Goal: Task Accomplishment & Management: Manage account settings

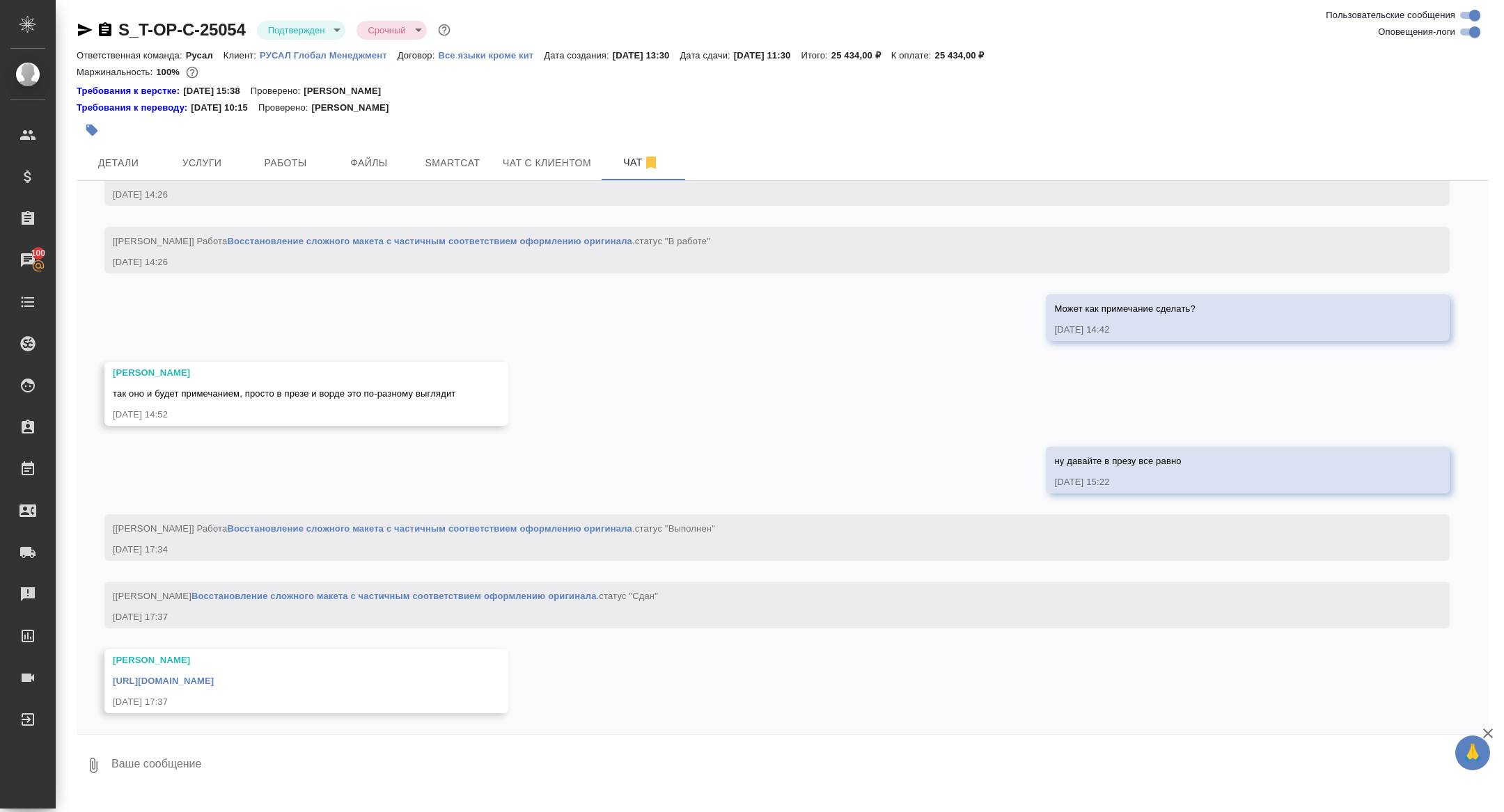
scroll to position [2606, 0]
click at [279, 673] on div "https://drive.awatera.com/apps/files/files/10316390?dir=/Shares/%D0%A2-%D0%9E%D…" at bounding box center [287, 680] width 347 height 17
click at [214, 682] on link "https://drive.awatera.com/apps/files/files/10316390?dir=/Shares/%D0%A2-%D0%9E%D…" at bounding box center [163, 681] width 101 height 10
click at [204, 155] on span "Услуги" at bounding box center [201, 163] width 66 height 17
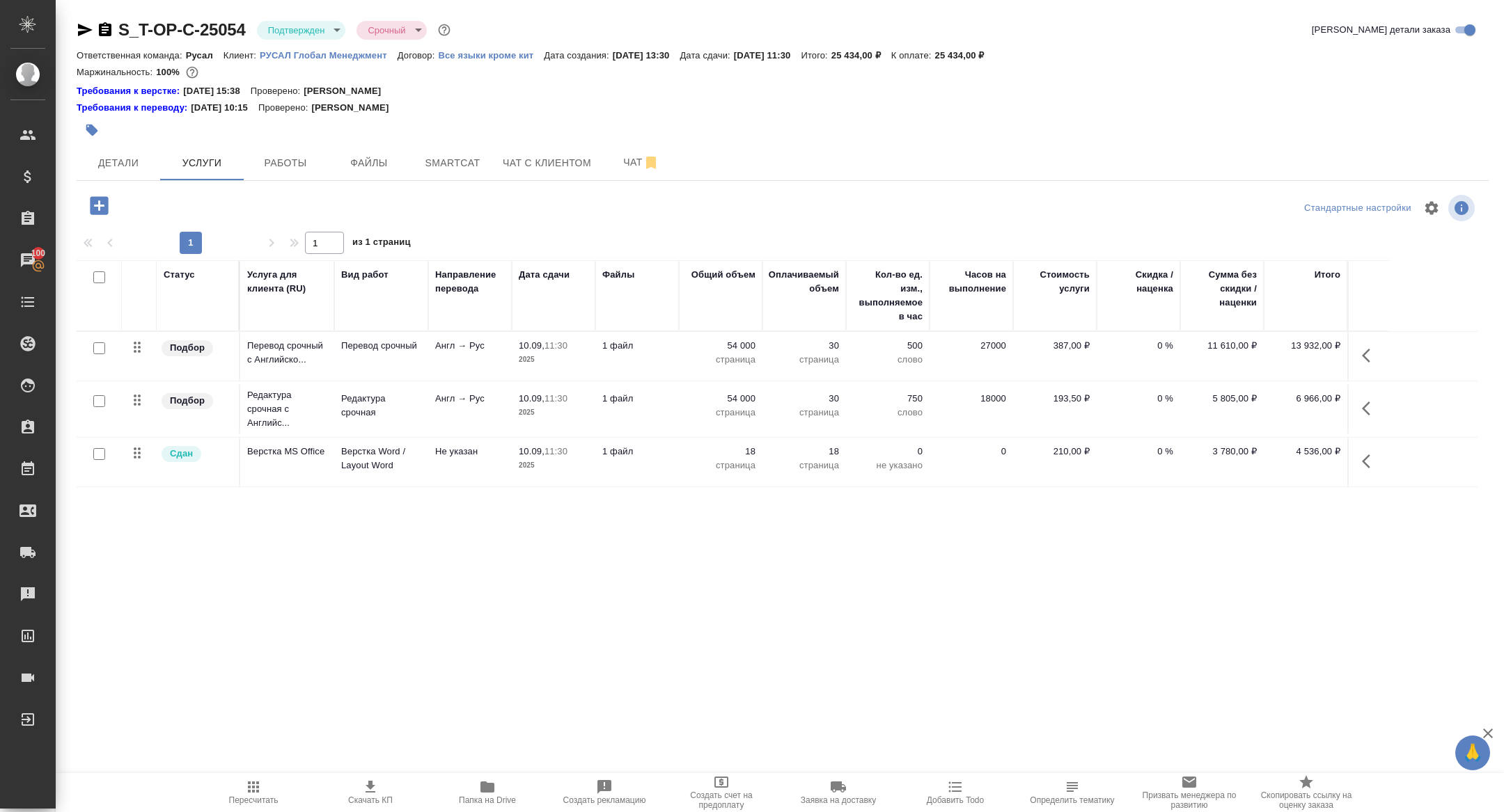
click at [102, 20] on div "S_T-OP-C-25054 Подтвержден confirmed Срочный urgent" at bounding box center [265, 30] width 376 height 22
click at [104, 29] on icon "button" at bounding box center [104, 29] width 16 height 16
click at [116, 161] on span "Детали" at bounding box center [117, 163] width 66 height 17
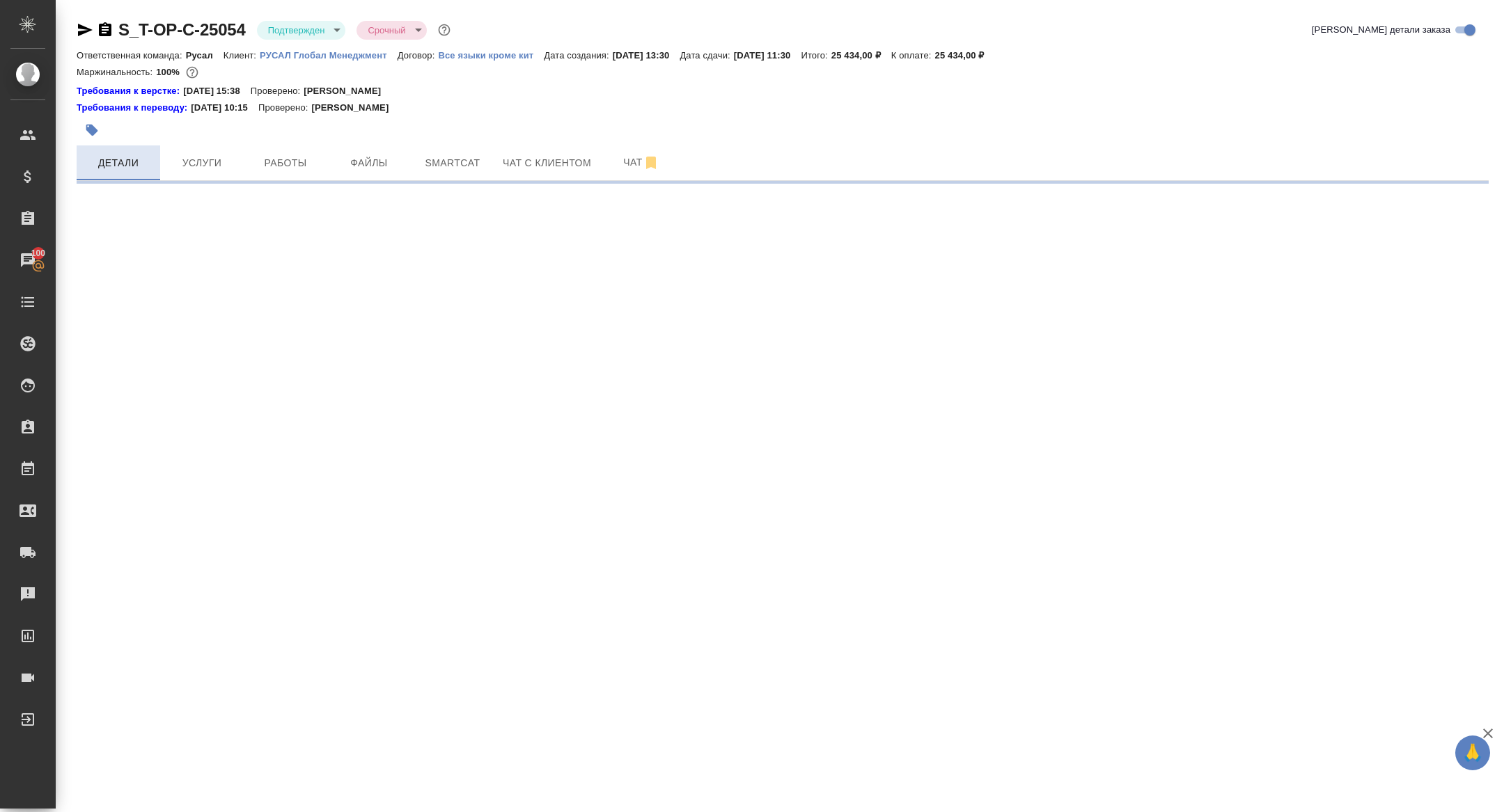
select select "RU"
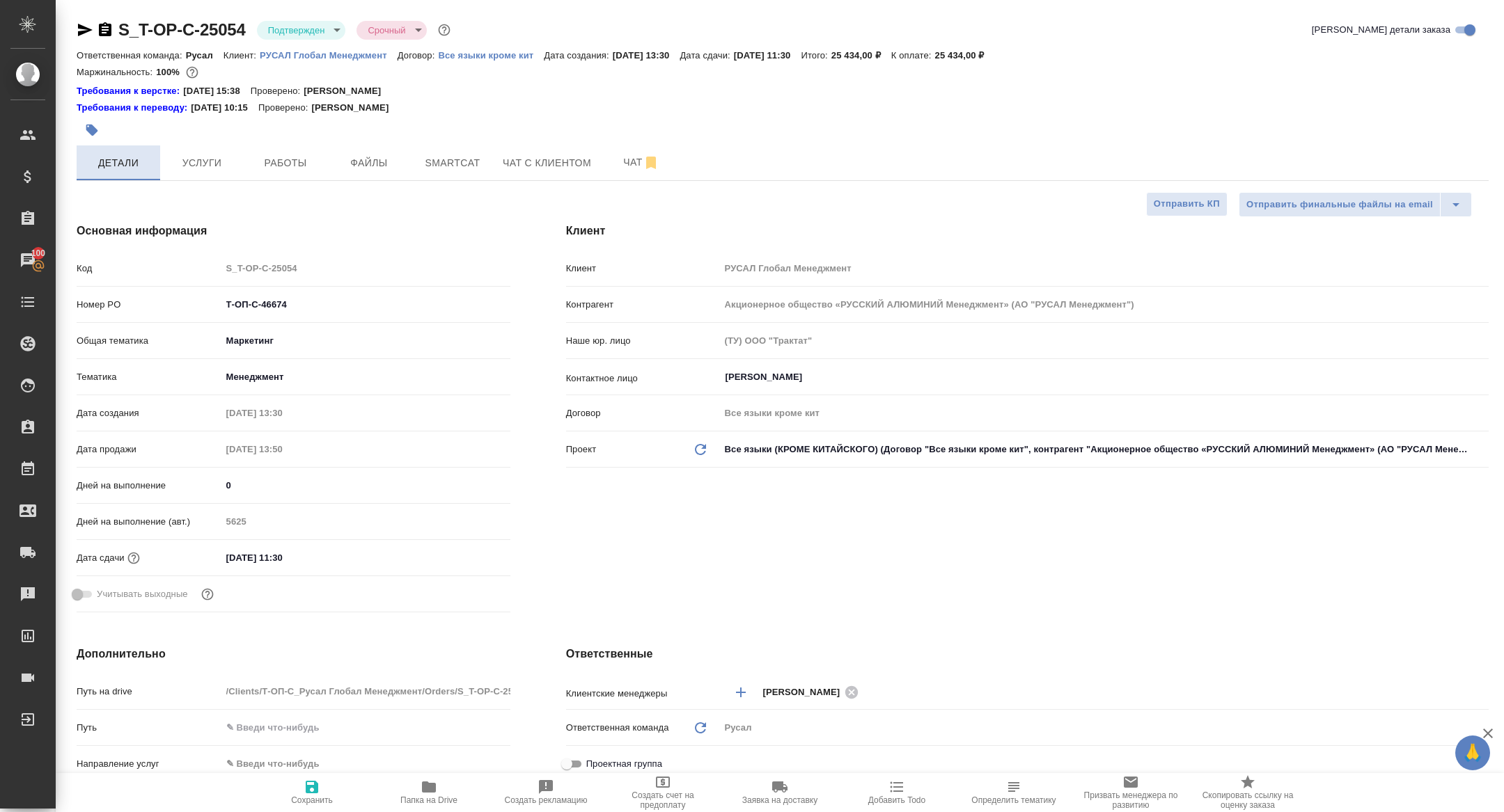
type textarea "x"
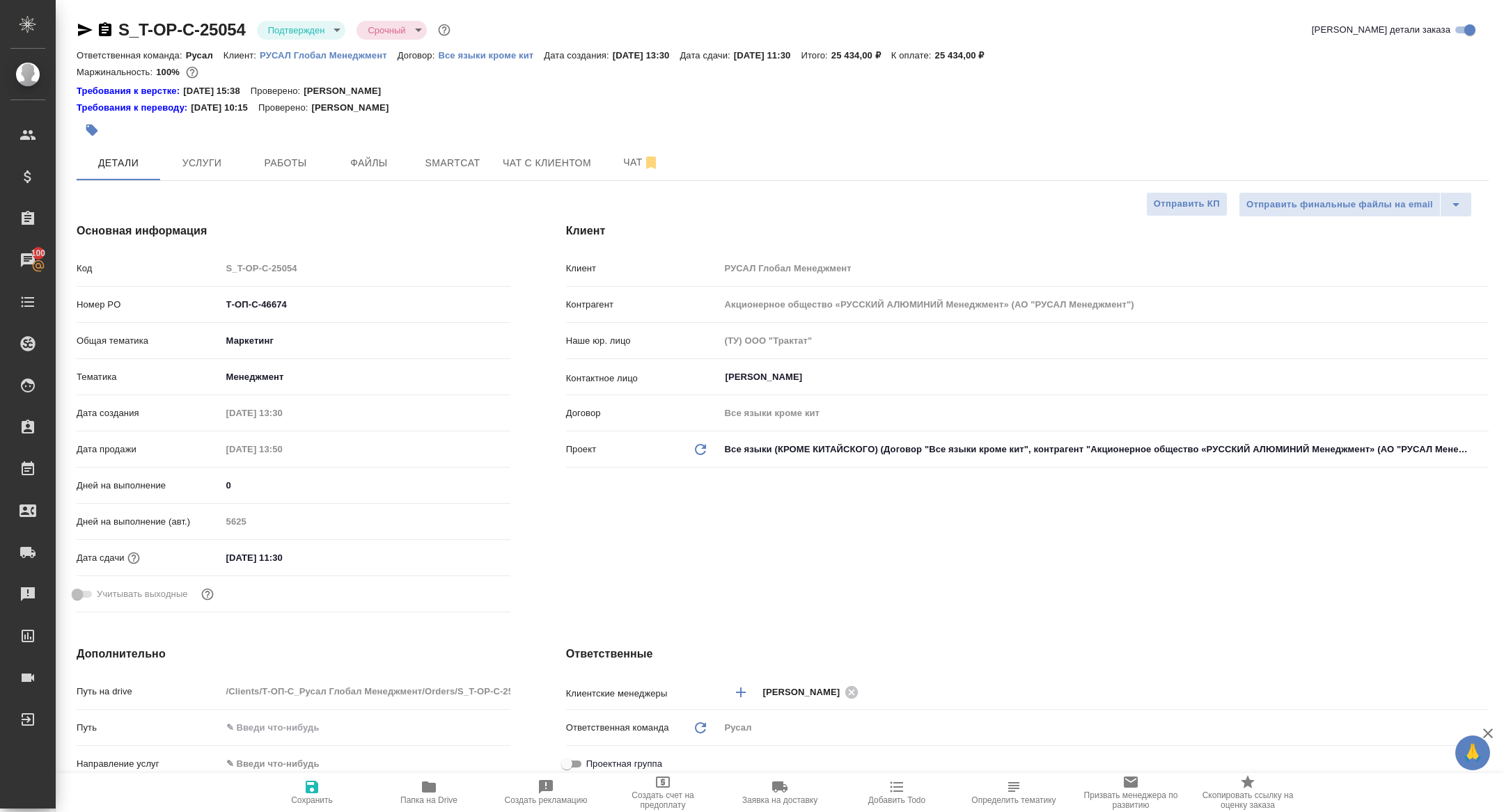
type textarea "x"
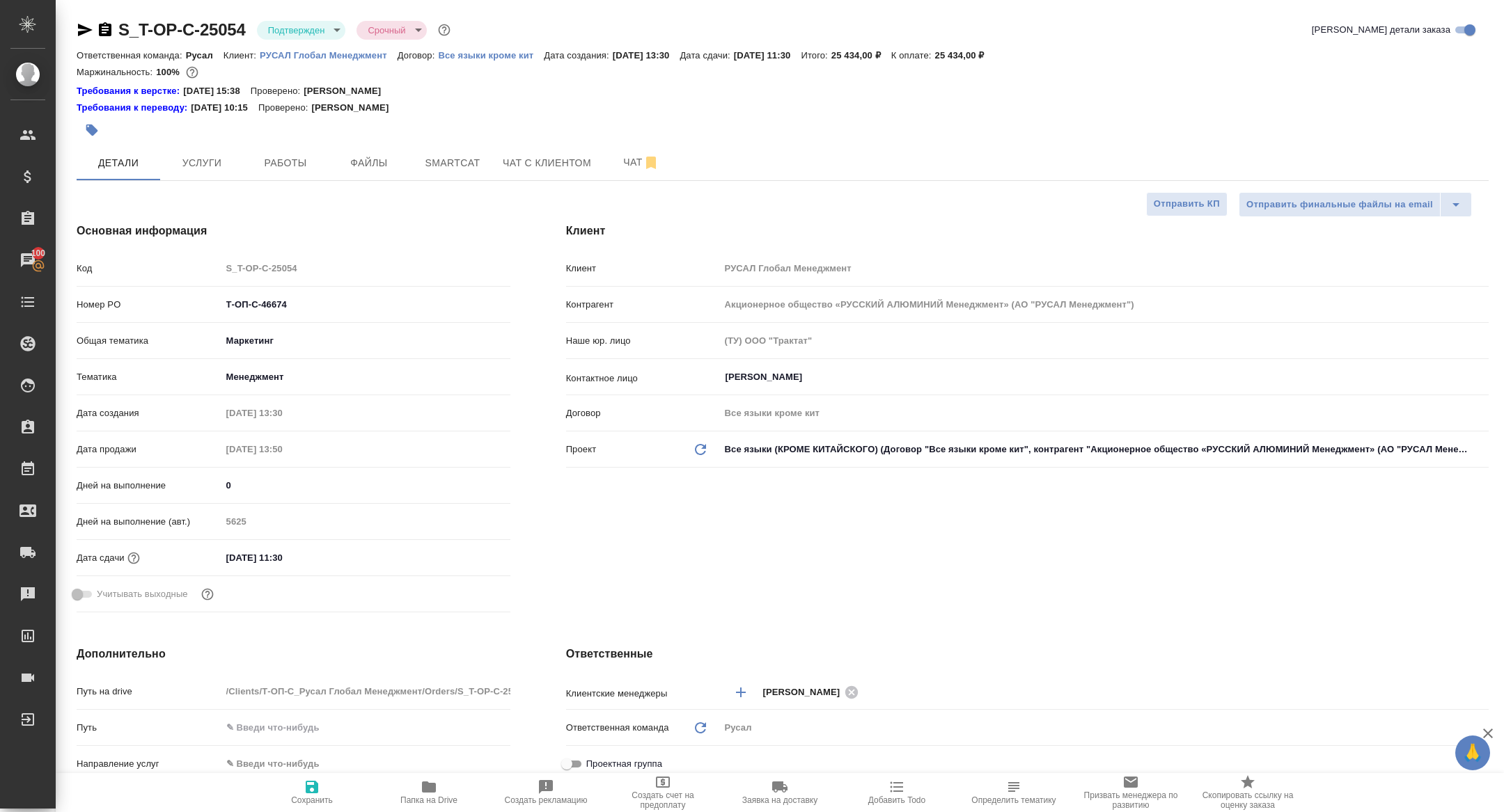
type textarea "x"
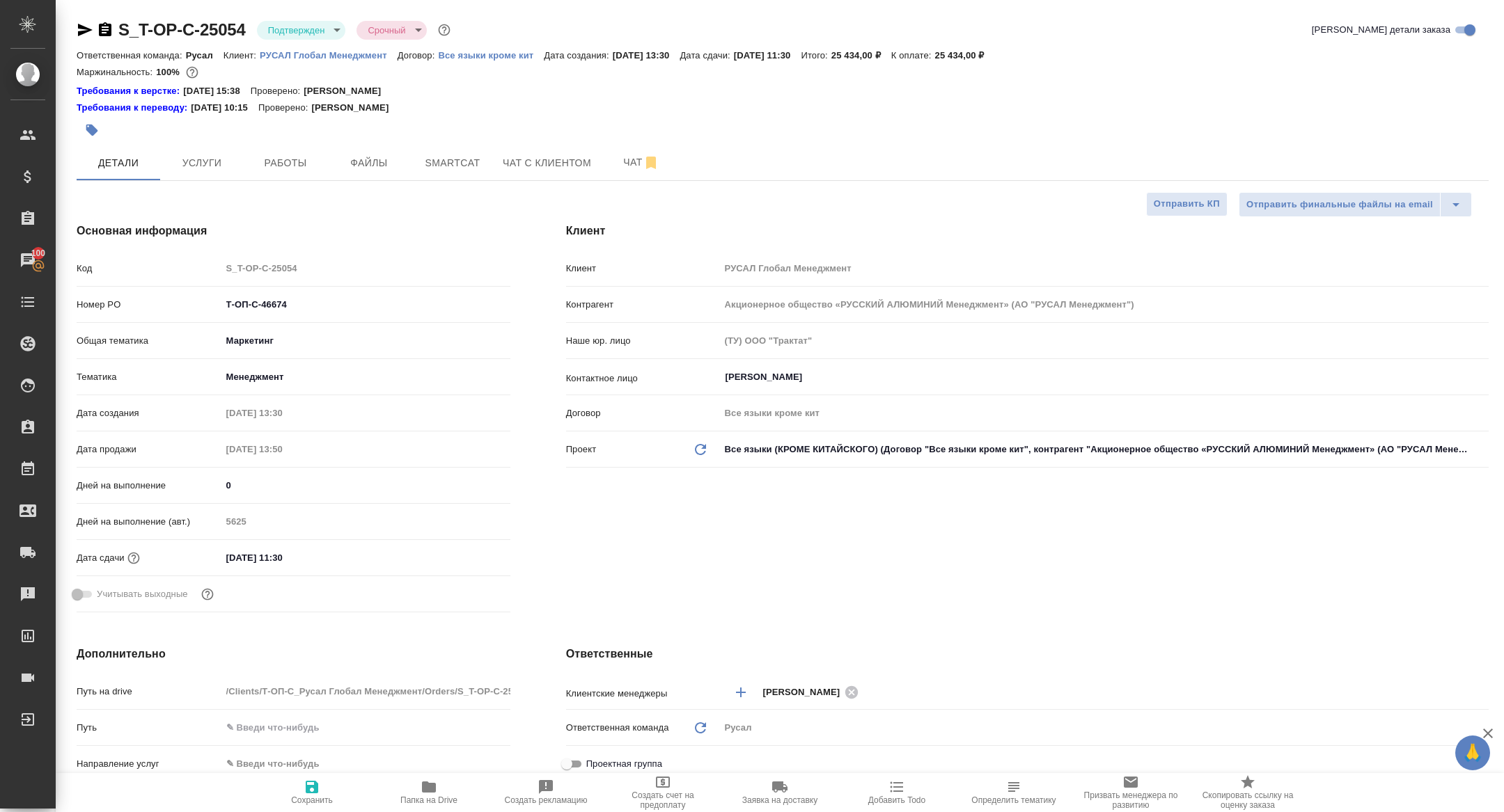
type textarea "x"
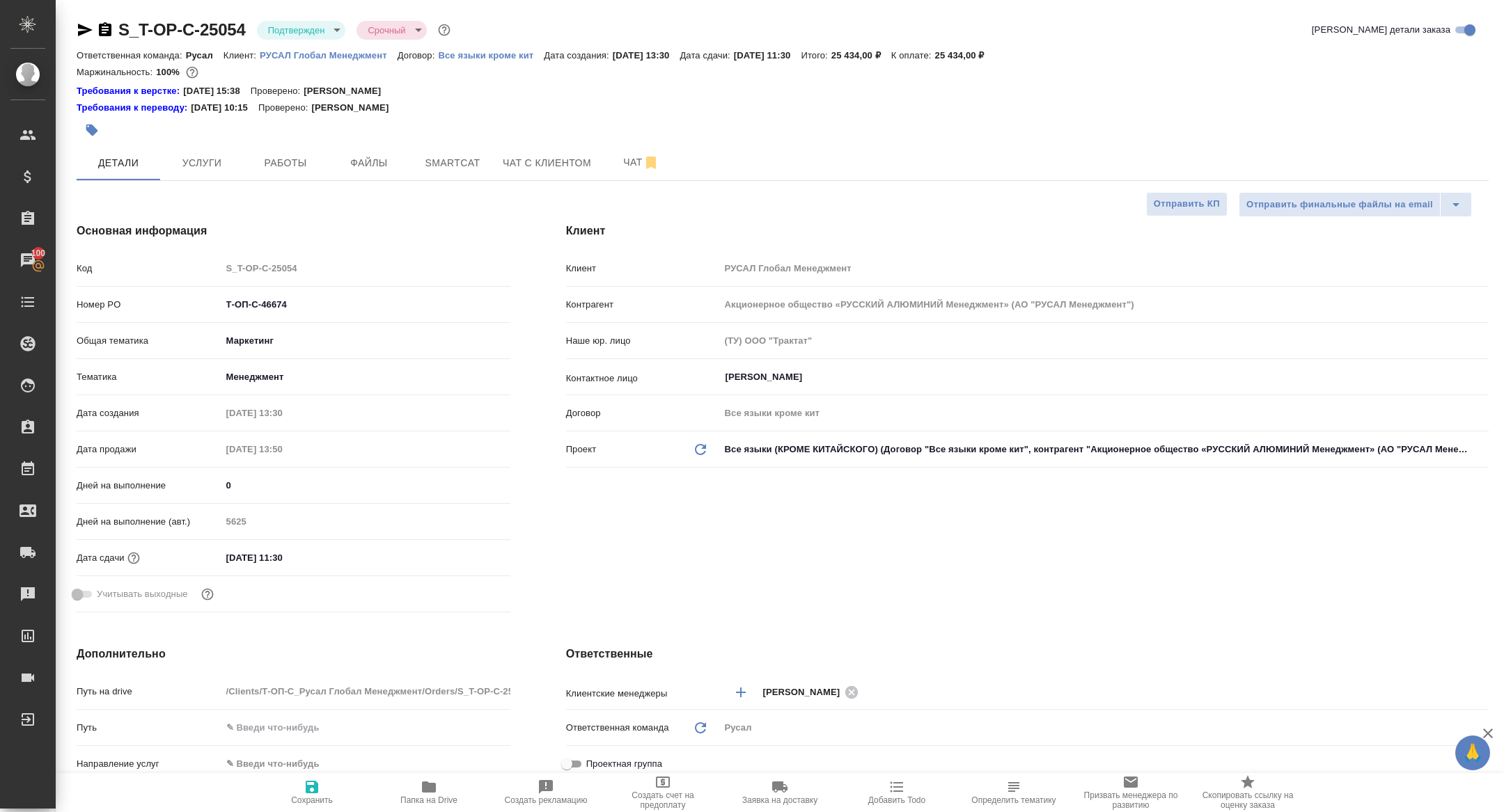
type textarea "x"
click at [304, 138] on div at bounding box center [547, 129] width 942 height 30
click at [298, 164] on span "Работы" at bounding box center [285, 163] width 66 height 17
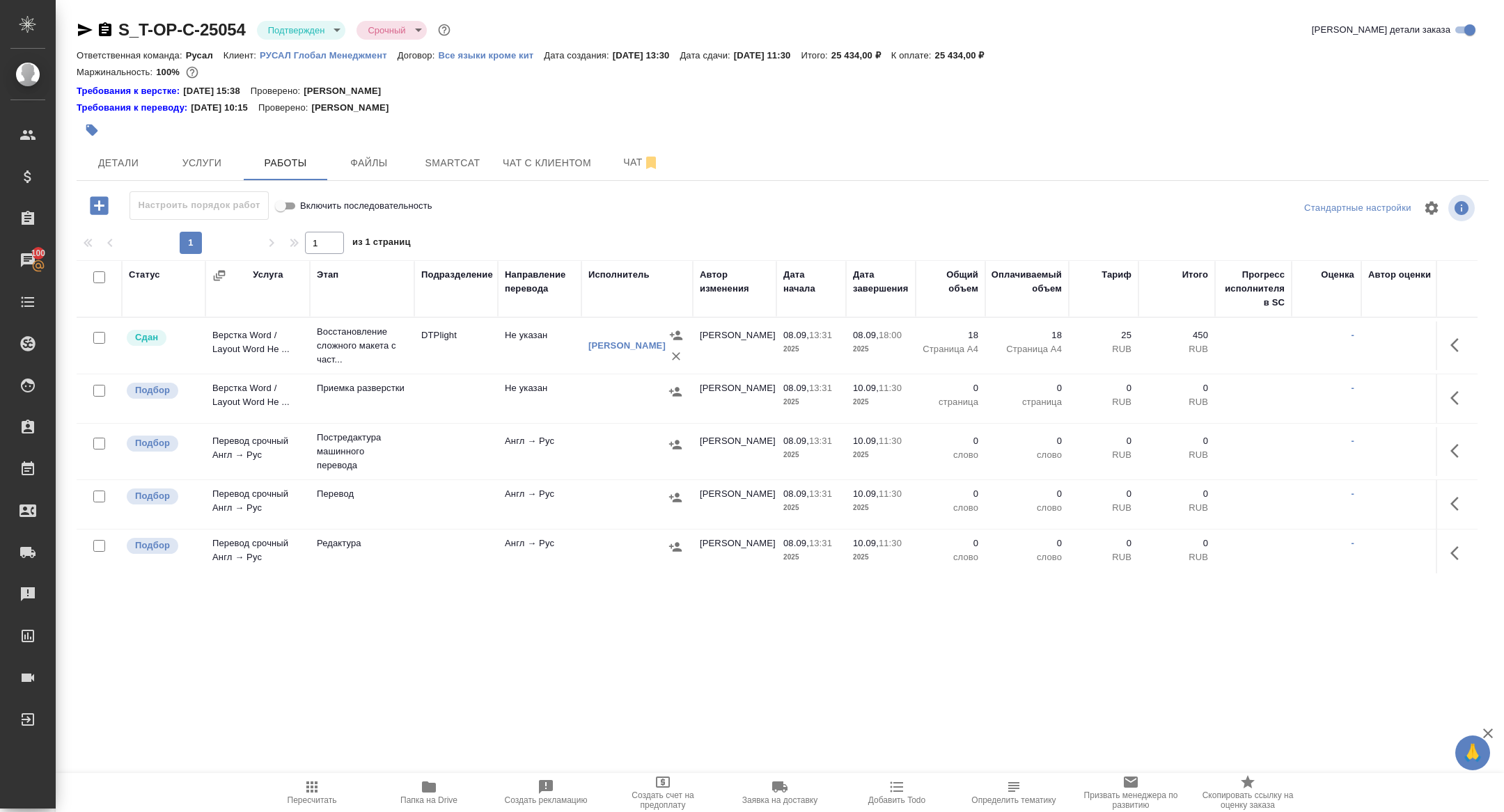
click at [99, 270] on div at bounding box center [95, 278] width 23 height 20
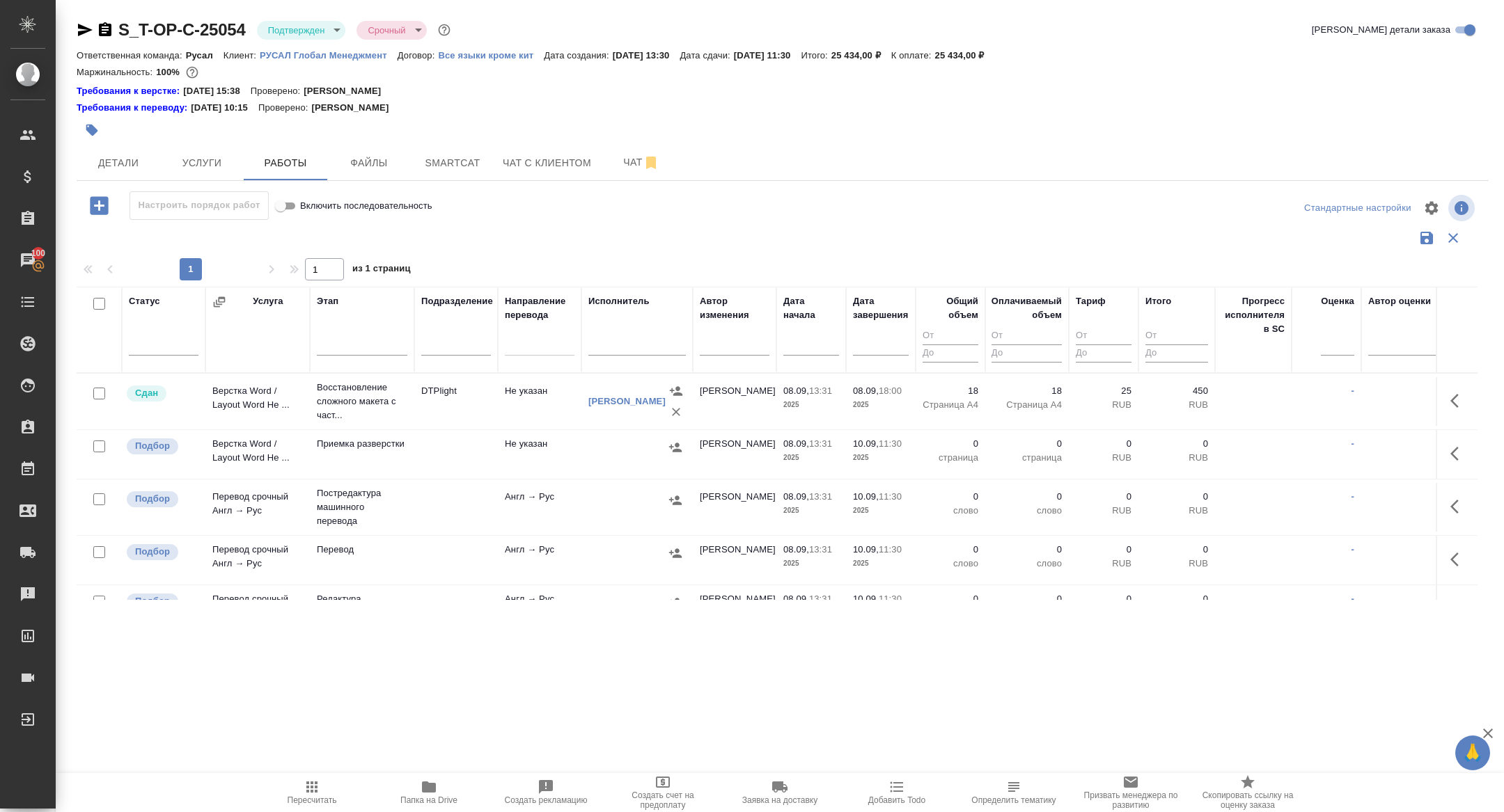
click at [102, 302] on input "checkbox" at bounding box center [99, 304] width 12 height 12
checkbox input "true"
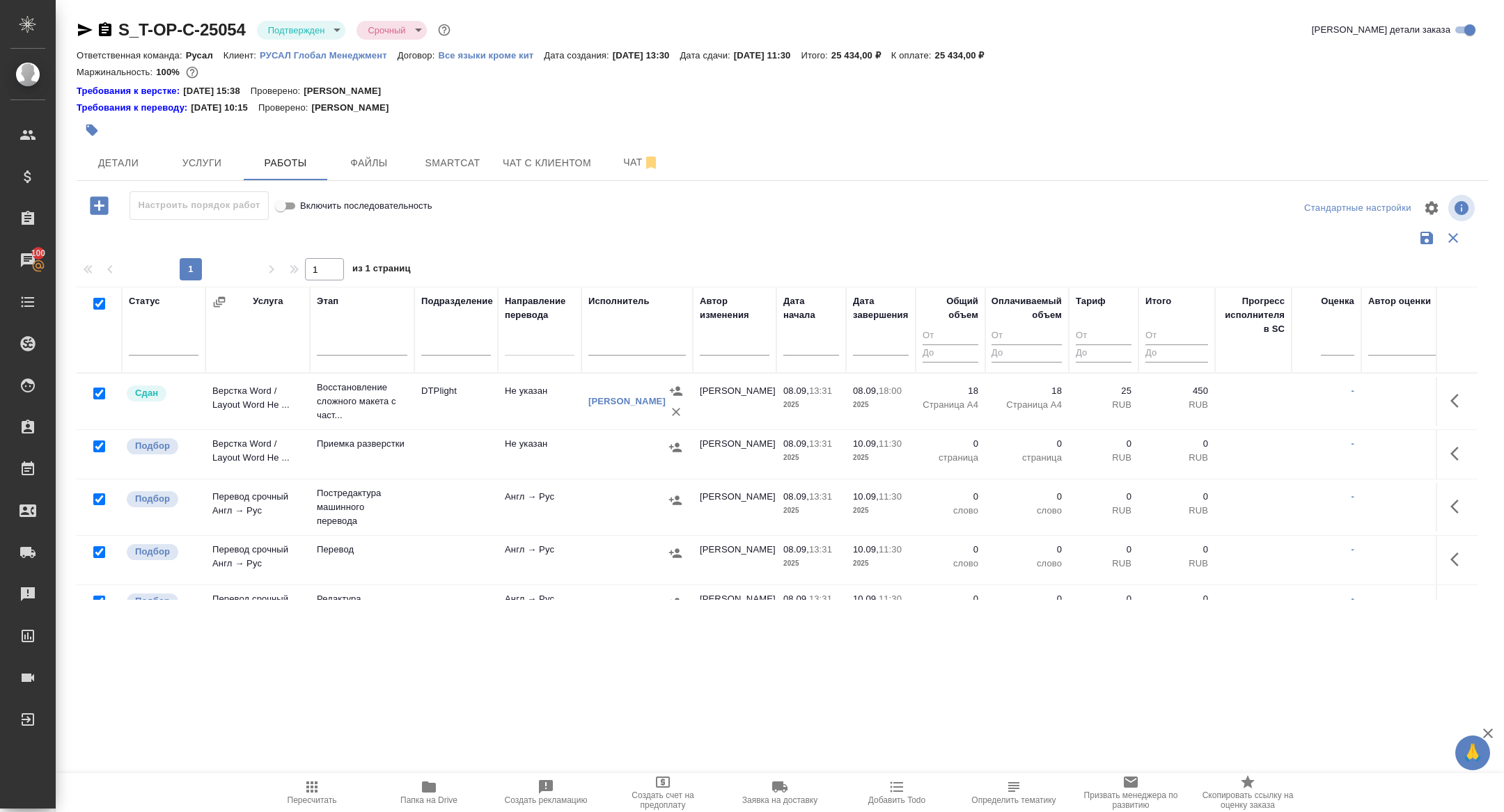
checkbox input "true"
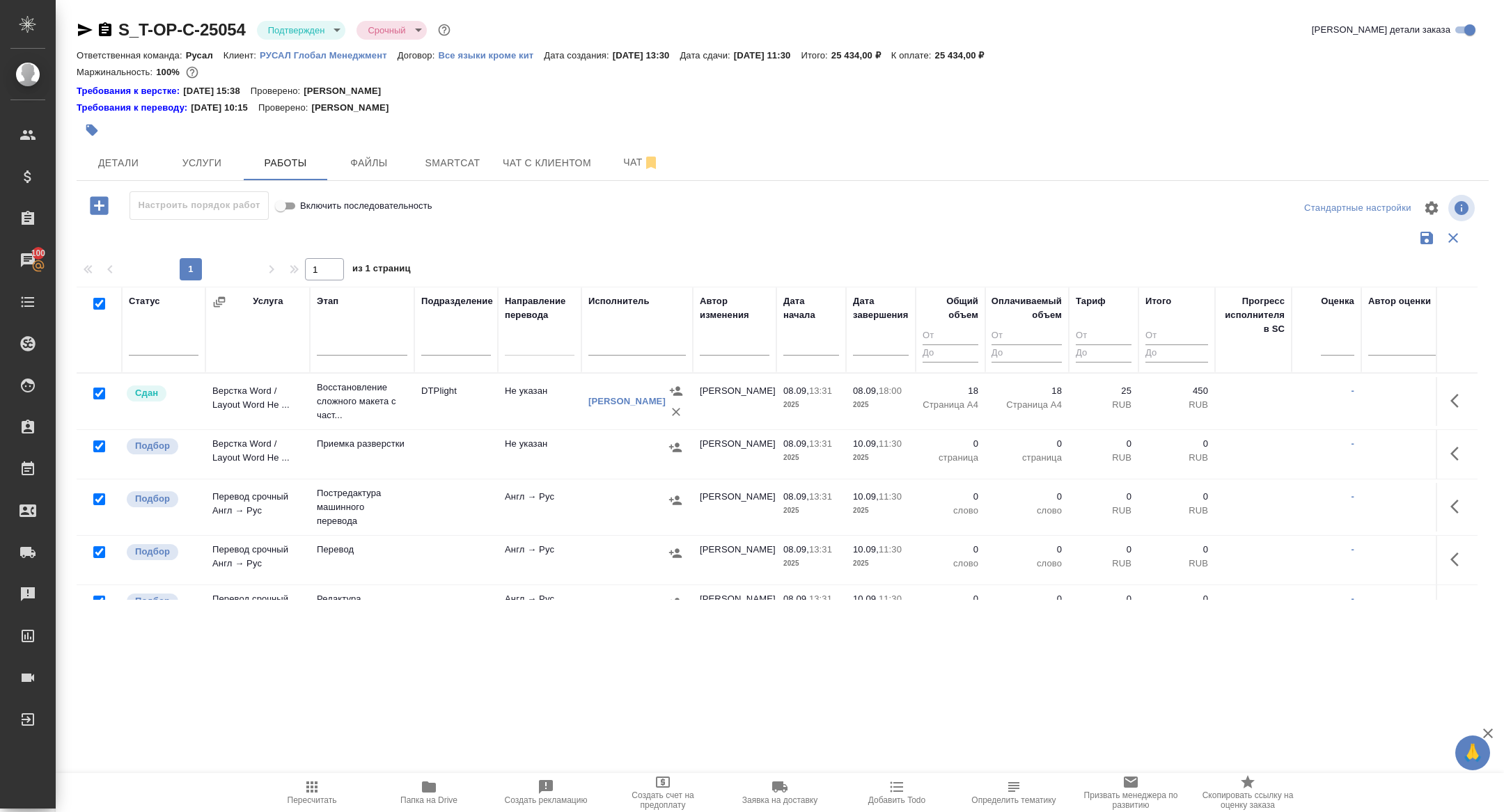
checkbox input "true"
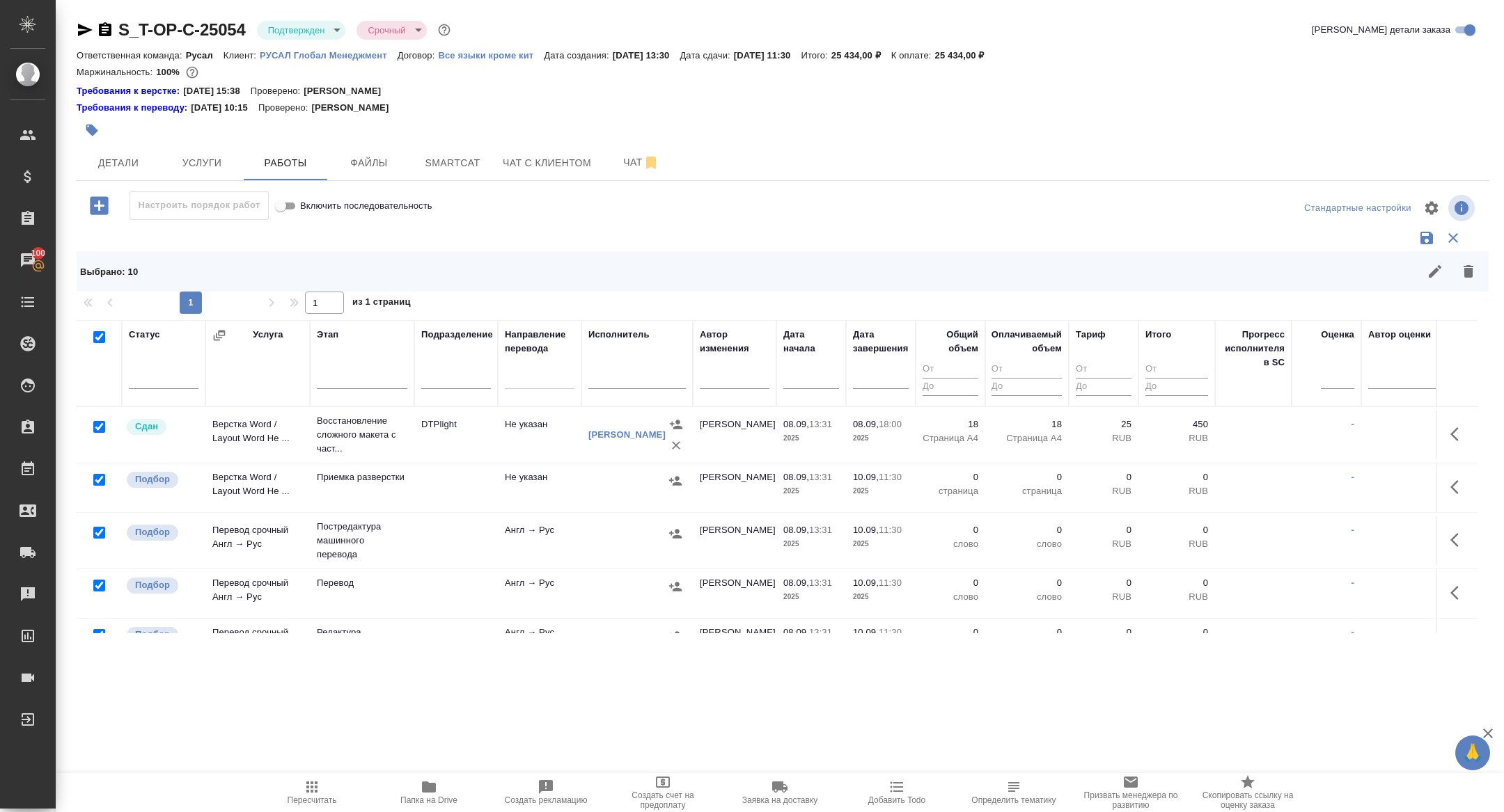
click at [99, 424] on input "checkbox" at bounding box center [99, 427] width 12 height 12
checkbox input "false"
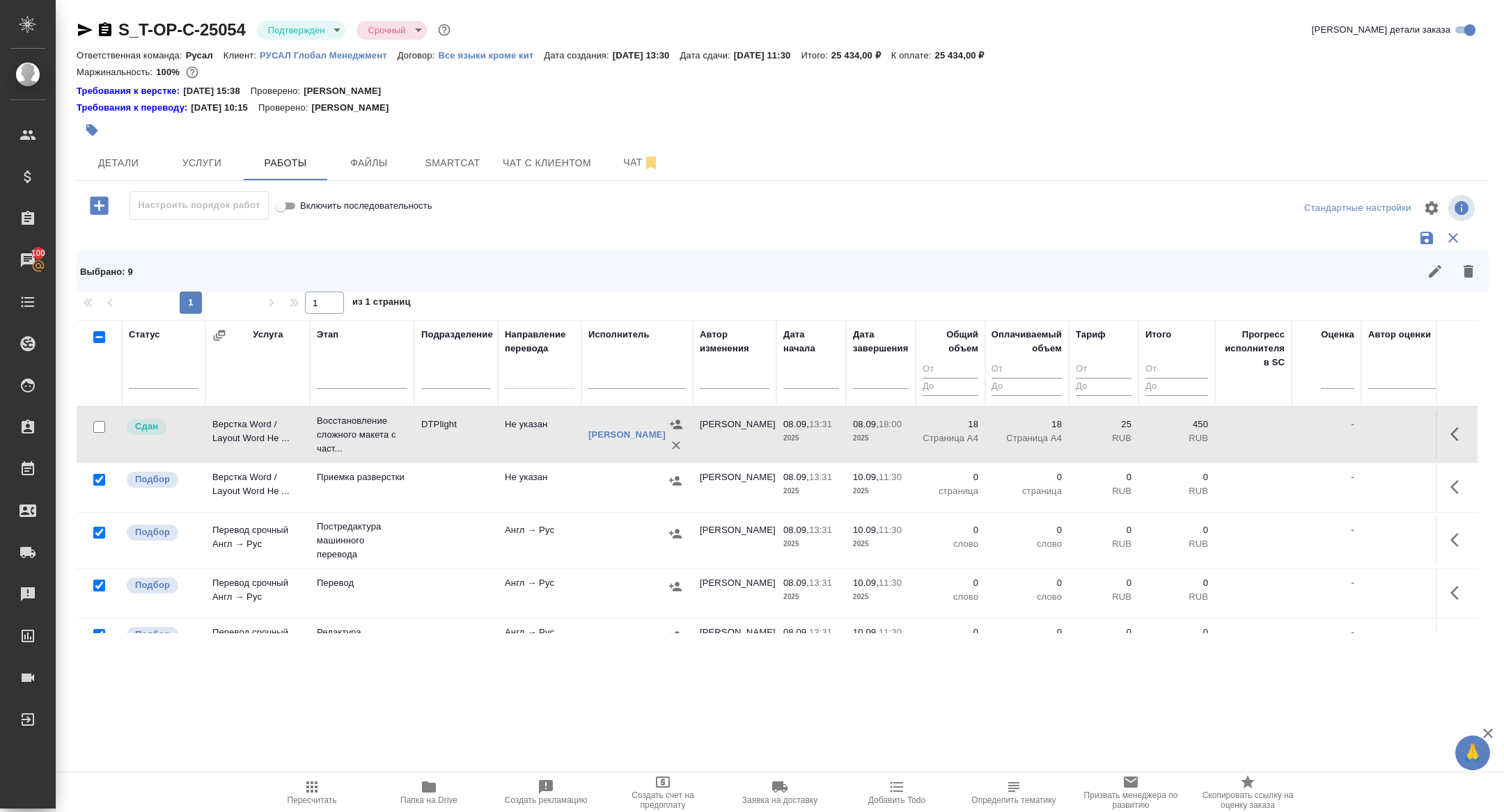
click at [98, 528] on input "checkbox" at bounding box center [99, 533] width 12 height 12
checkbox input "false"
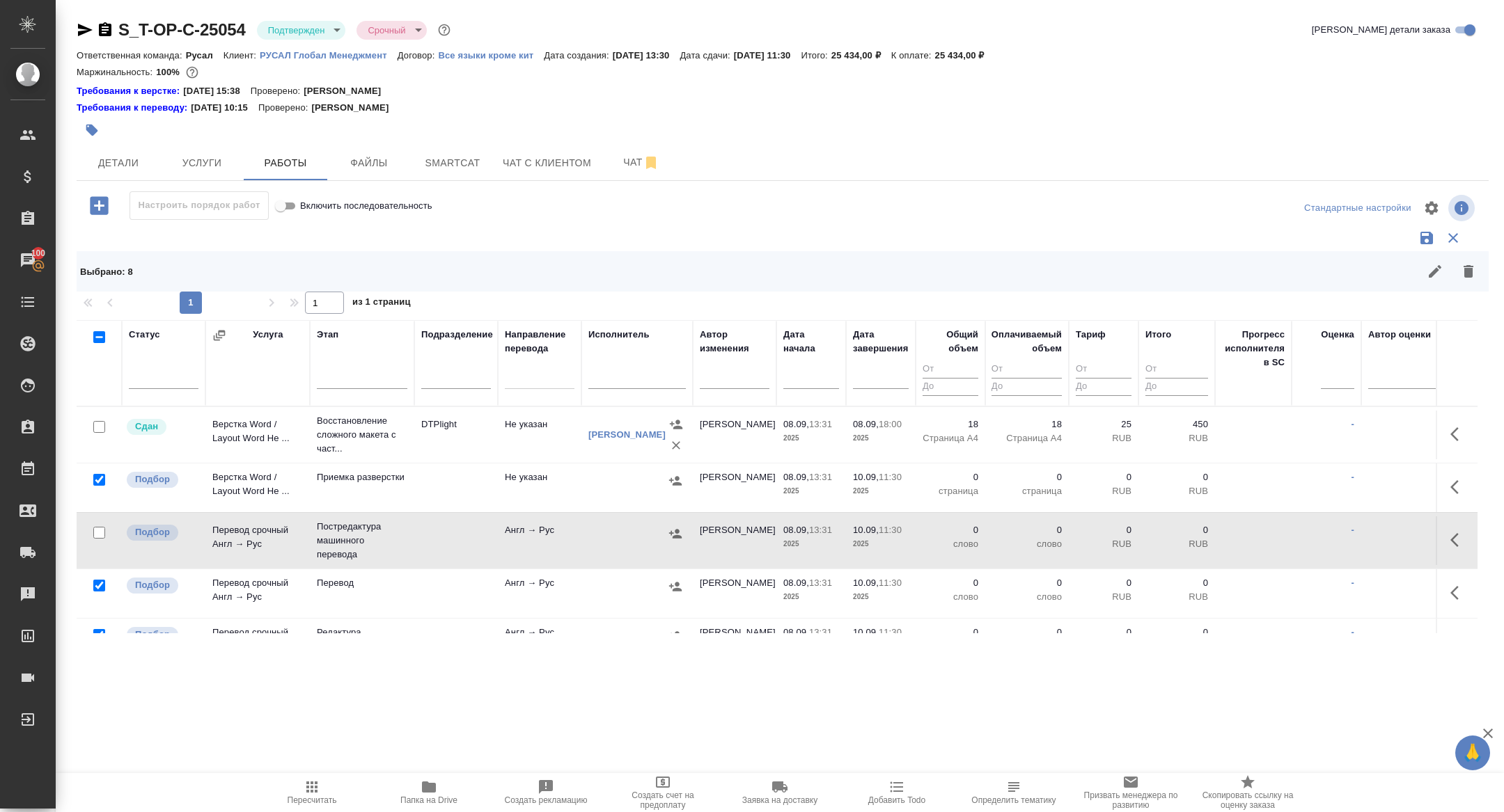
scroll to position [63, 0]
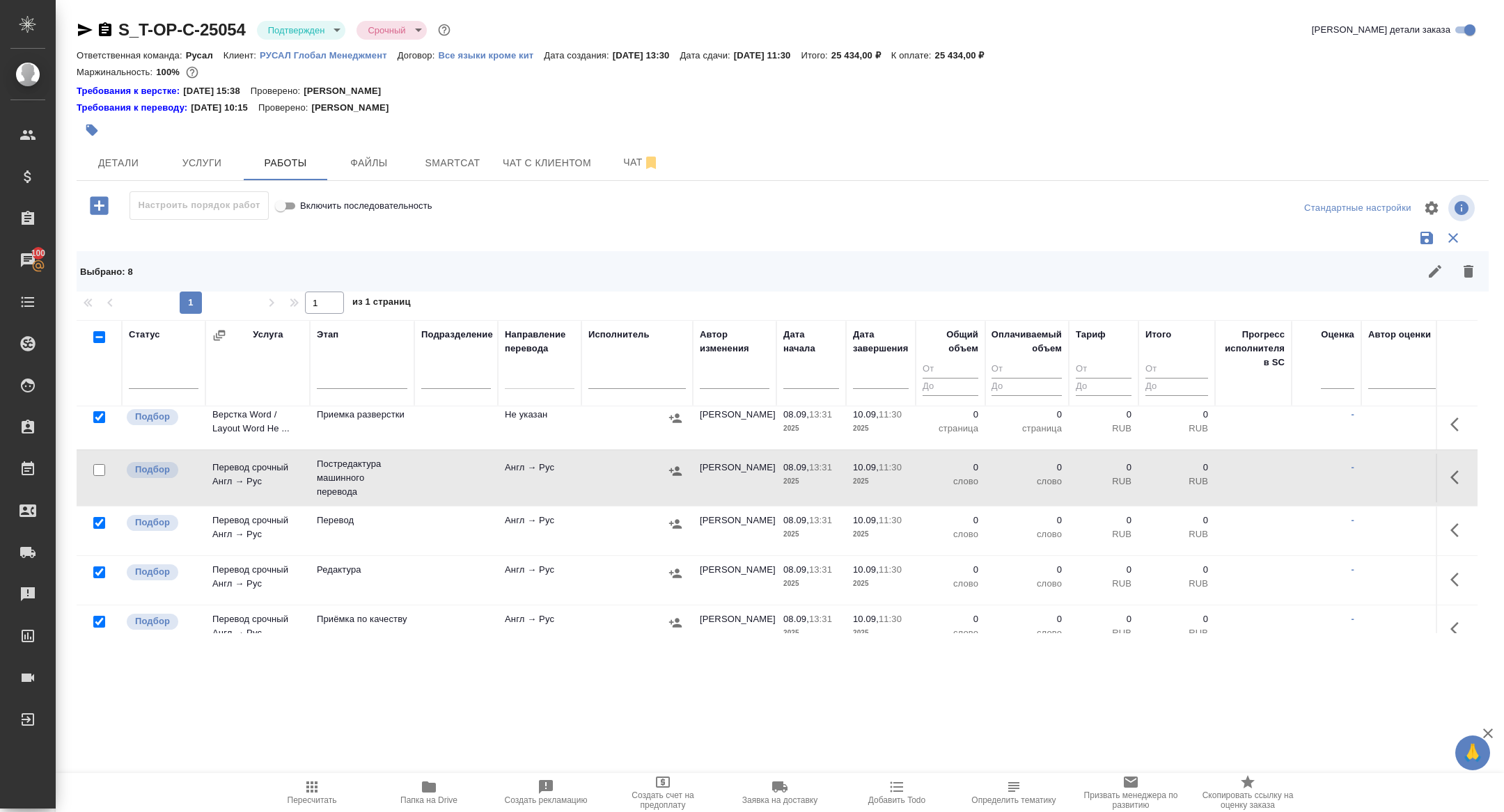
click at [101, 572] on input "checkbox" at bounding box center [99, 573] width 12 height 12
checkbox input "false"
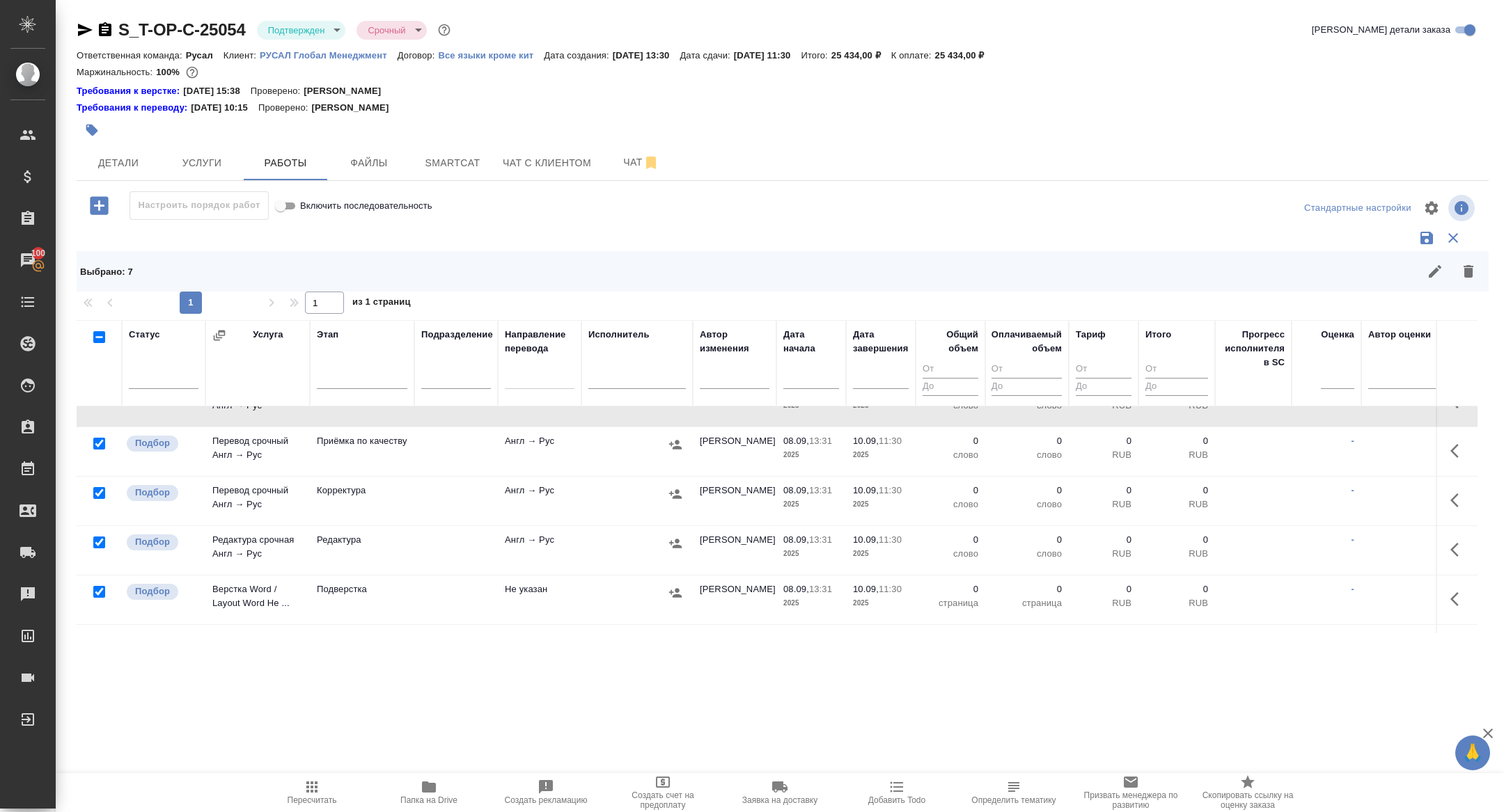
scroll to position [280, 0]
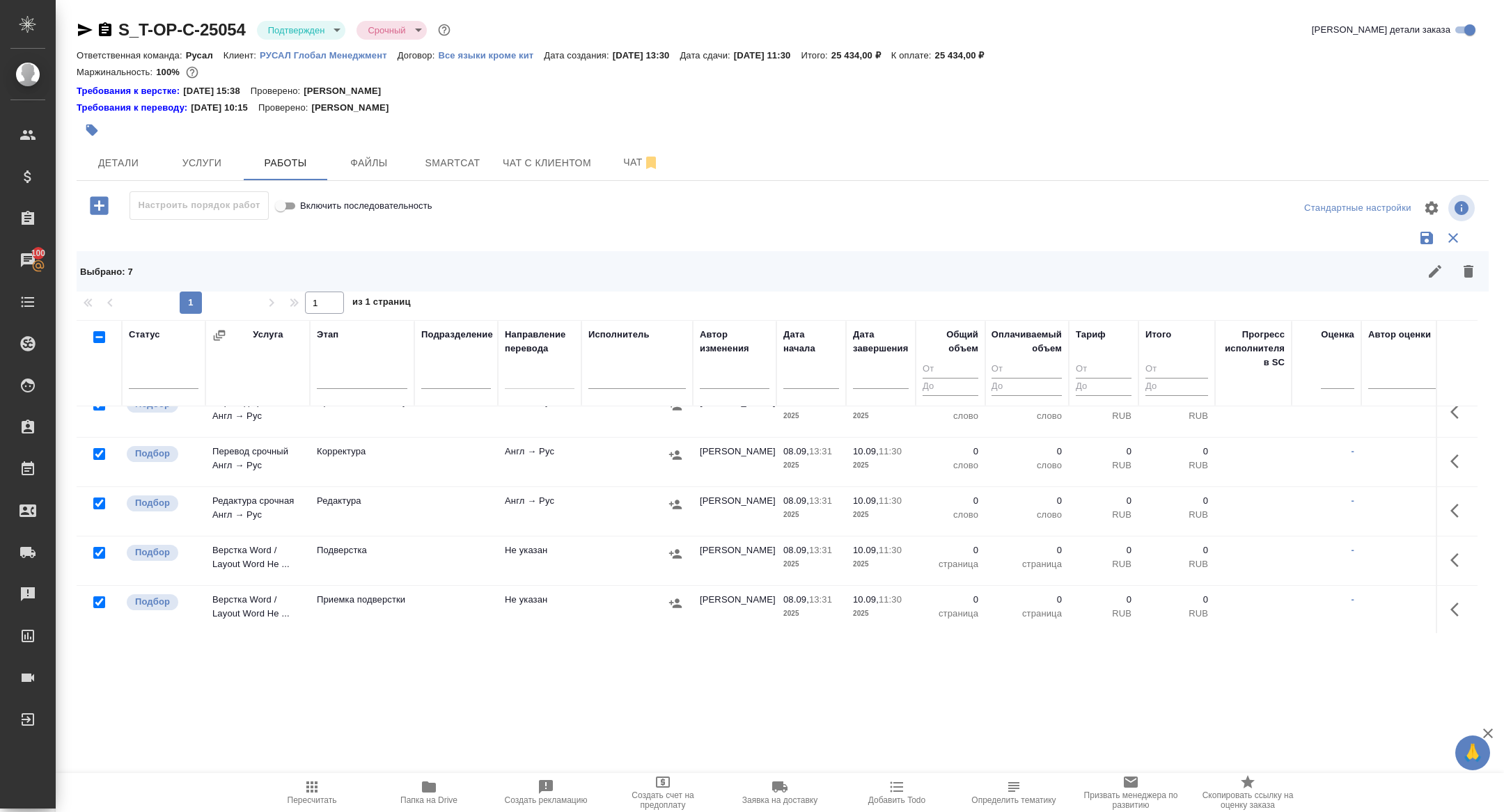
click at [103, 552] on input "checkbox" at bounding box center [99, 553] width 12 height 12
checkbox input "false"
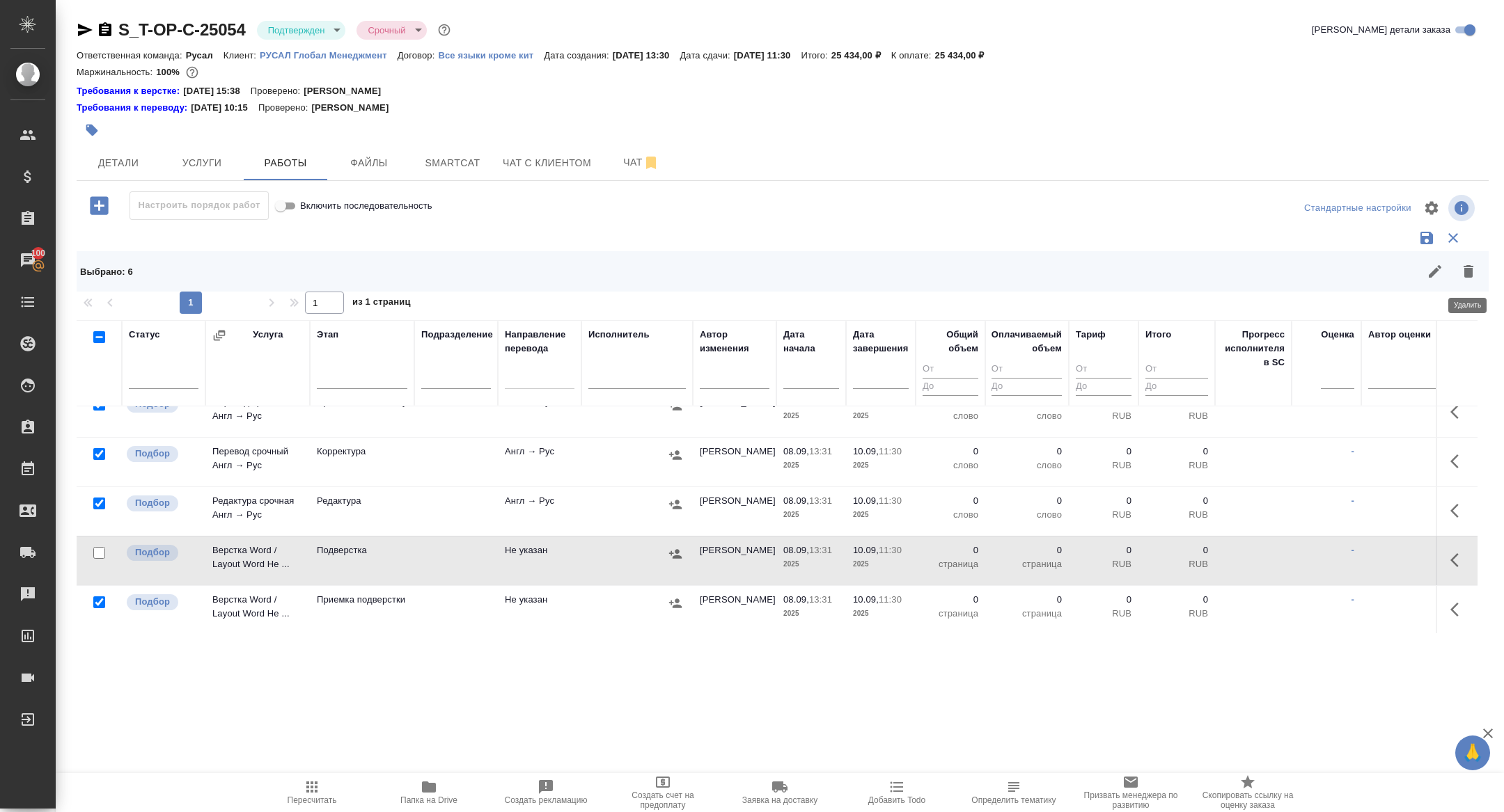
click at [1465, 261] on button "button" at bounding box center [1469, 271] width 34 height 34
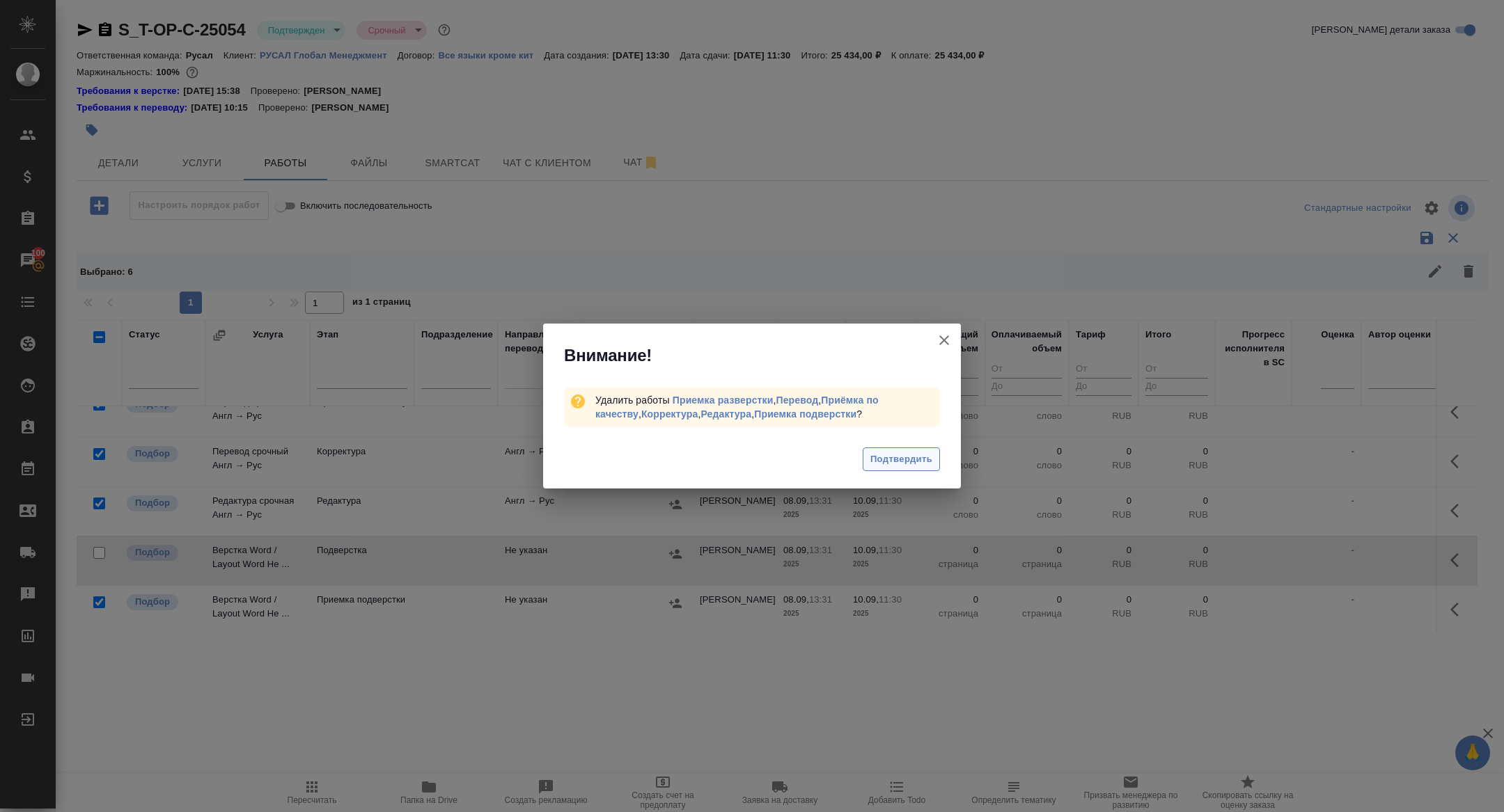
click at [884, 457] on span "Подтвердить" at bounding box center [901, 460] width 62 height 16
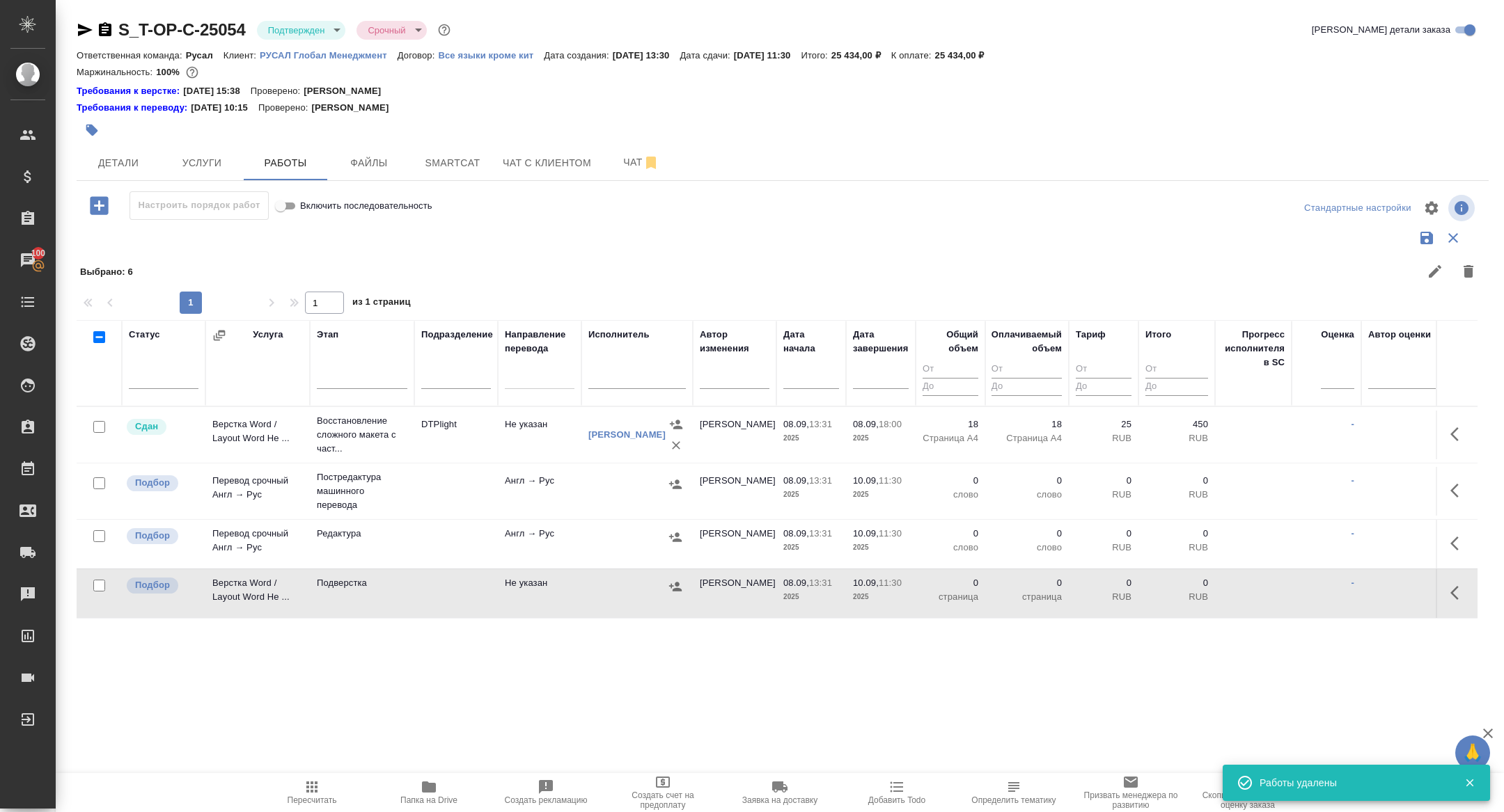
scroll to position [0, 0]
click at [1452, 494] on icon "button" at bounding box center [1458, 490] width 16 height 16
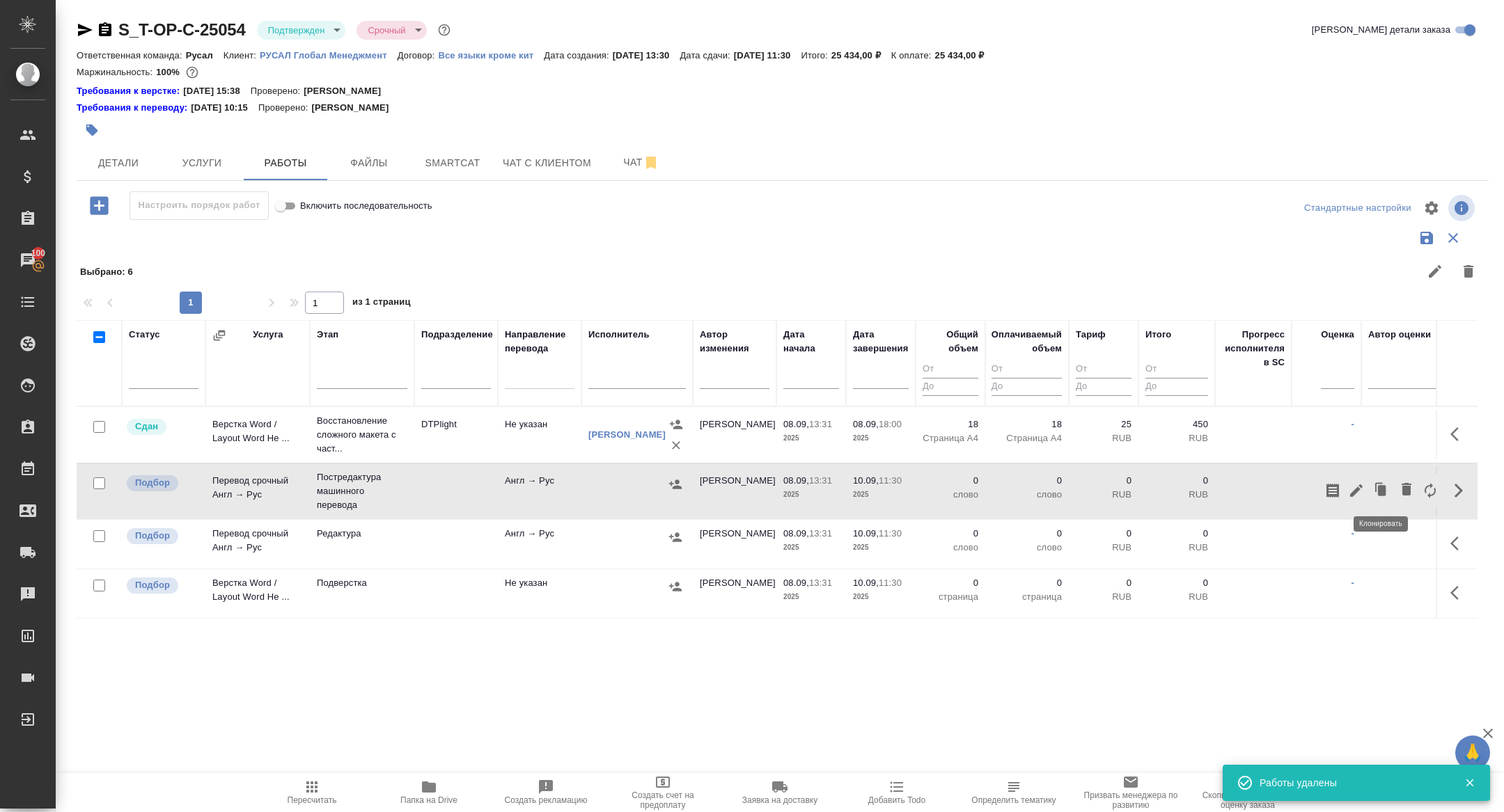
click at [1353, 488] on icon "button" at bounding box center [1356, 490] width 16 height 16
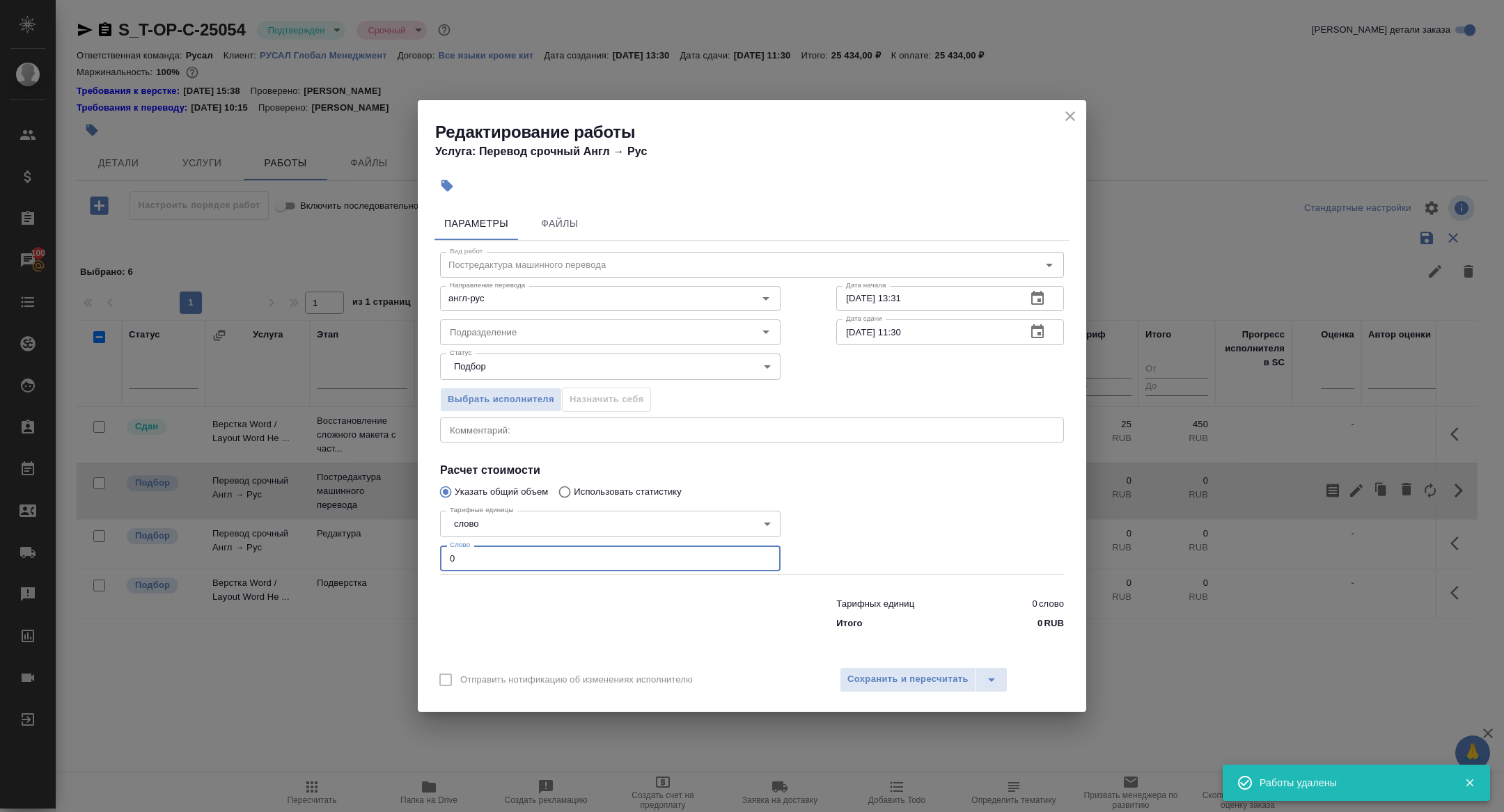
drag, startPoint x: 464, startPoint y: 560, endPoint x: 343, endPoint y: 556, distance: 121.1
click at [343, 556] on div "Редактирование работы Услуга: Перевод срочный Англ → Рус Параметры Файлы Вид ра…" at bounding box center [752, 406] width 1504 height 812
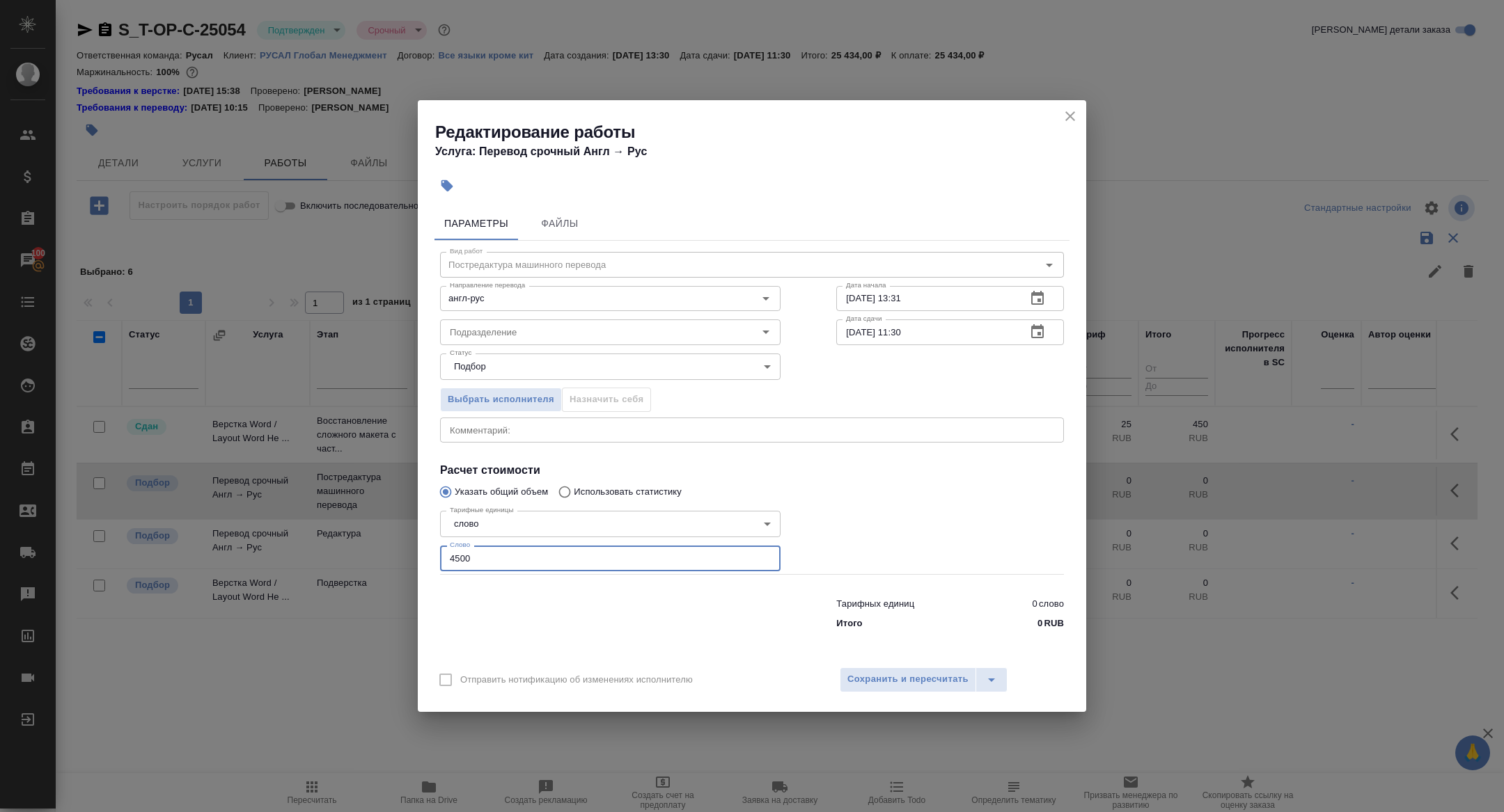
type input "4500"
click at [1025, 326] on button "button" at bounding box center [1038, 331] width 34 height 34
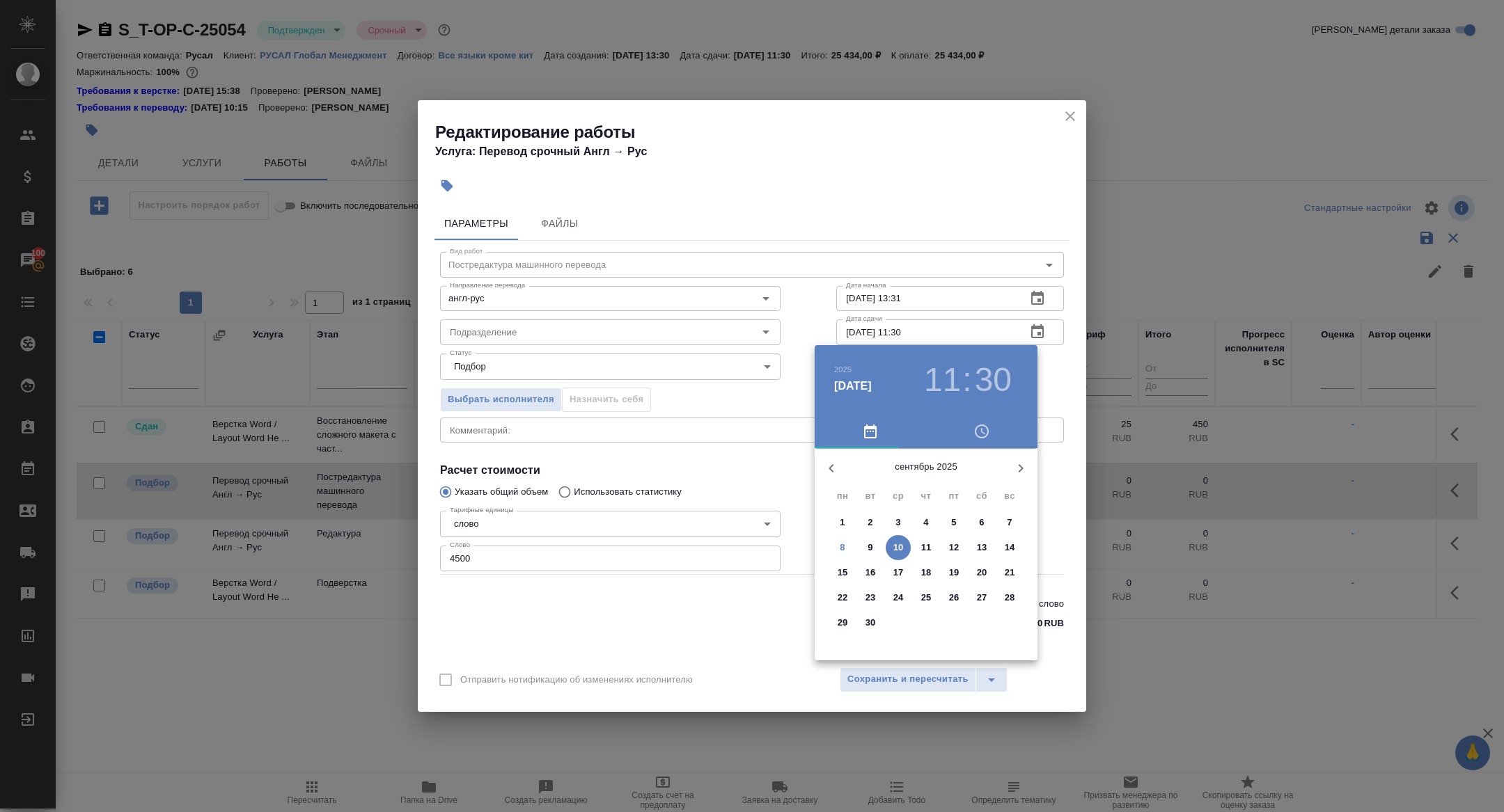
click at [945, 380] on h3 "11" at bounding box center [942, 380] width 37 height 39
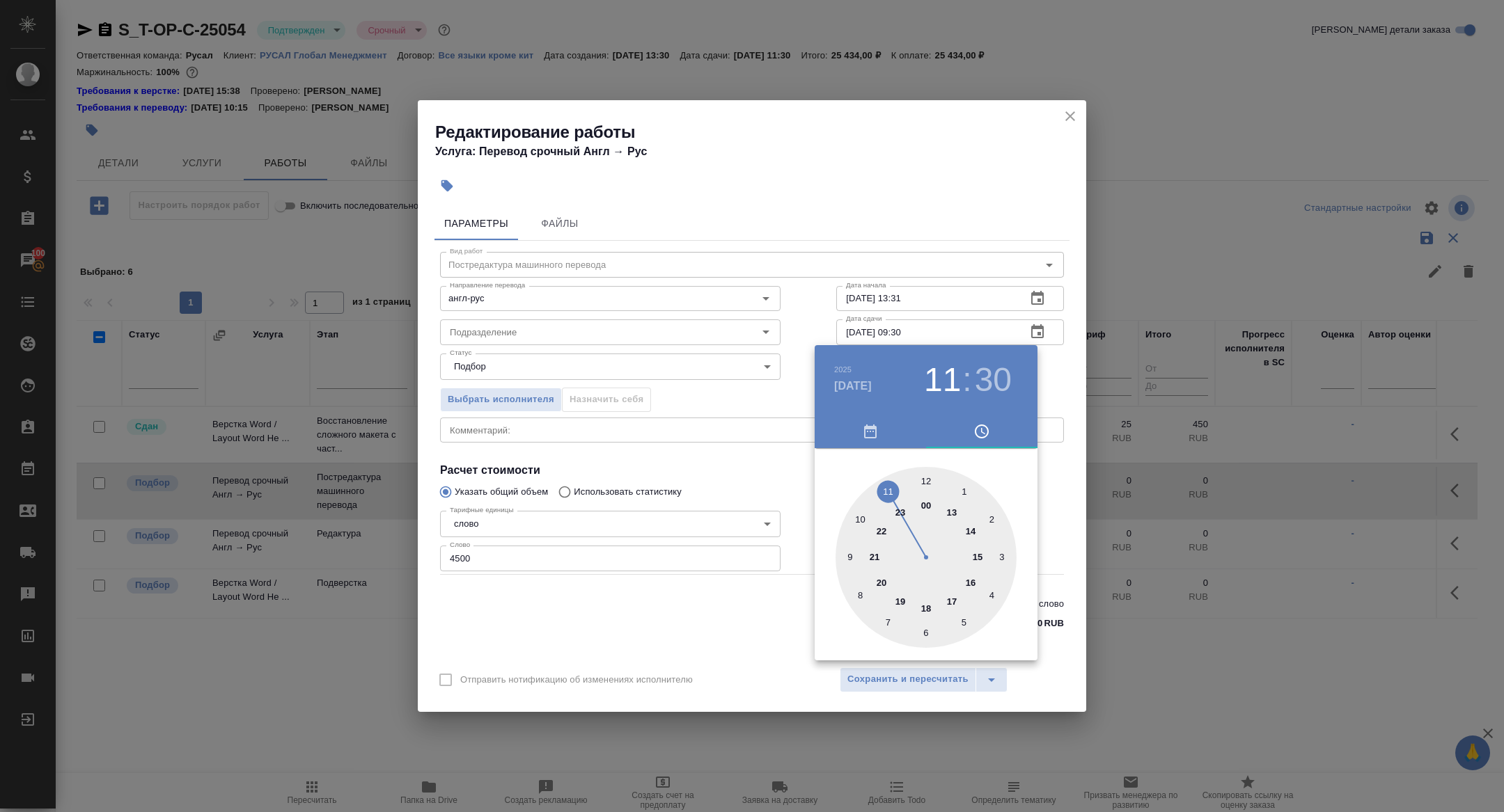
click at [848, 553] on div at bounding box center [926, 557] width 181 height 181
type input "10.09.2025 09:00"
click at [925, 480] on div at bounding box center [926, 557] width 181 height 181
click at [684, 479] on div at bounding box center [752, 406] width 1504 height 812
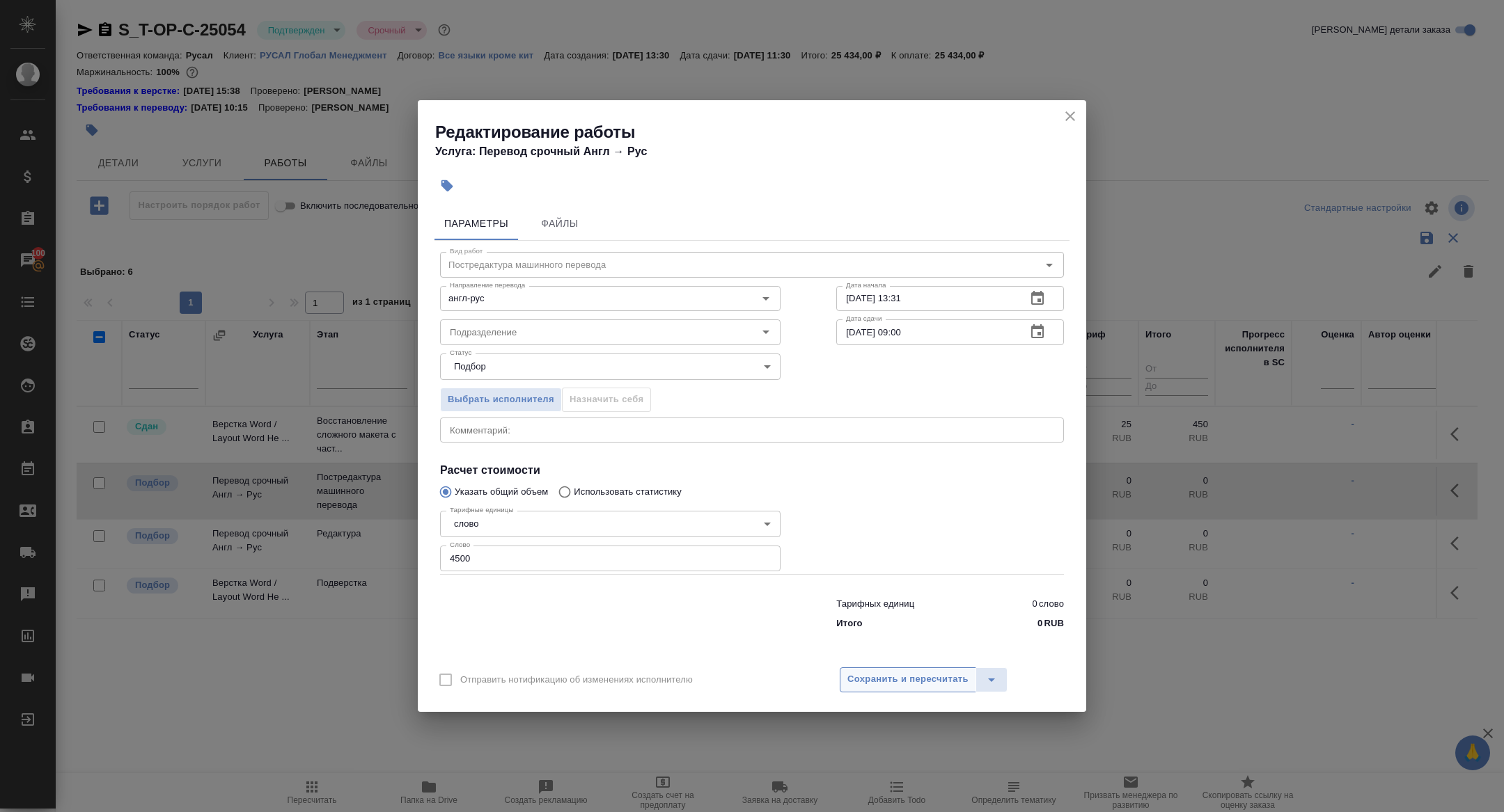
click at [877, 682] on span "Сохранить и пересчитать" at bounding box center [908, 679] width 121 height 16
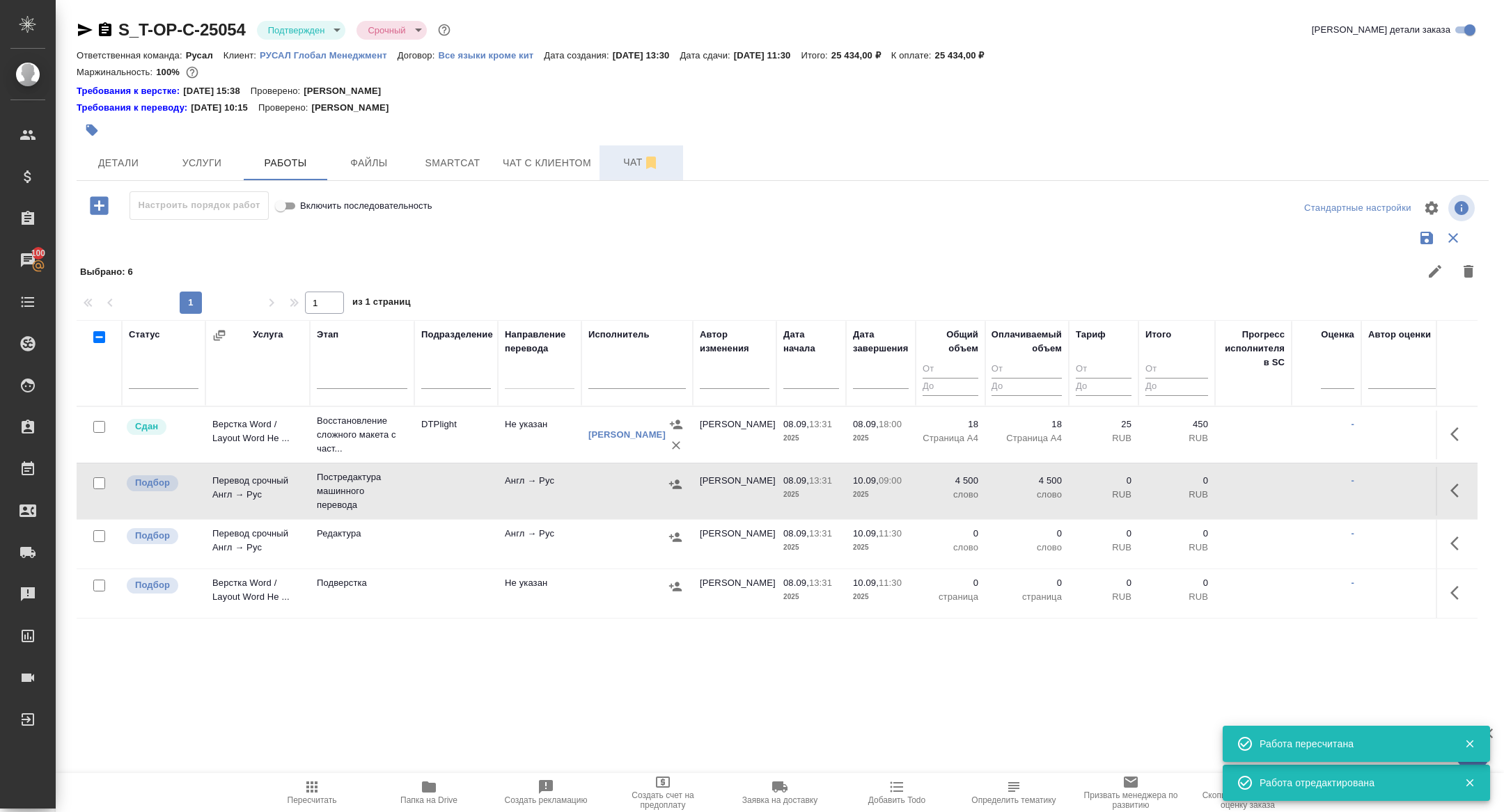
click at [627, 158] on span "Чат" at bounding box center [641, 162] width 66 height 17
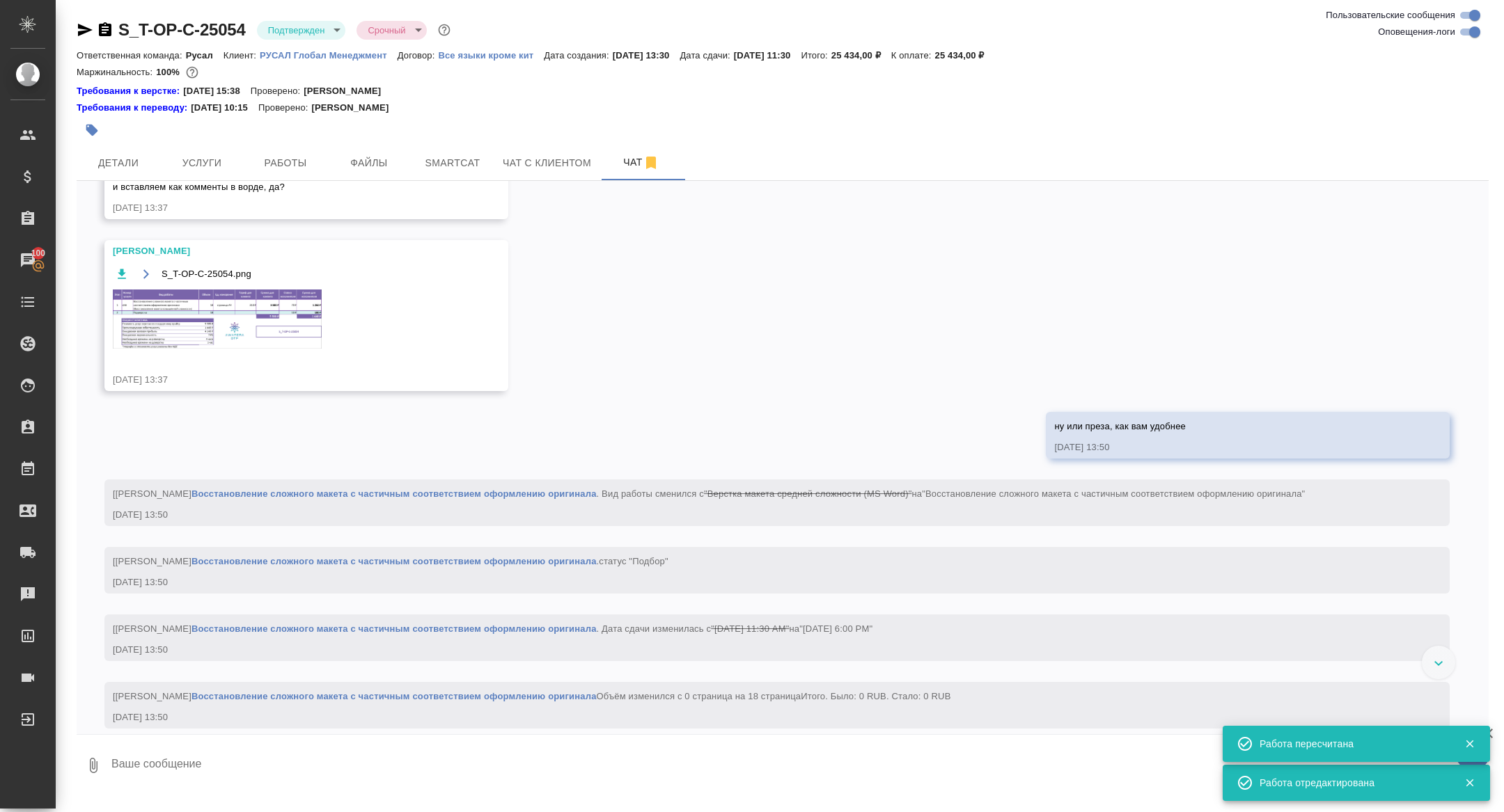
scroll to position [355, 0]
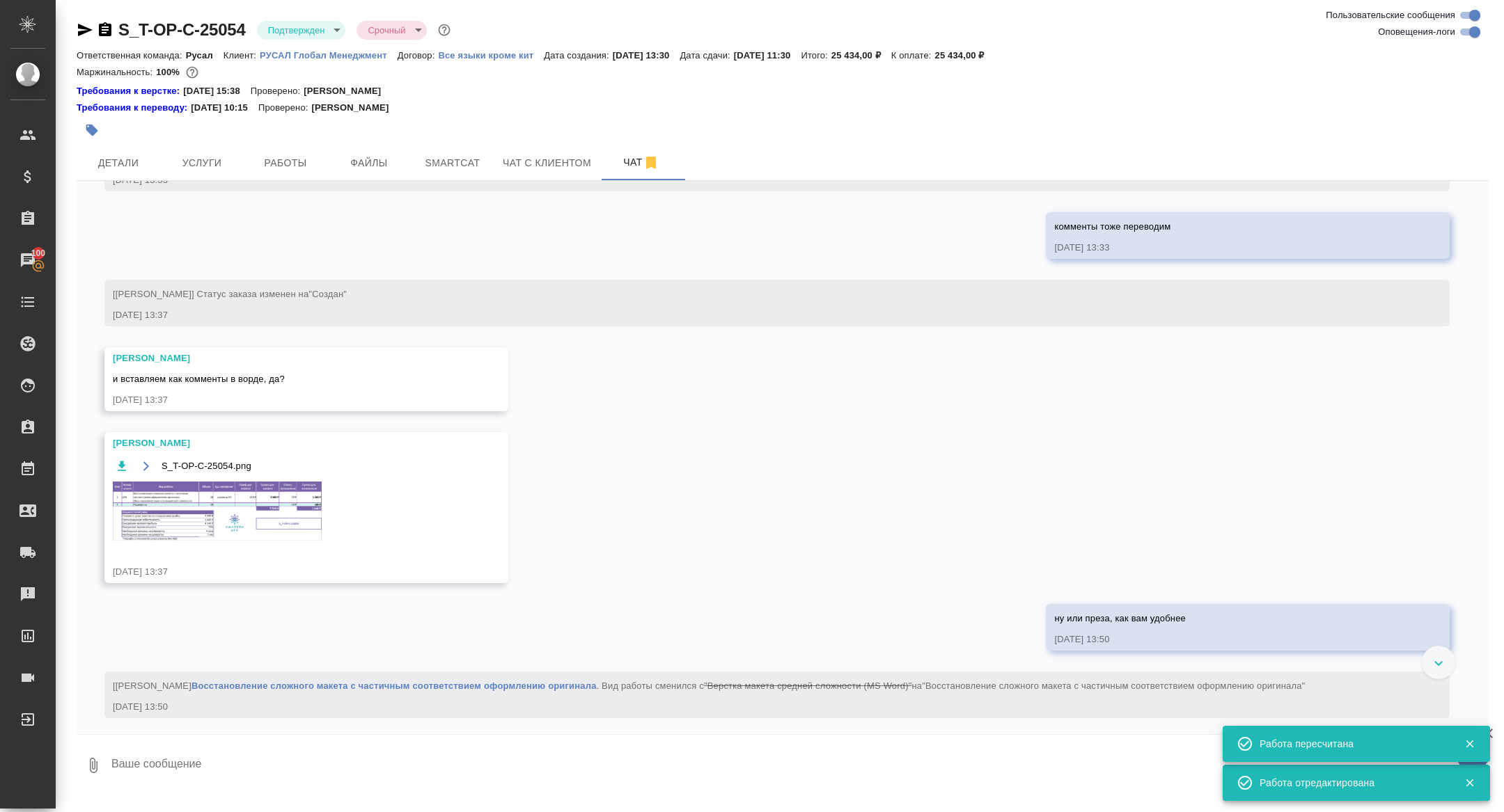
click at [205, 579] on div "08.09.25, 13:37" at bounding box center [287, 572] width 347 height 14
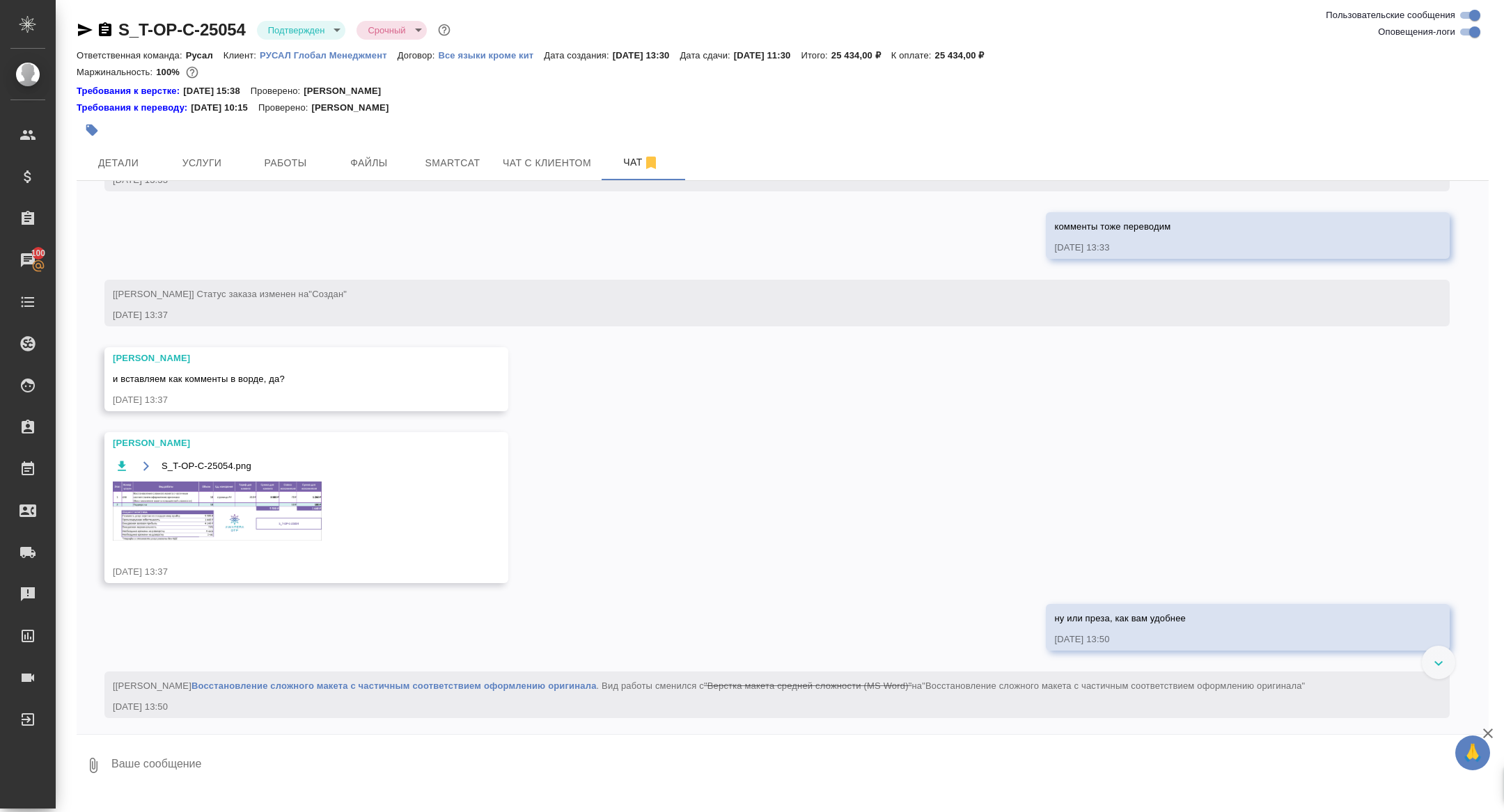
click at [209, 541] on img at bounding box center [218, 511] width 209 height 60
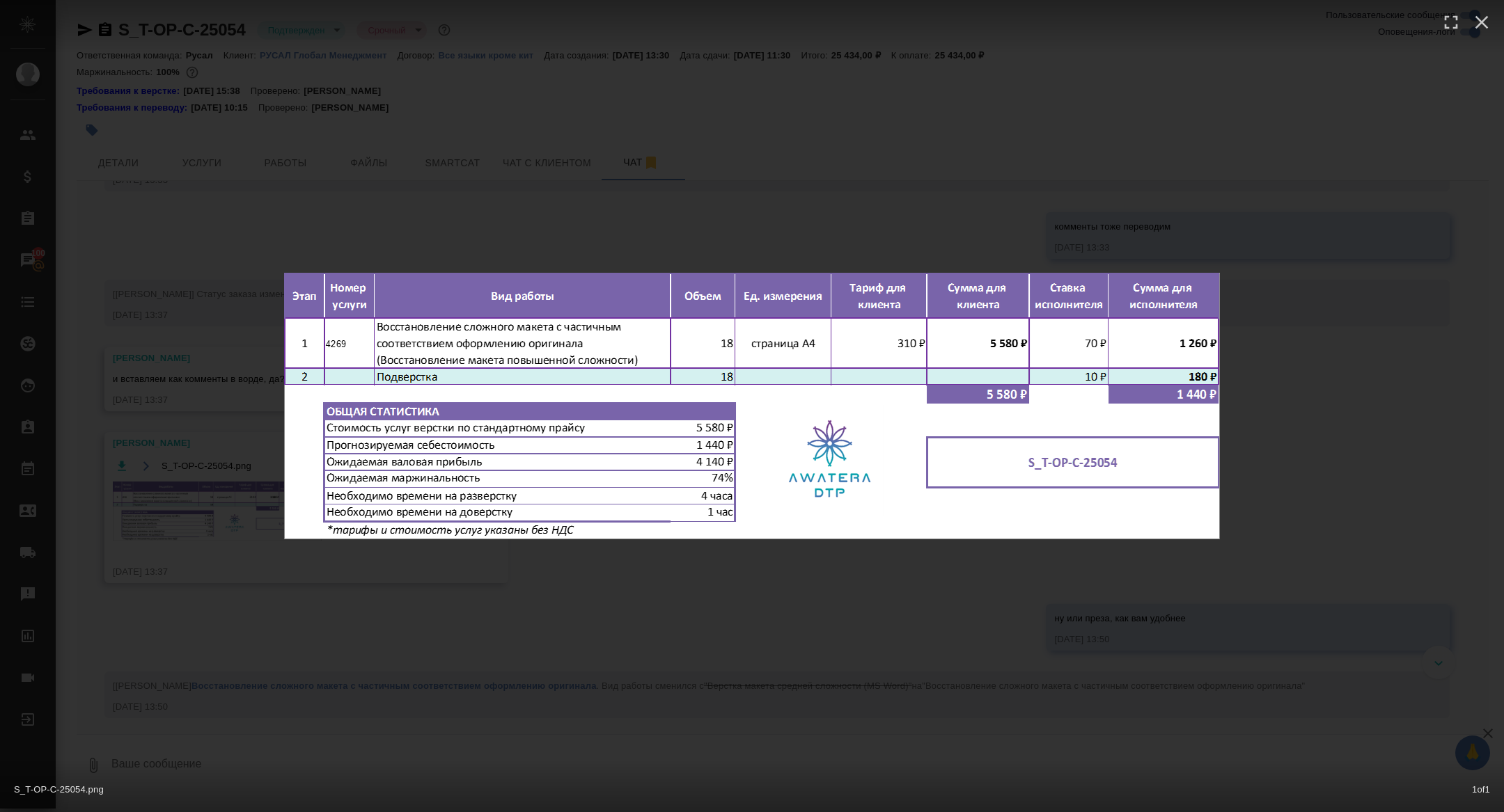
click at [209, 544] on div "S_T-OP-C-25054.png 1 of 1" at bounding box center [752, 406] width 1504 height 812
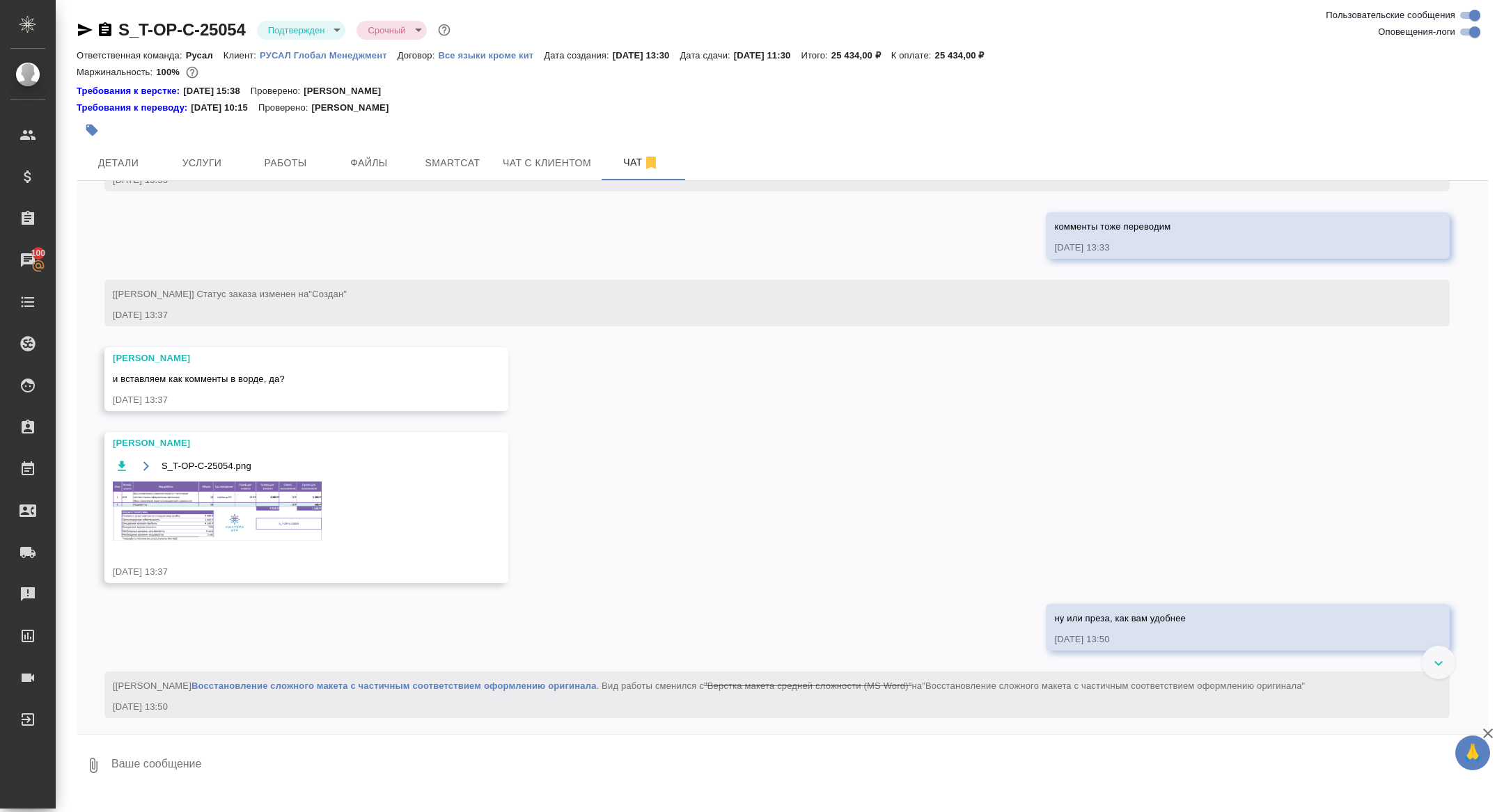
click at [226, 502] on div at bounding box center [752, 434] width 1354 height 240
click at [275, 164] on span "[Журавлева Александра] Статус заказа изменен на "ТЗ"" at bounding box center [220, 159] width 214 height 10
click at [276, 158] on span "Работы" at bounding box center [285, 163] width 66 height 17
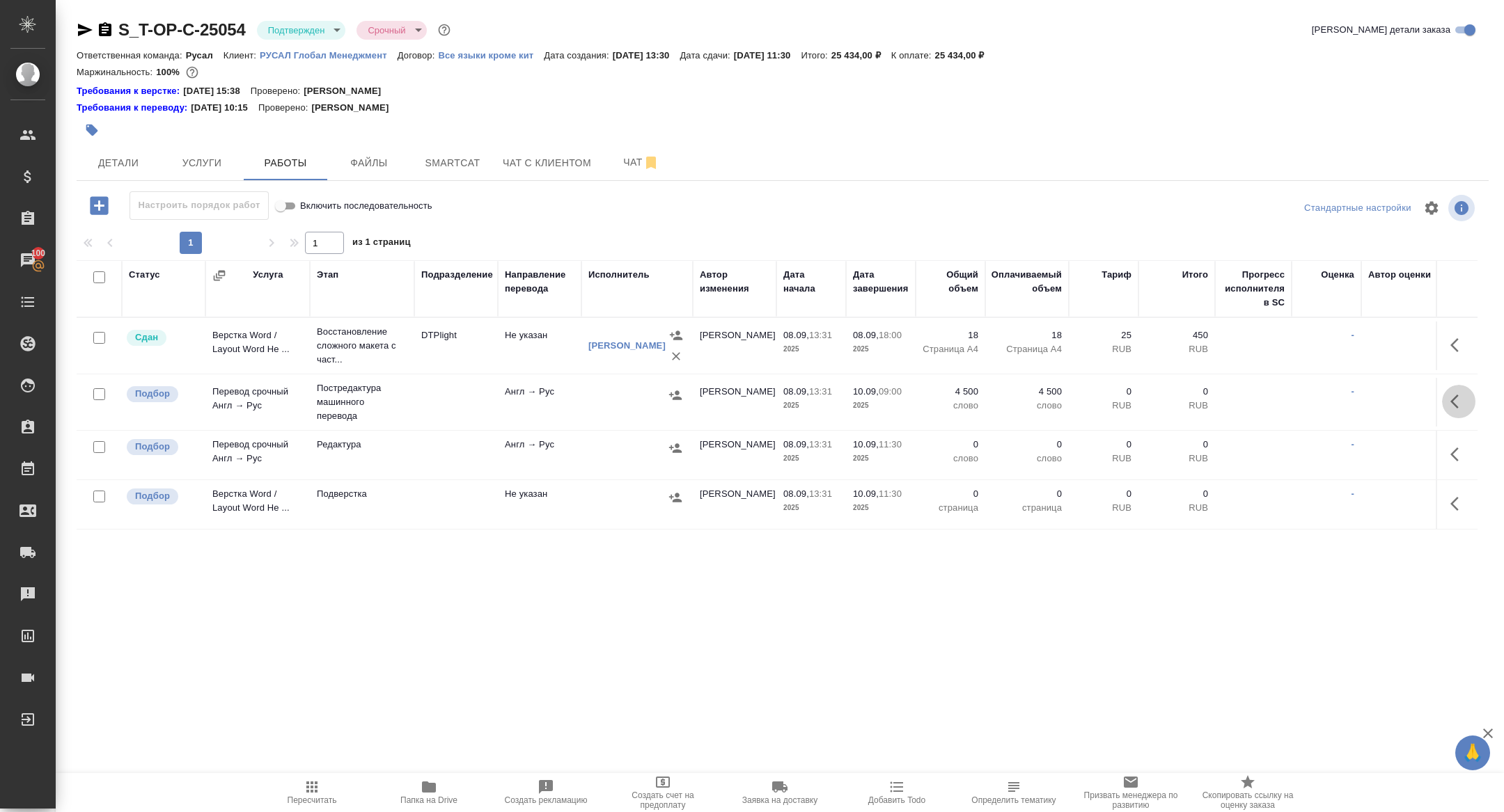
click at [1454, 401] on icon "button" at bounding box center [1458, 401] width 16 height 16
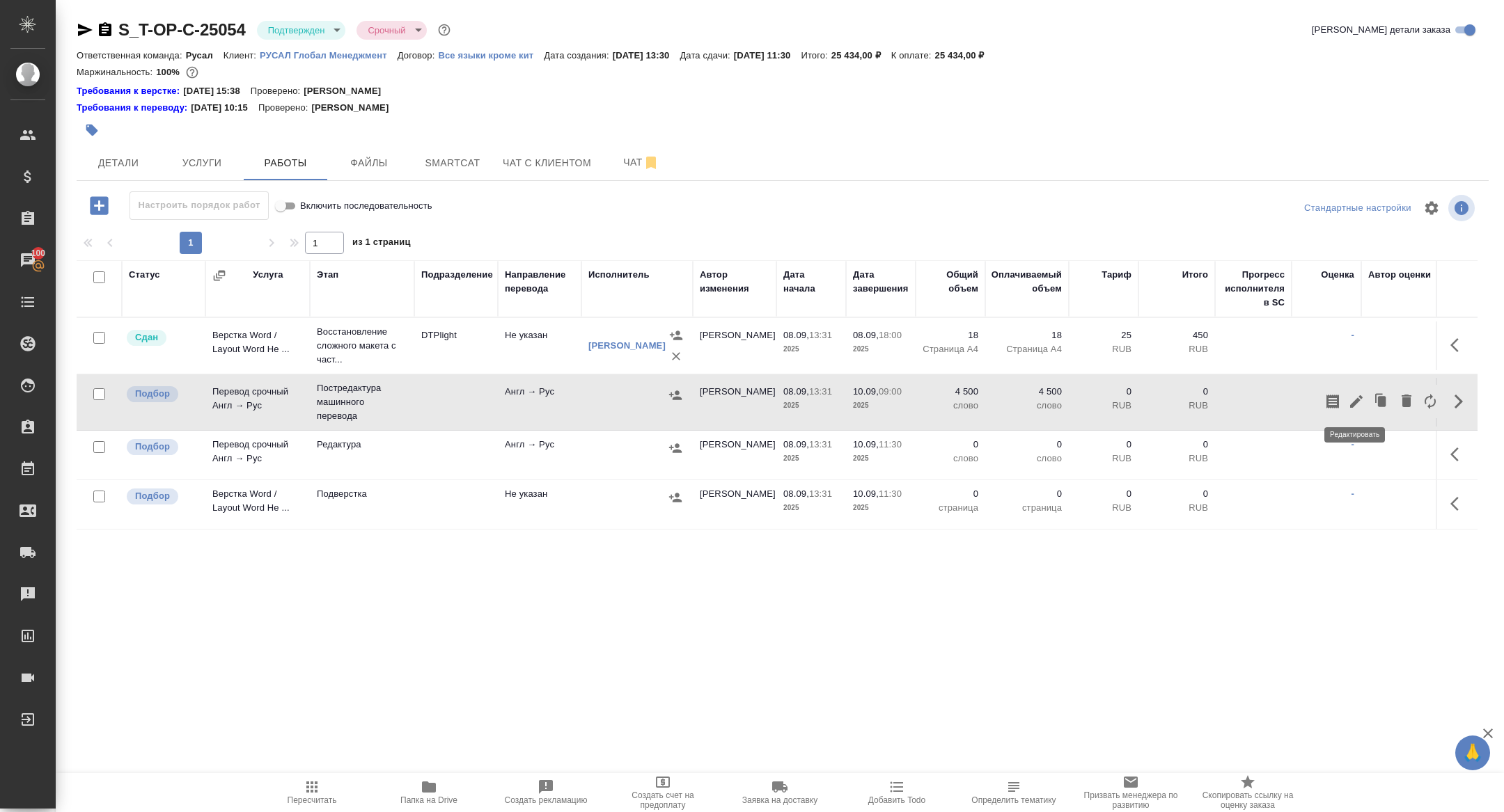
click at [1358, 399] on icon "button" at bounding box center [1356, 401] width 13 height 13
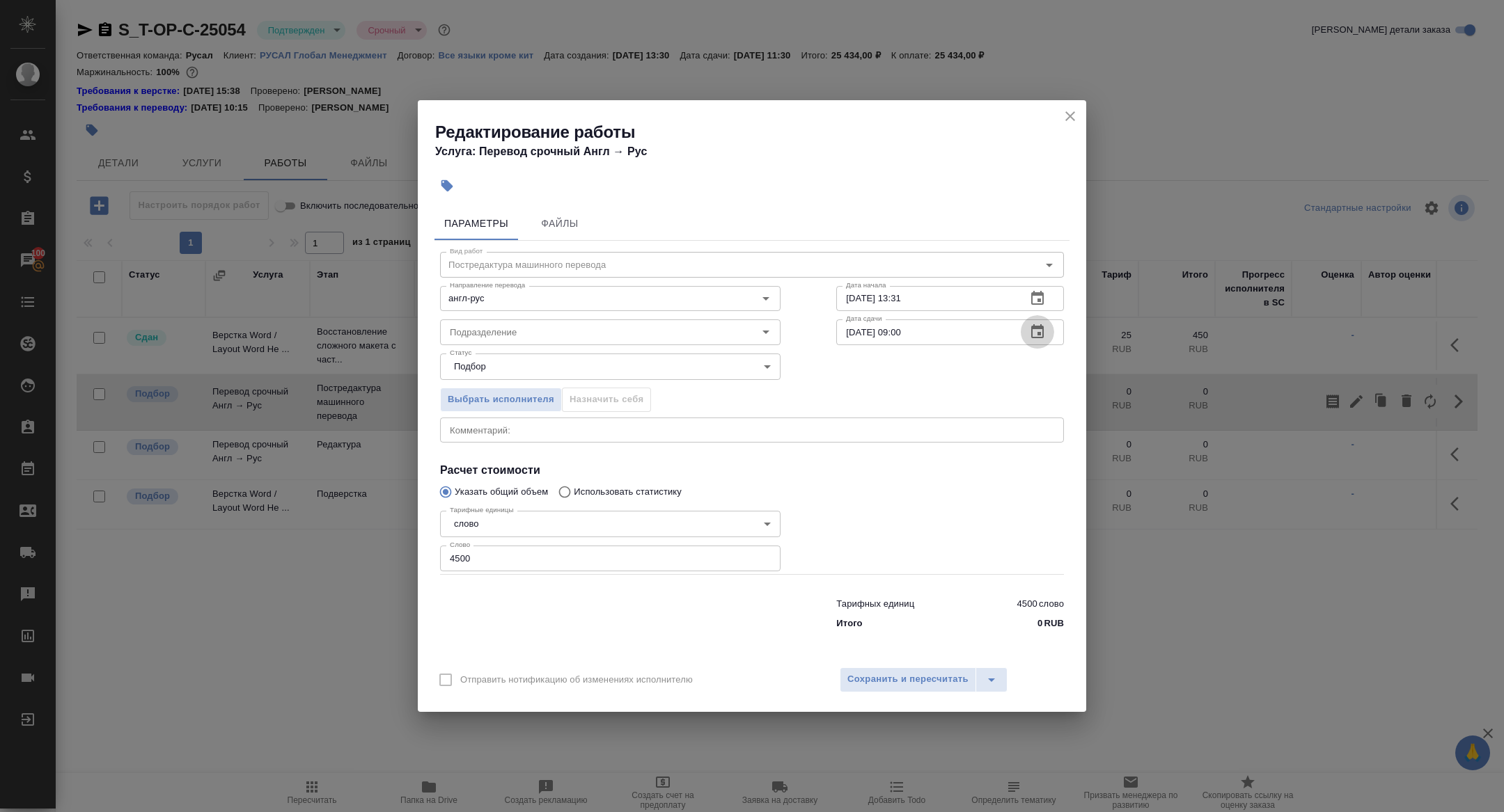
click at [1045, 333] on icon "button" at bounding box center [1037, 331] width 16 height 16
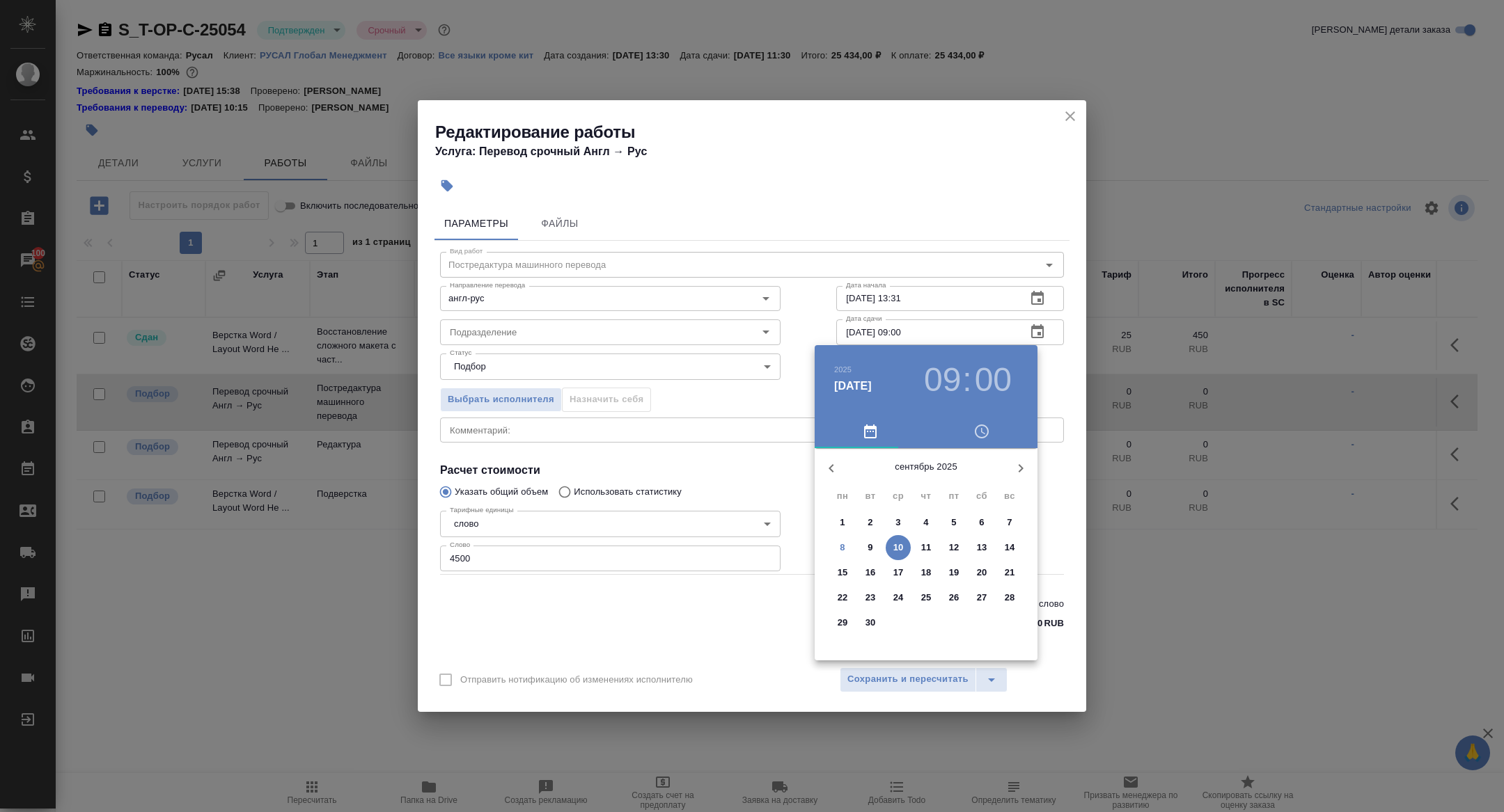
click at [870, 550] on p "9" at bounding box center [870, 548] width 5 height 14
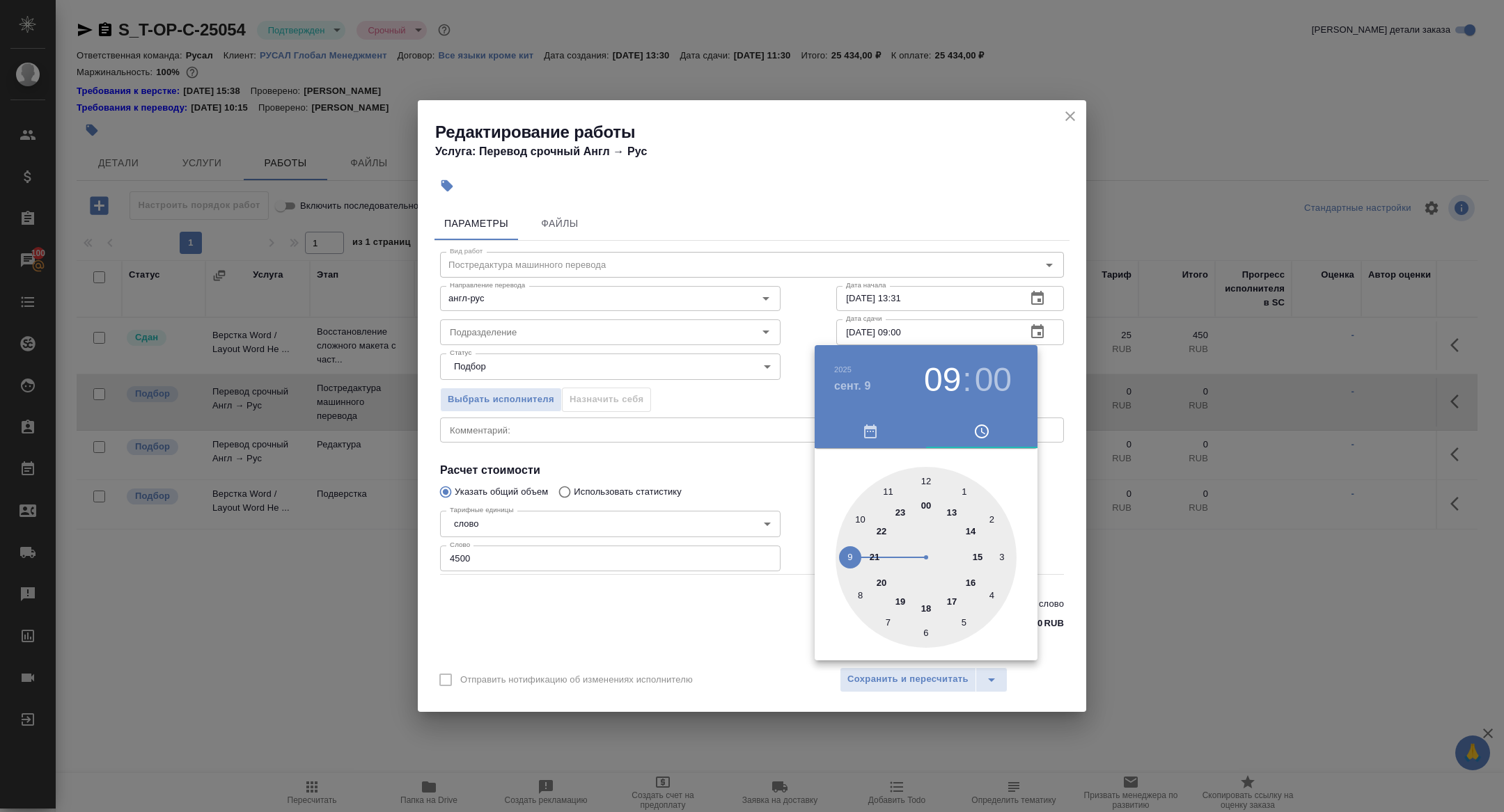
click at [888, 581] on div at bounding box center [926, 557] width 181 height 181
type input "09.09.2025 20:00"
drag, startPoint x: 622, startPoint y: 484, endPoint x: 633, endPoint y: 491, distance: 13.0
click at [622, 484] on div at bounding box center [752, 406] width 1504 height 812
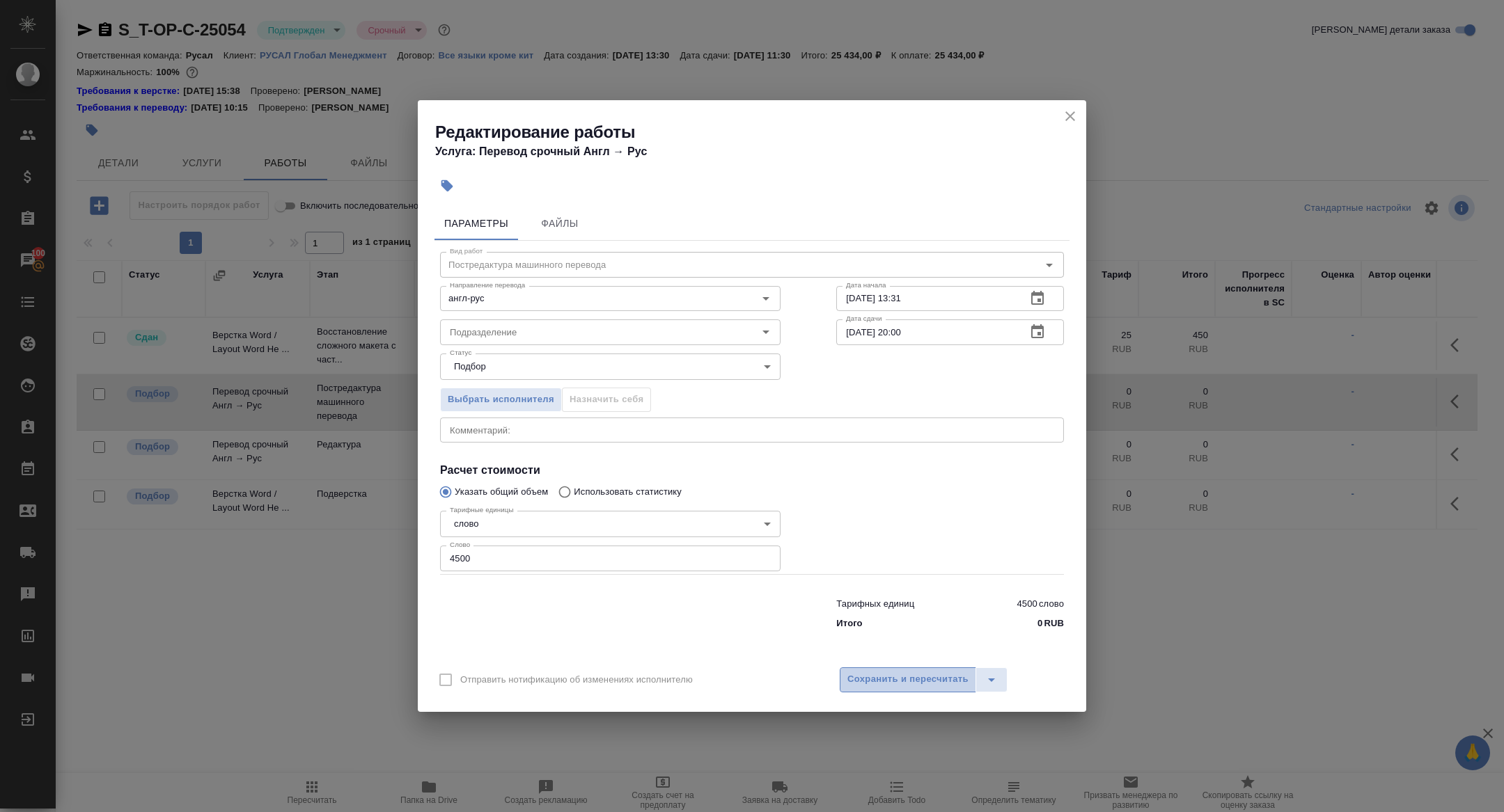
click at [879, 686] on span "Сохранить и пересчитать" at bounding box center [908, 679] width 121 height 16
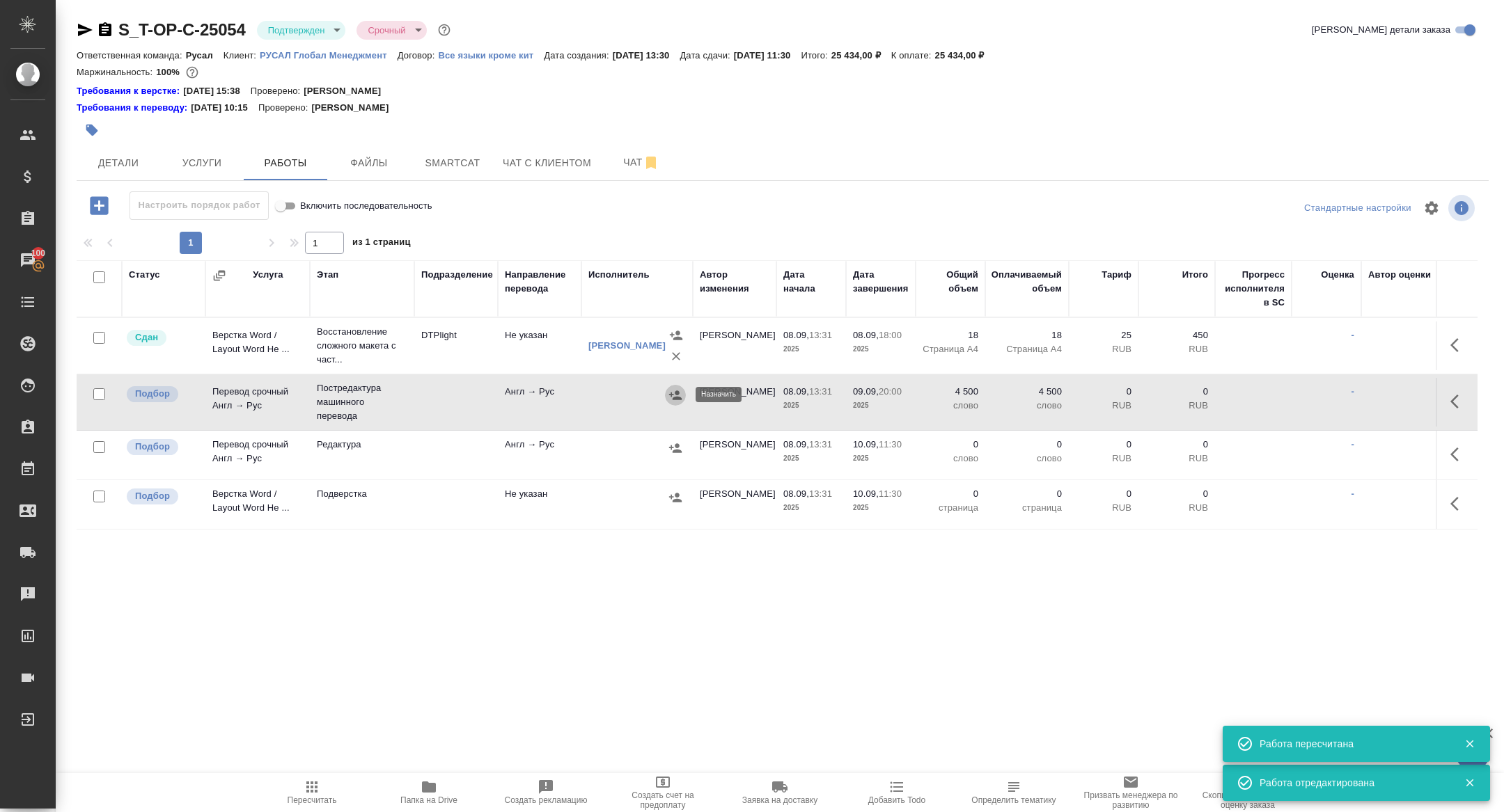
click at [676, 395] on icon "button" at bounding box center [675, 395] width 13 height 9
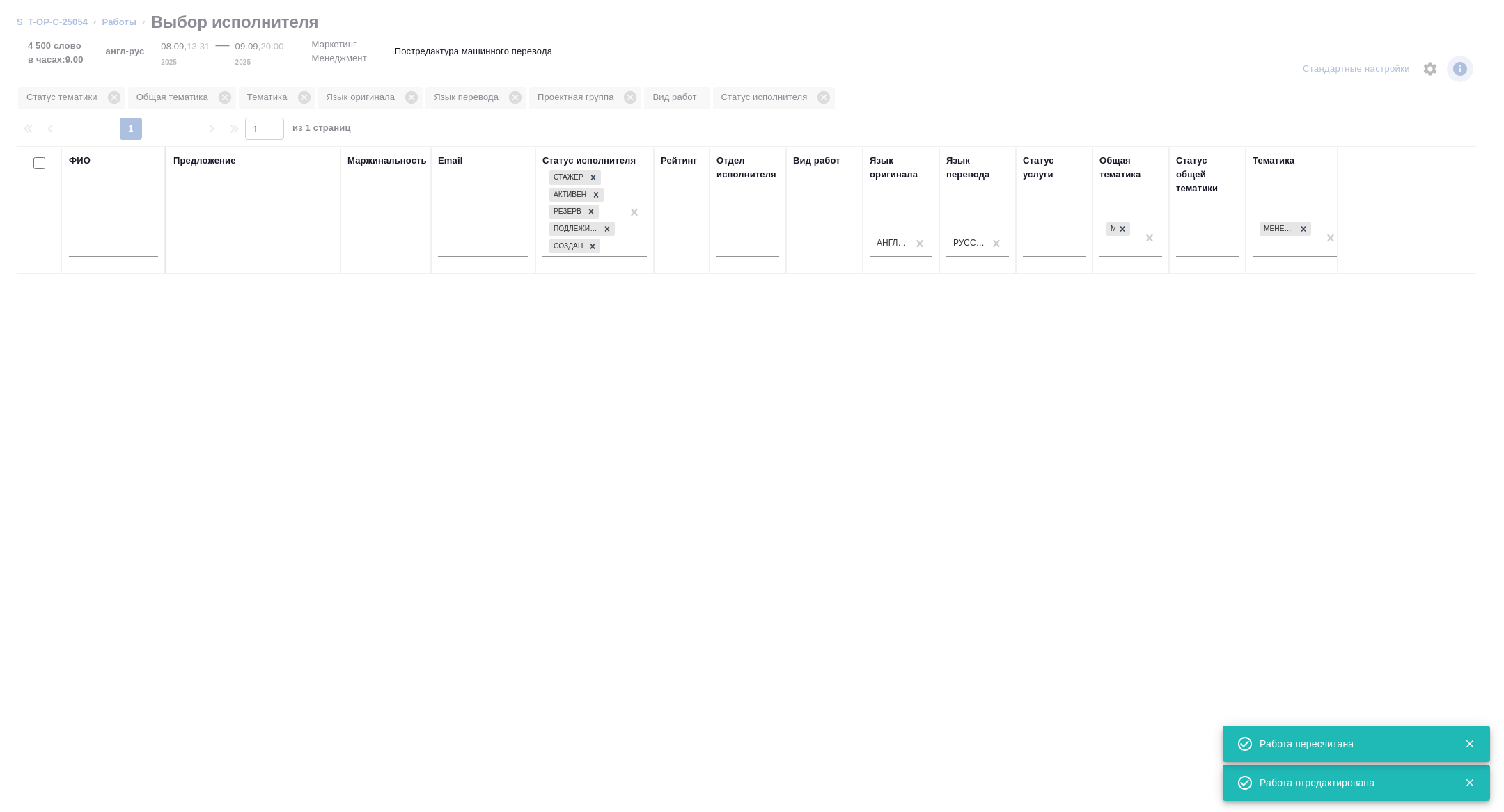
click at [144, 241] on input "text" at bounding box center [113, 248] width 89 height 17
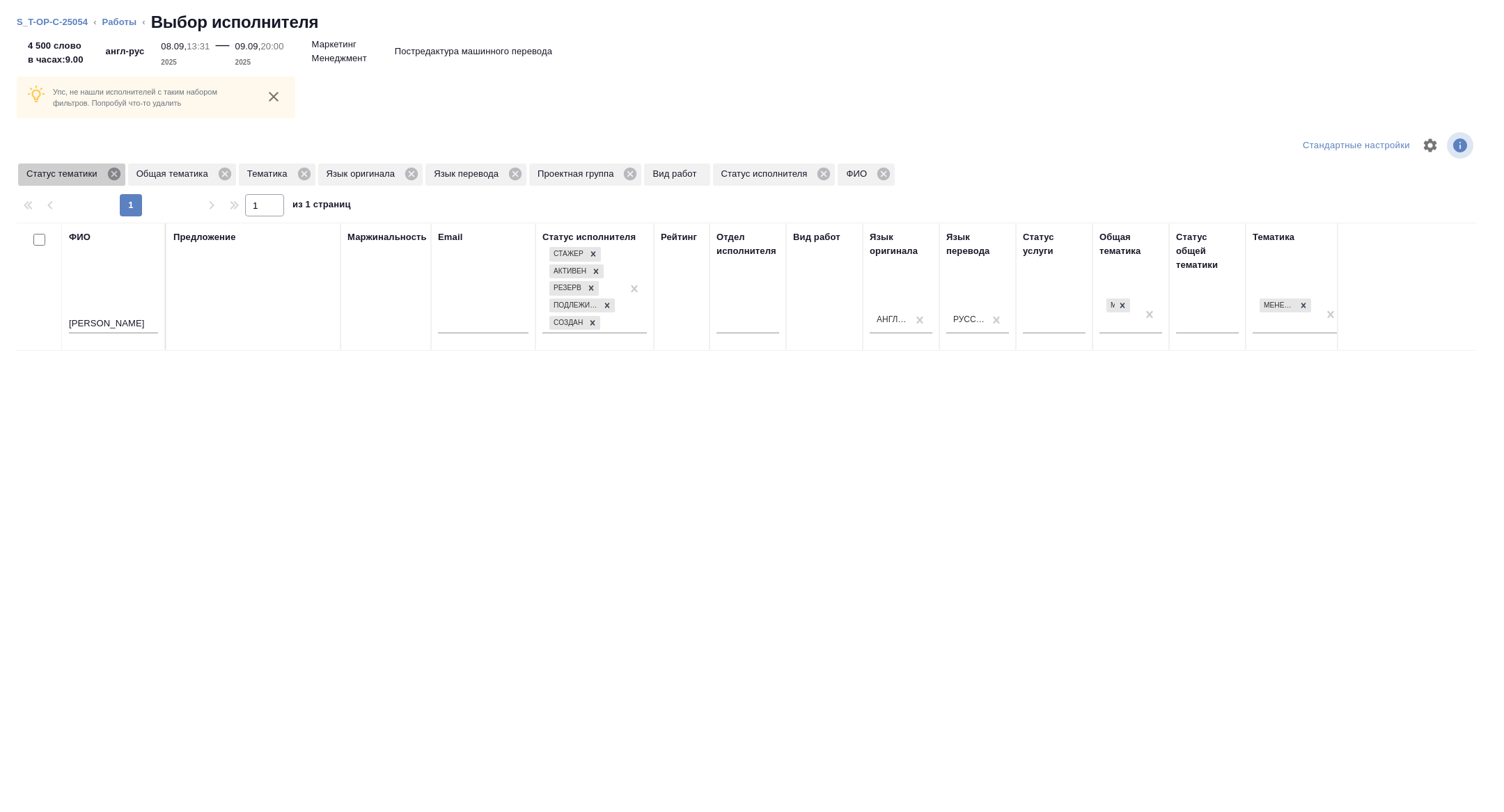
click at [111, 167] on icon at bounding box center [114, 174] width 16 height 16
click at [199, 173] on icon at bounding box center [194, 174] width 16 height 16
click at [123, 322] on input "богданова" at bounding box center [113, 324] width 89 height 17
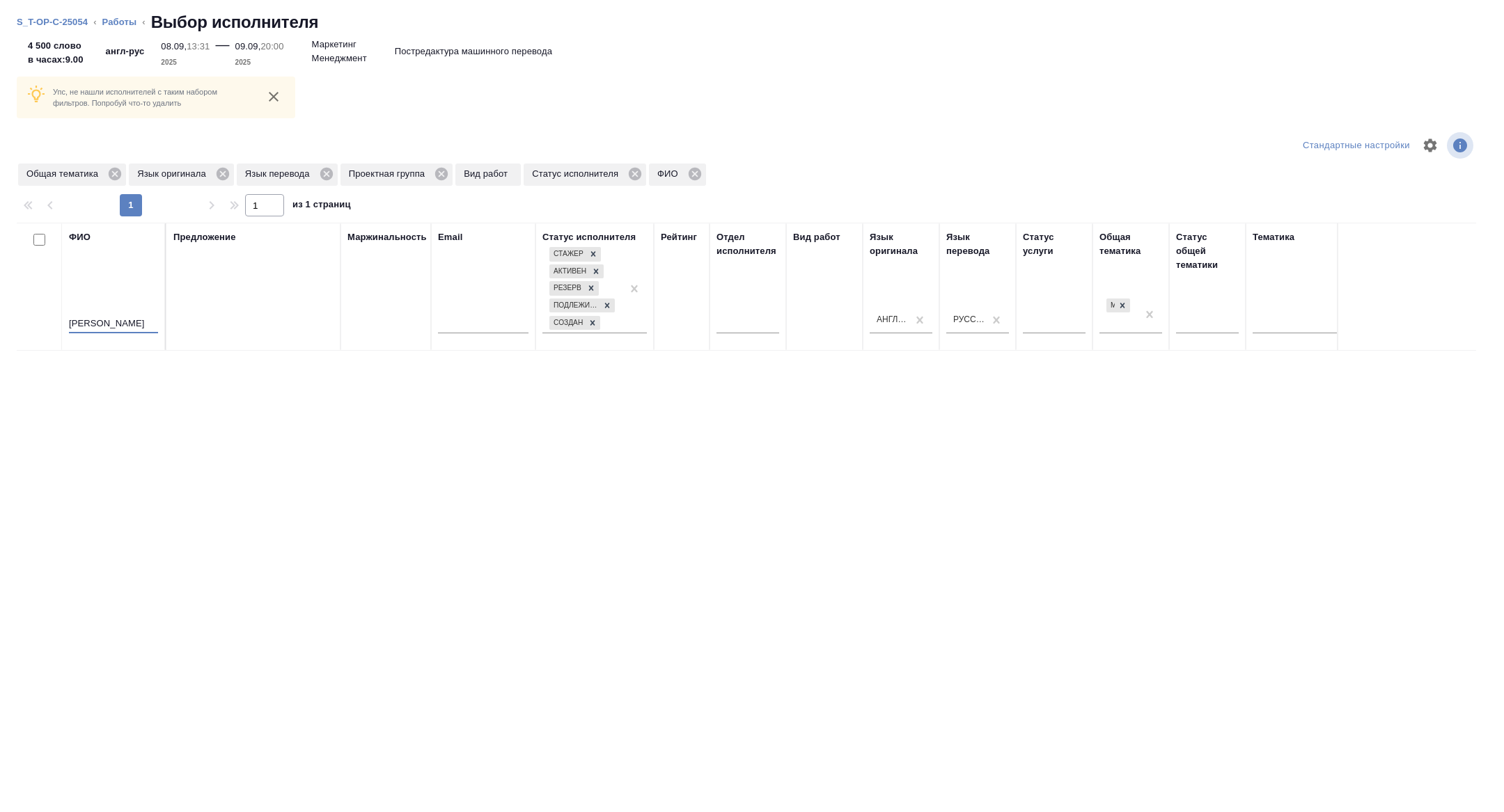
type input "="
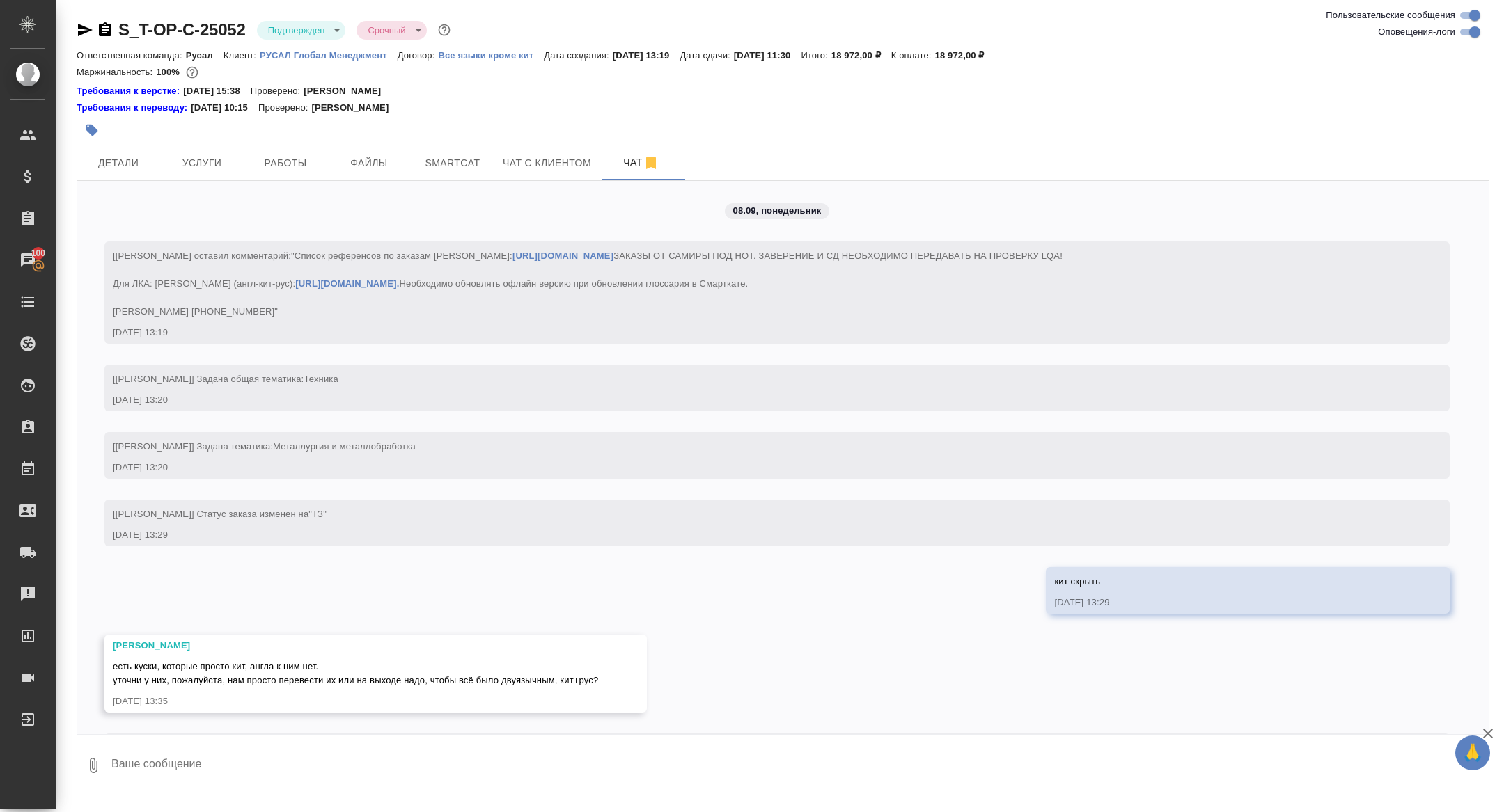
scroll to position [1924, 0]
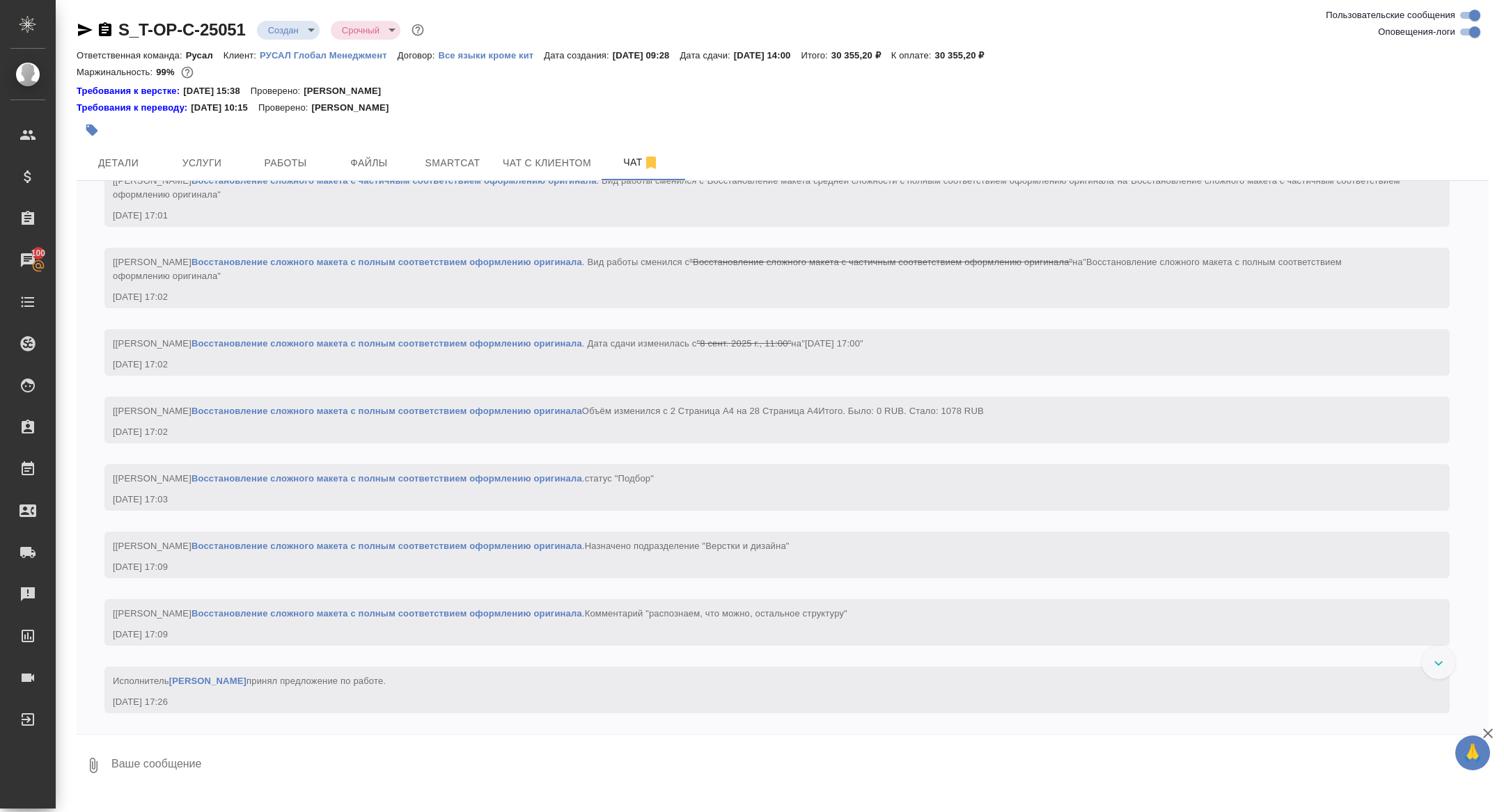
scroll to position [4145, 0]
click at [279, 155] on span "Работы" at bounding box center [285, 163] width 66 height 17
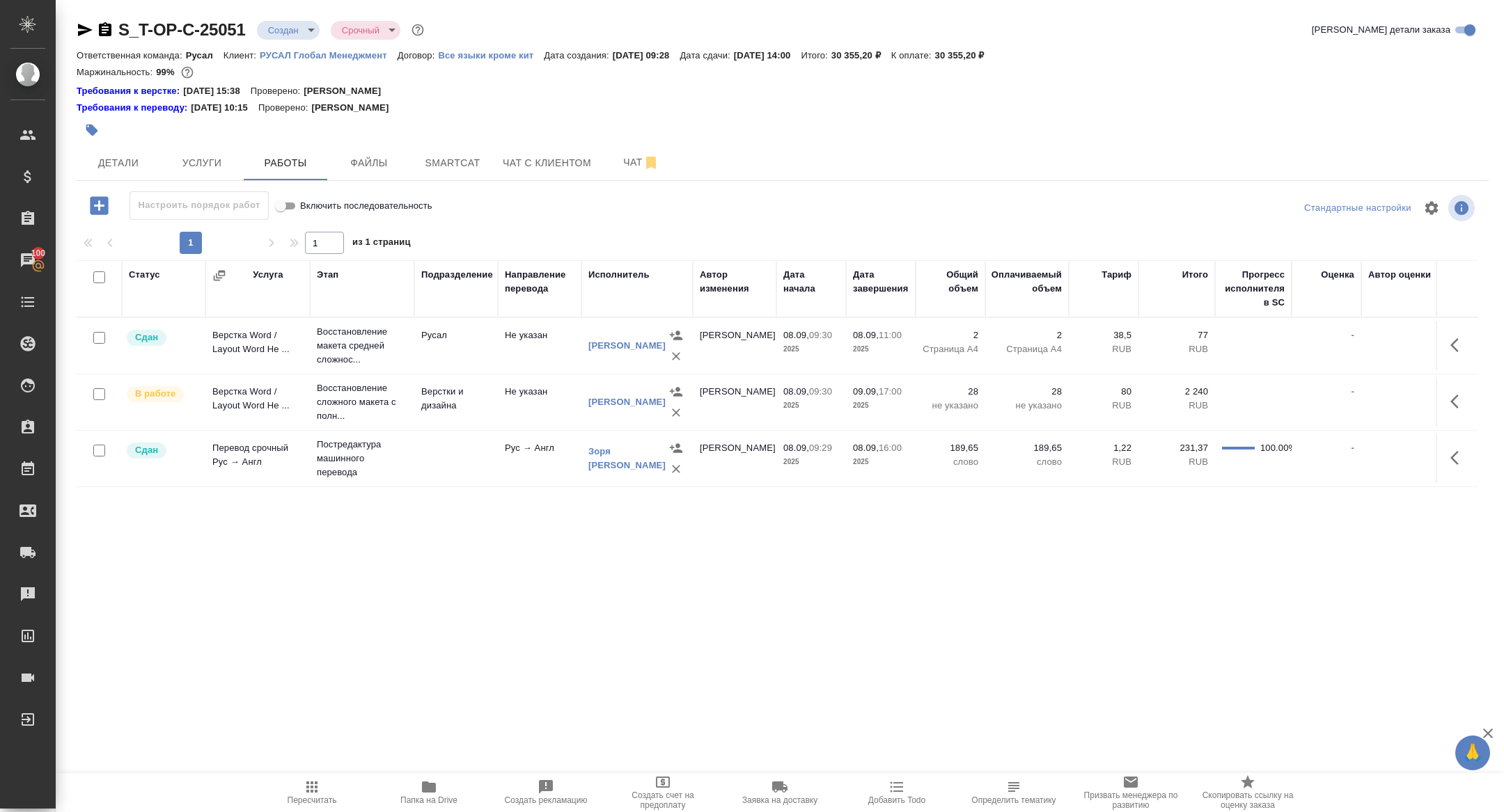
click at [288, 27] on body "🙏 .cls-1 fill:#fff; AWATERA Zhuravleva Alexandra Клиенты Спецификации Заказы 10…" at bounding box center [752, 406] width 1504 height 812
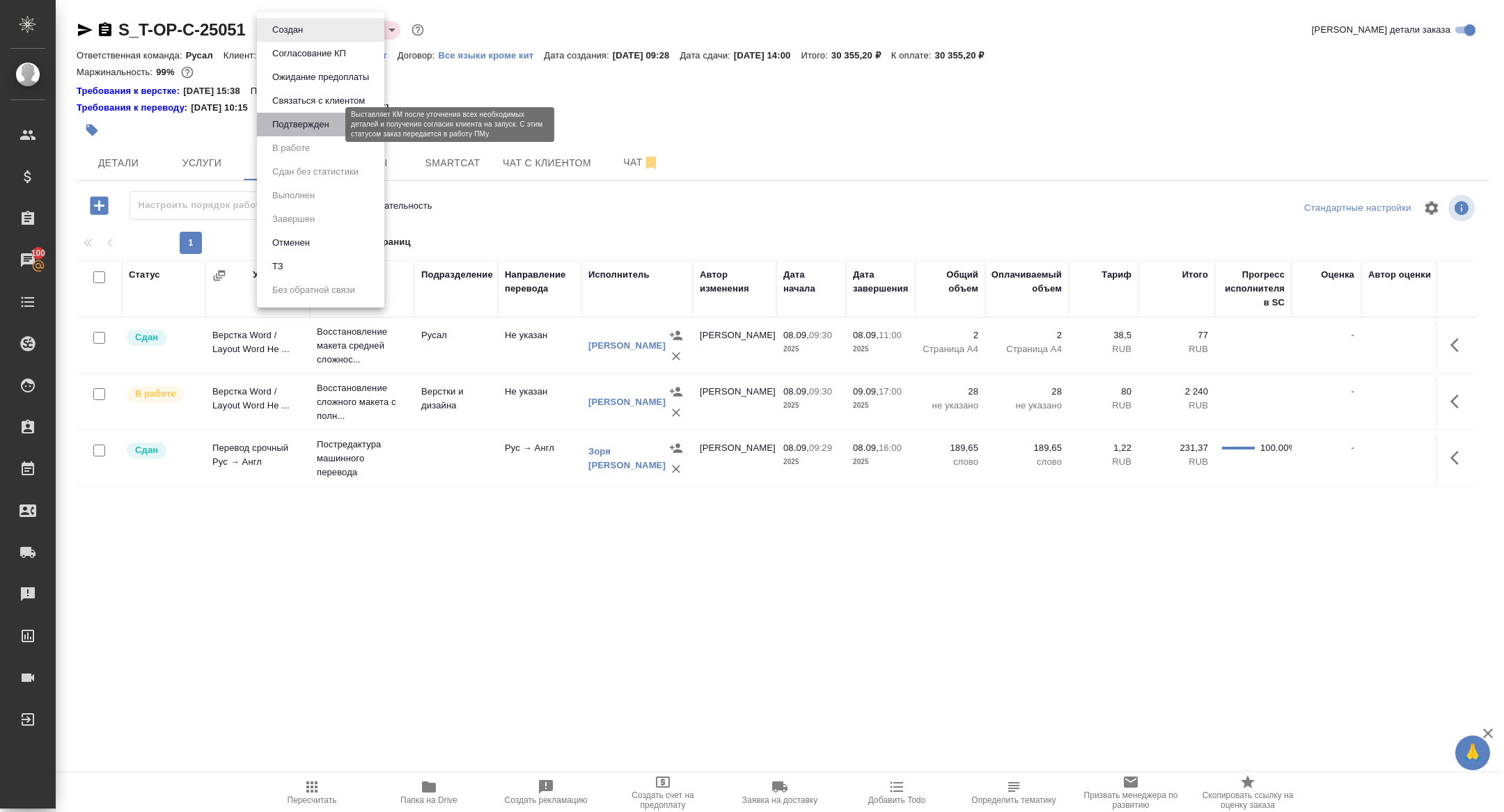
click at [296, 121] on button "Подтвержден" at bounding box center [301, 125] width 66 height 16
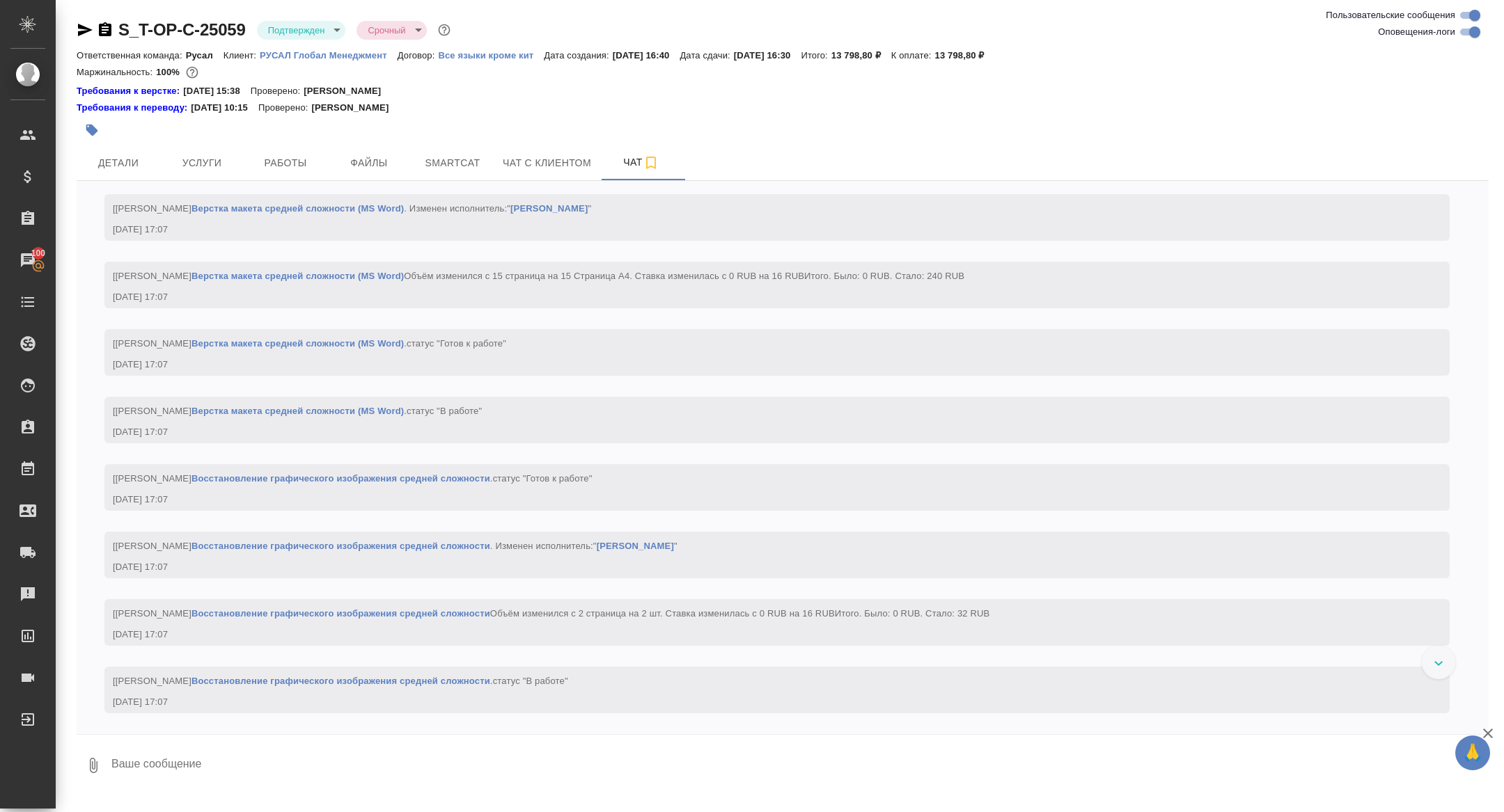
scroll to position [2388, 0]
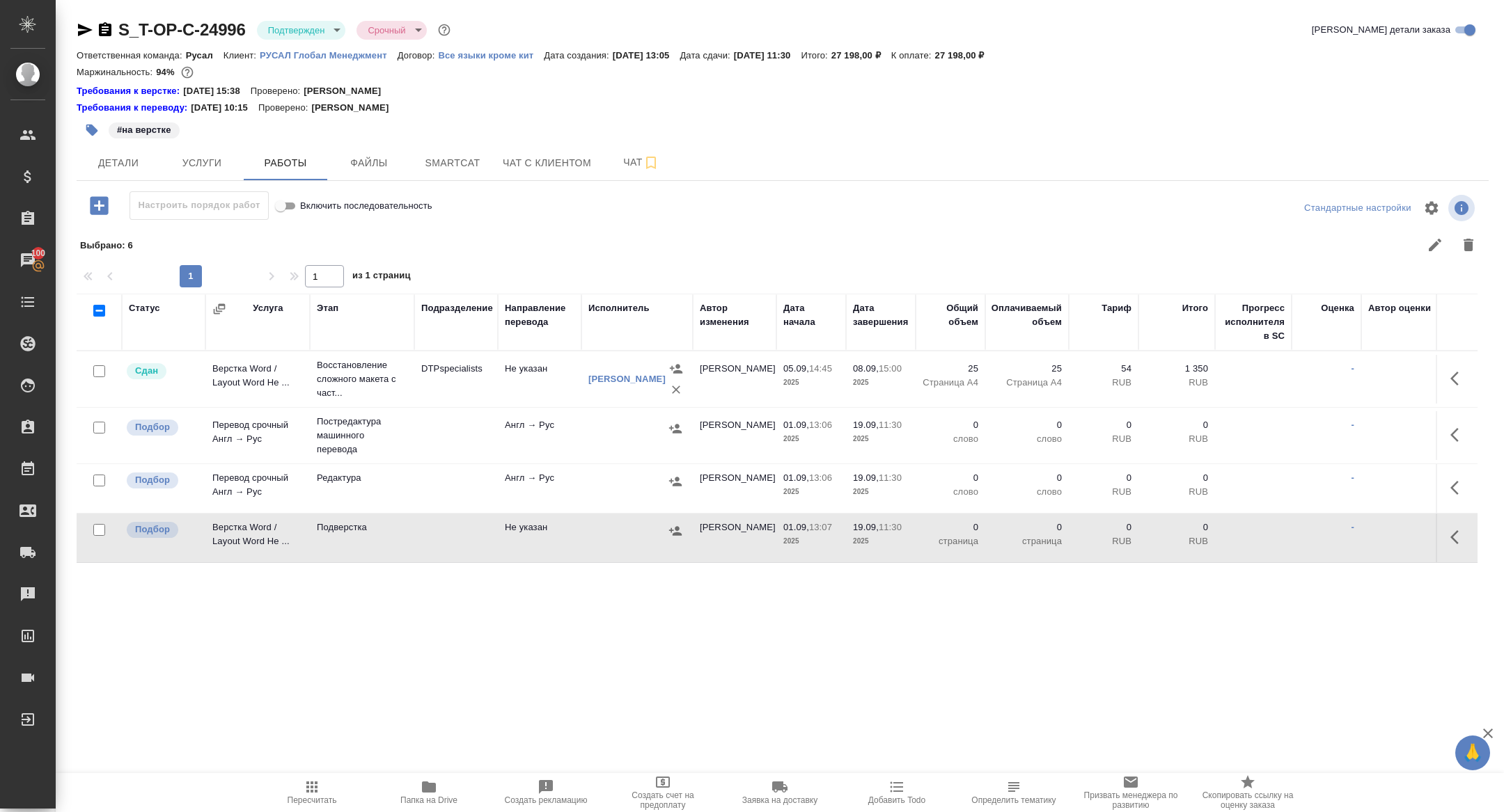
drag, startPoint x: 1459, startPoint y: 428, endPoint x: 1443, endPoint y: 433, distance: 16.8
click at [1459, 428] on icon "button" at bounding box center [1458, 434] width 16 height 16
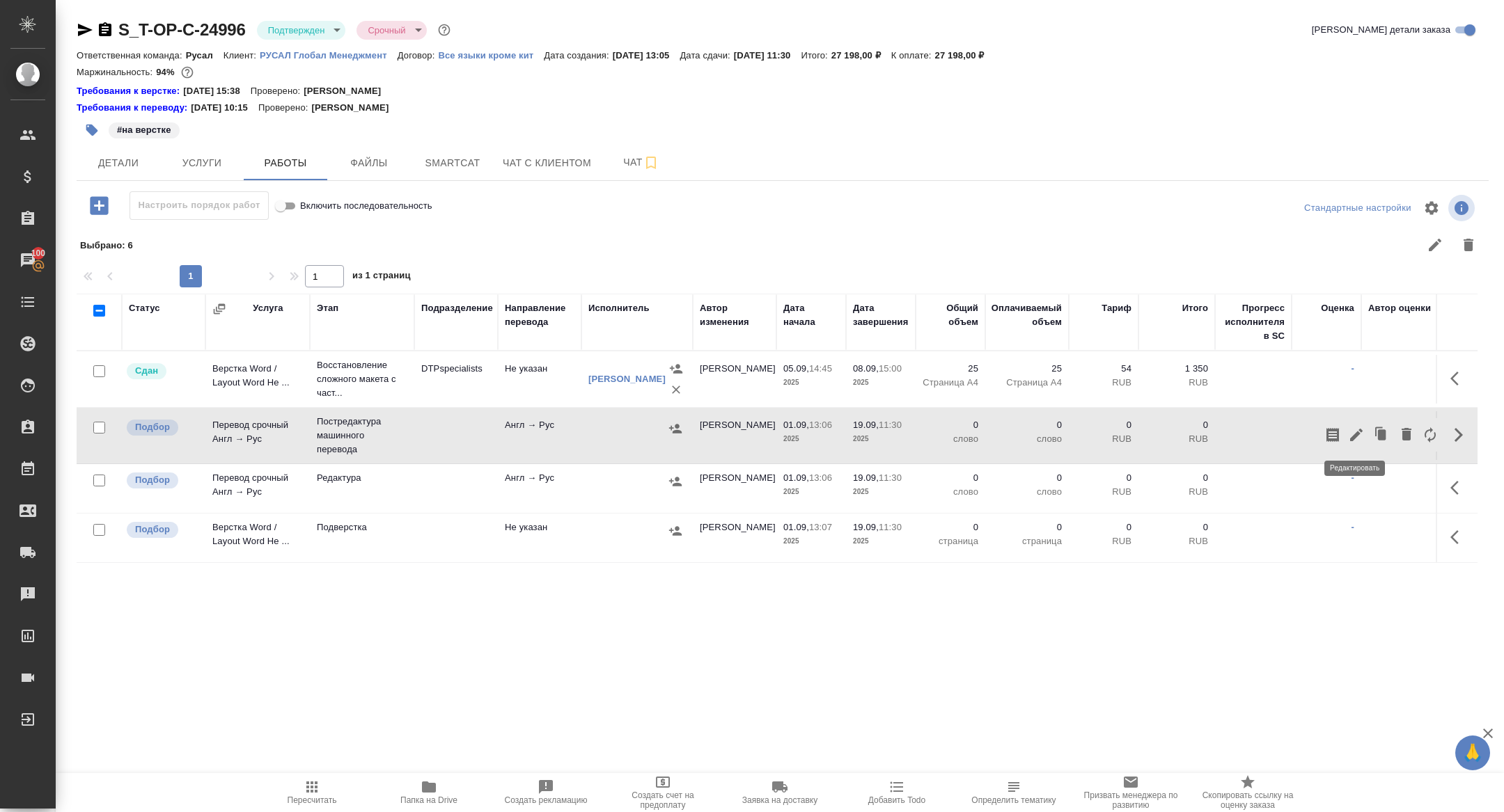
click at [1355, 427] on icon "button" at bounding box center [1356, 434] width 16 height 16
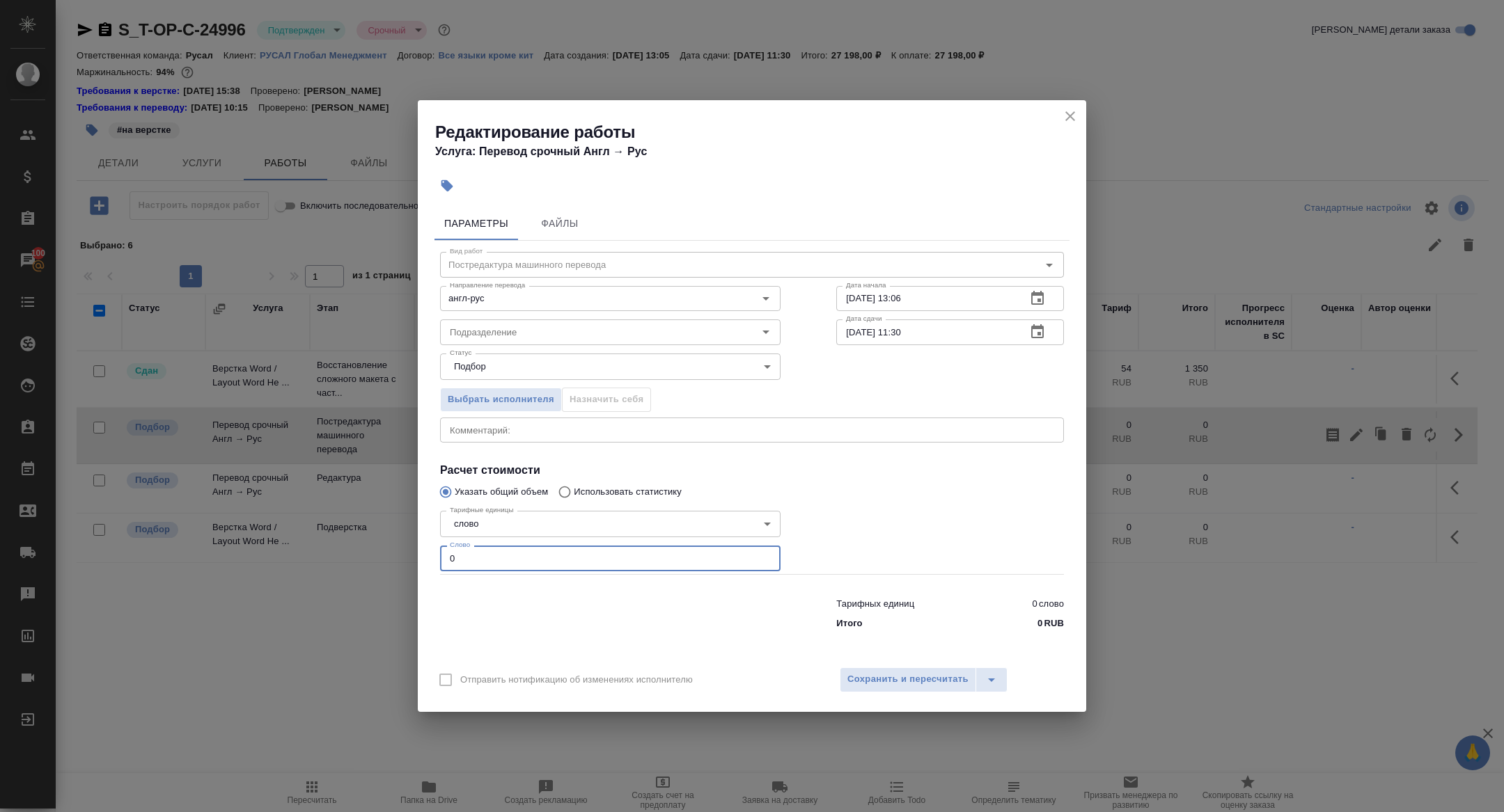
drag, startPoint x: 474, startPoint y: 563, endPoint x: 313, endPoint y: 522, distance: 166.1
click at [315, 522] on div "Редактирование работы Услуга: Перевод срочный Англ → Рус Параметры Файлы Вид ра…" at bounding box center [752, 406] width 1504 height 812
type input "0"
type input "200"
click at [1033, 337] on icon "button" at bounding box center [1037, 331] width 16 height 16
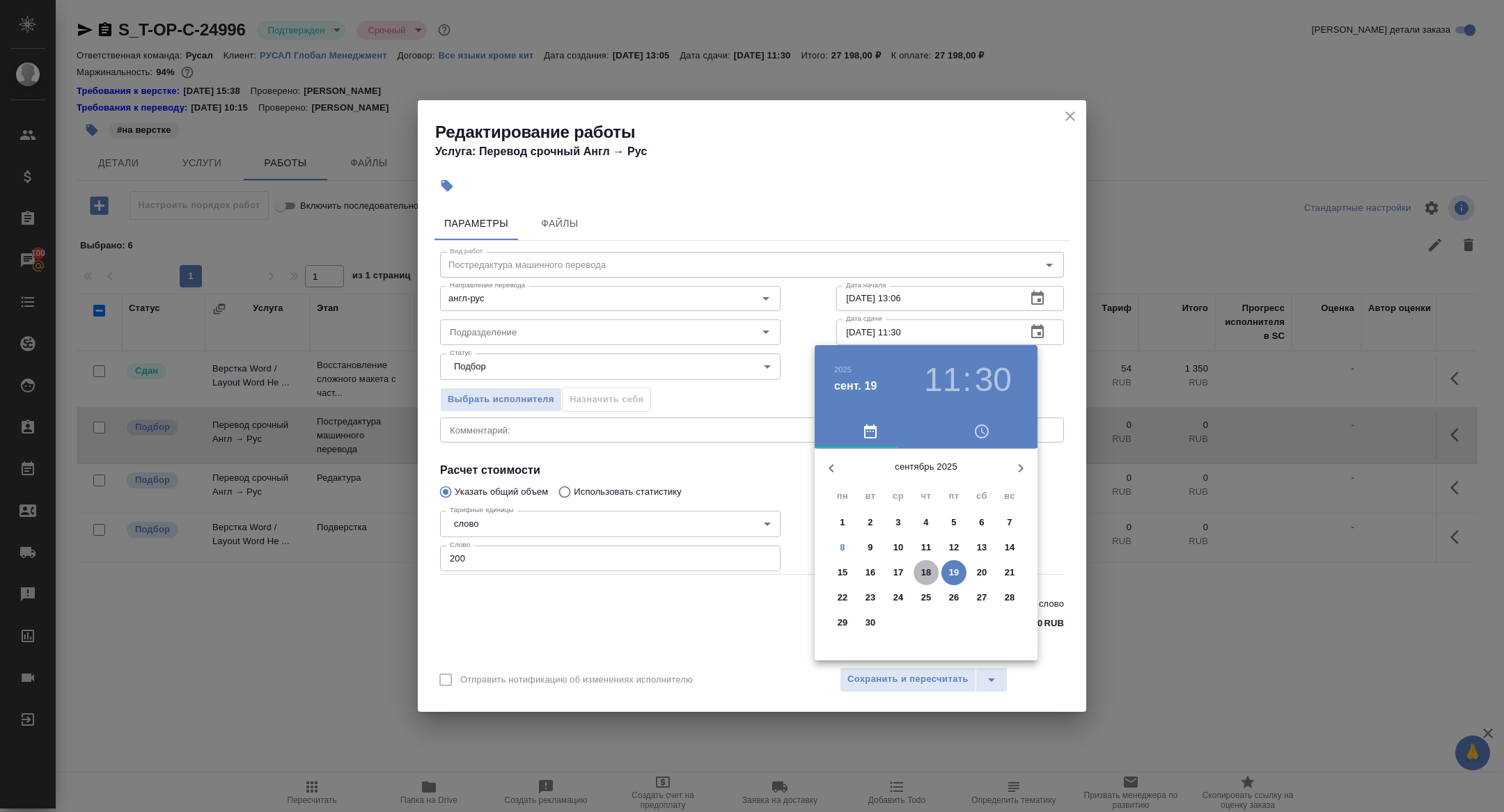
click at [927, 569] on p "18" at bounding box center [926, 573] width 10 height 14
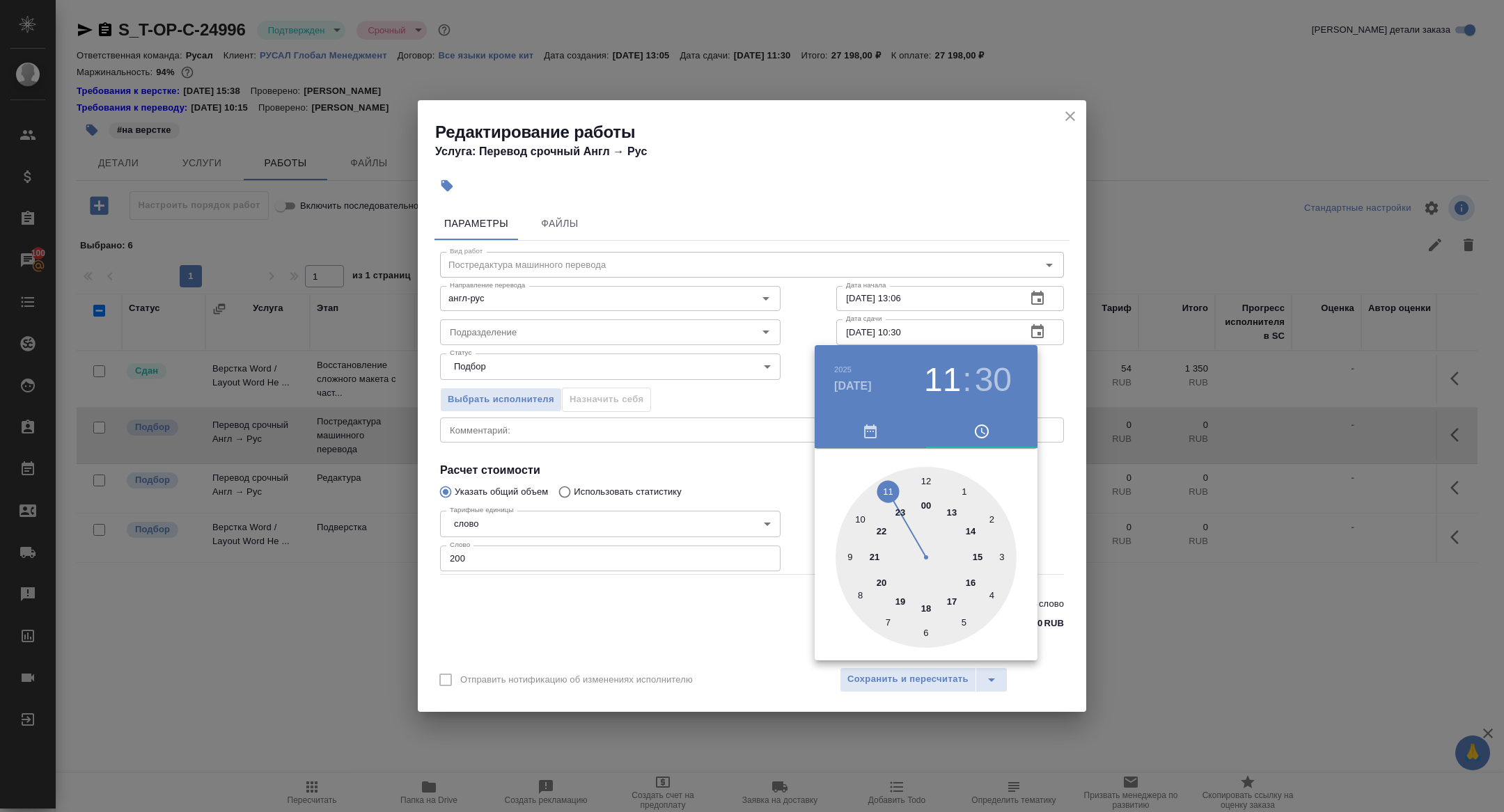
click at [860, 520] on div at bounding box center [926, 557] width 181 height 181
click at [919, 477] on div at bounding box center [926, 557] width 181 height 181
click at [713, 463] on div at bounding box center [752, 406] width 1504 height 812
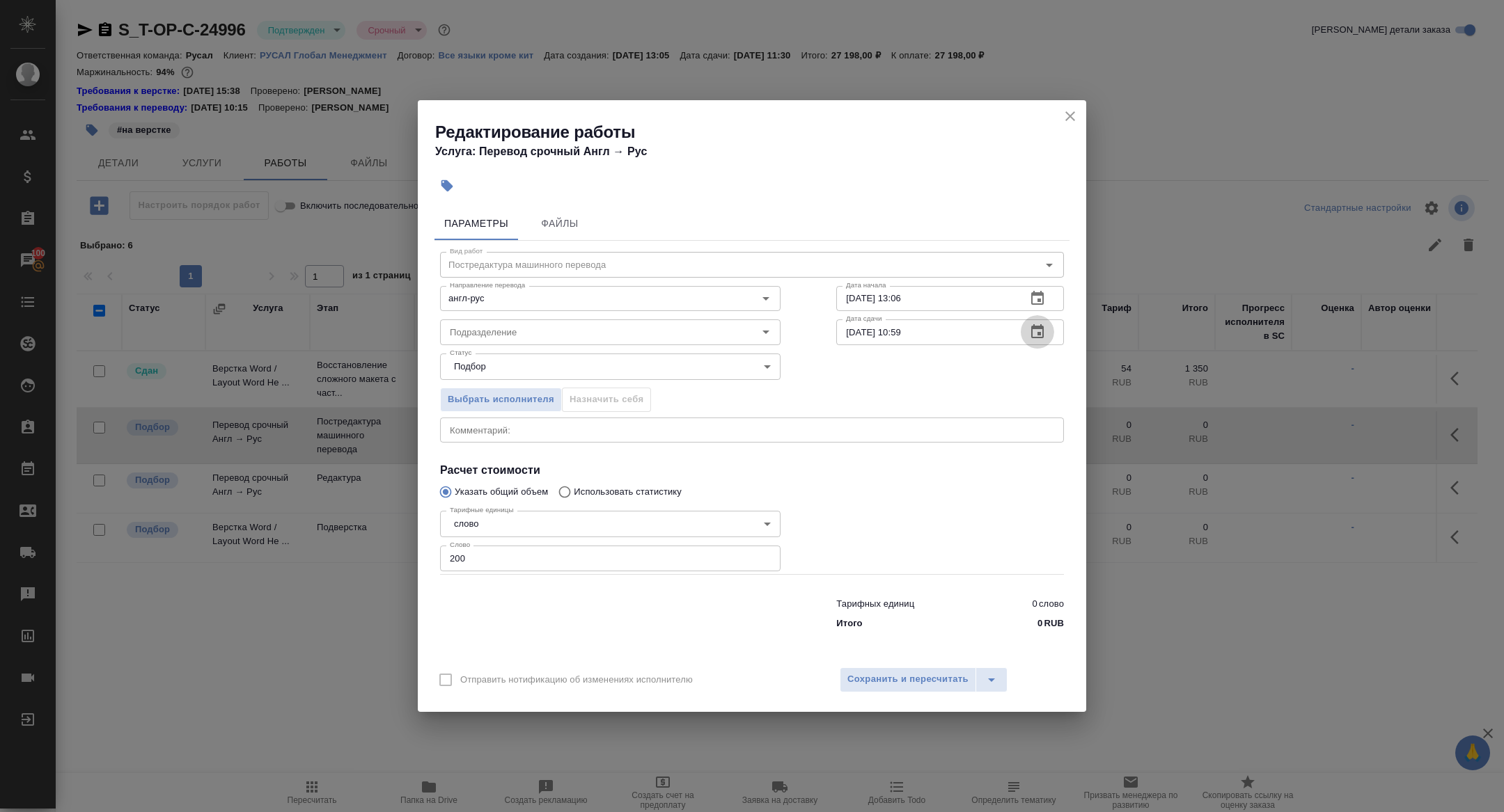
click at [1032, 335] on icon "button" at bounding box center [1038, 331] width 13 height 14
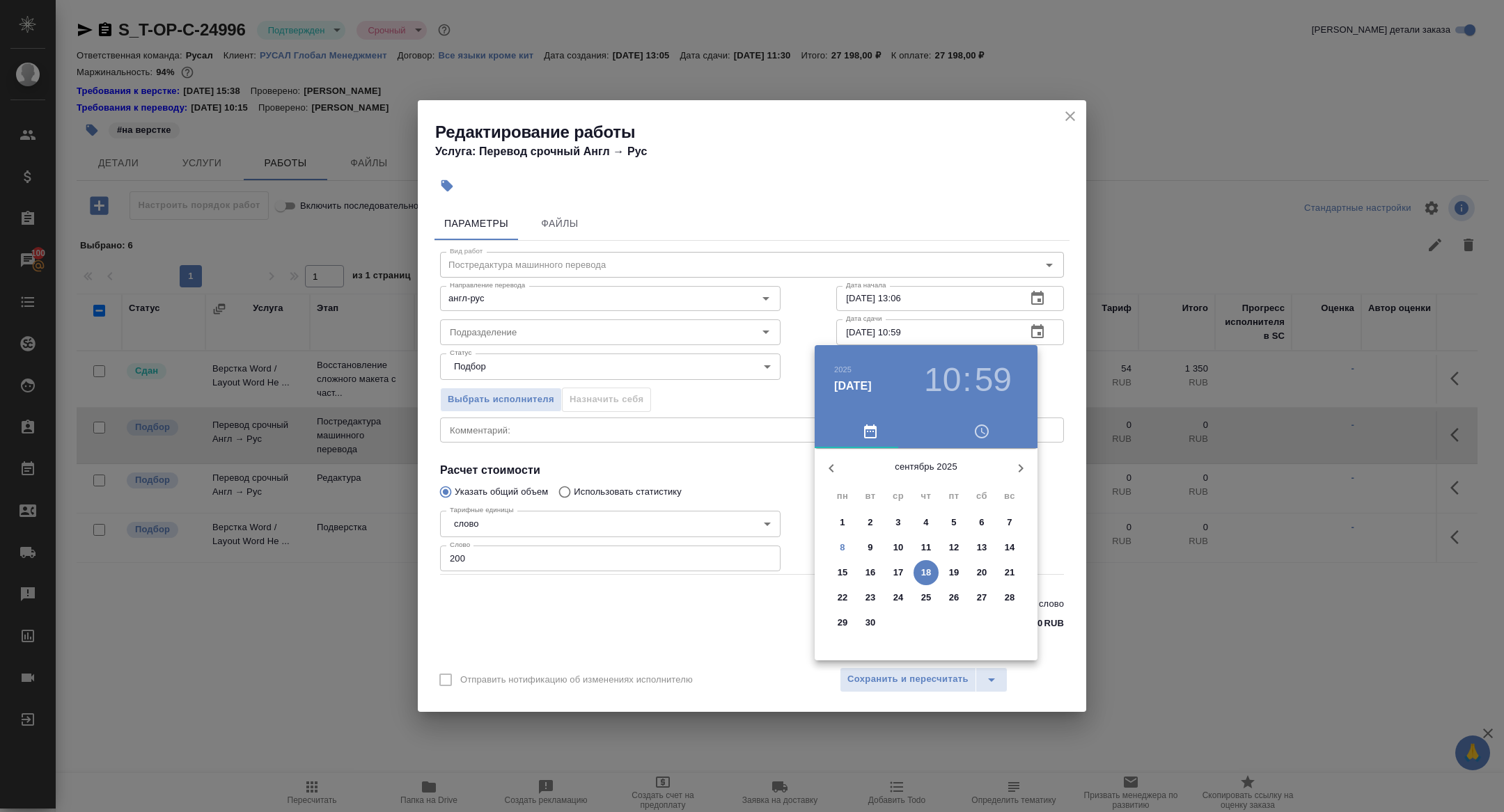
click at [989, 376] on h3 "59" at bounding box center [993, 380] width 37 height 39
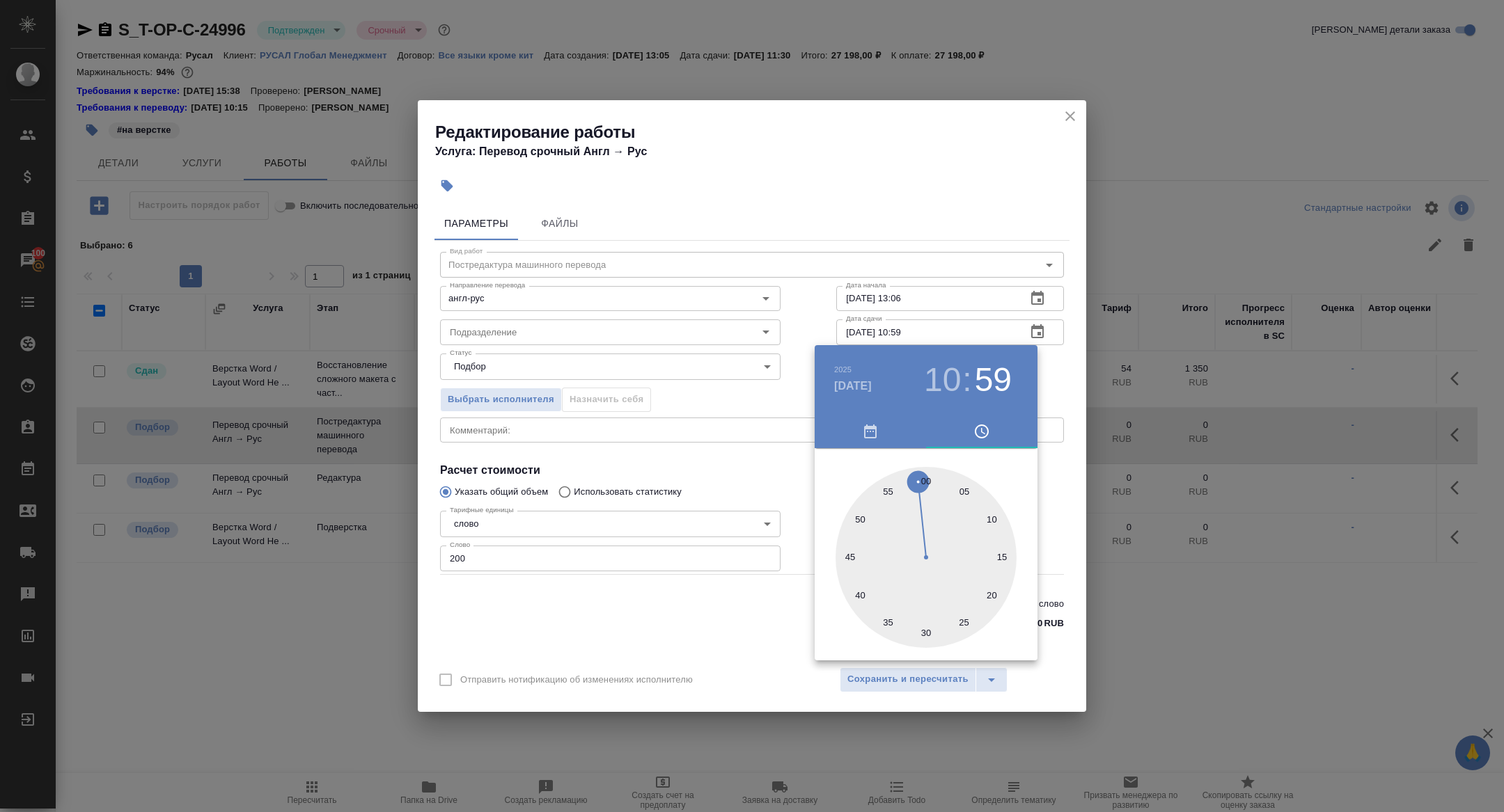
type input "18.09.2025 10:00"
click at [927, 477] on div at bounding box center [926, 557] width 181 height 181
drag, startPoint x: 728, startPoint y: 477, endPoint x: 756, endPoint y: 552, distance: 80.1
click at [728, 477] on div at bounding box center [752, 406] width 1504 height 812
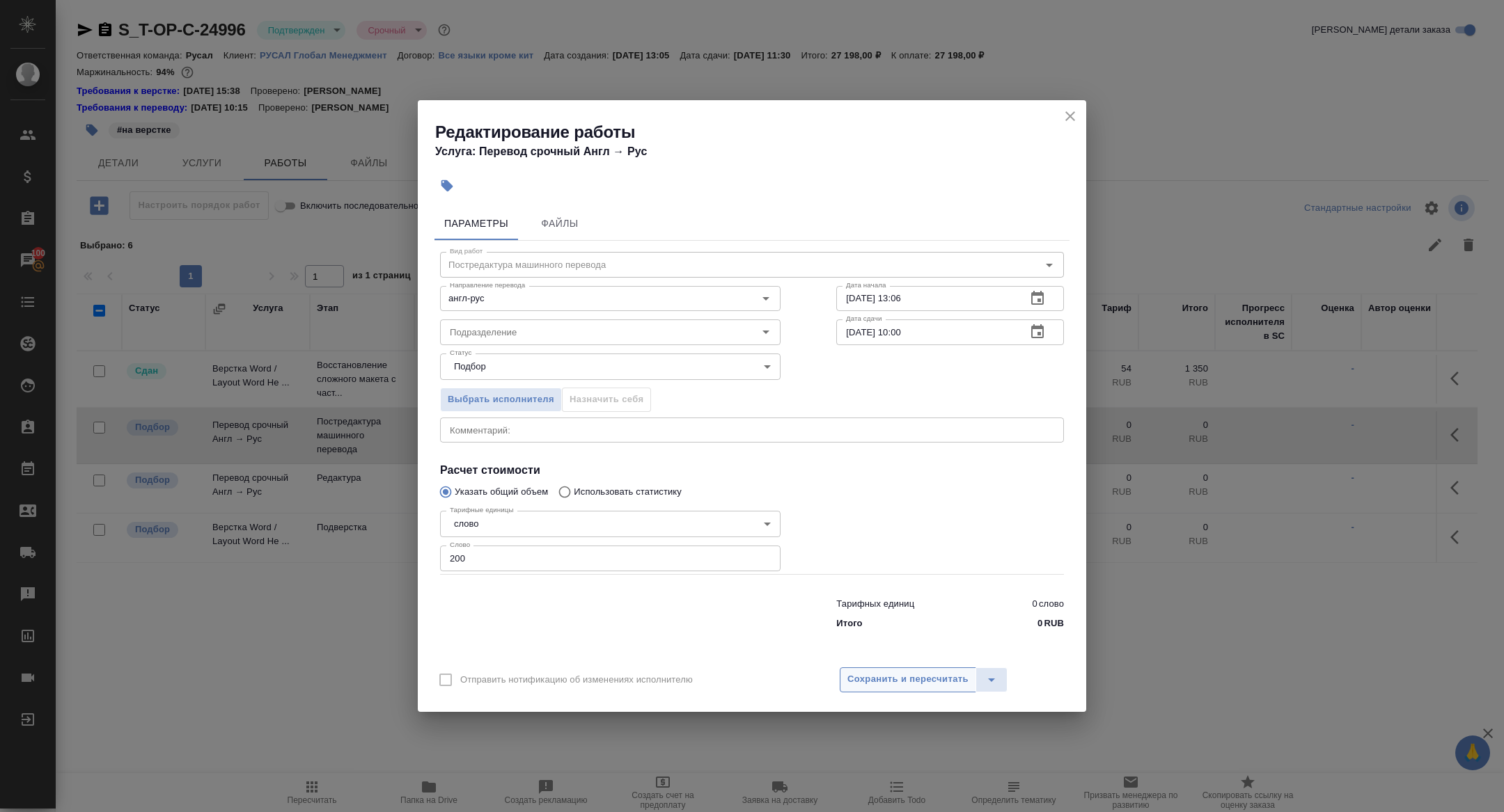
click at [888, 686] on span "Сохранить и пересчитать" at bounding box center [908, 679] width 121 height 16
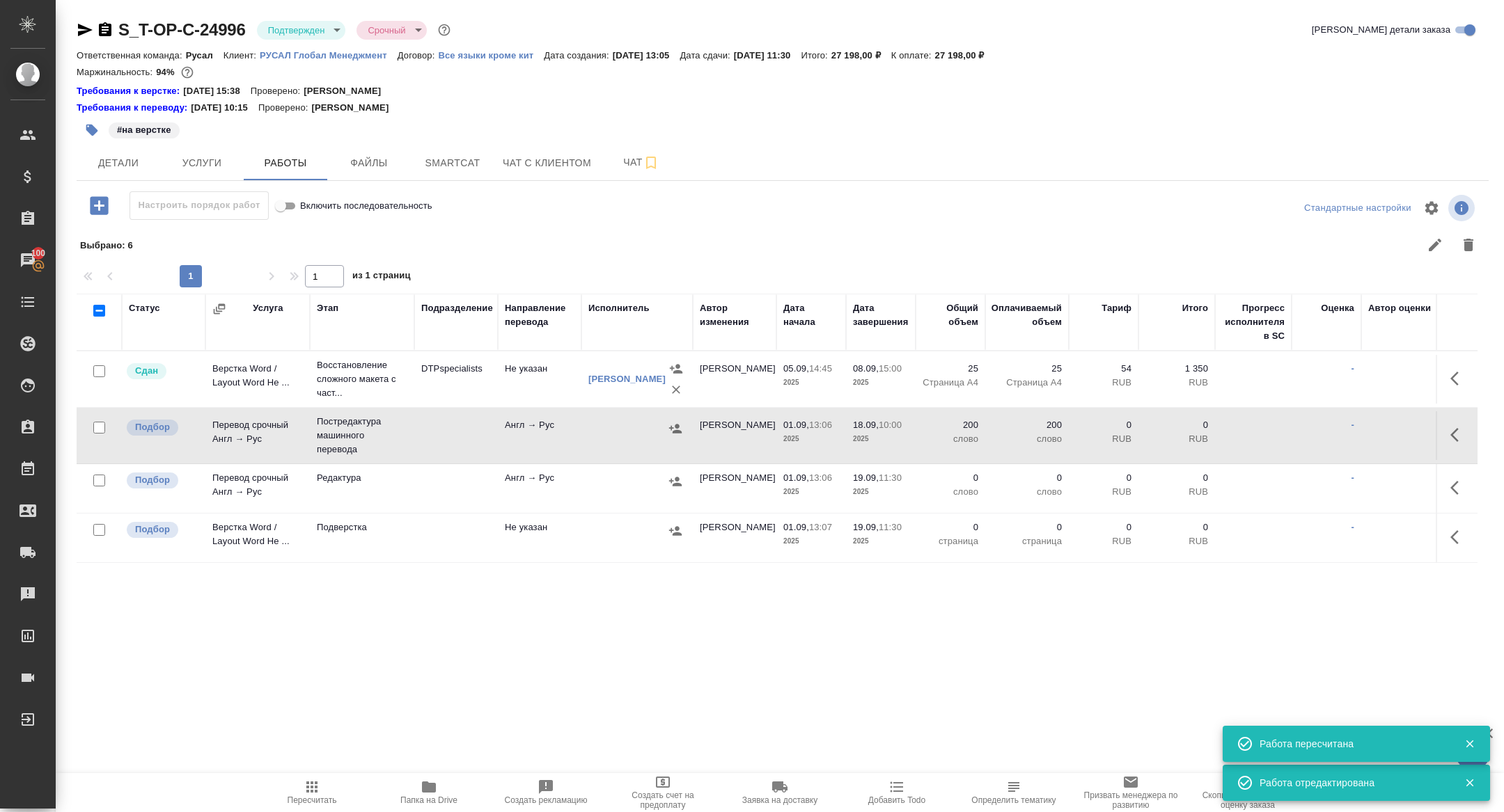
click at [259, 431] on td "Перевод срочный Англ → Рус" at bounding box center [257, 436] width 104 height 48
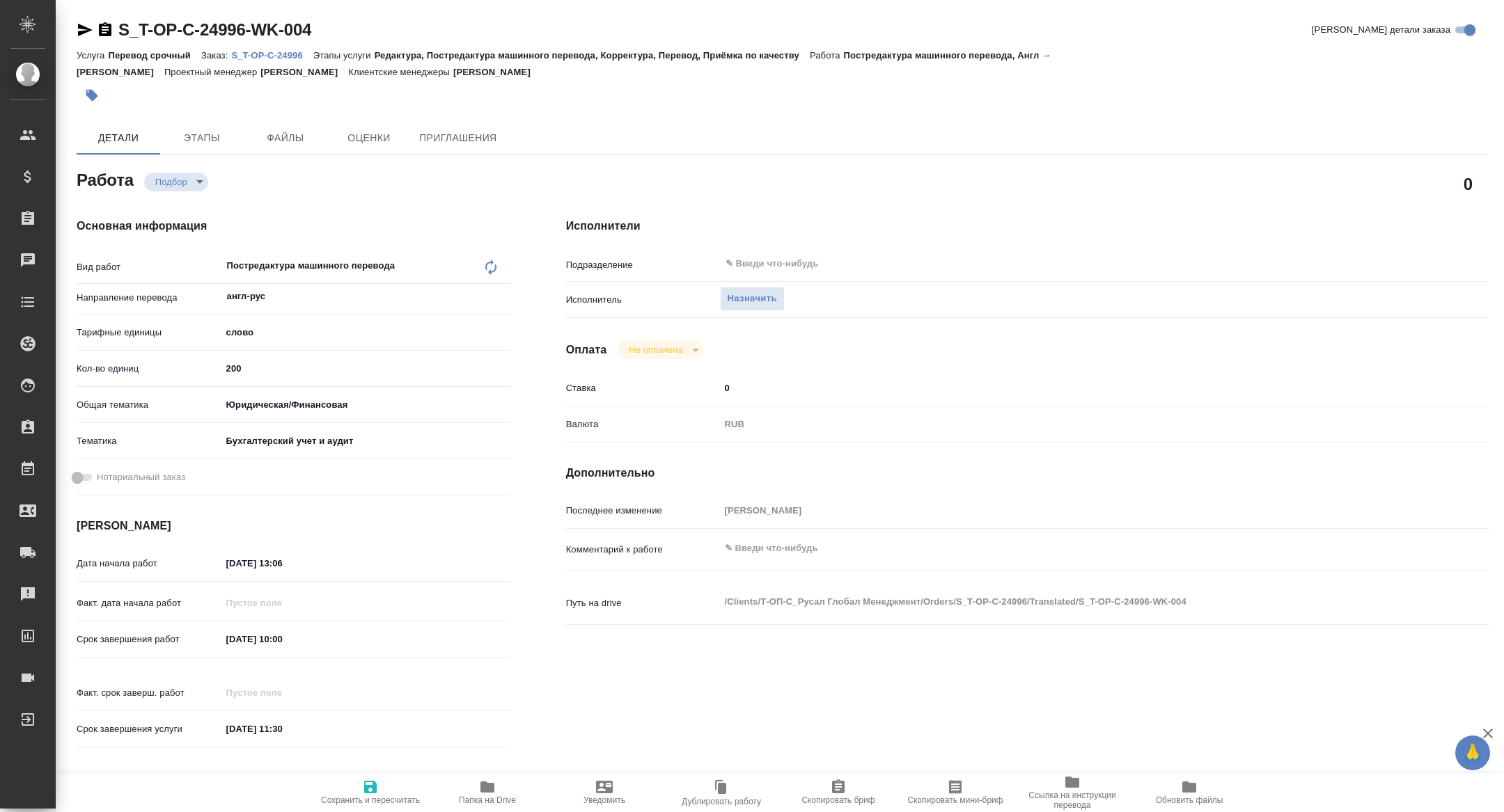
type textarea "x"
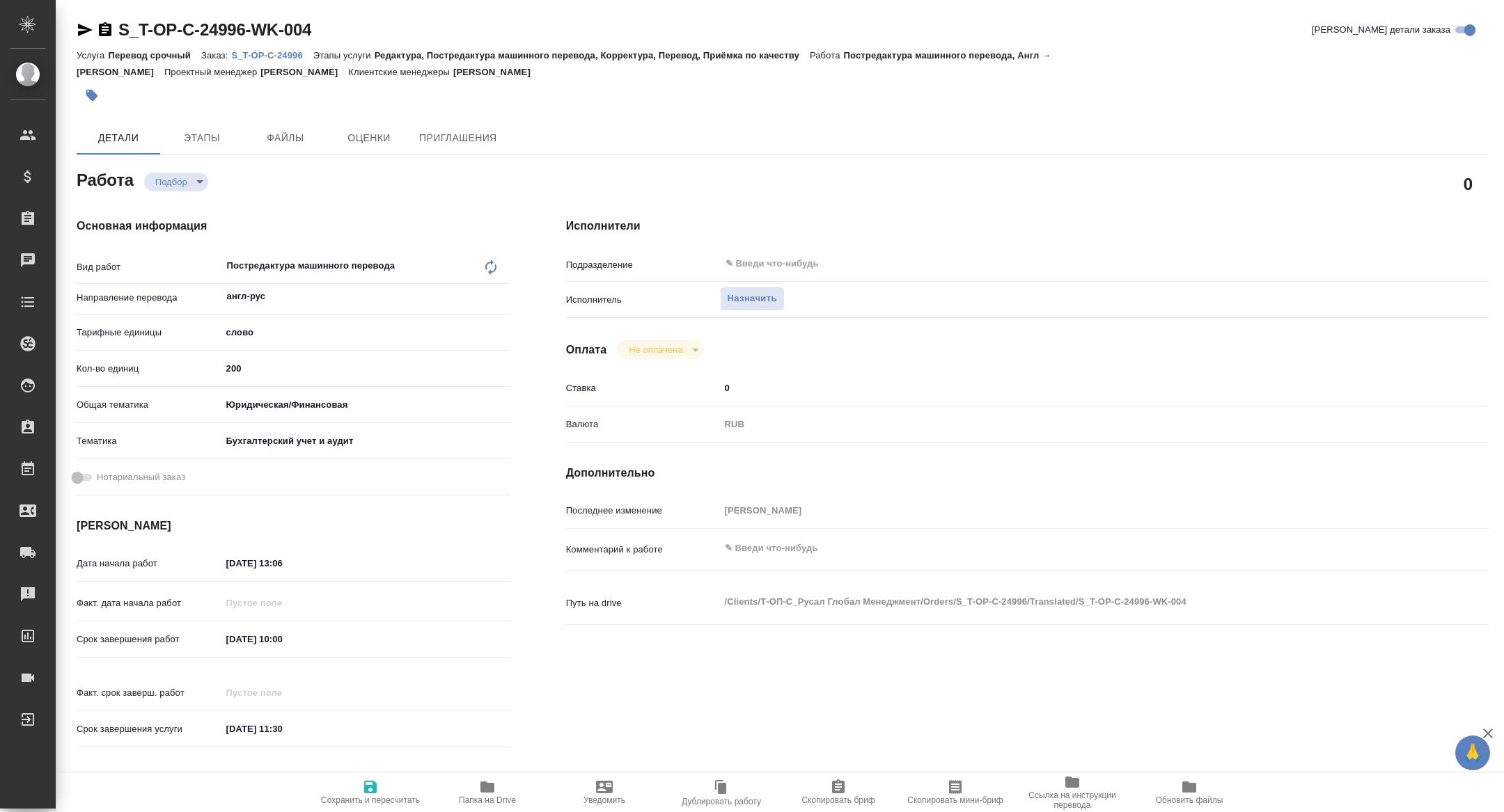
type textarea "x"
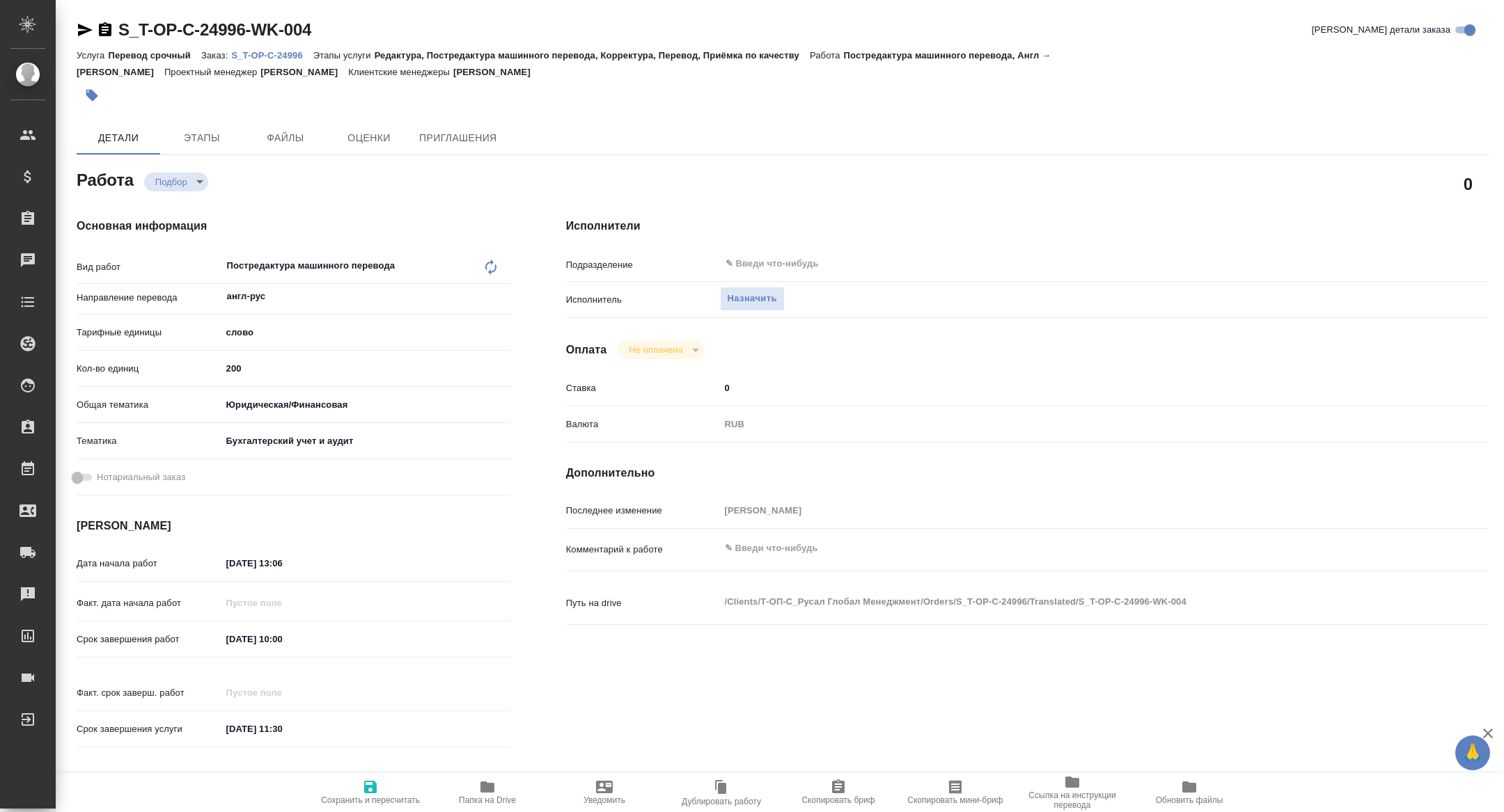
type textarea "x"
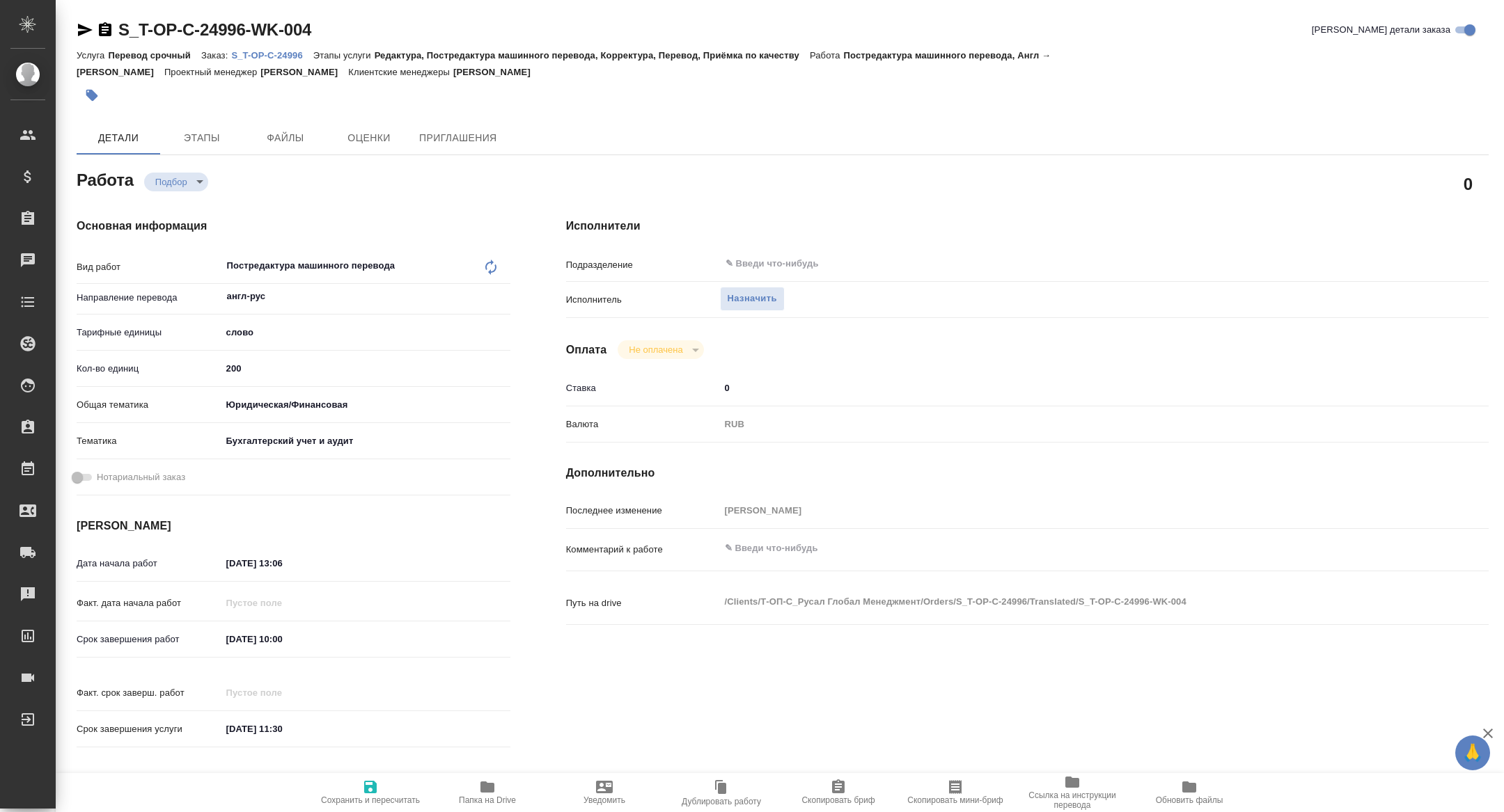
type textarea "x"
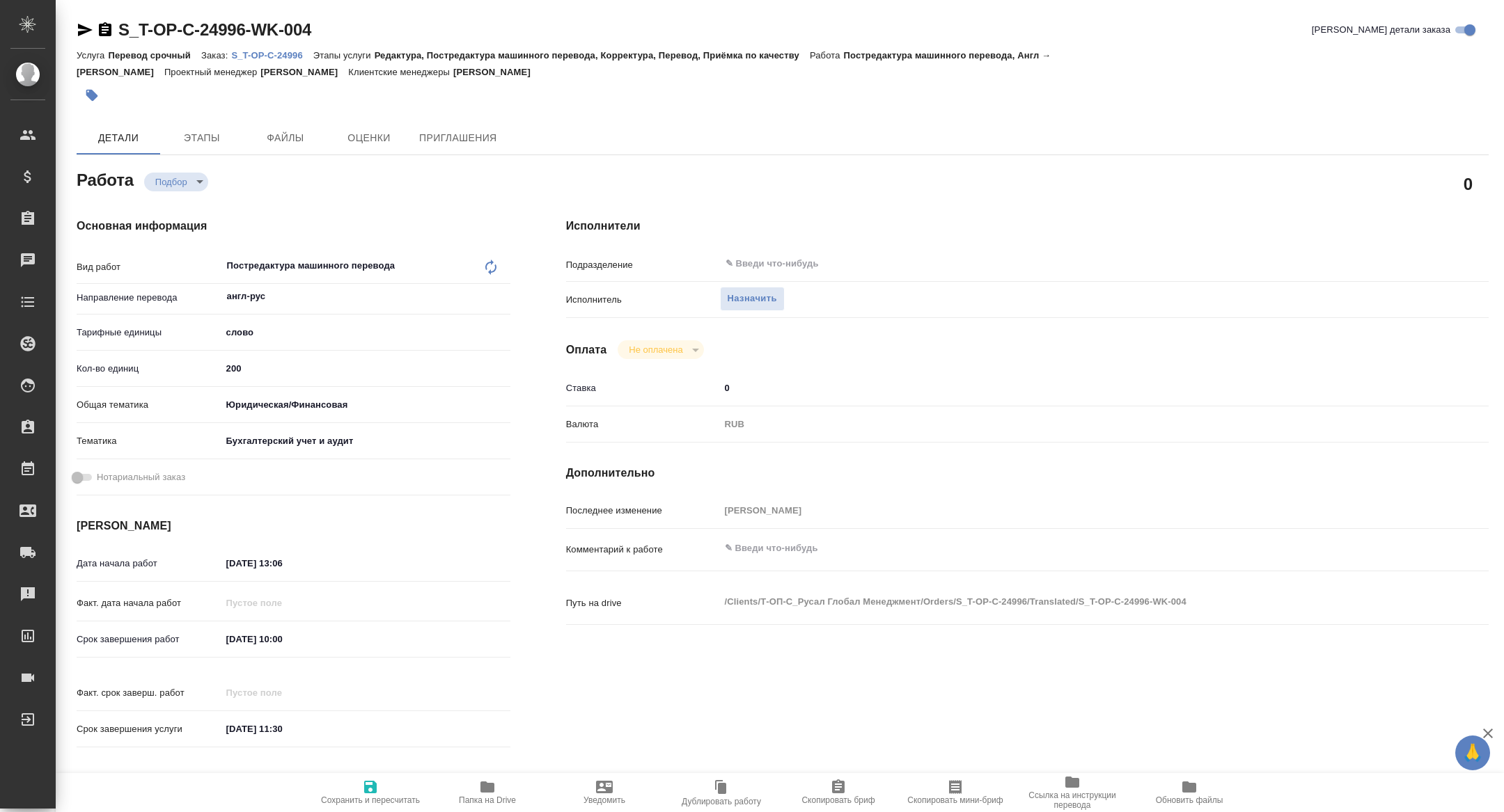
click at [945, 790] on span "Скопировать мини-бриф" at bounding box center [956, 792] width 100 height 27
type textarea "x"
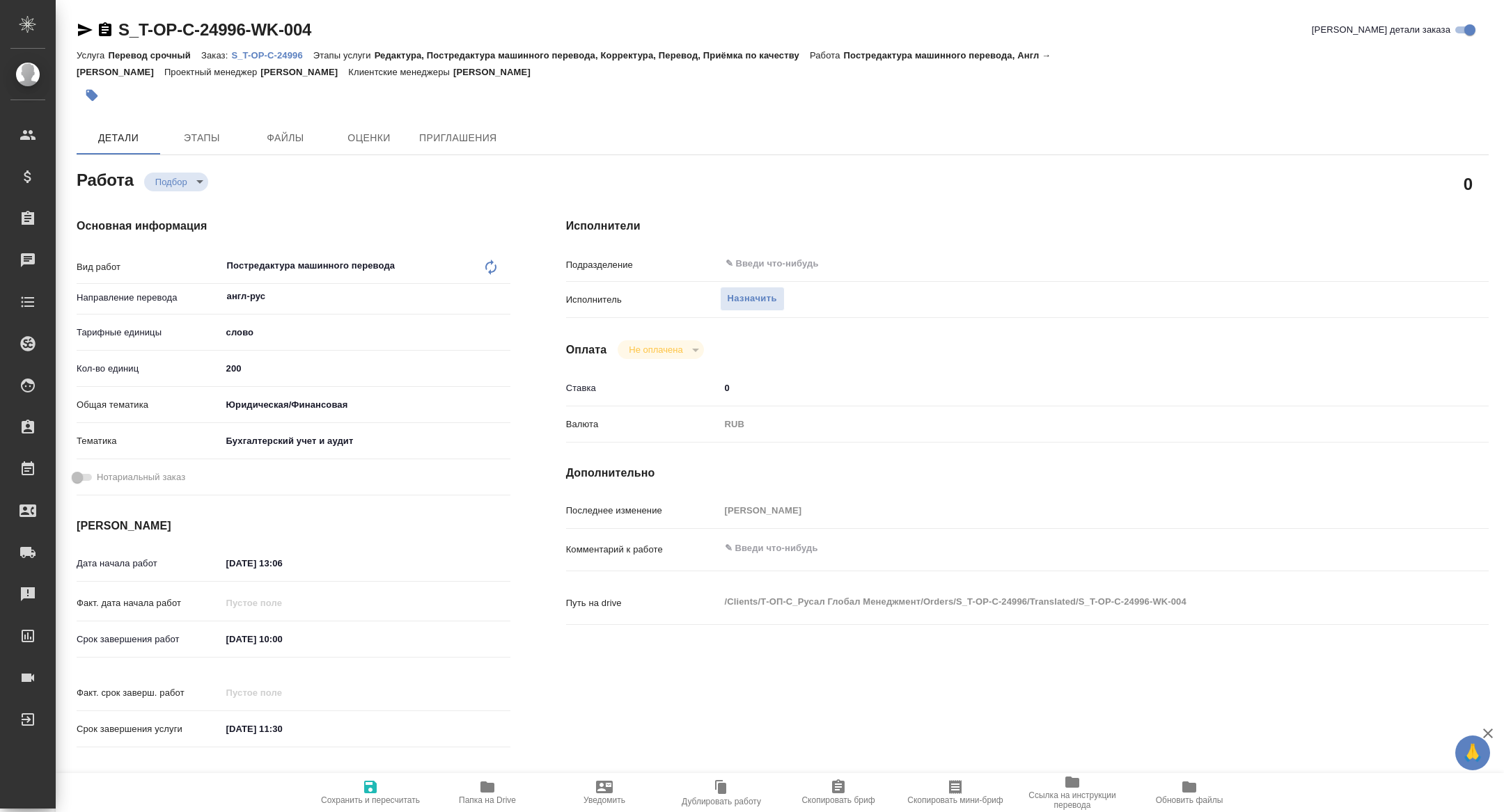
type textarea "x"
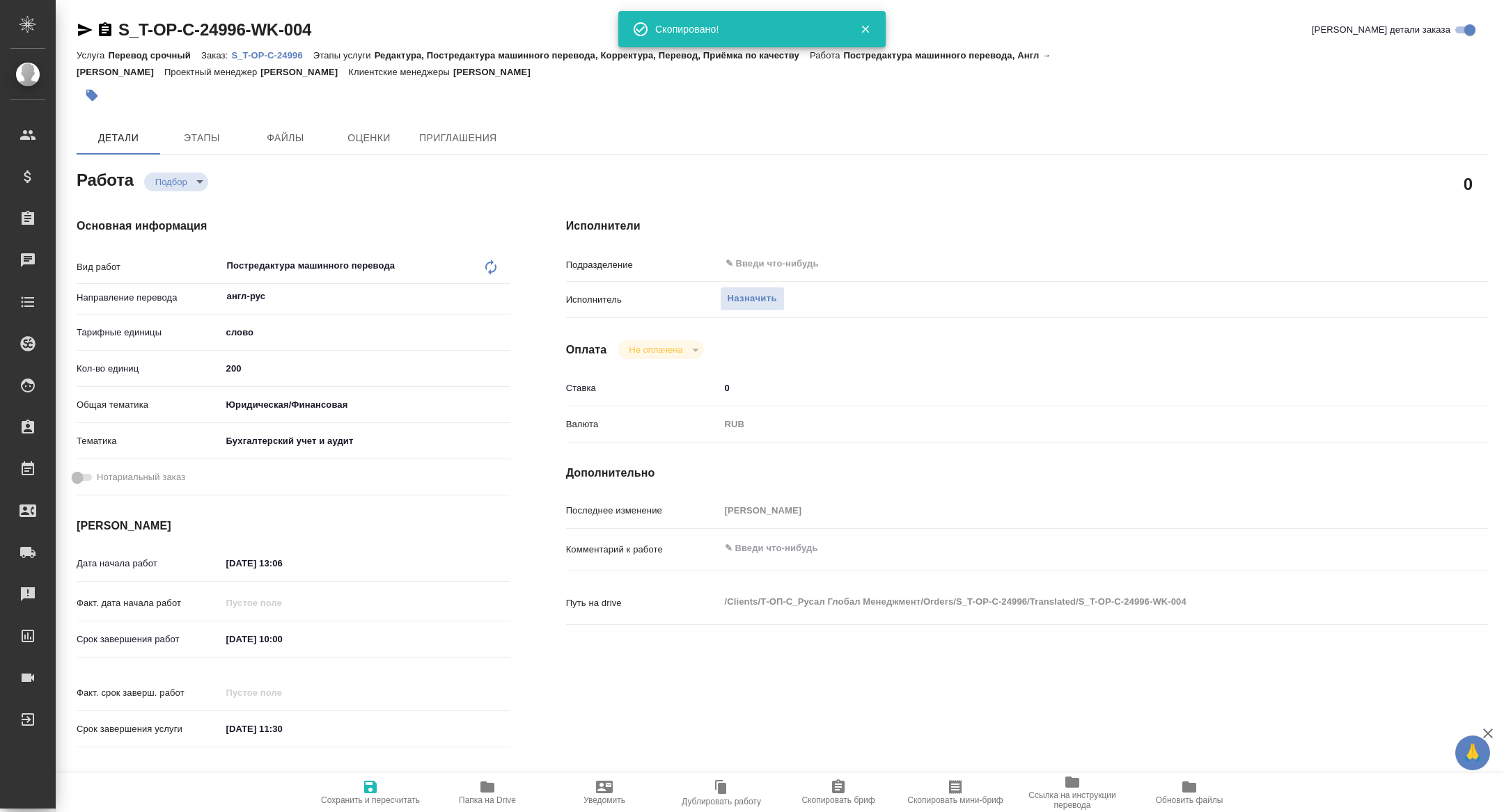
type textarea "x"
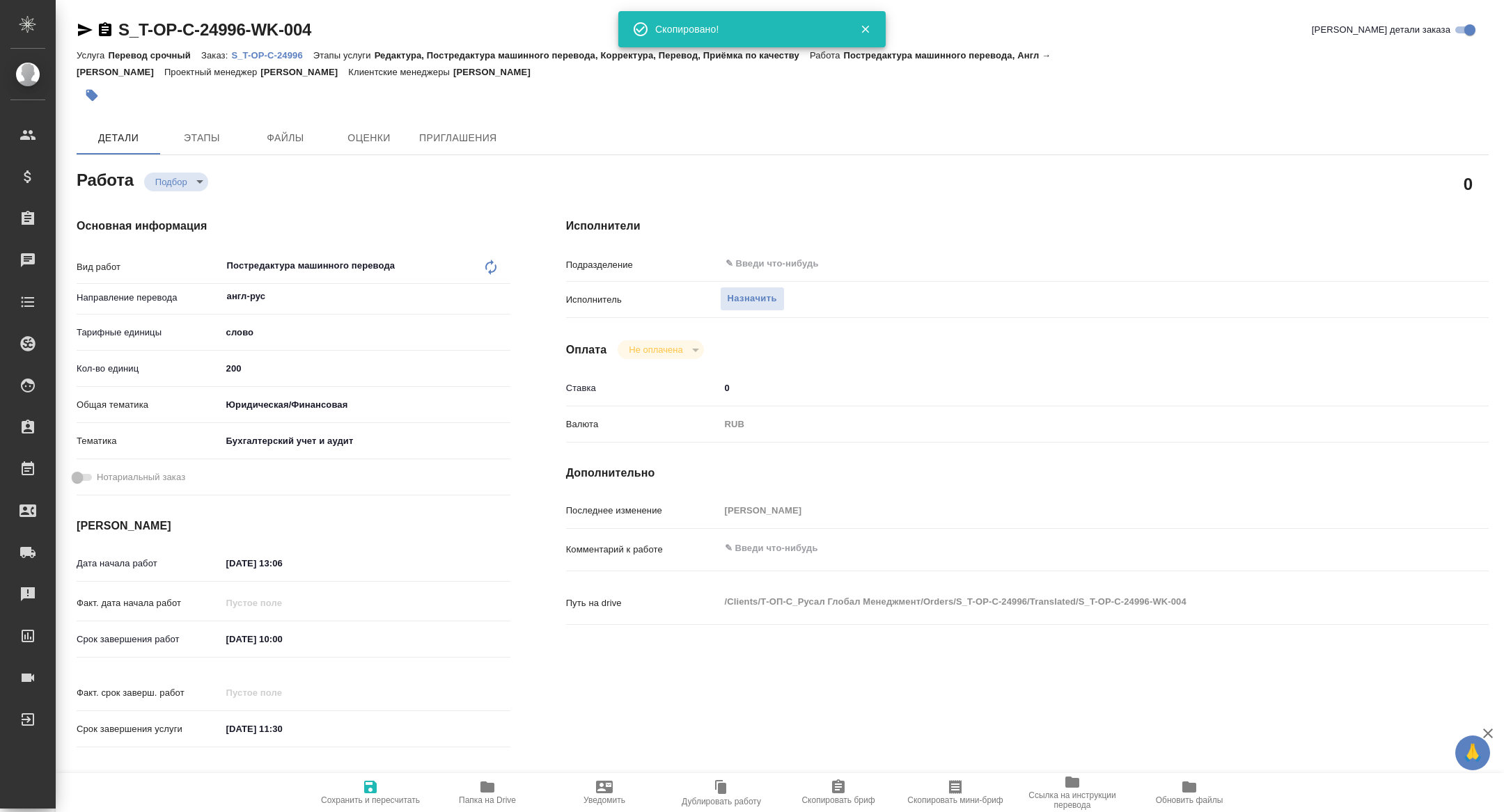
type textarea "x"
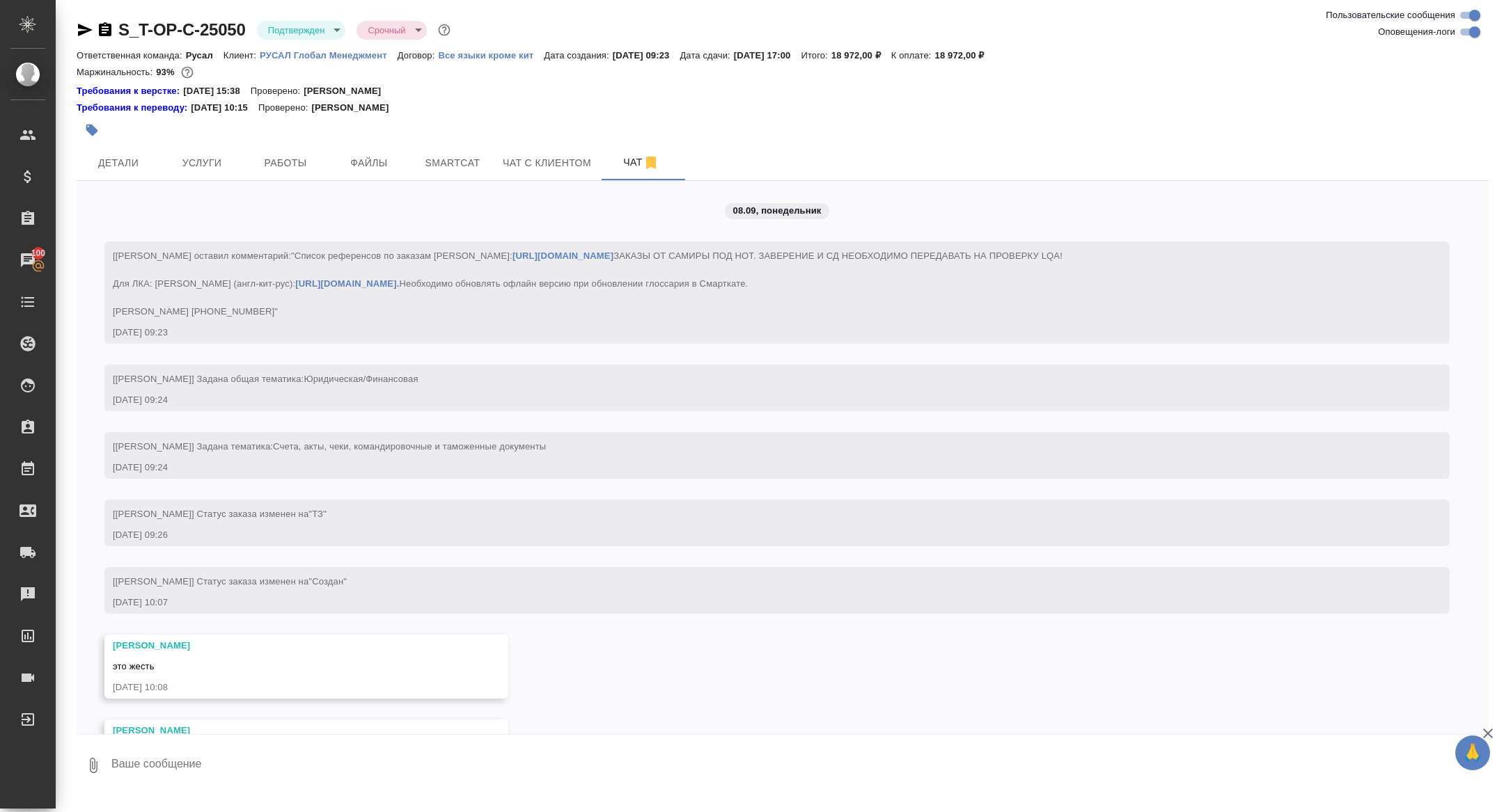
scroll to position [1950, 0]
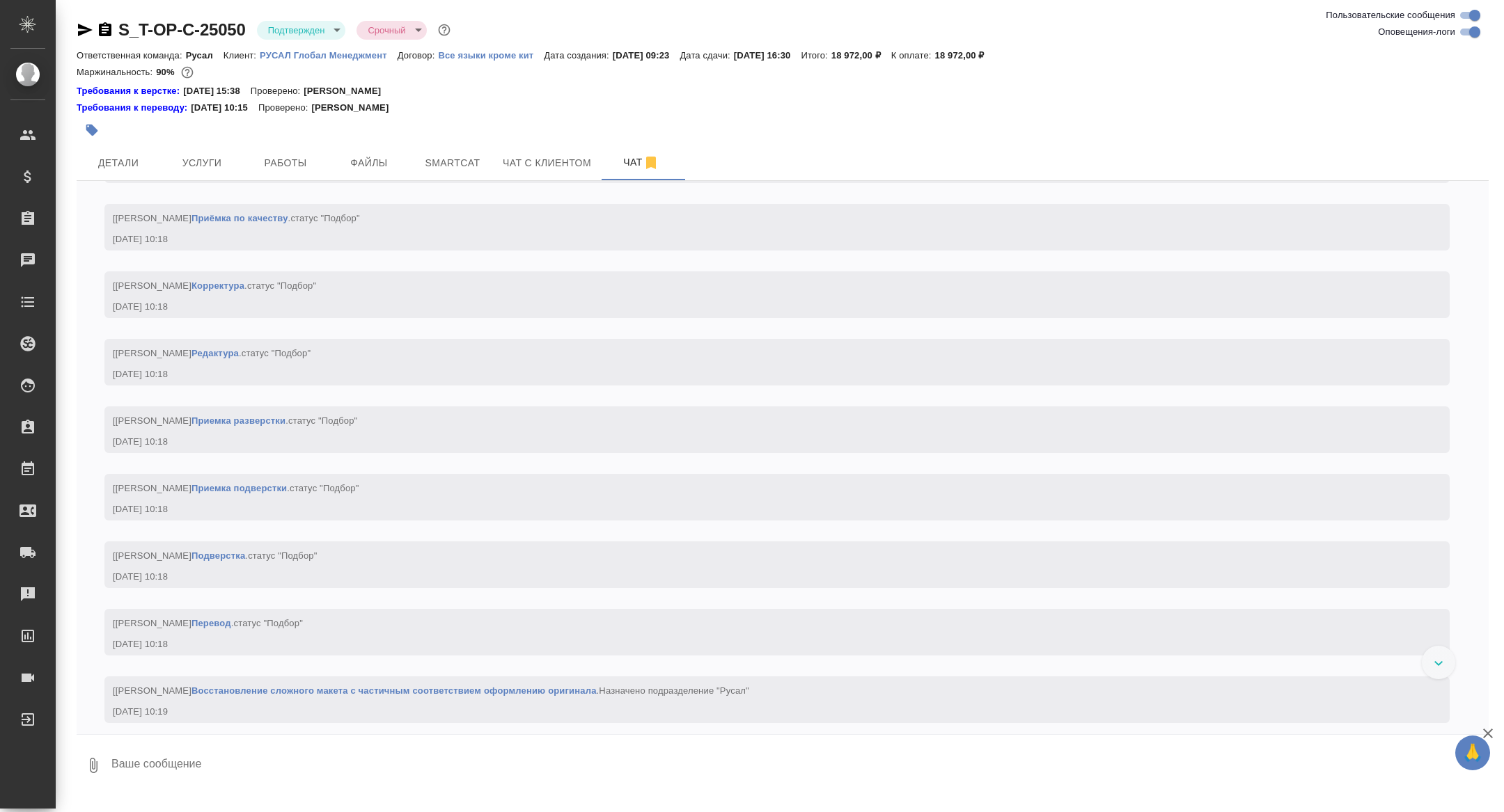
scroll to position [1942, 0]
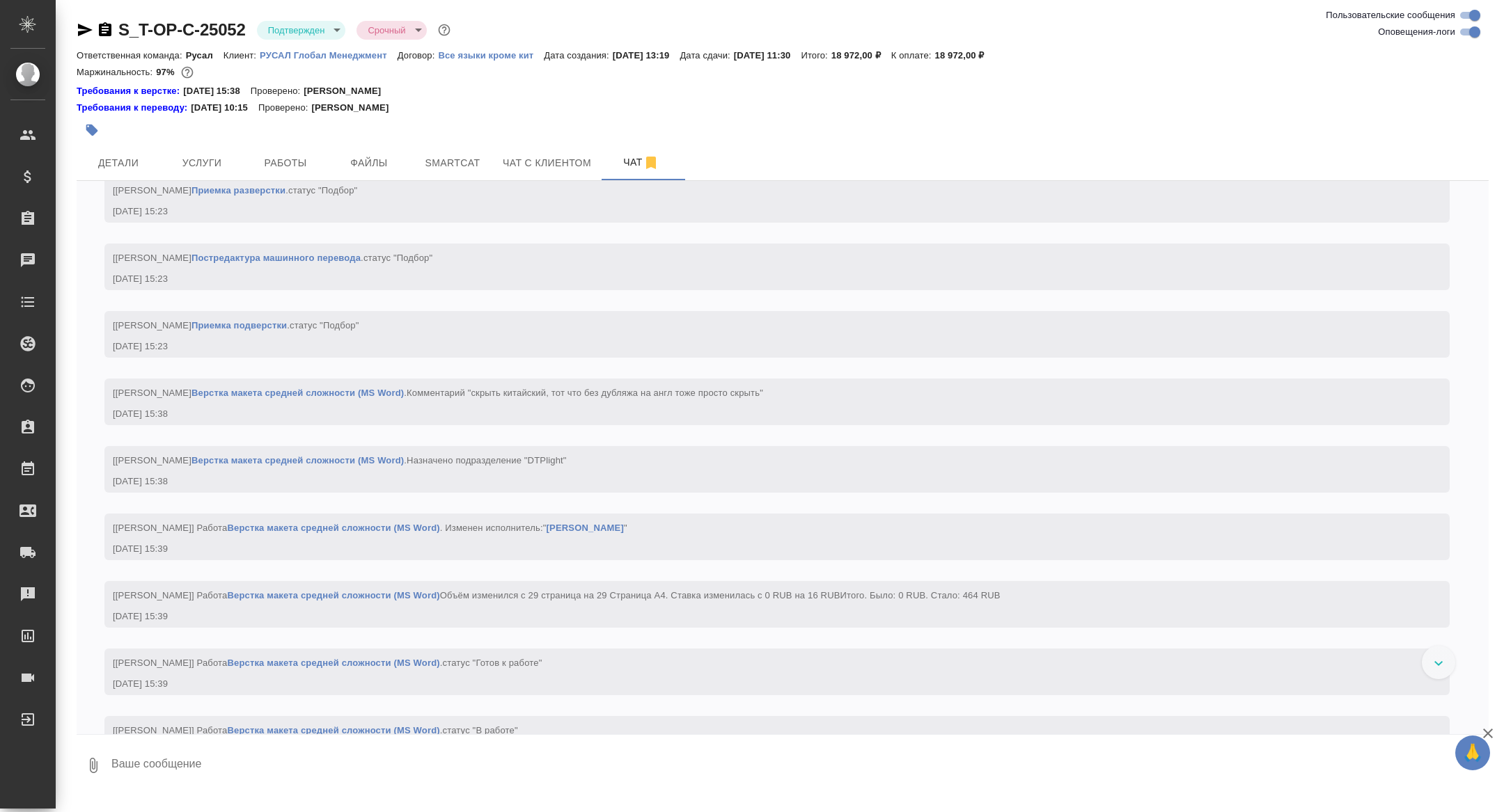
scroll to position [1873, 0]
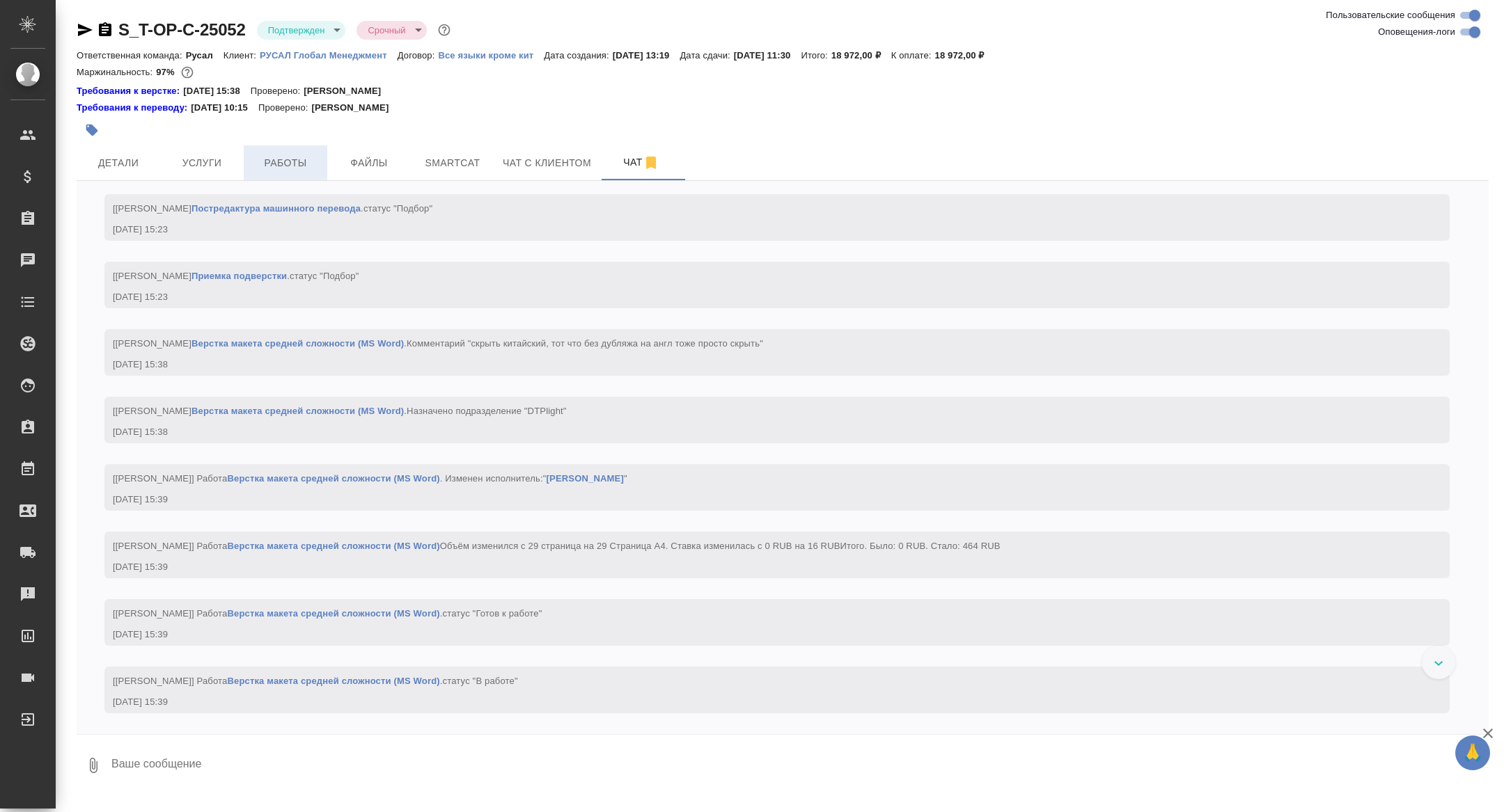
click at [293, 166] on span "Работы" at bounding box center [285, 163] width 66 height 17
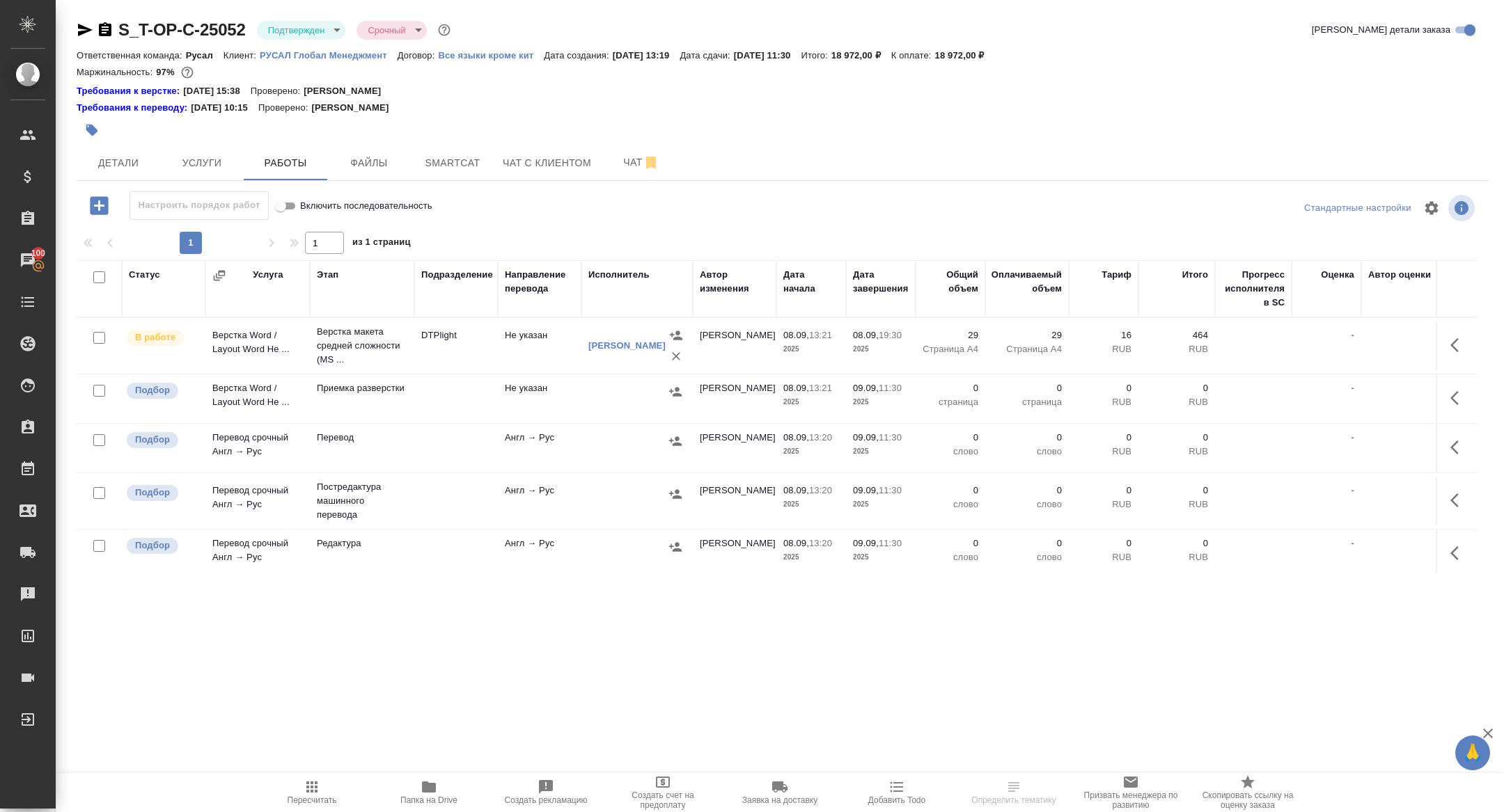
click at [95, 32] on div at bounding box center [95, 29] width 37 height 16
click at [105, 26] on icon "button" at bounding box center [105, 29] width 13 height 14
click at [629, 162] on span "Чат" at bounding box center [641, 162] width 66 height 17
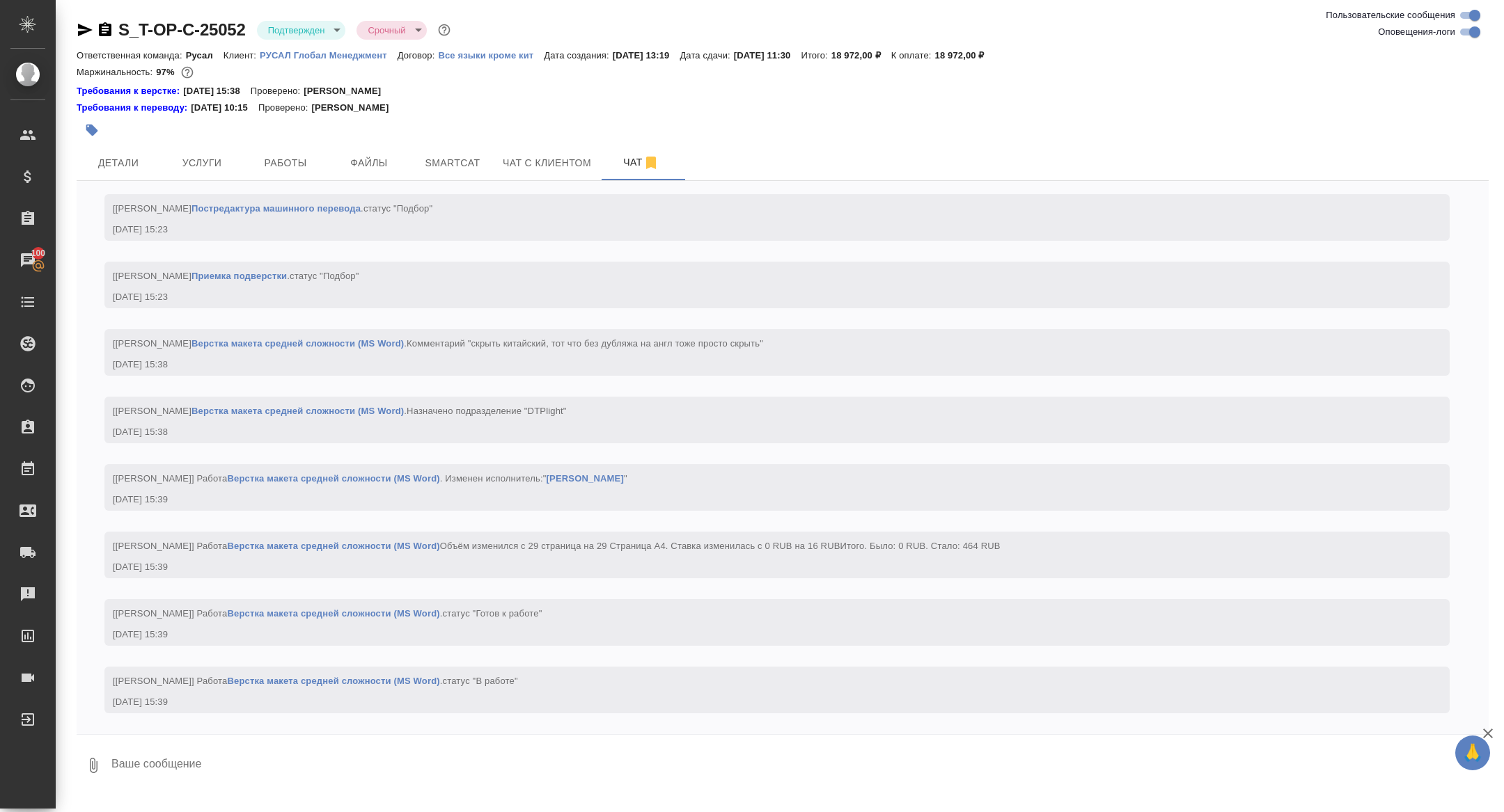
scroll to position [1924, 0]
click at [276, 131] on div at bounding box center [547, 129] width 942 height 30
click at [279, 144] on div at bounding box center [547, 129] width 942 height 30
click at [294, 149] on button "Работы" at bounding box center [285, 163] width 84 height 35
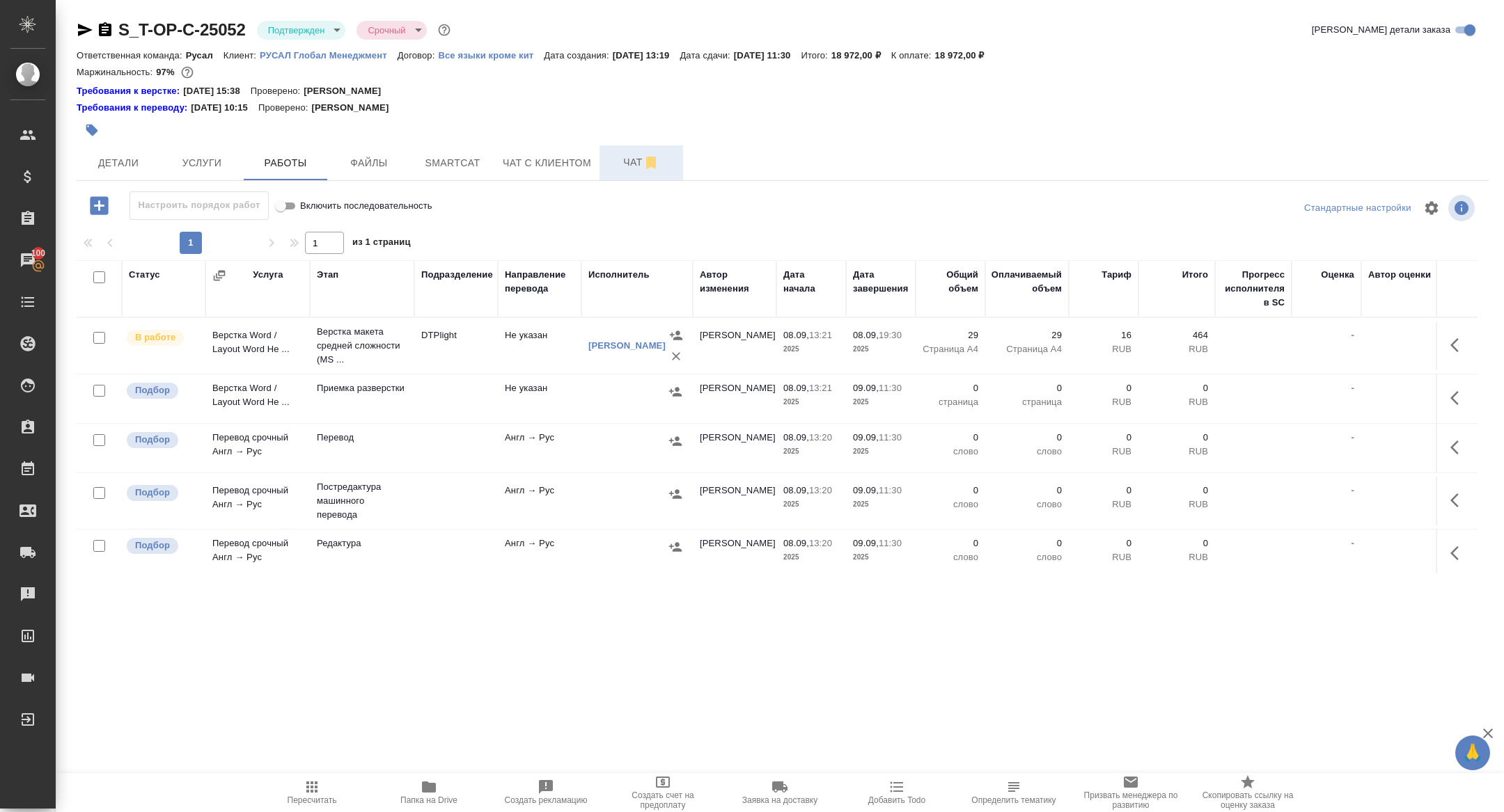
click at [638, 164] on span "Чат" at bounding box center [641, 162] width 66 height 17
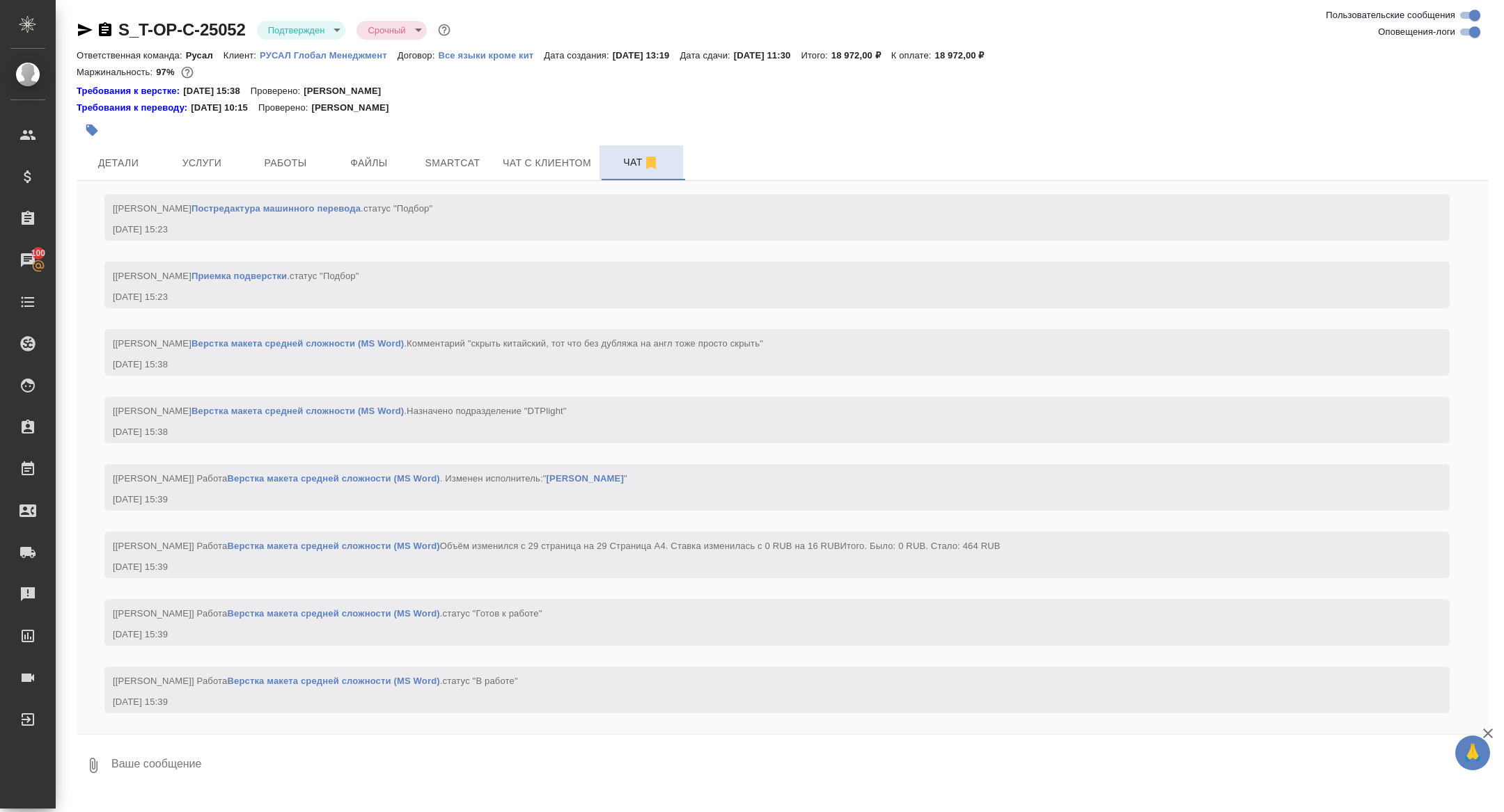
scroll to position [1924, 0]
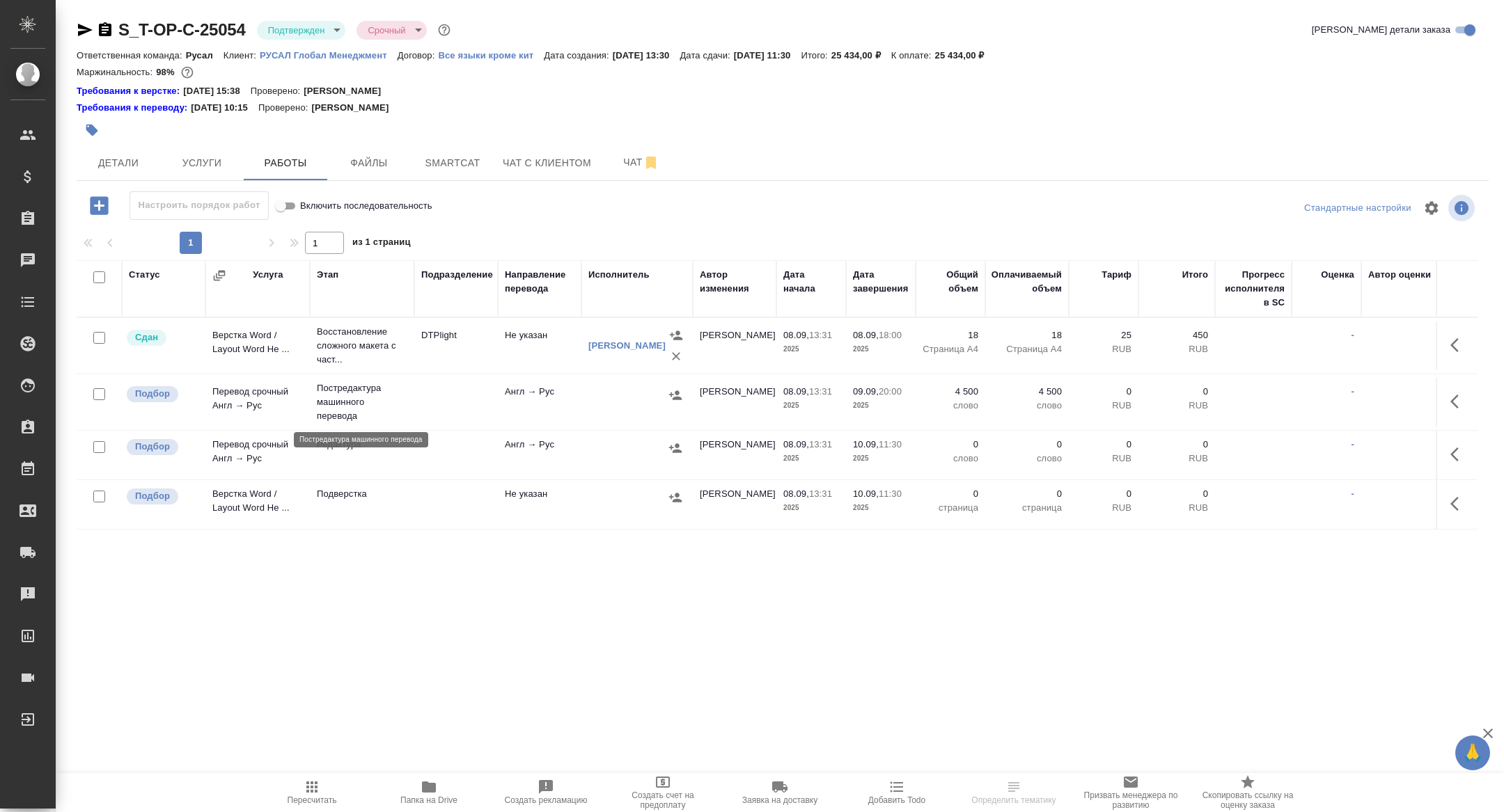
click at [326, 391] on p "Постредактура машинного перевода" at bounding box center [362, 402] width 91 height 41
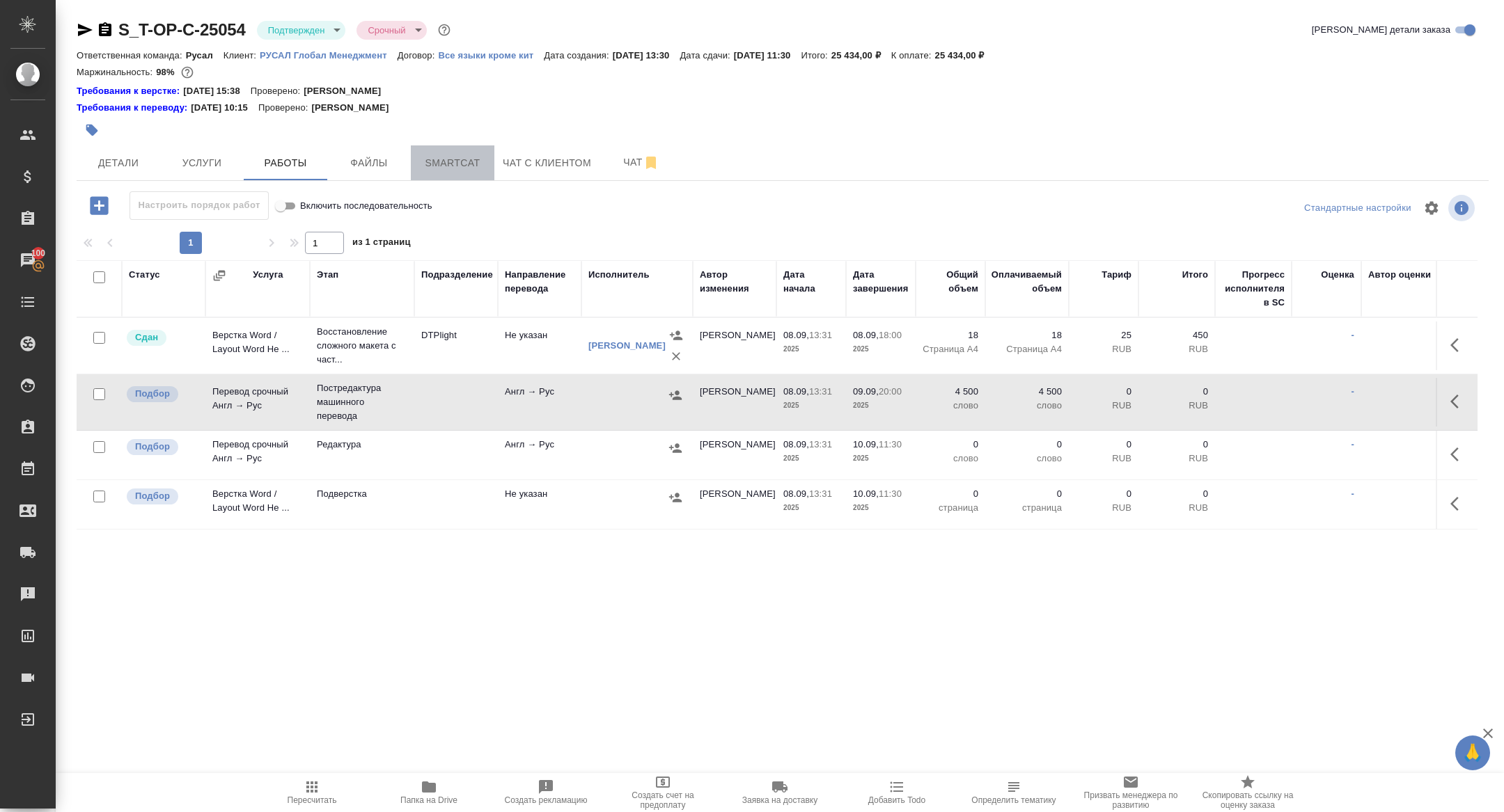
click at [456, 179] on button "Smartcat" at bounding box center [452, 163] width 84 height 35
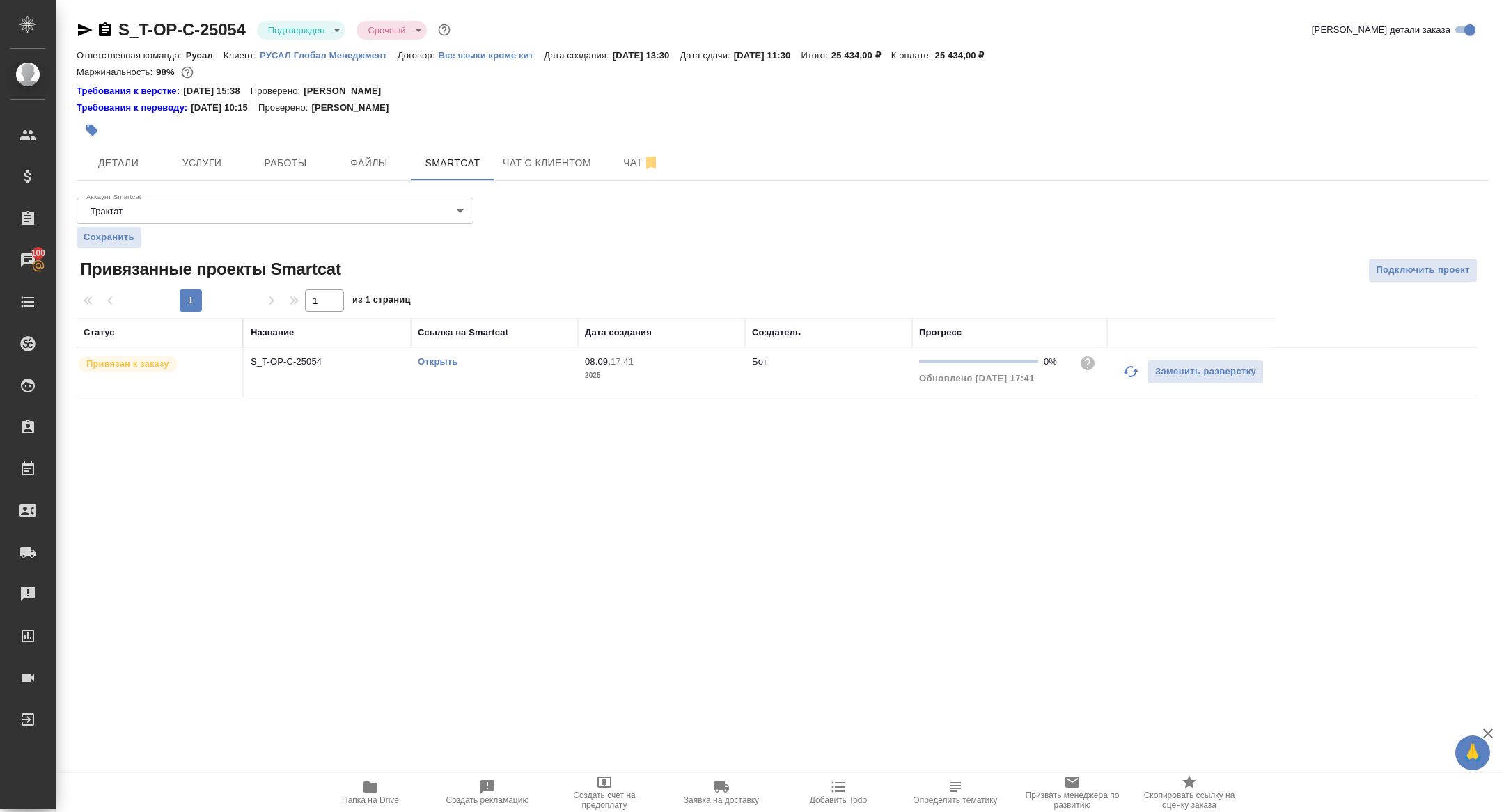
click at [433, 362] on link "Открыть" at bounding box center [438, 362] width 40 height 10
click at [1135, 375] on icon "button" at bounding box center [1130, 371] width 16 height 16
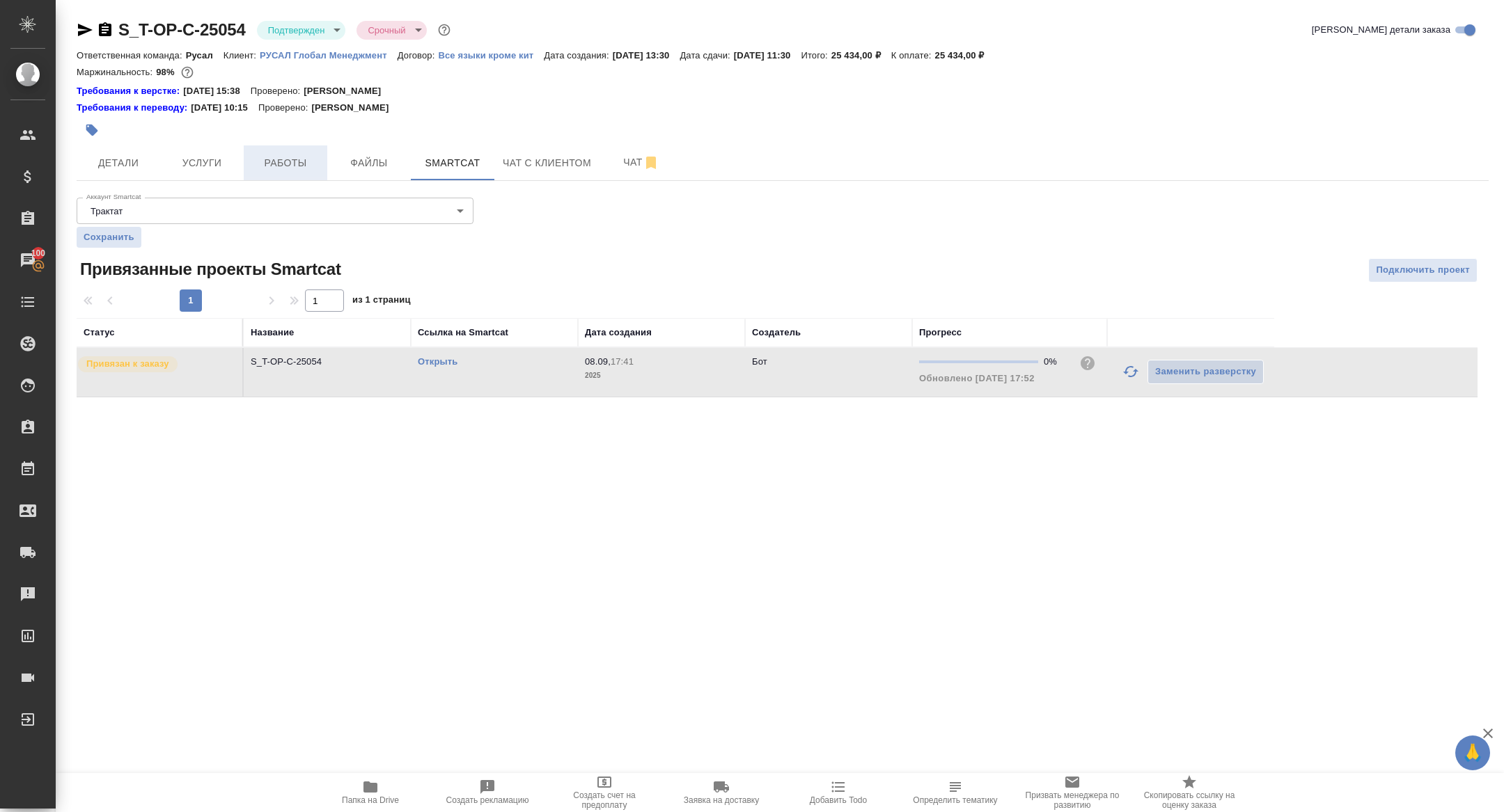
click at [319, 164] on button "Работы" at bounding box center [285, 163] width 84 height 35
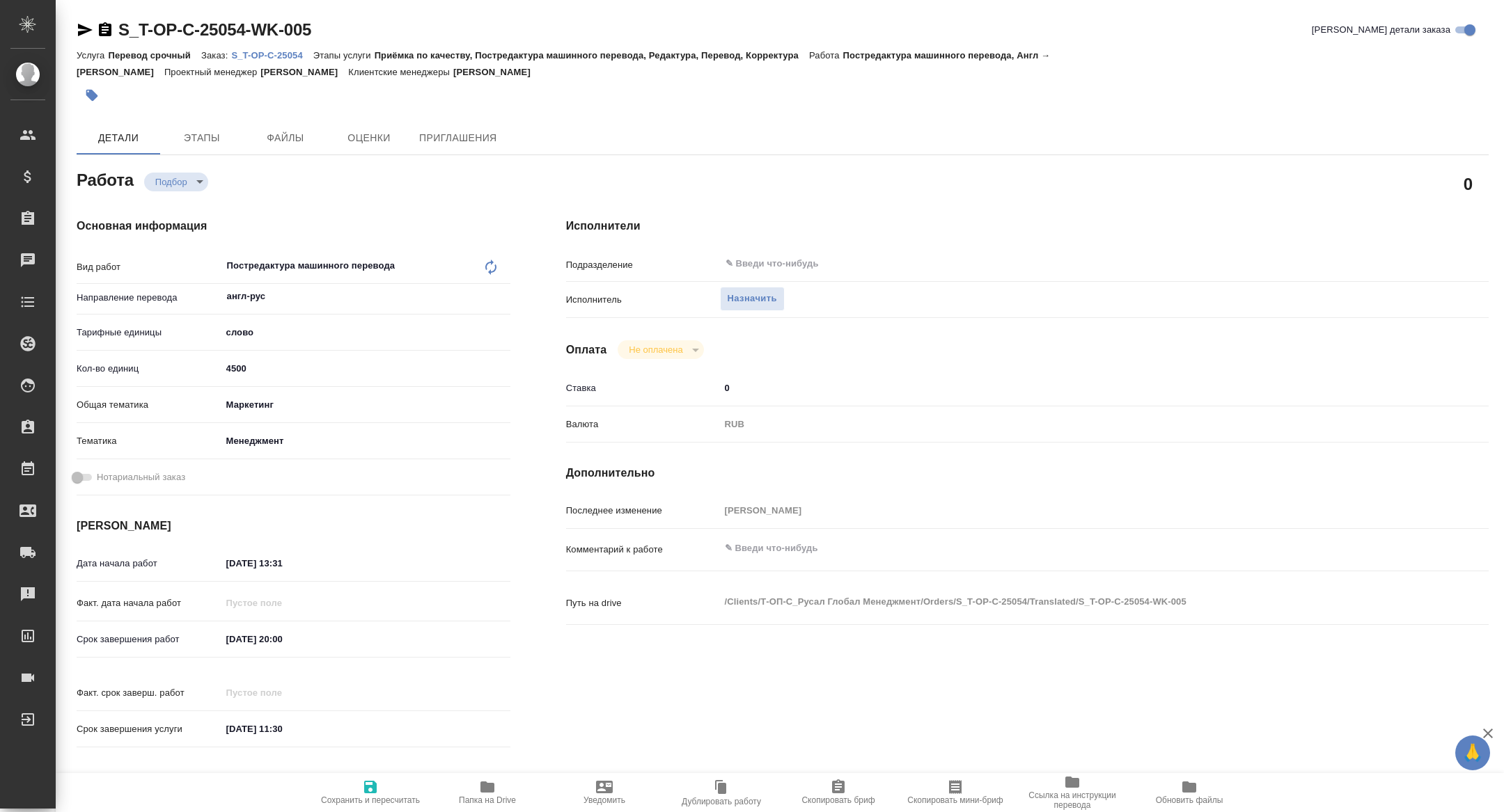
type textarea "x"
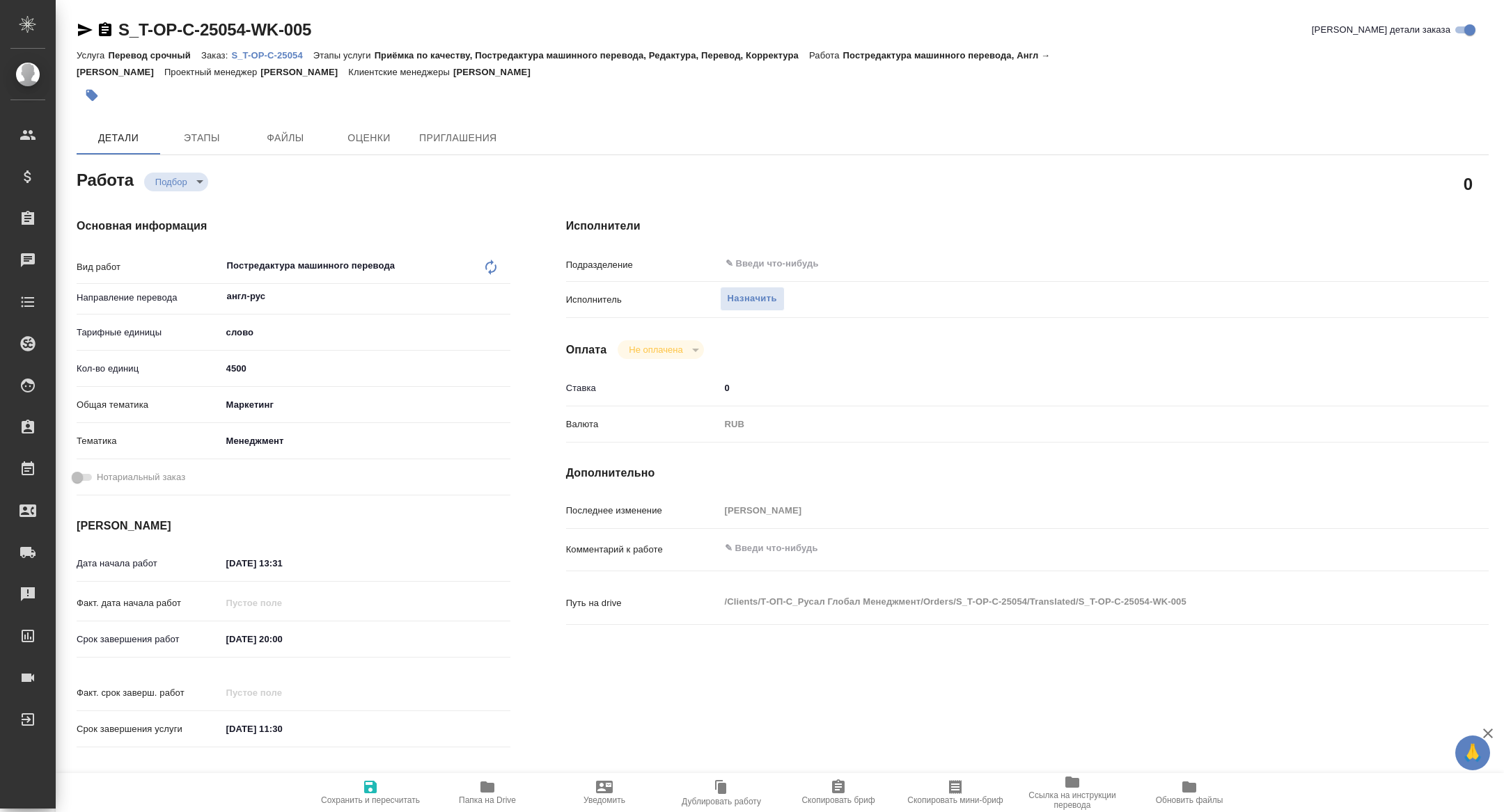
type textarea "x"
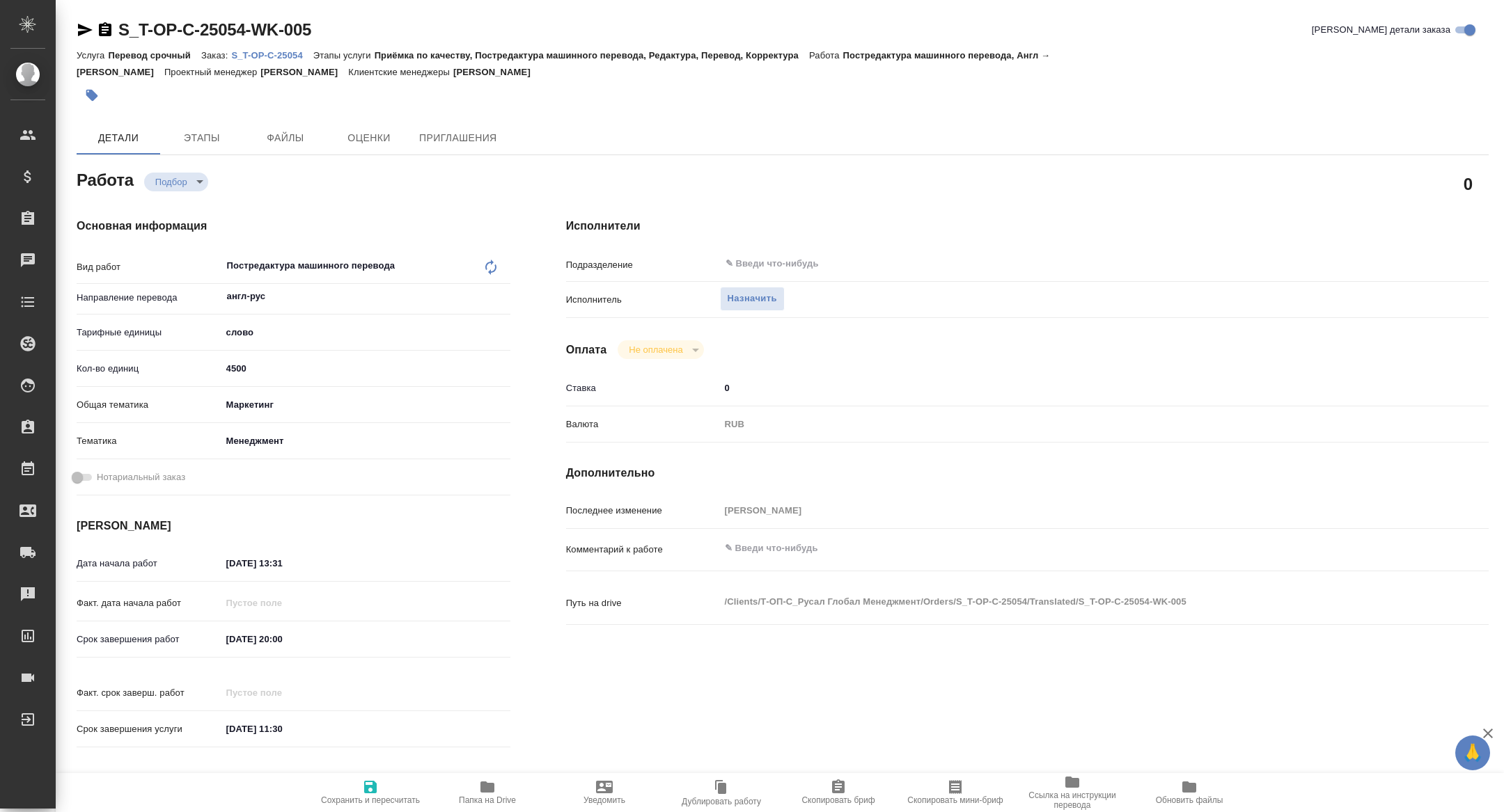
type textarea "x"
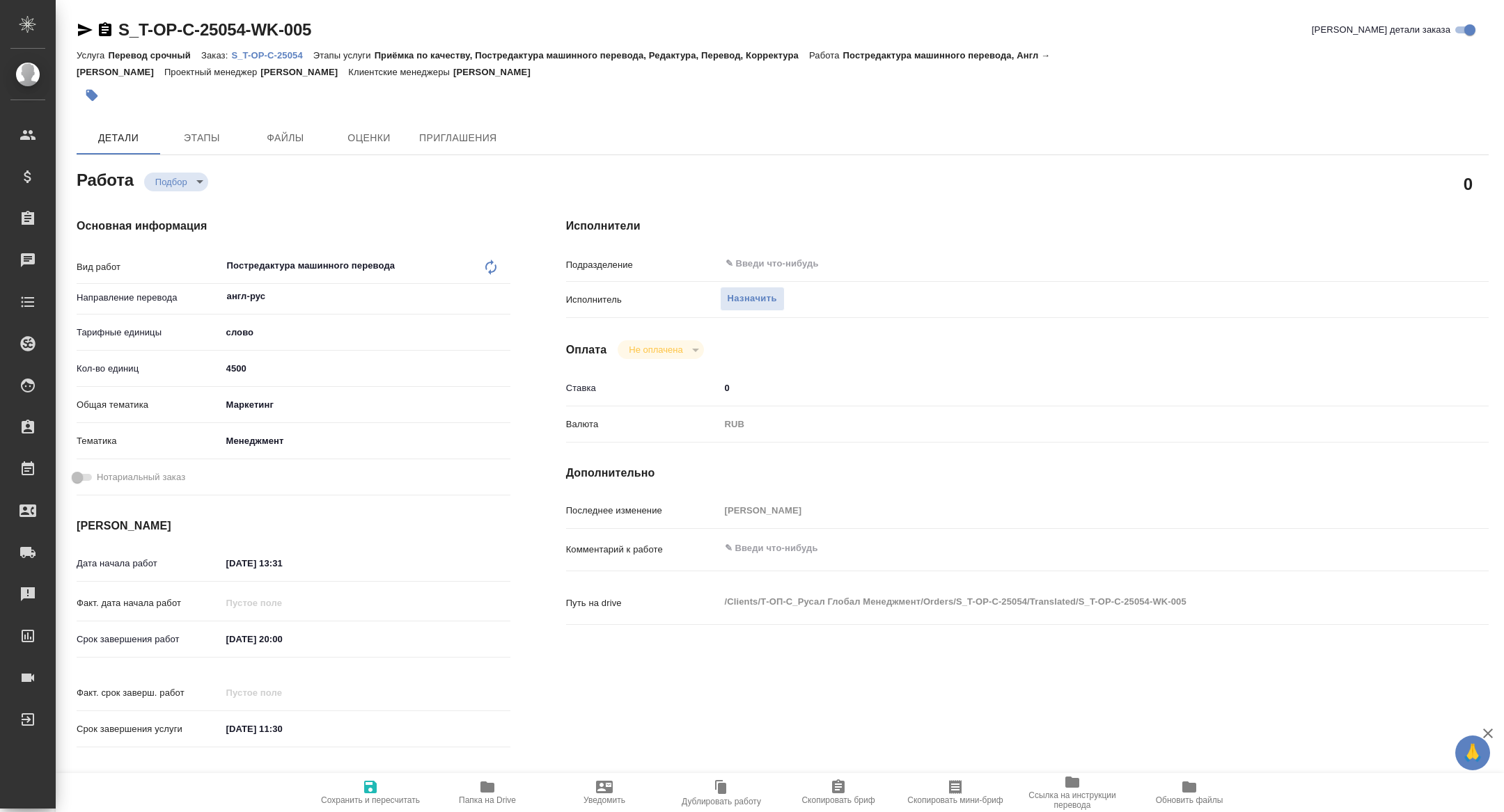
type textarea "x"
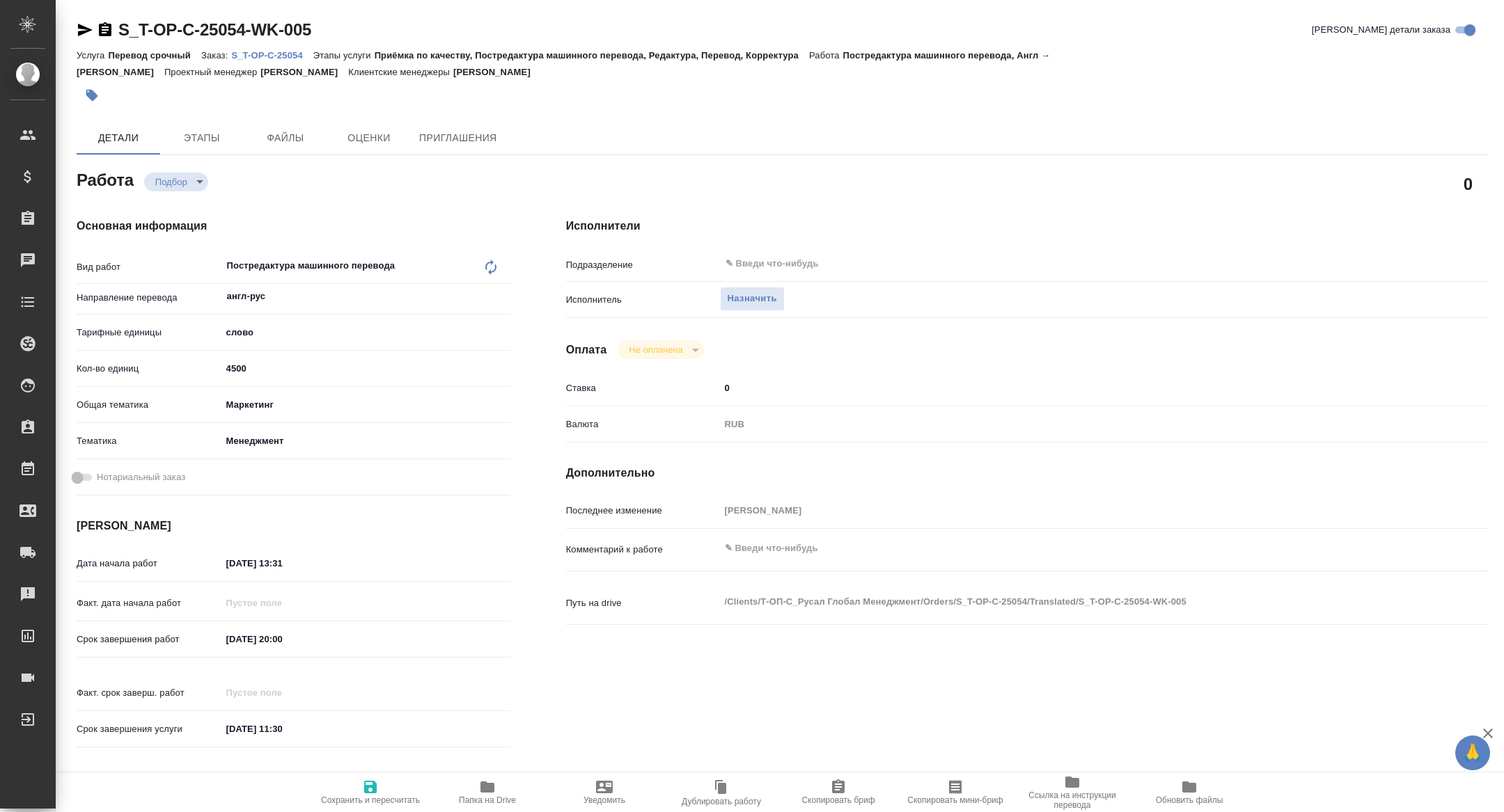
type textarea "x"
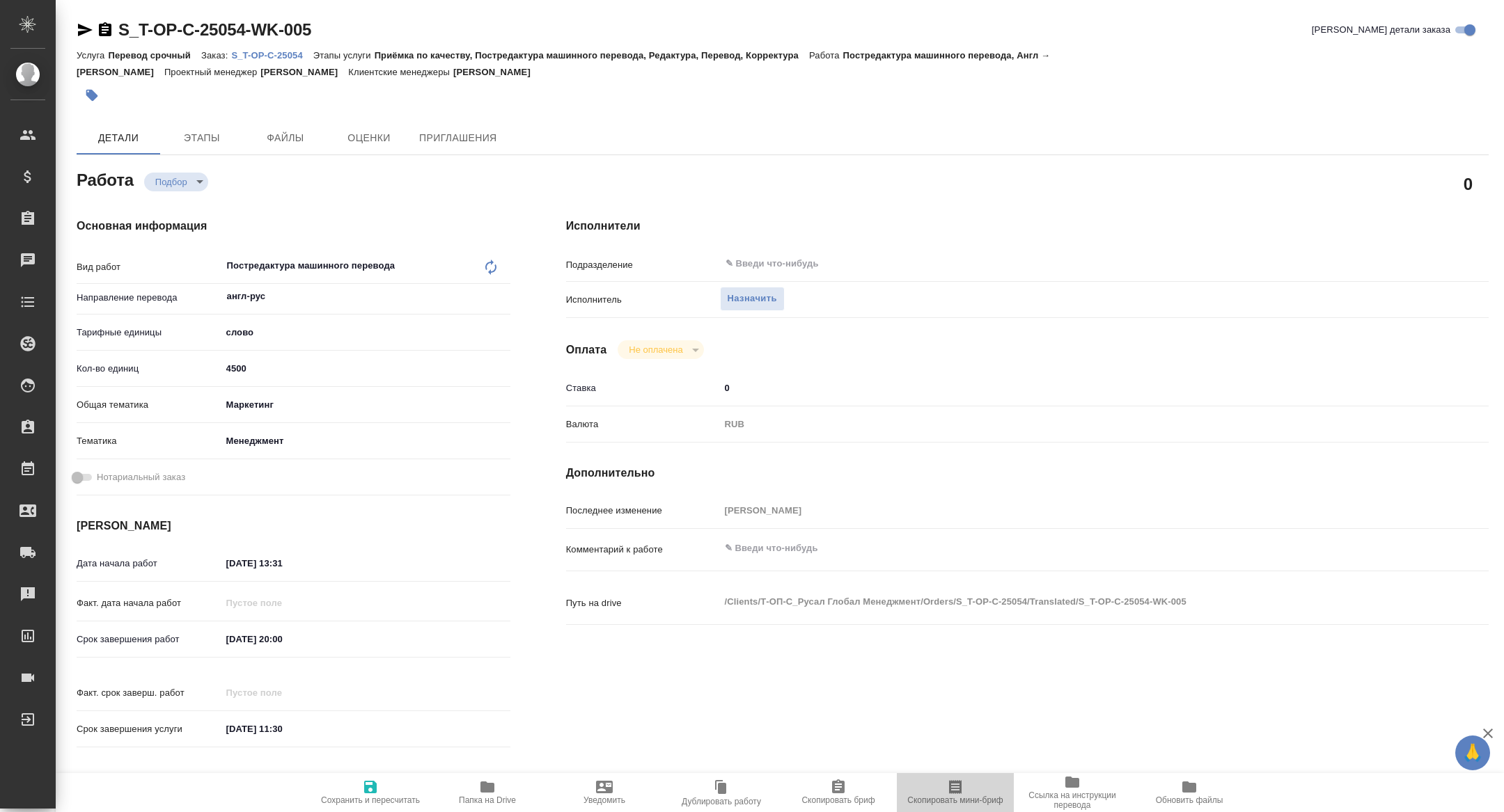
click at [953, 802] on span "Скопировать мини-бриф" at bounding box center [955, 800] width 96 height 9
type textarea "x"
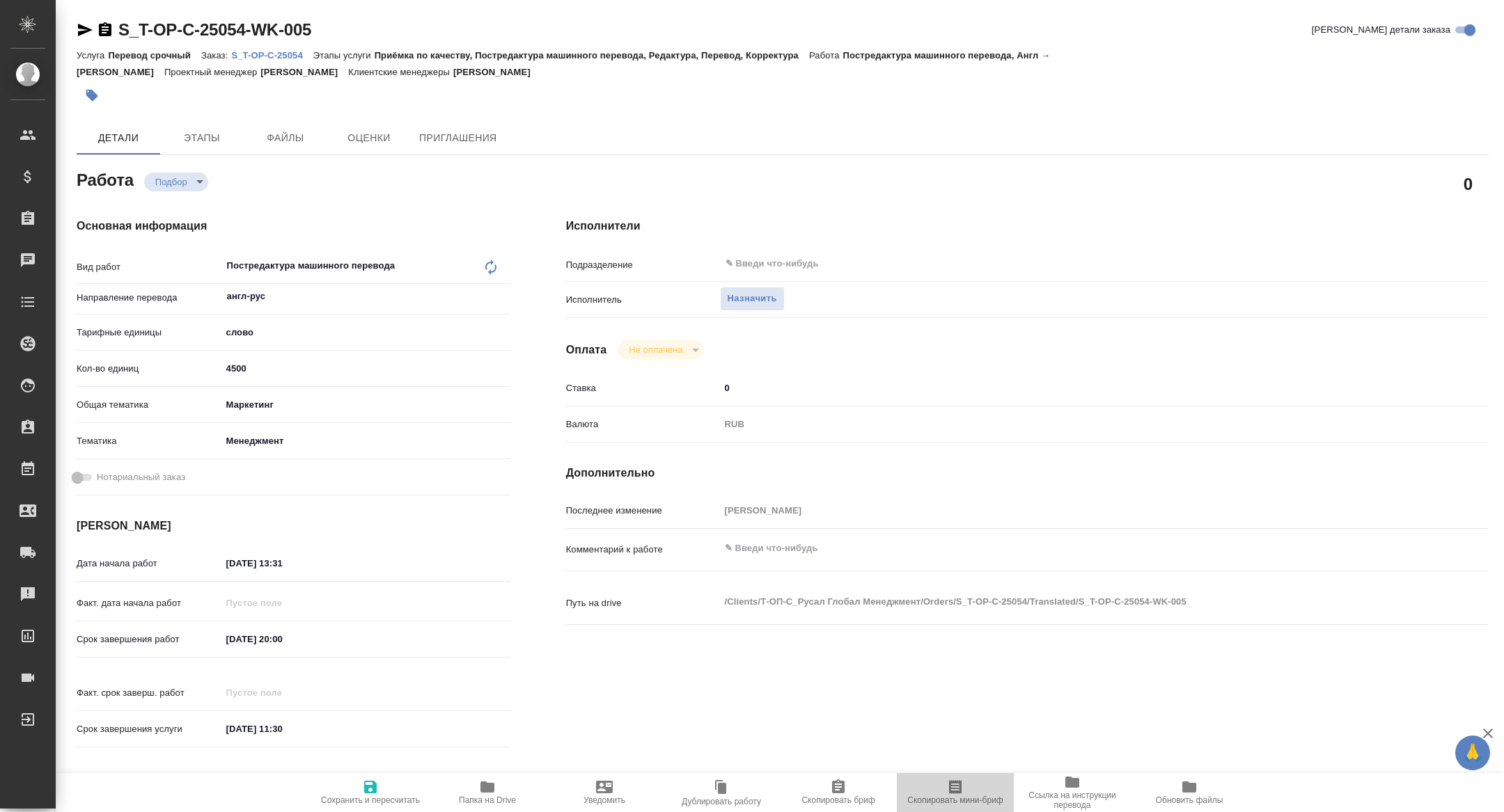
type textarea "x"
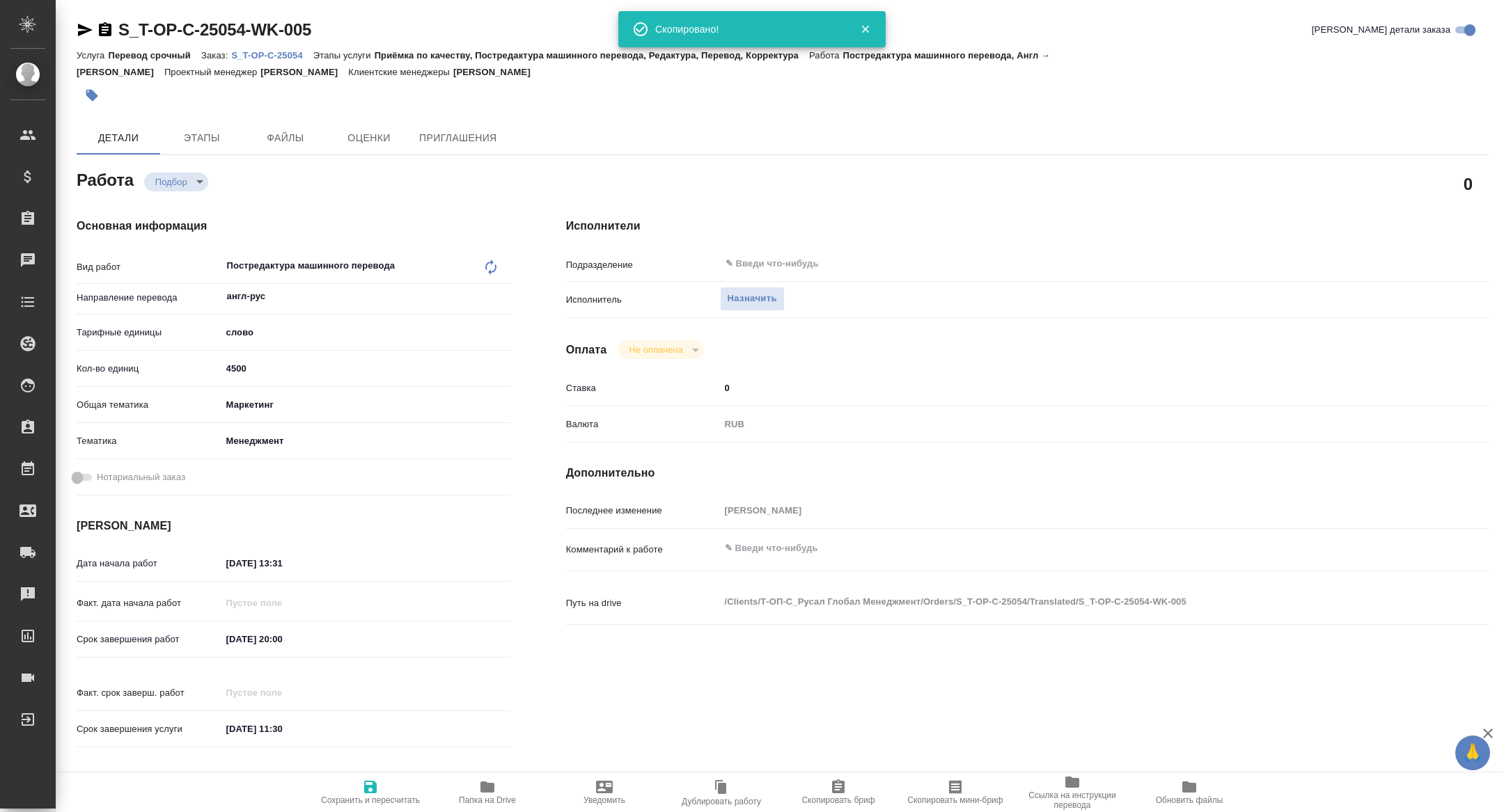
type textarea "x"
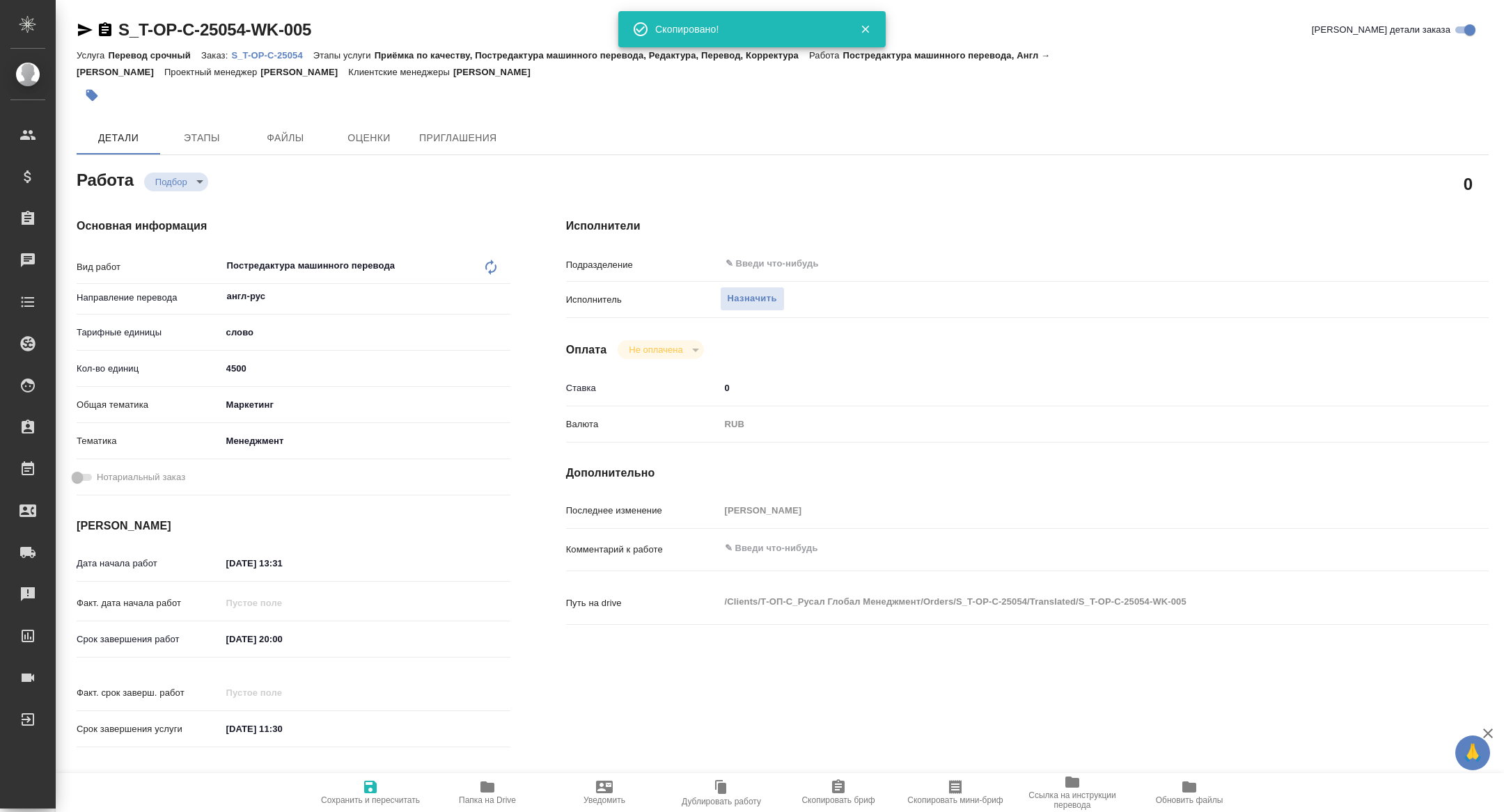
type textarea "x"
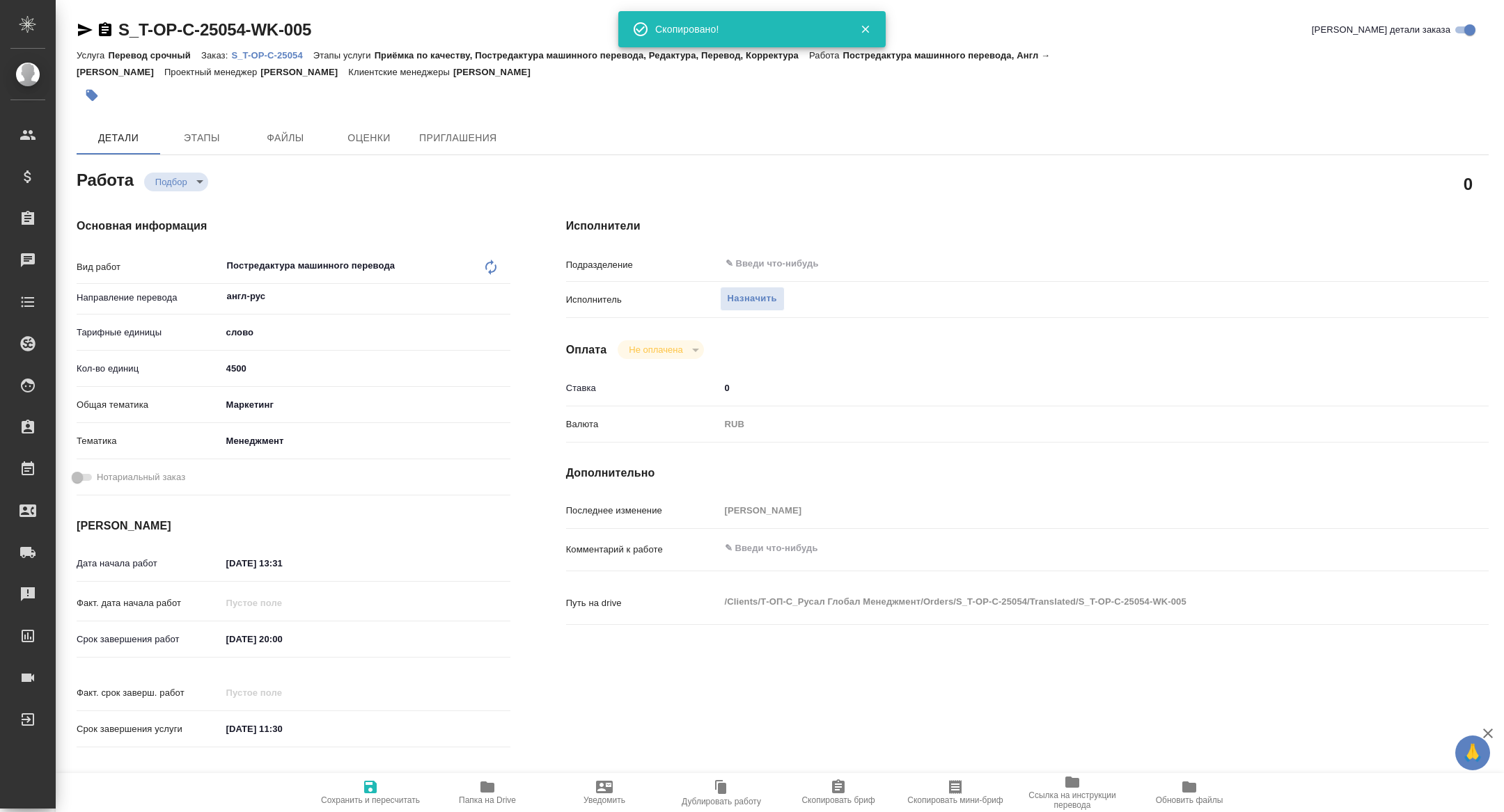
type textarea "x"
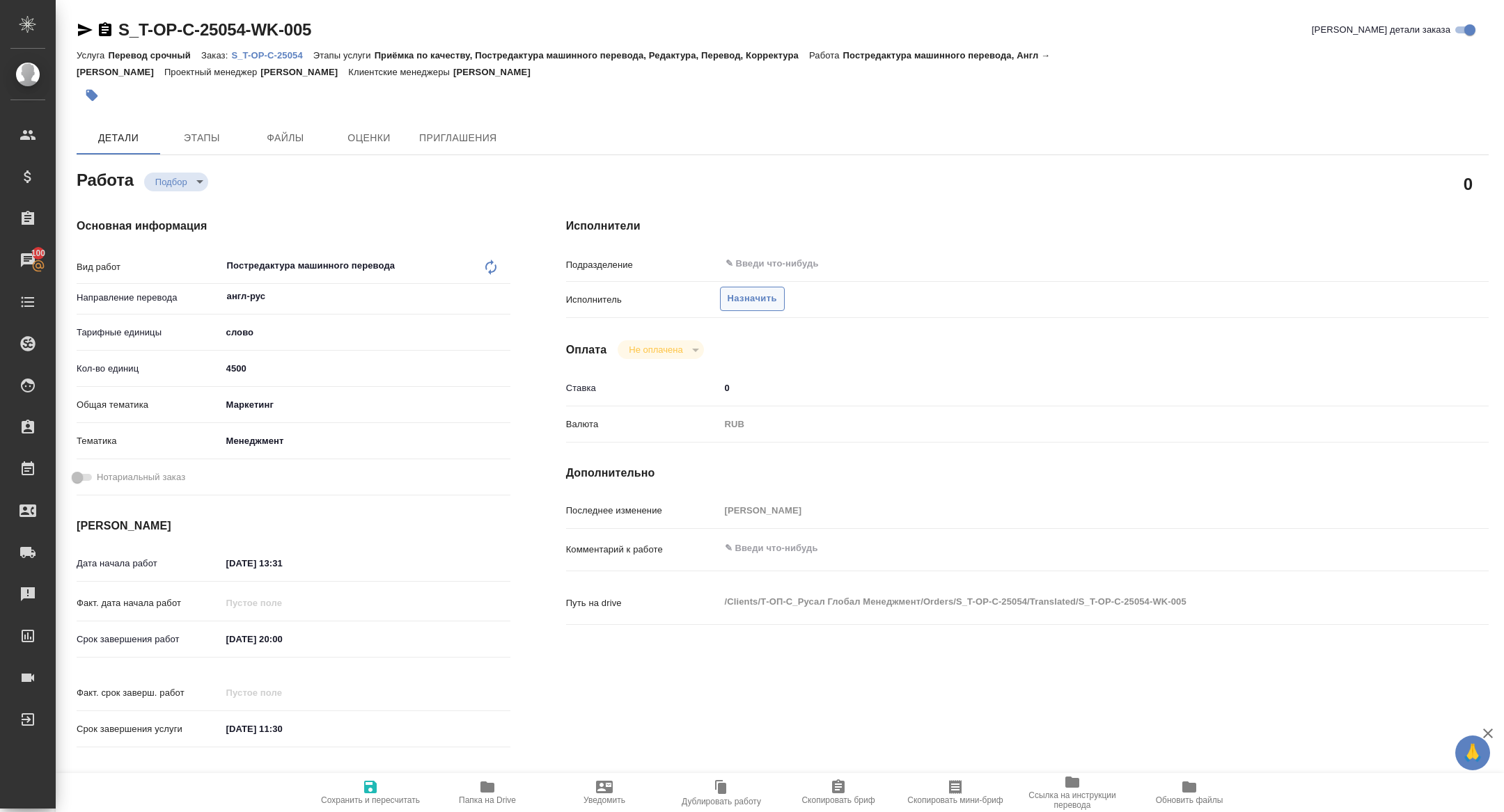
click at [739, 306] on span "Назначить" at bounding box center [752, 299] width 49 height 16
type textarea "x"
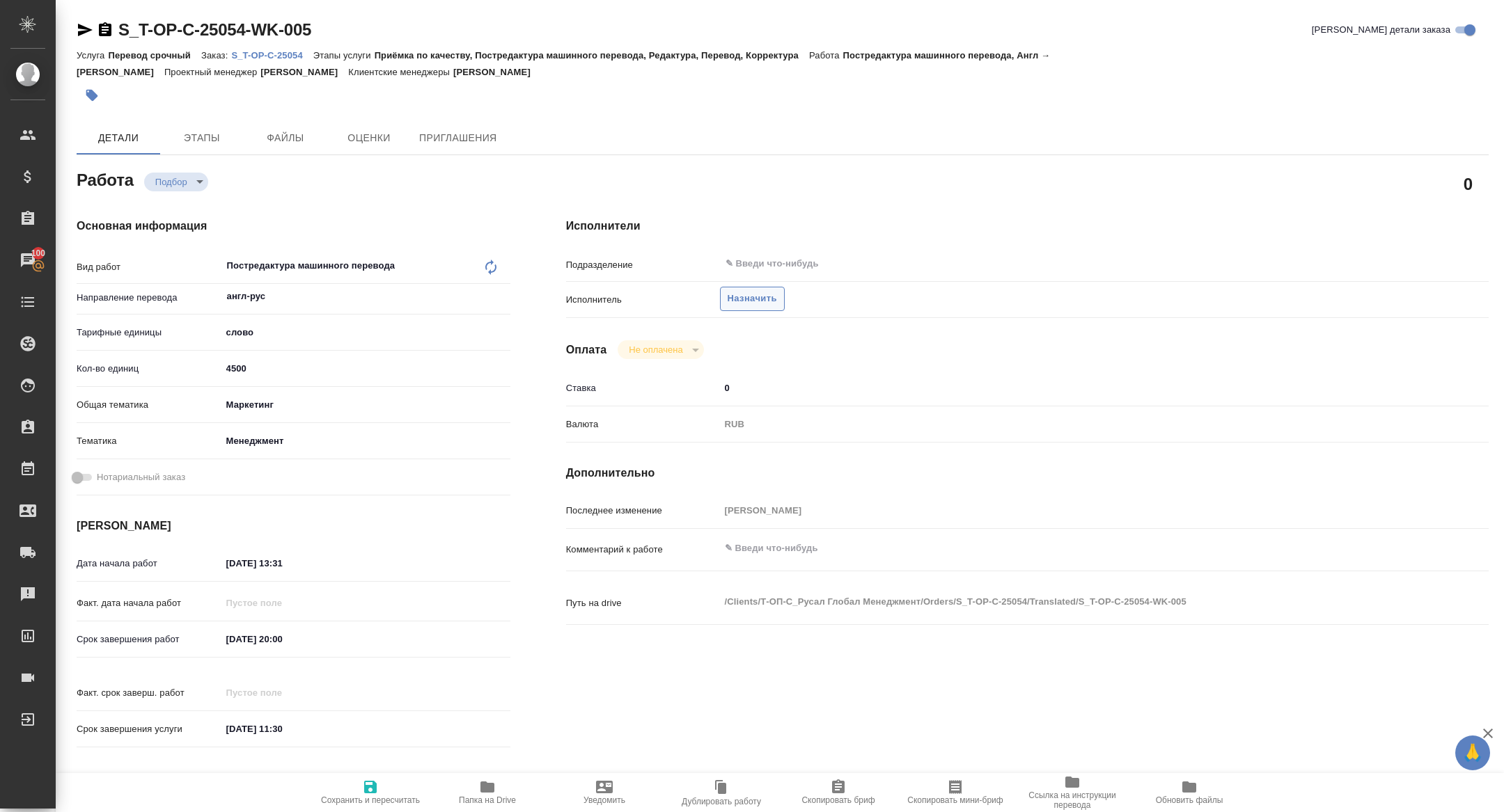
type textarea "x"
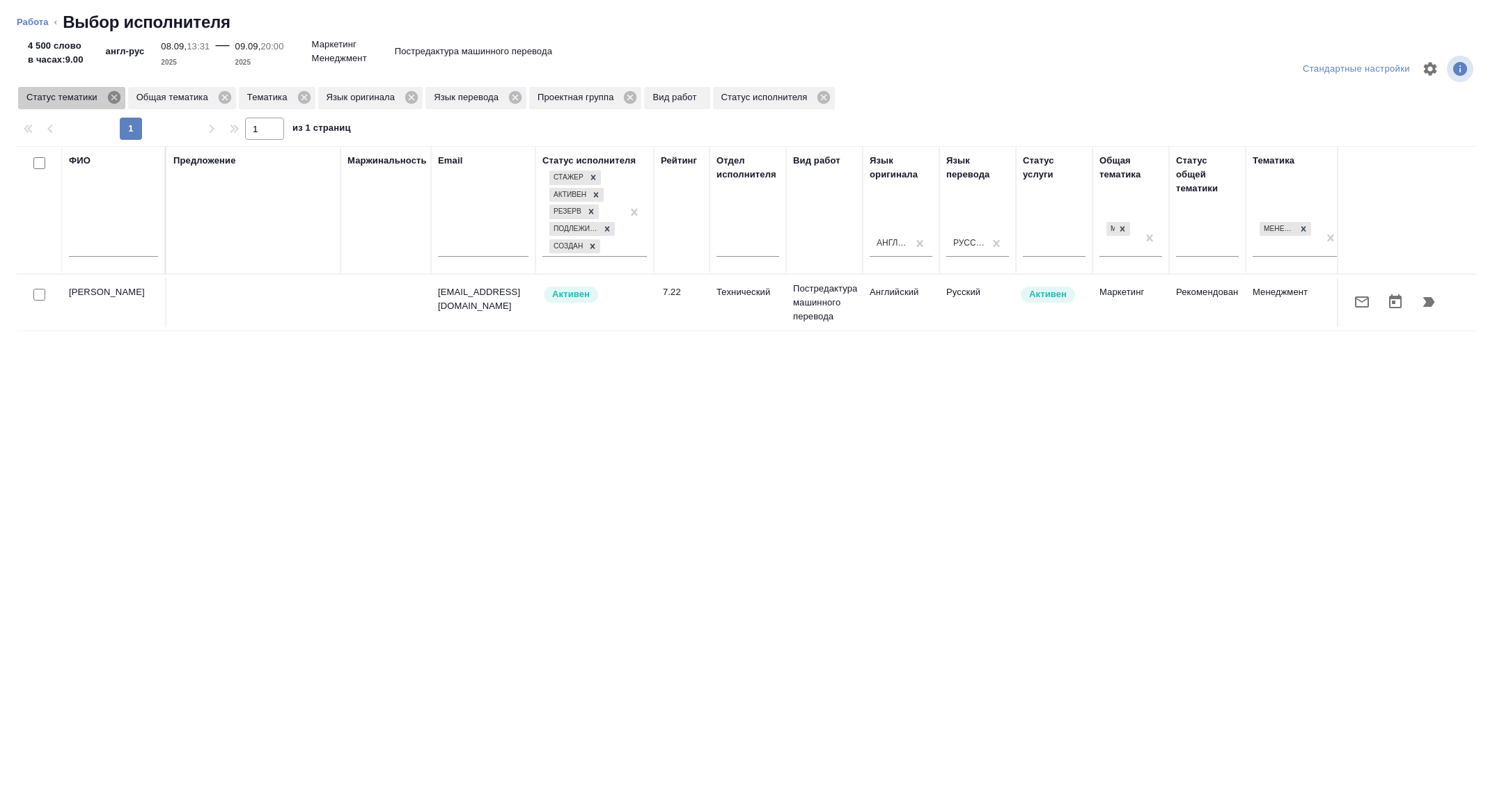
click at [120, 96] on icon at bounding box center [113, 98] width 13 height 13
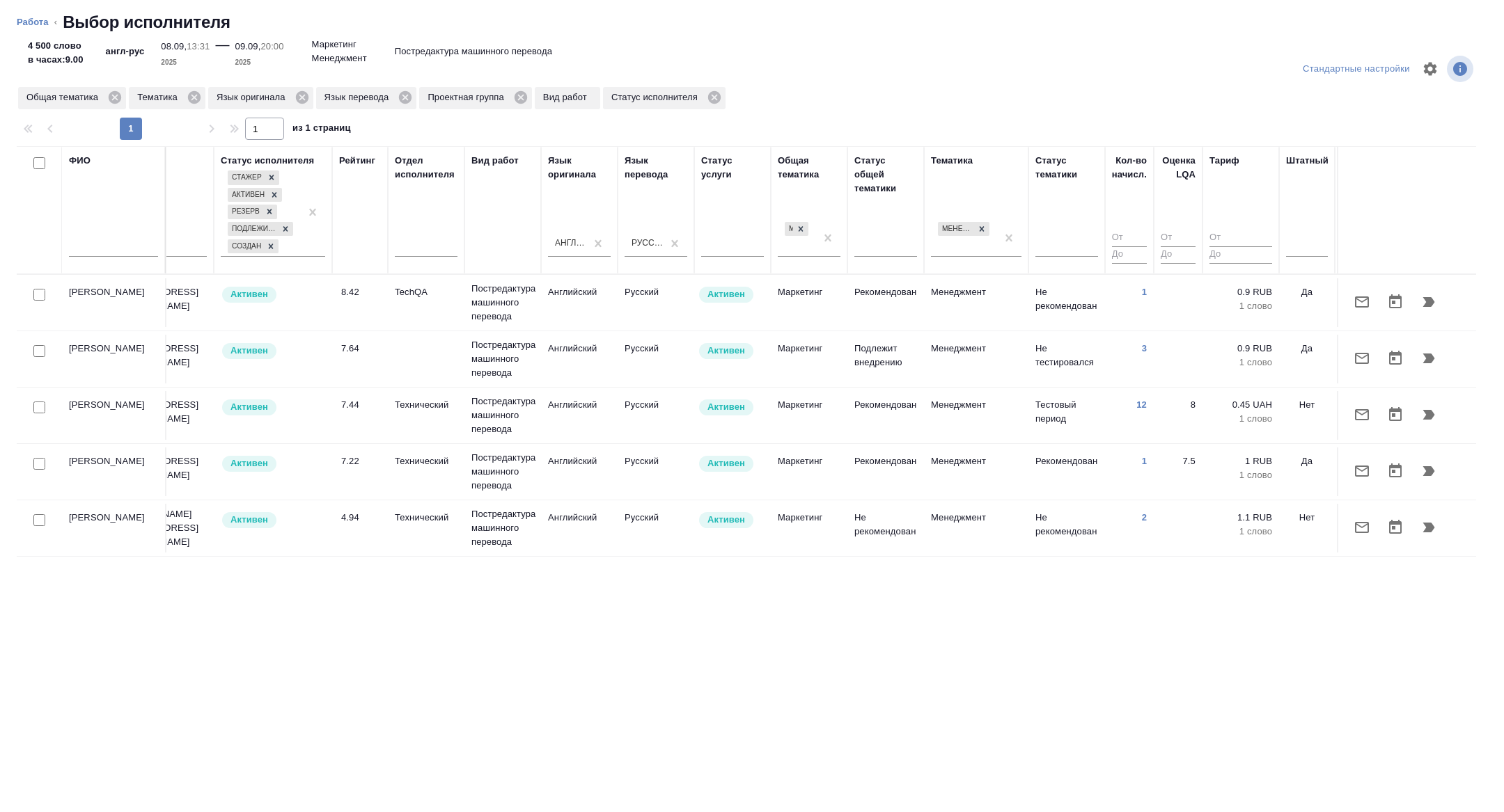
scroll to position [0, 563]
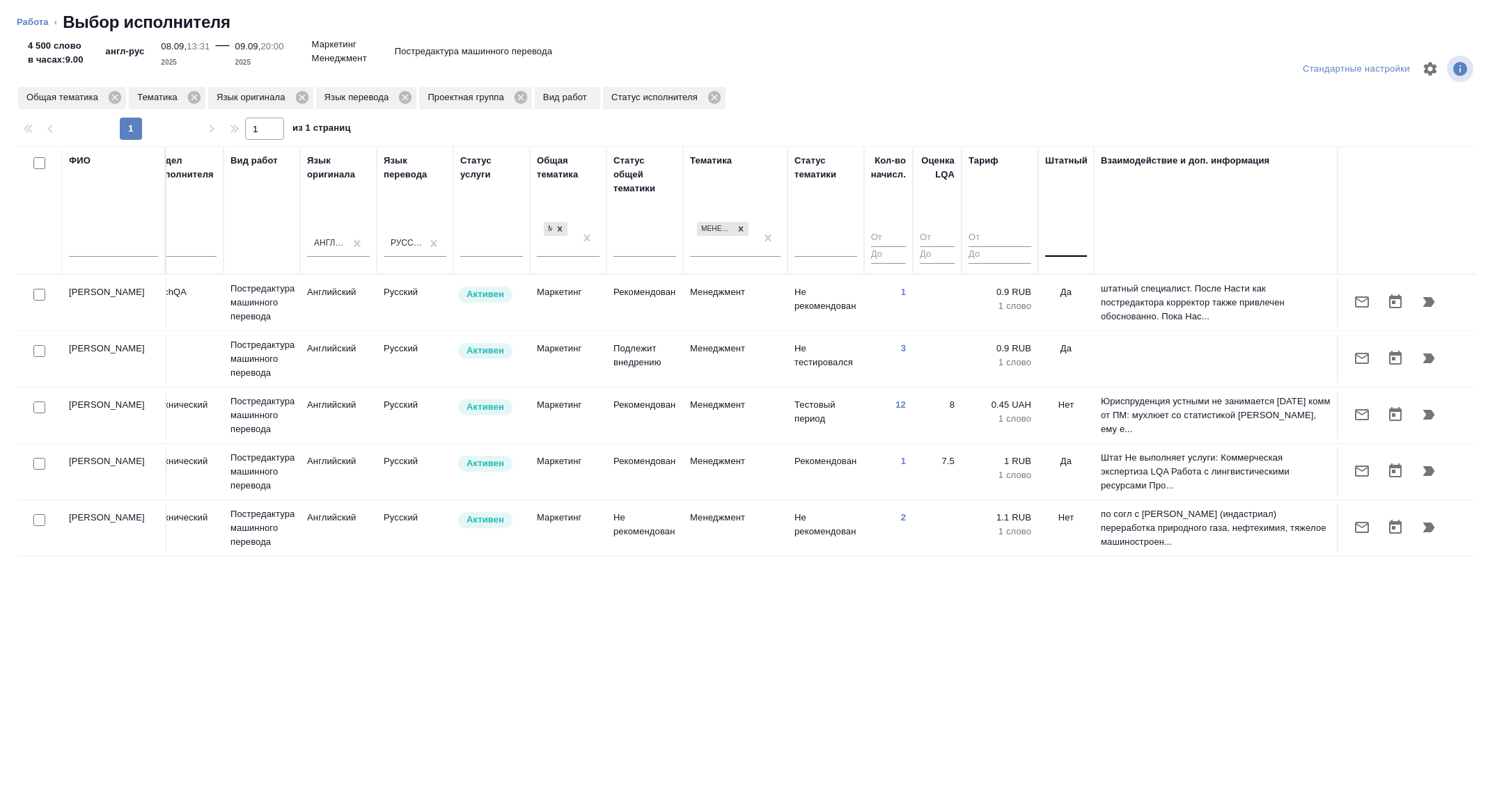
click at [1064, 249] on div at bounding box center [1066, 242] width 41 height 20
click at [1061, 297] on div "Нет" at bounding box center [1150, 287] width 209 height 25
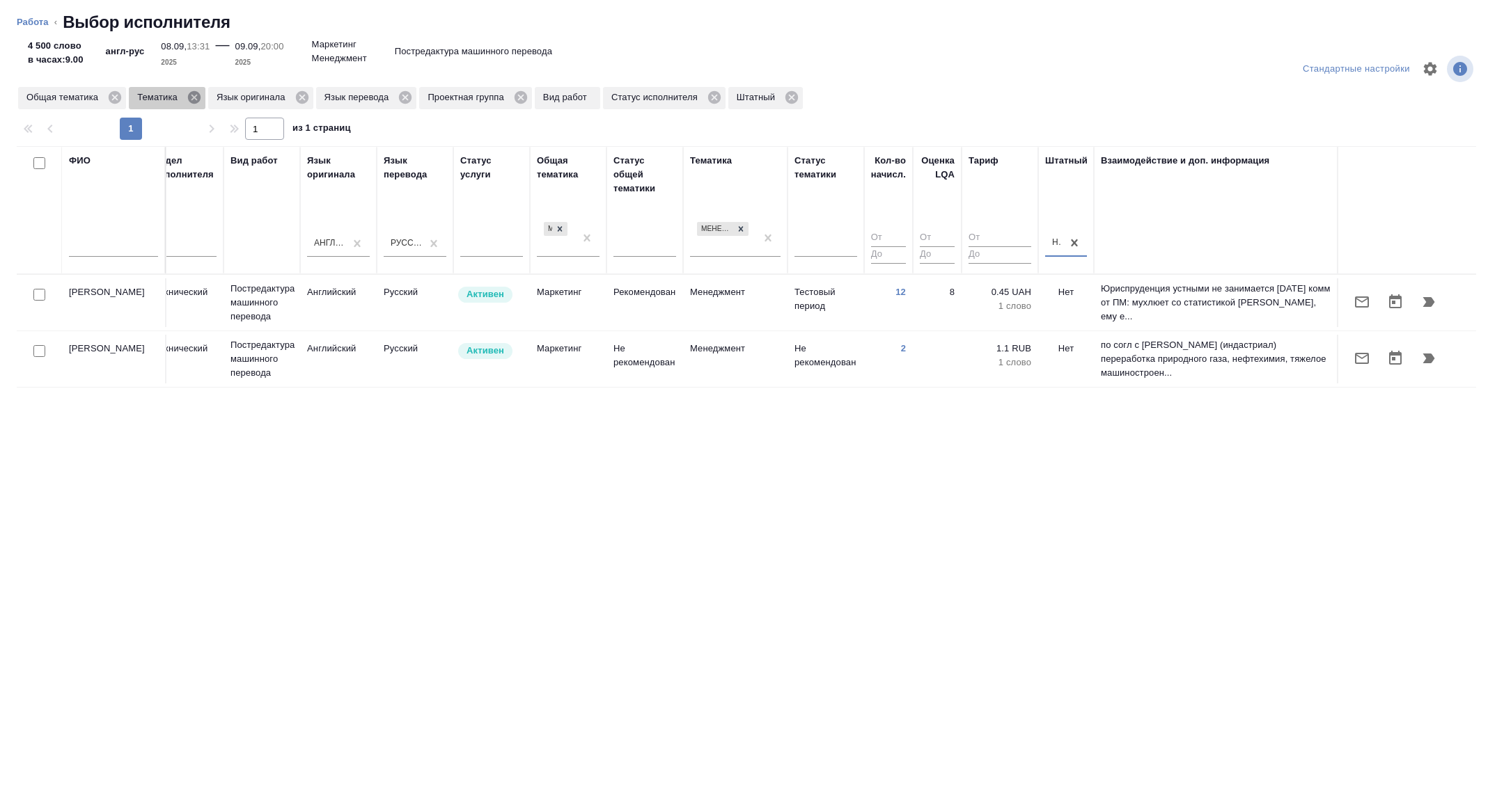
click at [199, 99] on icon at bounding box center [194, 98] width 13 height 13
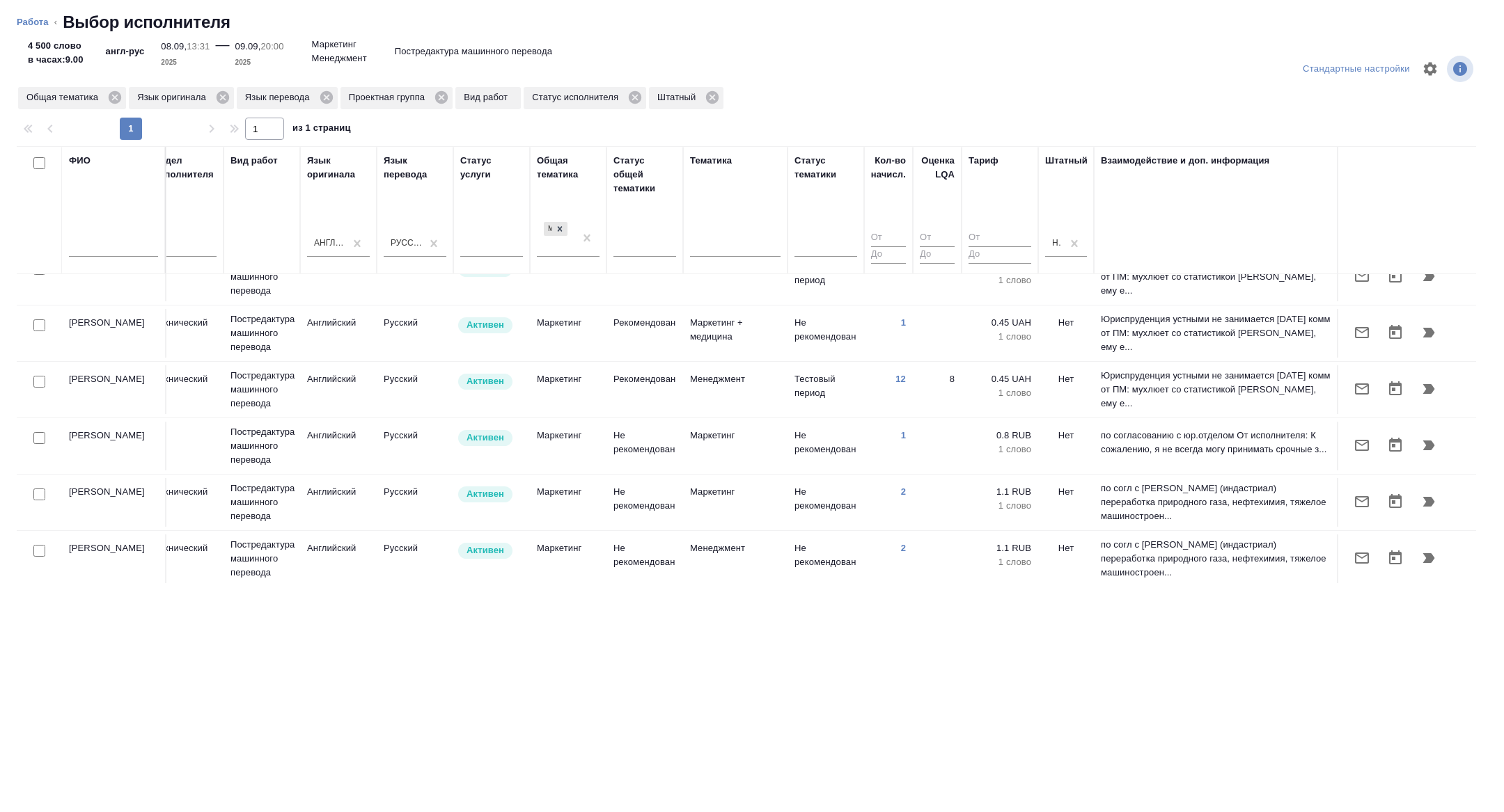
scroll to position [27, 563]
click at [39, 438] on input "checkbox" at bounding box center [40, 437] width 12 height 12
checkbox input "true"
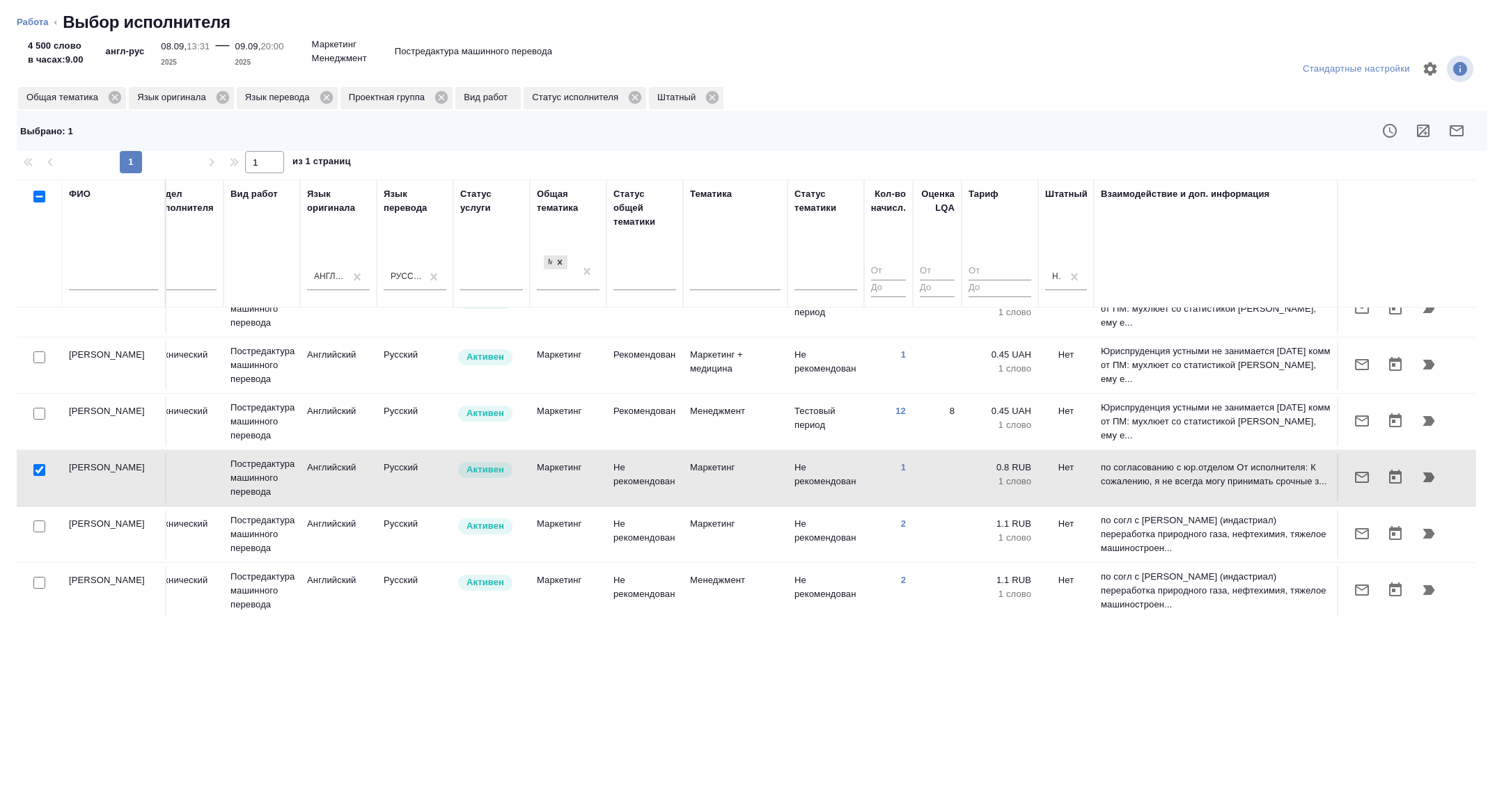
click at [38, 525] on input "checkbox" at bounding box center [40, 526] width 12 height 12
checkbox input "true"
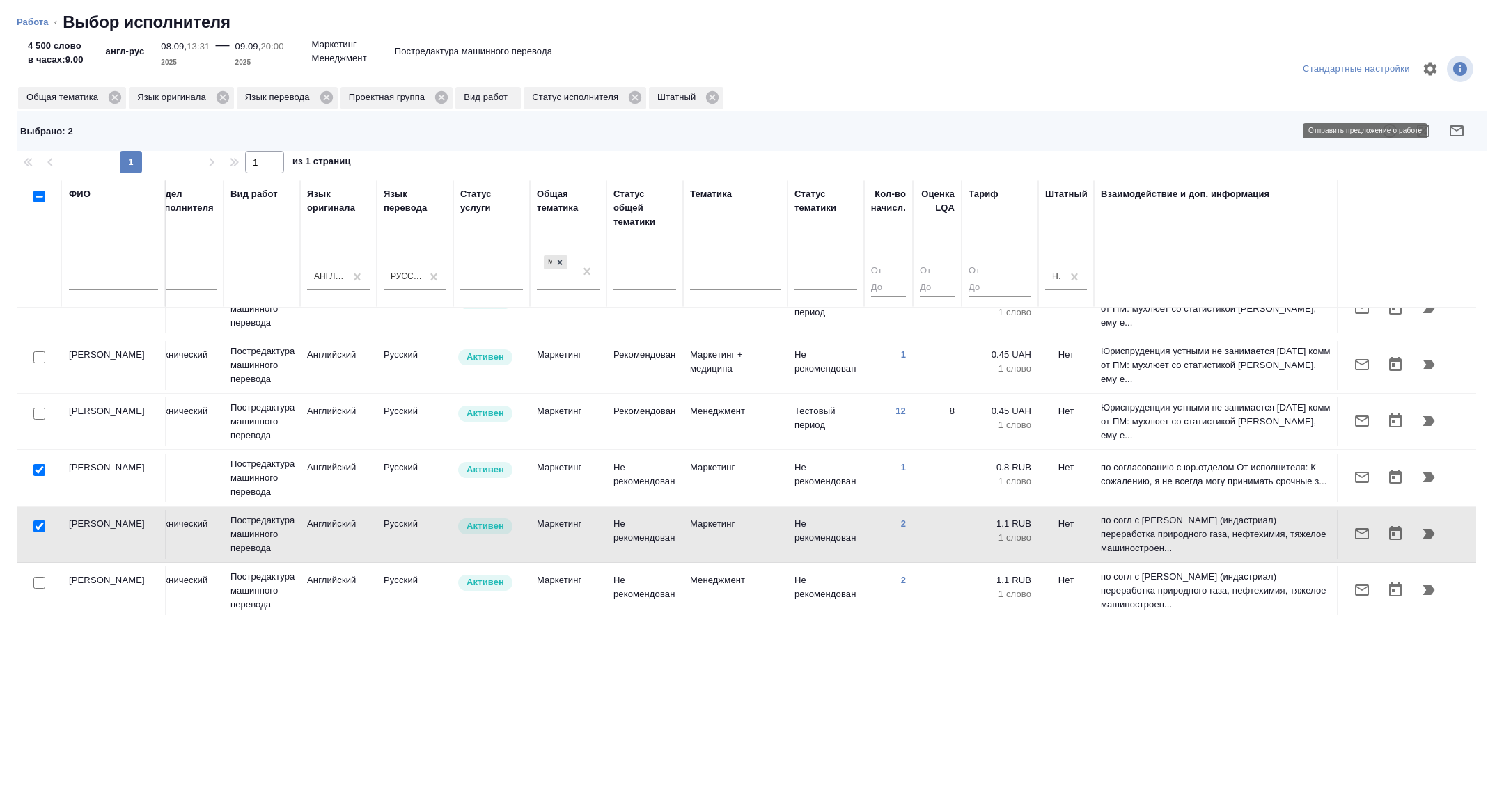
click at [1451, 128] on icon "button" at bounding box center [1457, 130] width 14 height 11
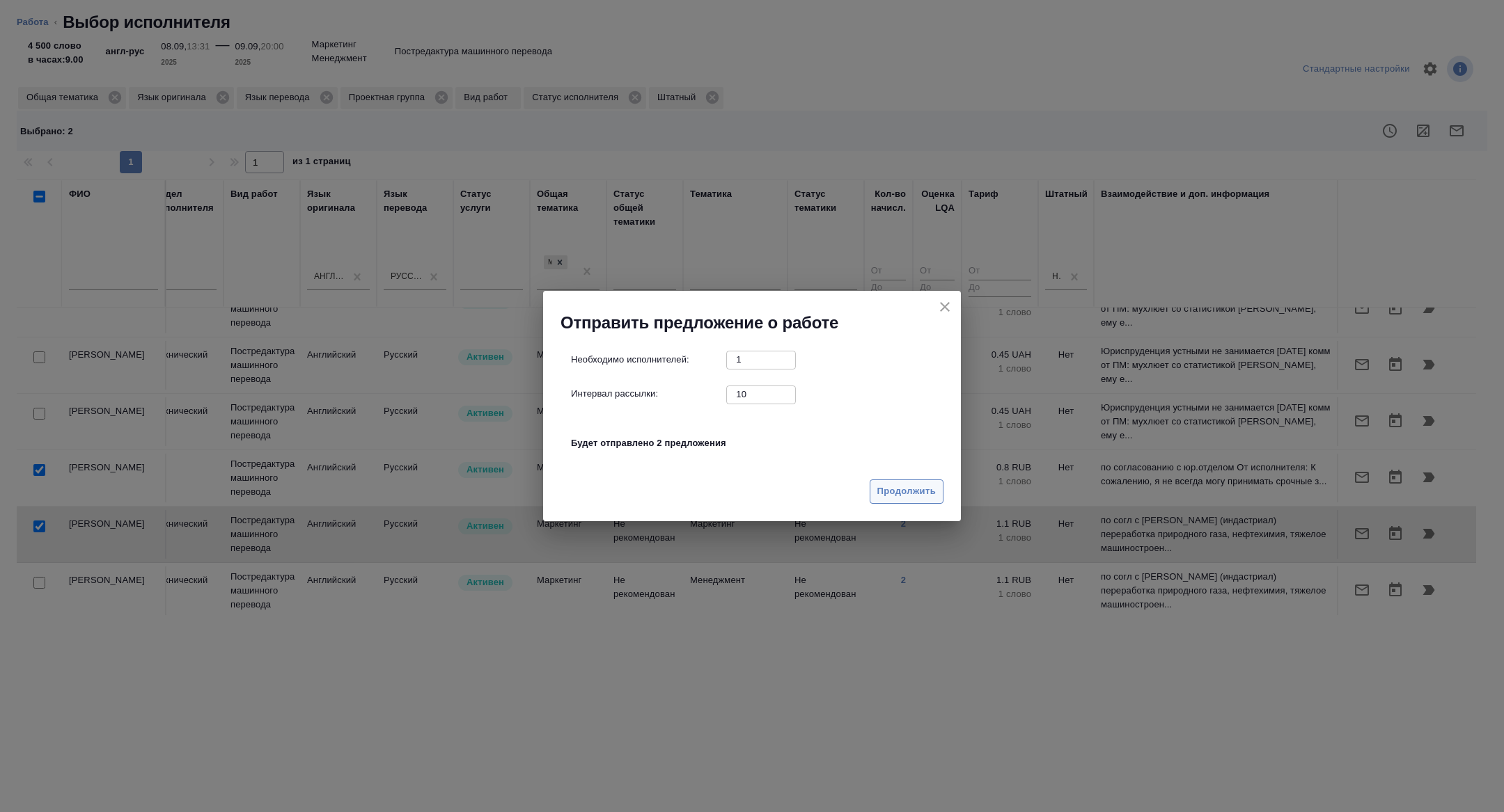
click at [926, 488] on span "Продолжить" at bounding box center [907, 492] width 59 height 16
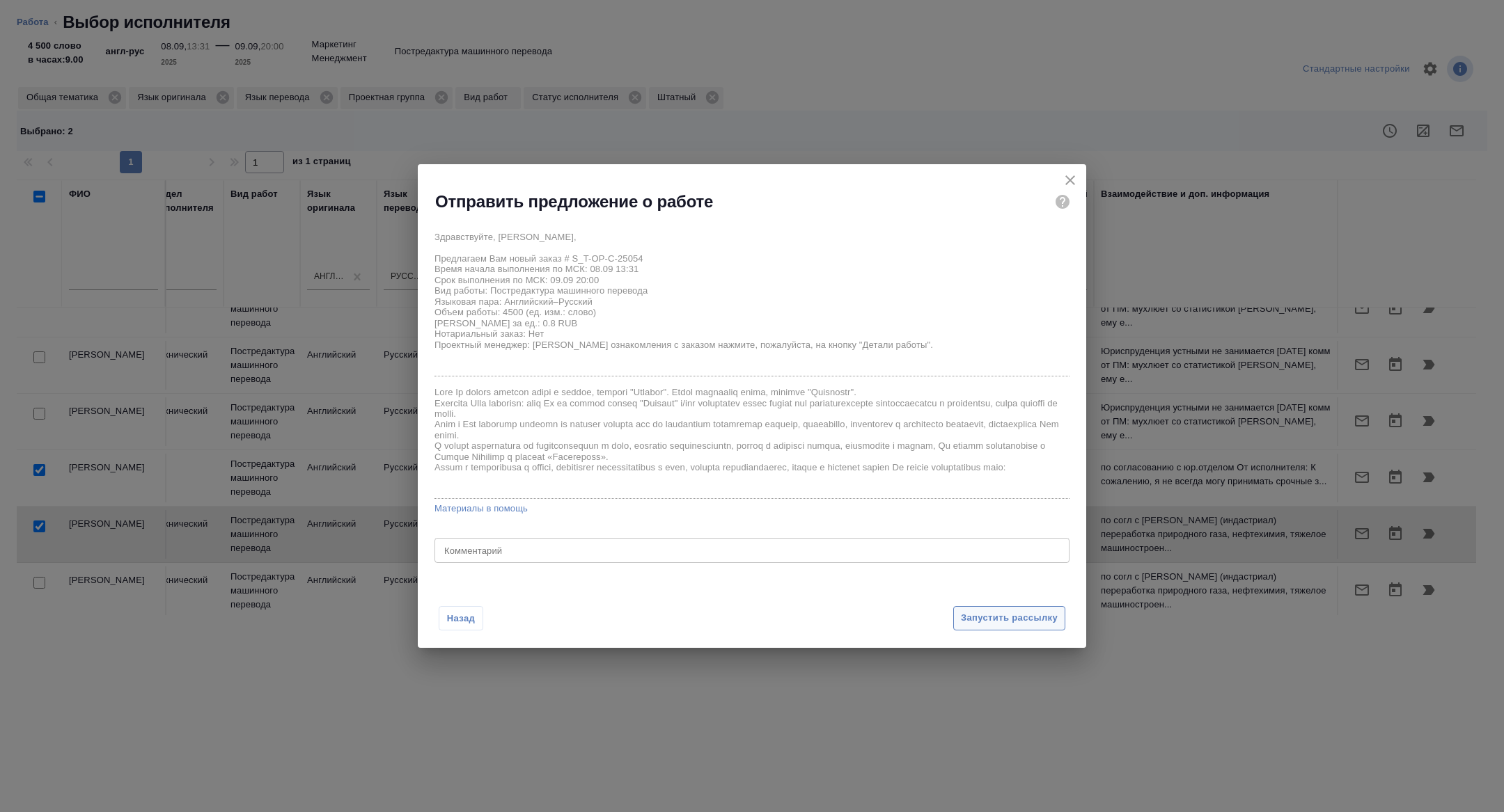
click at [996, 611] on span "Запустить рассылку" at bounding box center [1009, 618] width 97 height 16
type textarea "x"
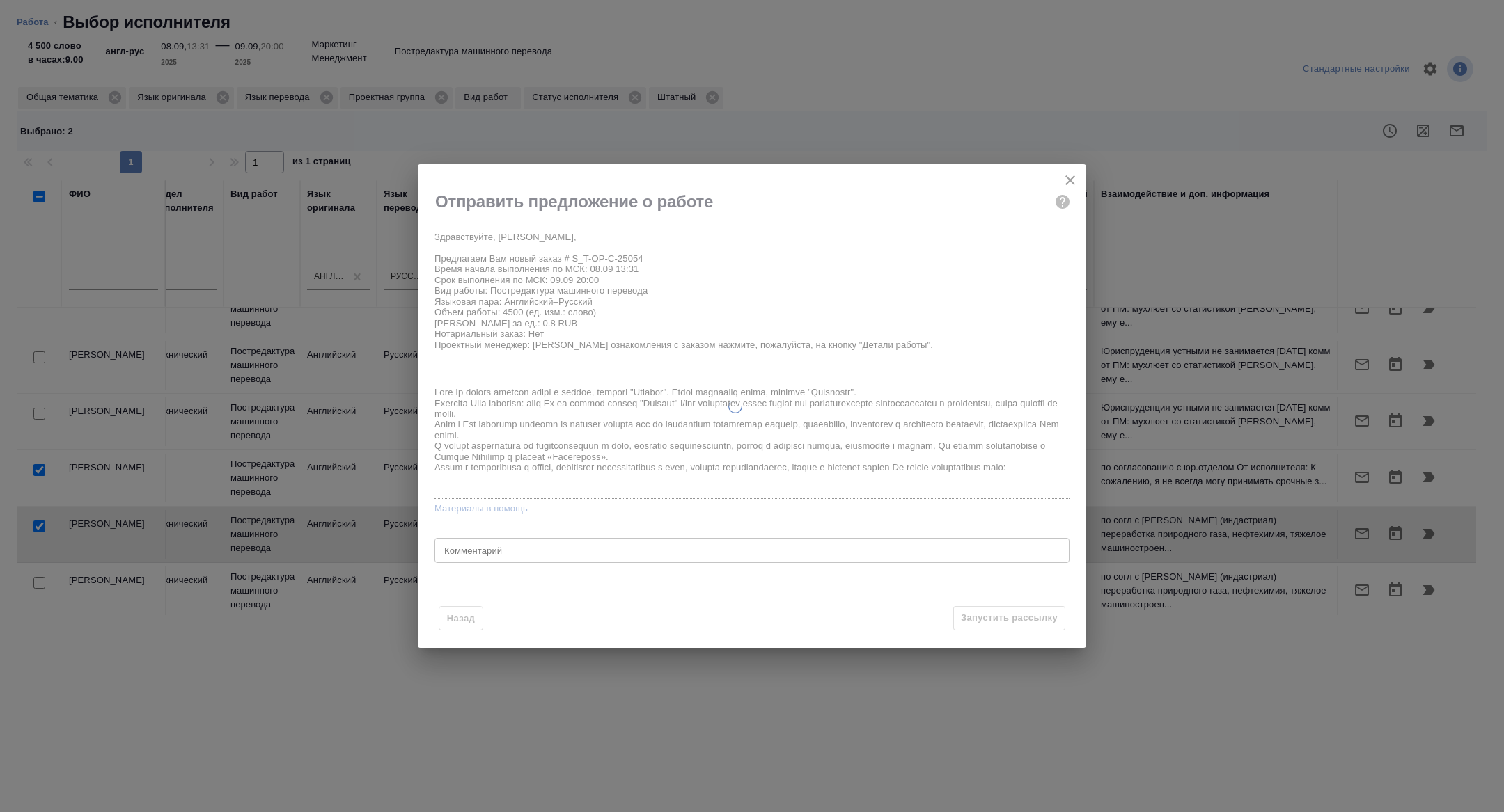
type textarea "x"
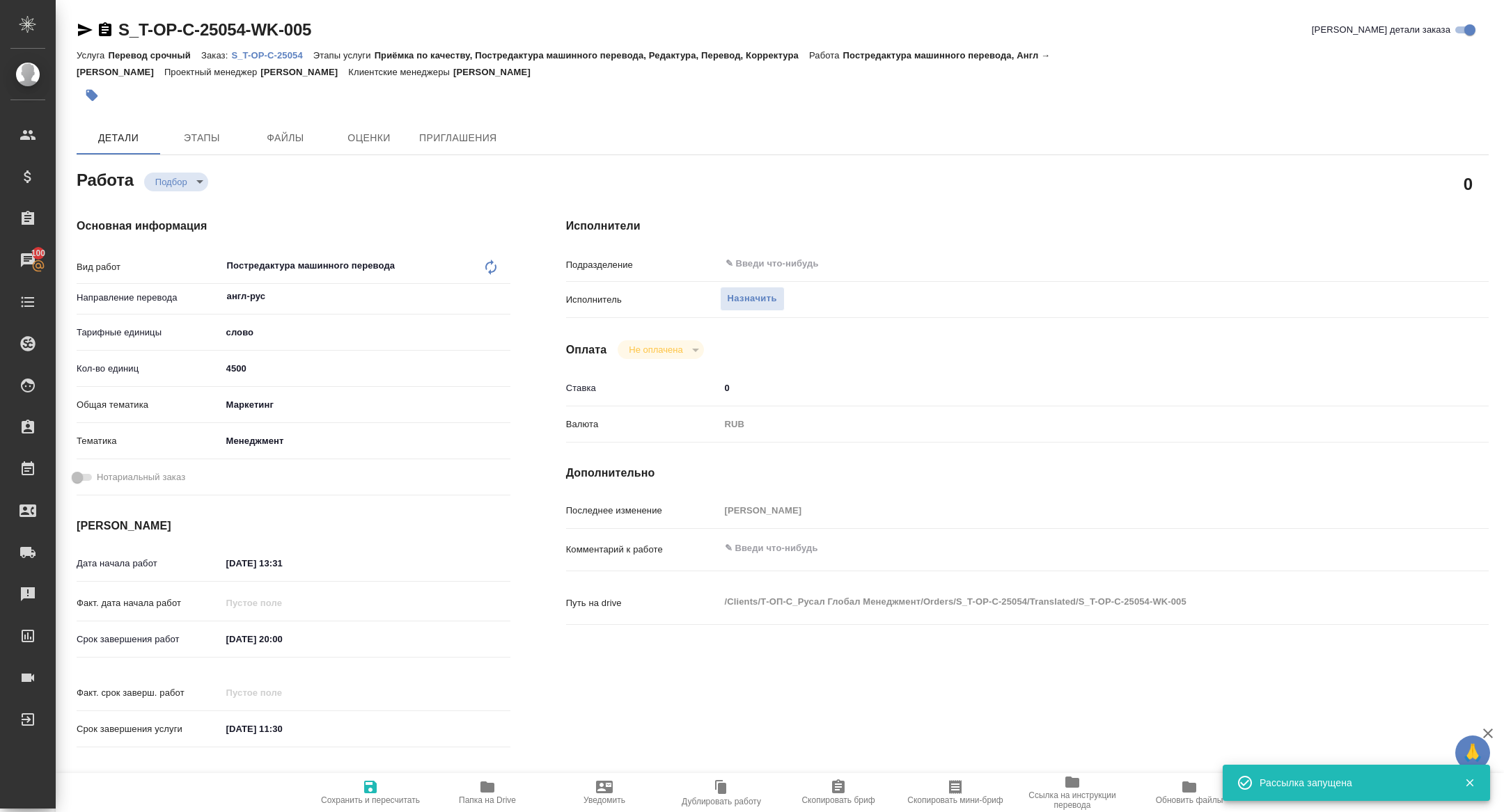
type input "recruiting"
type textarea "Постредактура машинного перевода"
type textarea "x"
type input "англ-рус"
type input "5a8b1489cc6b4906c91bfd90"
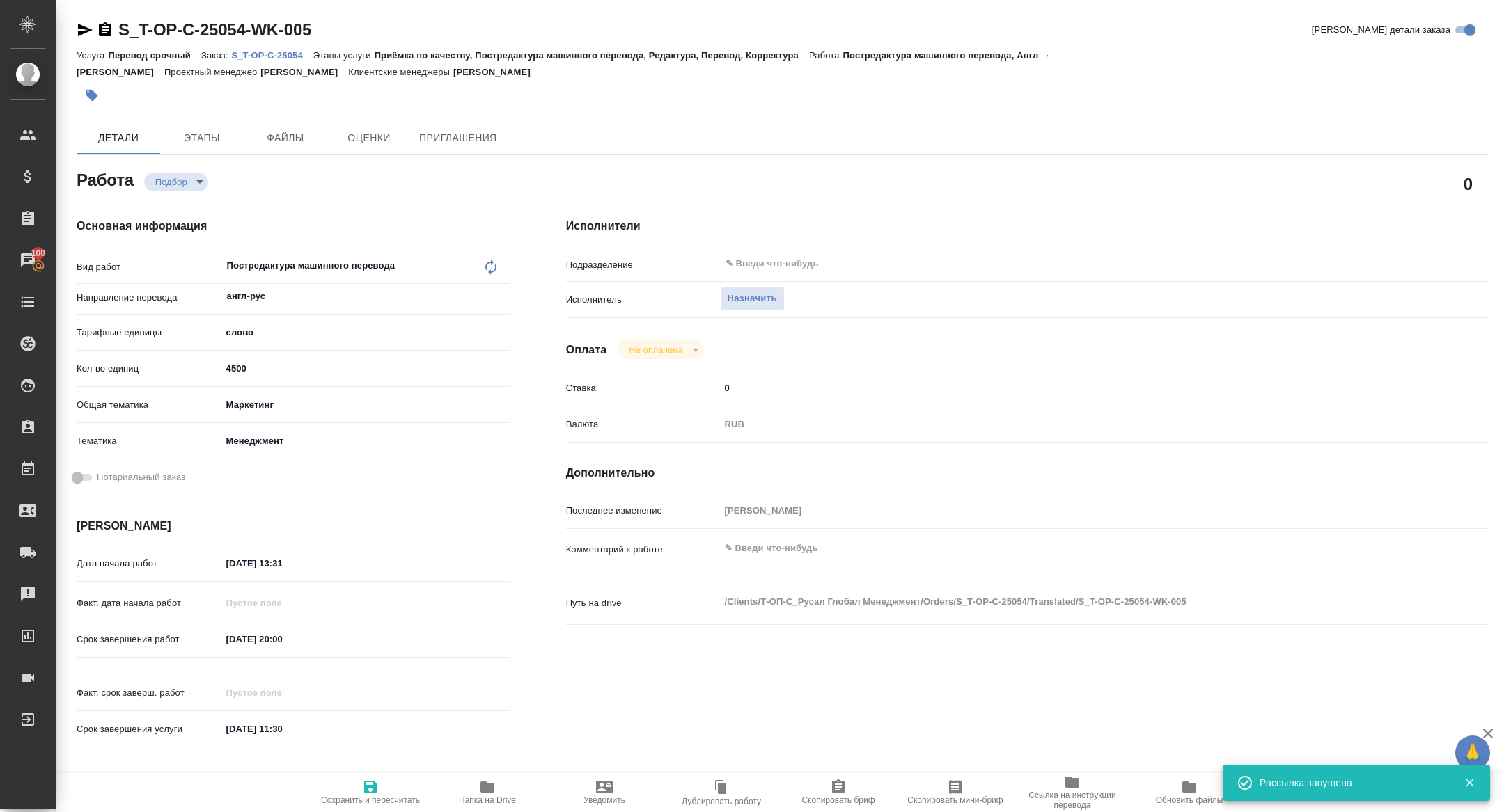
type input "4500"
type input "marketing"
type input "5a8b8b956a9677013d343d4c"
type input "08.09.2025 13:31"
type input "09.09.2025 20:00"
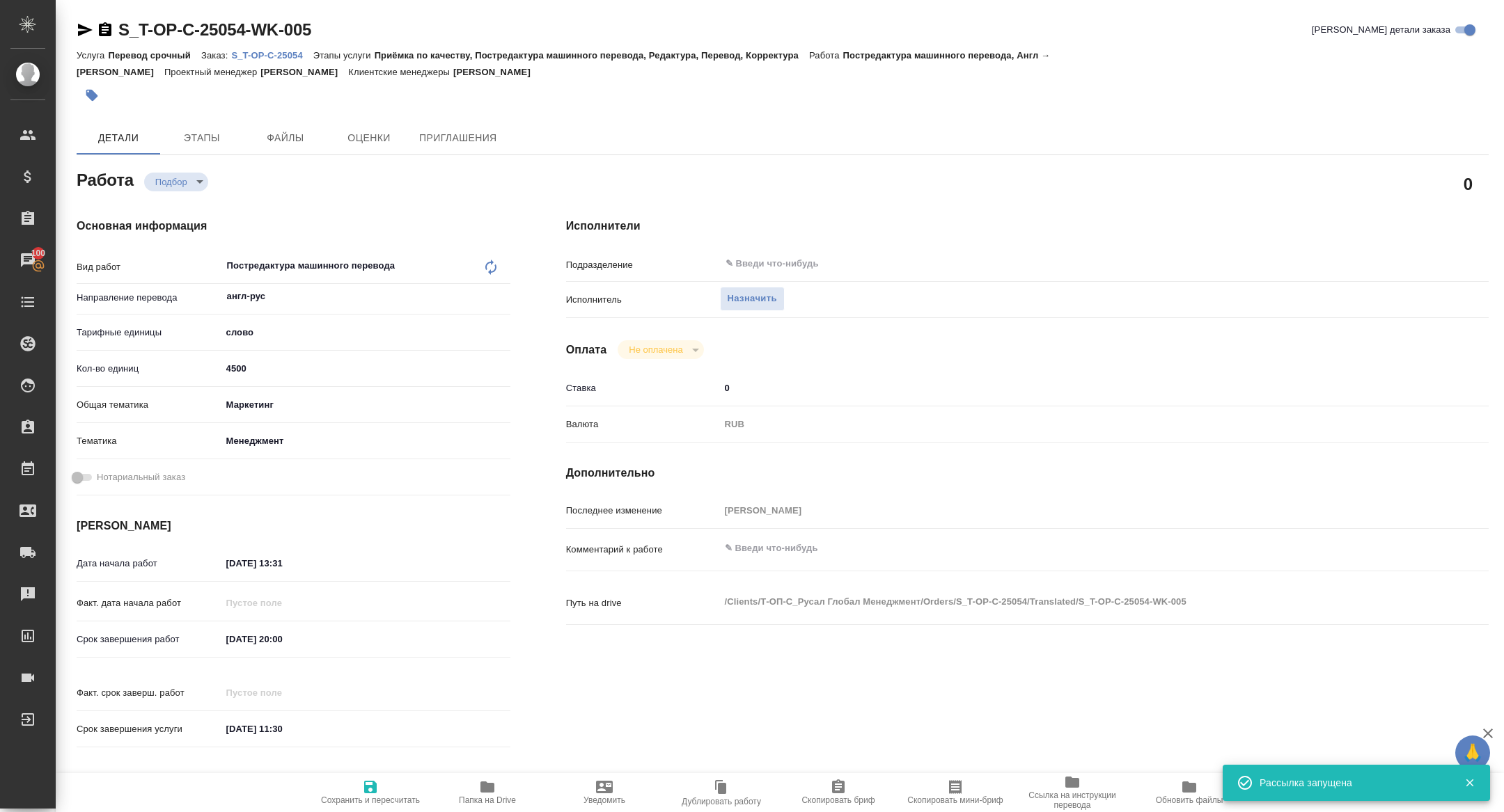
type input "10.09.2025 11:30"
type input "notPayed"
type input "0"
type input "RUB"
type input "[PERSON_NAME]"
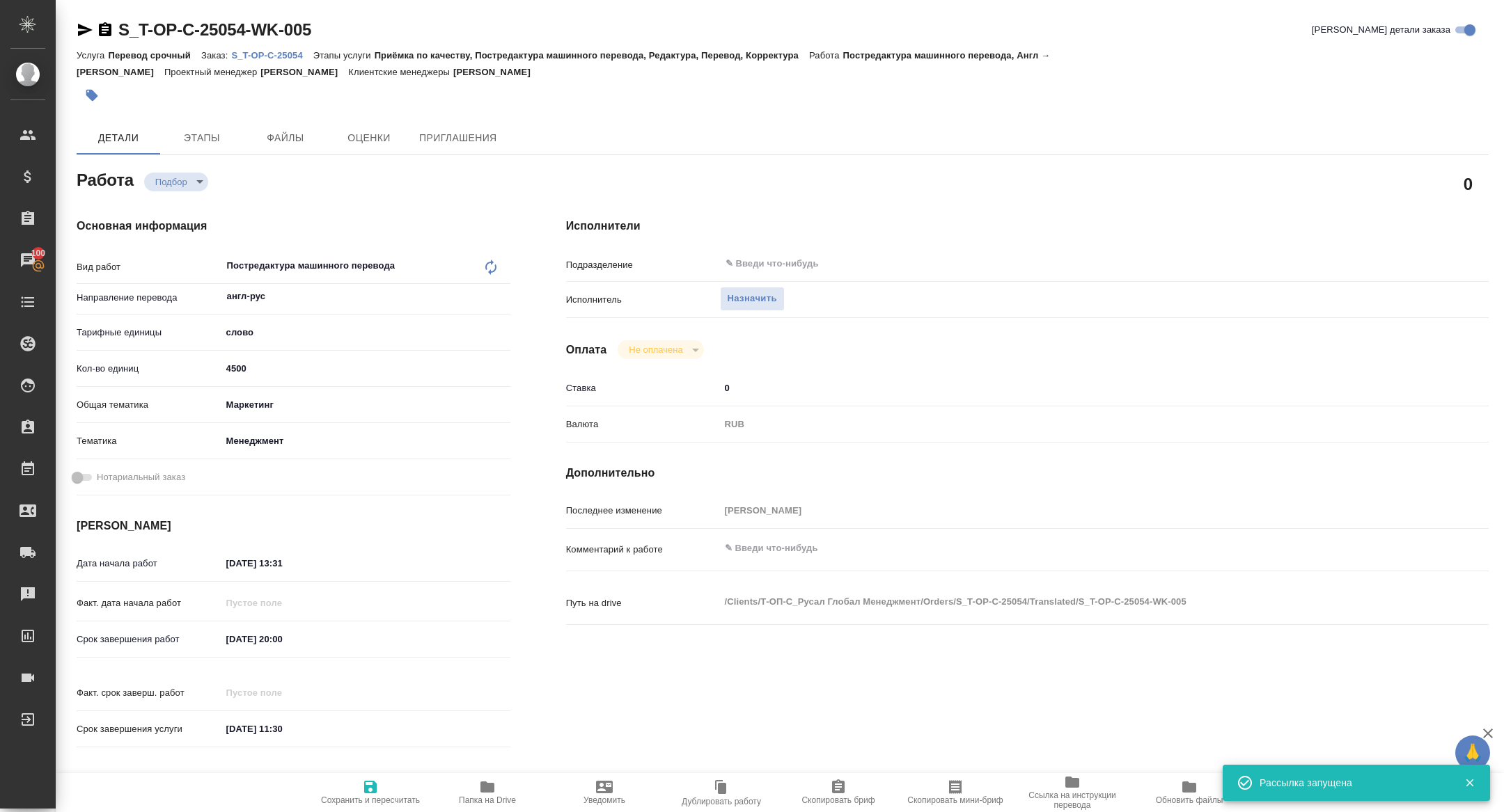
type textarea "x"
type textarea "/Clients/Т-ОП-С_Русал Глобал Менеджмент/Orders/S_T-OP-C-25054/Translated/S_T-OP…"
type textarea "x"
type input "S_T-OP-C-25054"
type input "Т-ОП-С-46674"
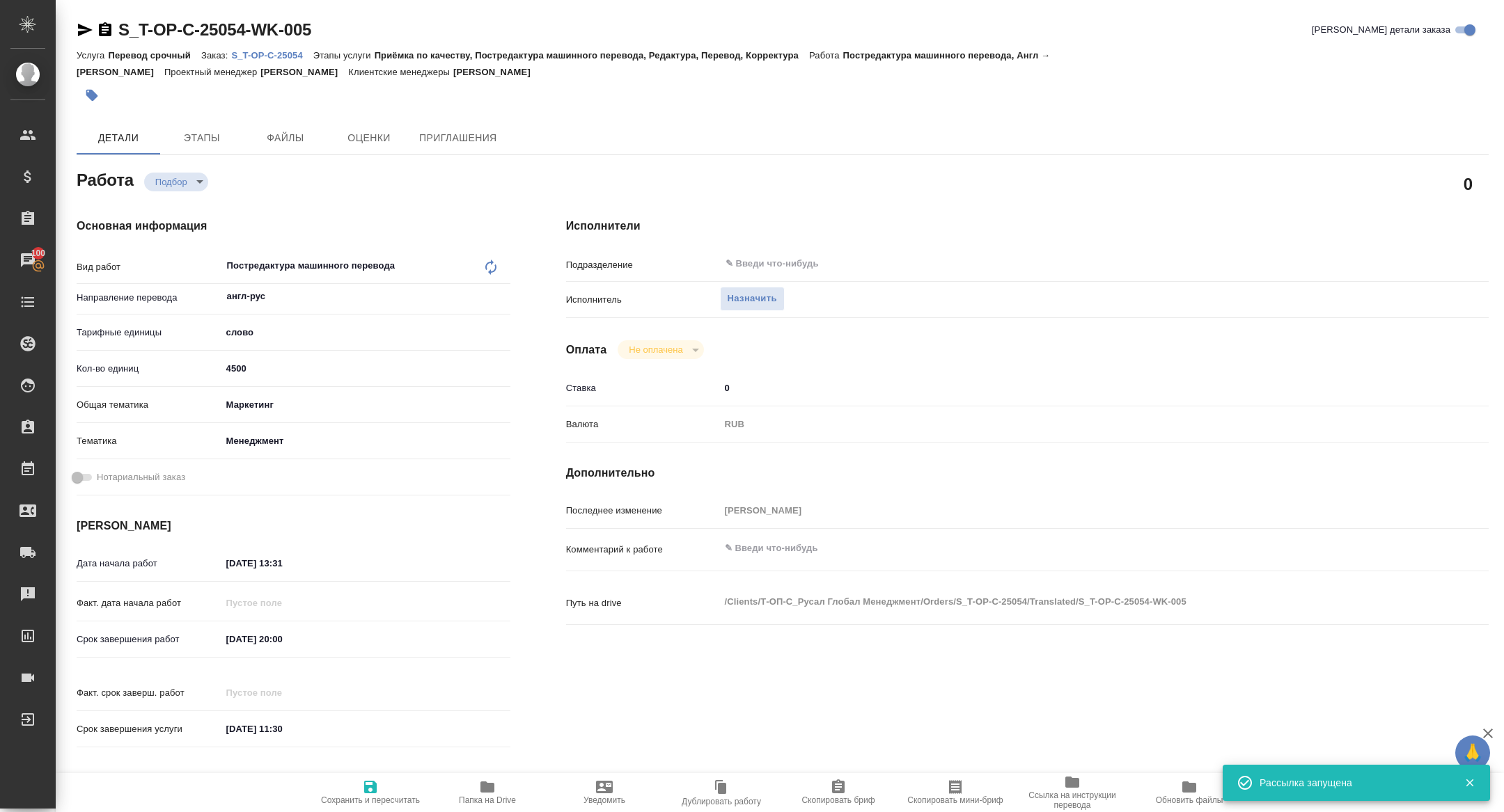
type input "Перевод срочный"
type input "Приёмка по качеству, Постредактура машинного перевода, Редактура, Перевод, Корр…"
type input "[PERSON_NAME]"
type input "/Clients/Т-ОП-С_Русал Глобал Менеджмент/Orders/S_T-OP-C-25054"
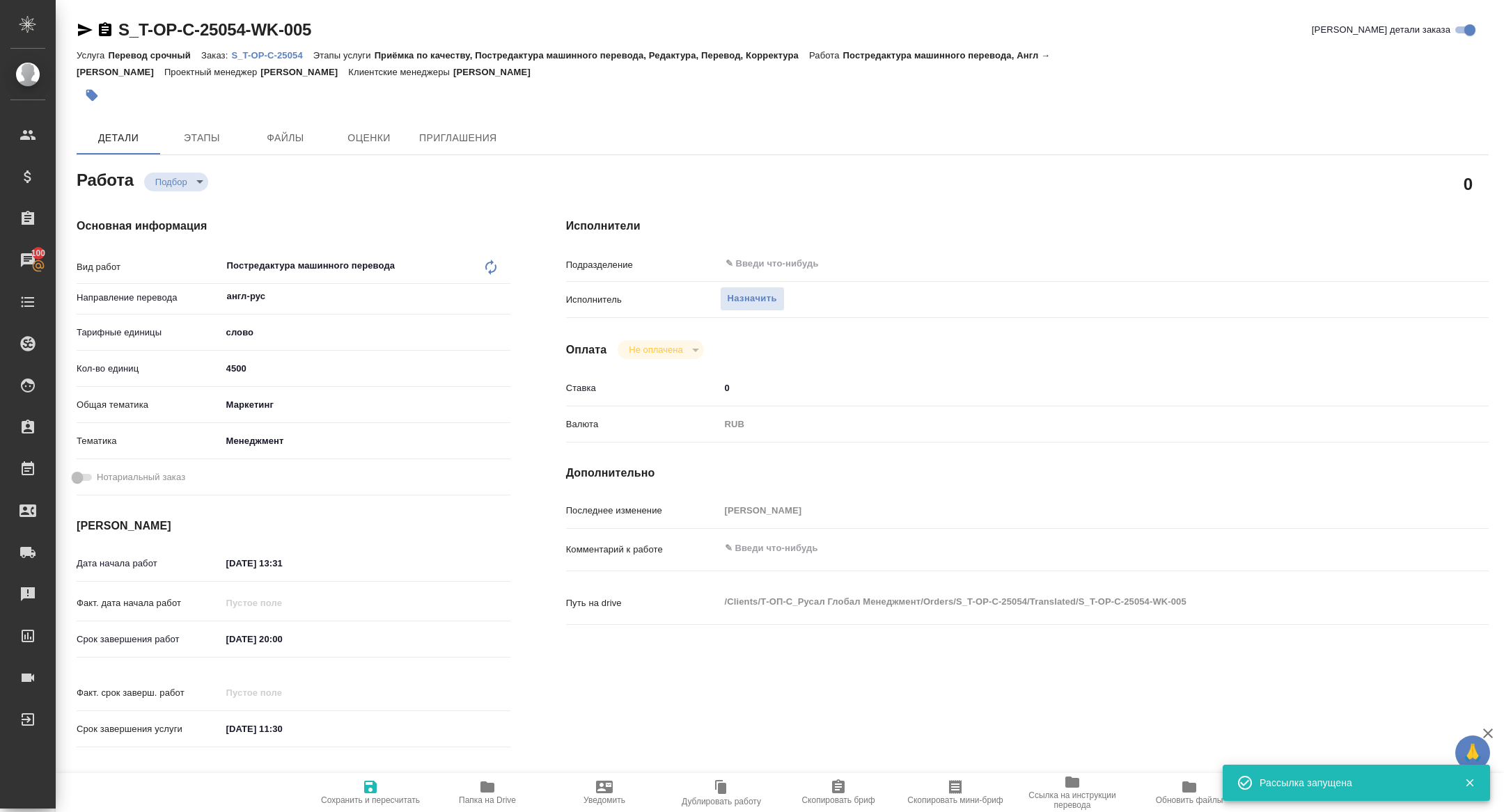
type textarea "x"
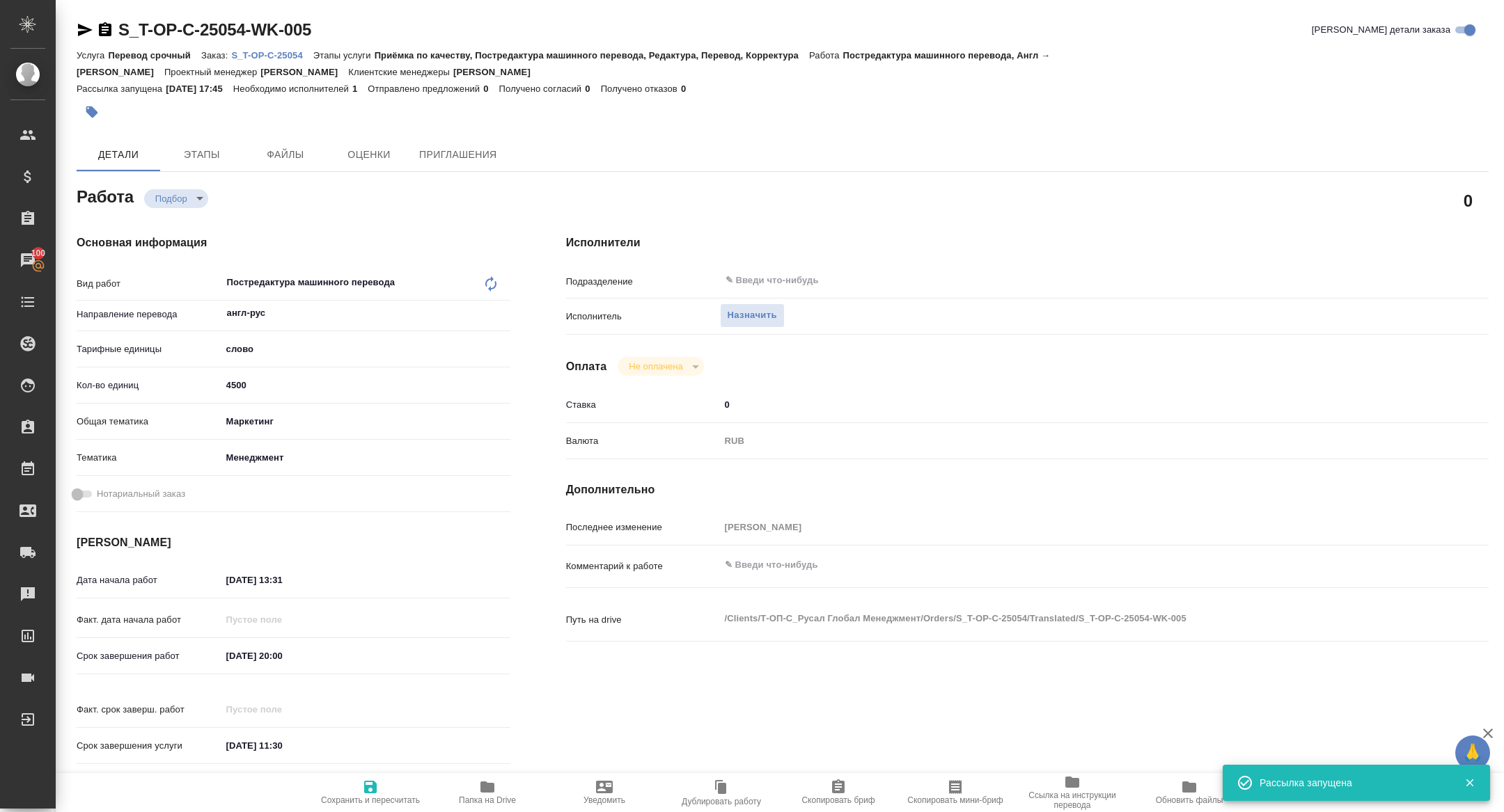
type textarea "x"
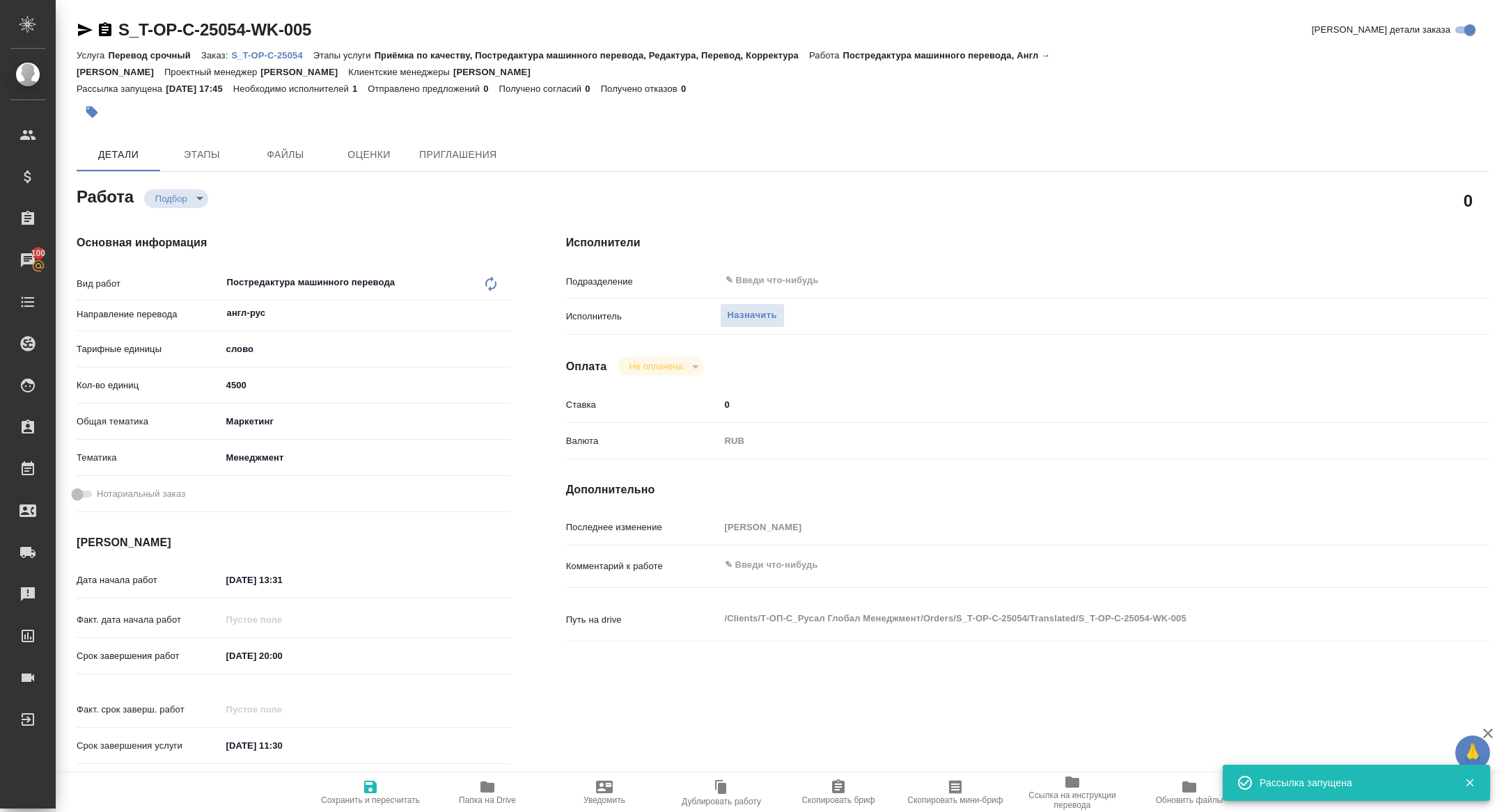
type textarea "x"
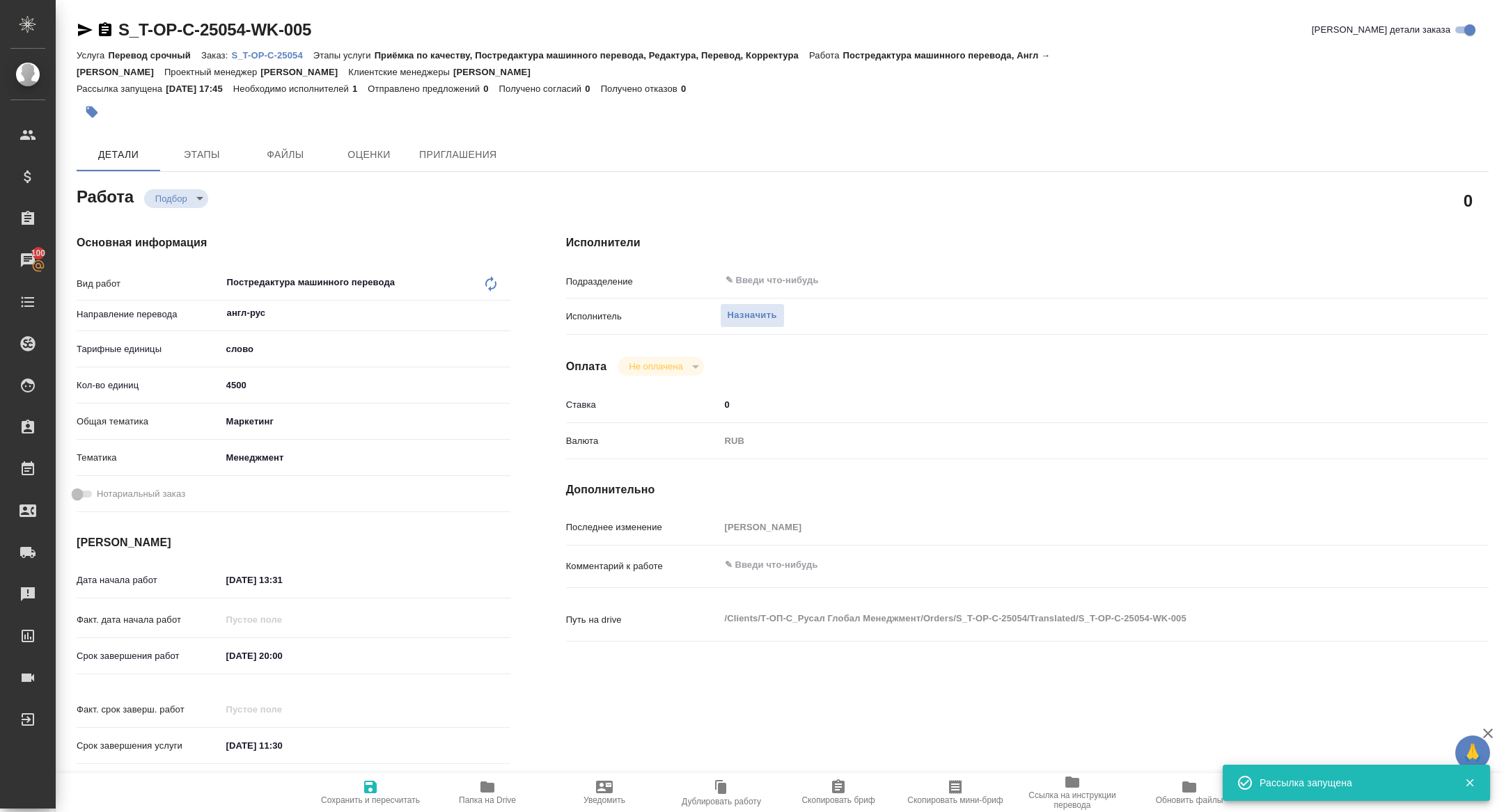
type textarea "x"
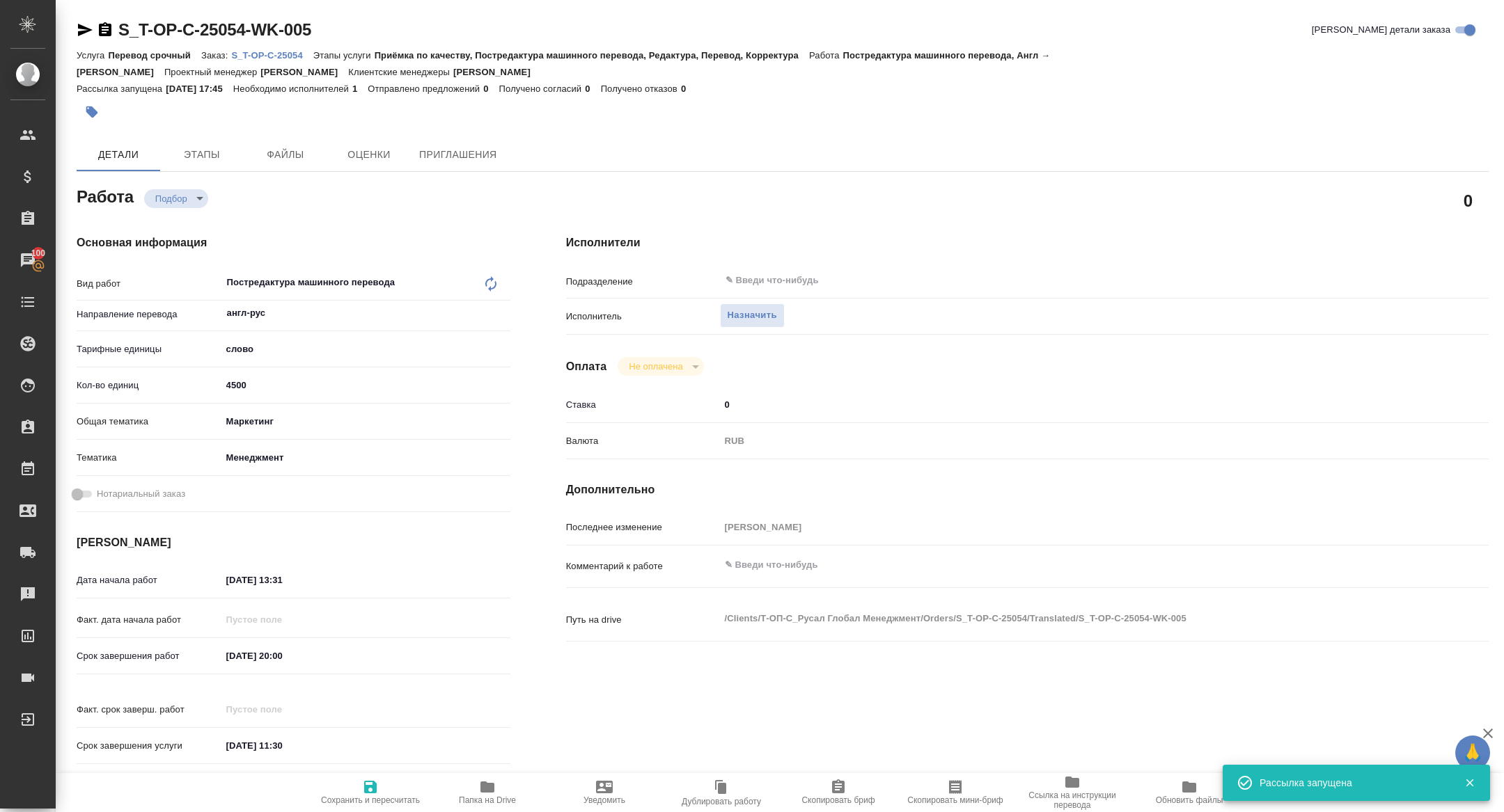
type textarea "x"
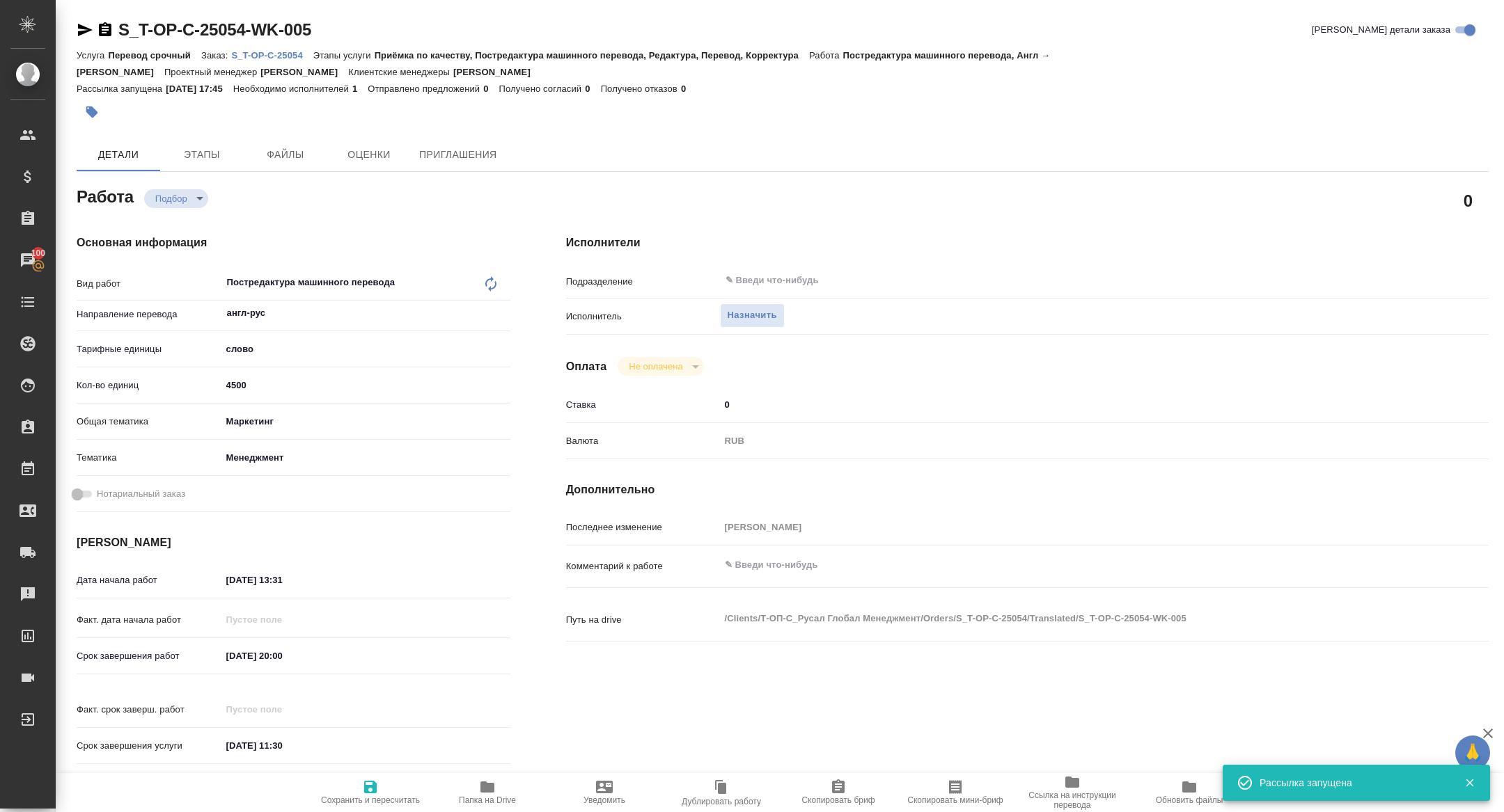
type textarea "x"
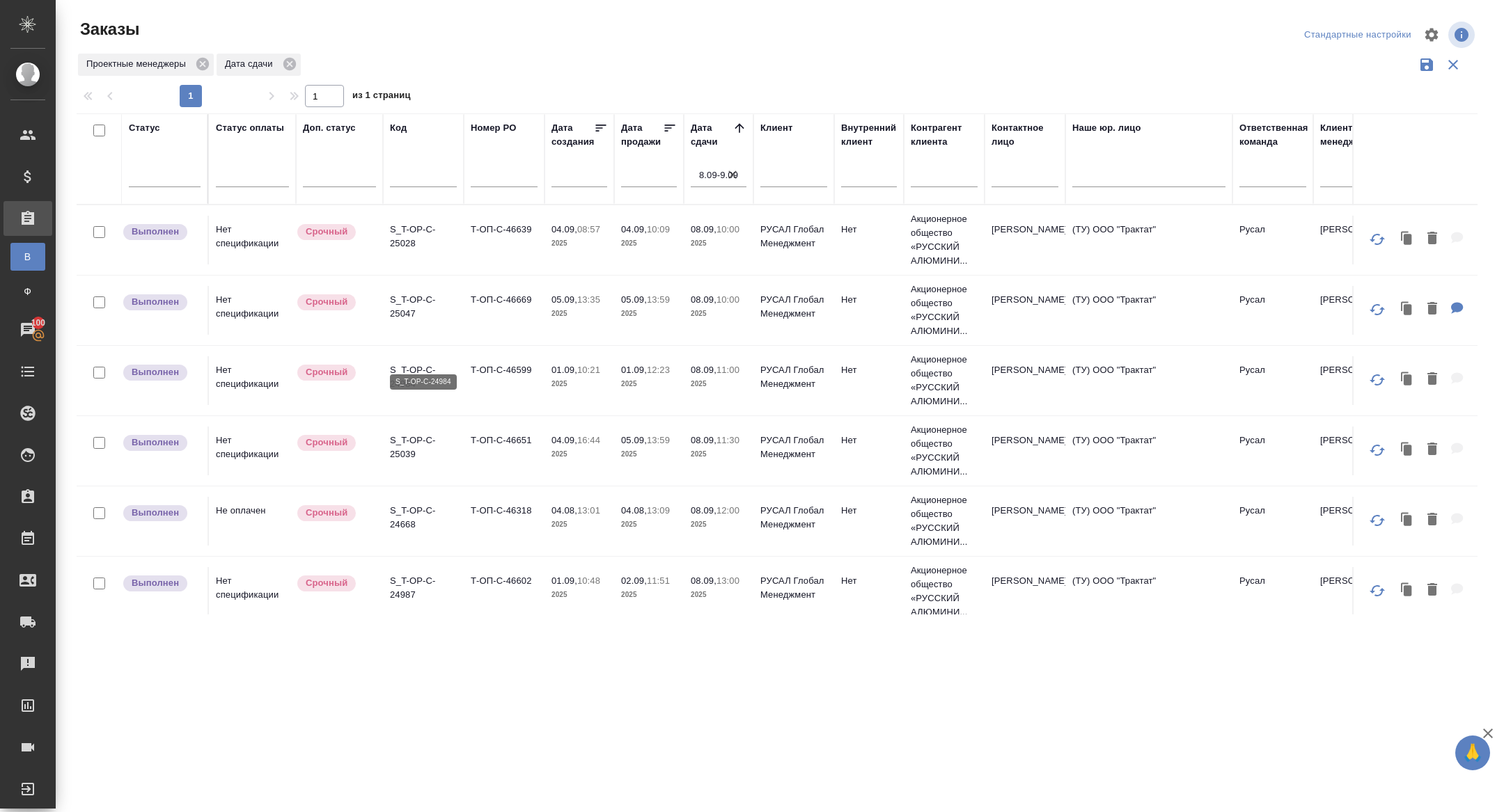
scroll to position [150, 0]
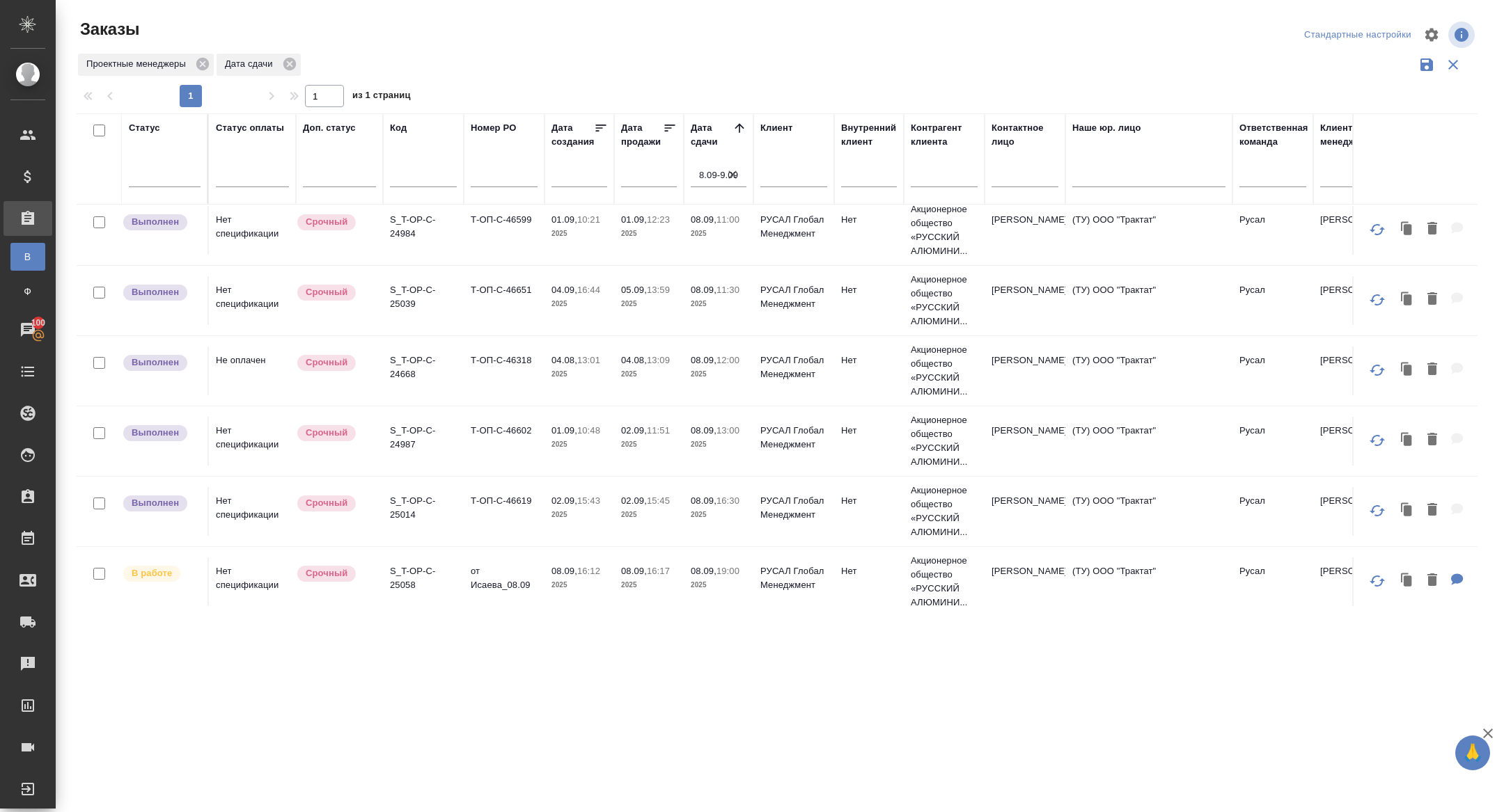
click at [396, 578] on p "S_T-OP-C-25058" at bounding box center [423, 578] width 66 height 28
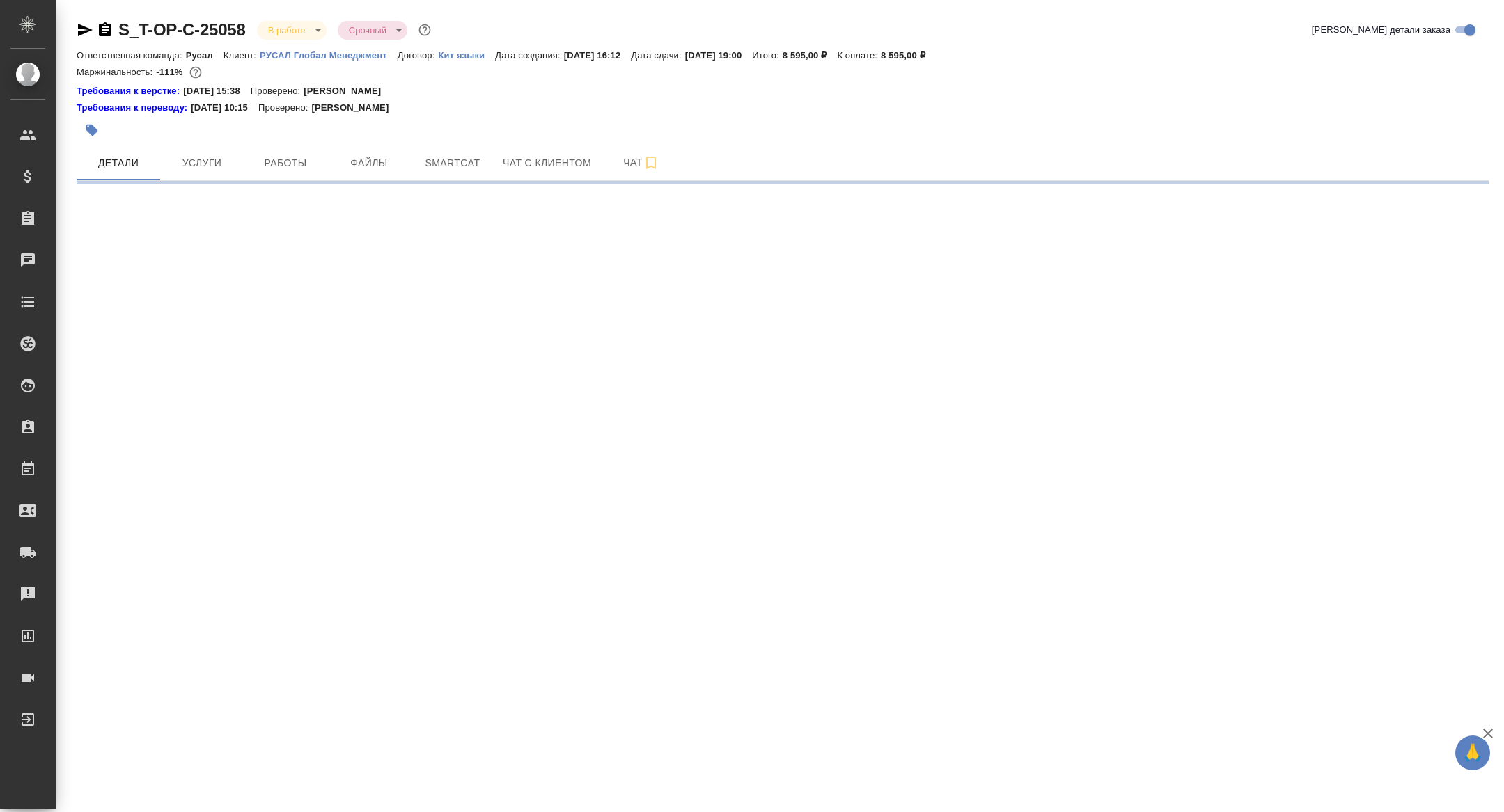
select select "RU"
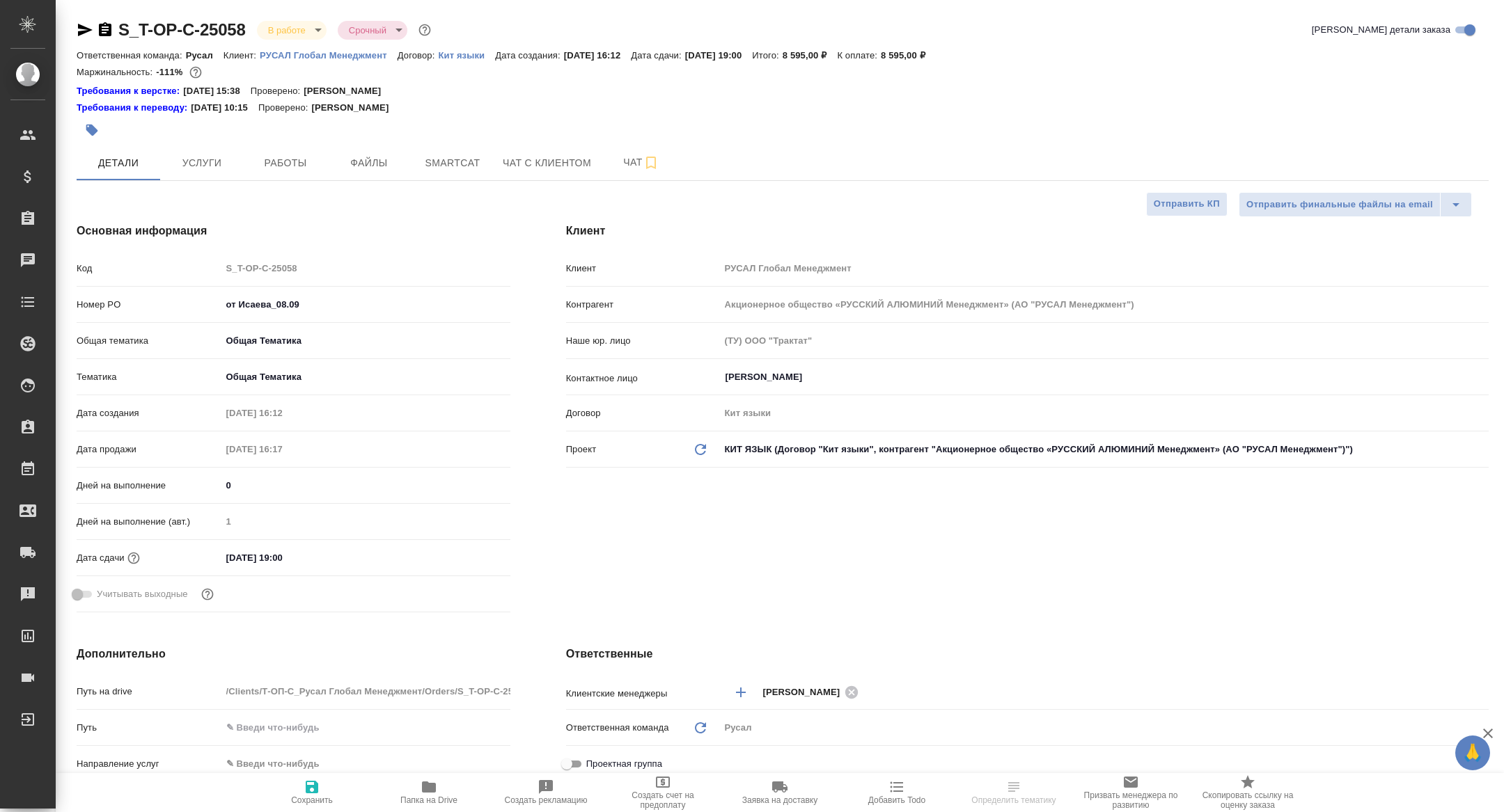
type textarea "x"
click at [415, 795] on span "Папка на Drive" at bounding box center [429, 792] width 100 height 27
type textarea "x"
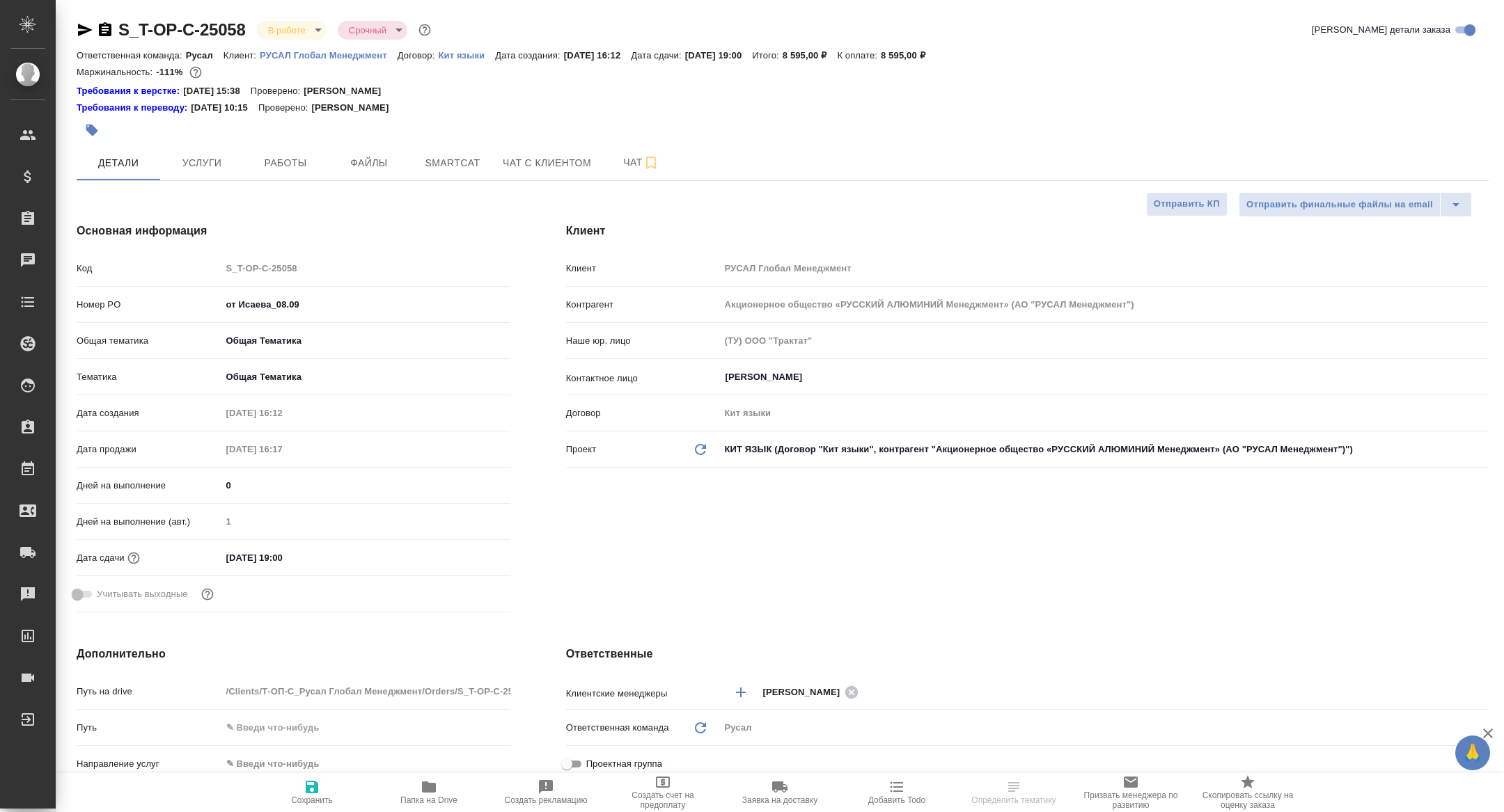
type textarea "x"
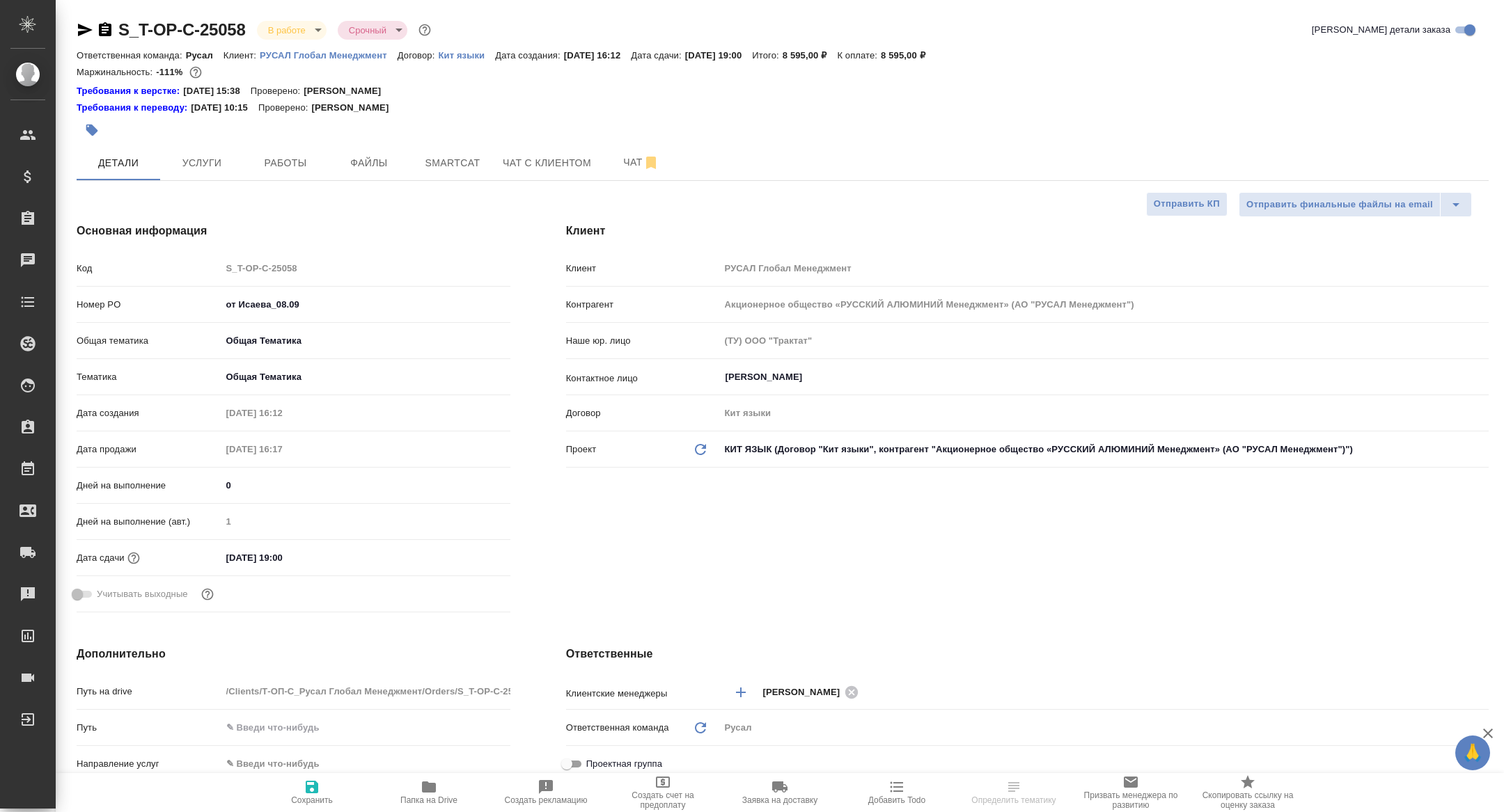
type textarea "x"
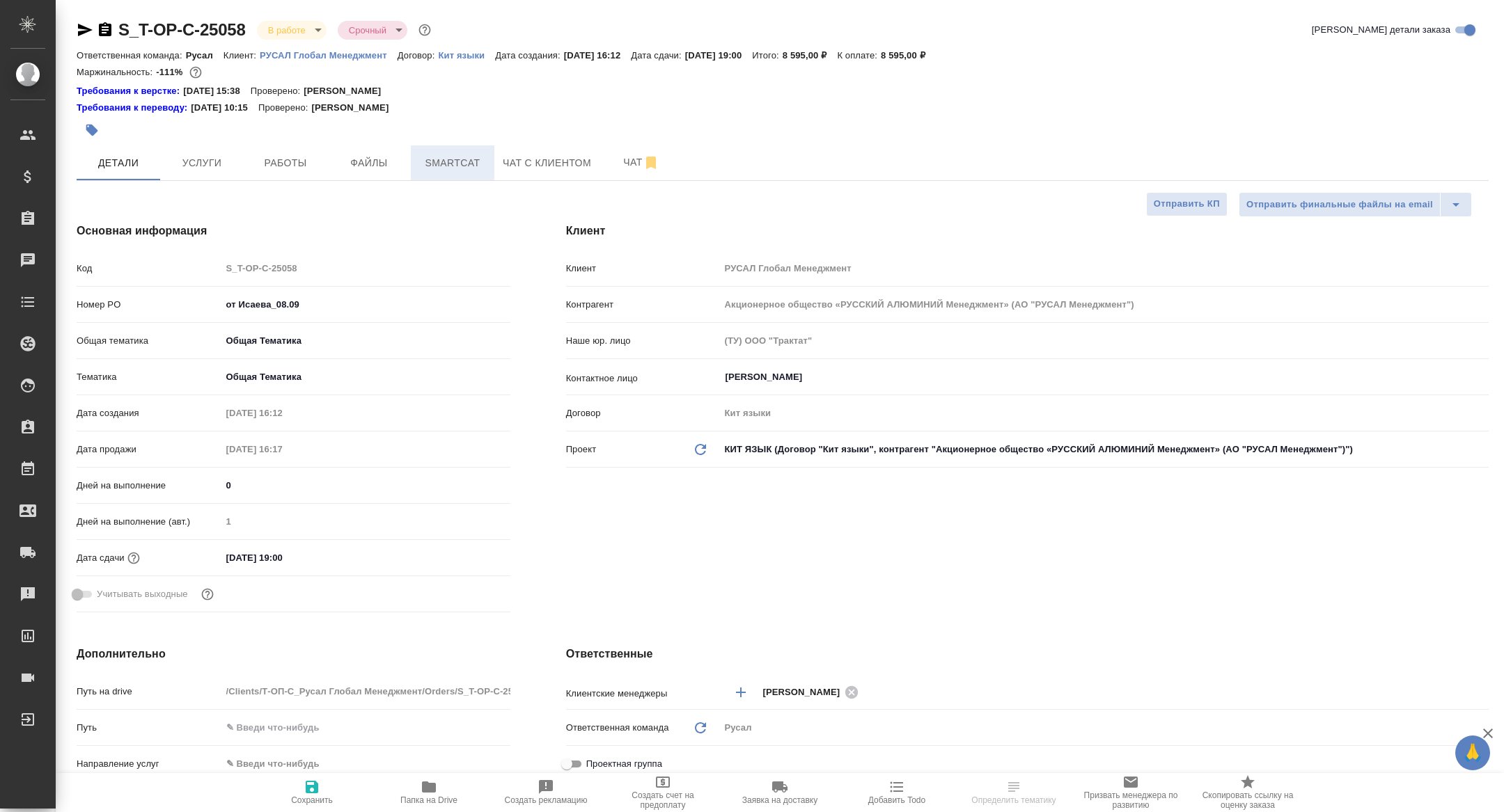
type textarea "x"
click at [446, 163] on span "Smartcat" at bounding box center [452, 163] width 66 height 17
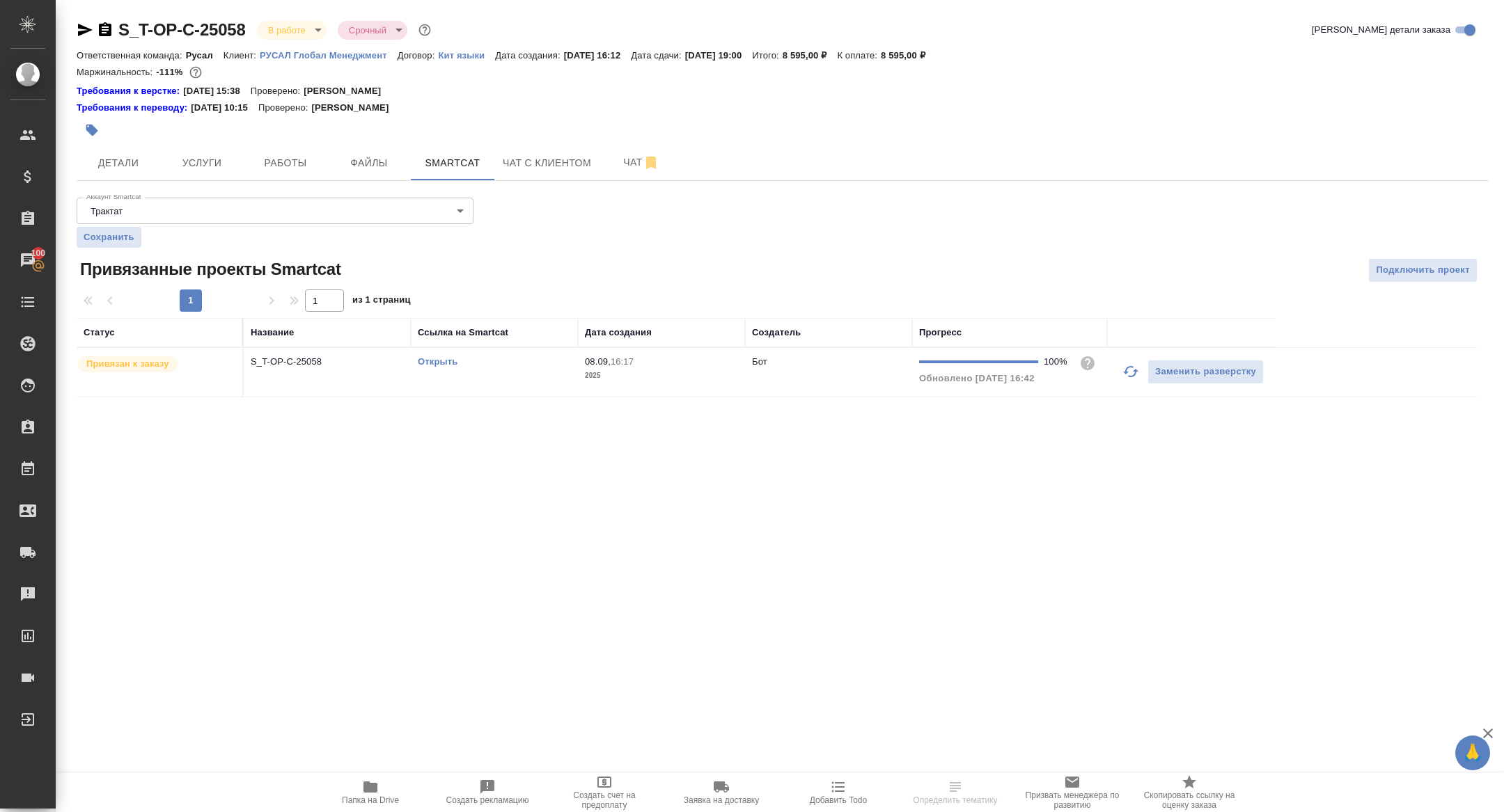
click at [431, 358] on link "Открыть" at bounding box center [438, 362] width 40 height 10
click at [132, 161] on span "Детали" at bounding box center [117, 163] width 66 height 17
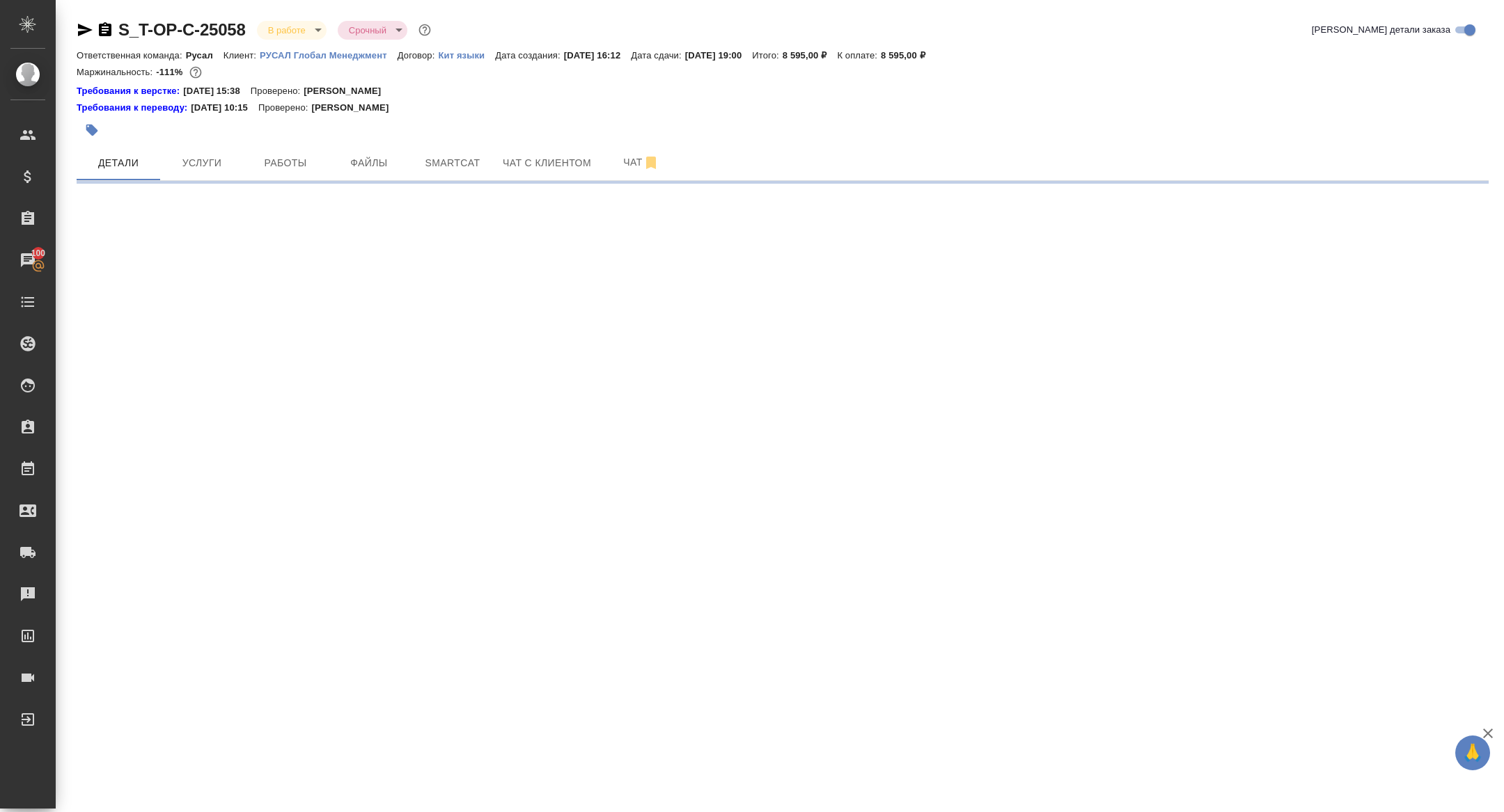
select select "RU"
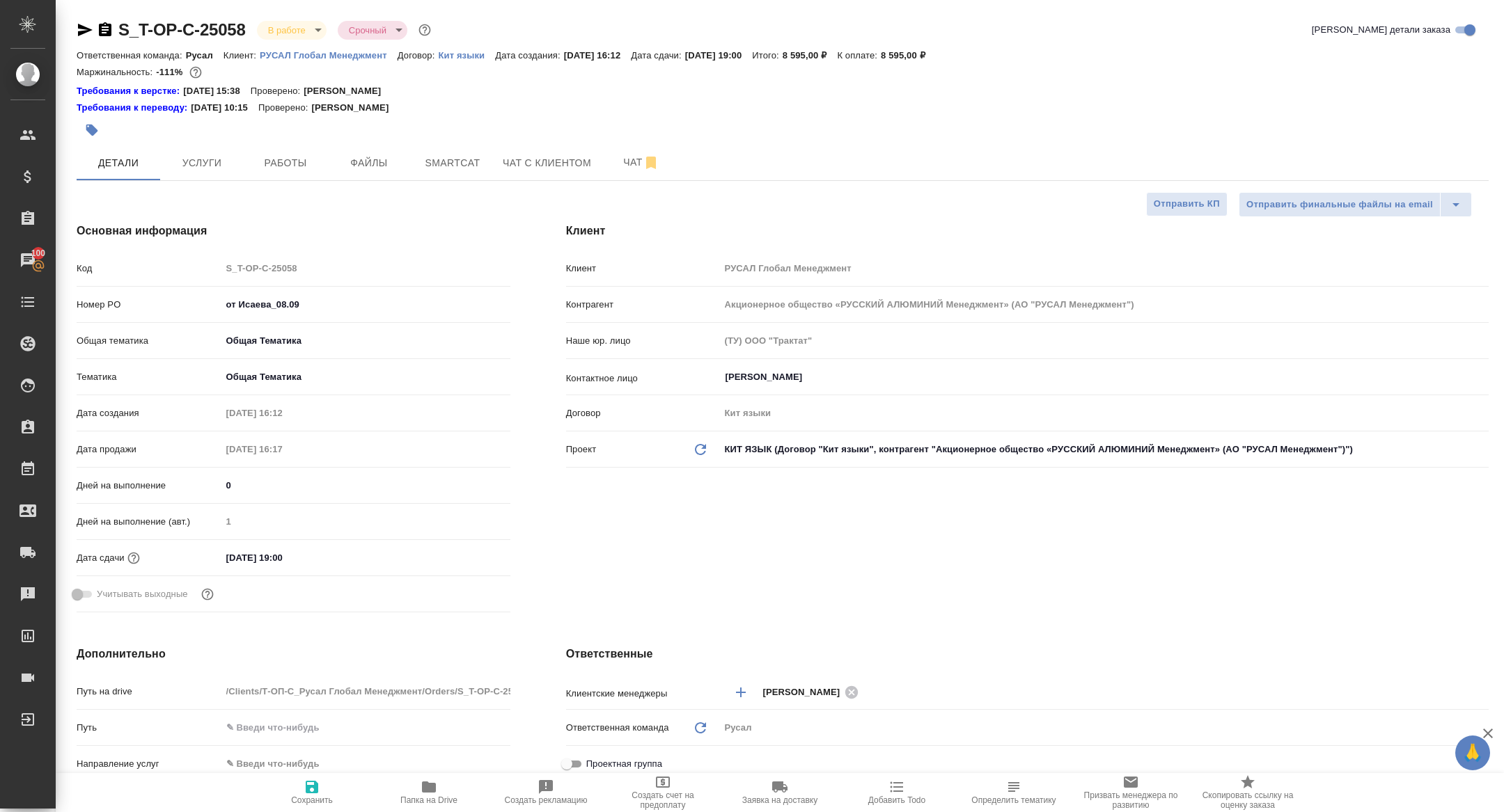
click at [86, 16] on div "S_T-OP-C-25058 В работе inProgress Срочный urgent Кратко детали заказа Ответств…" at bounding box center [783, 733] width 1428 height 1466
click at [86, 22] on icon "button" at bounding box center [85, 29] width 16 height 16
type textarea "x"
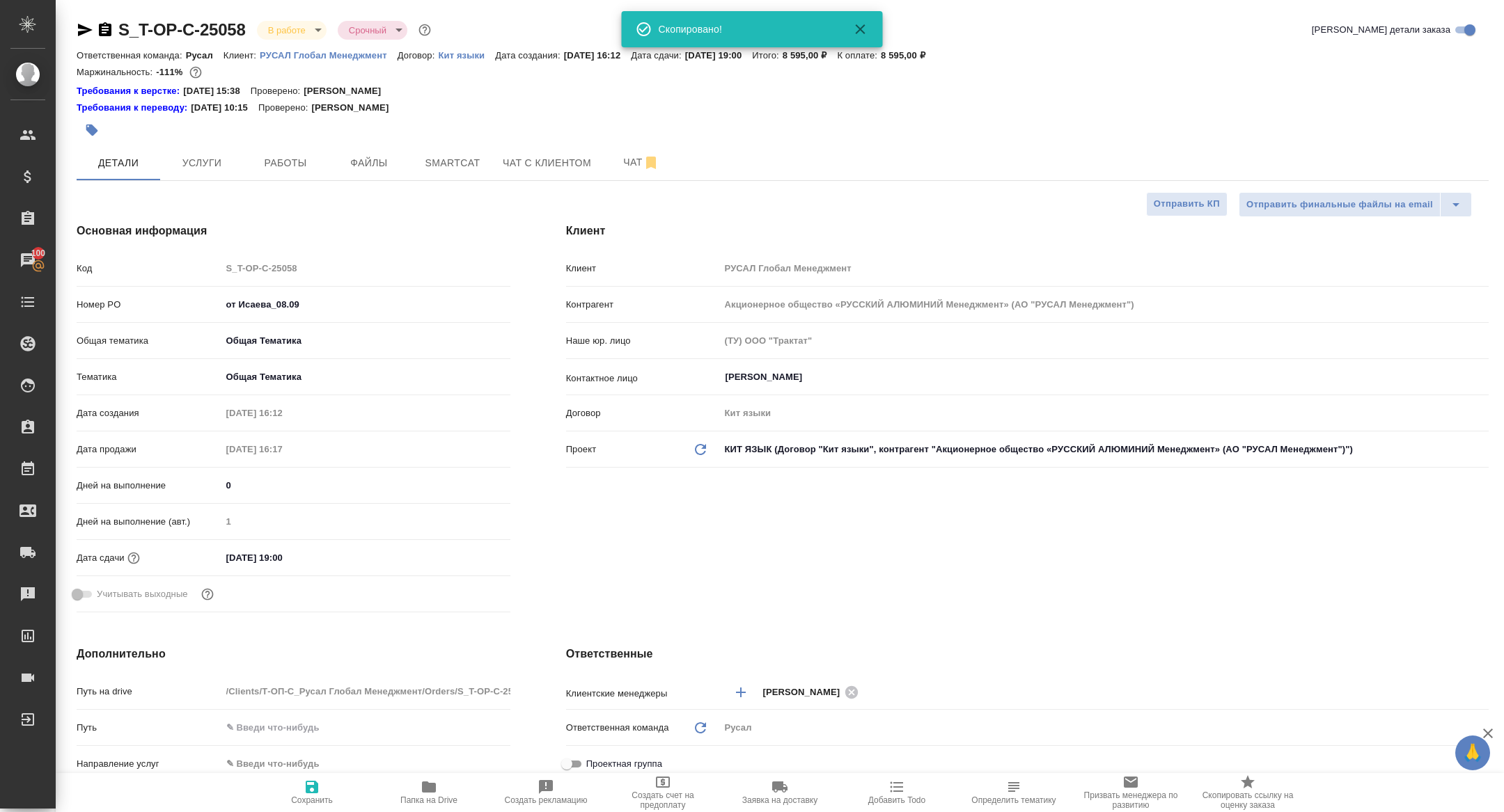
type textarea "x"
click at [281, 19] on div "S_T-OP-C-25058 В работе inProgress Срочный urgent" at bounding box center [256, 30] width 357 height 22
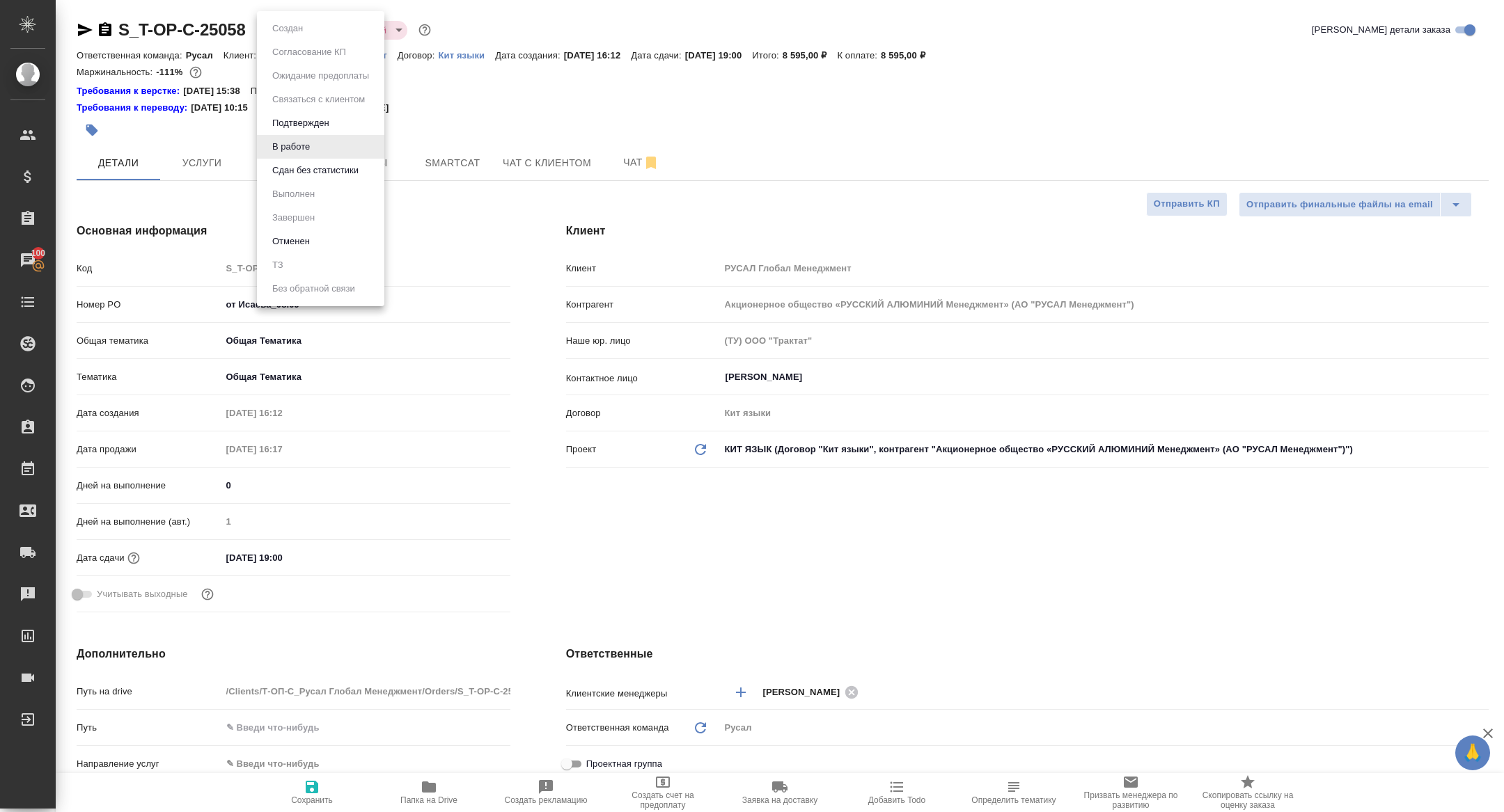
click at [282, 39] on body "🙏 .cls-1 fill:#fff; AWATERA Zhuravleva Alexandra Клиенты Спецификации Заказы 10…" at bounding box center [752, 406] width 1504 height 812
click at [315, 181] on li "Сдан без статистики" at bounding box center [321, 170] width 128 height 23
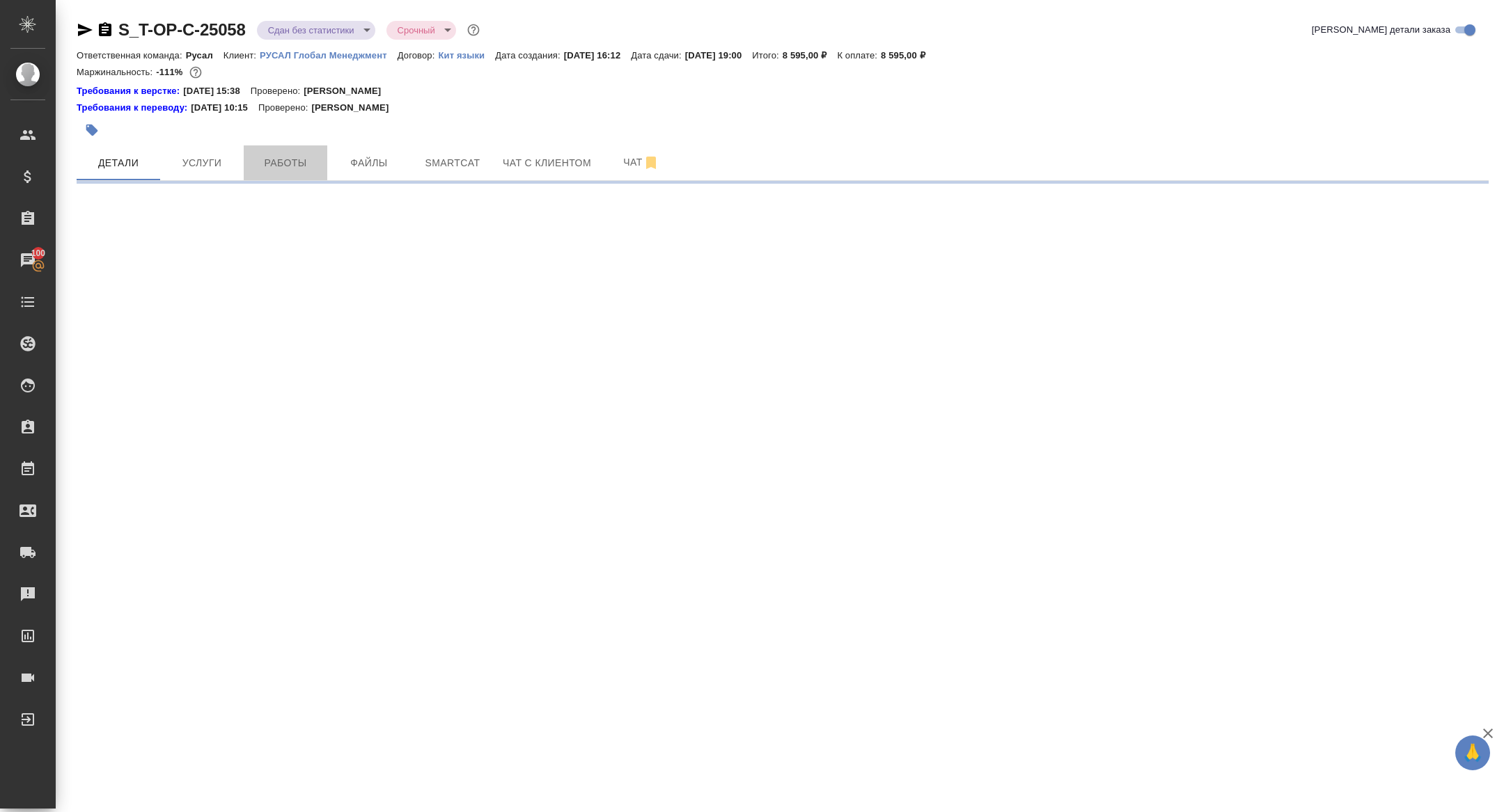
click at [275, 162] on span "Работы" at bounding box center [285, 163] width 66 height 17
select select "RU"
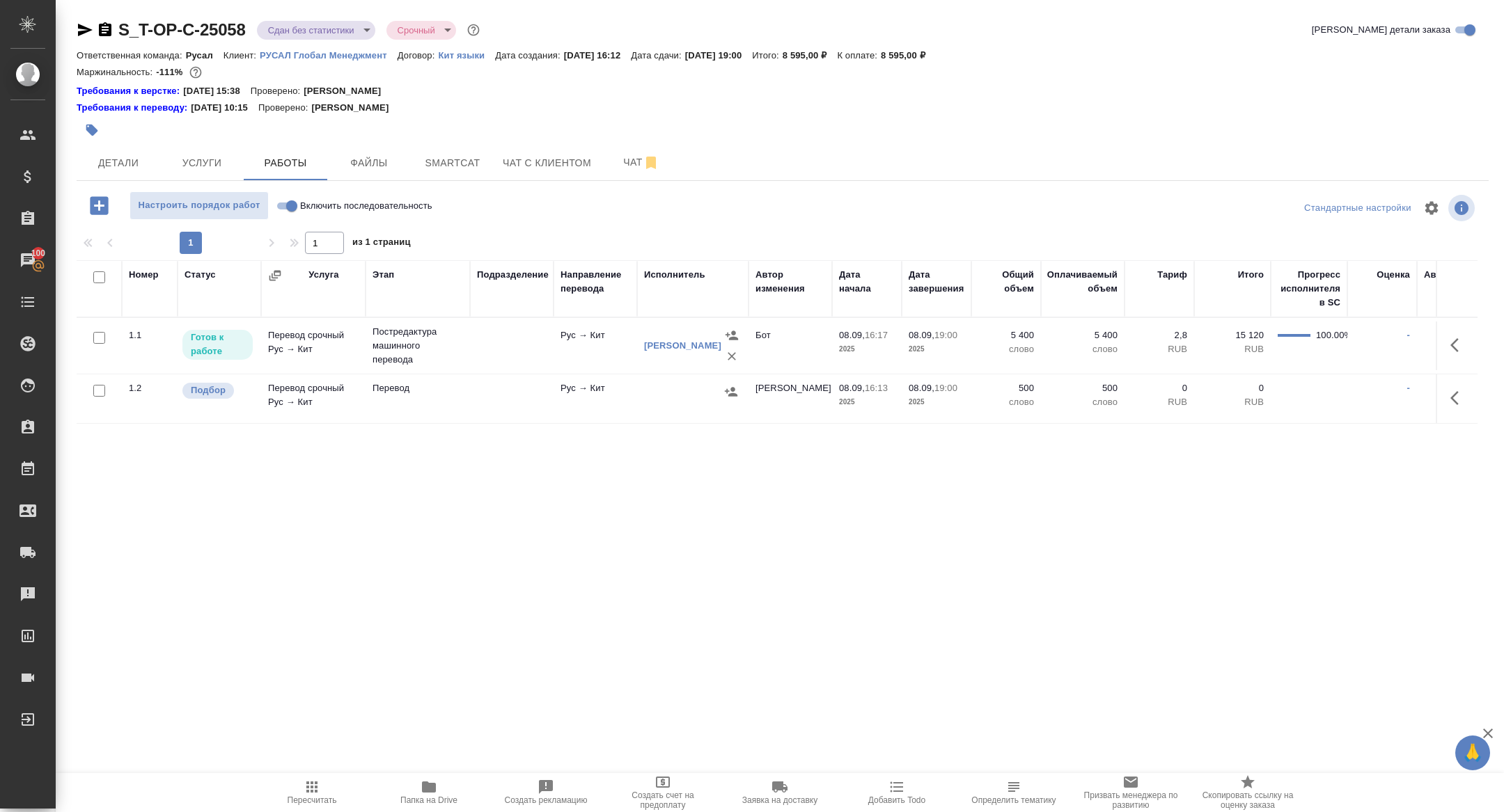
click at [1457, 393] on icon "button" at bounding box center [1458, 398] width 16 height 16
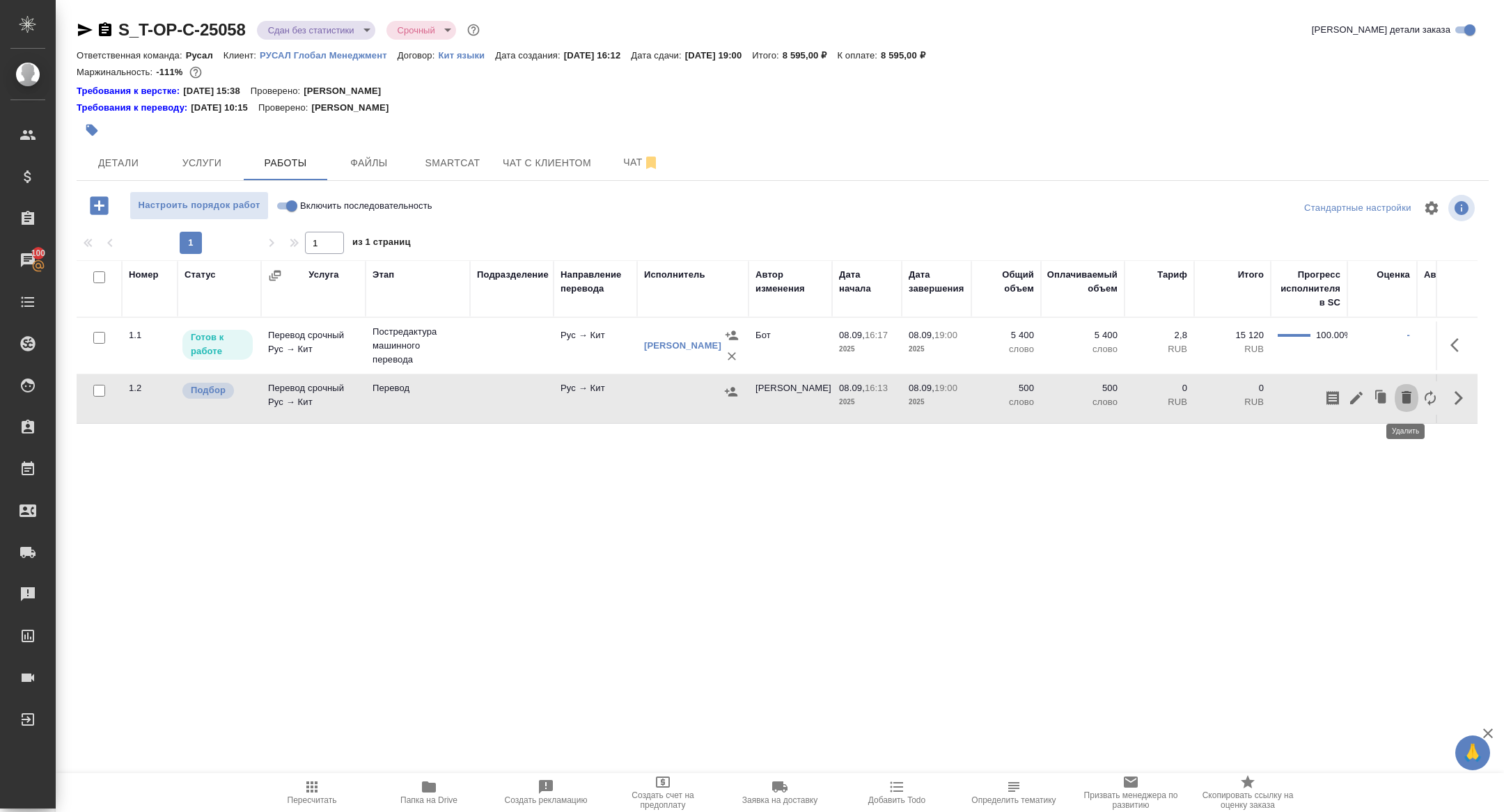
click at [1406, 396] on icon "button" at bounding box center [1406, 397] width 9 height 13
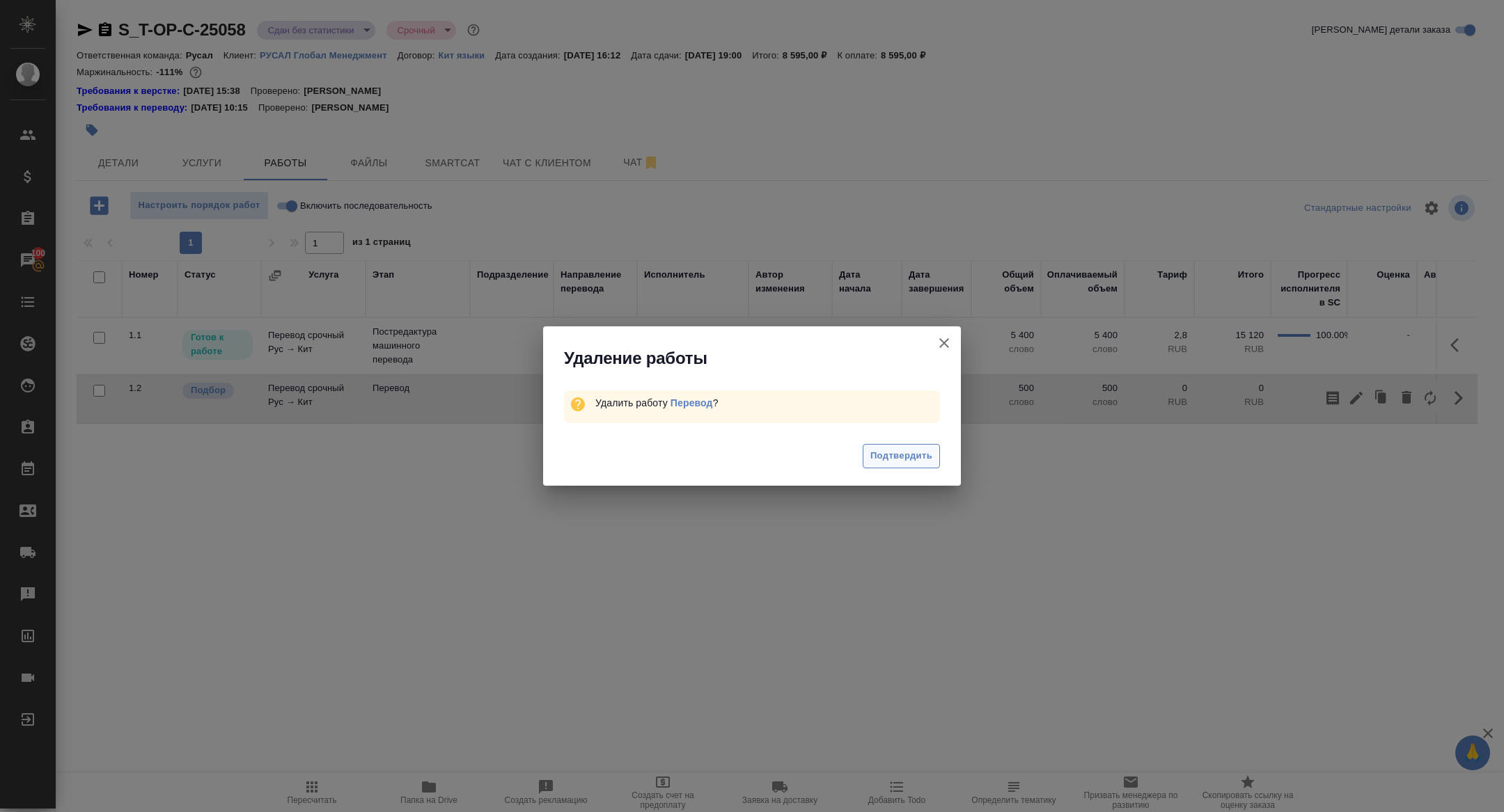
click at [888, 463] on span "Подтвердить" at bounding box center [901, 456] width 62 height 16
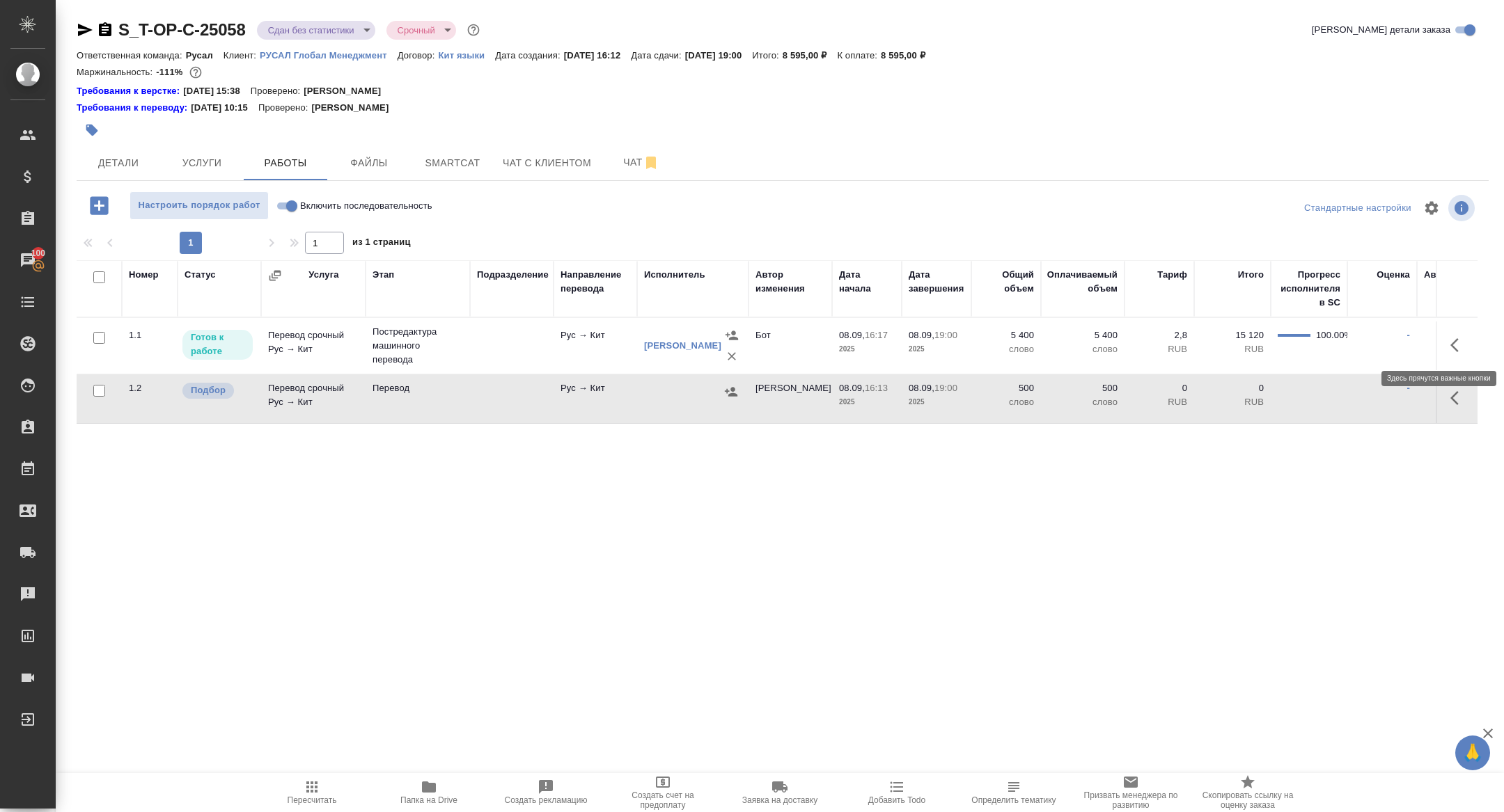
click at [1461, 343] on icon "button" at bounding box center [1458, 344] width 16 height 16
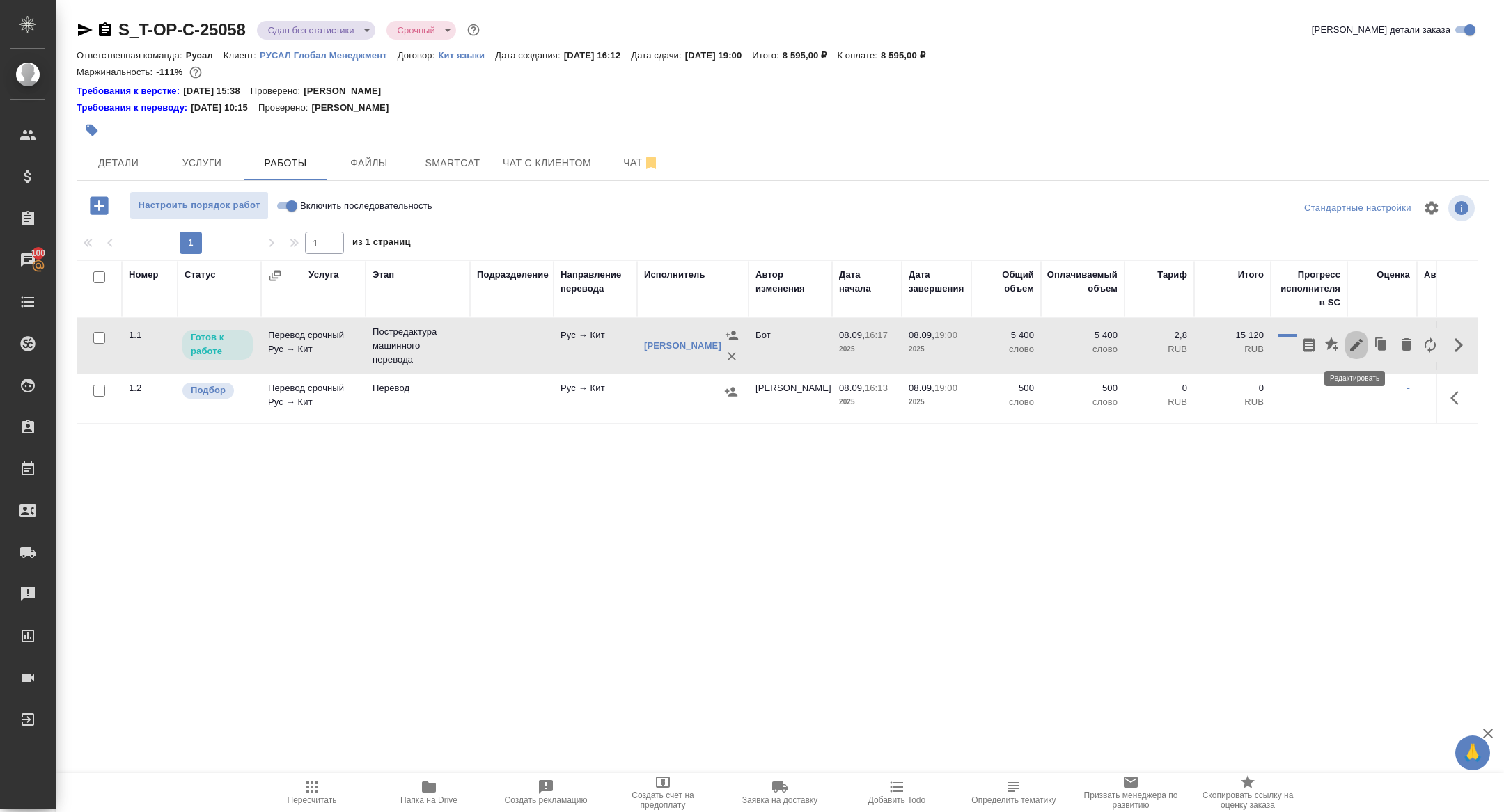
click at [1359, 340] on icon "button" at bounding box center [1356, 344] width 16 height 16
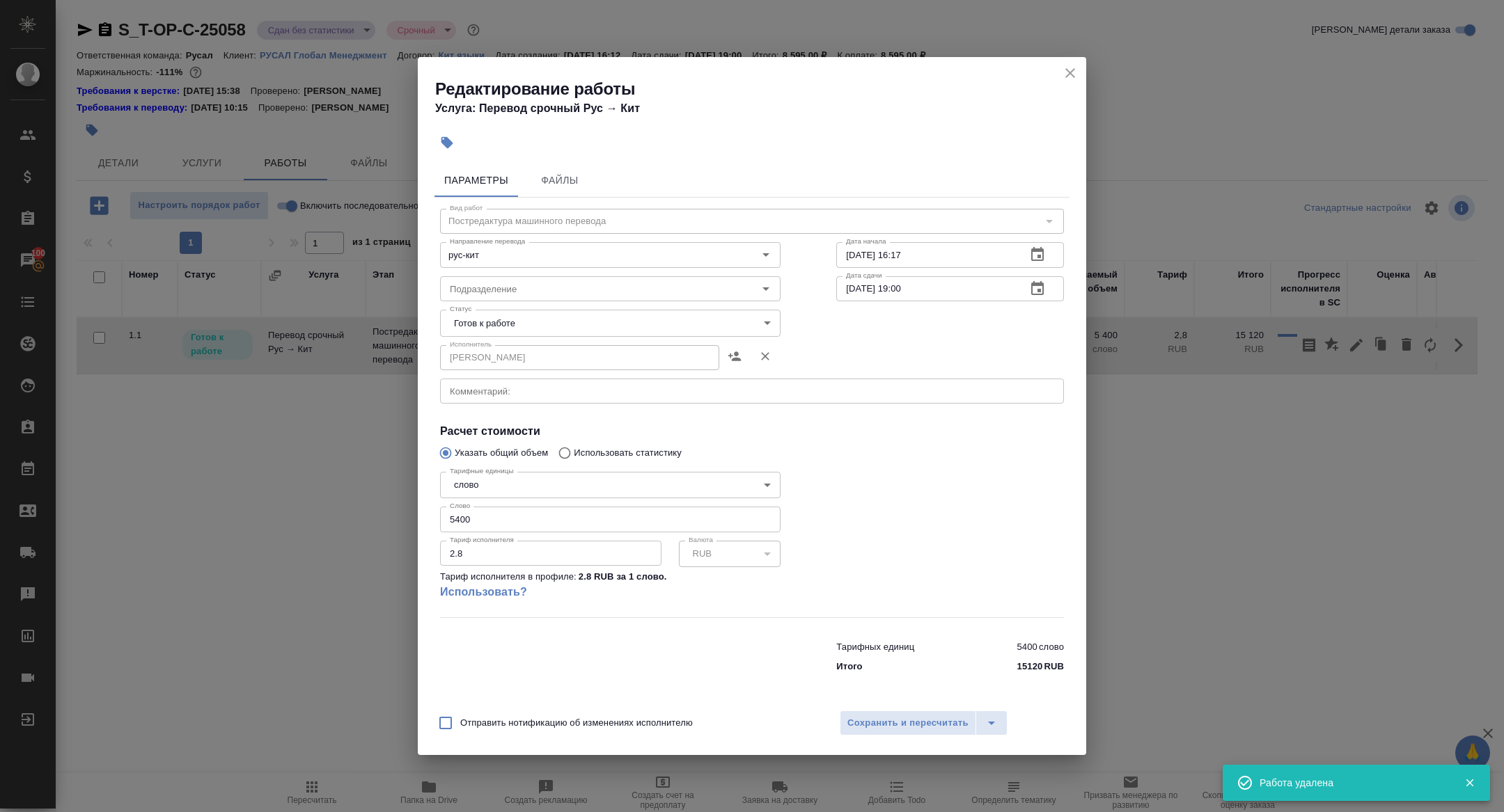
click at [1059, 79] on h2 "Редактирование работы" at bounding box center [761, 89] width 651 height 22
click at [1070, 66] on icon "close" at bounding box center [1070, 72] width 16 height 16
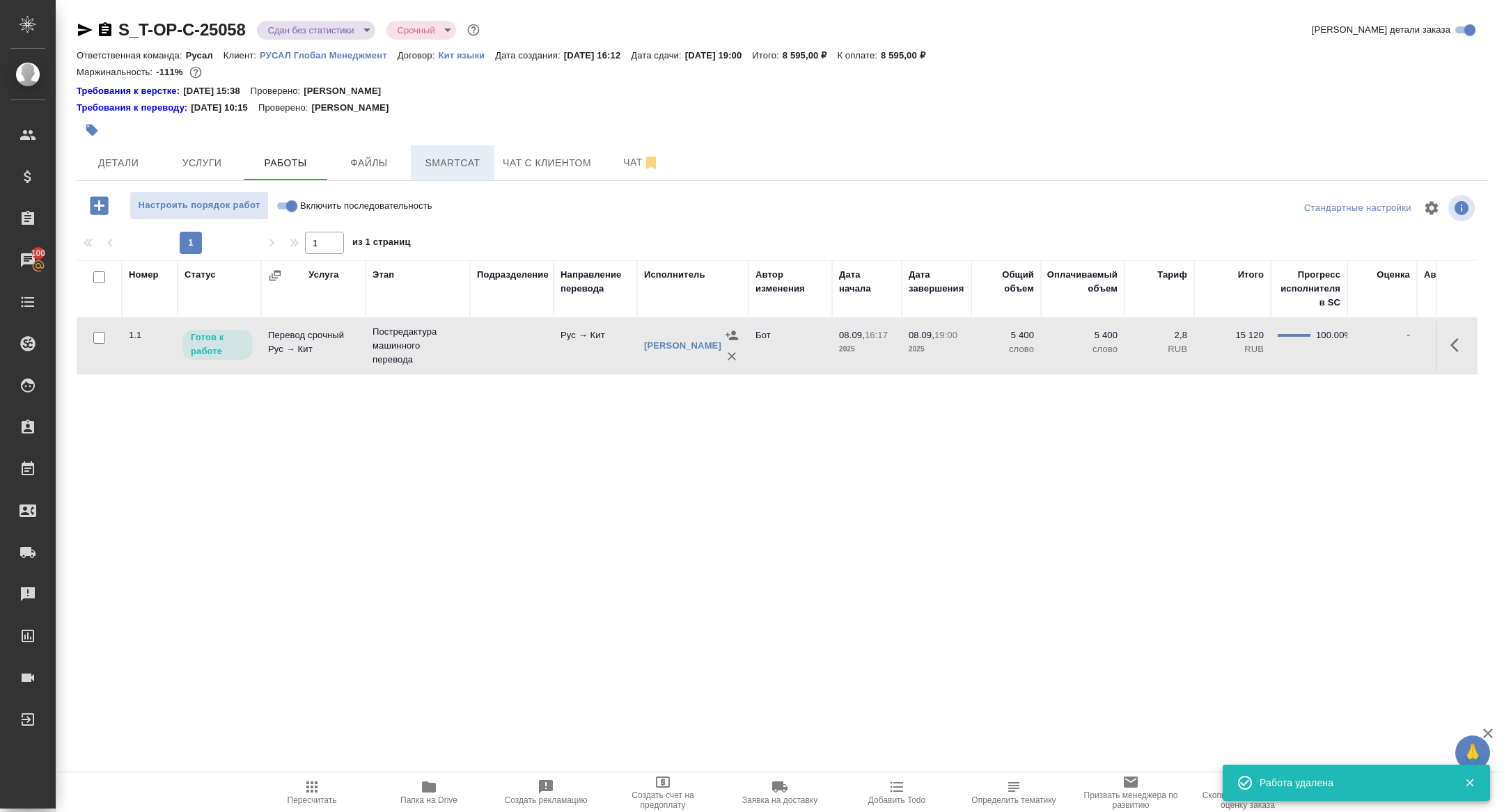
click at [474, 157] on span "Smartcat" at bounding box center [452, 163] width 66 height 17
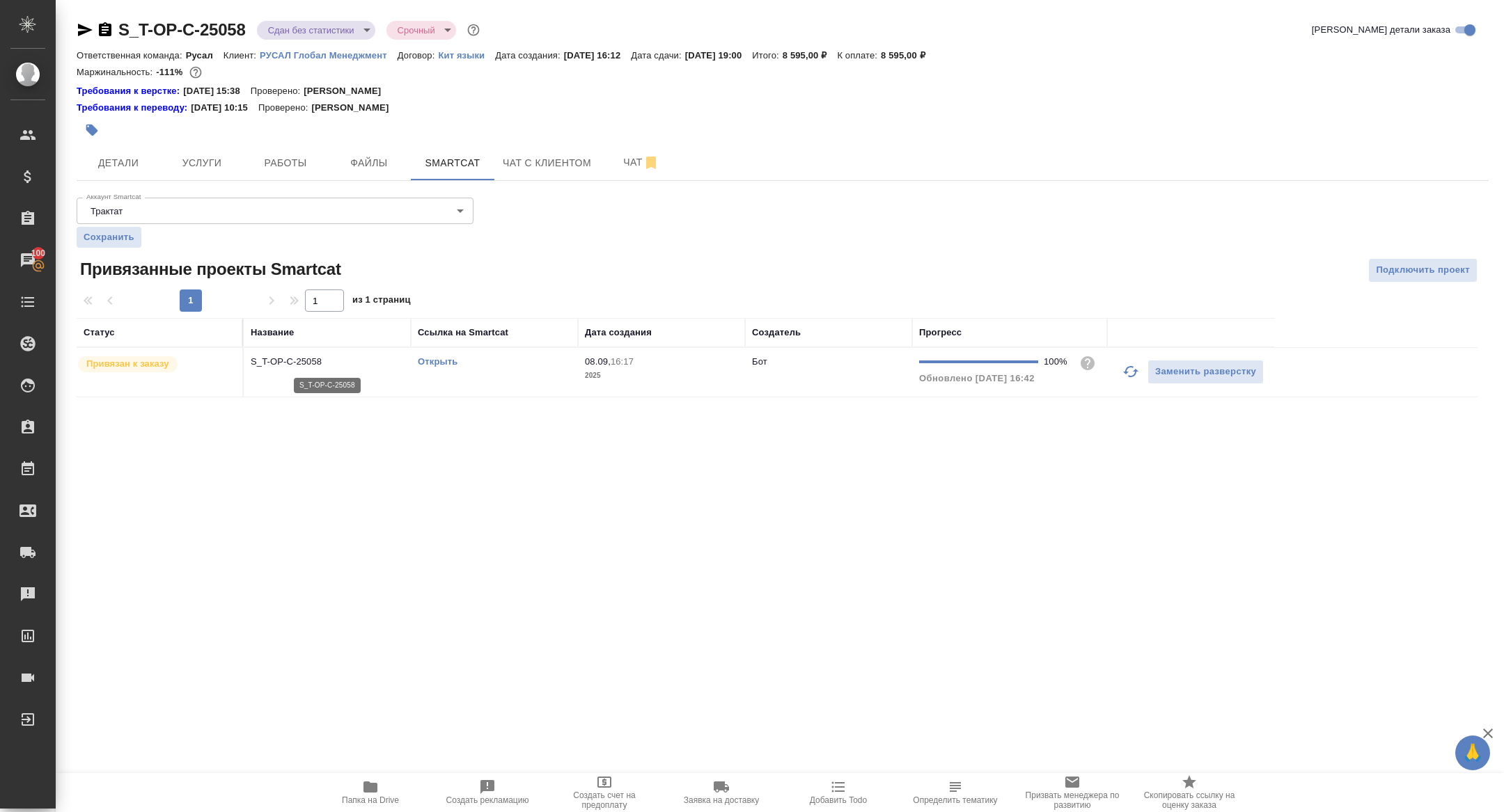
click at [297, 363] on p "S_T-OP-C-25058" at bounding box center [326, 362] width 153 height 14
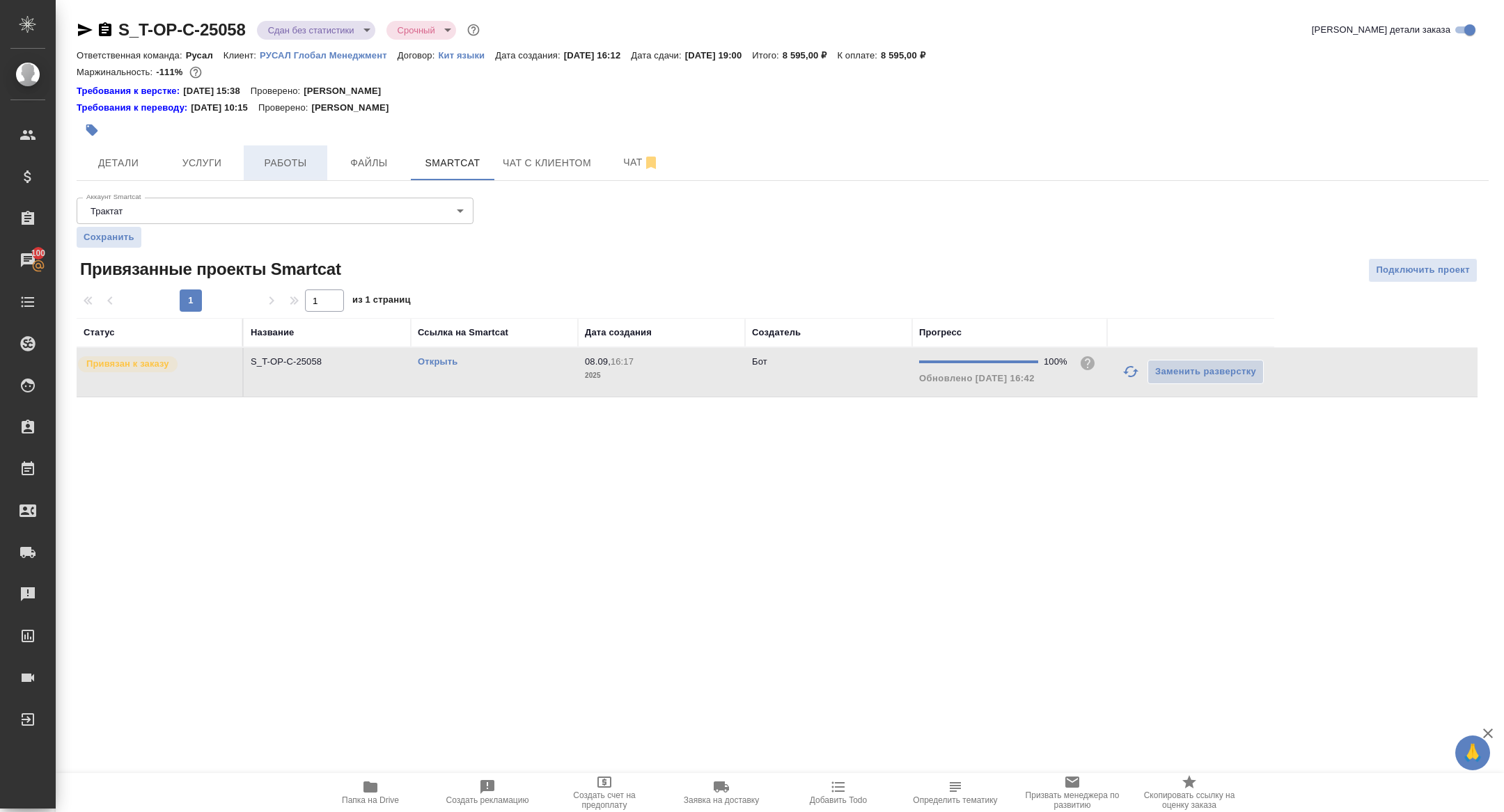
click at [287, 157] on span "Работы" at bounding box center [285, 163] width 66 height 17
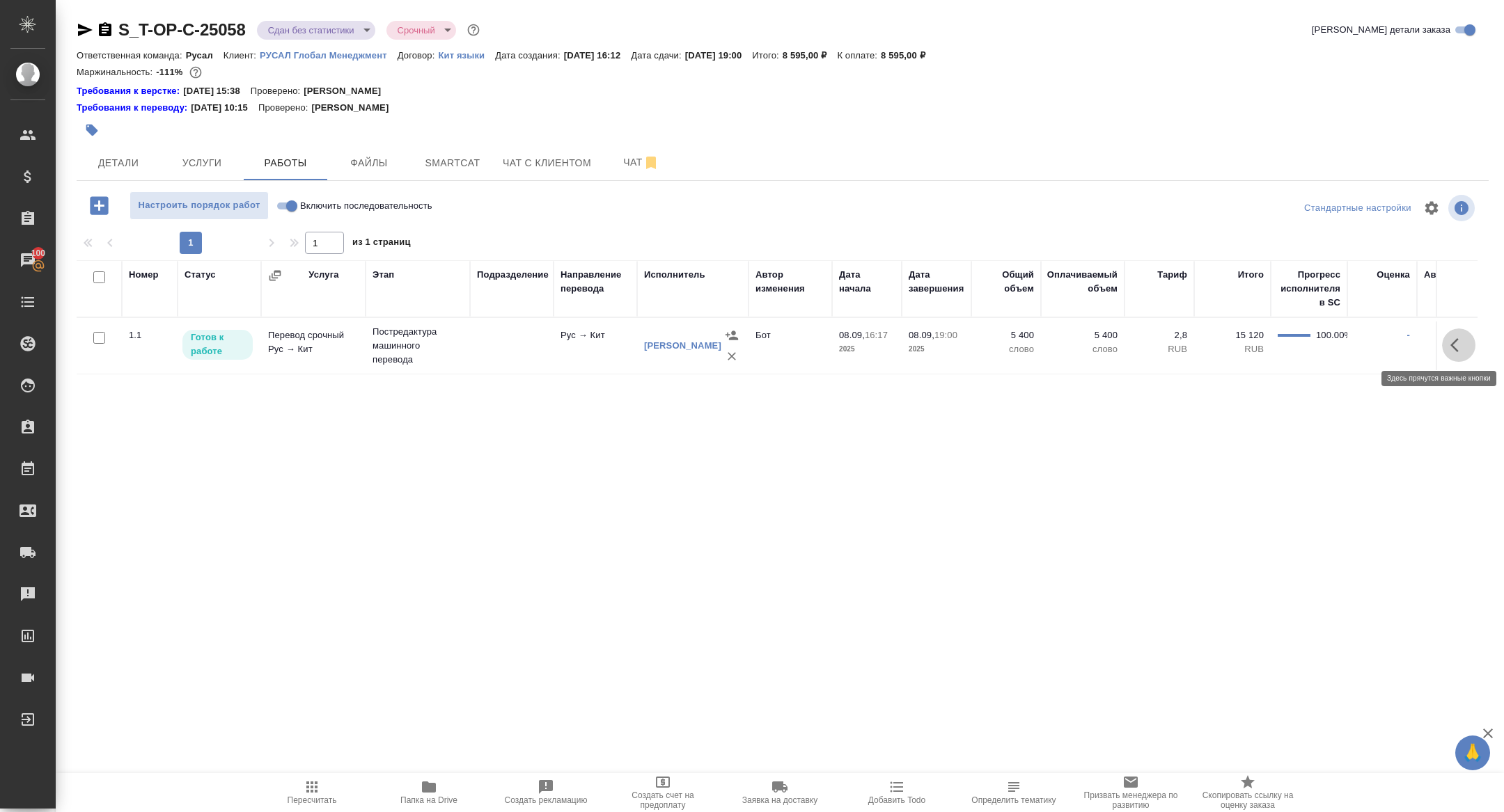
click at [1452, 353] on button "button" at bounding box center [1459, 345] width 34 height 34
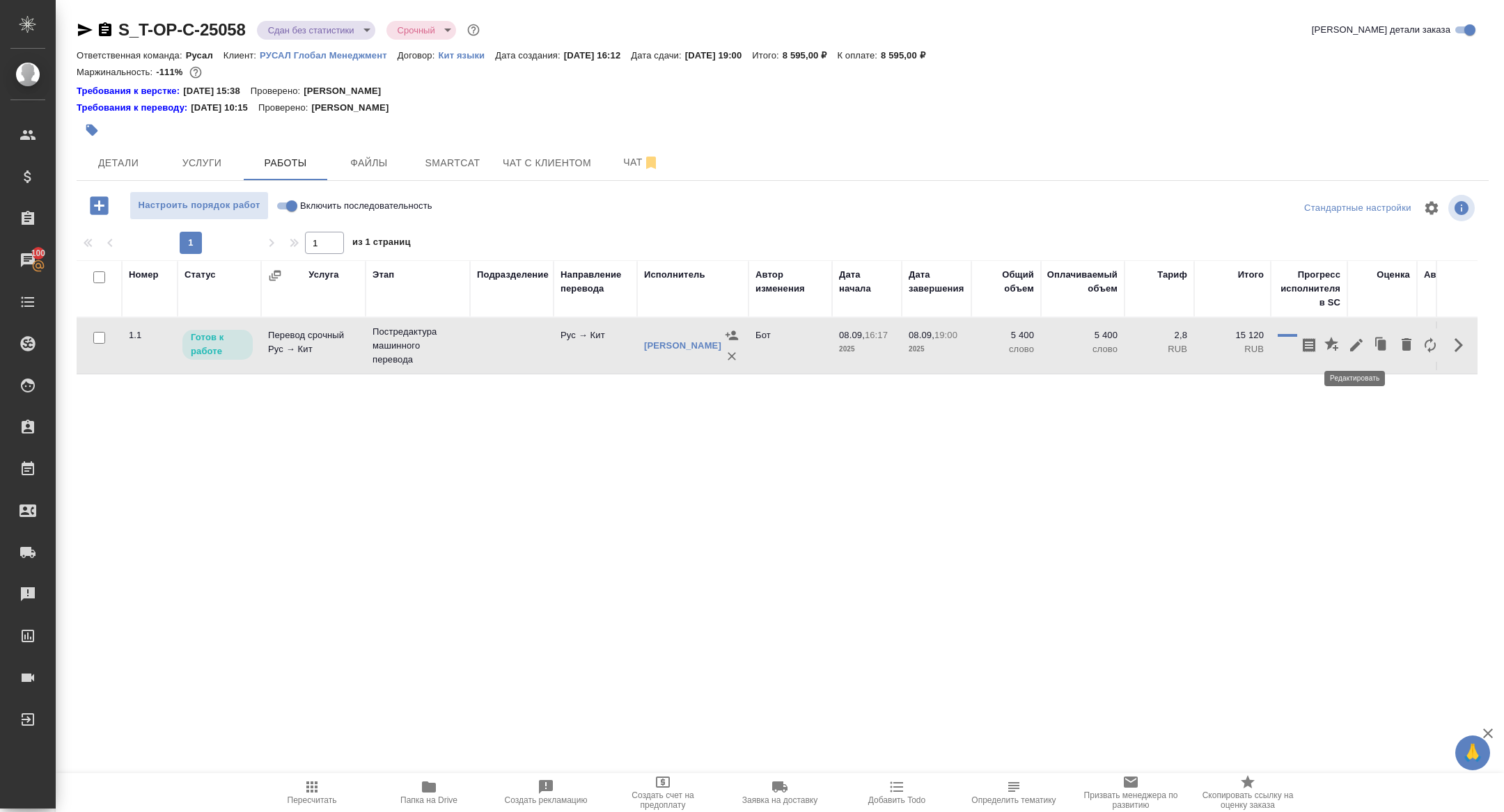
click at [1358, 348] on icon "button" at bounding box center [1356, 344] width 16 height 16
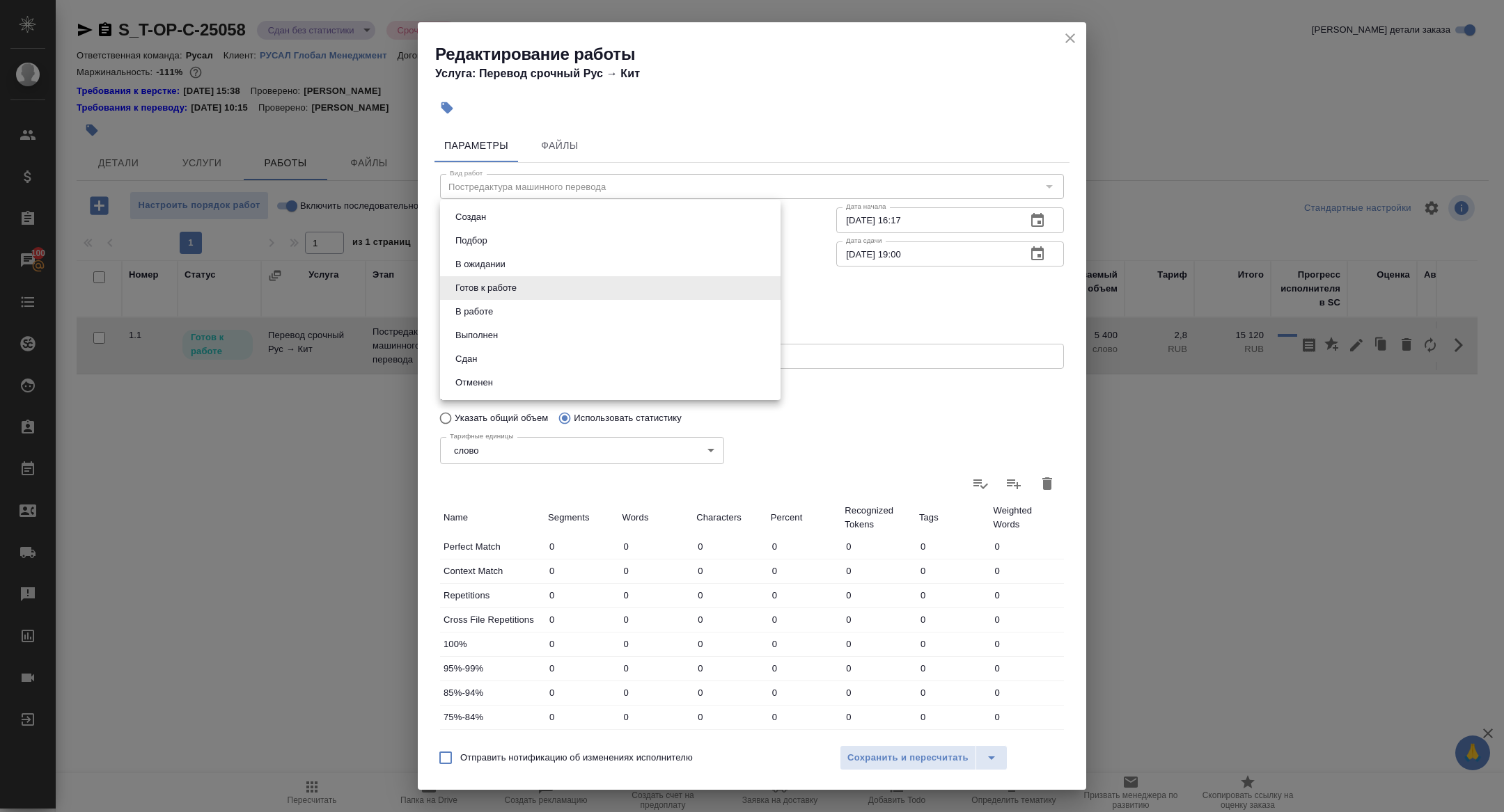
click at [518, 283] on body "🙏 .cls-1 fill:#fff; AWATERA Zhuravleva Alexandra Клиенты Спецификации Заказы 10…" at bounding box center [752, 406] width 1504 height 812
click at [481, 360] on button "Сдан" at bounding box center [466, 359] width 30 height 16
type input "closed"
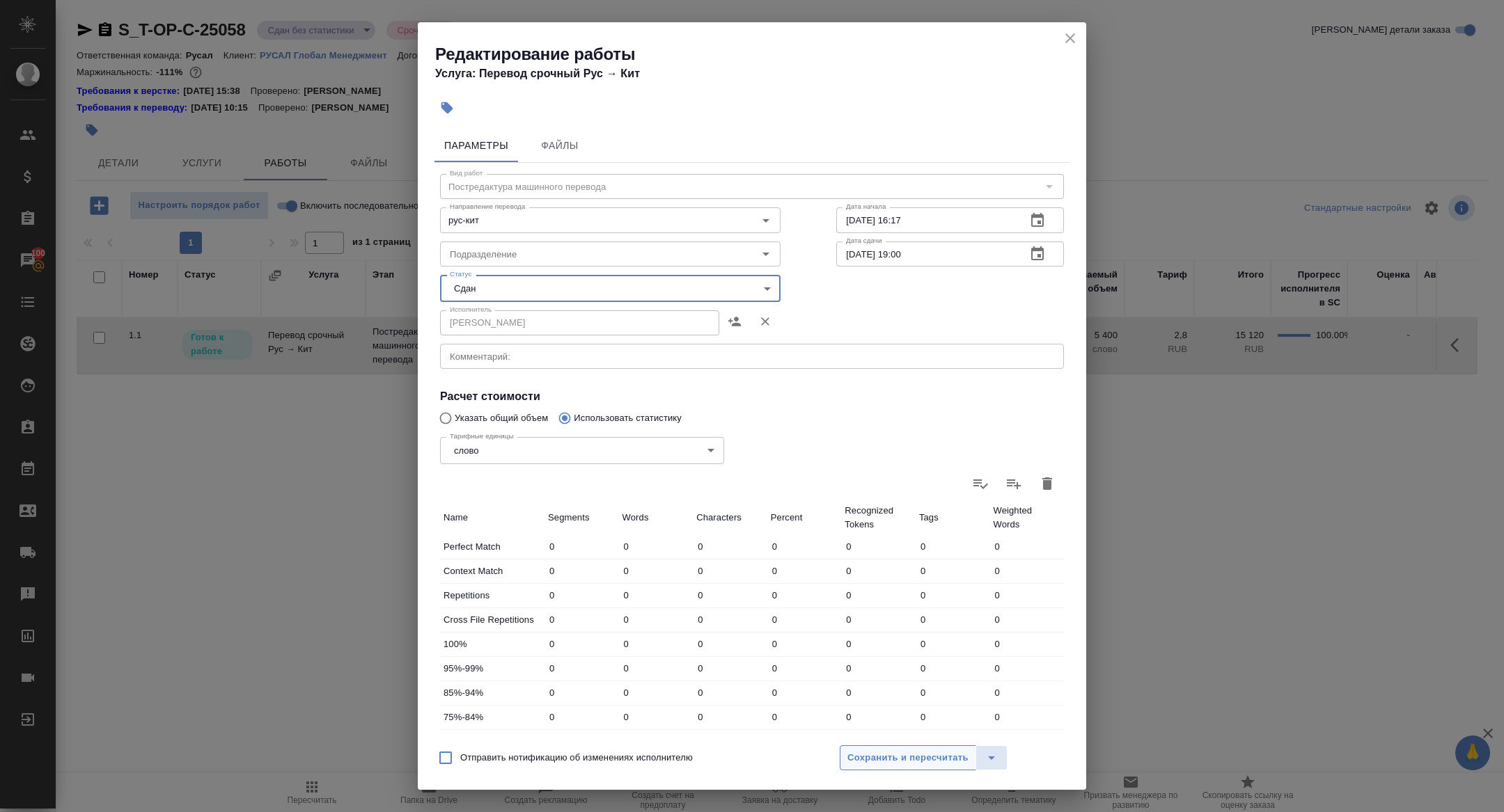
click at [865, 768] on button "Сохранить и пересчитать" at bounding box center [908, 758] width 136 height 25
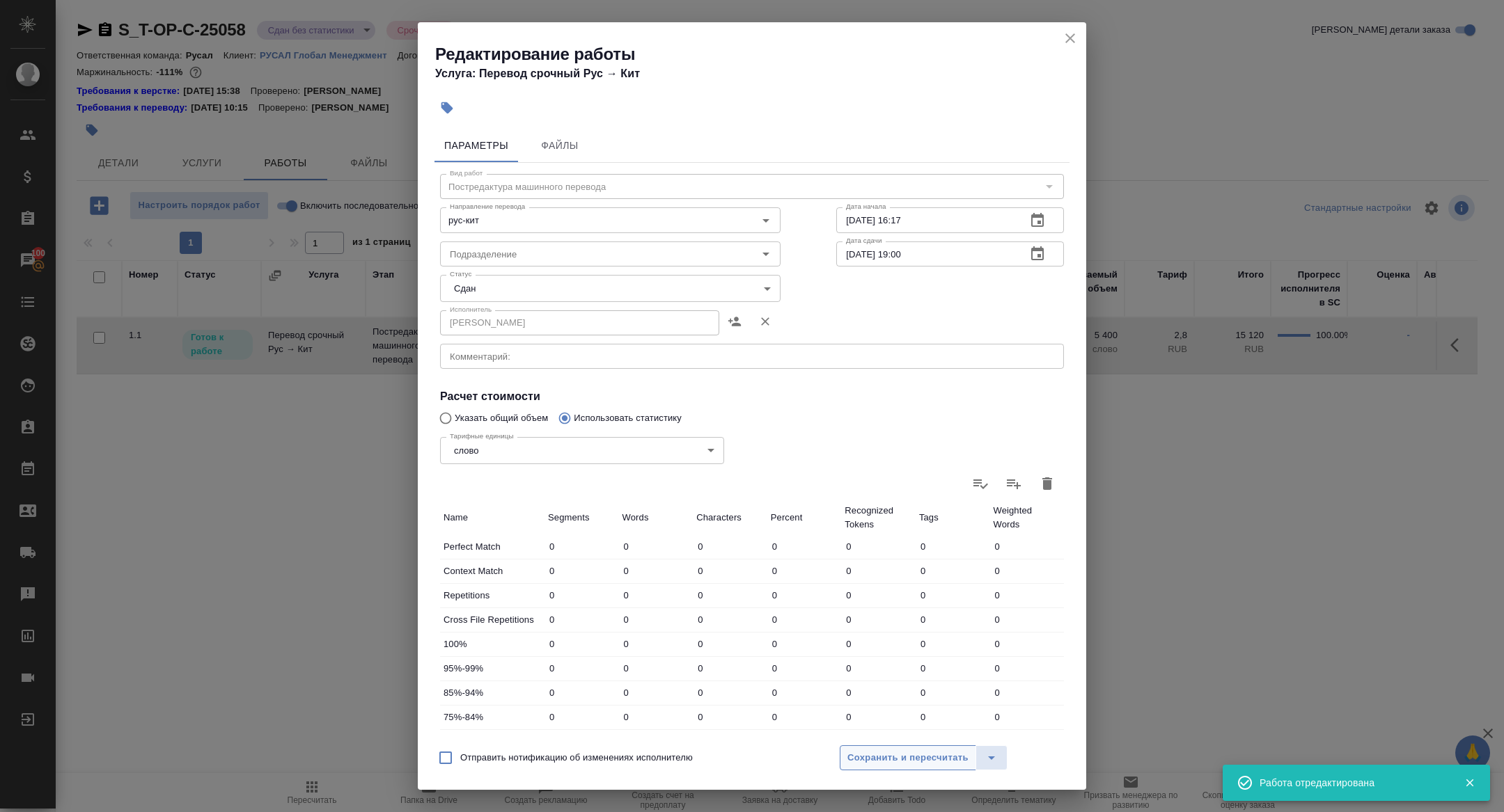
click at [906, 770] on button "Сохранить и пересчитать" at bounding box center [908, 758] width 136 height 25
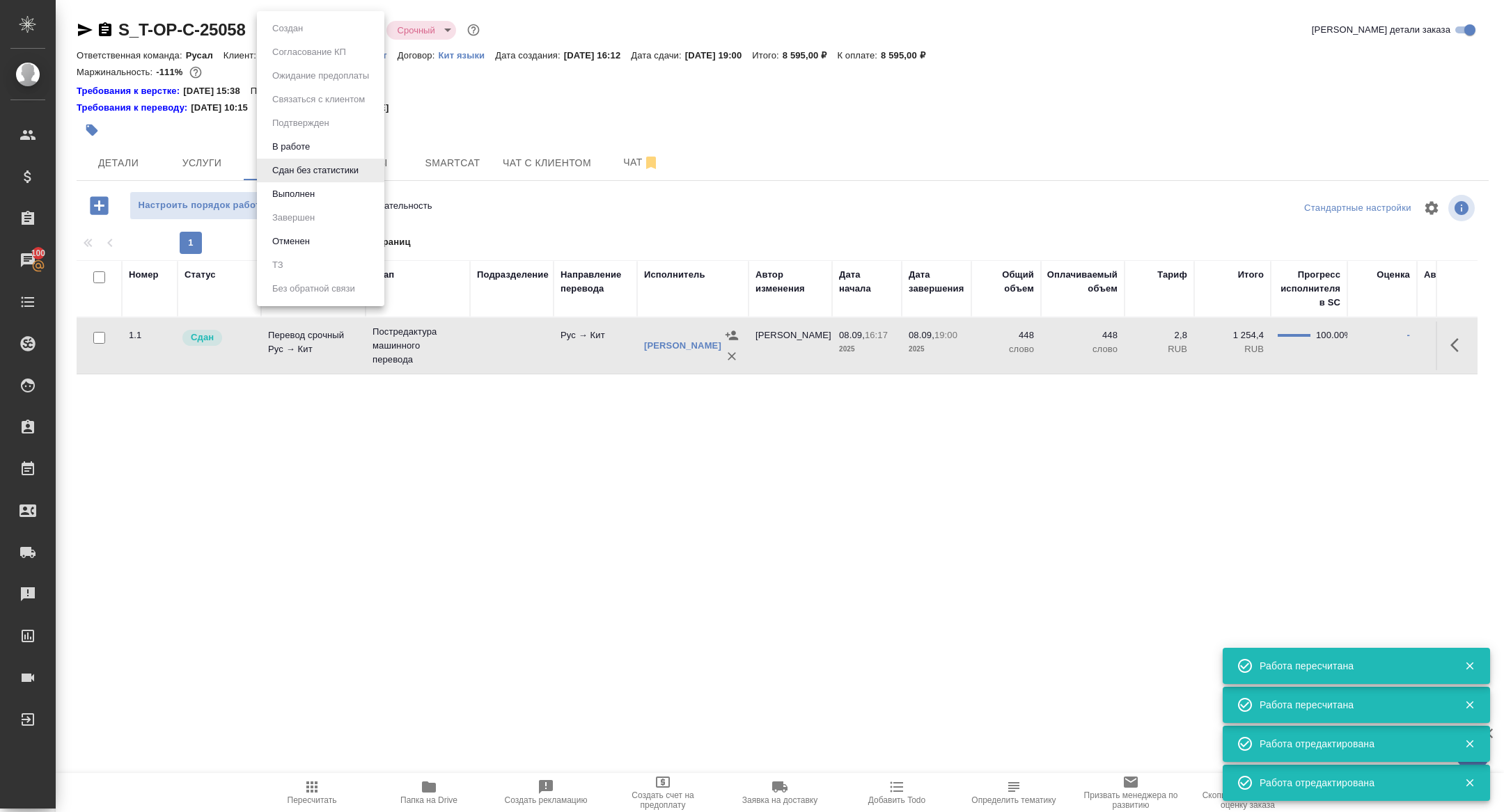
click at [297, 28] on body "🙏 .cls-1 fill:#fff; AWATERA Zhuravleva Alexandra Клиенты Спецификации Заказы 10…" at bounding box center [752, 406] width 1504 height 812
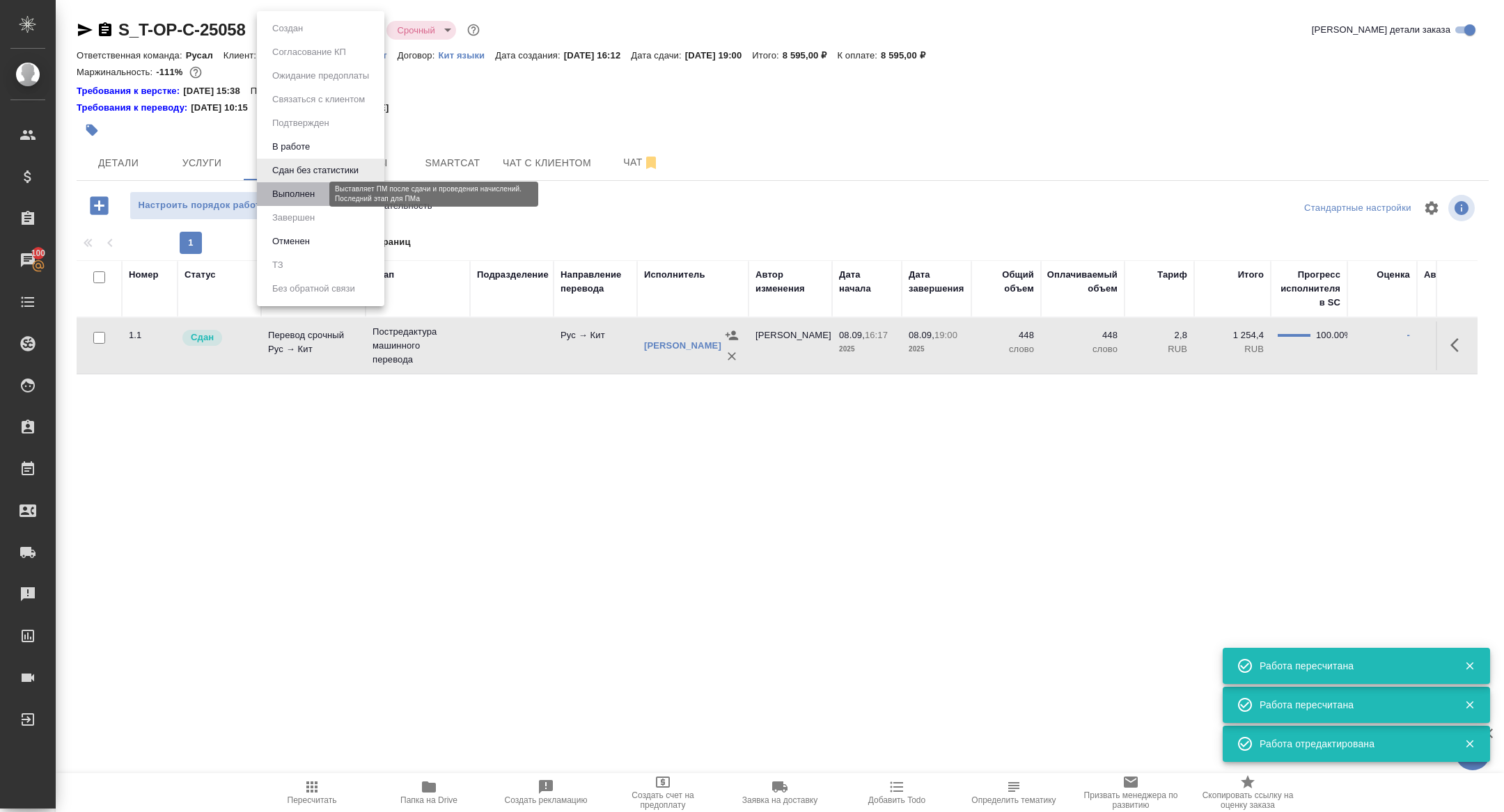
click at [293, 190] on button "Выполнен" at bounding box center [294, 194] width 51 height 16
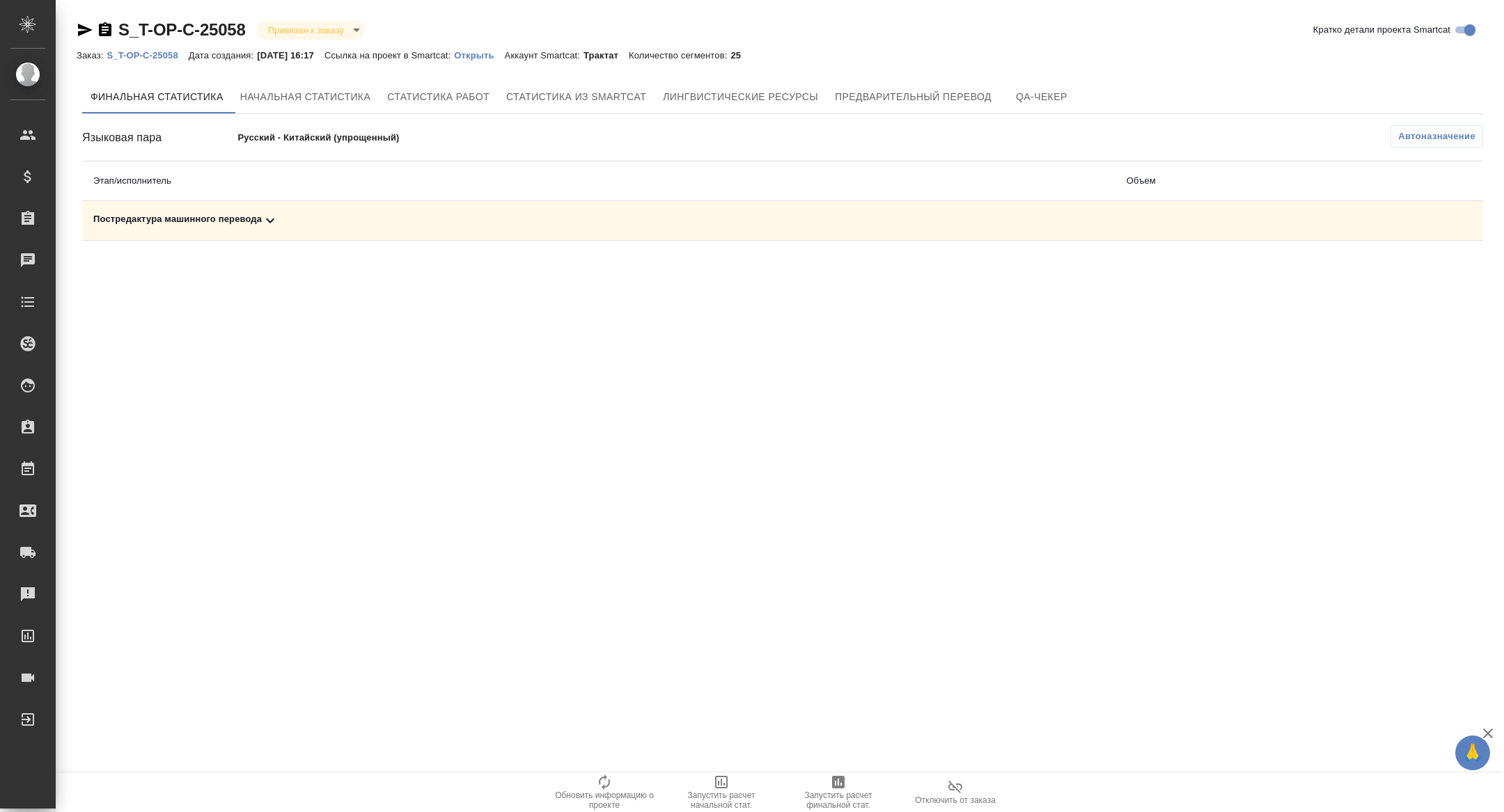
click at [288, 219] on div "Постредактура машинного перевода" at bounding box center [598, 220] width 1011 height 16
click at [846, 808] on span "Запустить расчет финальной стат." at bounding box center [838, 800] width 100 height 20
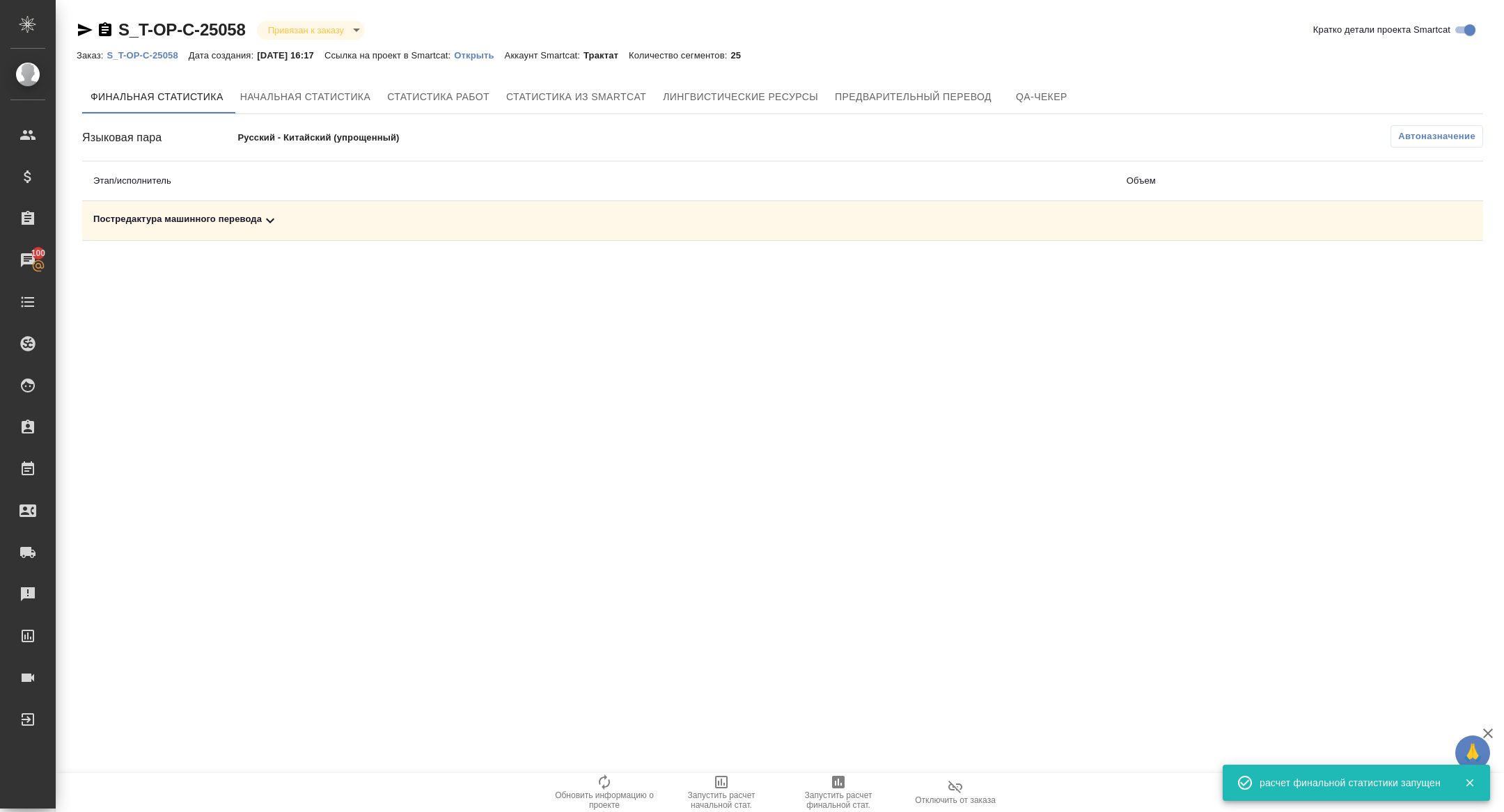
click at [272, 219] on icon at bounding box center [269, 220] width 16 height 16
click at [1414, 268] on icon "button" at bounding box center [1422, 268] width 16 height 16
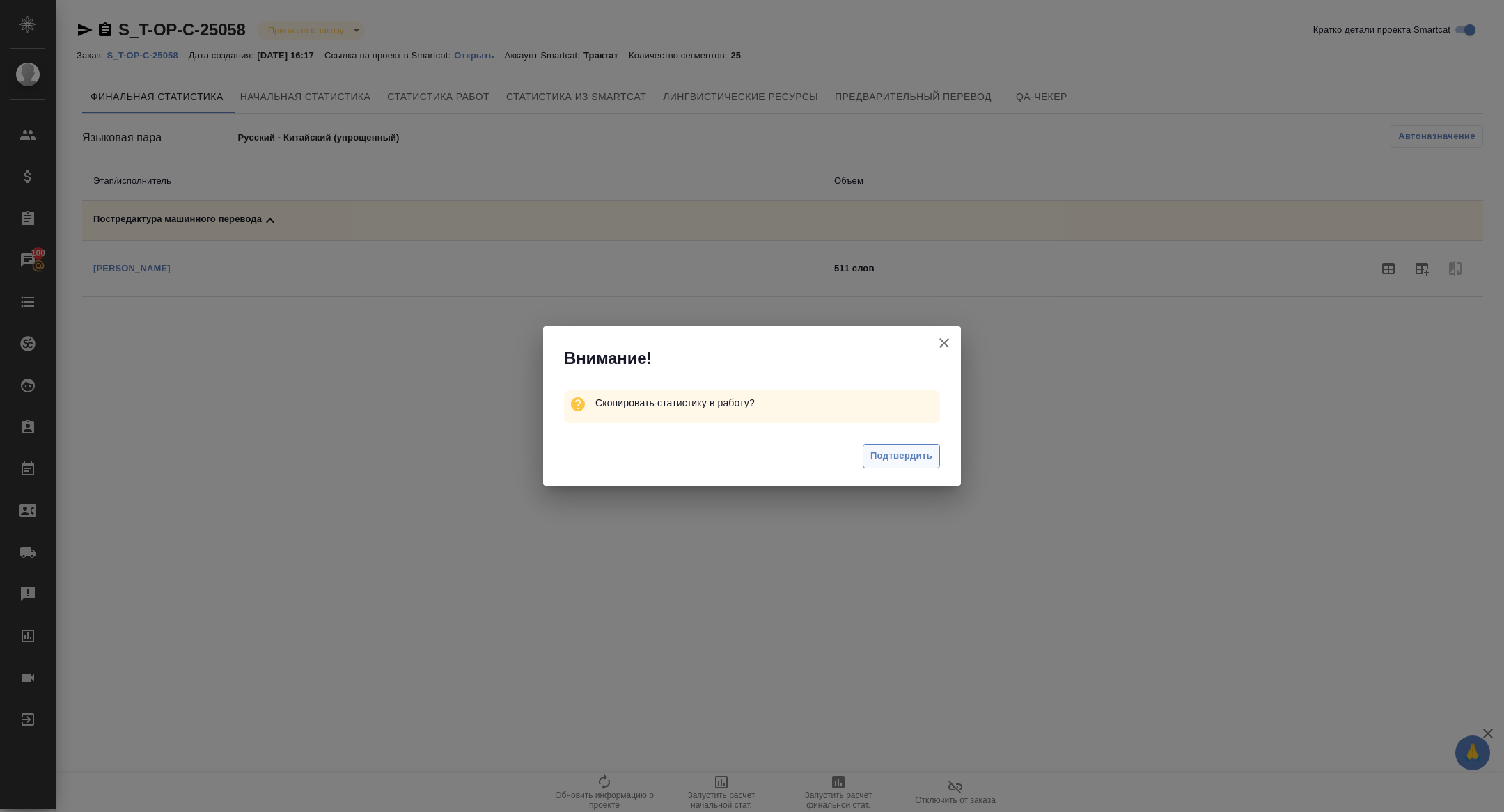
click at [919, 465] on button "Подтвердить" at bounding box center [901, 456] width 78 height 24
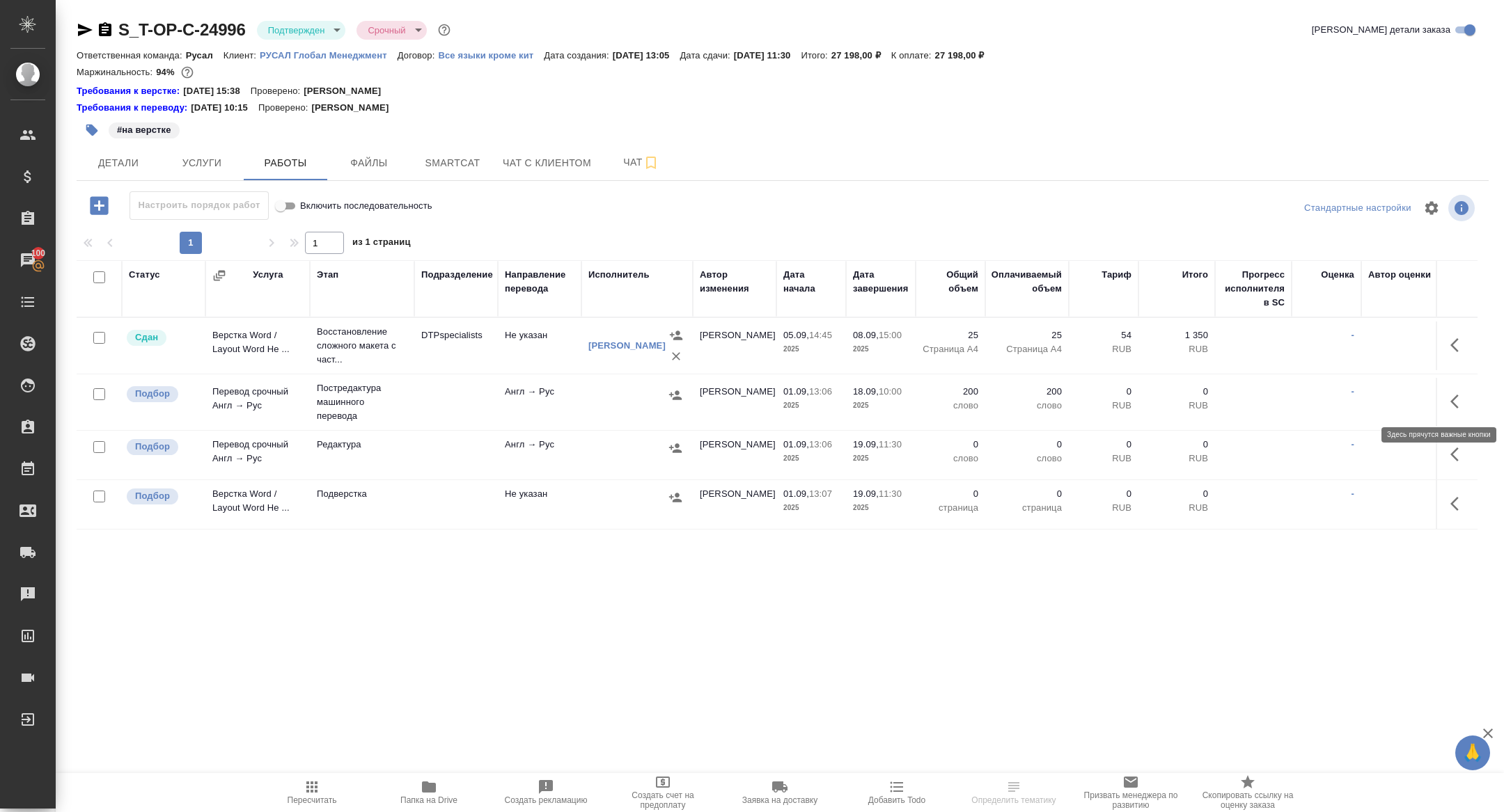
click at [1458, 400] on icon "button" at bounding box center [1458, 401] width 16 height 16
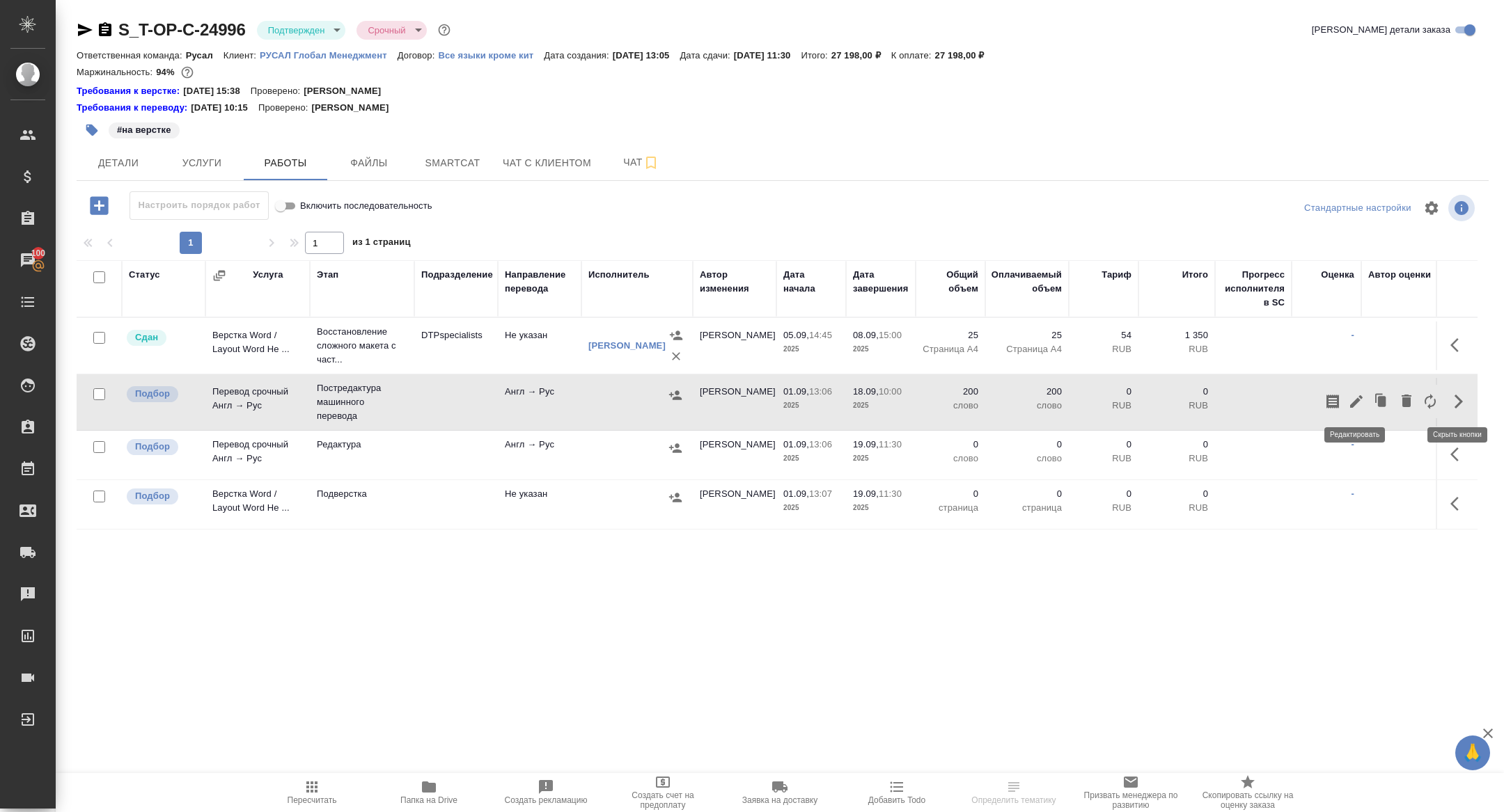
click at [1350, 403] on icon "button" at bounding box center [1356, 401] width 16 height 16
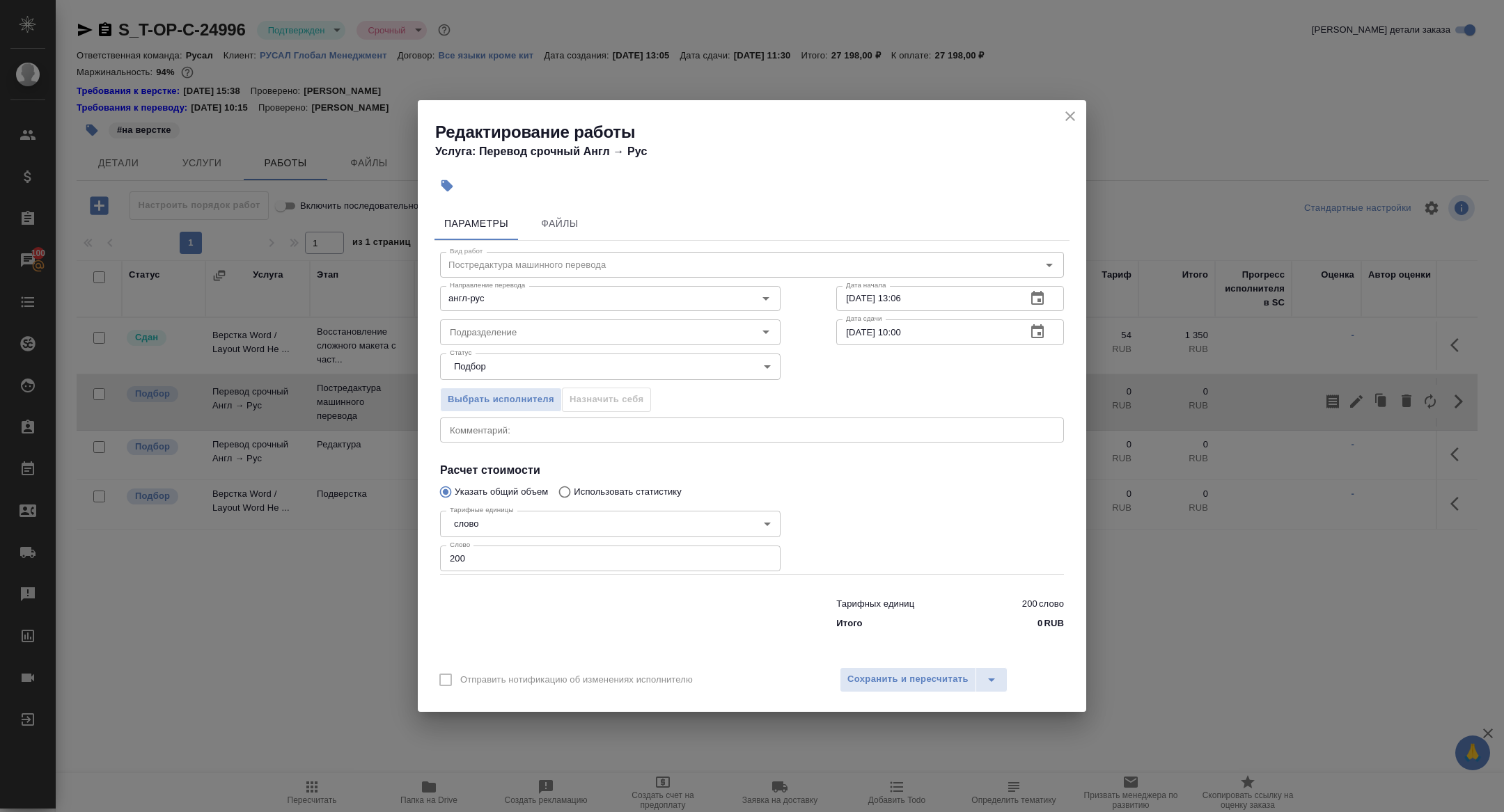
click at [1063, 118] on icon "close" at bounding box center [1070, 116] width 16 height 16
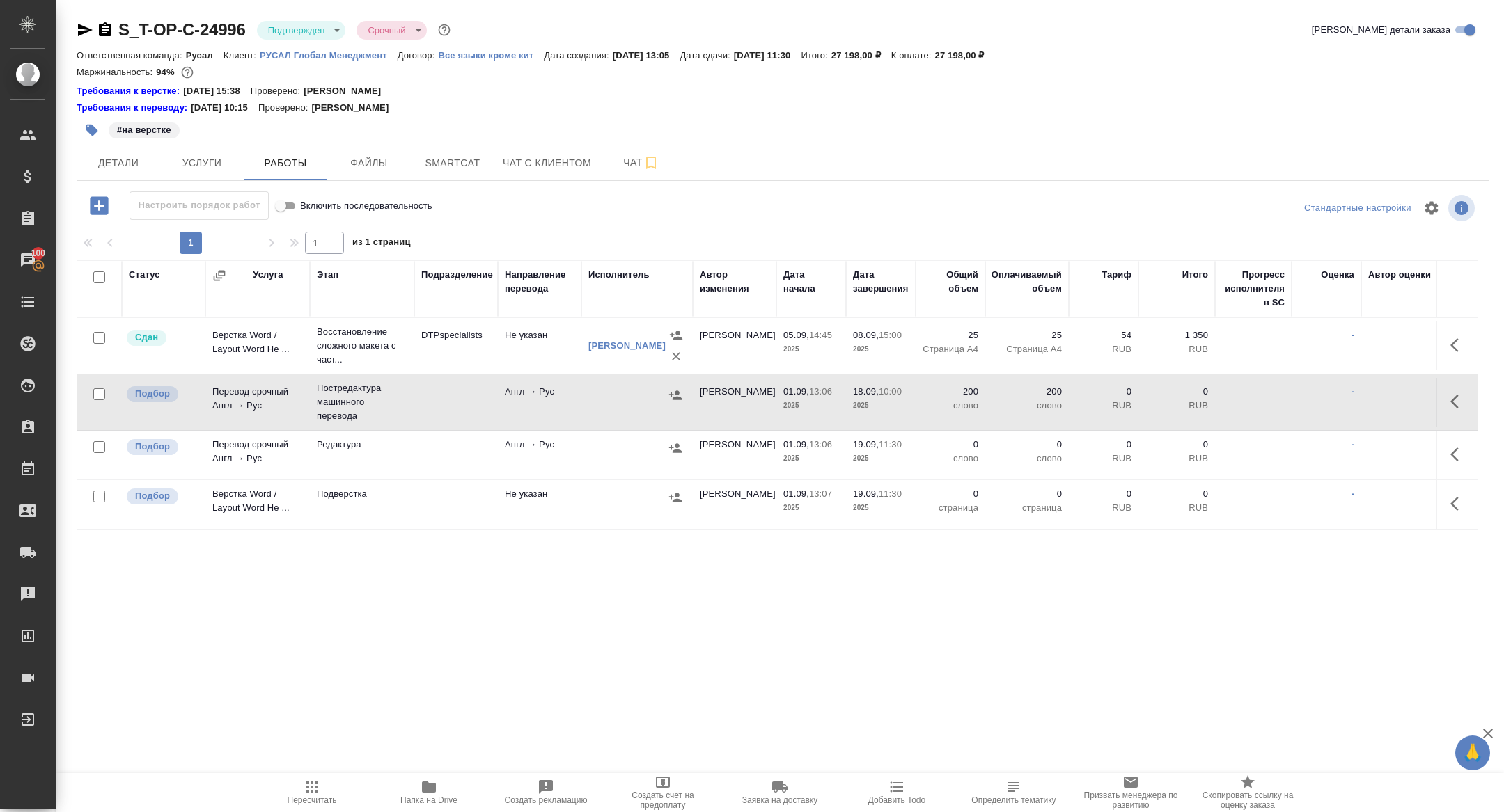
click at [1463, 401] on icon "button" at bounding box center [1458, 401] width 16 height 16
click at [1355, 401] on icon "button" at bounding box center [1356, 401] width 13 height 13
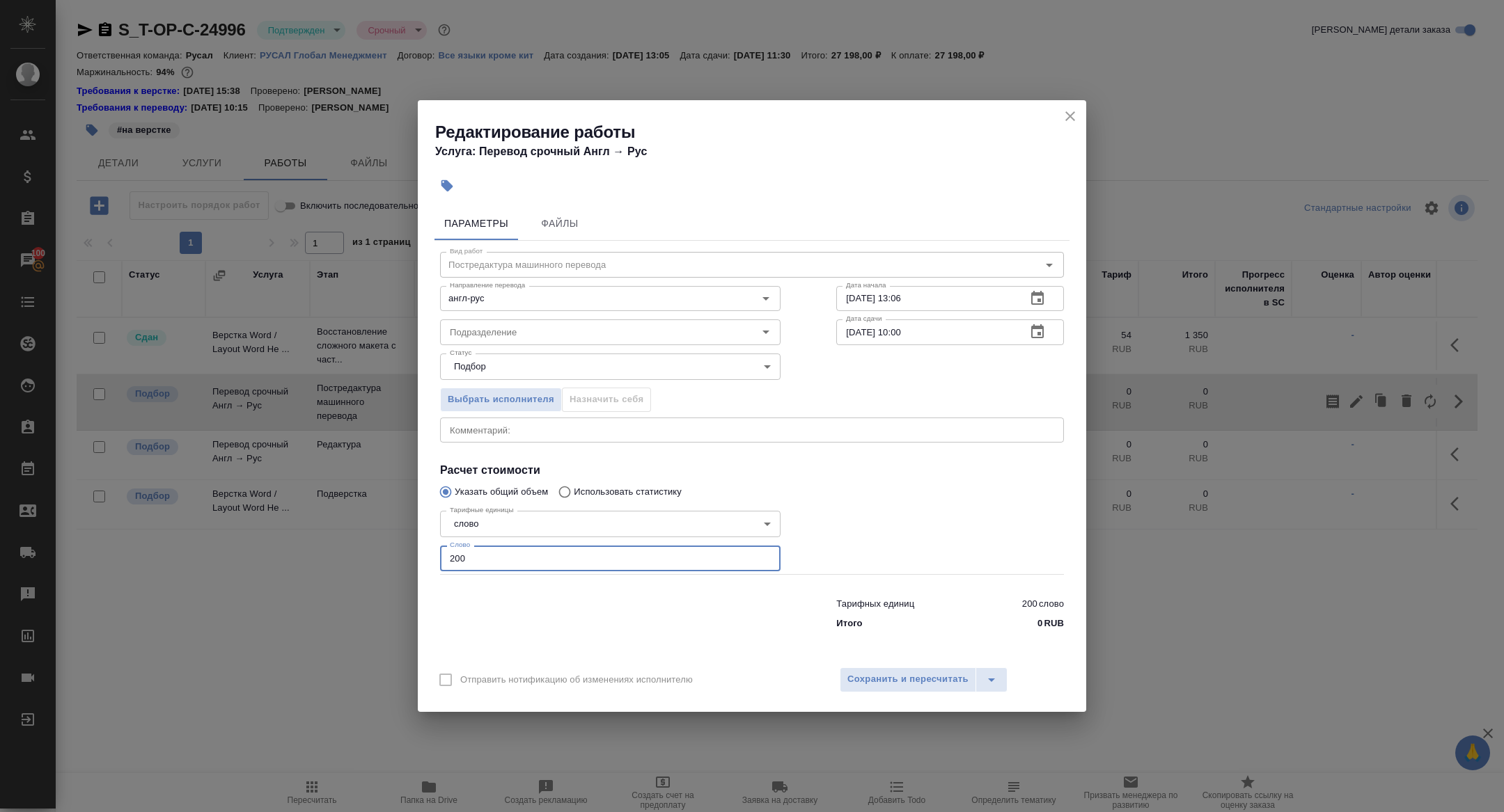
click at [493, 563] on input "200" at bounding box center [610, 557] width 340 height 25
type input "2000"
click at [908, 672] on span "Сохранить и пересчитать" at bounding box center [908, 679] width 121 height 16
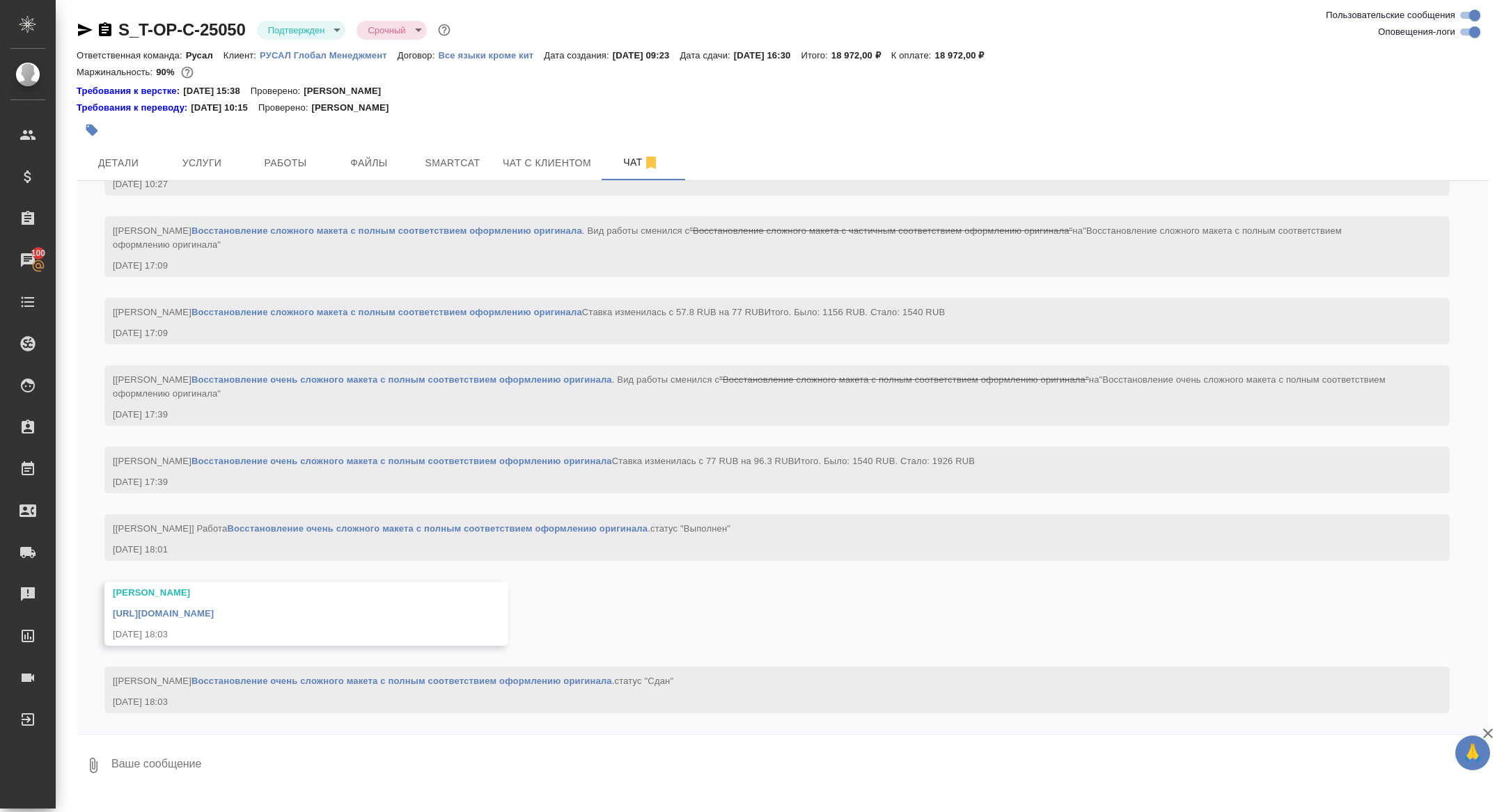
scroll to position [2360, 0]
click at [210, 614] on link "[URL][DOMAIN_NAME]" at bounding box center [163, 614] width 101 height 10
click at [107, 20] on div "S_T-OP-C-25050 Подтвержден confirmed Срочный urgent" at bounding box center [265, 30] width 376 height 22
click at [97, 22] on icon "button" at bounding box center [104, 29] width 16 height 16
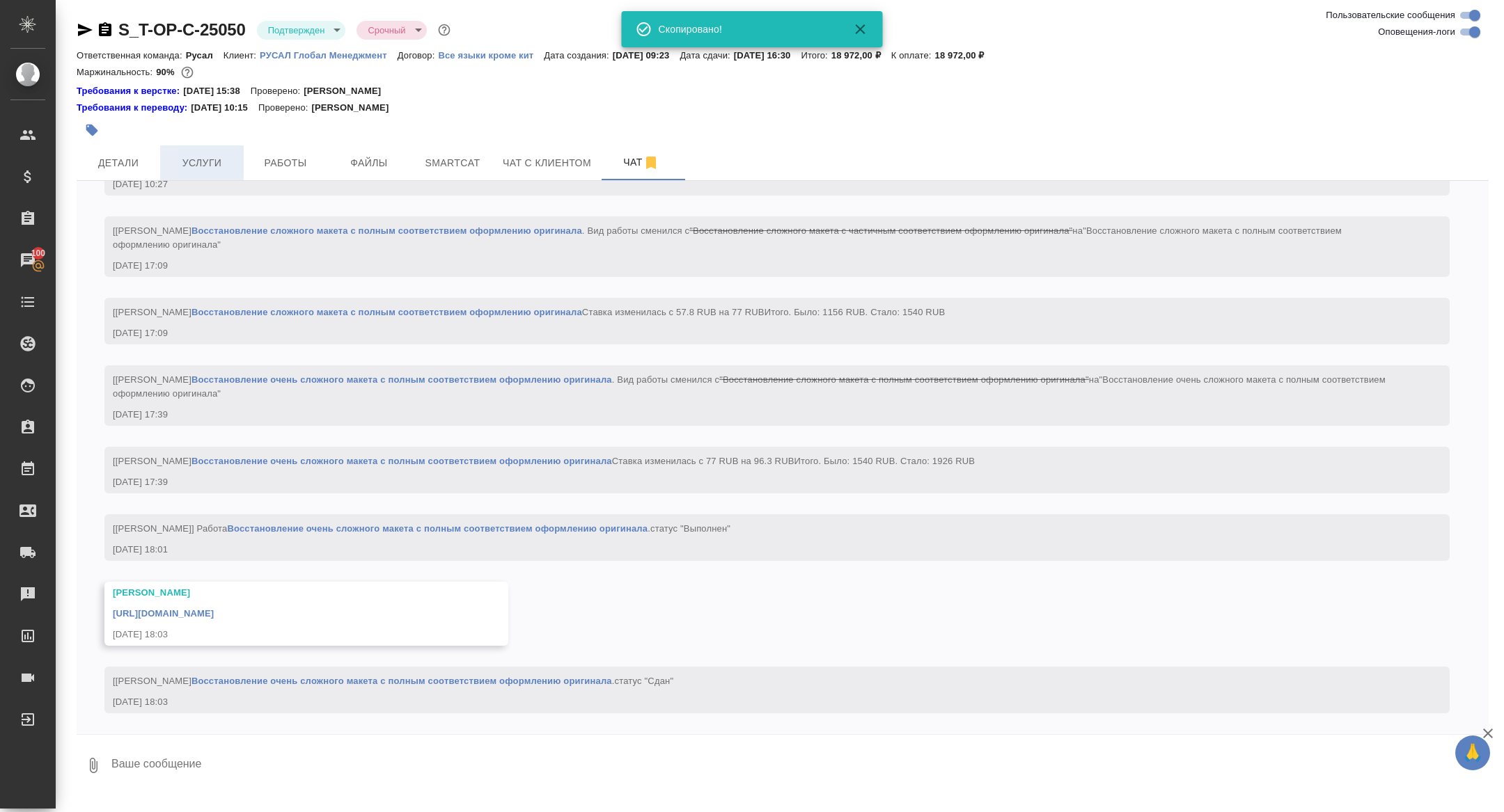
click at [211, 167] on span "Услуги" at bounding box center [201, 163] width 66 height 17
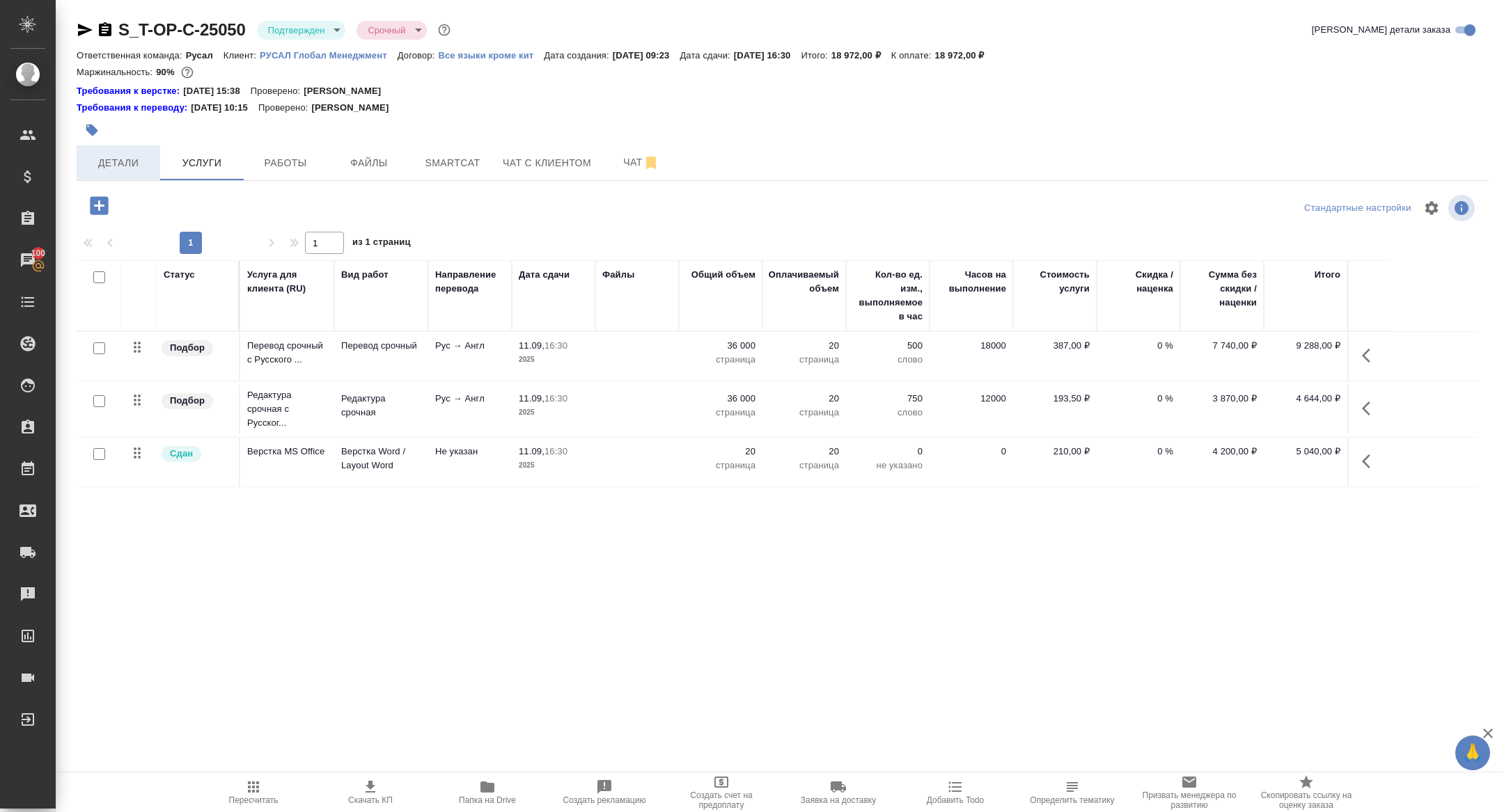
click at [123, 156] on span "Детали" at bounding box center [117, 163] width 66 height 17
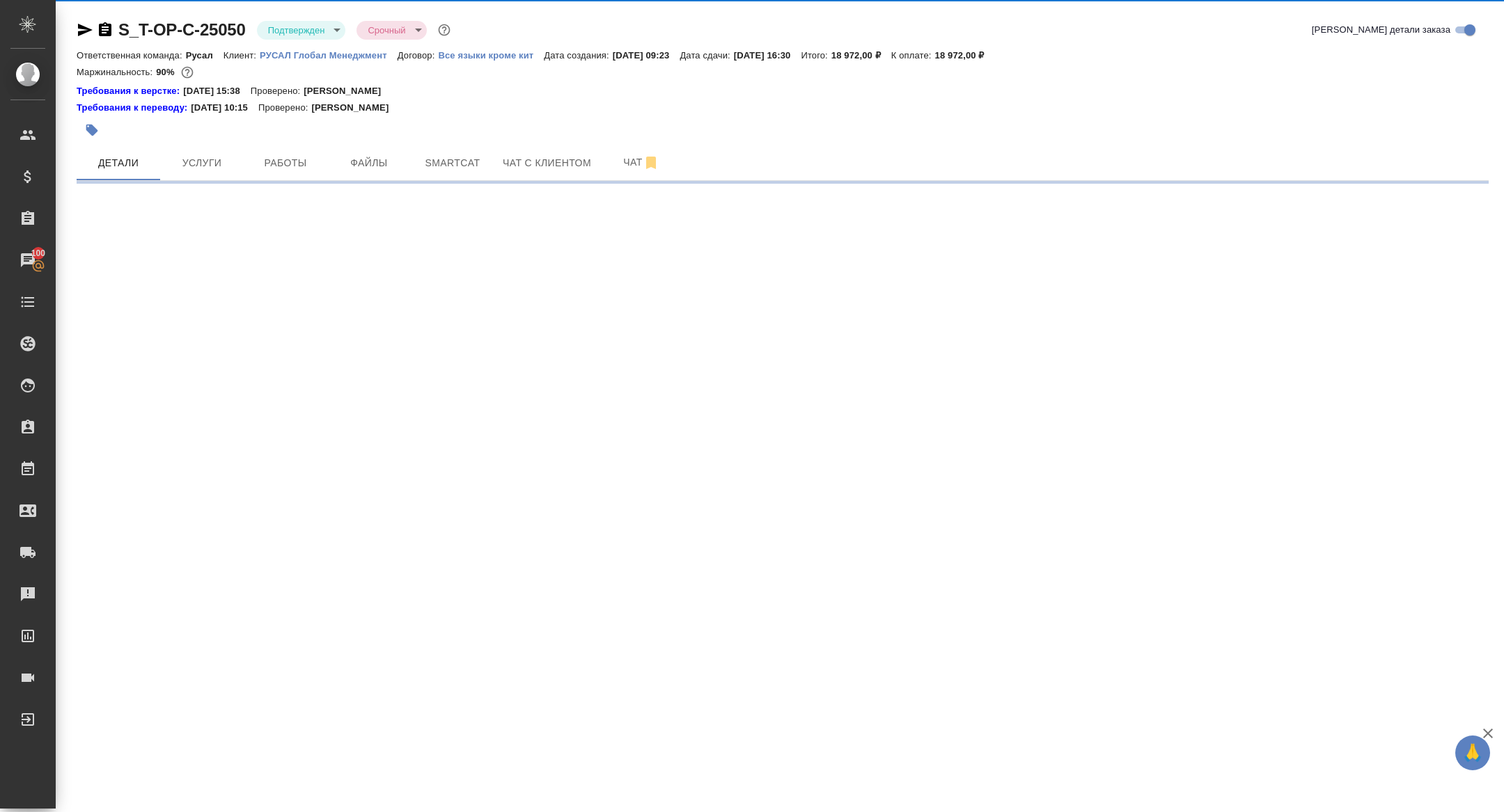
select select "RU"
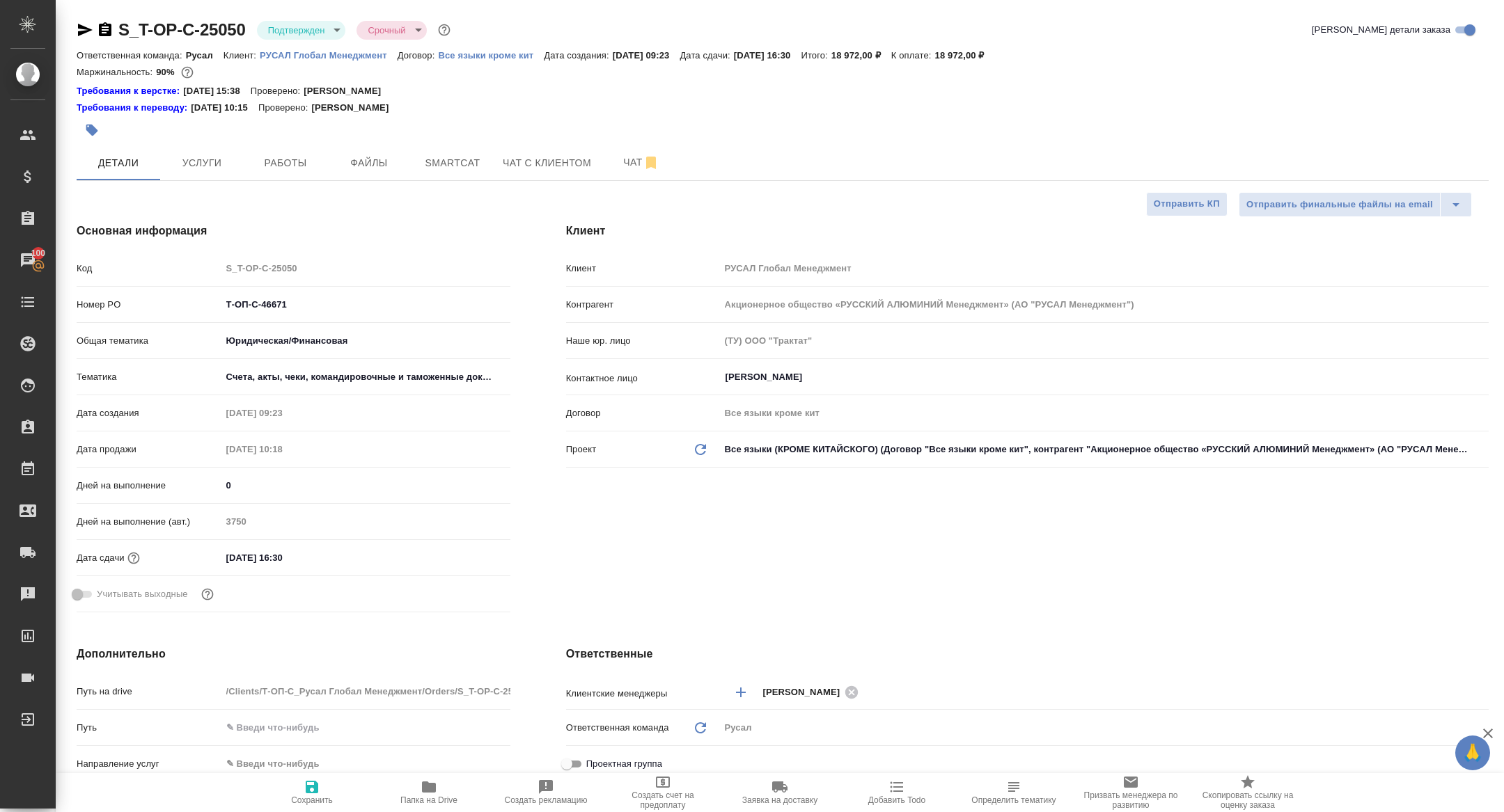
type textarea "x"
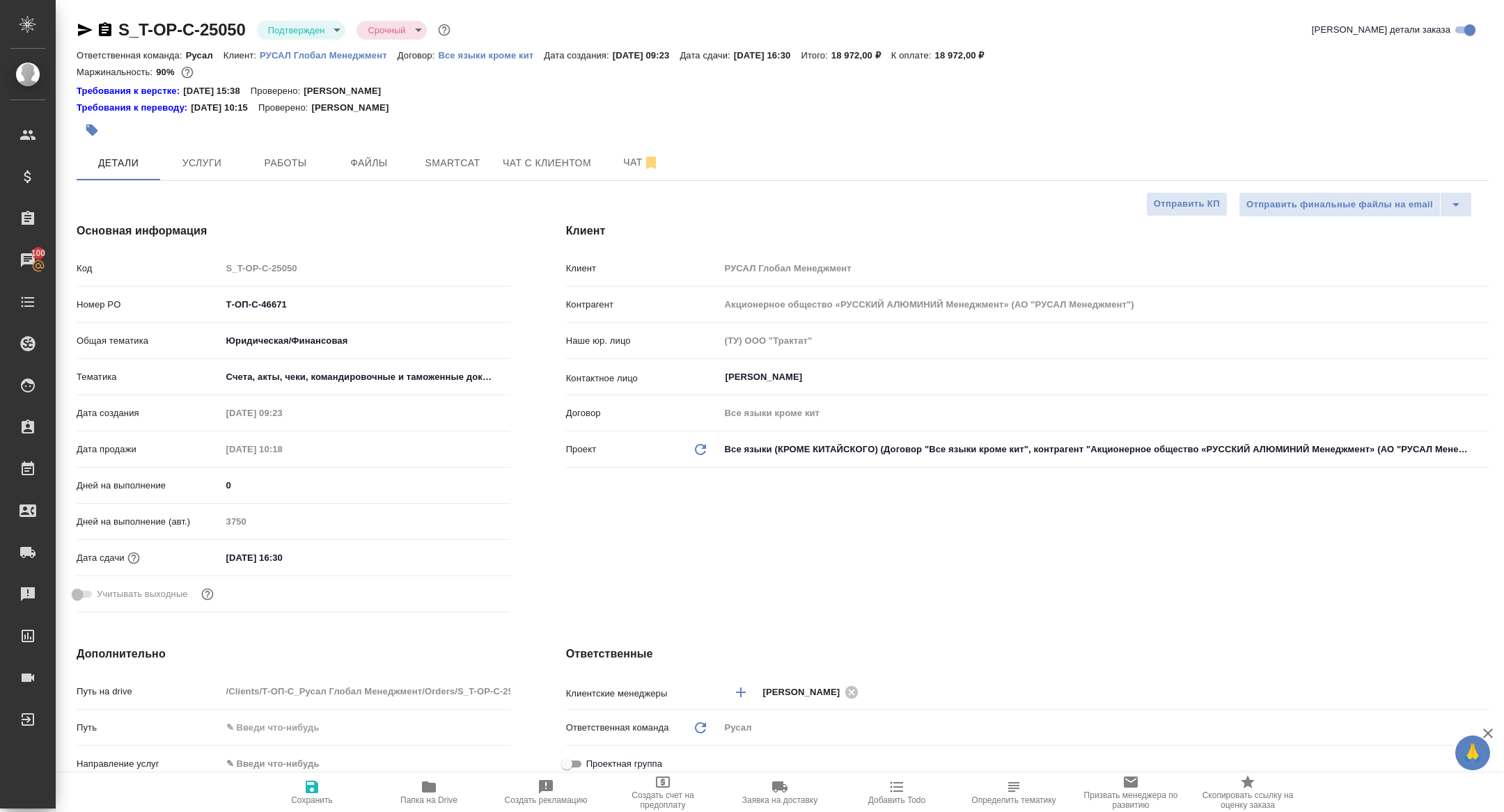
type textarea "x"
click at [305, 160] on span "Работы" at bounding box center [285, 163] width 66 height 17
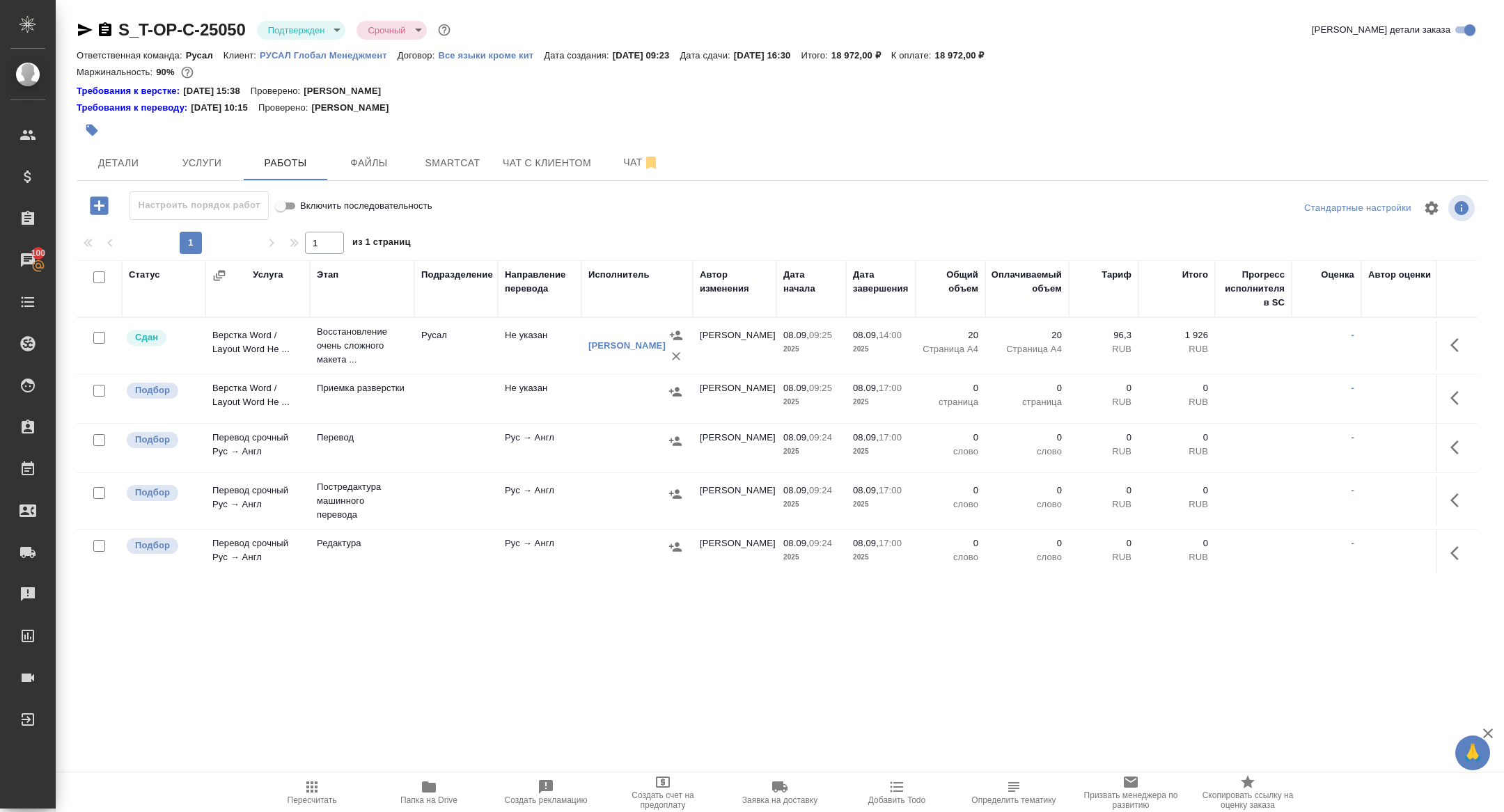
drag, startPoint x: 99, startPoint y: 276, endPoint x: 99, endPoint y: 301, distance: 25.0
click at [99, 276] on input "checkbox" at bounding box center [99, 278] width 12 height 12
checkbox input "true"
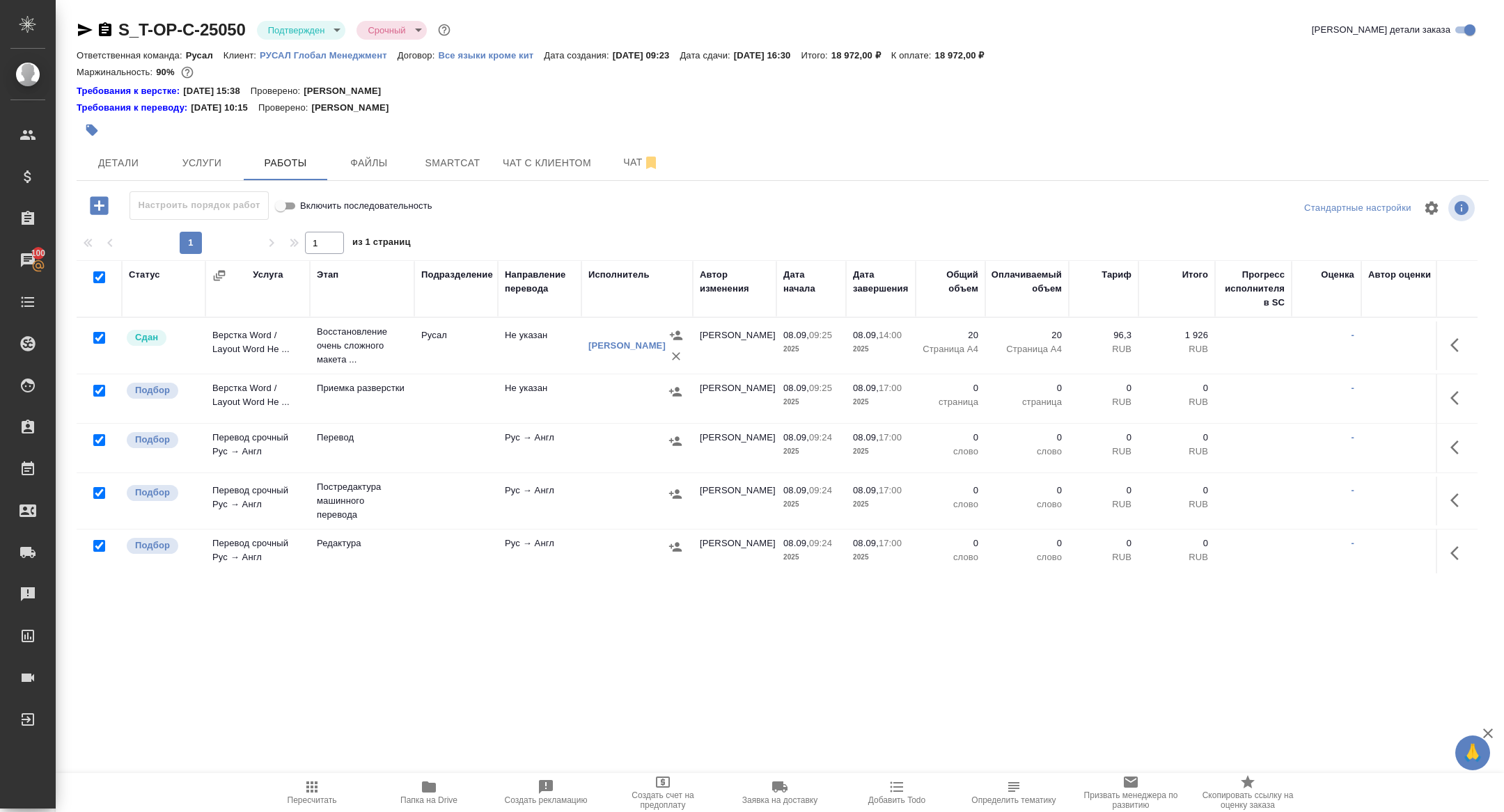
checkbox input "true"
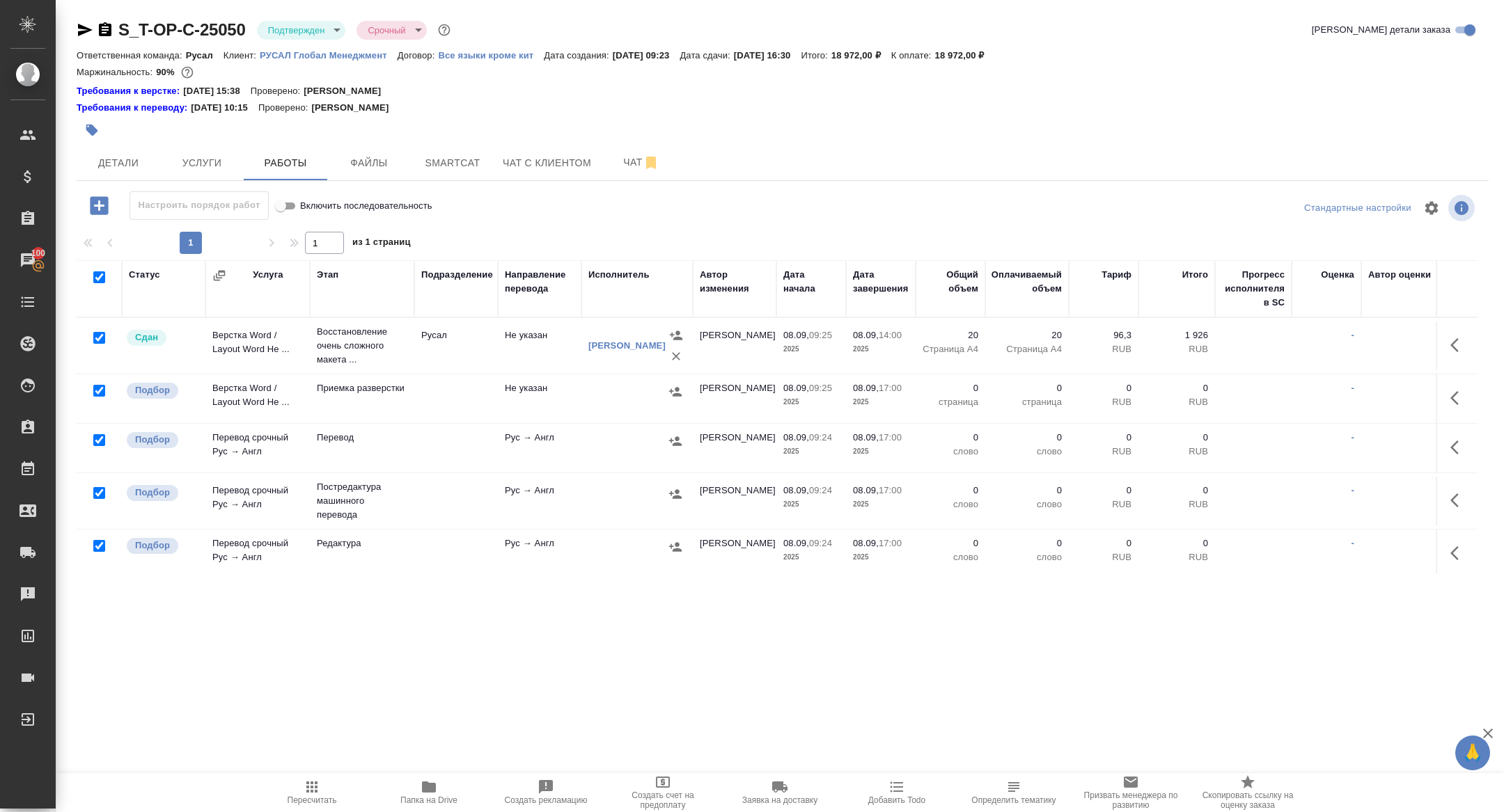
checkbox input "true"
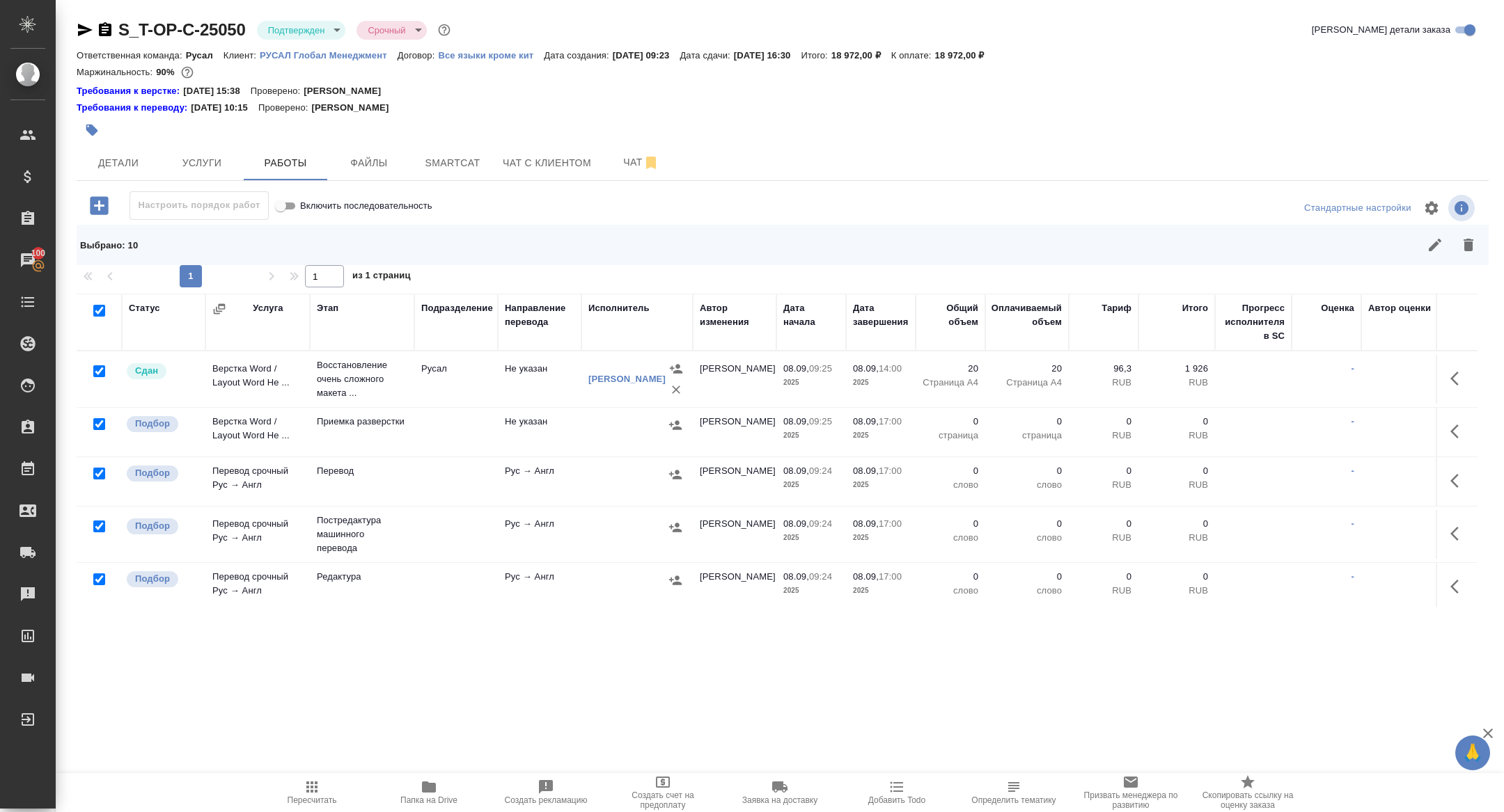
drag, startPoint x: 100, startPoint y: 369, endPoint x: 100, endPoint y: 376, distance: 7.0
click at [100, 369] on input "checkbox" at bounding box center [99, 372] width 12 height 12
checkbox input "false"
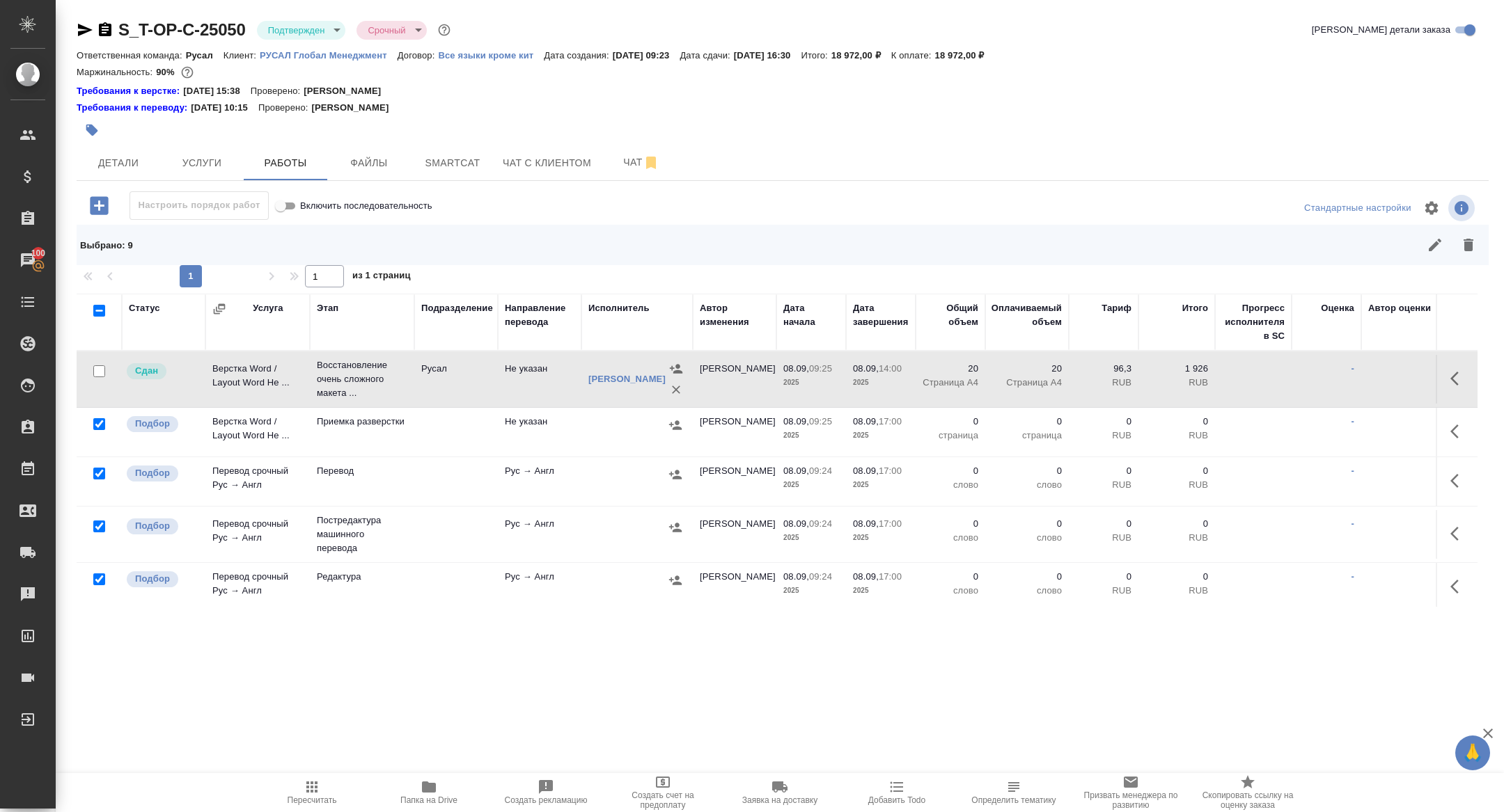
click at [98, 526] on input "checkbox" at bounding box center [99, 526] width 12 height 12
checkbox input "false"
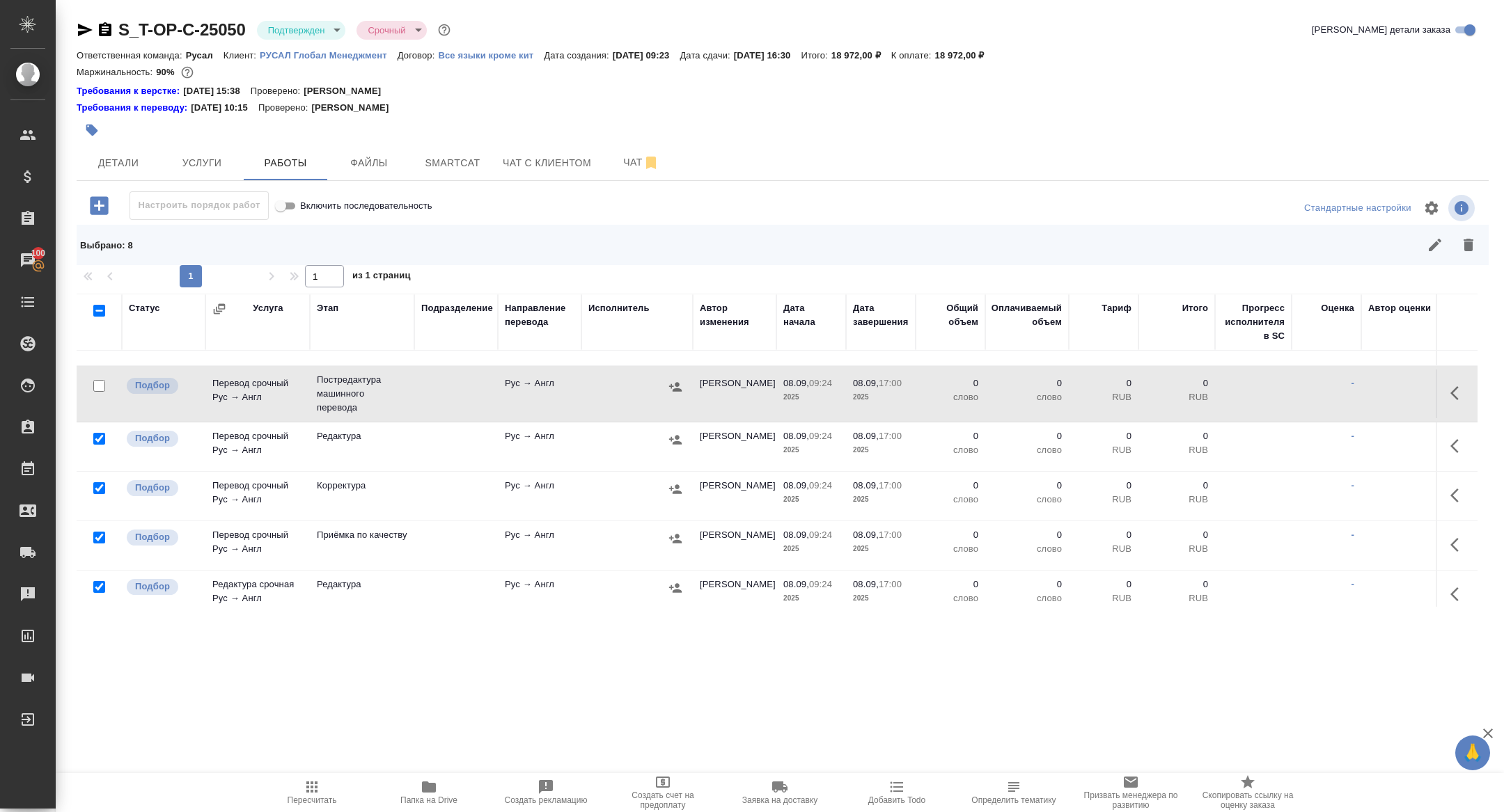
scroll to position [161, 0]
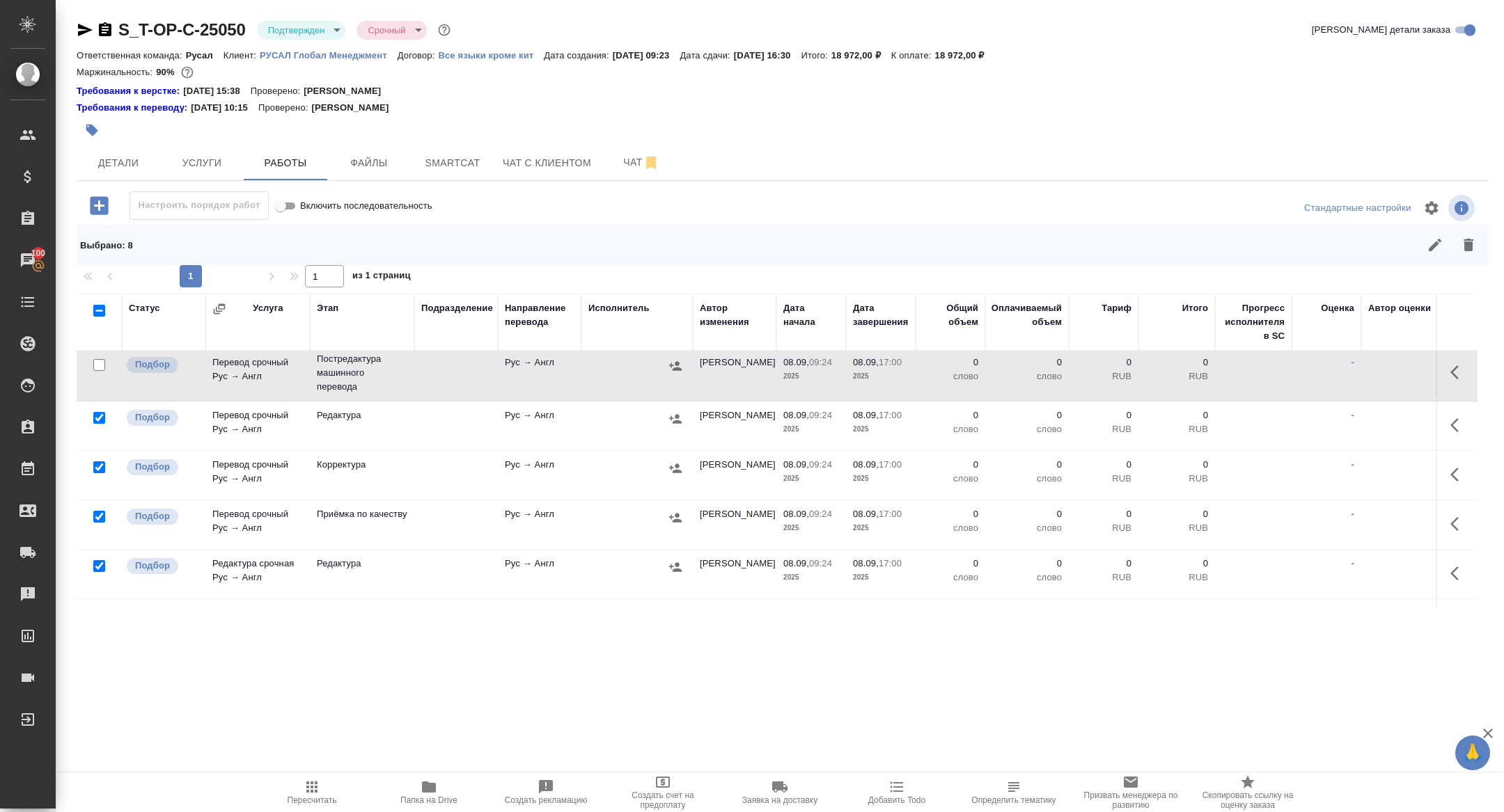
click at [102, 412] on input "checkbox" at bounding box center [99, 419] width 12 height 12
checkbox input "false"
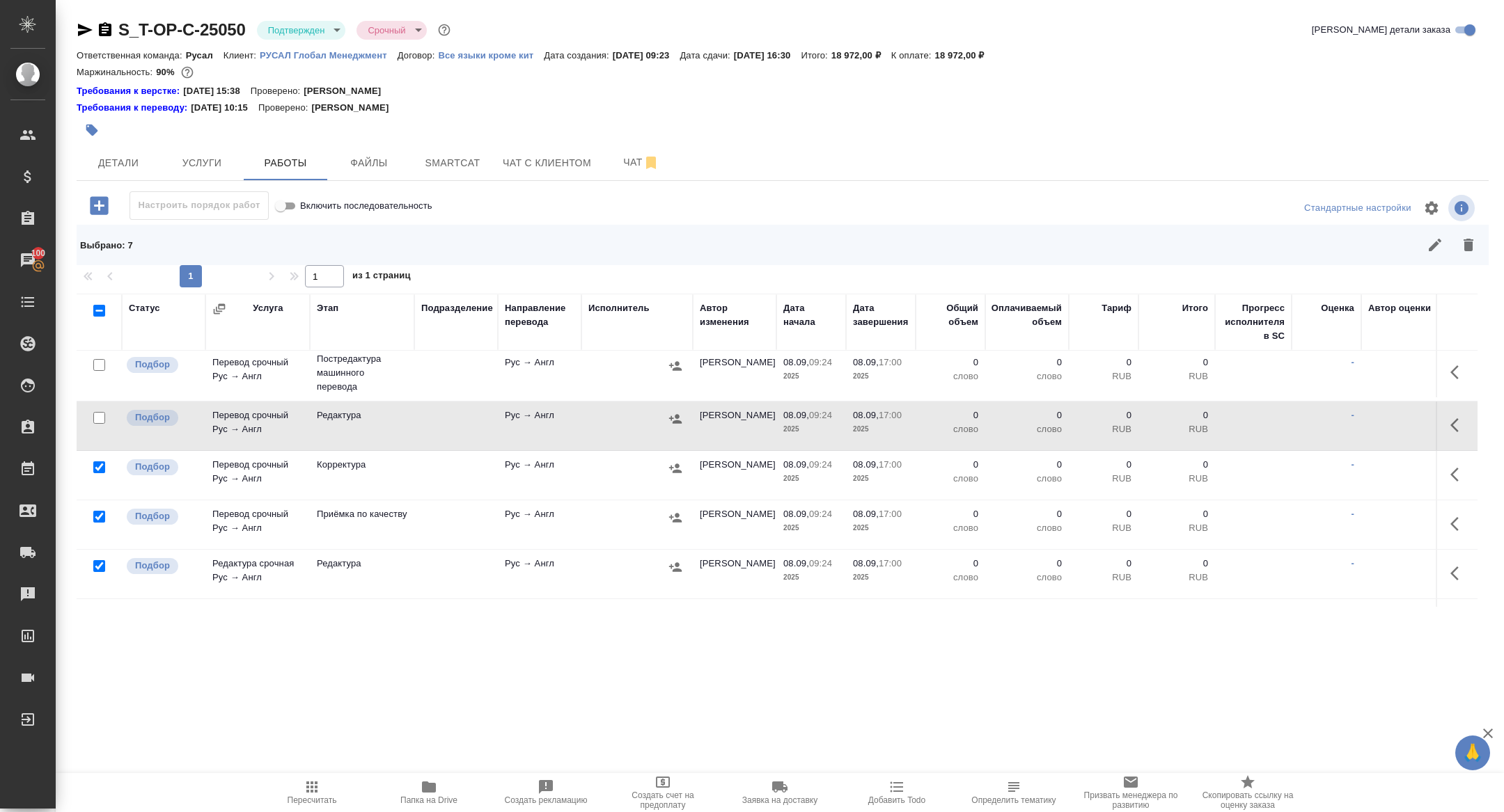
scroll to position [250, 0]
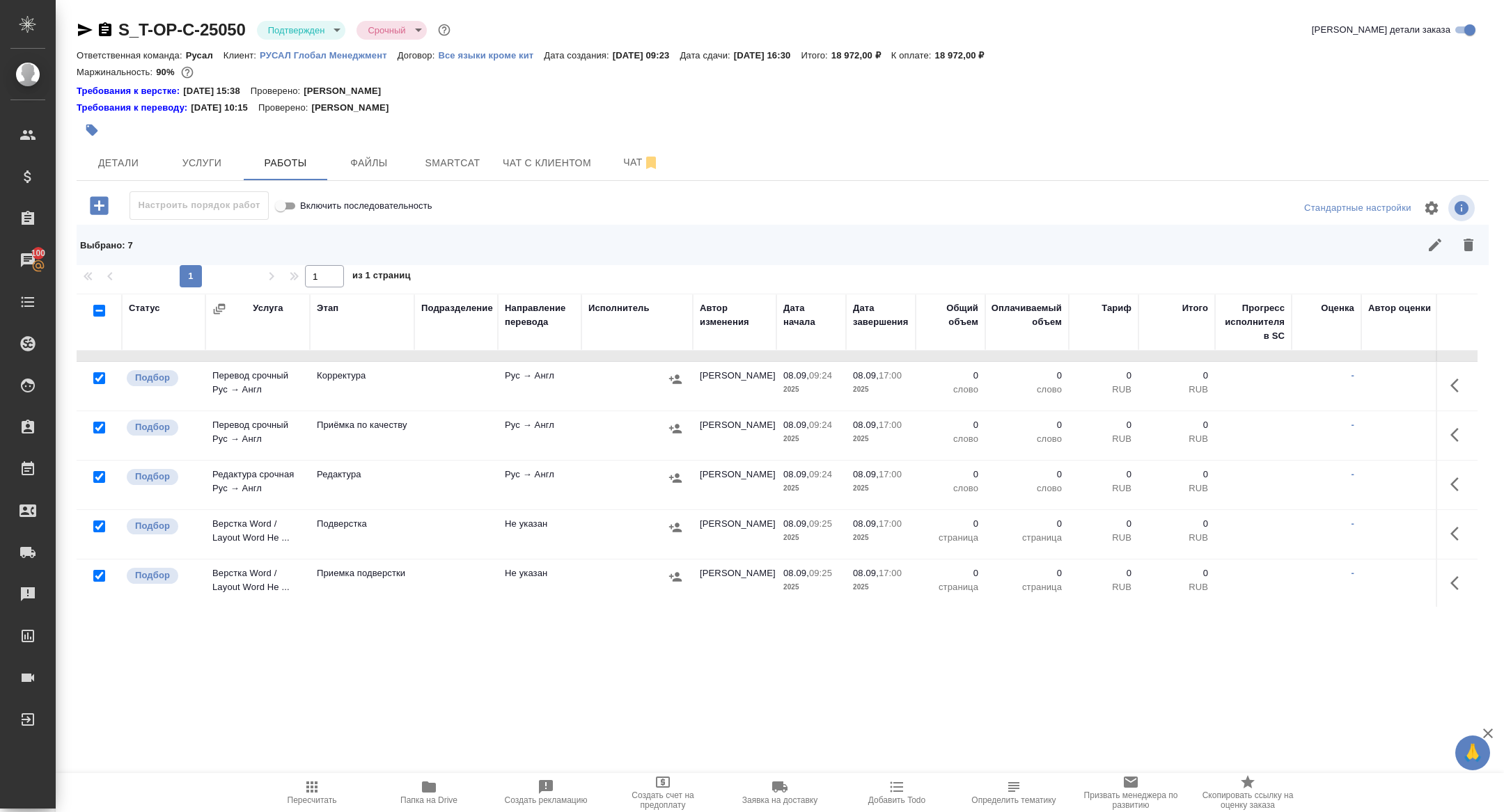
click at [99, 522] on input "checkbox" at bounding box center [99, 526] width 12 height 12
checkbox input "false"
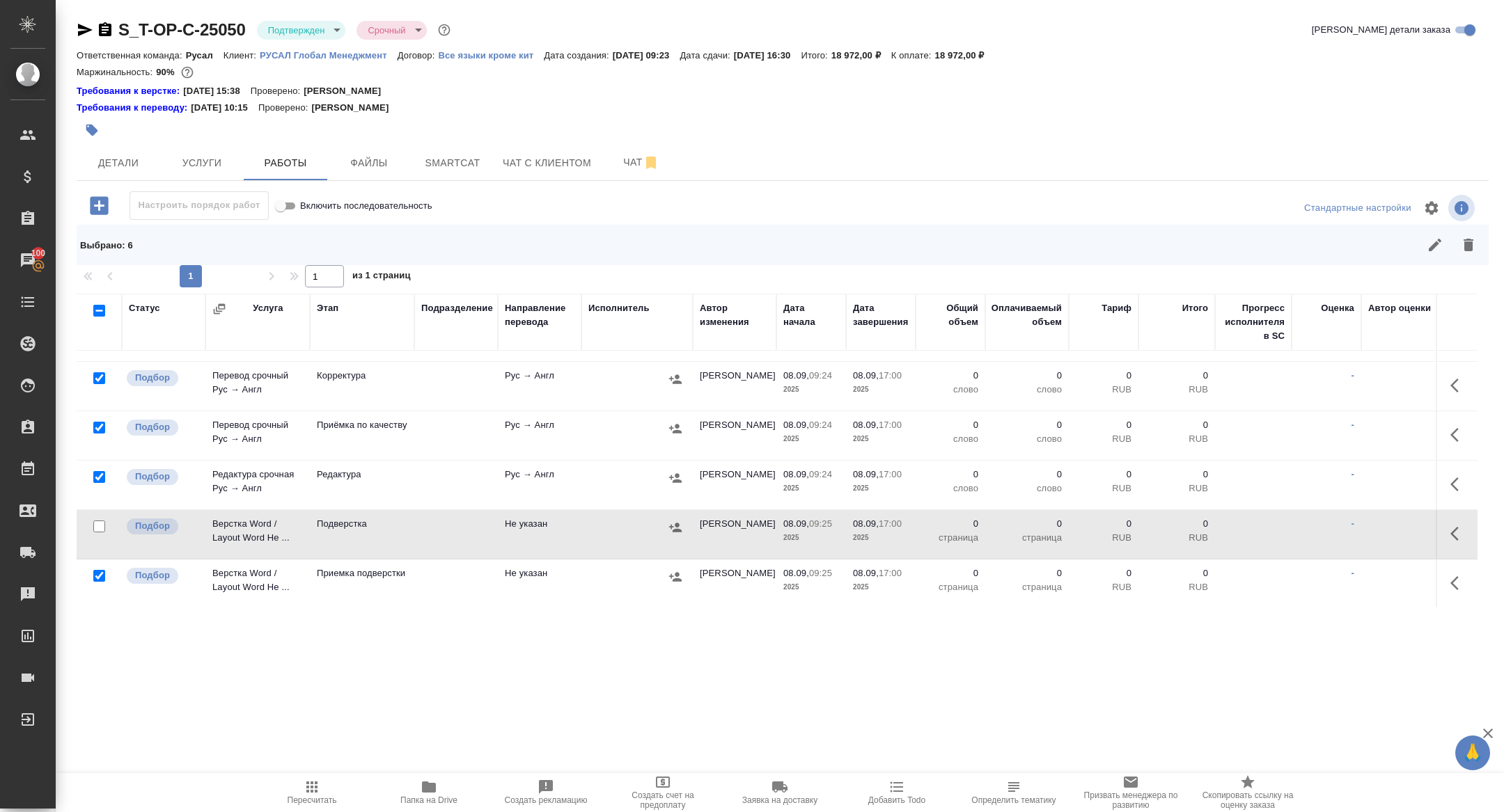
click at [1466, 250] on icon "button" at bounding box center [1469, 244] width 16 height 16
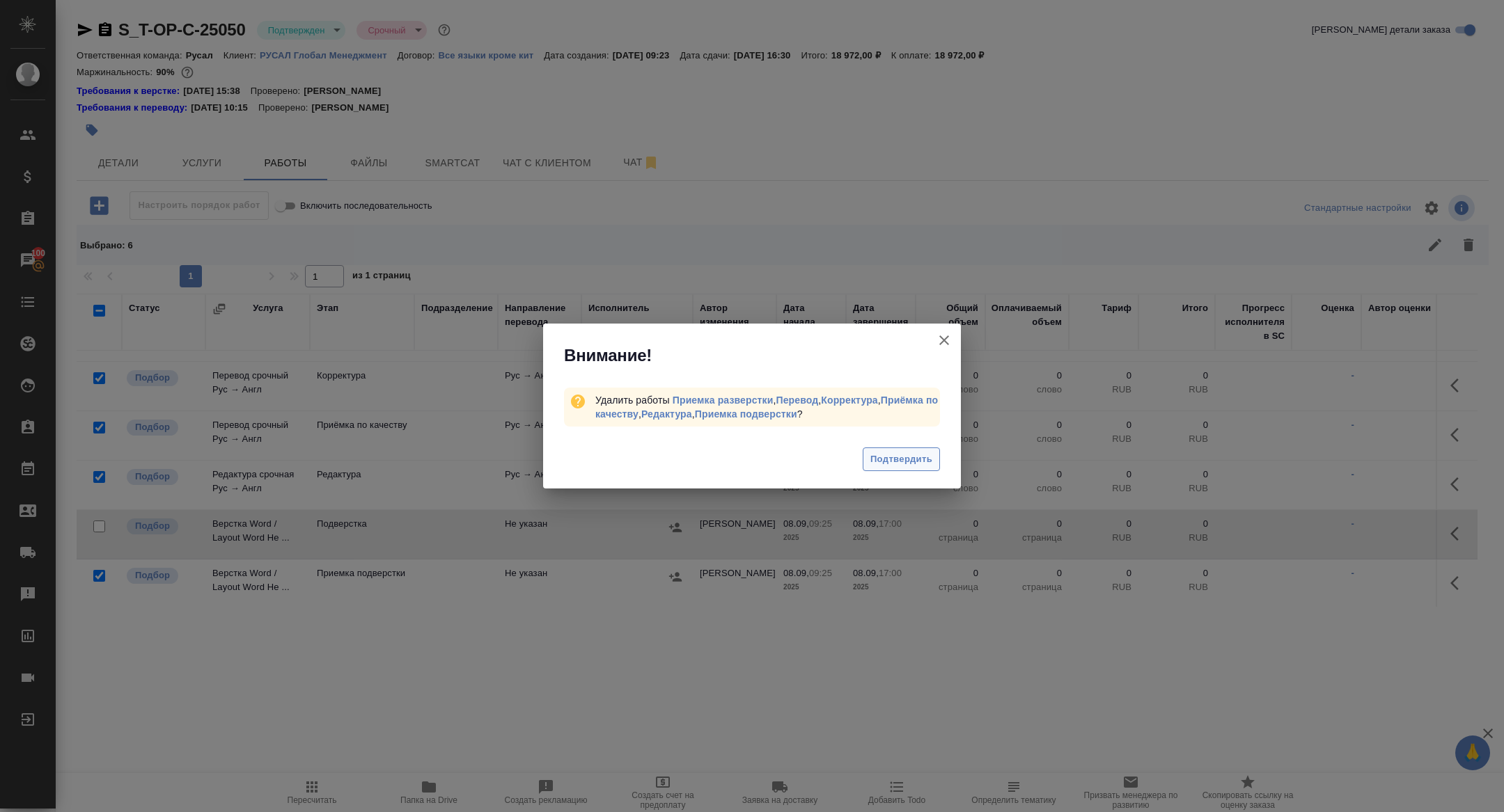
click at [882, 470] on button "Подтвердить" at bounding box center [901, 460] width 78 height 24
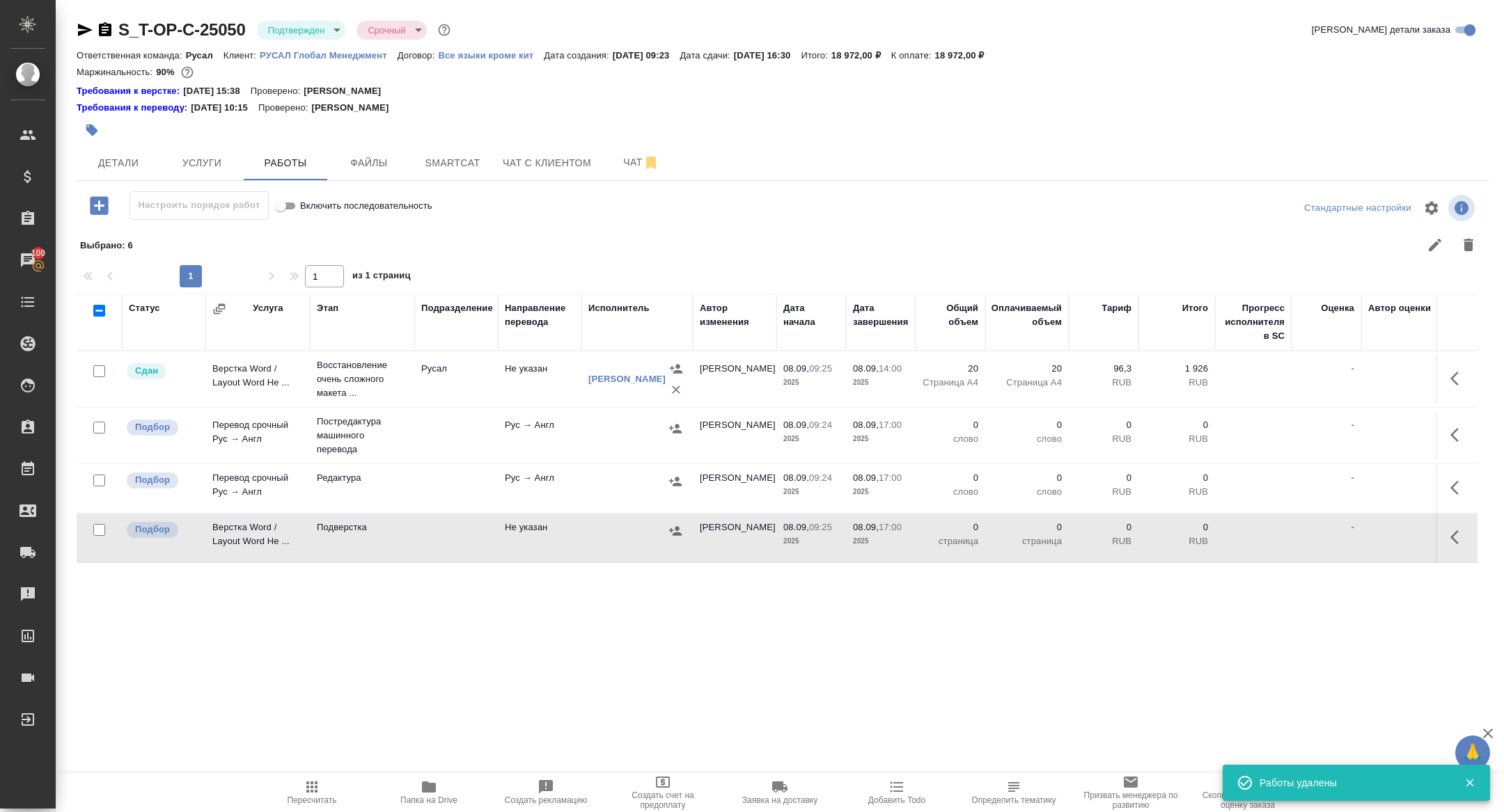
scroll to position [0, 0]
click at [1446, 431] on button "button" at bounding box center [1459, 435] width 34 height 34
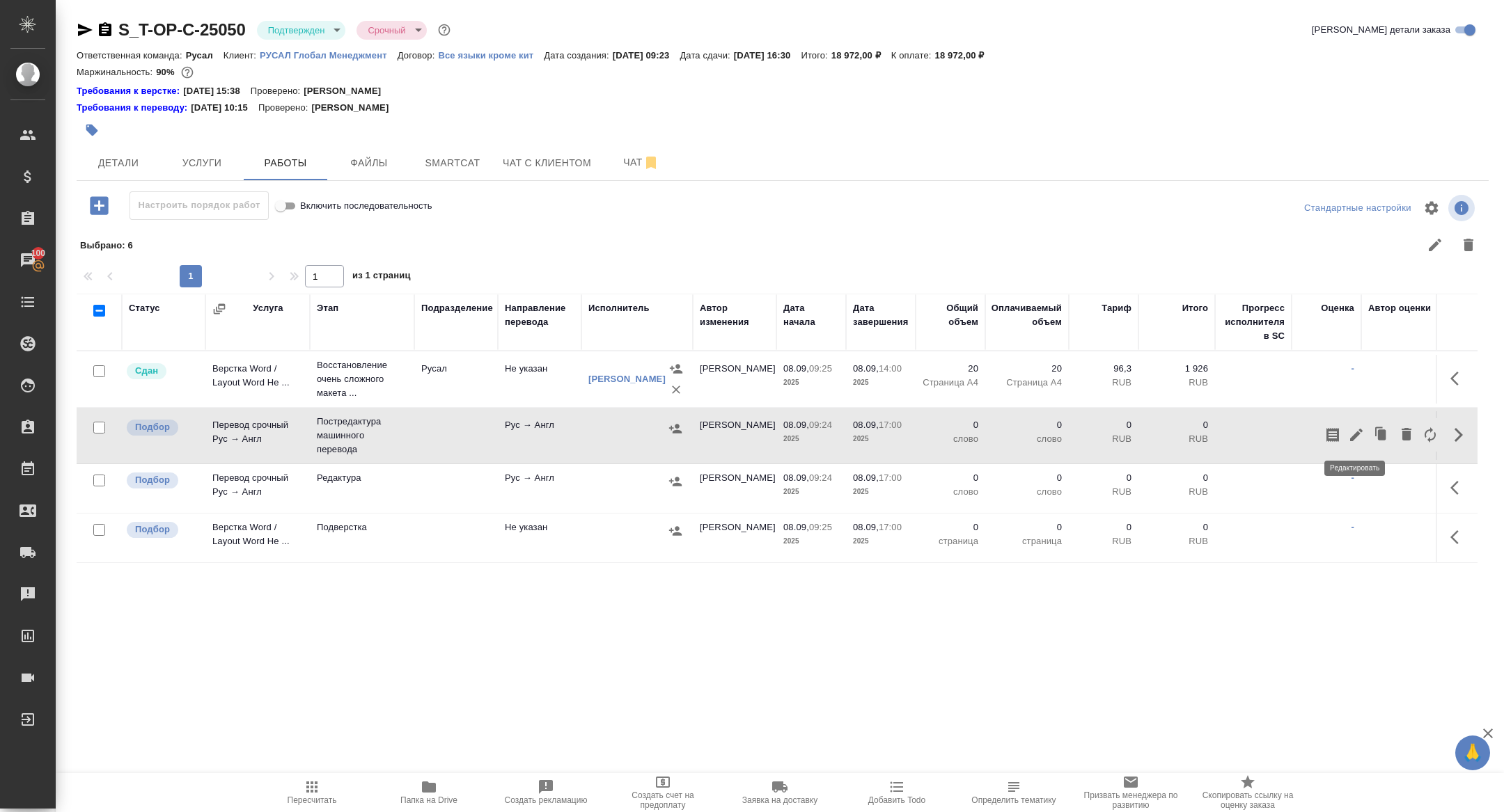
click at [1351, 431] on icon "button" at bounding box center [1356, 434] width 16 height 16
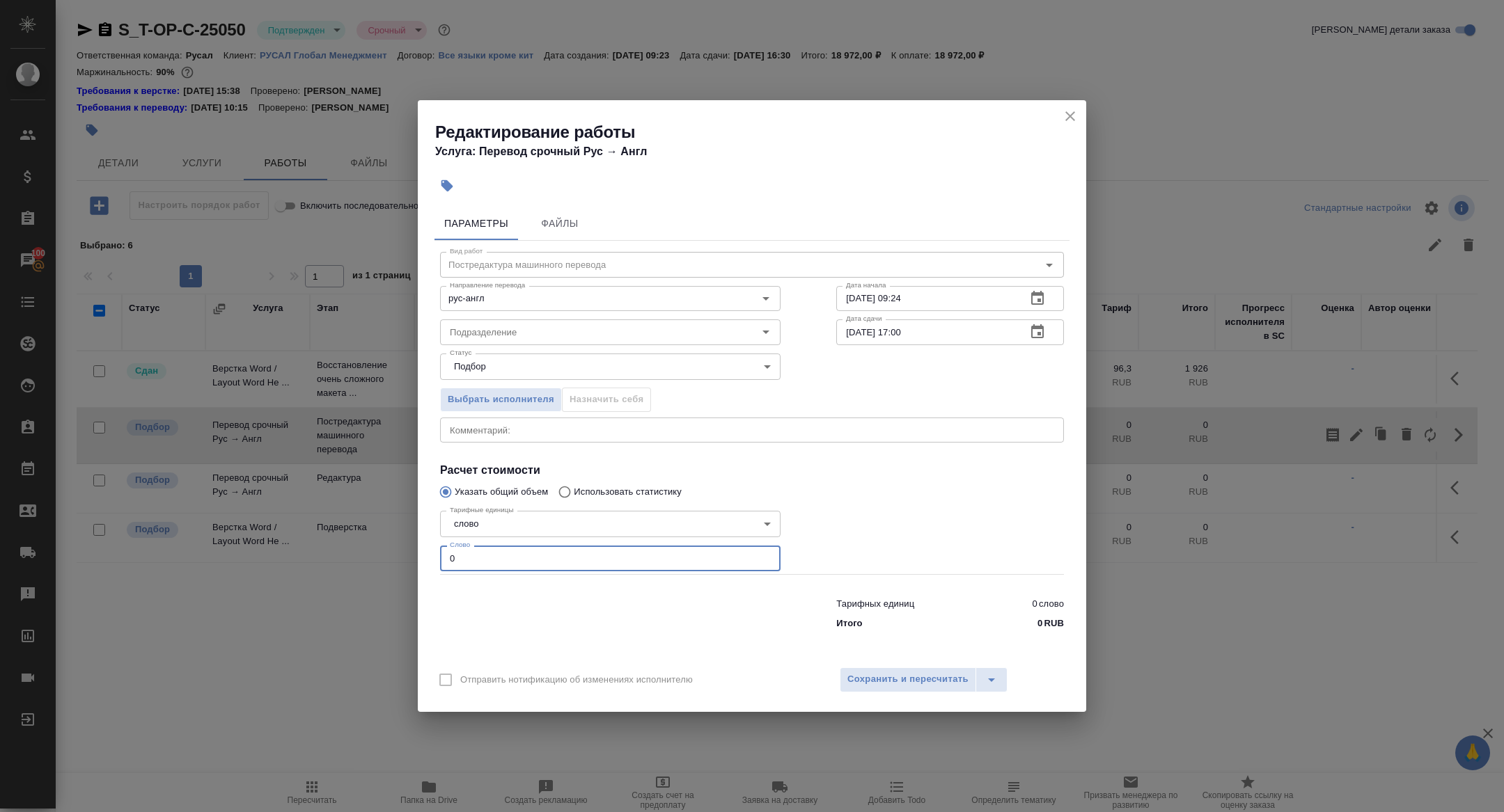
drag, startPoint x: 475, startPoint y: 556, endPoint x: 305, endPoint y: 556, distance: 170.0
click at [316, 556] on div "Редактирование работы Услуга: Перевод срочный Рус → Англ Параметры Файлы Вид ра…" at bounding box center [752, 406] width 1504 height 812
type input "1400"
click at [896, 679] on span "Сохранить и пересчитать" at bounding box center [908, 679] width 121 height 16
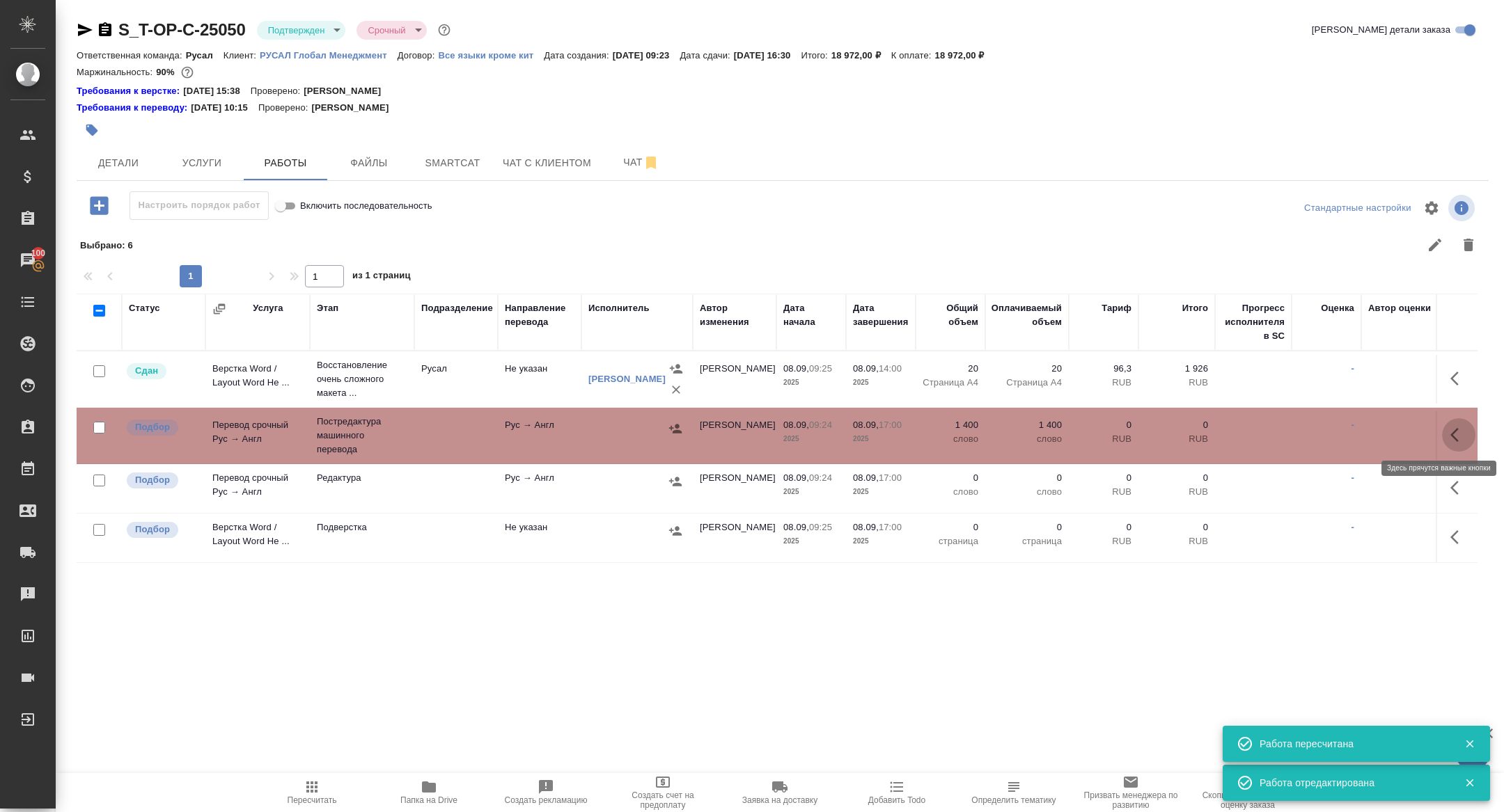
drag, startPoint x: 1461, startPoint y: 429, endPoint x: 1432, endPoint y: 452, distance: 37.0
click at [1461, 429] on icon "button" at bounding box center [1458, 434] width 16 height 16
click at [1362, 441] on icon "button" at bounding box center [1356, 434] width 16 height 16
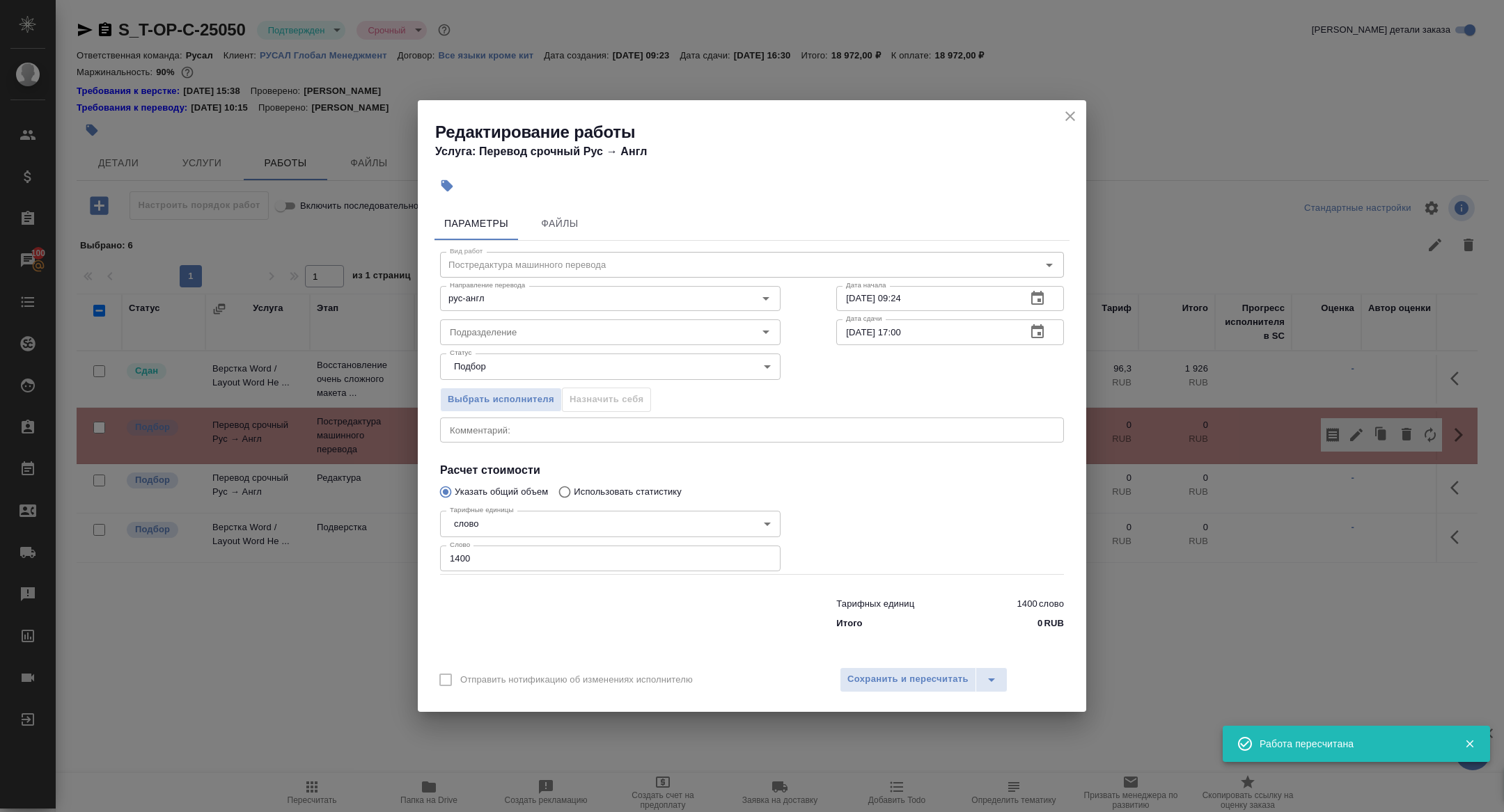
click at [1043, 327] on icon "button" at bounding box center [1038, 331] width 13 height 14
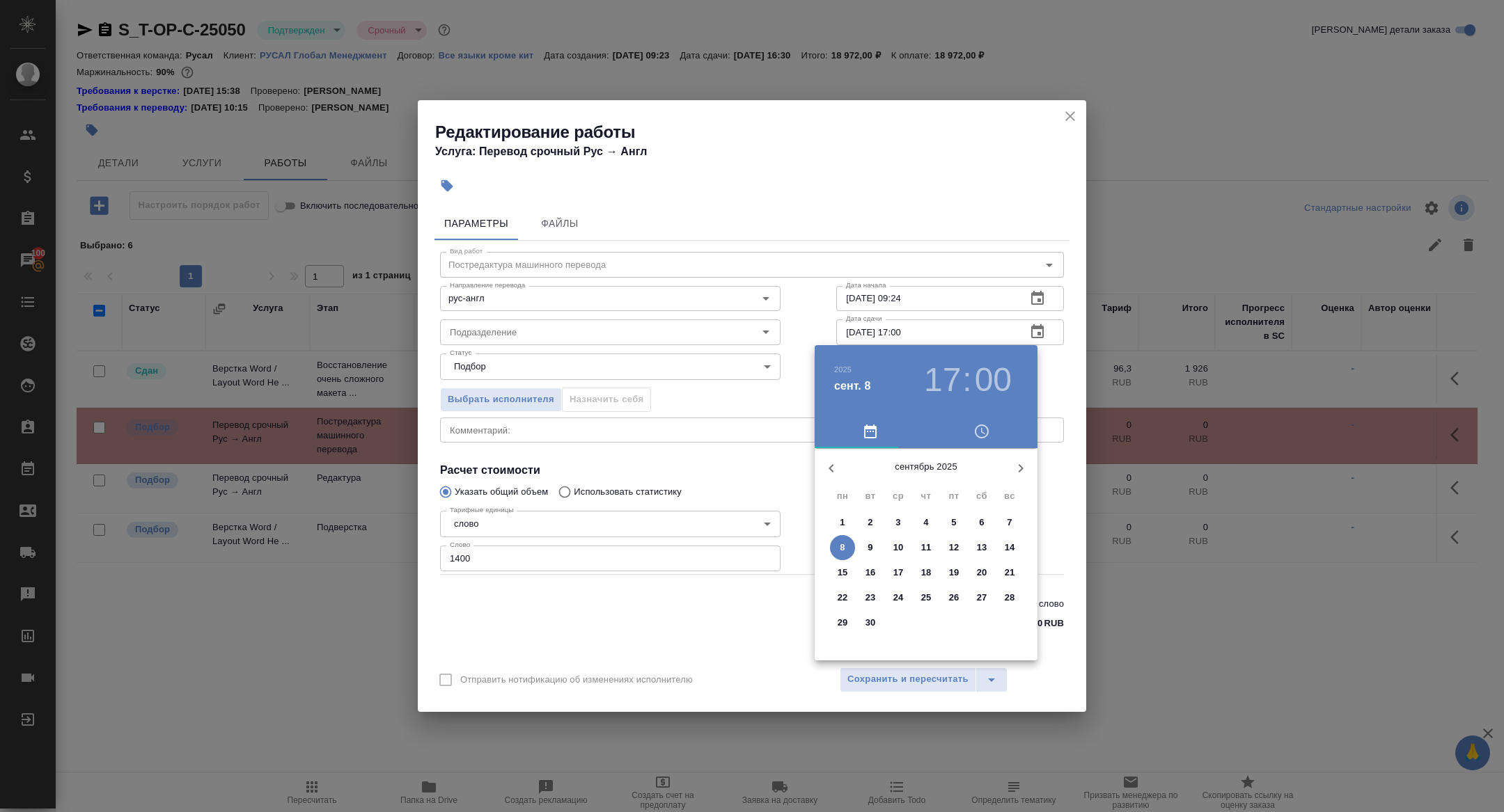
click at [900, 553] on p "10" at bounding box center [899, 548] width 10 height 14
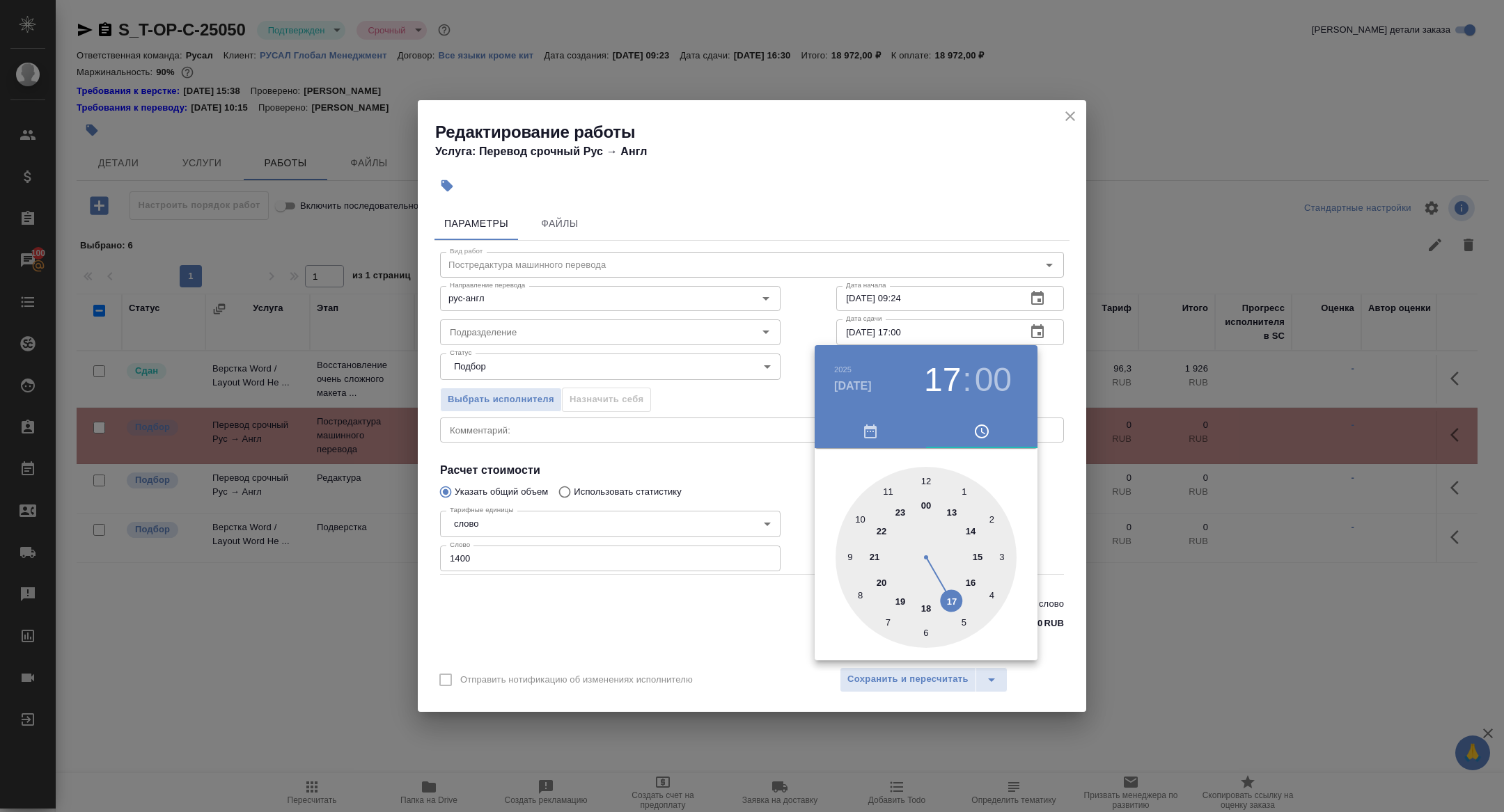
type input "10.09.2025 12:00"
click at [931, 481] on div at bounding box center [926, 557] width 181 height 181
click at [741, 455] on div at bounding box center [752, 406] width 1504 height 812
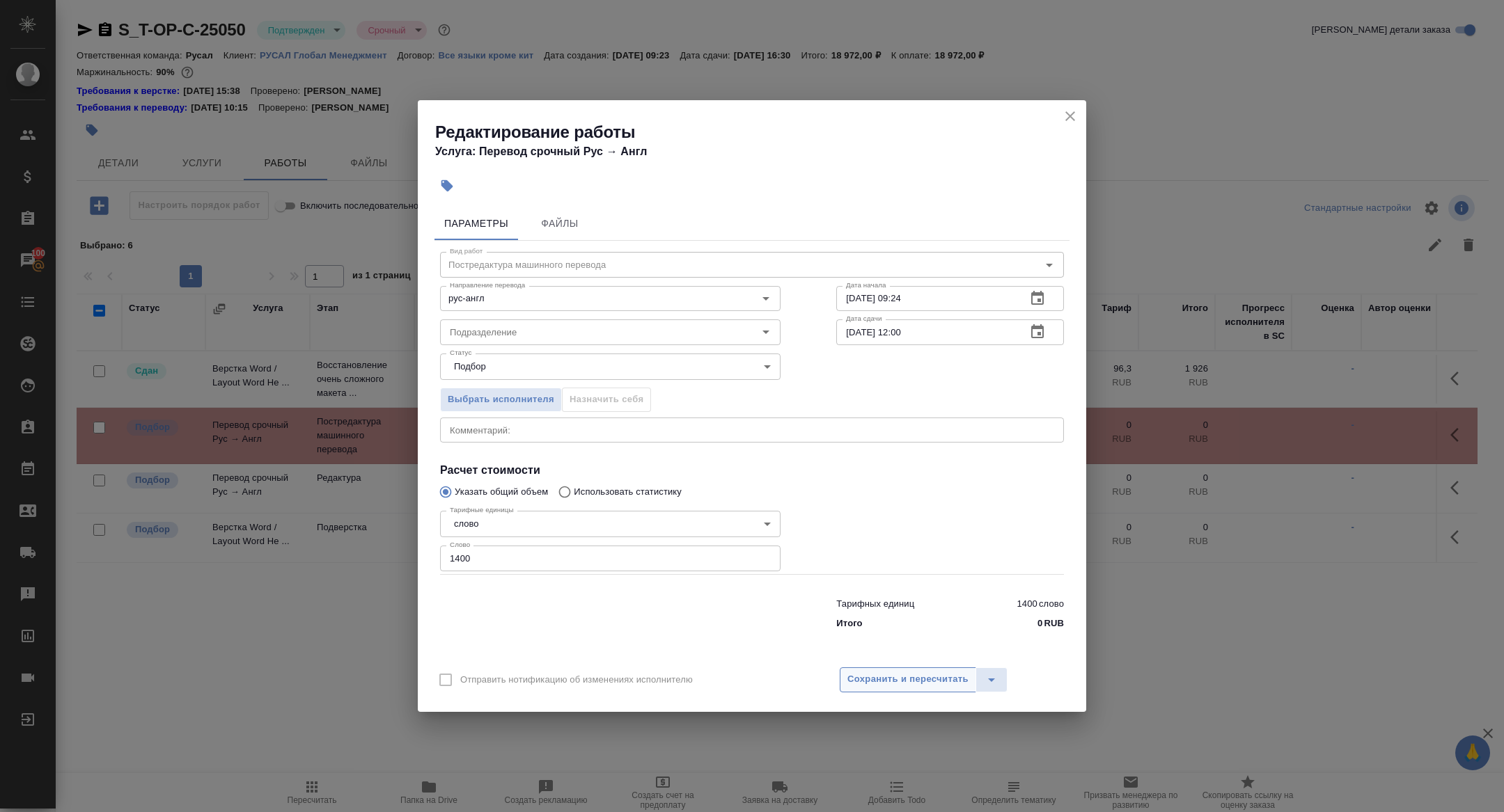
click at [944, 691] on button "Сохранить и пересчитать" at bounding box center [908, 680] width 136 height 25
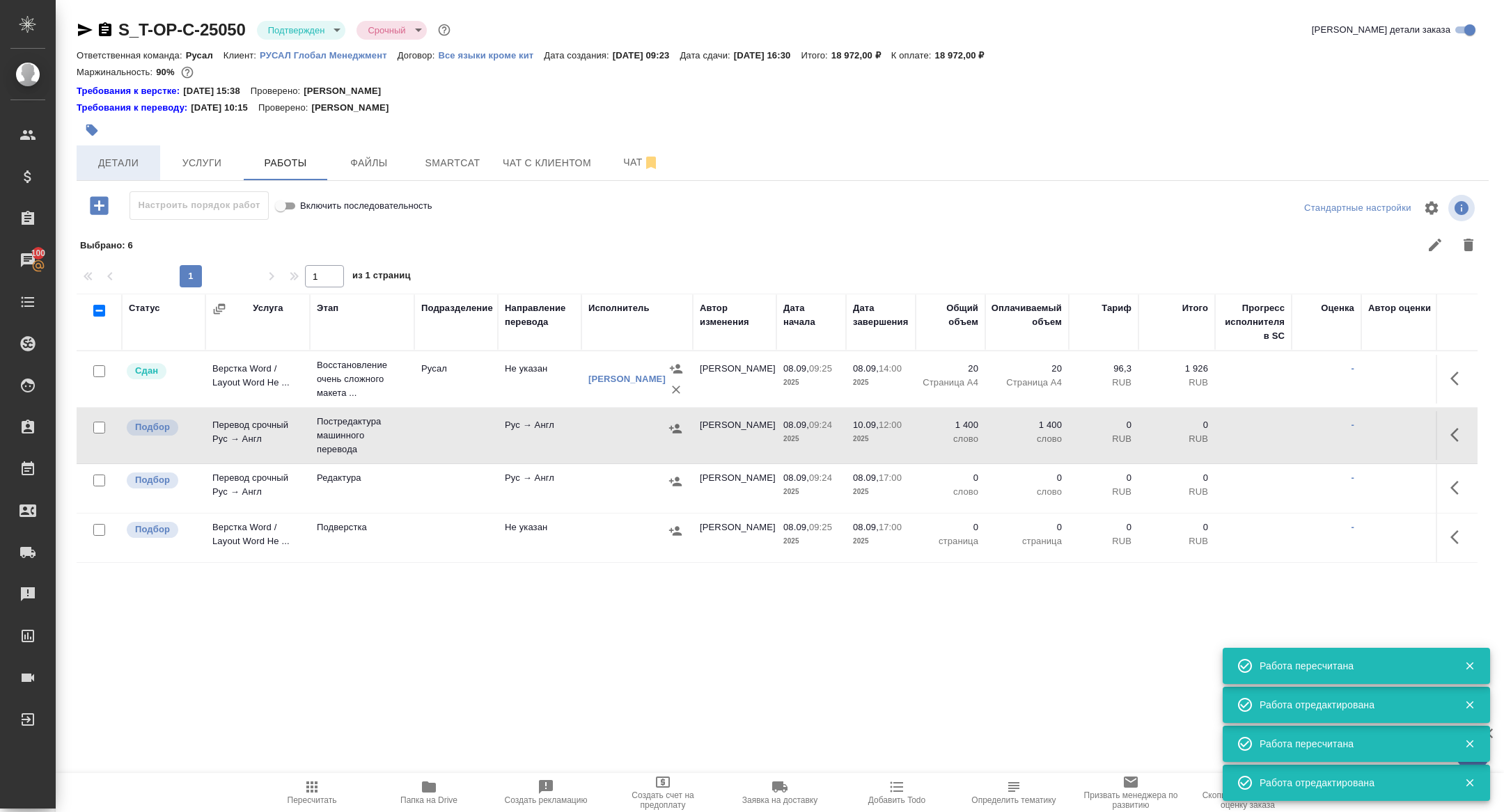
click at [119, 160] on span "Детали" at bounding box center [117, 163] width 66 height 17
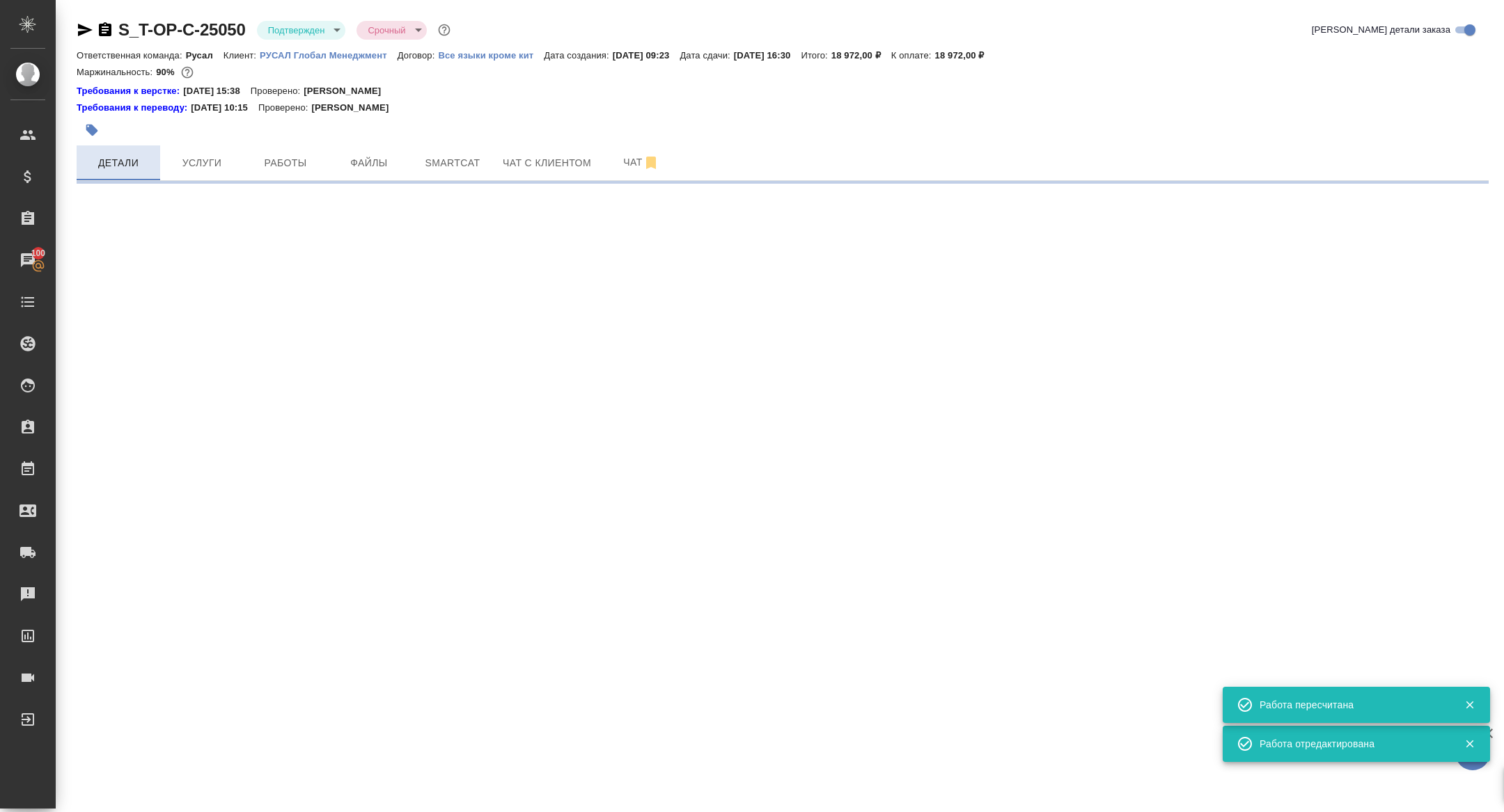
select select "RU"
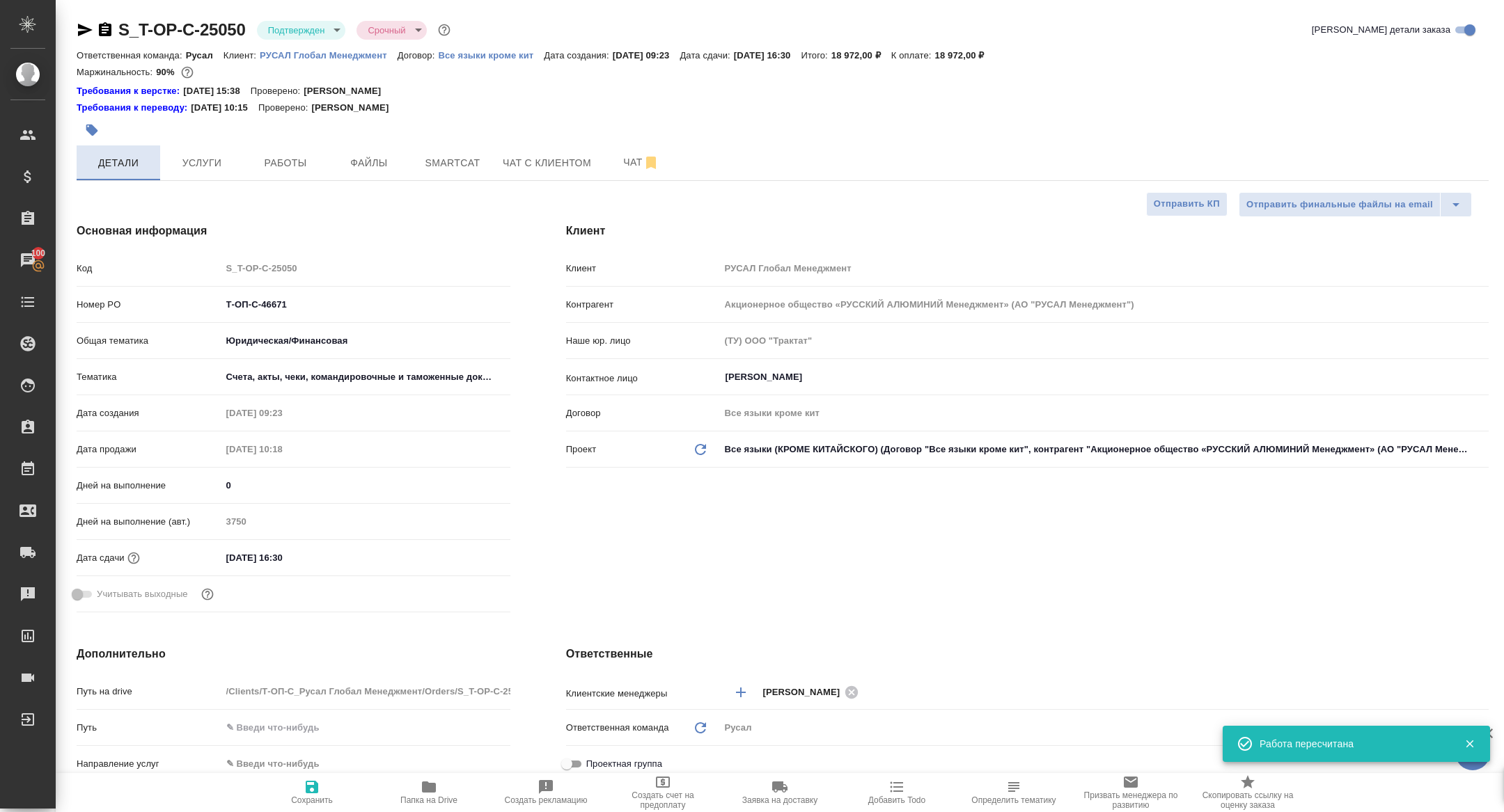
type textarea "x"
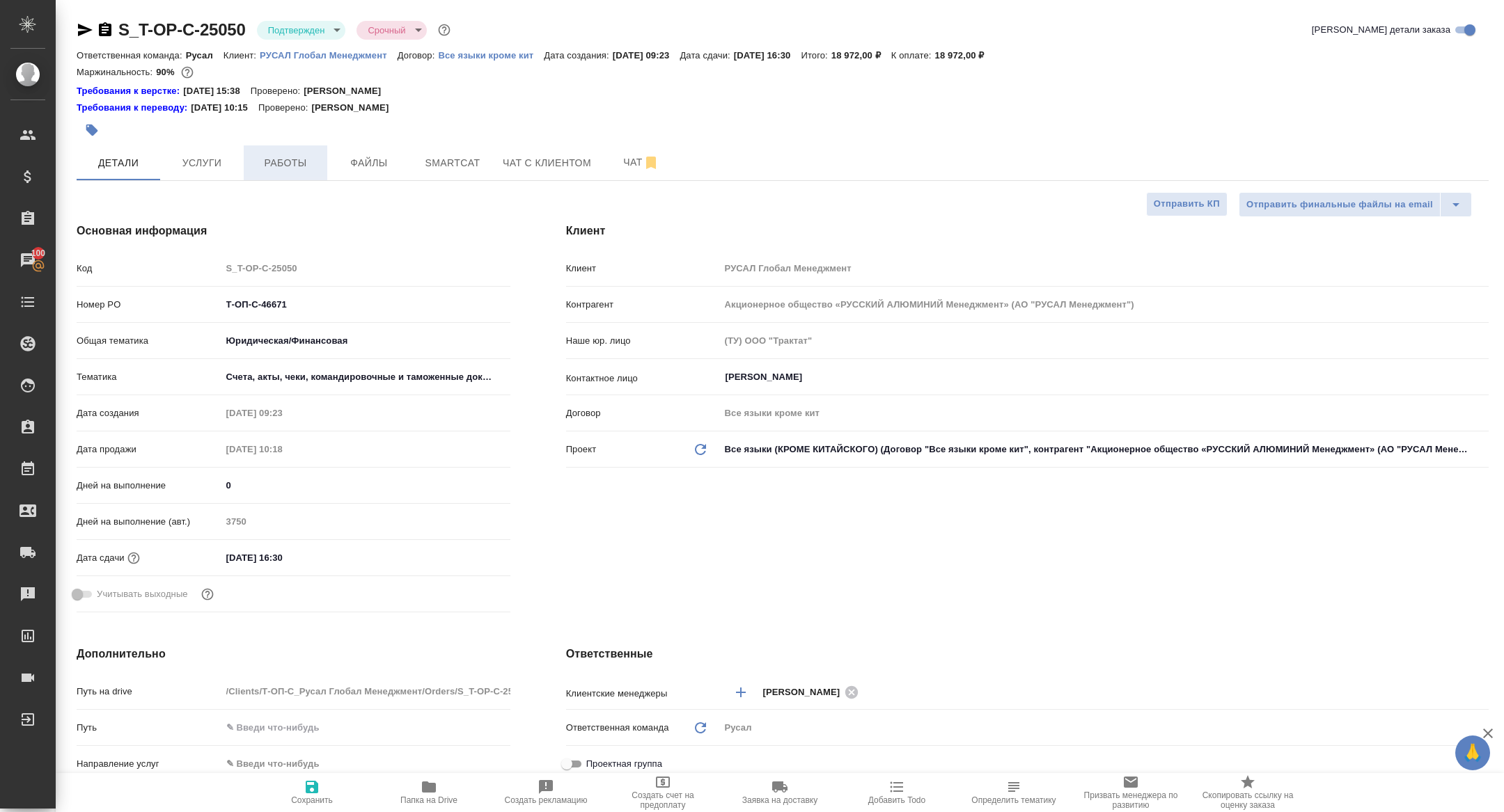
click at [276, 161] on span "Работы" at bounding box center [285, 163] width 66 height 17
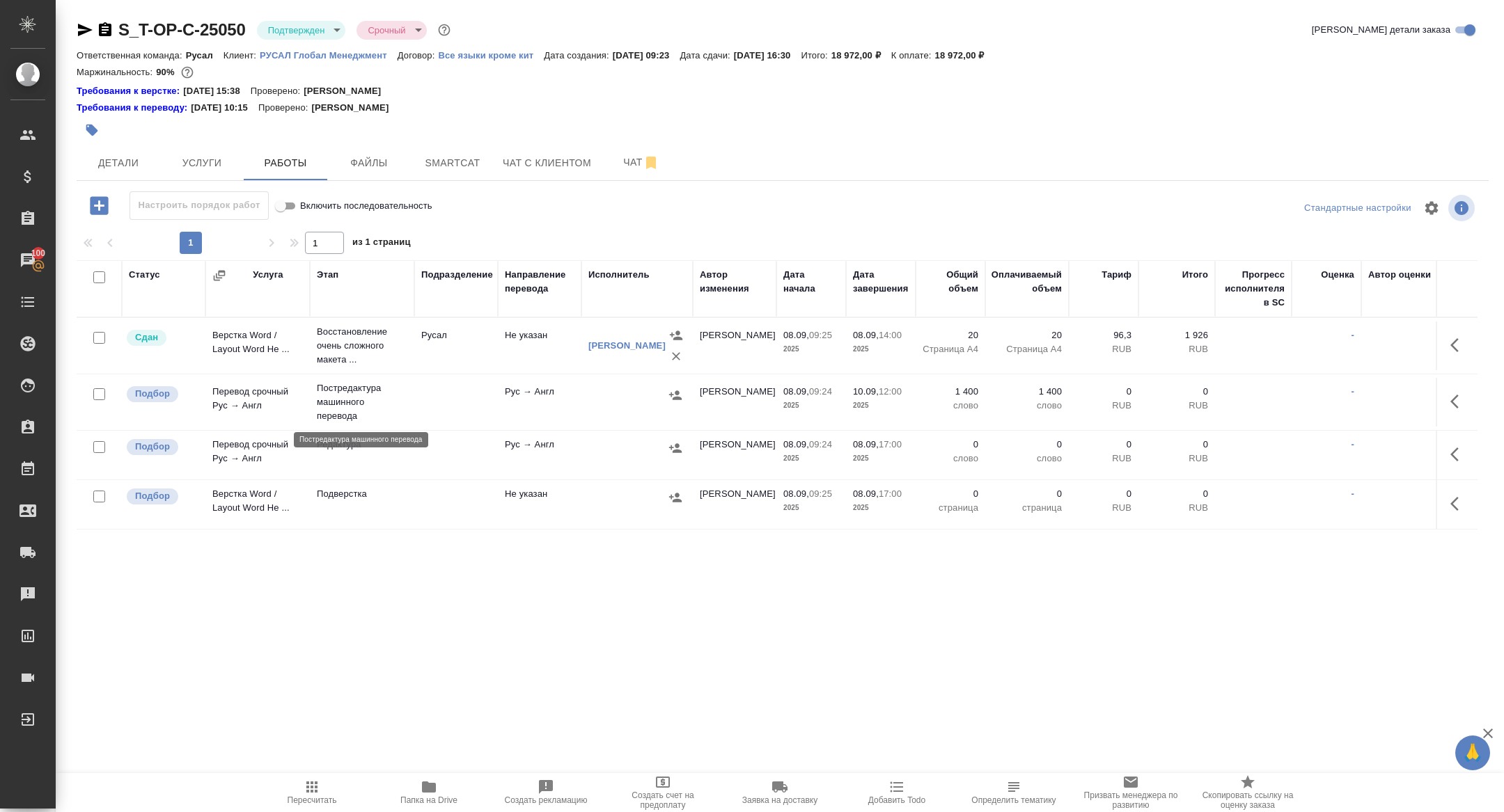
click at [347, 403] on p "Постредактура машинного перевода" at bounding box center [362, 402] width 91 height 41
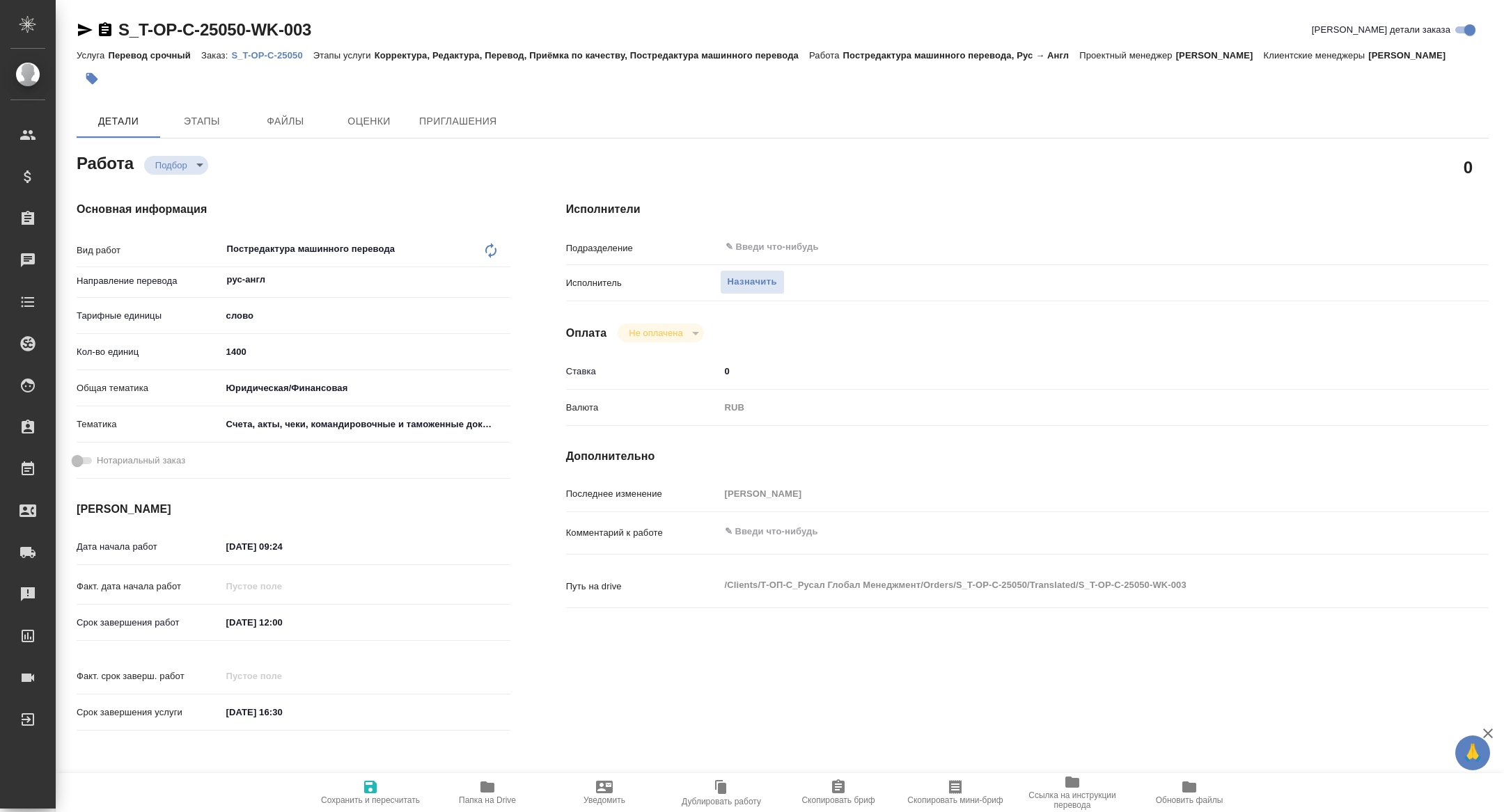
type textarea "x"
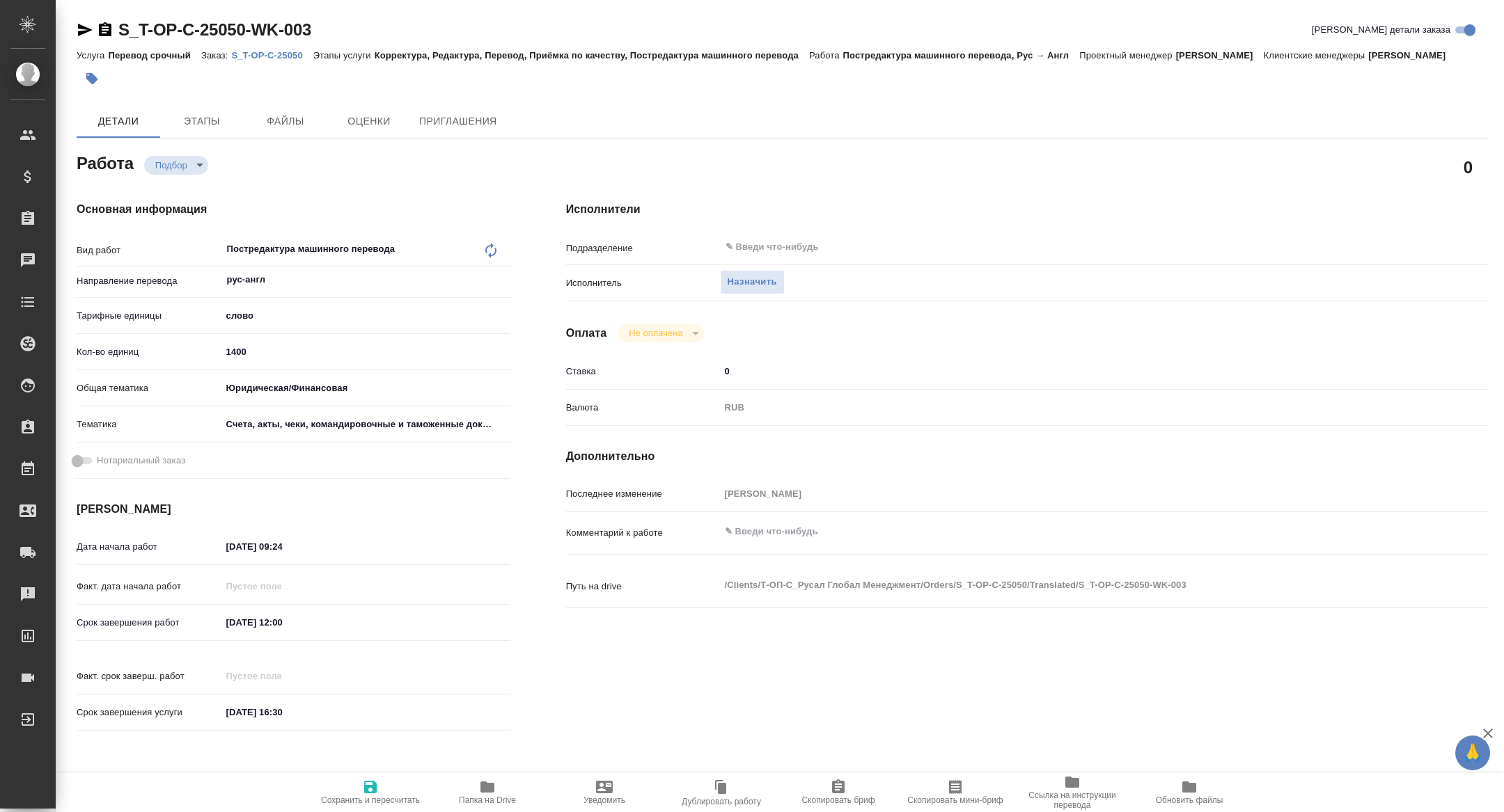
type textarea "x"
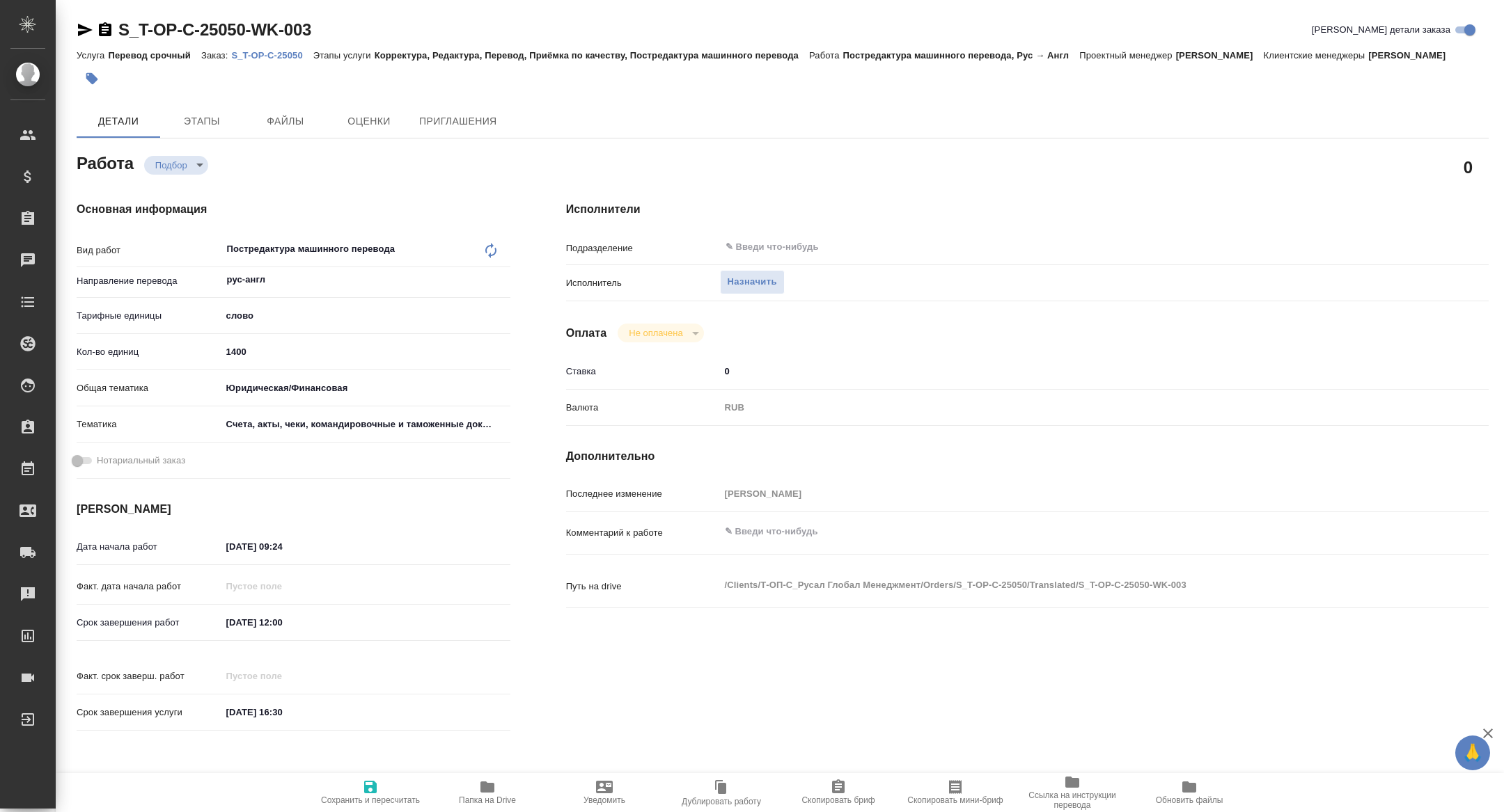
type textarea "x"
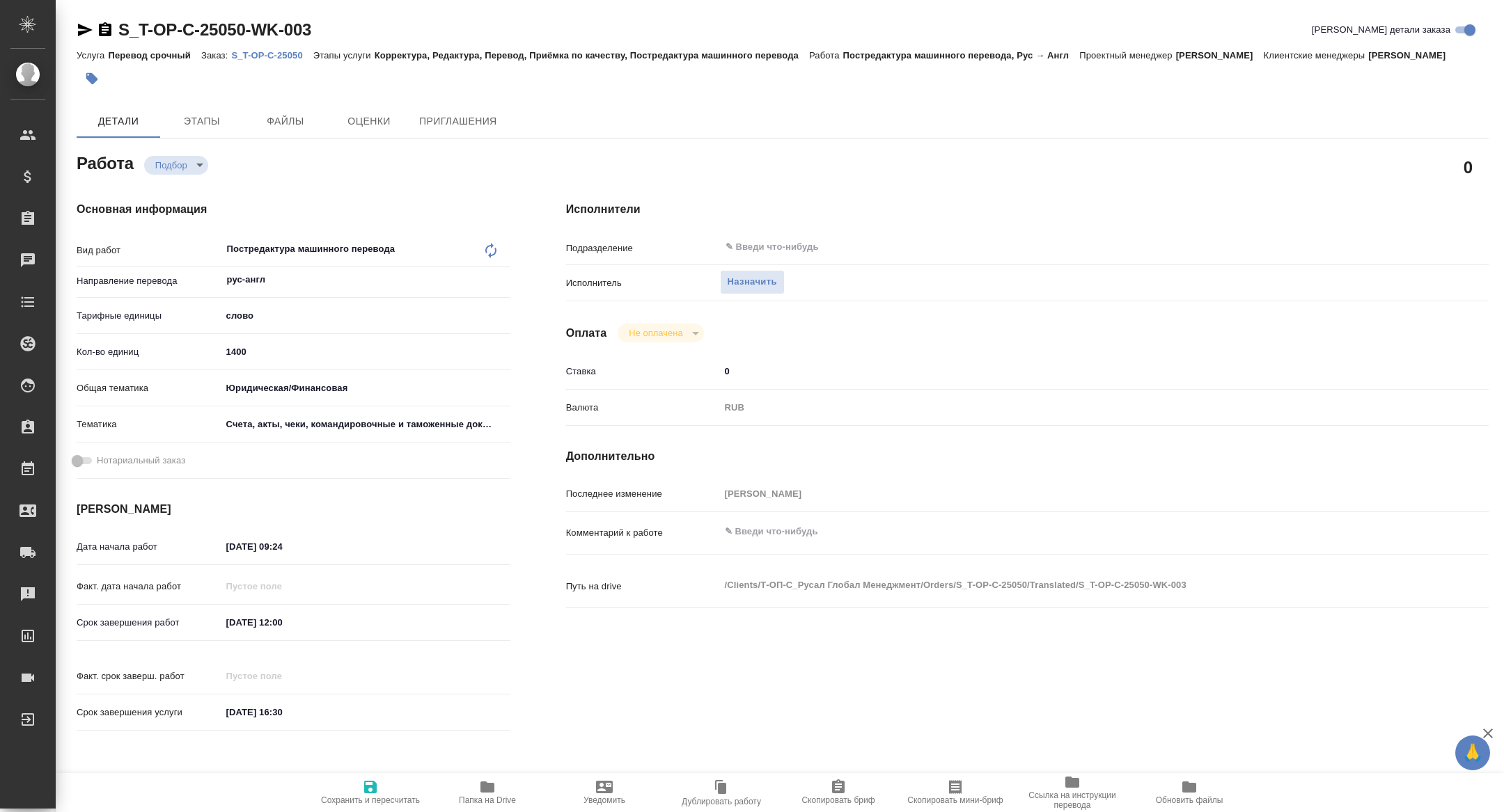
click at [969, 787] on span "Скопировать мини-бриф" at bounding box center [956, 792] width 100 height 27
type textarea "x"
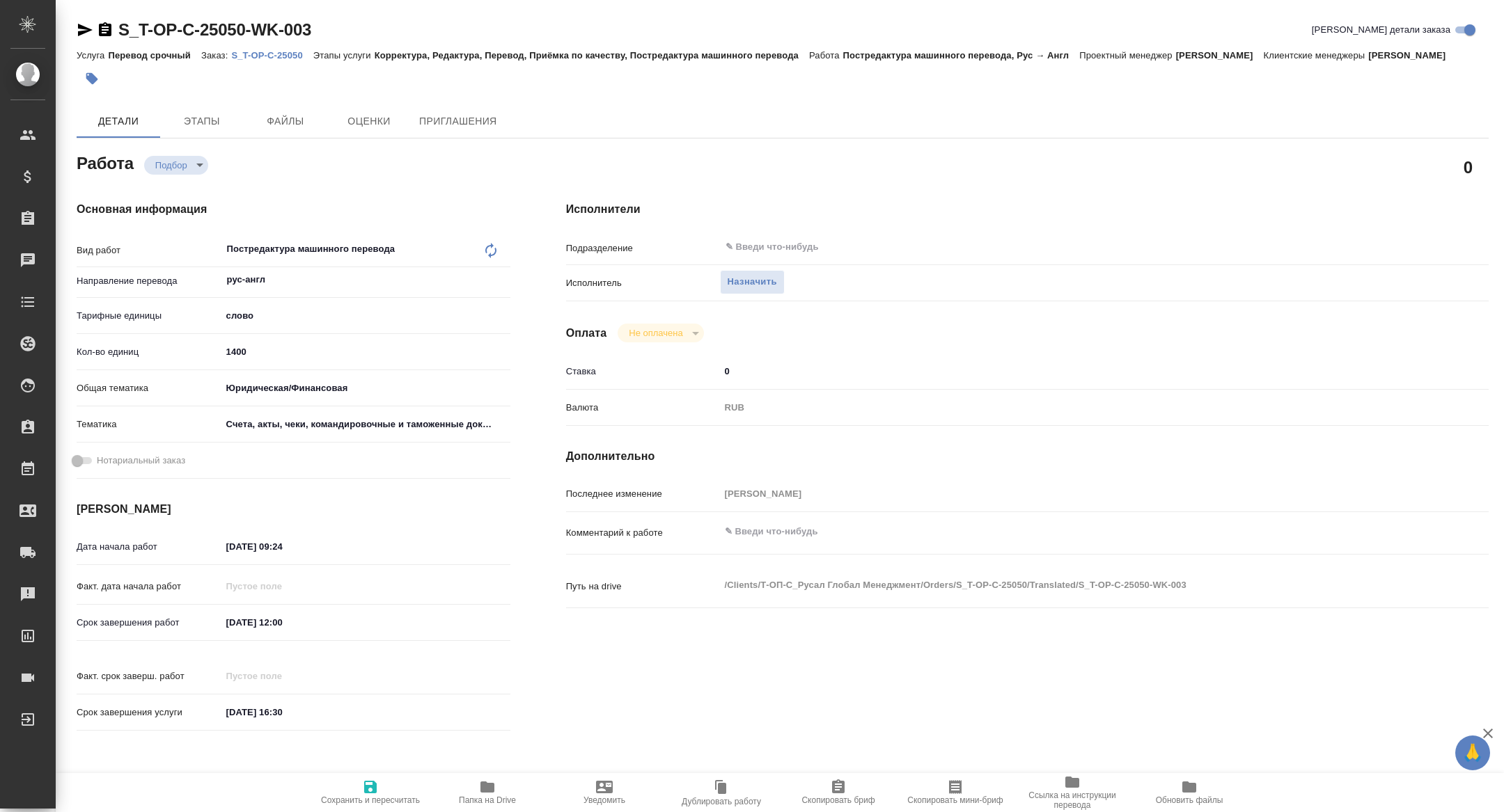
type textarea "x"
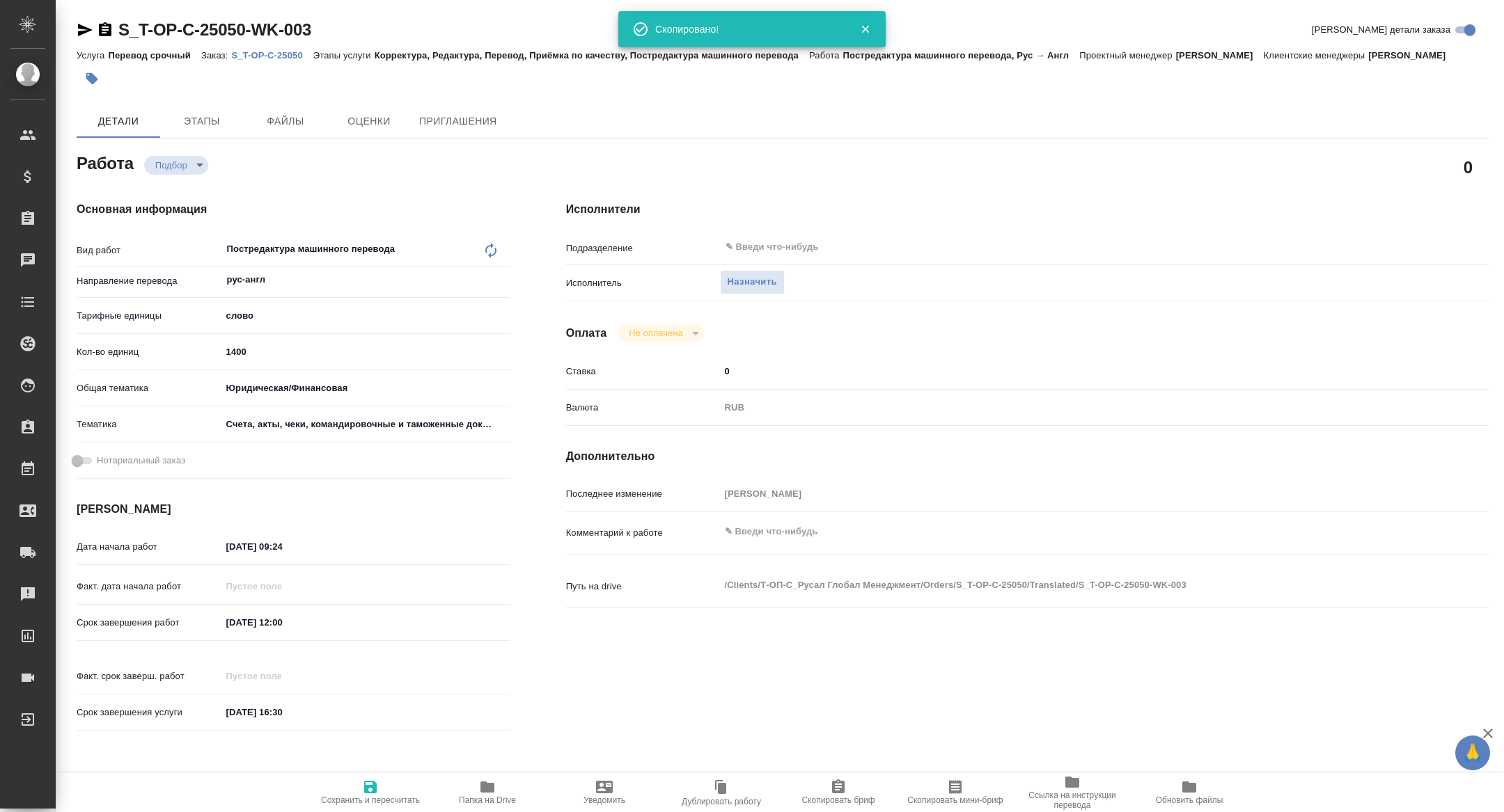
type textarea "x"
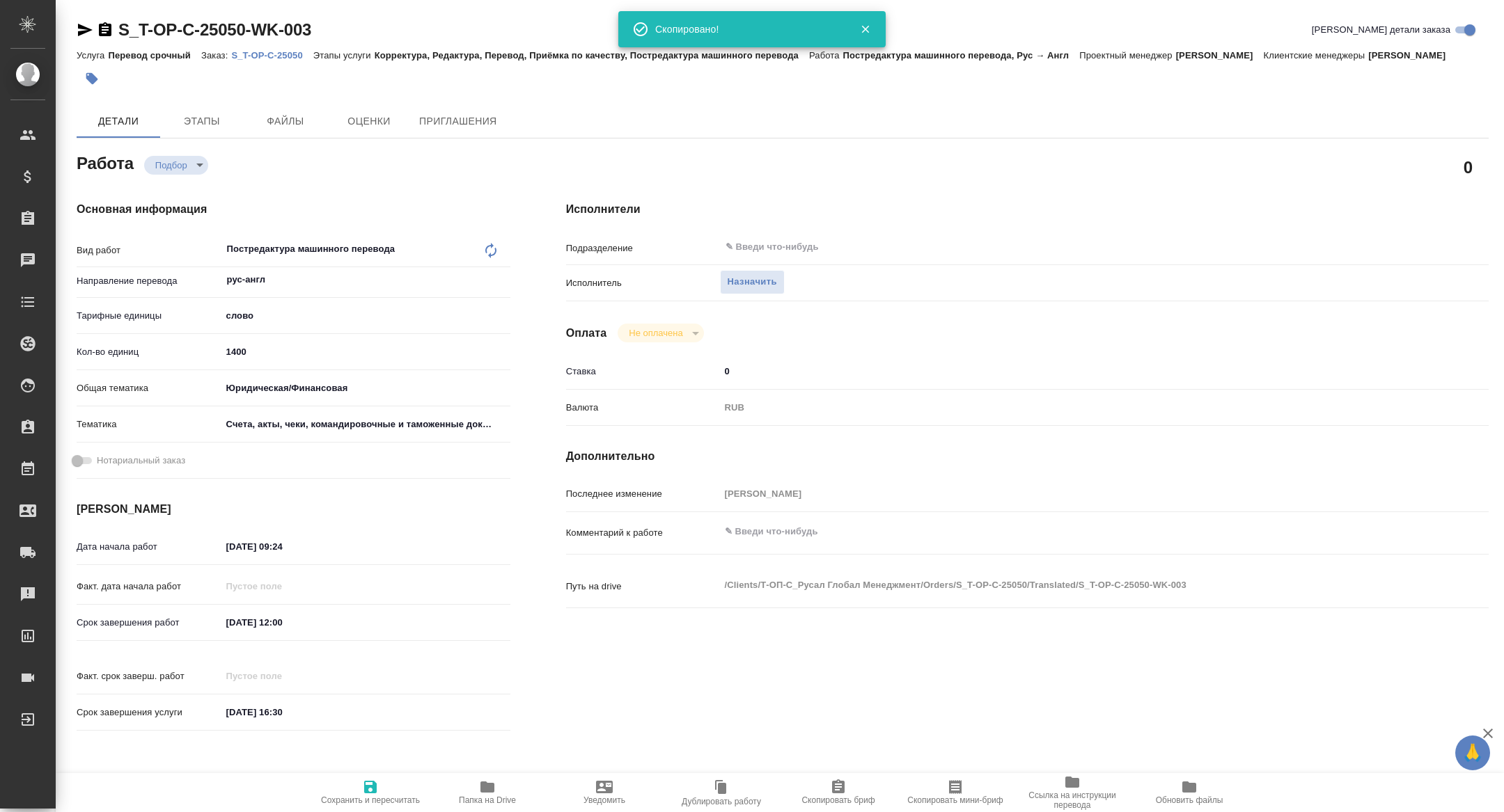
type textarea "x"
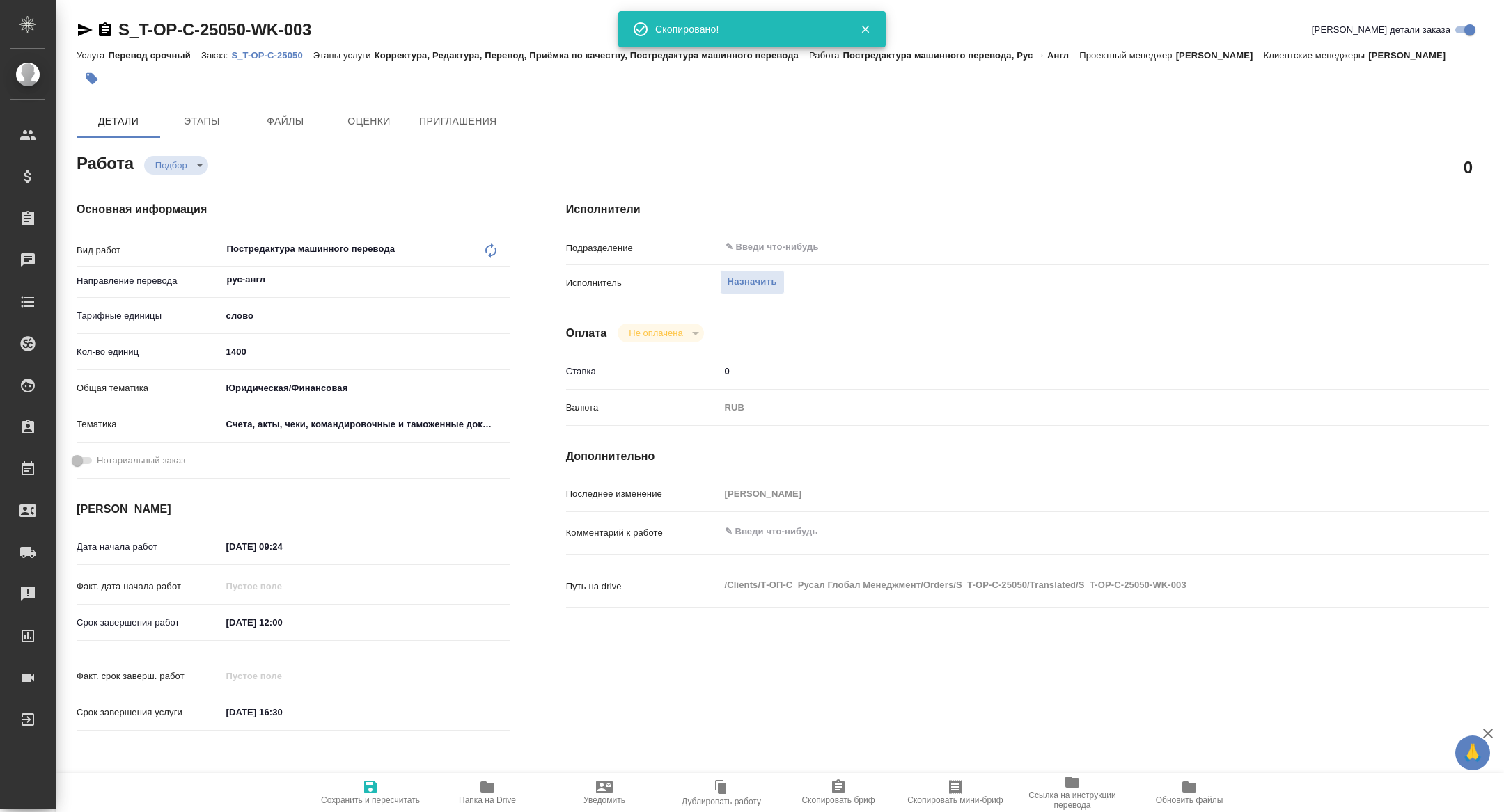
type textarea "x"
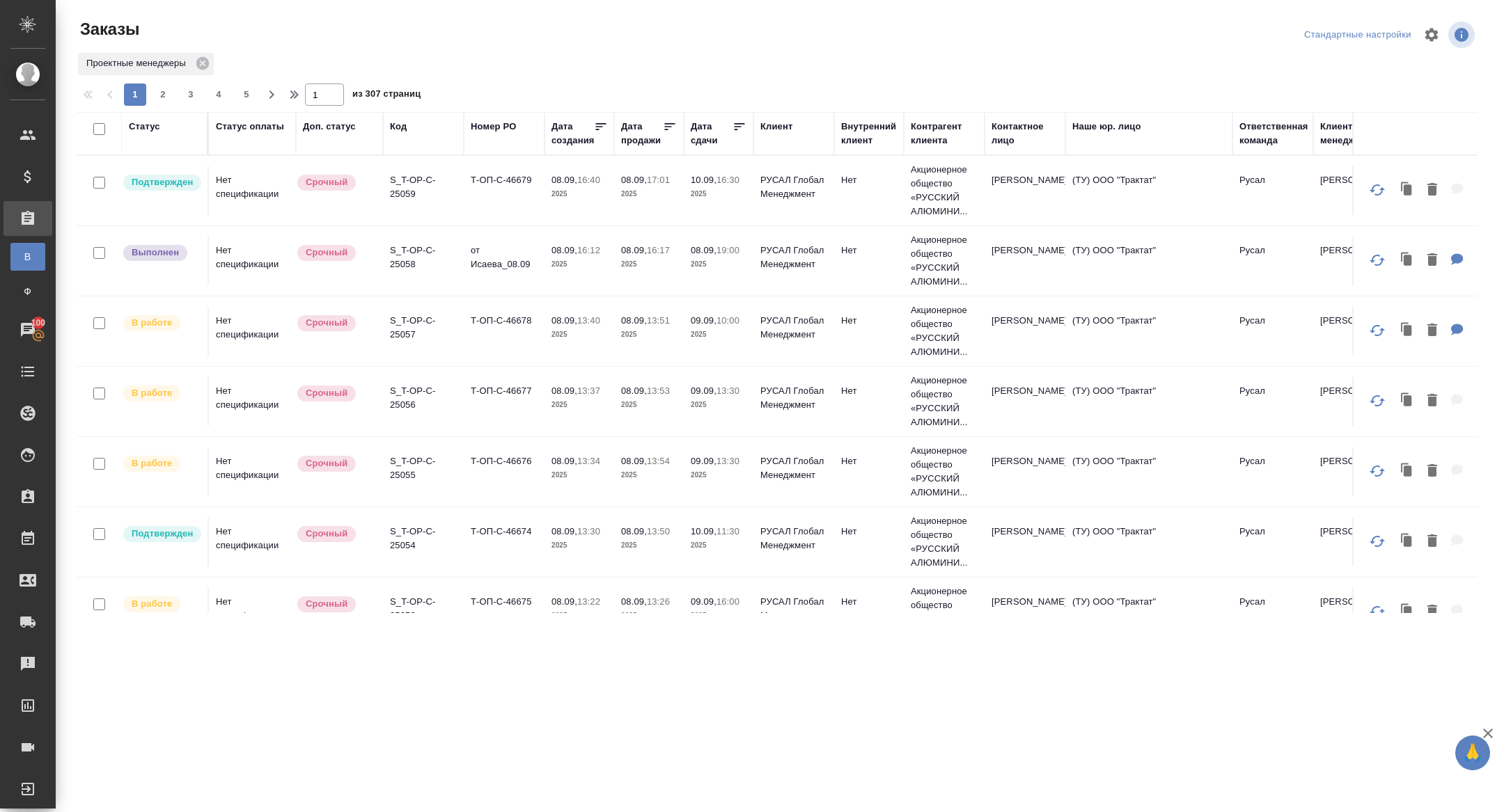
click at [720, 139] on div "Дата сдачи" at bounding box center [711, 134] width 41 height 28
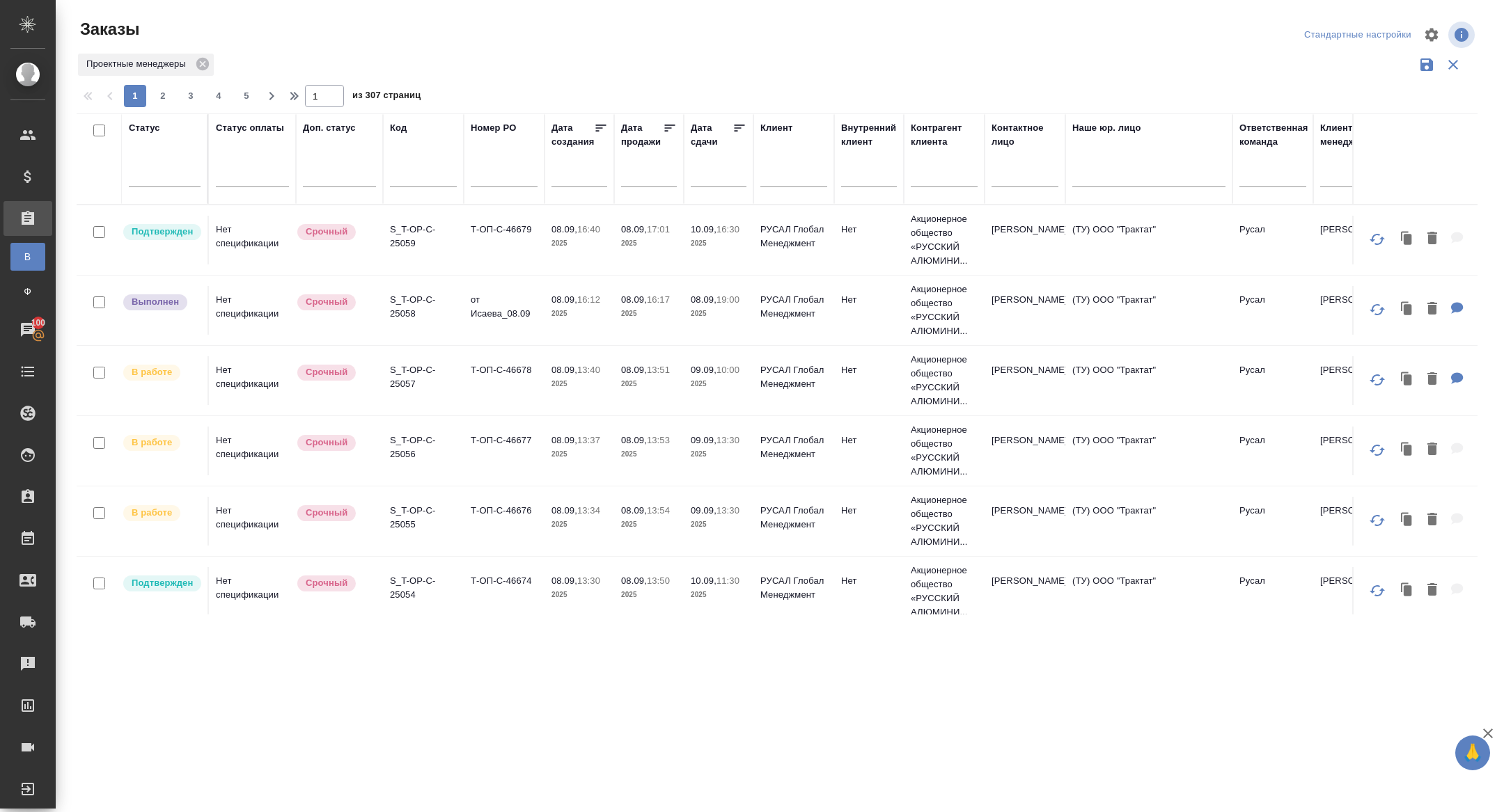
click at [704, 173] on input "text" at bounding box center [723, 175] width 47 height 20
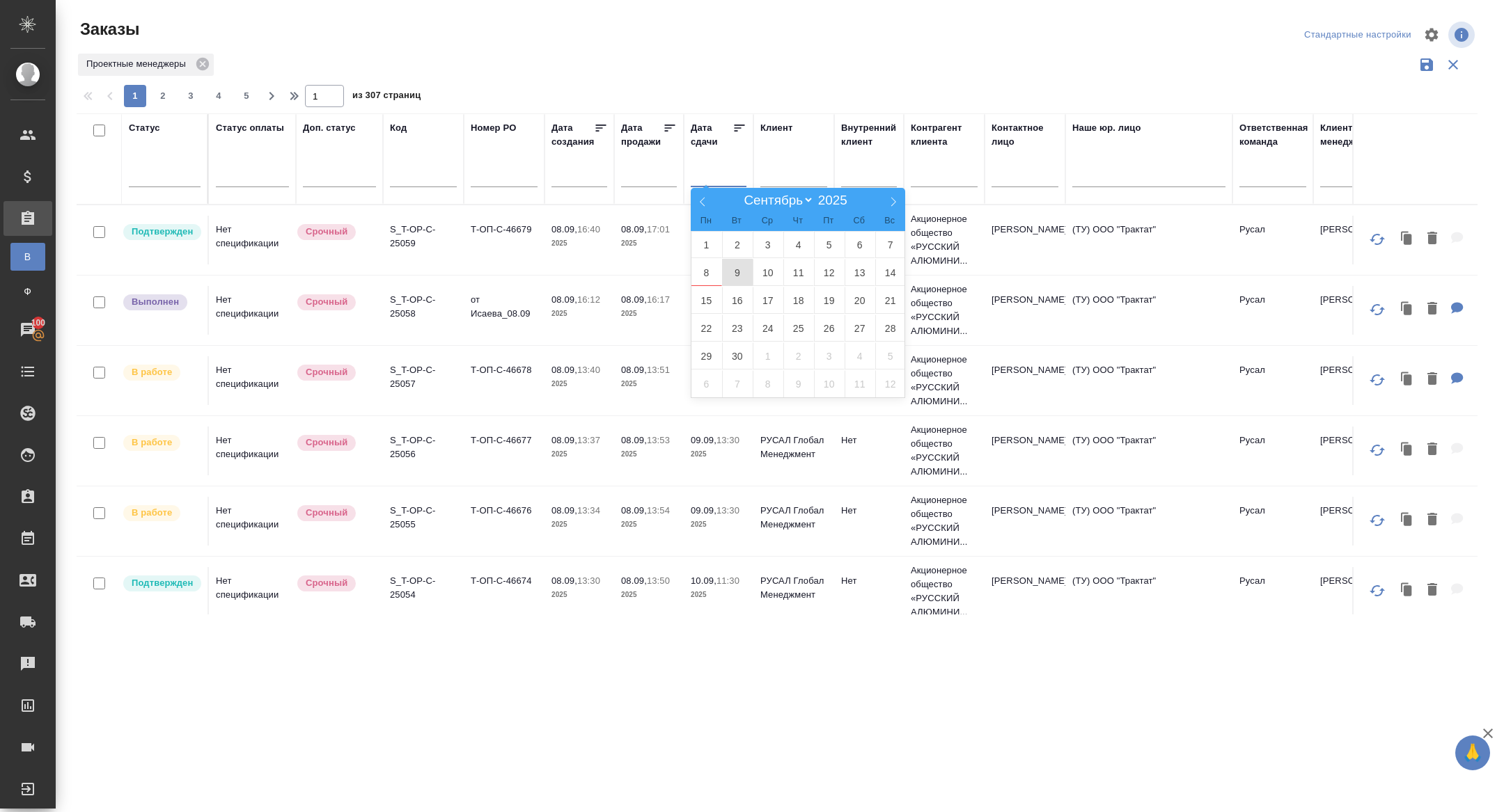
click at [743, 272] on span "9" at bounding box center [737, 272] width 30 height 27
type div "[DATE]T21:00:00.000Z"
click at [757, 259] on span "10" at bounding box center [768, 272] width 30 height 27
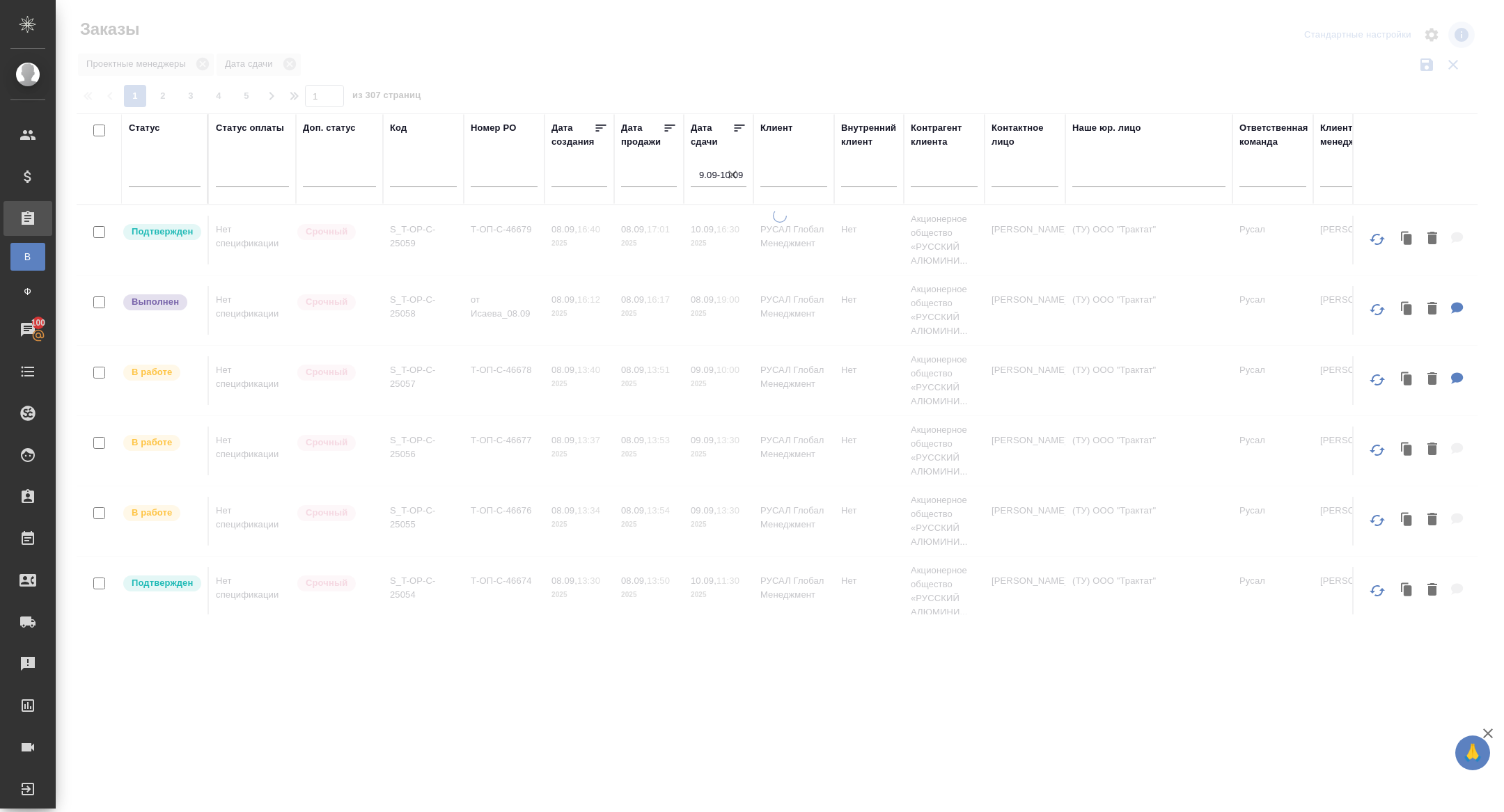
click at [738, 128] on icon at bounding box center [740, 128] width 10 height 7
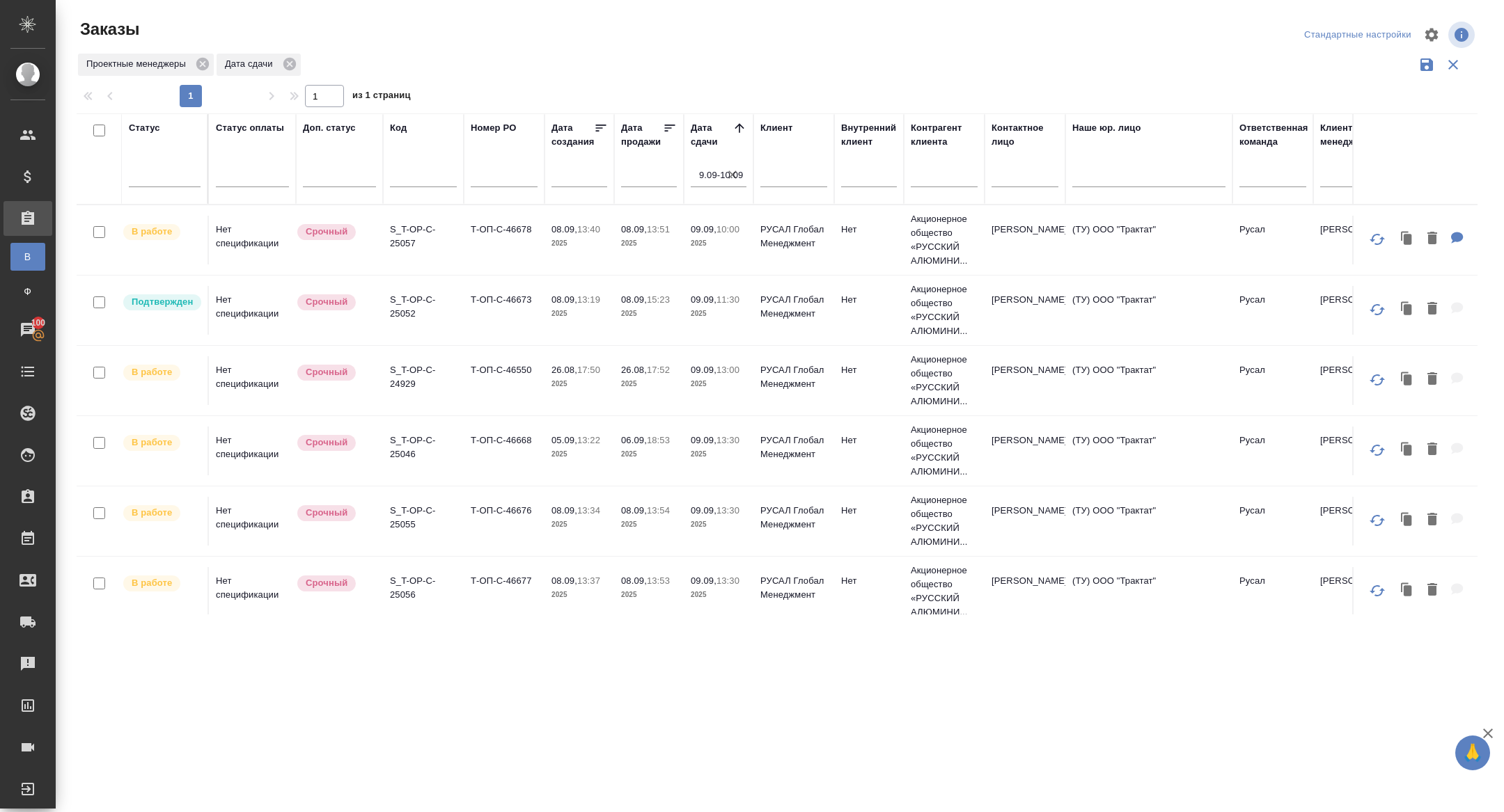
click at [409, 376] on p "S_T-OP-C-24929" at bounding box center [423, 377] width 66 height 28
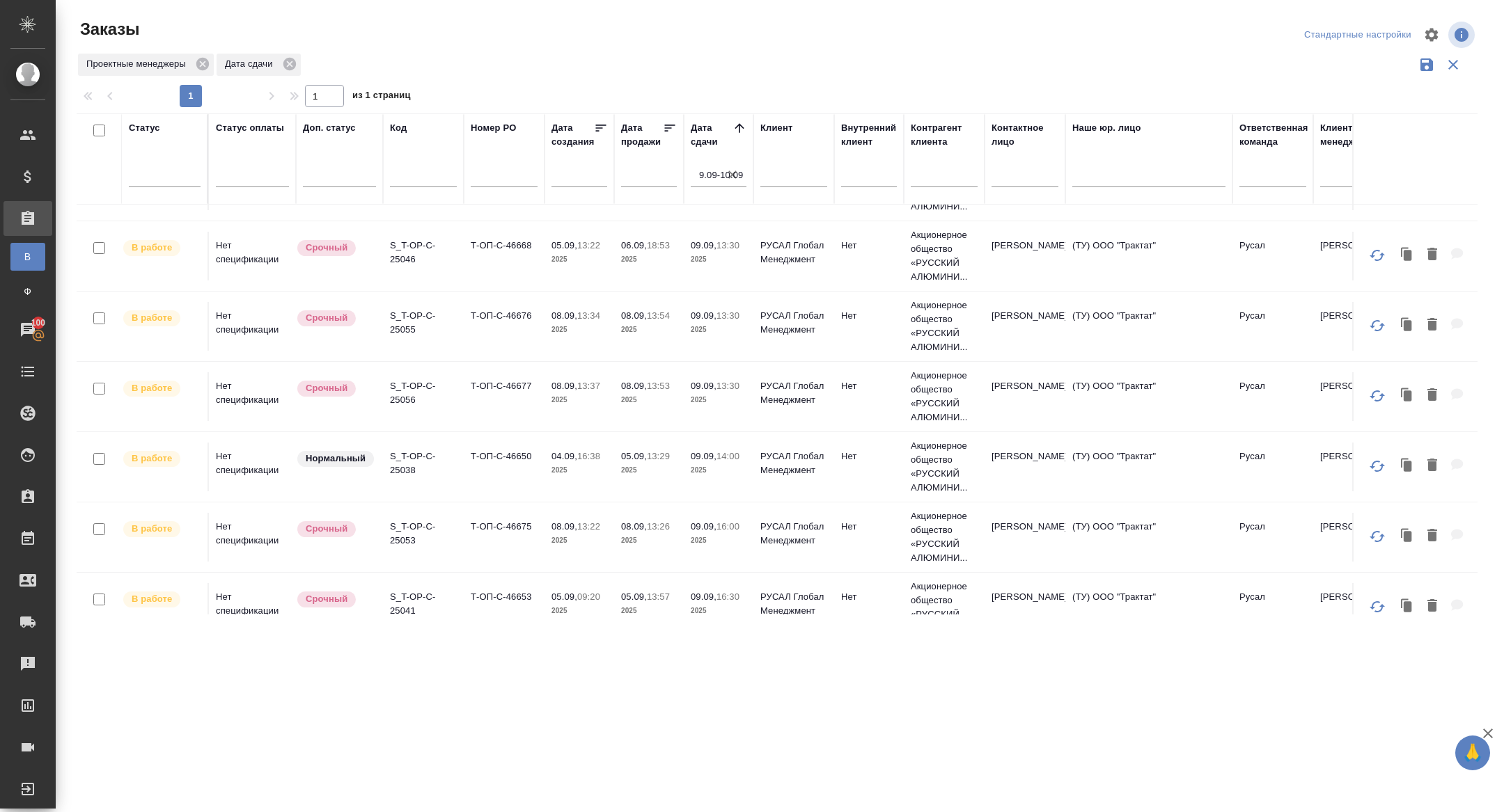
scroll to position [291, 0]
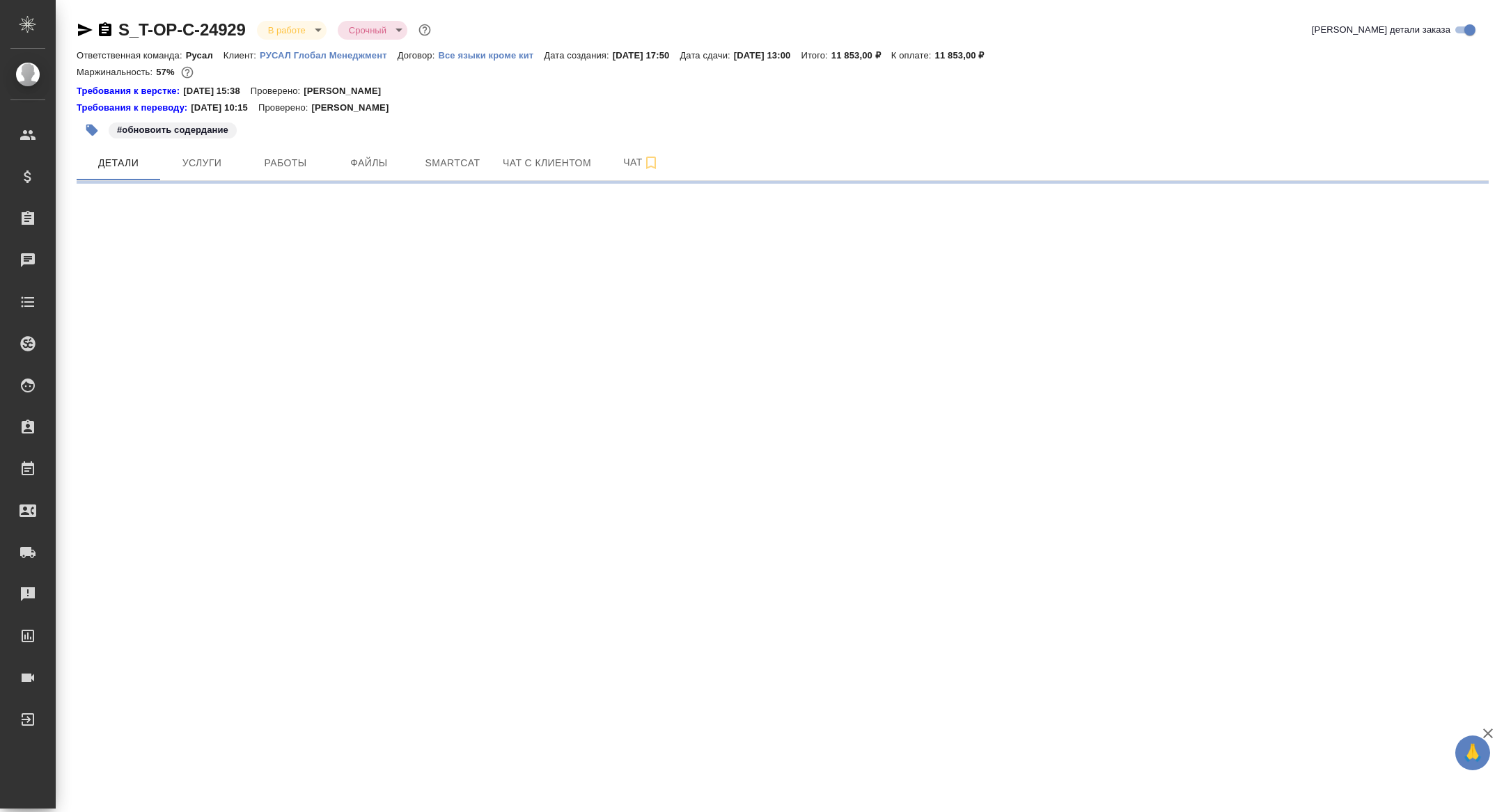
select select "RU"
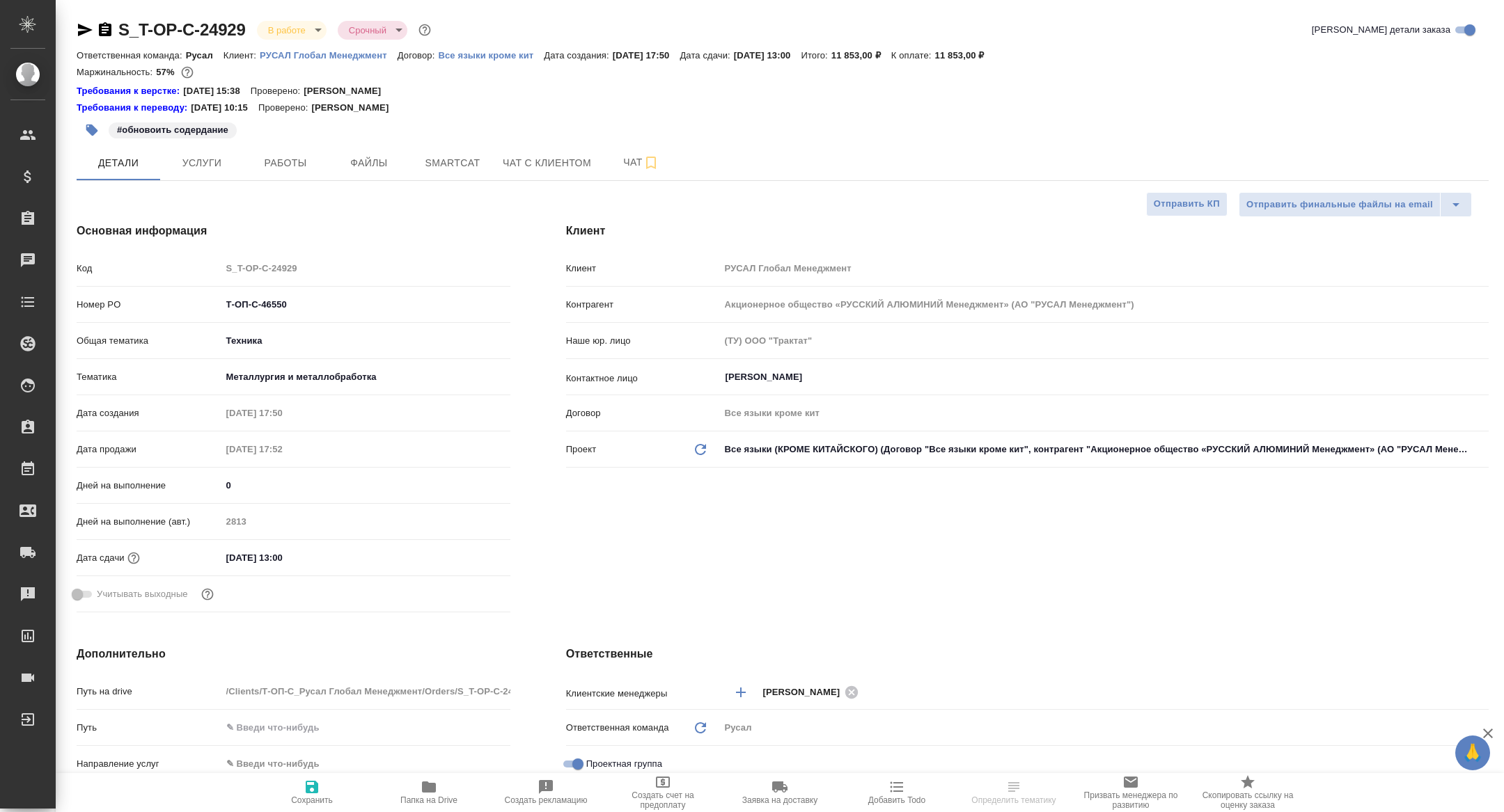
type textarea "x"
click at [272, 170] on span "Работы" at bounding box center [285, 163] width 66 height 17
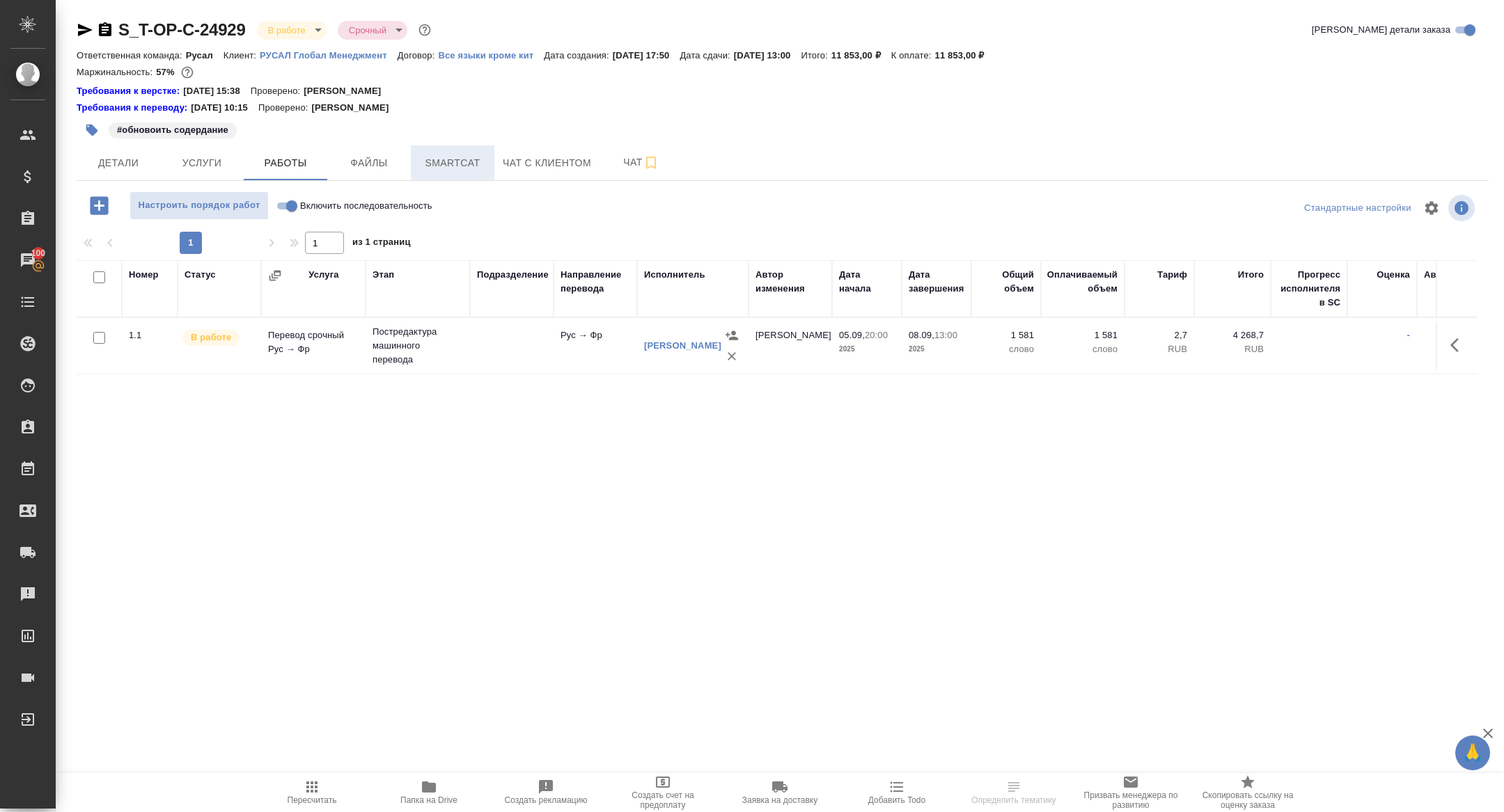
click at [439, 156] on span "Smartcat" at bounding box center [452, 163] width 66 height 17
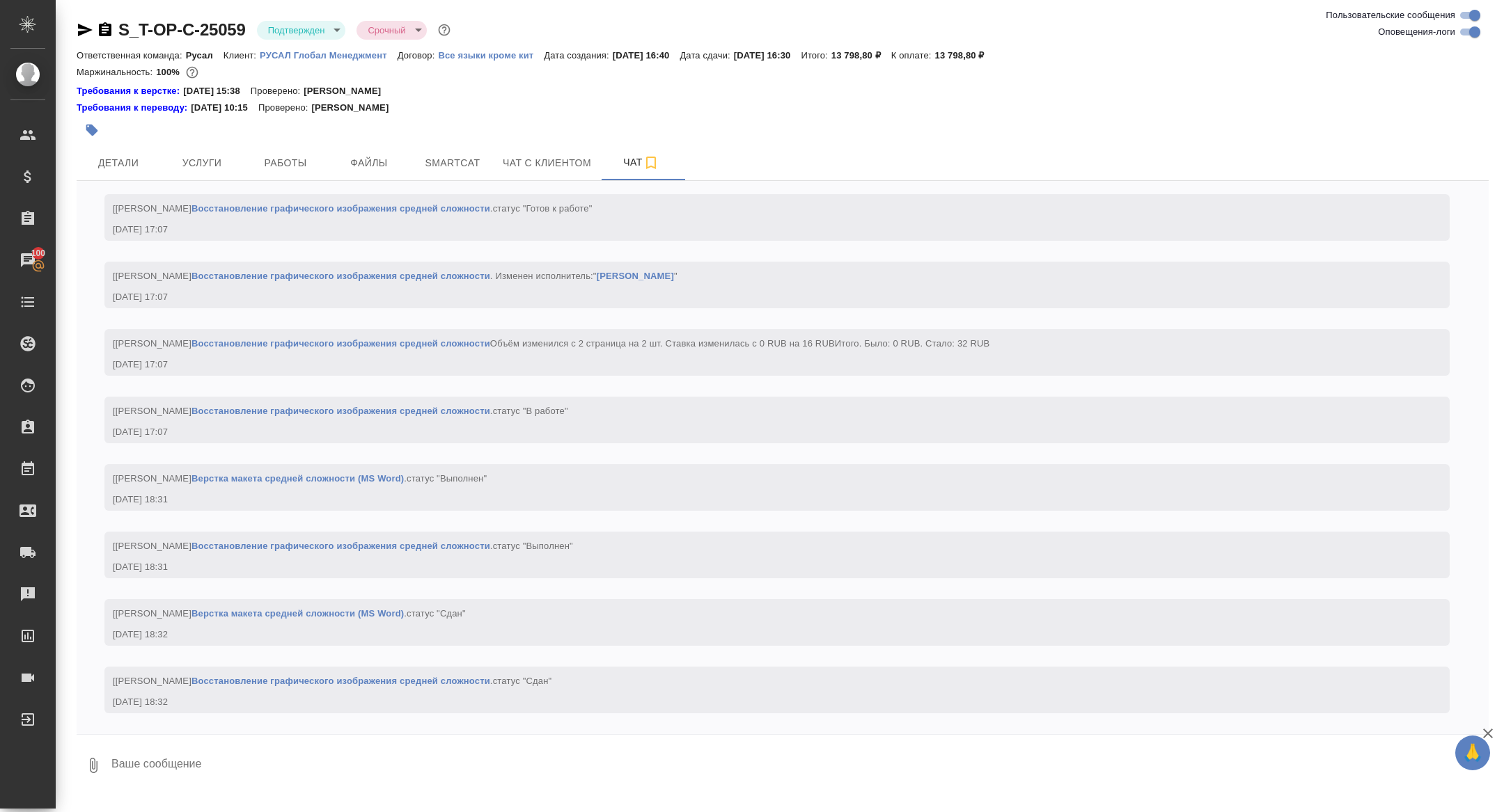
scroll to position [2659, 0]
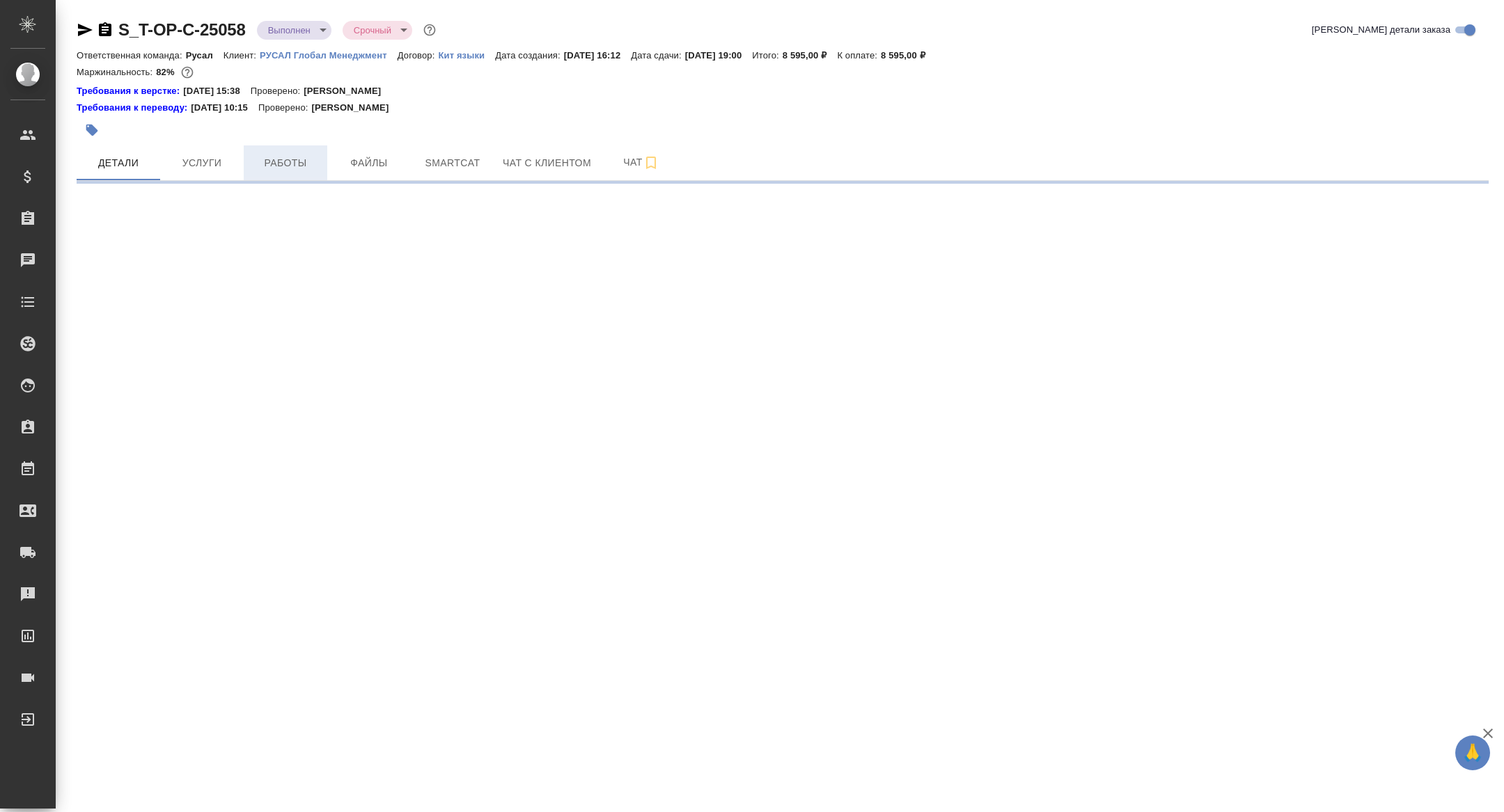
select select "RU"
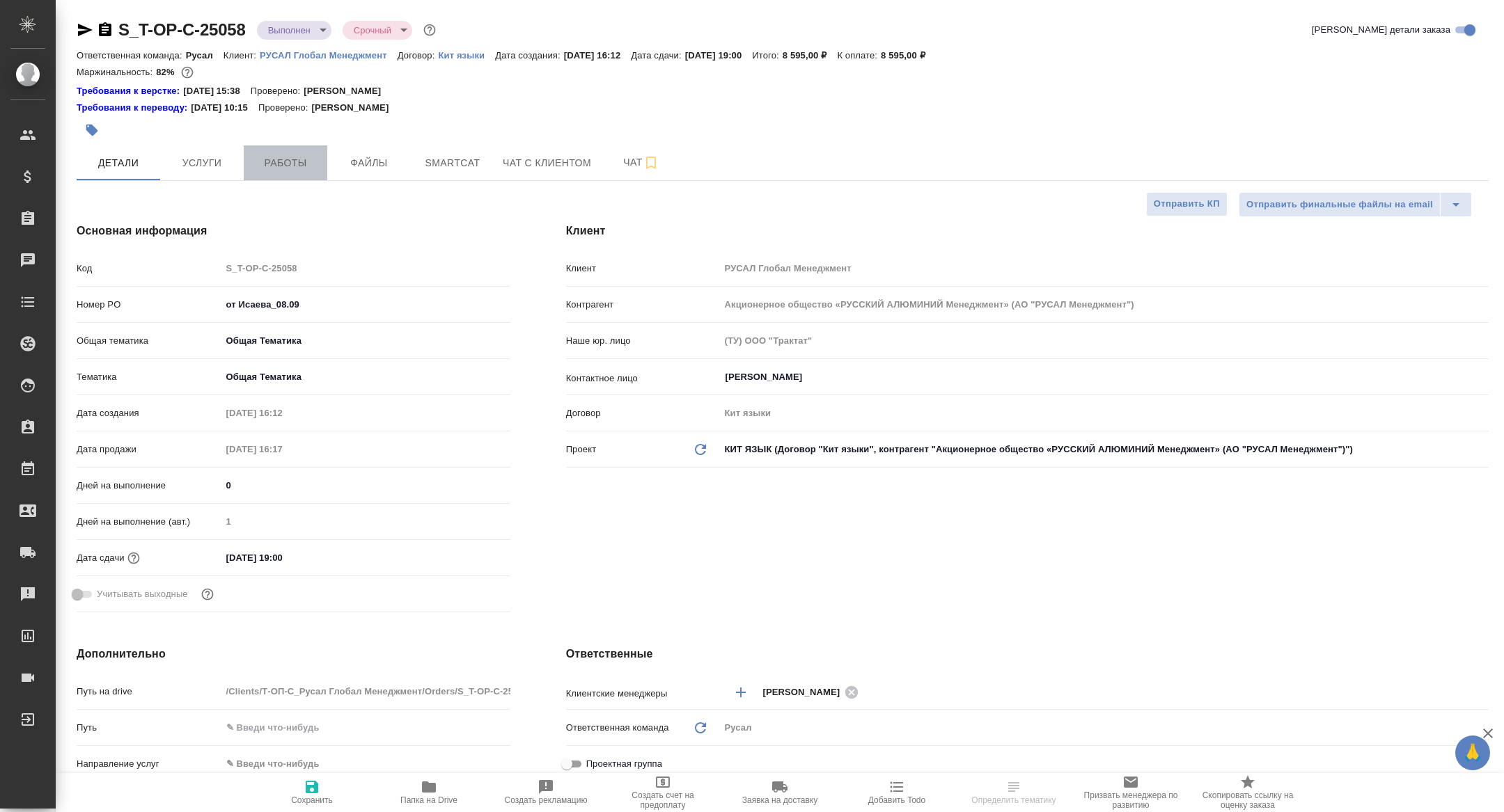
click at [296, 166] on span "Работы" at bounding box center [285, 163] width 66 height 17
type textarea "x"
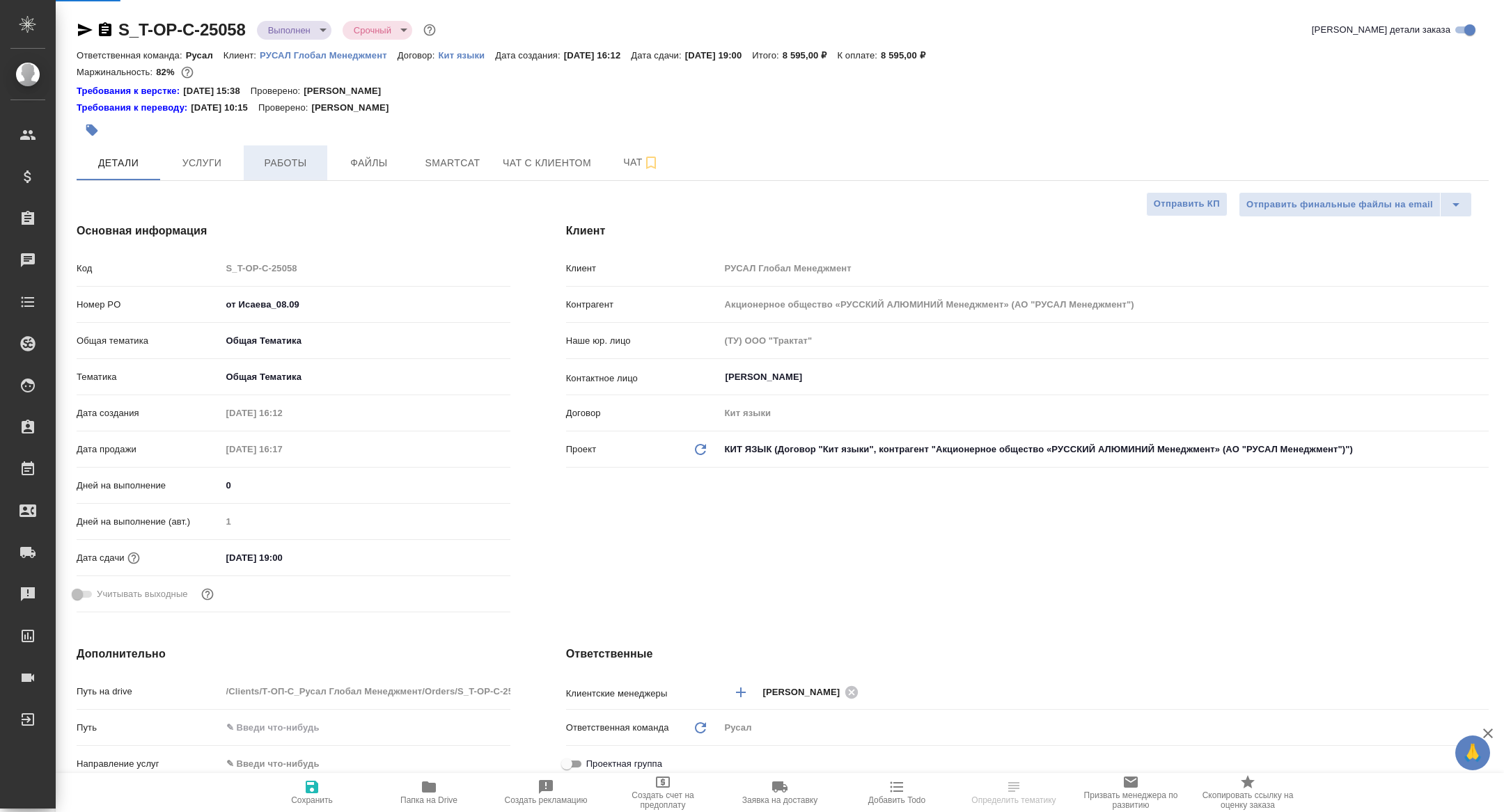
type textarea "x"
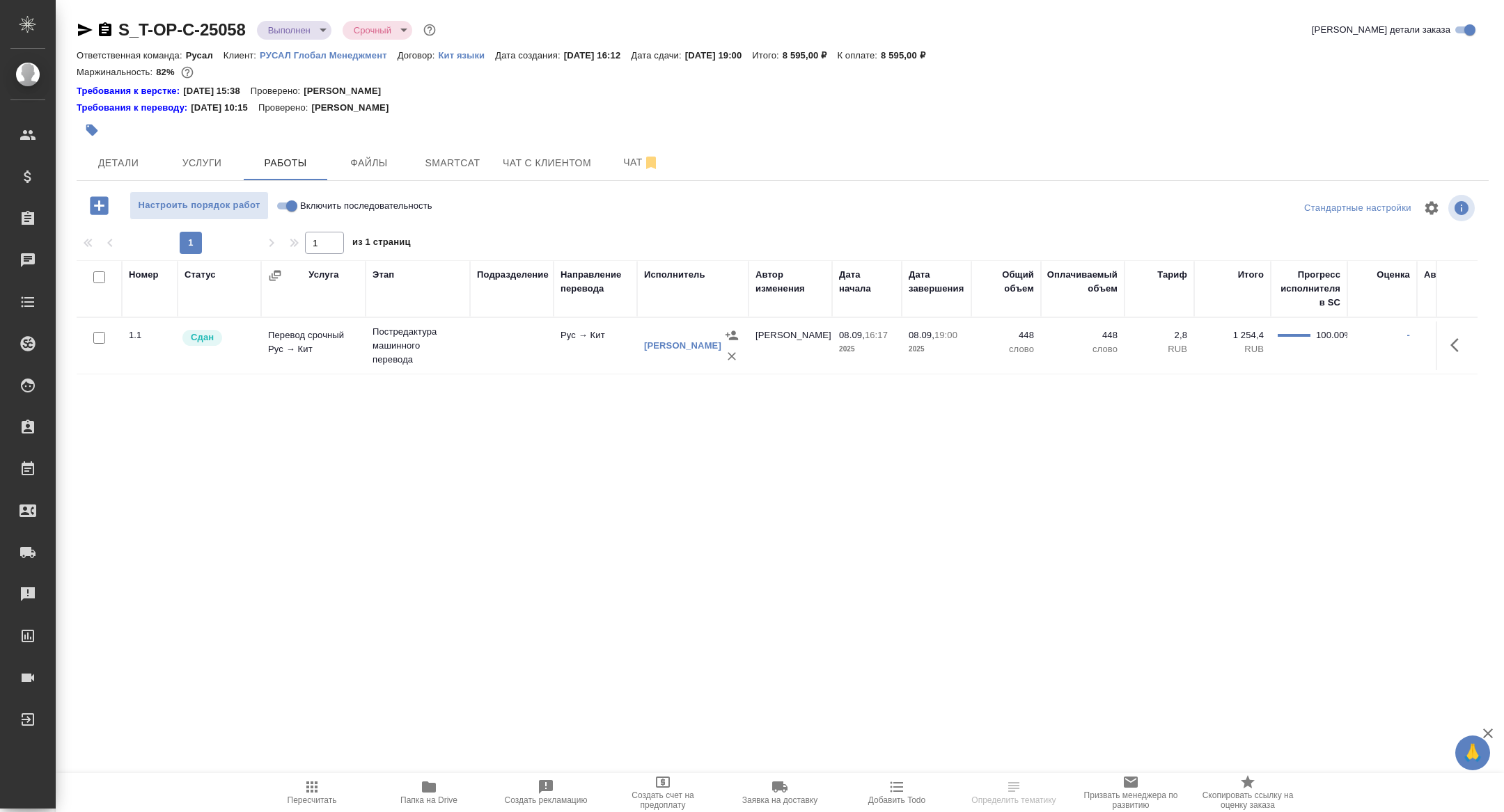
click at [1464, 334] on button "button" at bounding box center [1459, 345] width 34 height 34
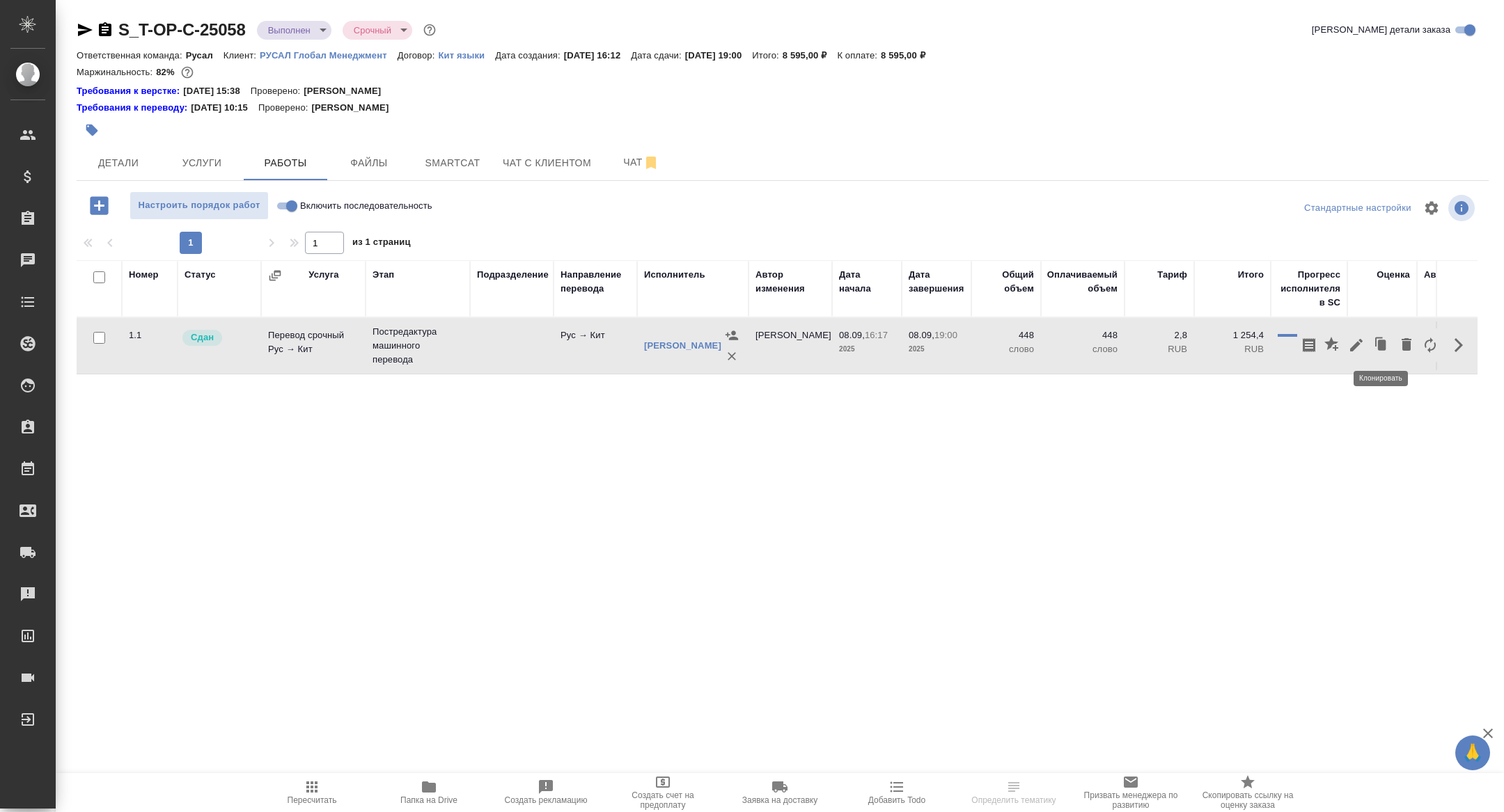
click at [1384, 343] on icon "button" at bounding box center [1382, 345] width 9 height 10
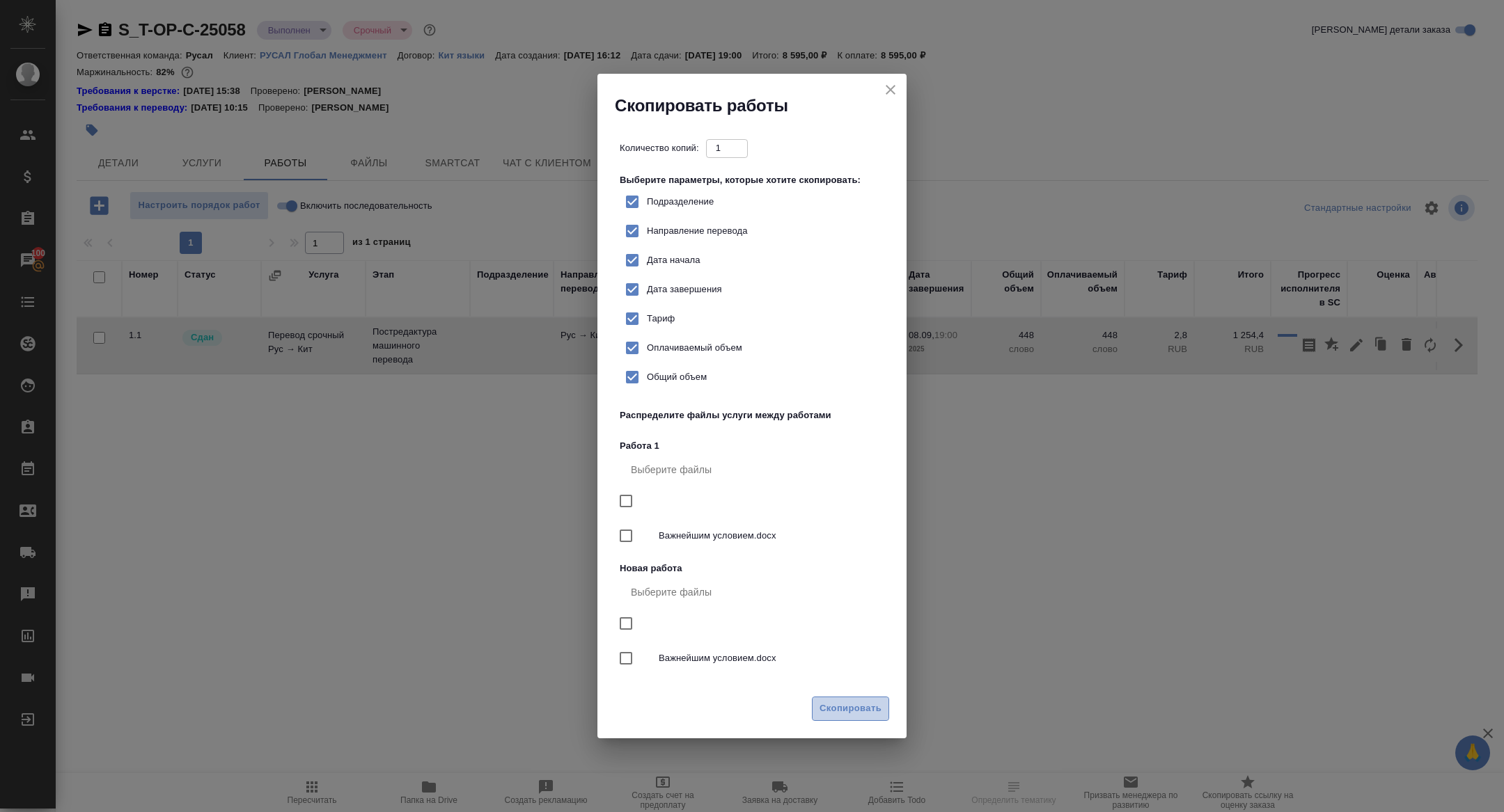
click at [850, 702] on span "Скопировать" at bounding box center [850, 708] width 62 height 16
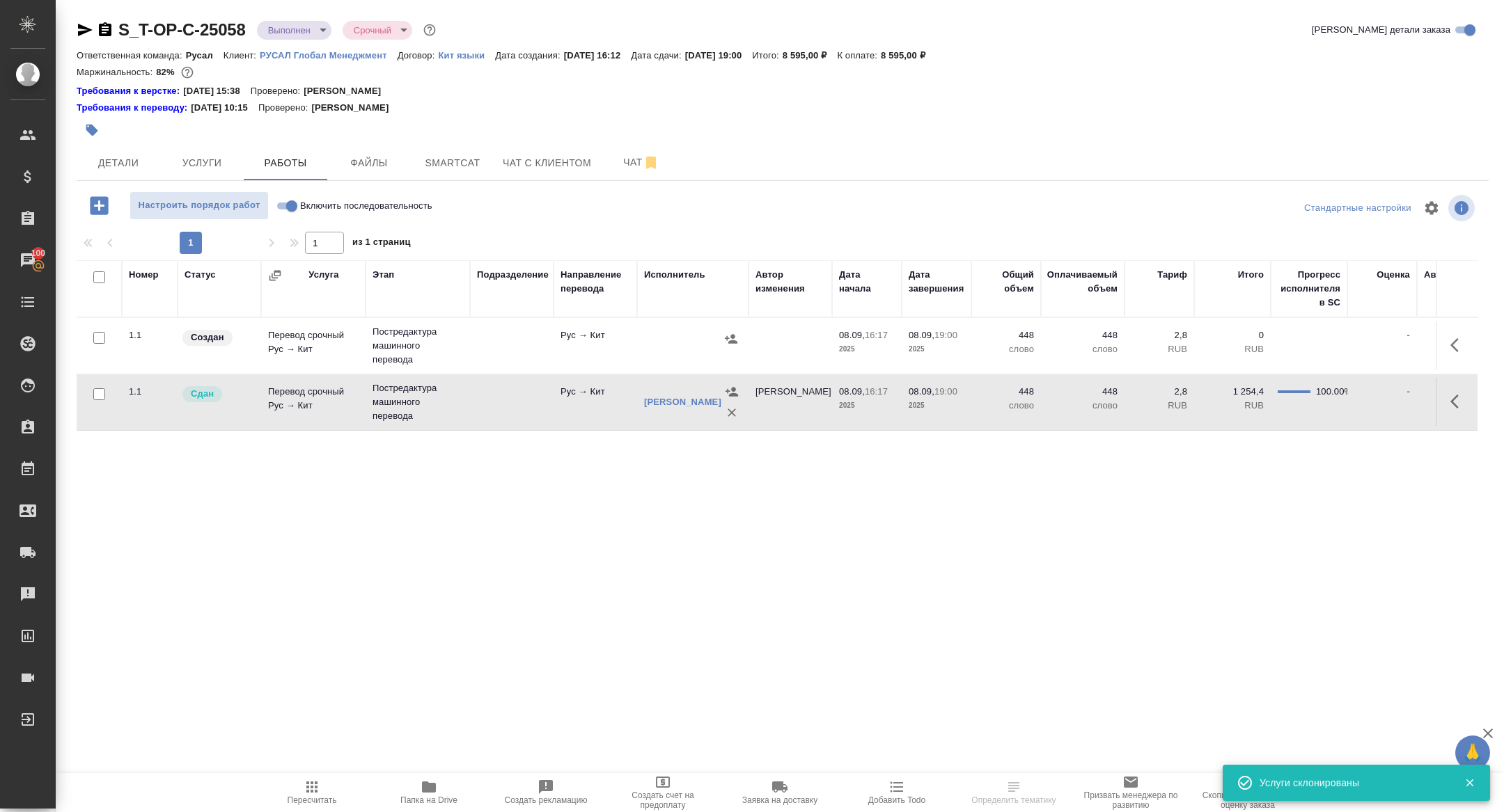
click at [742, 337] on td at bounding box center [692, 346] width 111 height 48
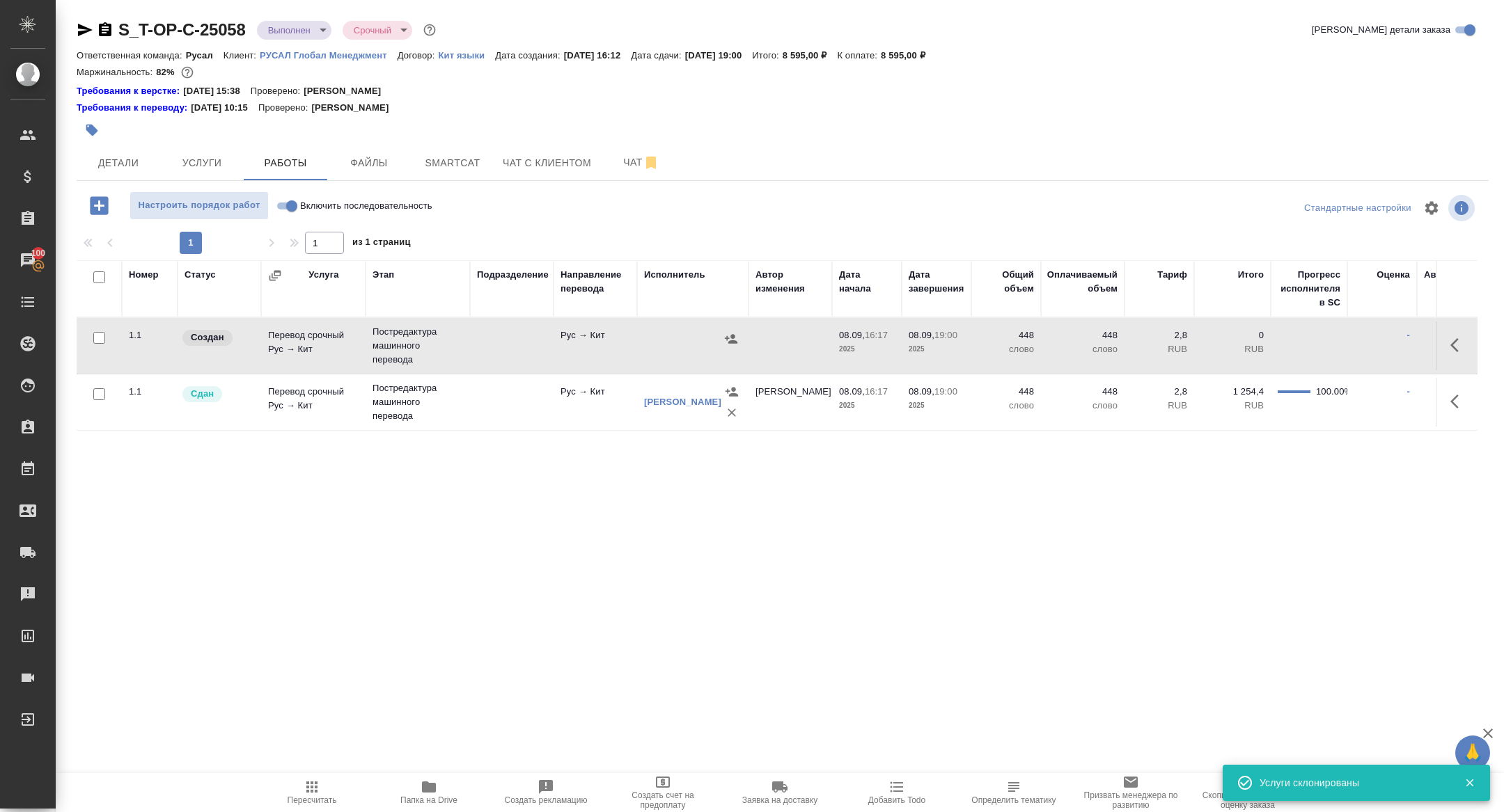
click at [739, 342] on button "button" at bounding box center [731, 339] width 21 height 21
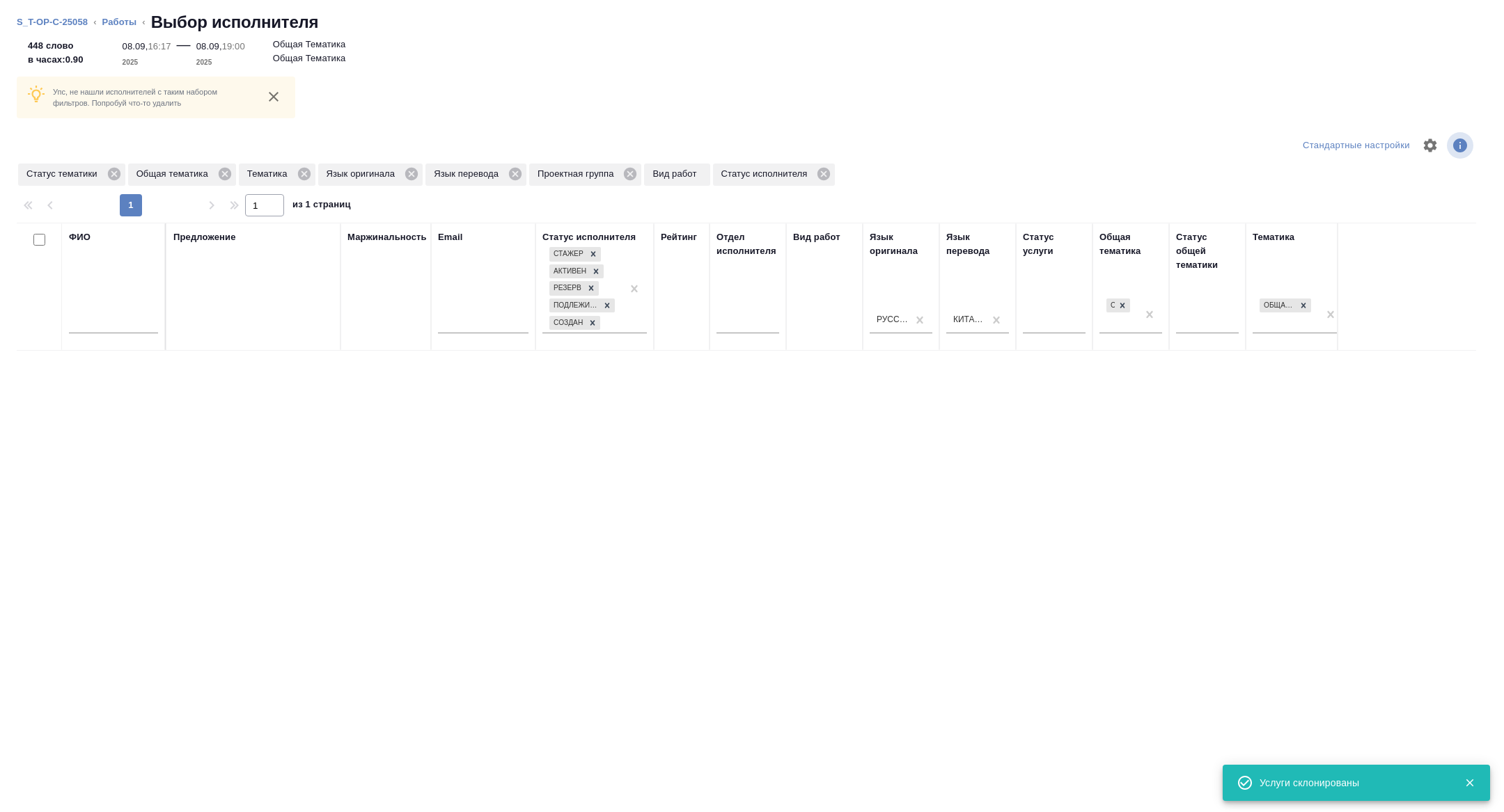
click at [119, 238] on div "ФИО" at bounding box center [113, 237] width 89 height 14
click at [108, 312] on div at bounding box center [113, 326] width 89 height 35
click at [108, 330] on input "text" at bounding box center [113, 324] width 89 height 17
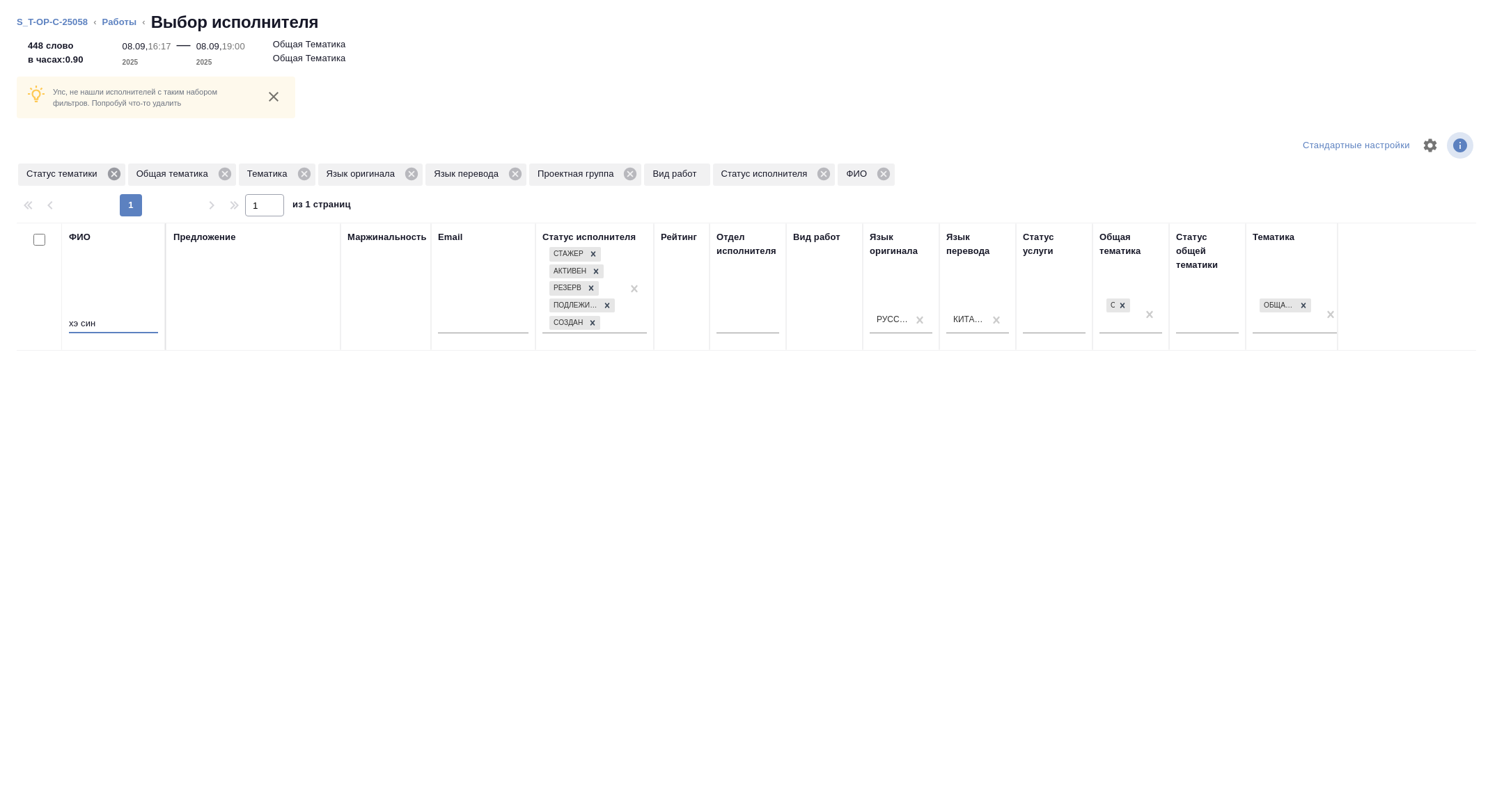
type input "хэ син"
click at [117, 167] on icon at bounding box center [114, 174] width 16 height 16
click at [202, 180] on icon at bounding box center [194, 174] width 16 height 16
click at [115, 174] on icon at bounding box center [115, 174] width 16 height 16
click at [115, 174] on icon at bounding box center [112, 174] width 16 height 16
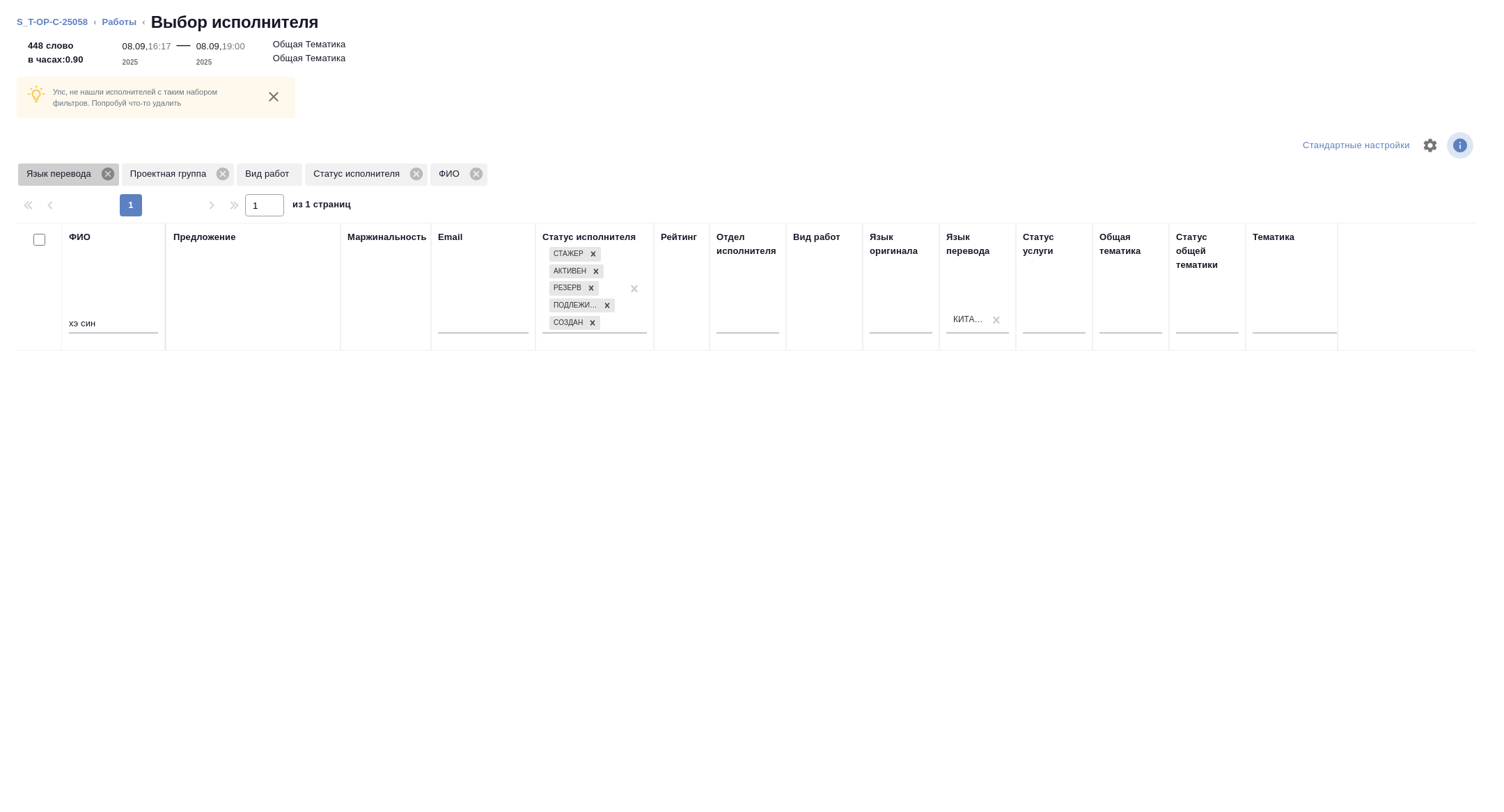
click at [112, 174] on icon at bounding box center [108, 173] width 13 height 13
click at [118, 174] on icon at bounding box center [119, 173] width 13 height 13
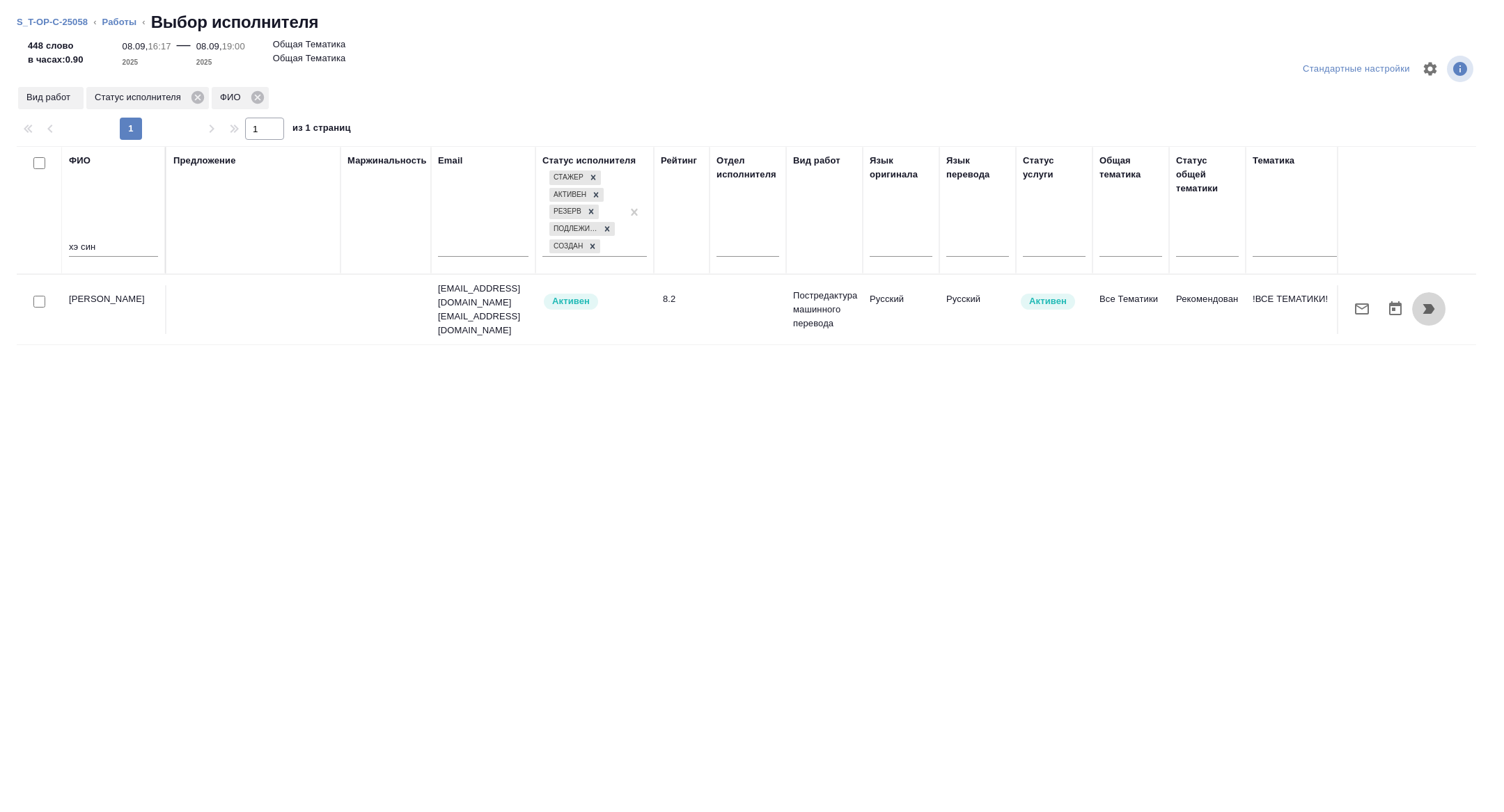
click at [1434, 300] on icon "button" at bounding box center [1429, 308] width 16 height 16
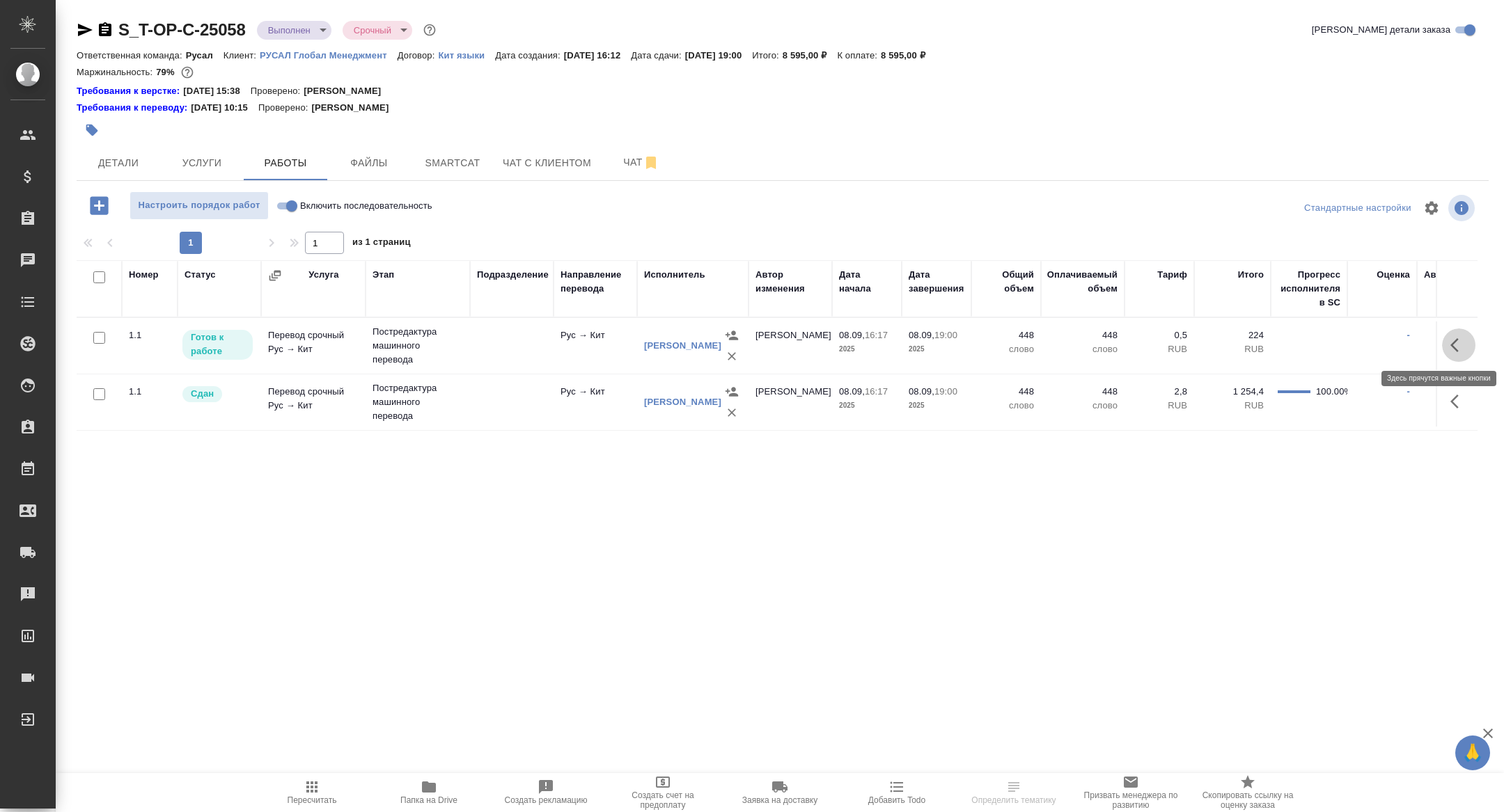
click at [1450, 346] on icon "button" at bounding box center [1458, 344] width 16 height 16
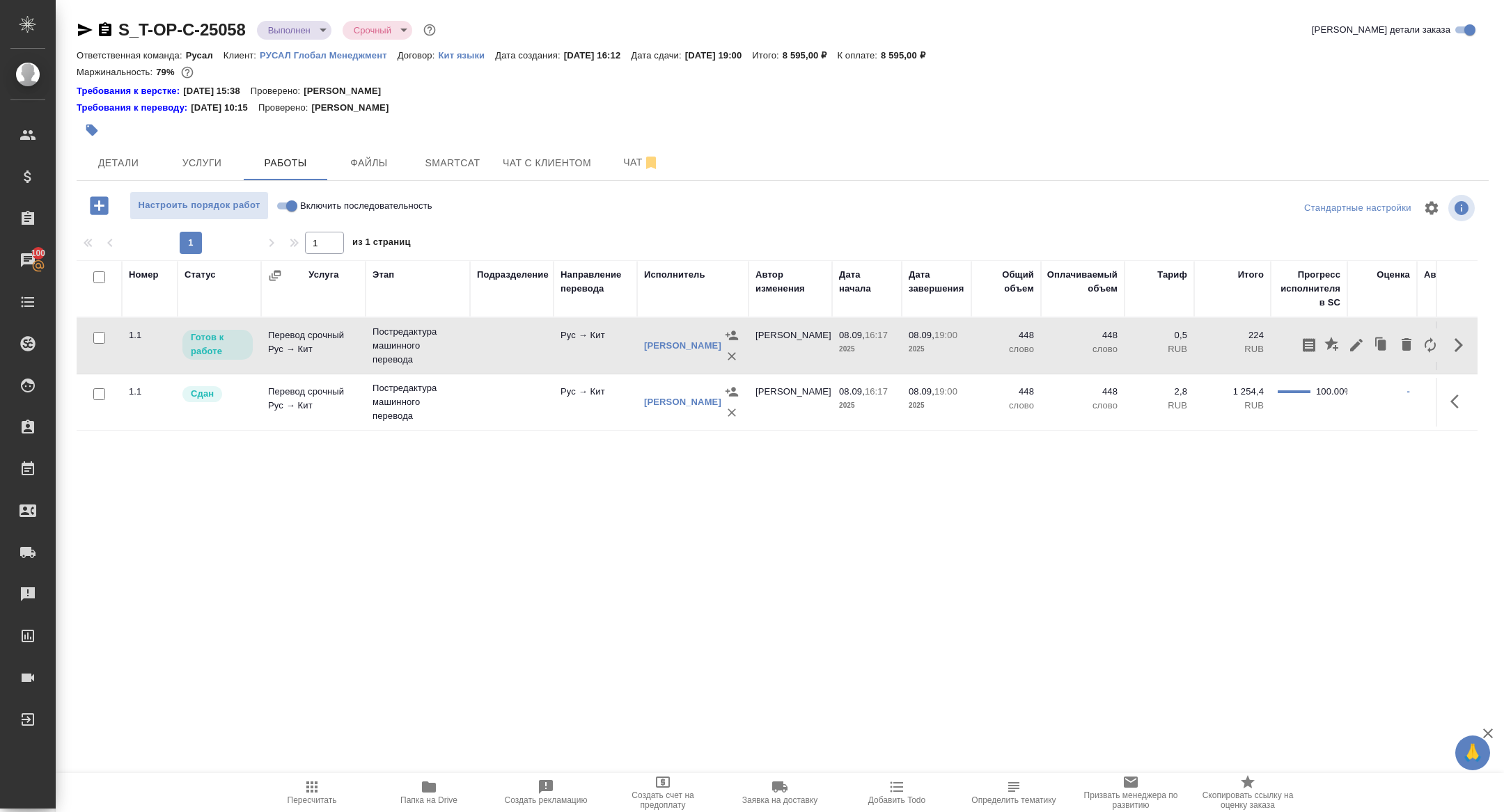
click at [1352, 339] on icon "button" at bounding box center [1356, 344] width 16 height 16
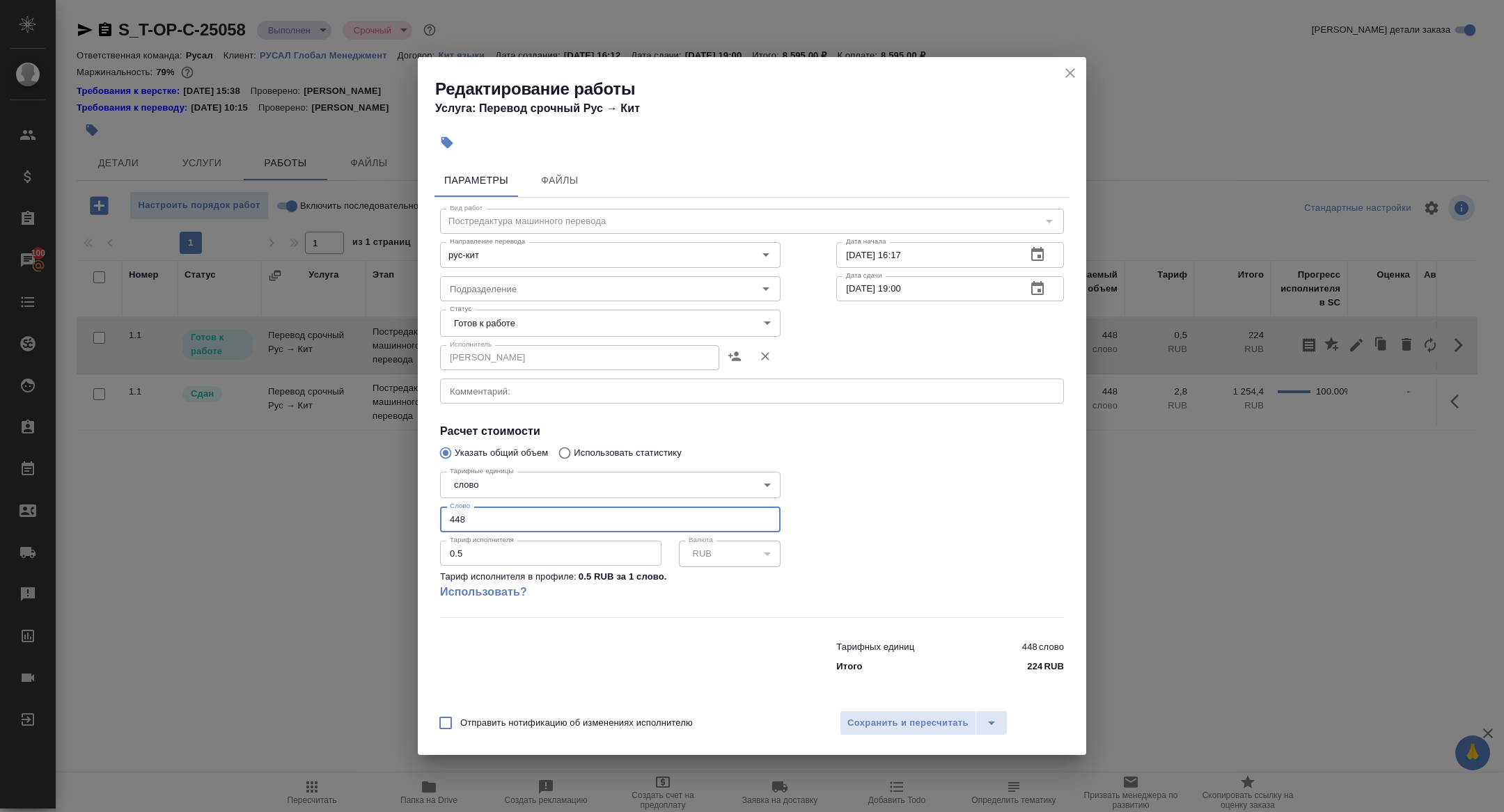
drag, startPoint x: 500, startPoint y: 526, endPoint x: 380, endPoint y: 514, distance: 120.6
click at [380, 514] on div "Редактирование работы Услуга: Перевод срочный Рус → Кит Параметры Файлы Вид раб…" at bounding box center [752, 406] width 1504 height 812
type input "10000"
click at [892, 719] on span "Сохранить и пересчитать" at bounding box center [908, 723] width 121 height 16
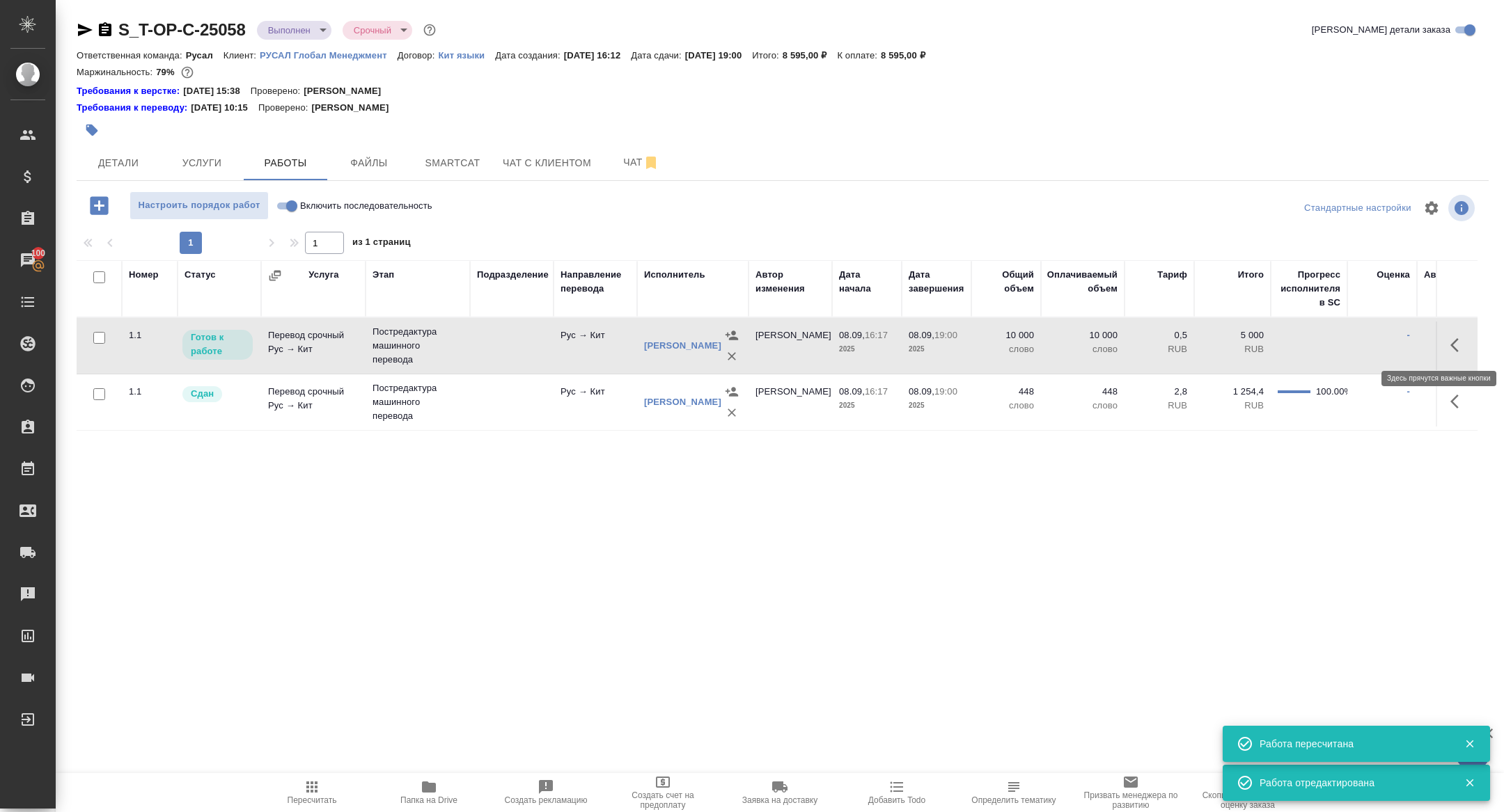
click at [1450, 340] on button "button" at bounding box center [1459, 345] width 34 height 34
click at [1353, 345] on icon "button" at bounding box center [1356, 345] width 13 height 13
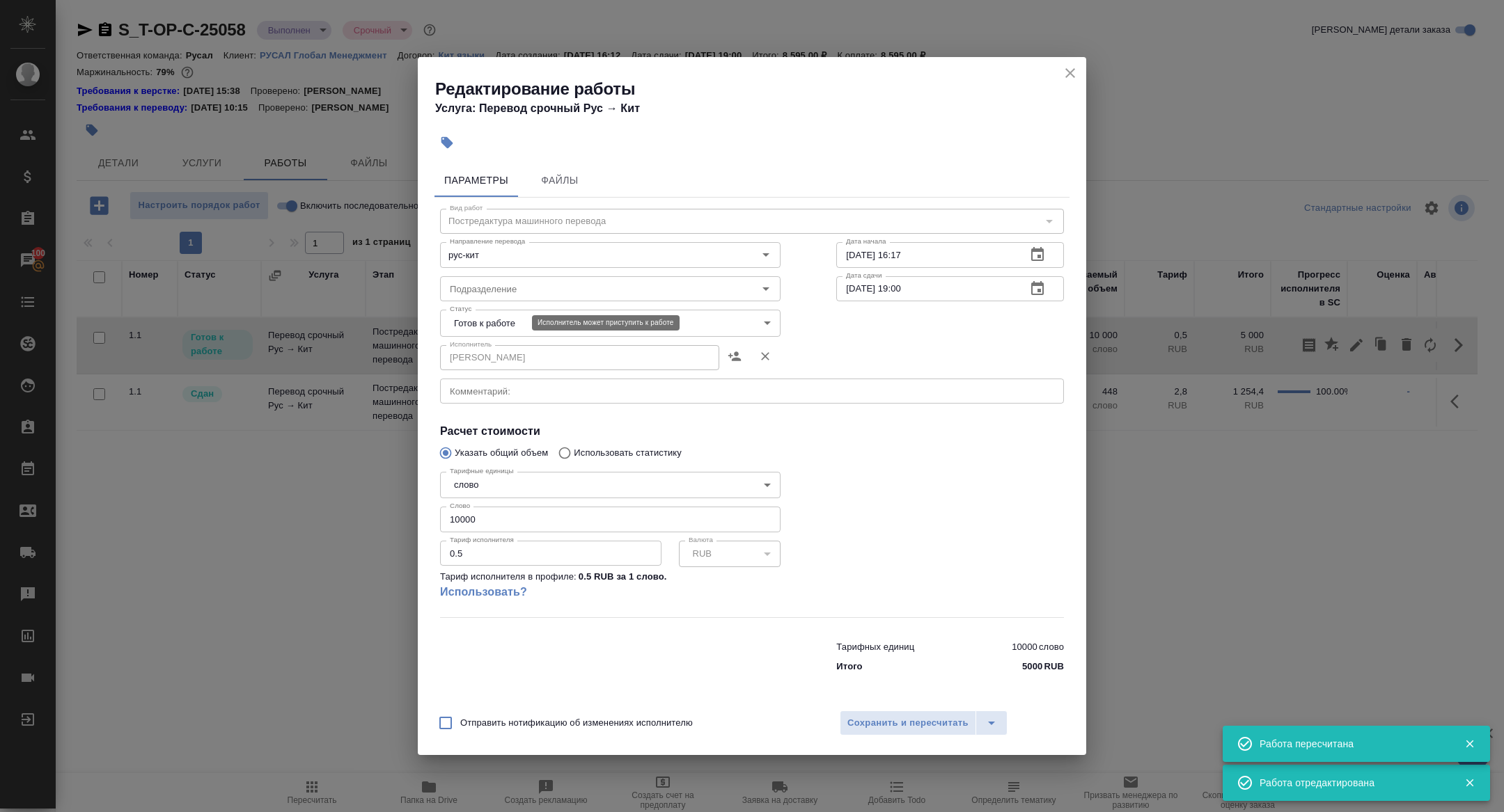
click at [496, 323] on body "🙏 .cls-1 fill:#fff; AWATERA Zhuravleva Alexandra Клиенты Спецификации Заказы 10…" at bounding box center [752, 406] width 1504 height 812
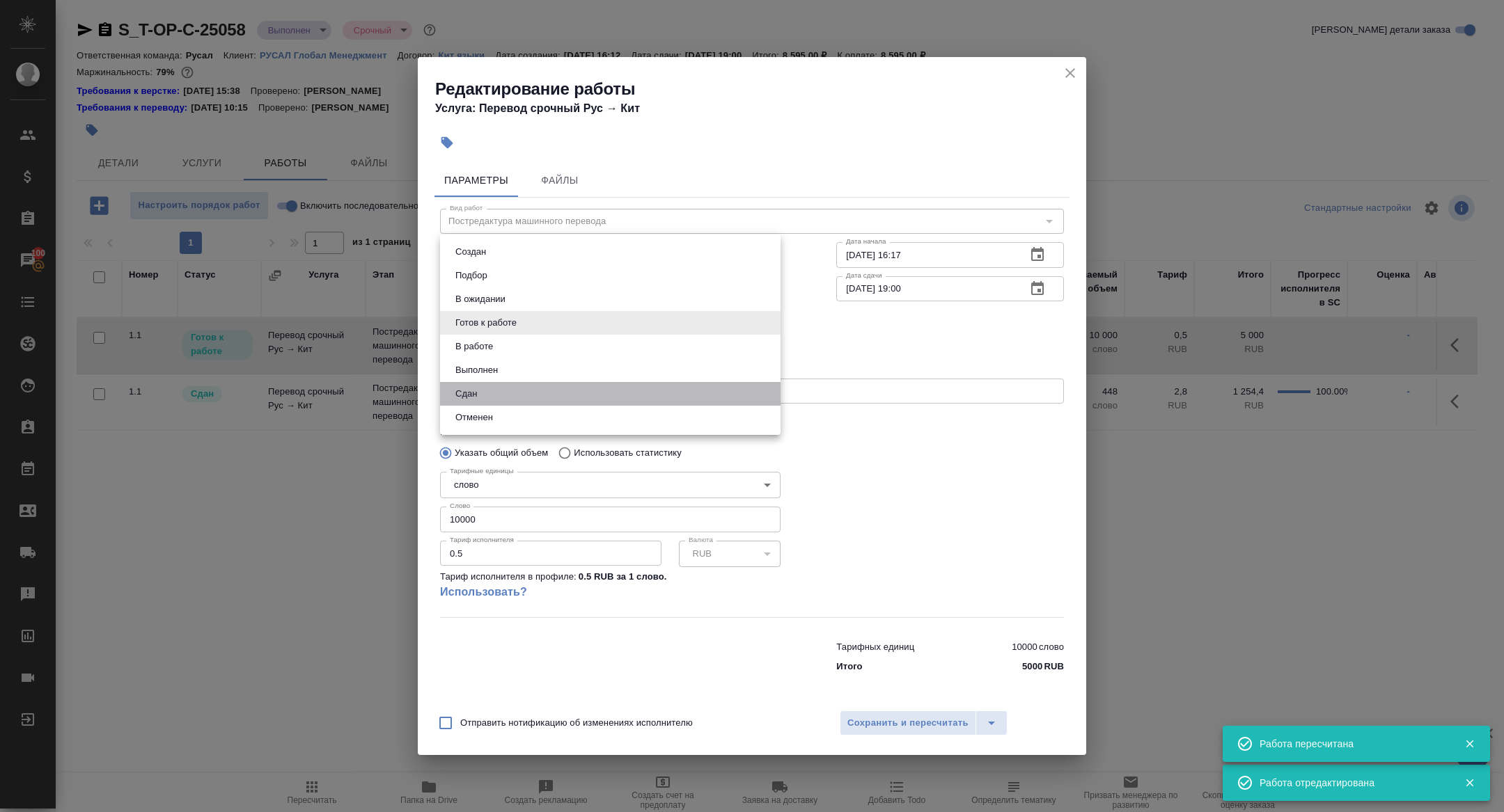
click at [482, 390] on li "Сдан" at bounding box center [610, 393] width 340 height 23
type input "closed"
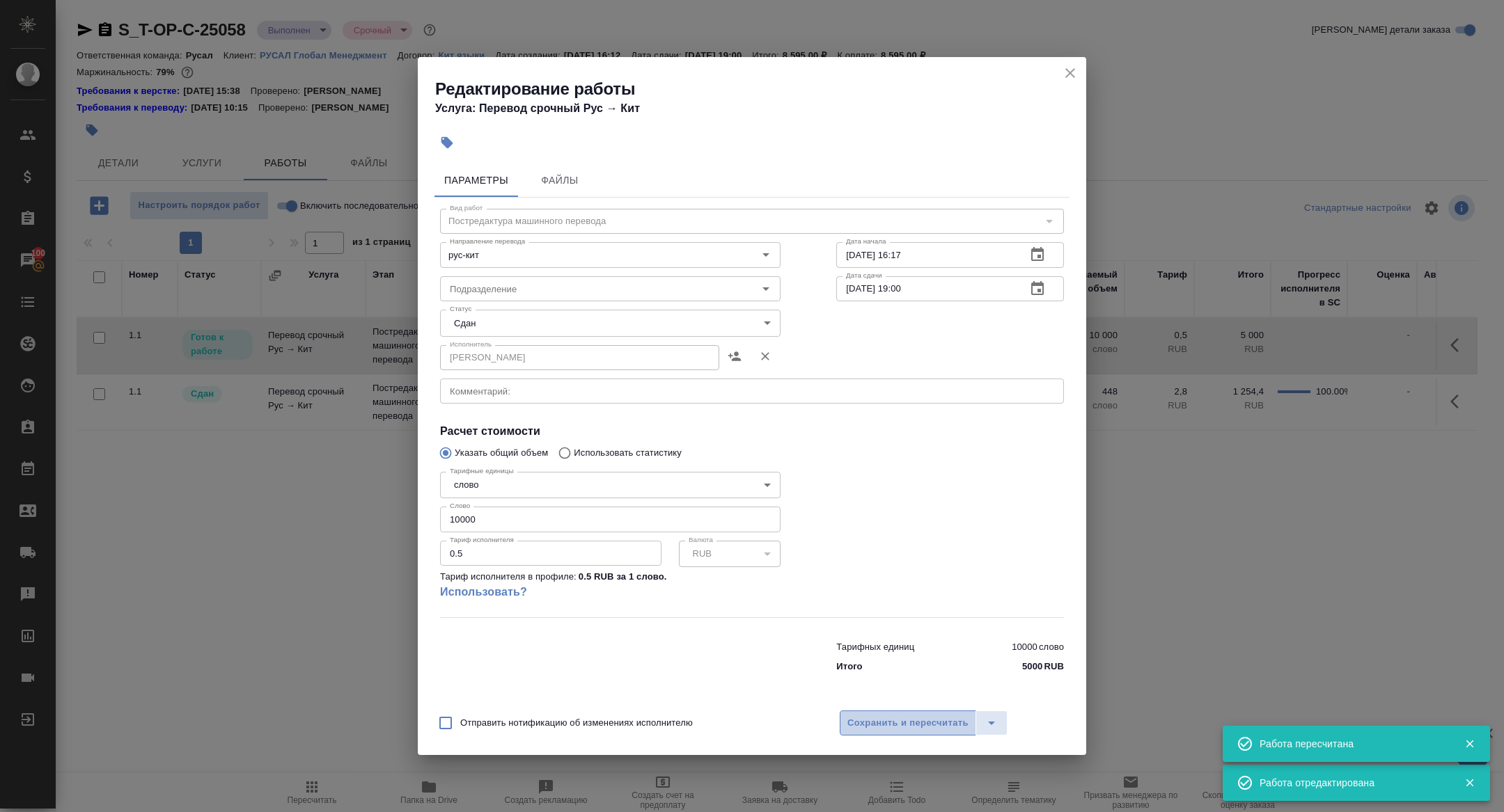
click at [853, 723] on span "Сохранить и пересчитать" at bounding box center [908, 723] width 121 height 16
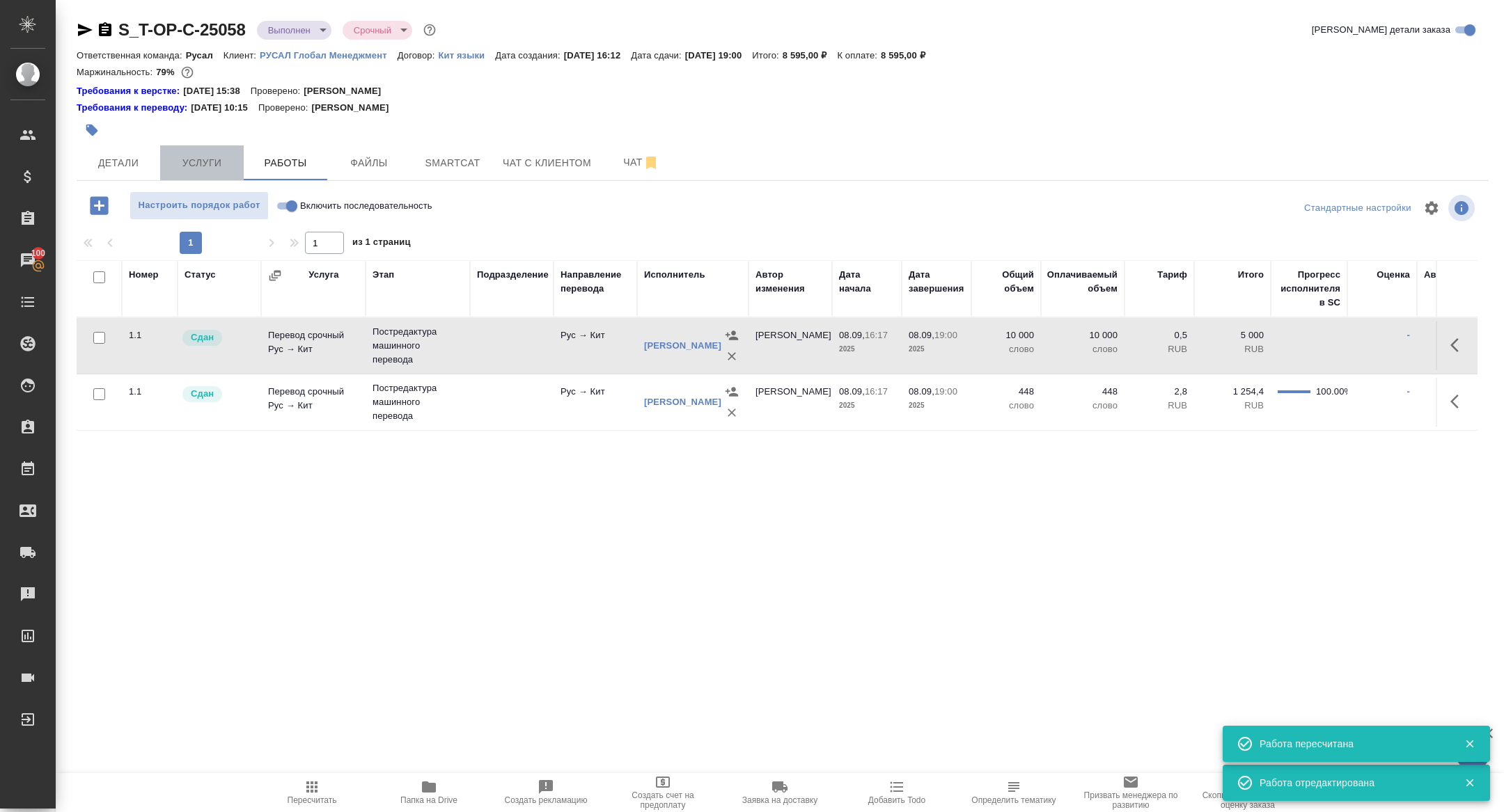
click at [211, 161] on span "Услуги" at bounding box center [201, 163] width 66 height 17
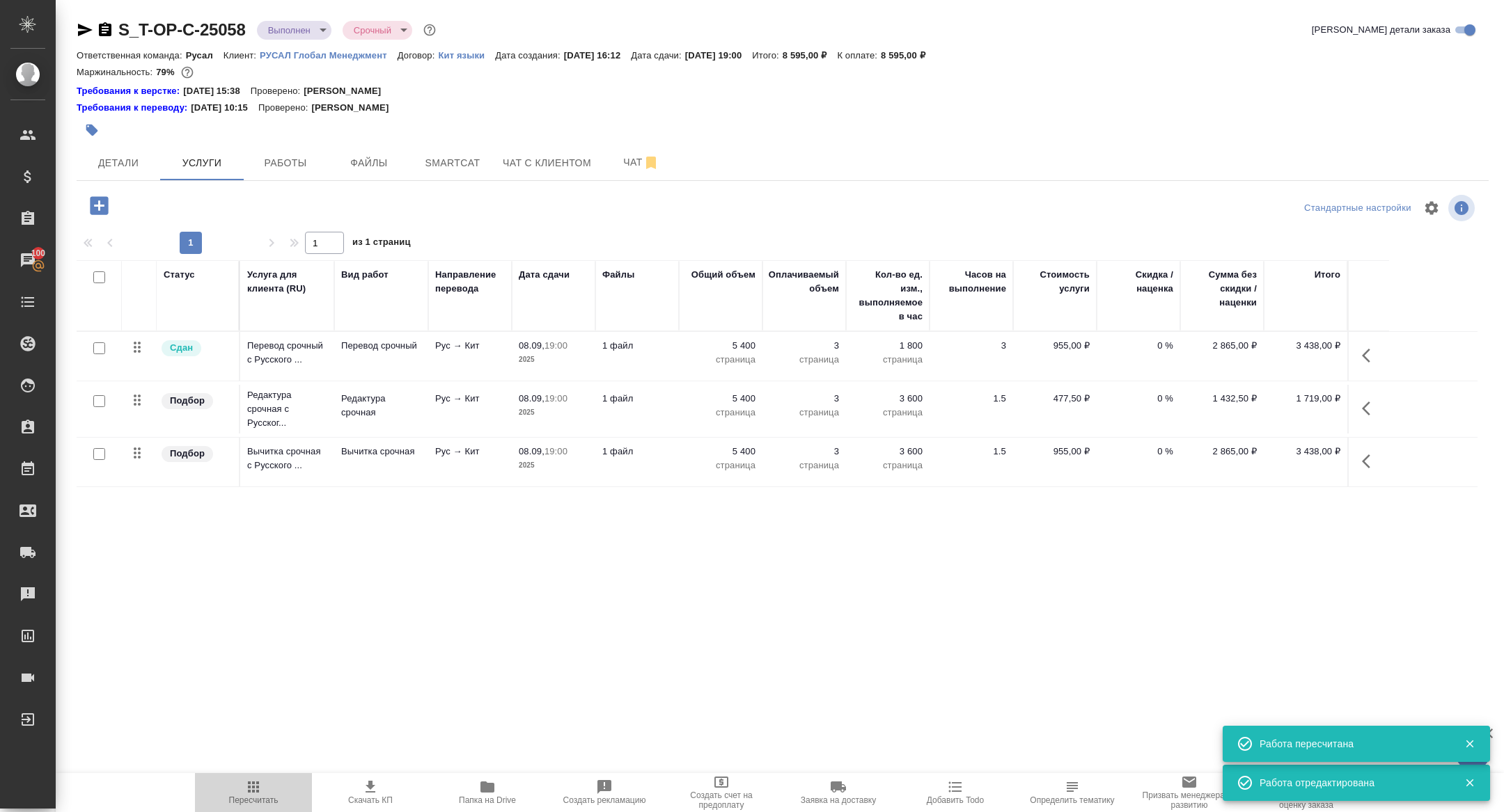
click at [254, 788] on icon "button" at bounding box center [253, 787] width 11 height 11
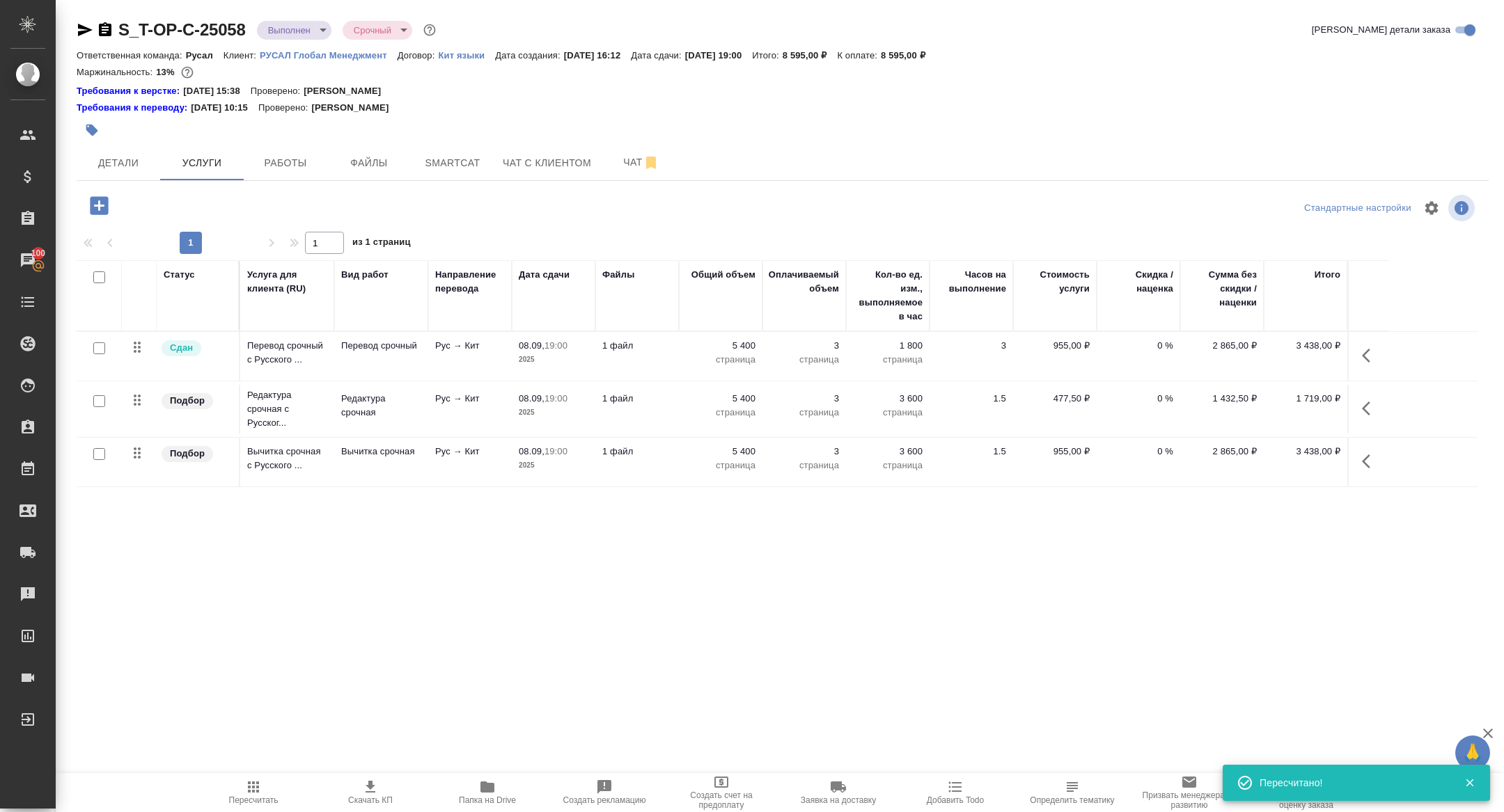
click at [1367, 356] on icon "button" at bounding box center [1370, 356] width 16 height 16
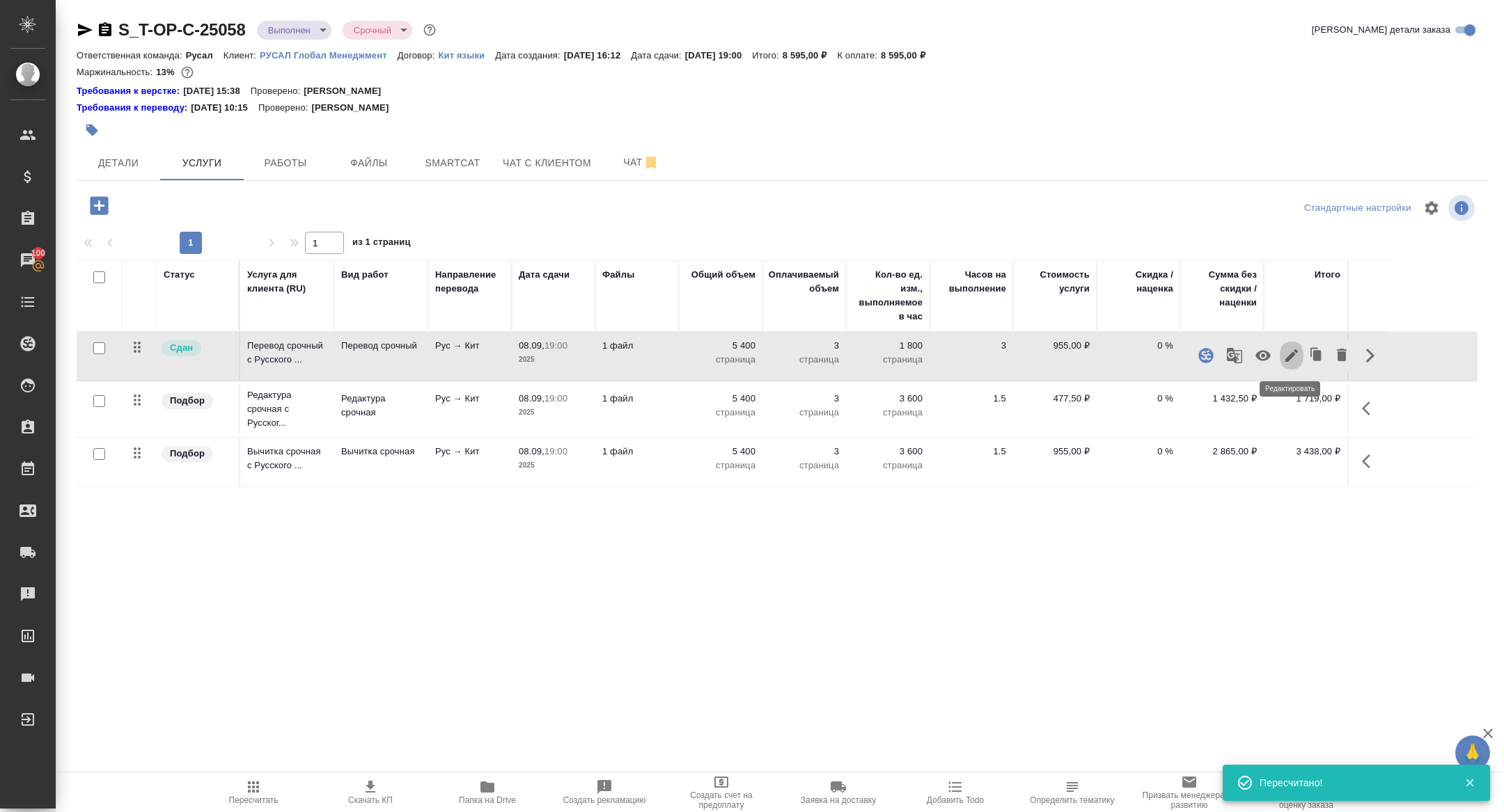
click at [1295, 356] on icon "button" at bounding box center [1292, 356] width 16 height 16
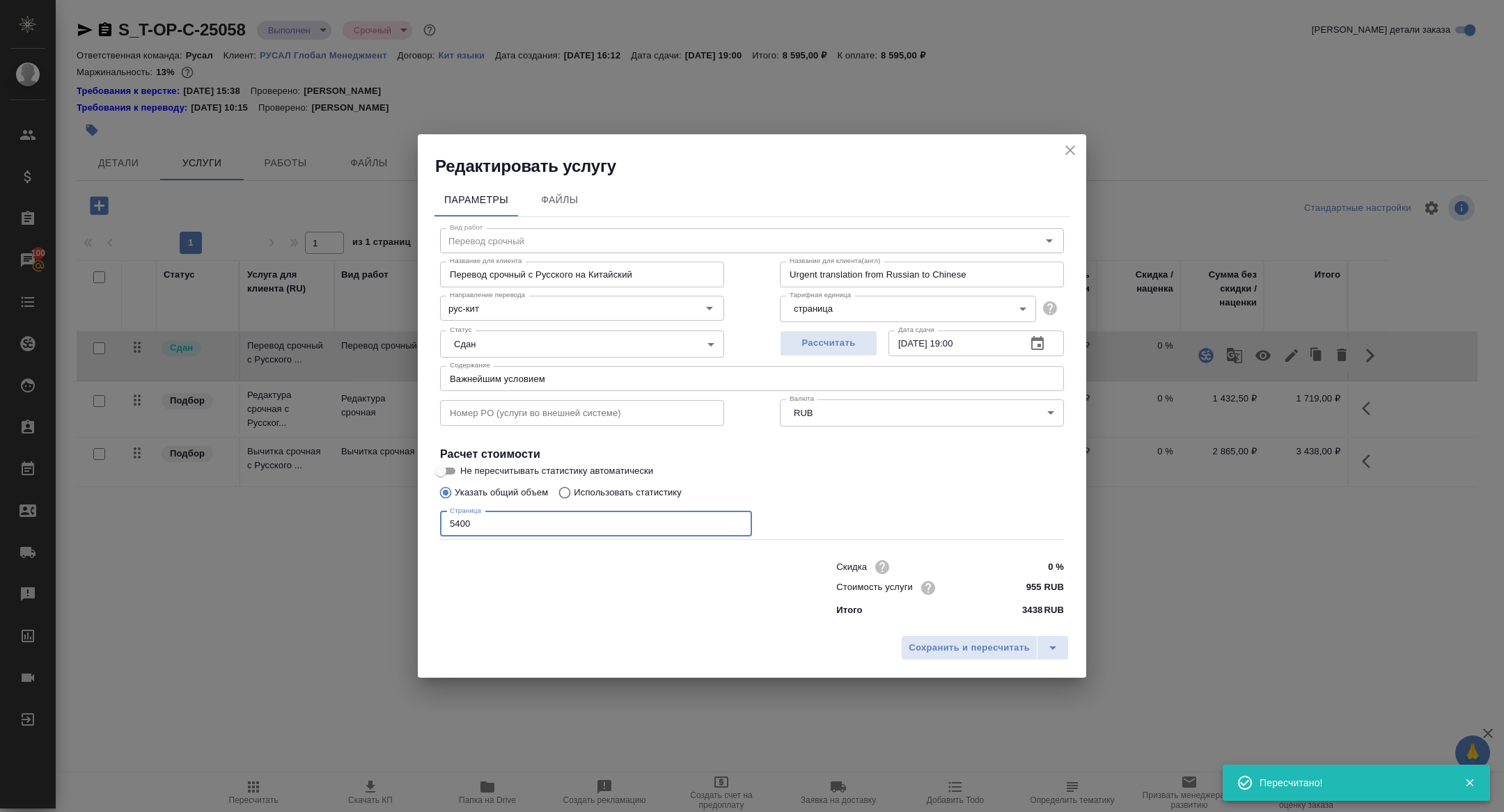
drag, startPoint x: 484, startPoint y: 526, endPoint x: 288, endPoint y: 489, distance: 199.5
click at [288, 489] on div "Редактировать услугу Параметры Файлы Вид работ Перевод срочный Вид работ Назван…" at bounding box center [752, 406] width 1504 height 812
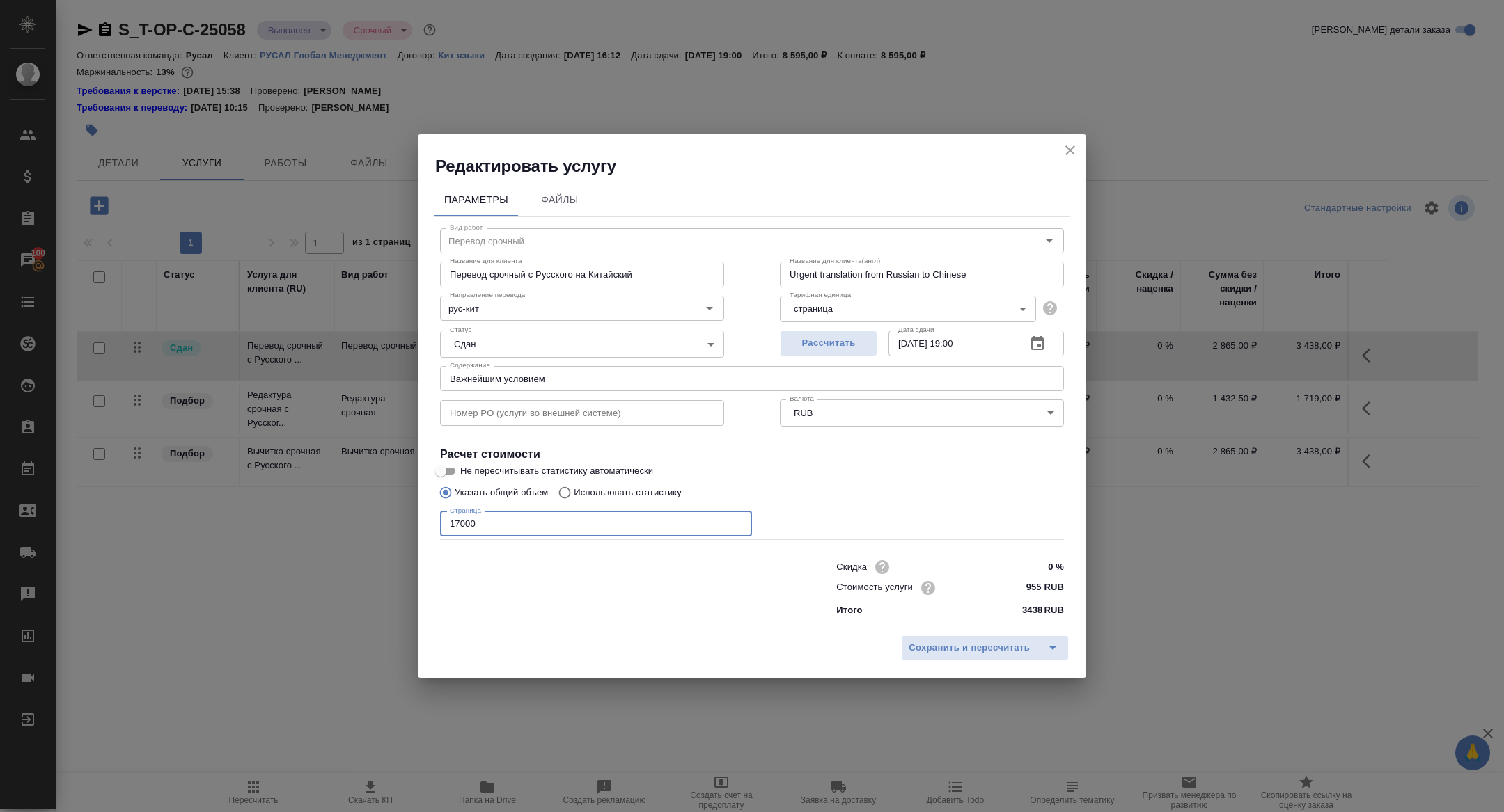
drag, startPoint x: 501, startPoint y: 522, endPoint x: 336, endPoint y: 522, distance: 165.0
click at [336, 522] on div "Редактировать услугу Параметры Файлы Вид работ Перевод срочный Вид работ Назван…" at bounding box center [752, 406] width 1504 height 812
type input "17000"
click at [980, 646] on span "Сохранить и пересчитать" at bounding box center [970, 648] width 121 height 16
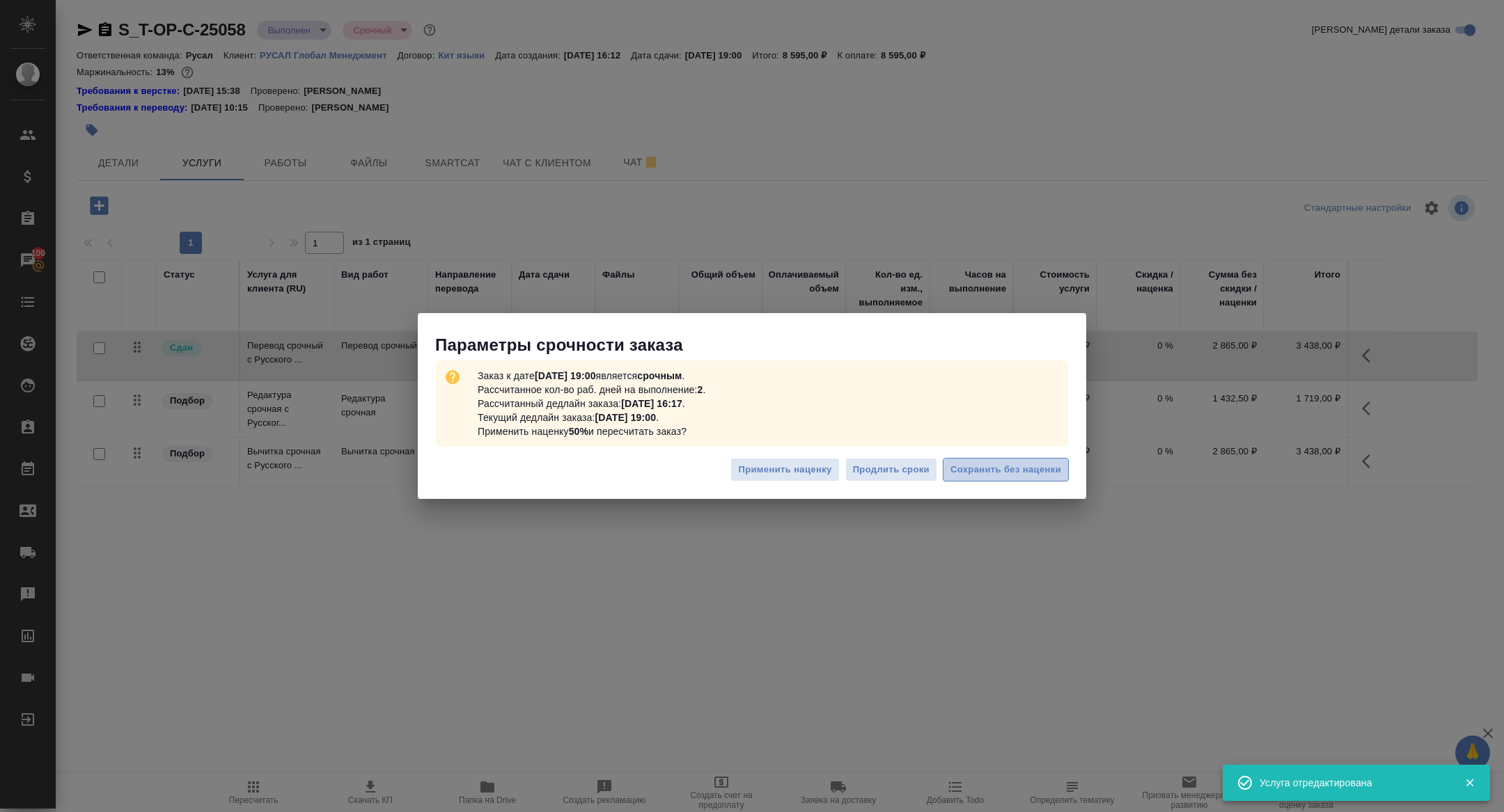
click at [967, 466] on span "Сохранить без наценки" at bounding box center [1006, 470] width 111 height 16
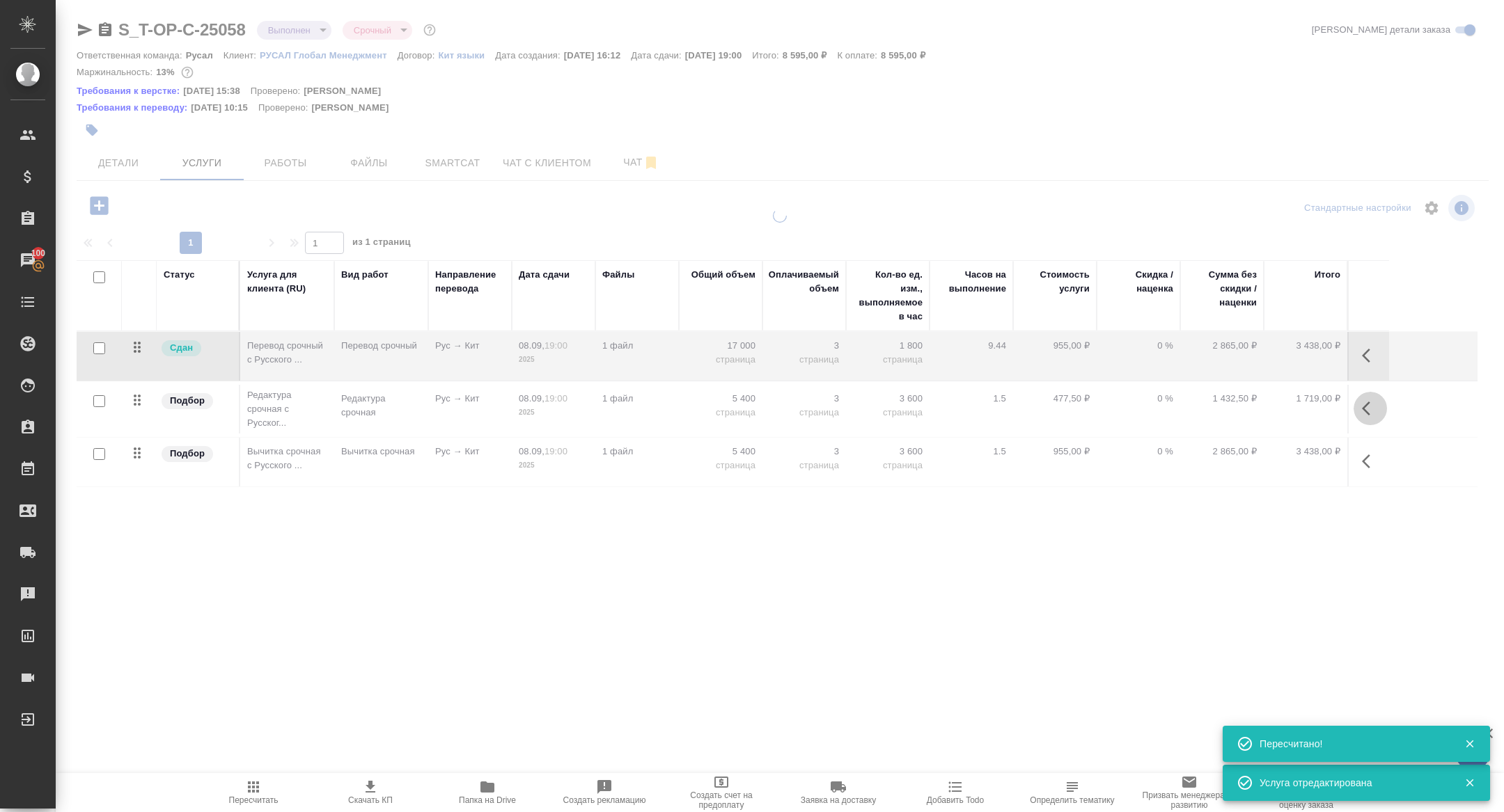
click at [1365, 406] on icon "button" at bounding box center [1367, 408] width 9 height 14
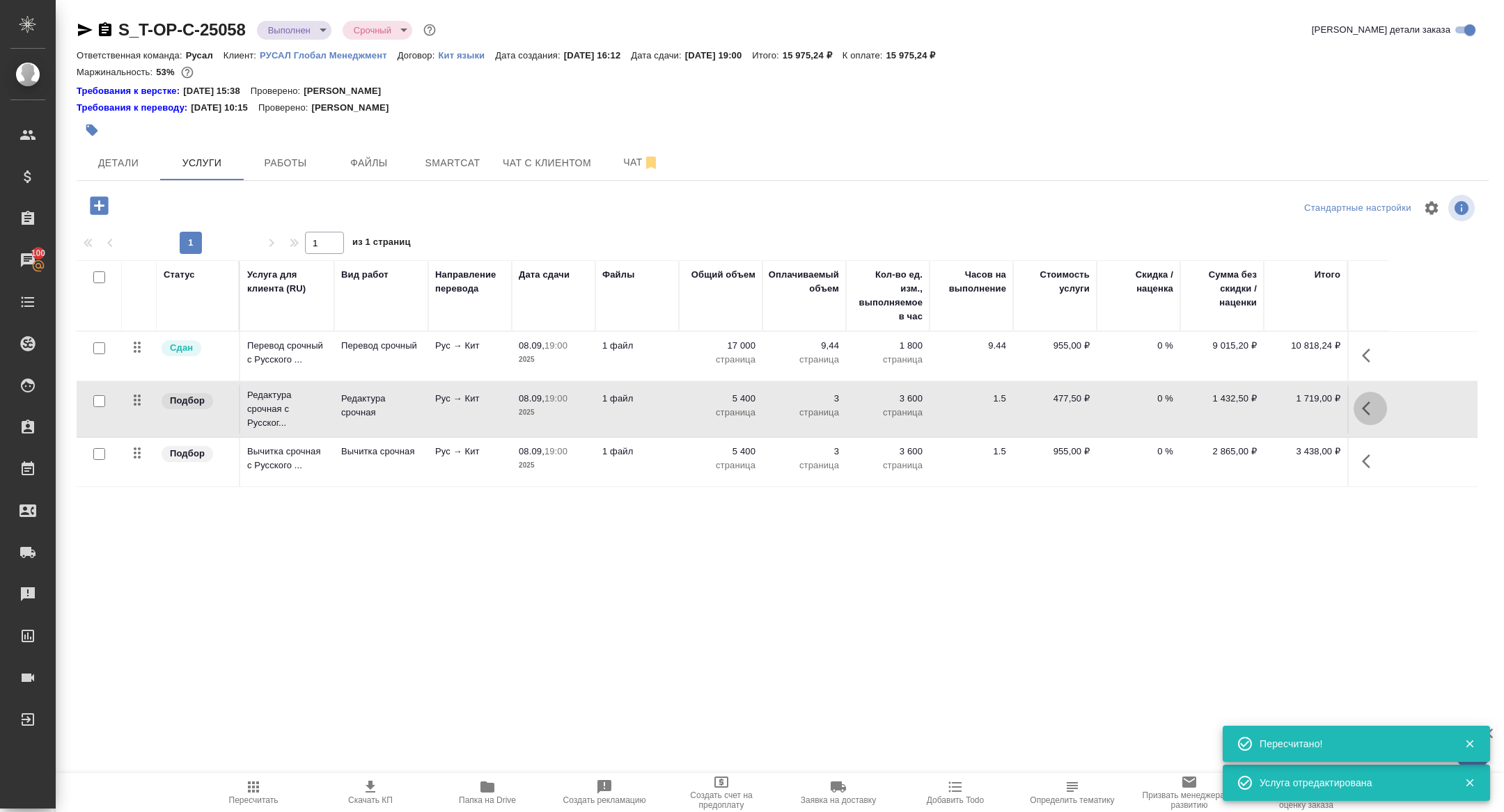
click at [1367, 411] on icon "button" at bounding box center [1367, 408] width 9 height 14
click at [1290, 416] on icon "button" at bounding box center [1292, 408] width 16 height 16
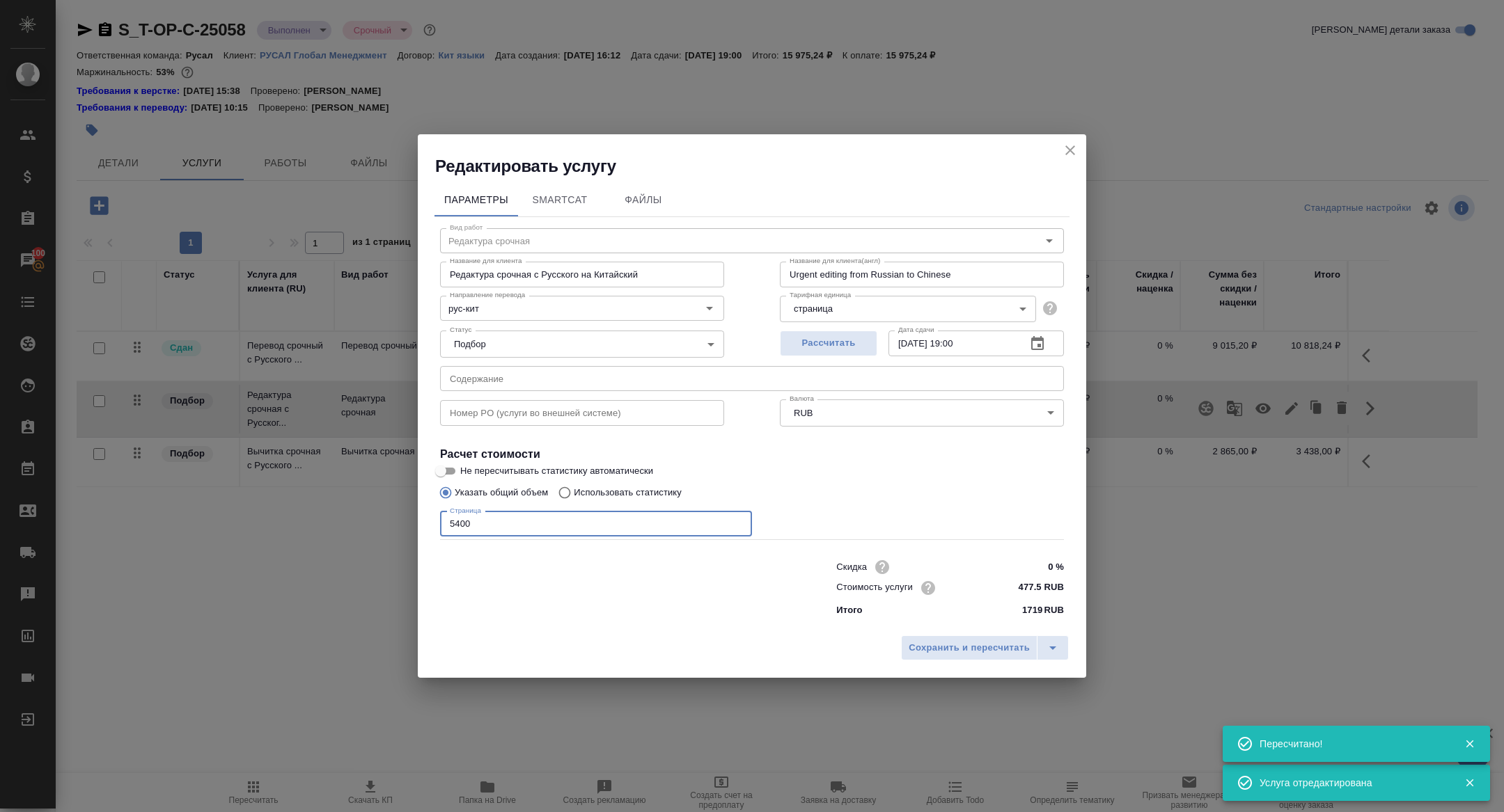
drag, startPoint x: 499, startPoint y: 524, endPoint x: 332, endPoint y: 517, distance: 167.1
click at [337, 517] on div "Редактировать услугу Параметры SmartCat Файлы Вид работ Редактура срочная Вид р…" at bounding box center [752, 406] width 1504 height 812
paste input "170"
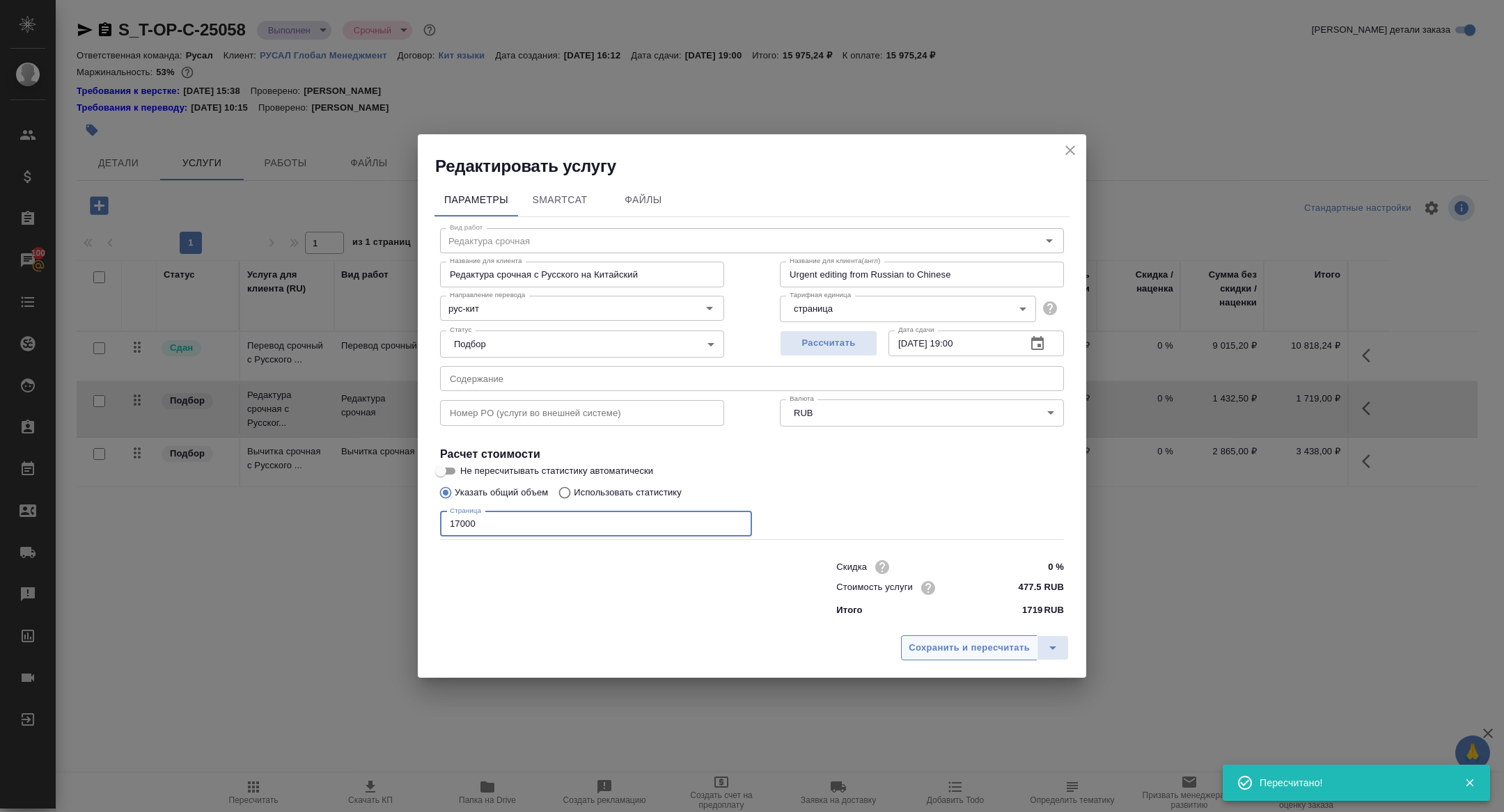
type input "17000"
click at [957, 652] on span "Сохранить и пересчитать" at bounding box center [970, 648] width 121 height 16
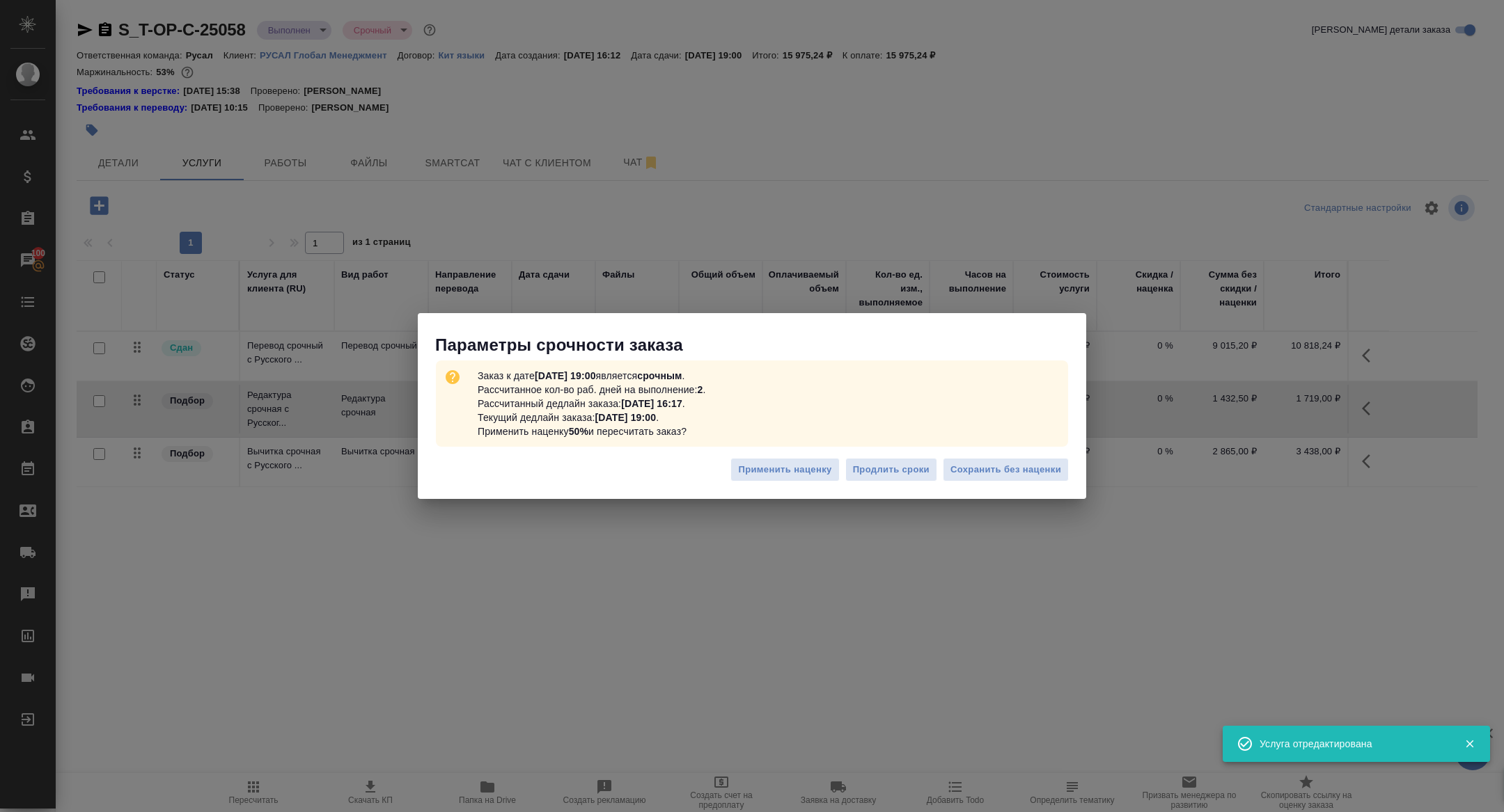
click at [998, 492] on div "Применить наценку Продлить сроки Сохранить без наценки" at bounding box center [752, 475] width 668 height 48
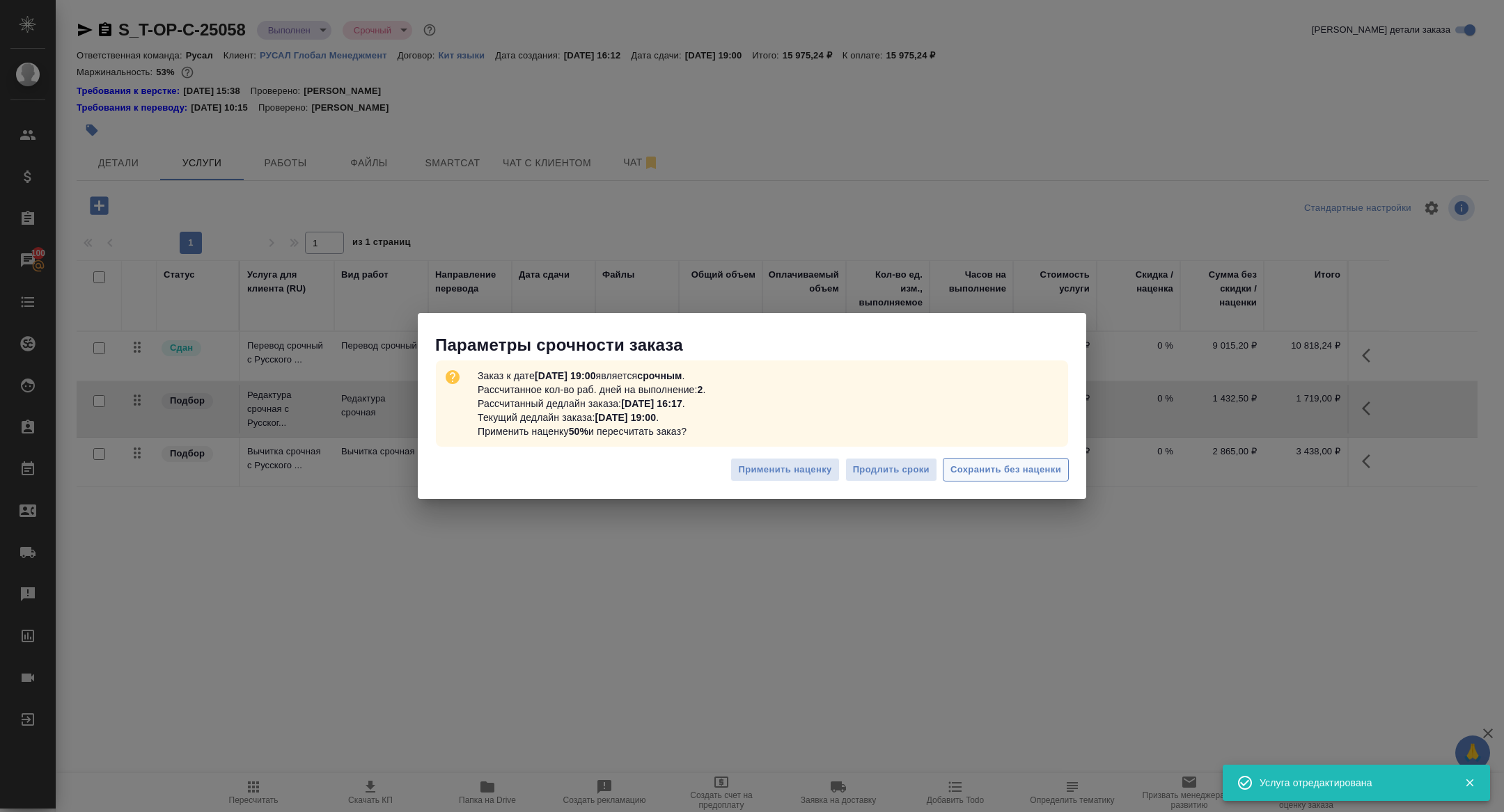
click at [998, 480] on button "Сохранить без наценки" at bounding box center [1006, 470] width 126 height 24
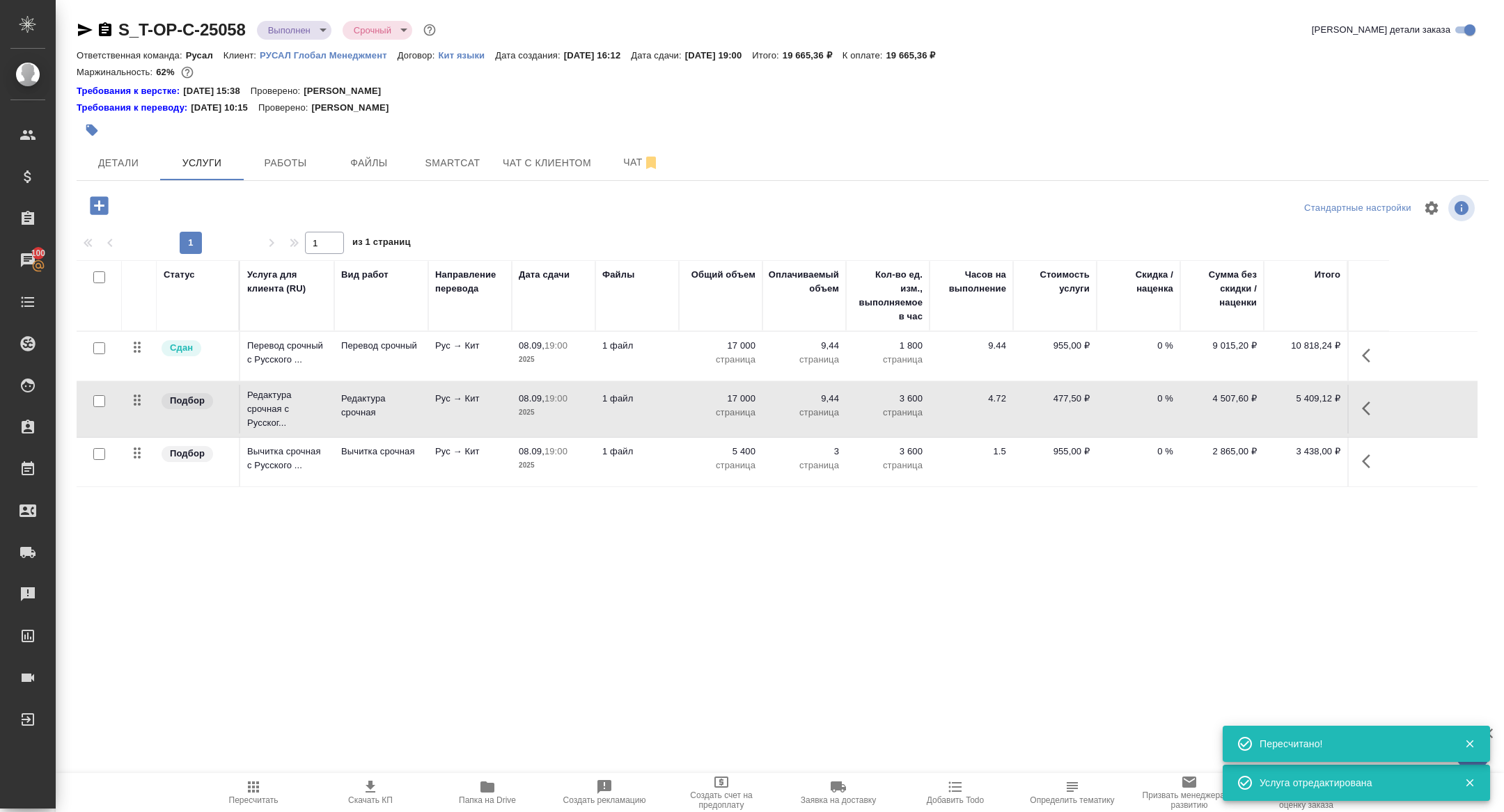
click at [1362, 348] on icon "button" at bounding box center [1370, 356] width 16 height 16
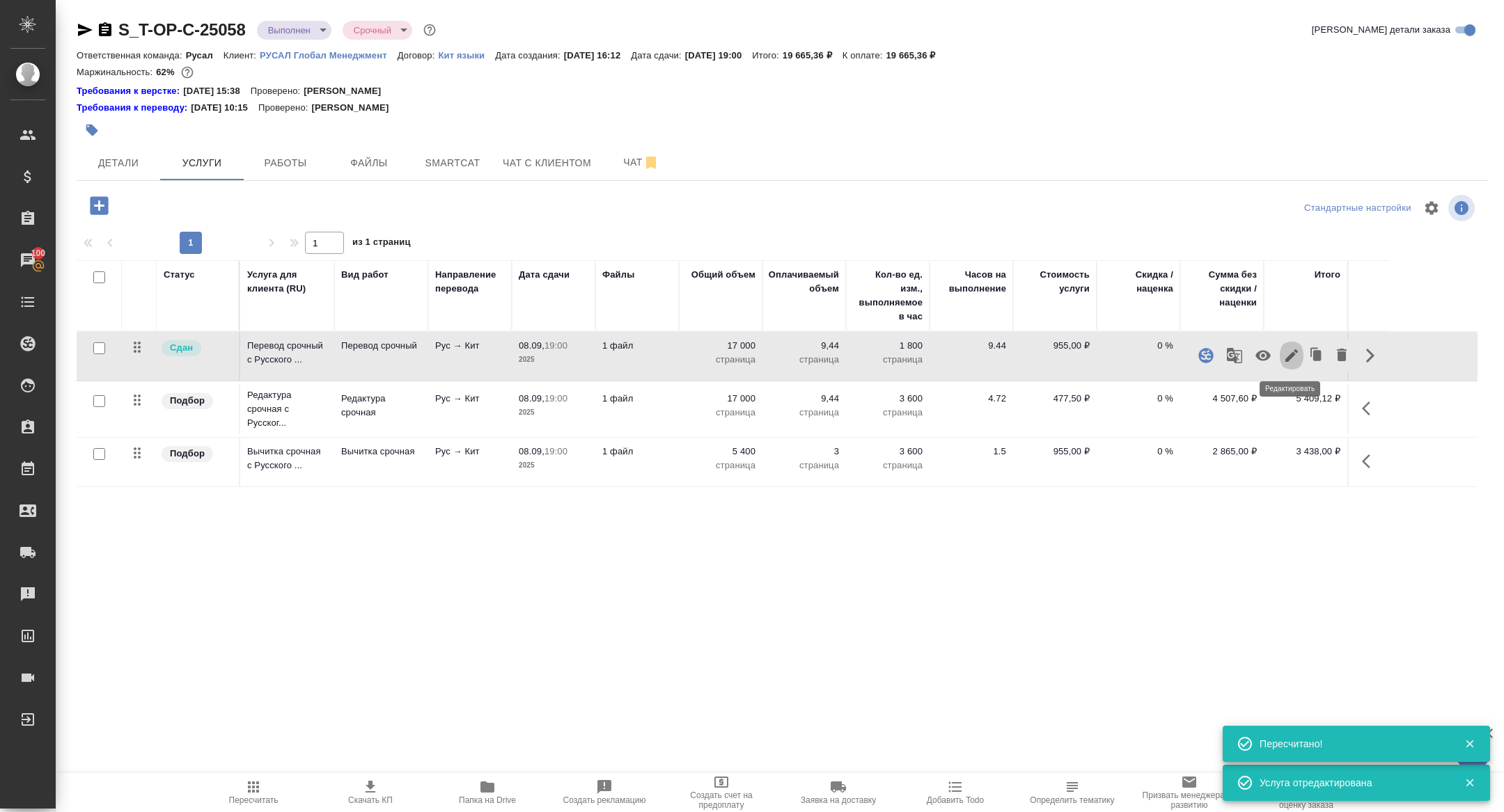
click at [1297, 348] on icon "button" at bounding box center [1292, 356] width 16 height 16
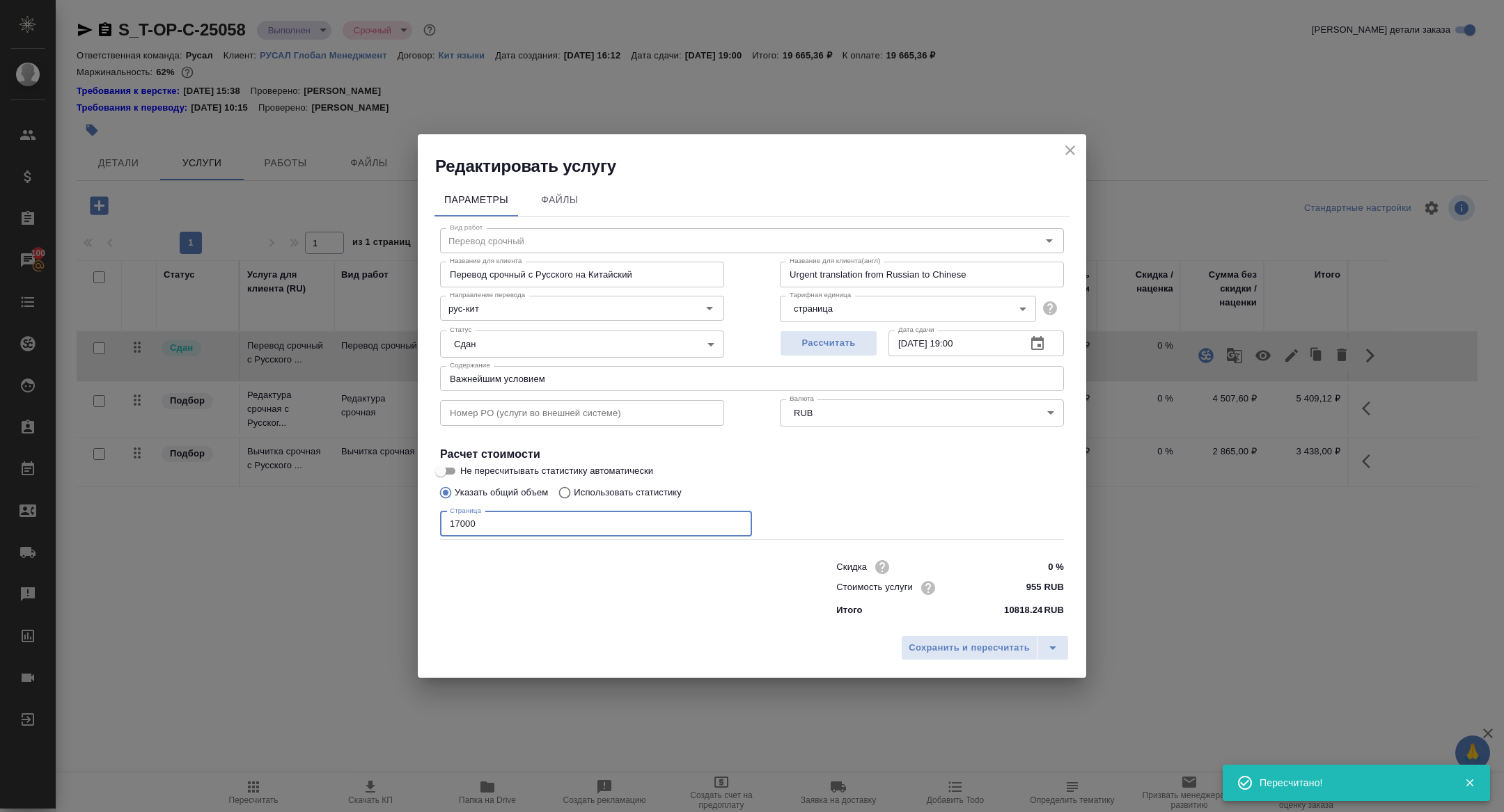
drag, startPoint x: 459, startPoint y: 525, endPoint x: 422, endPoint y: 525, distance: 37.0
click at [430, 525] on div "Параметры Файлы Вид работ Перевод срочный Вид работ Название для клиента Перево…" at bounding box center [752, 403] width 668 height 451
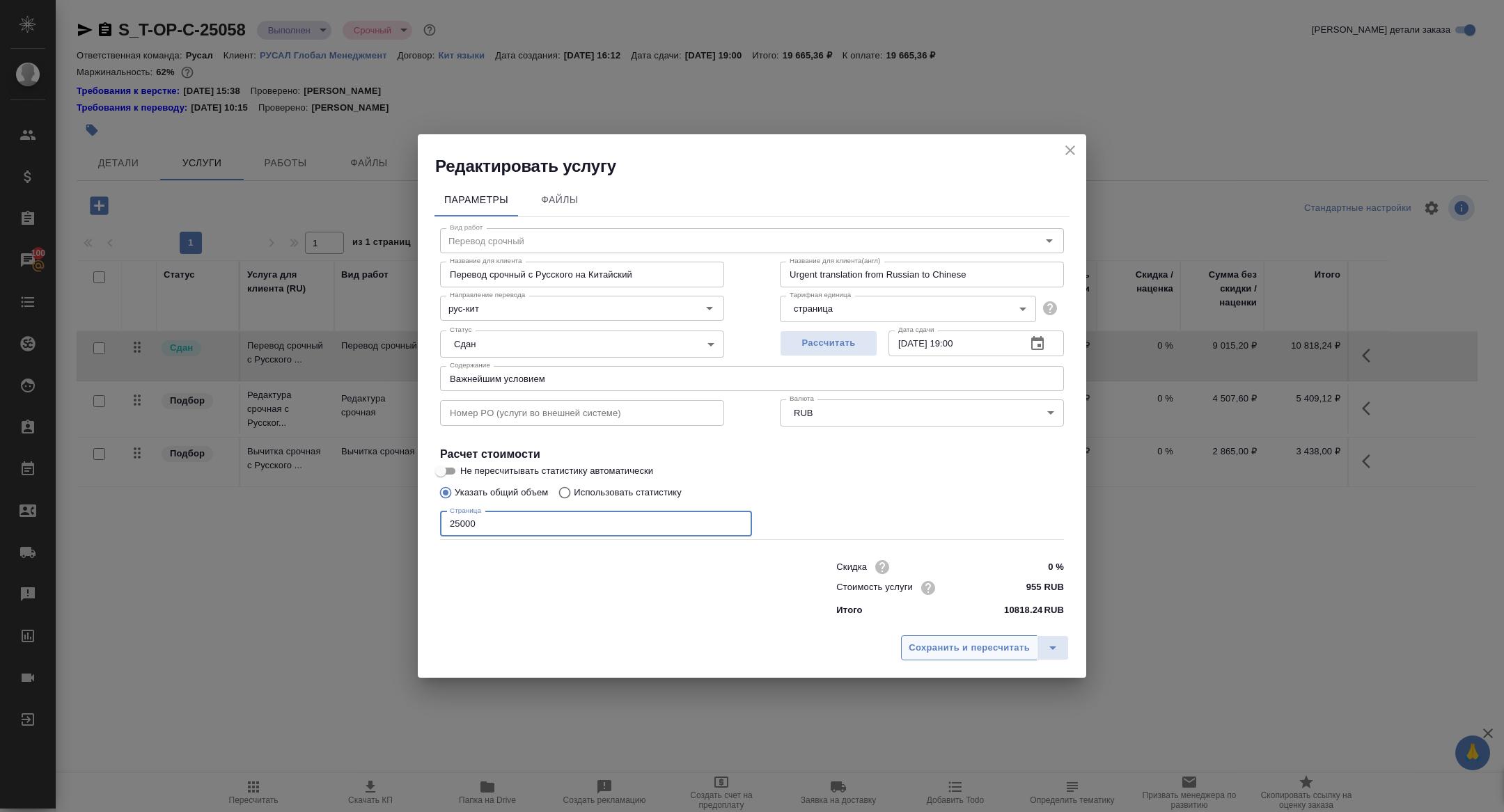
type input "25000"
click at [922, 653] on span "Сохранить и пересчитать" at bounding box center [970, 648] width 121 height 16
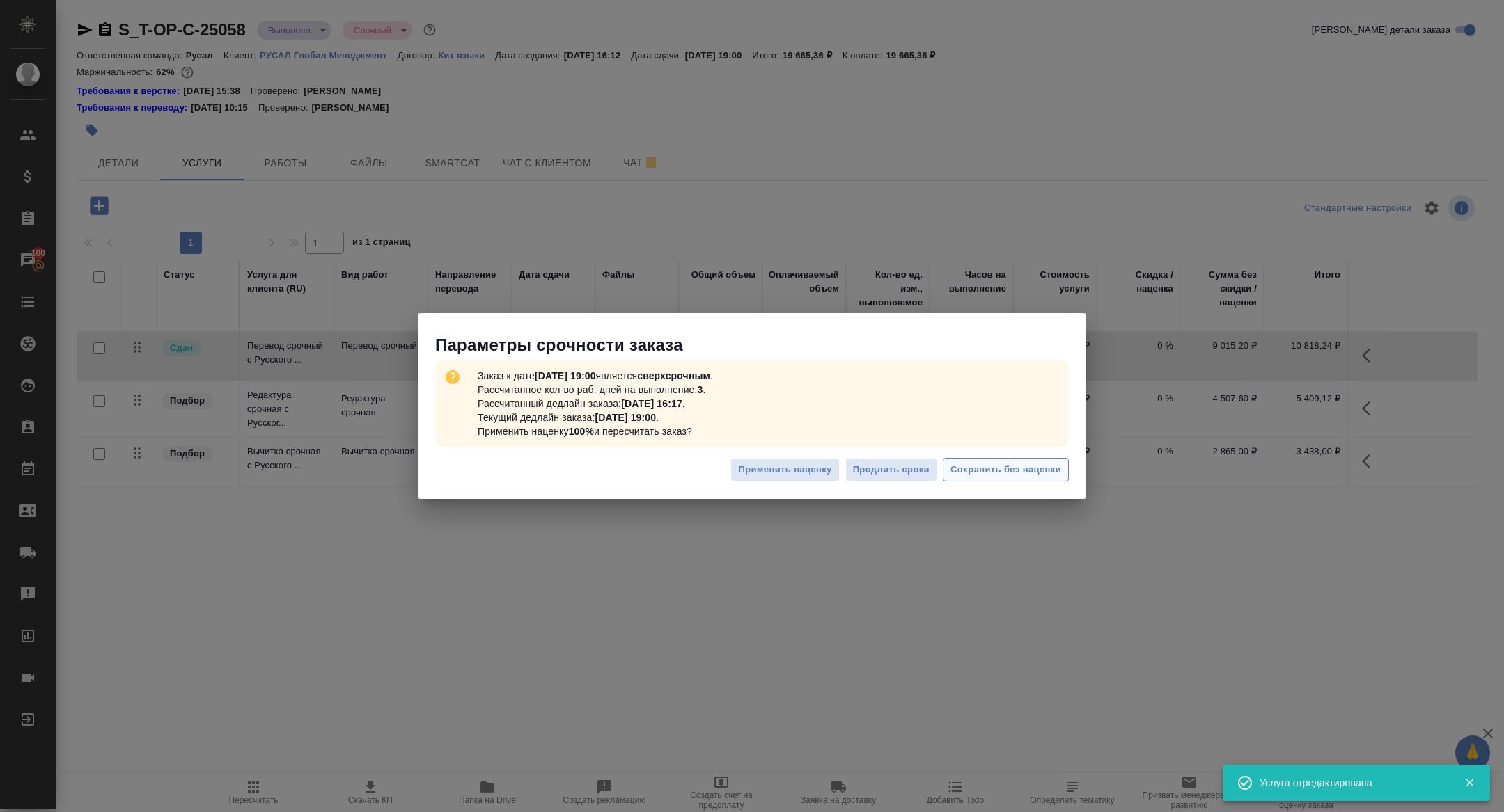
click at [1002, 463] on span "Сохранить без наценки" at bounding box center [1006, 470] width 111 height 16
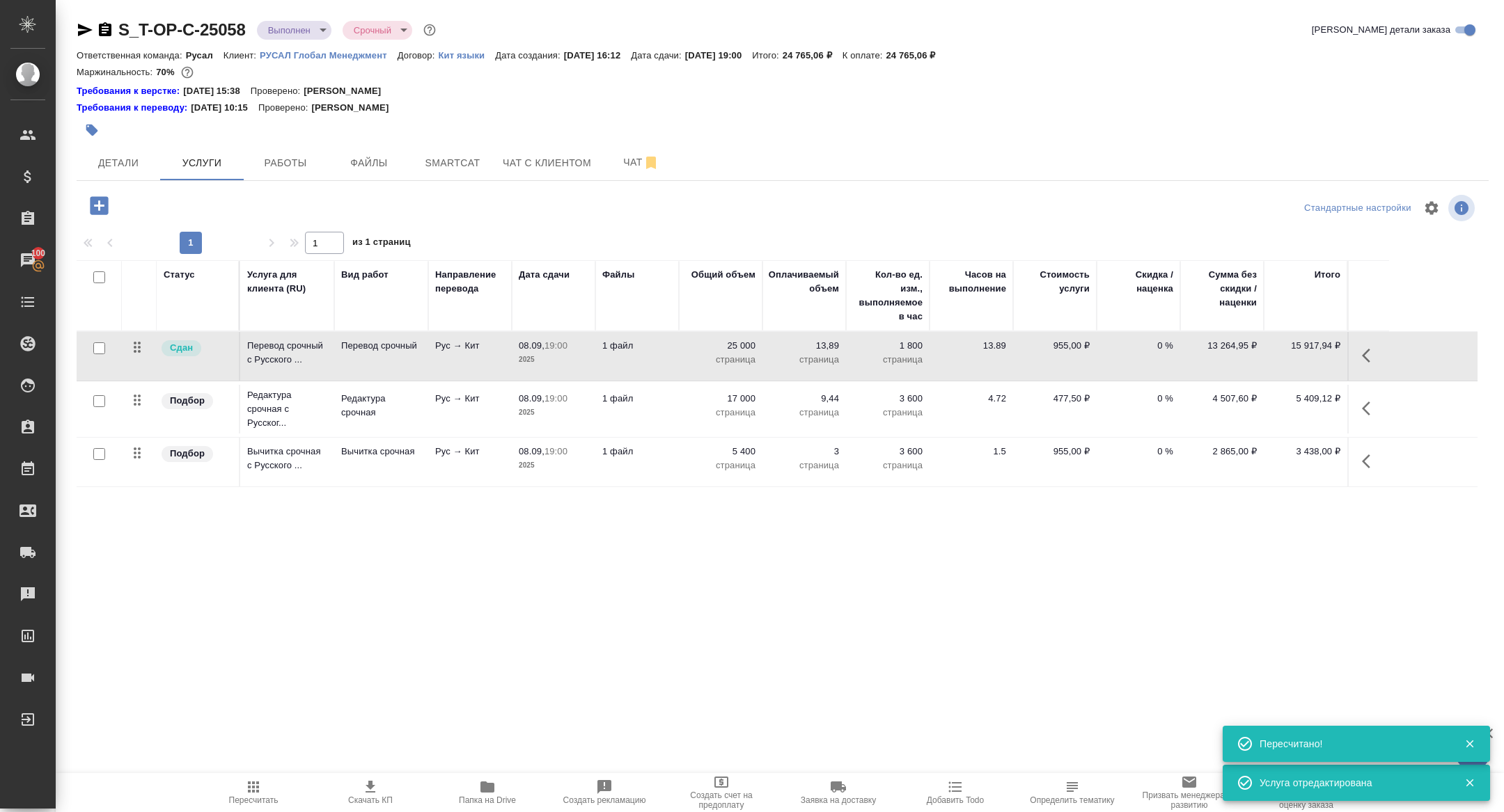
click at [1396, 412] on tr "Подбор Редактура срочная с Русског... Редактура срочная Рус → Кит 08.09, 19:00 …" at bounding box center [777, 409] width 1401 height 56
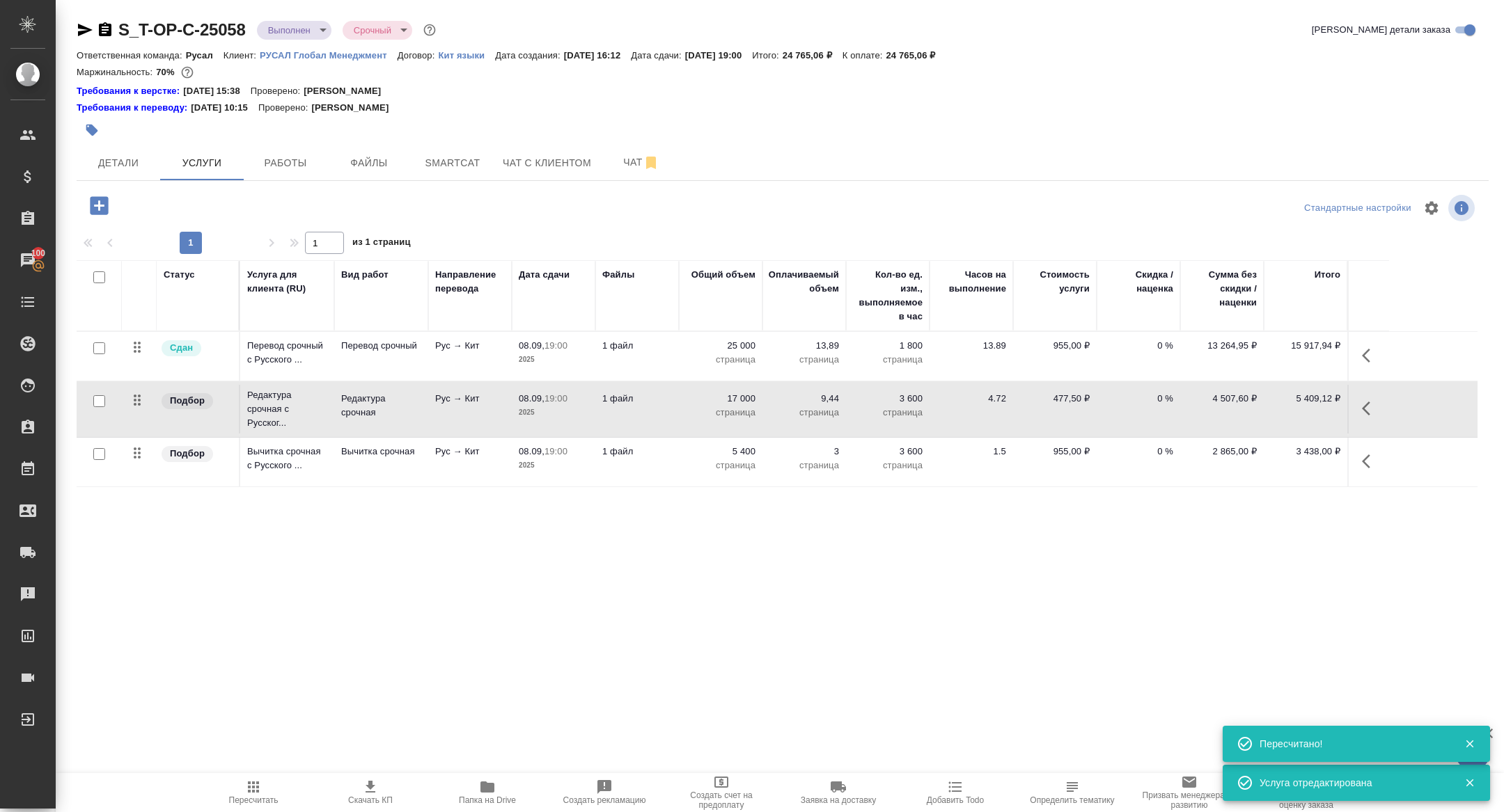
click at [1366, 412] on icon "button" at bounding box center [1367, 408] width 9 height 14
click at [1285, 405] on icon "button" at bounding box center [1292, 408] width 16 height 16
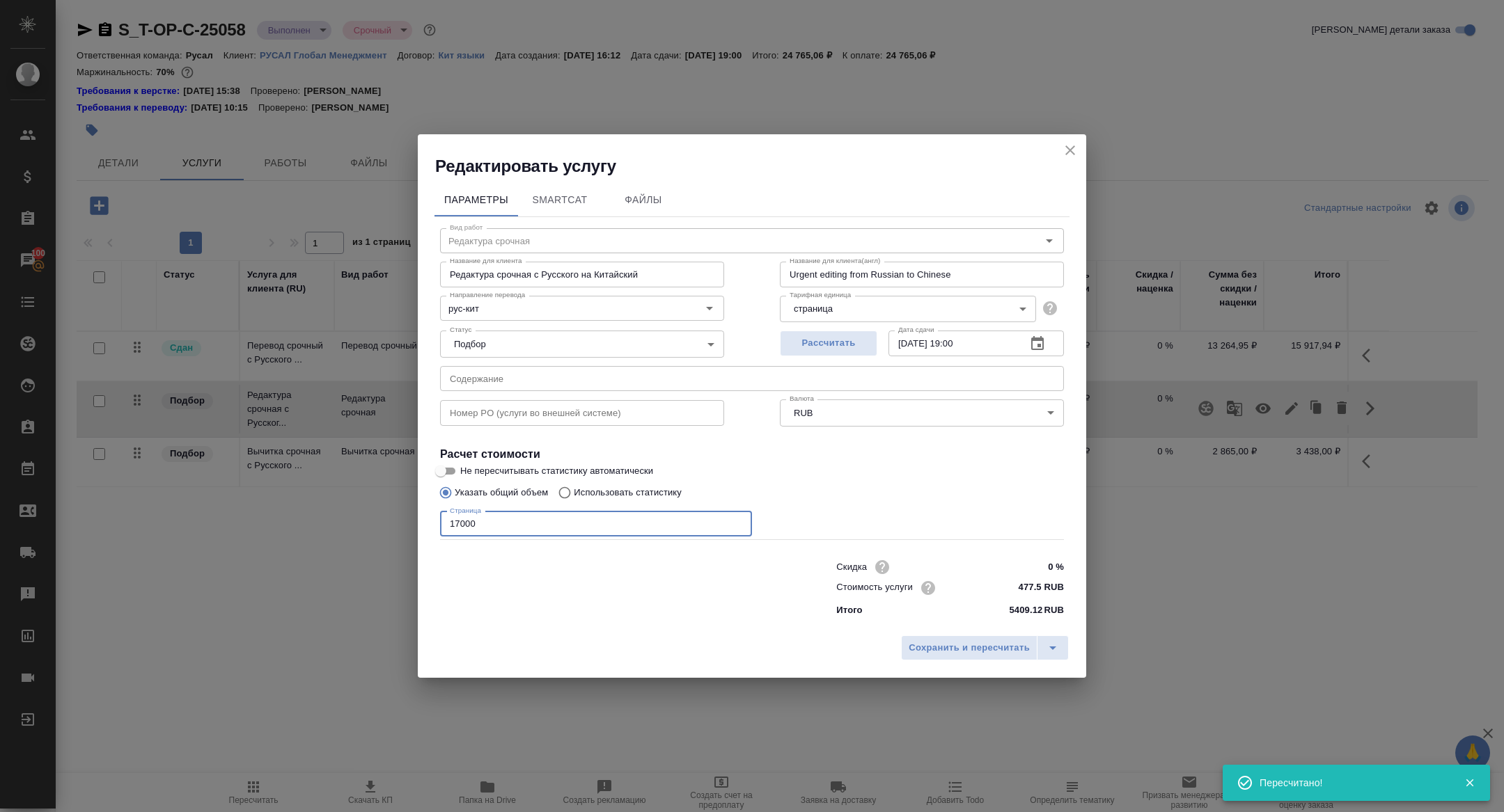
drag, startPoint x: 459, startPoint y: 525, endPoint x: 413, endPoint y: 525, distance: 46.0
click at [413, 525] on div "Редактировать услугу Параметры SmartCat Файлы Вид работ Редактура срочная Вид р…" at bounding box center [752, 406] width 1504 height 812
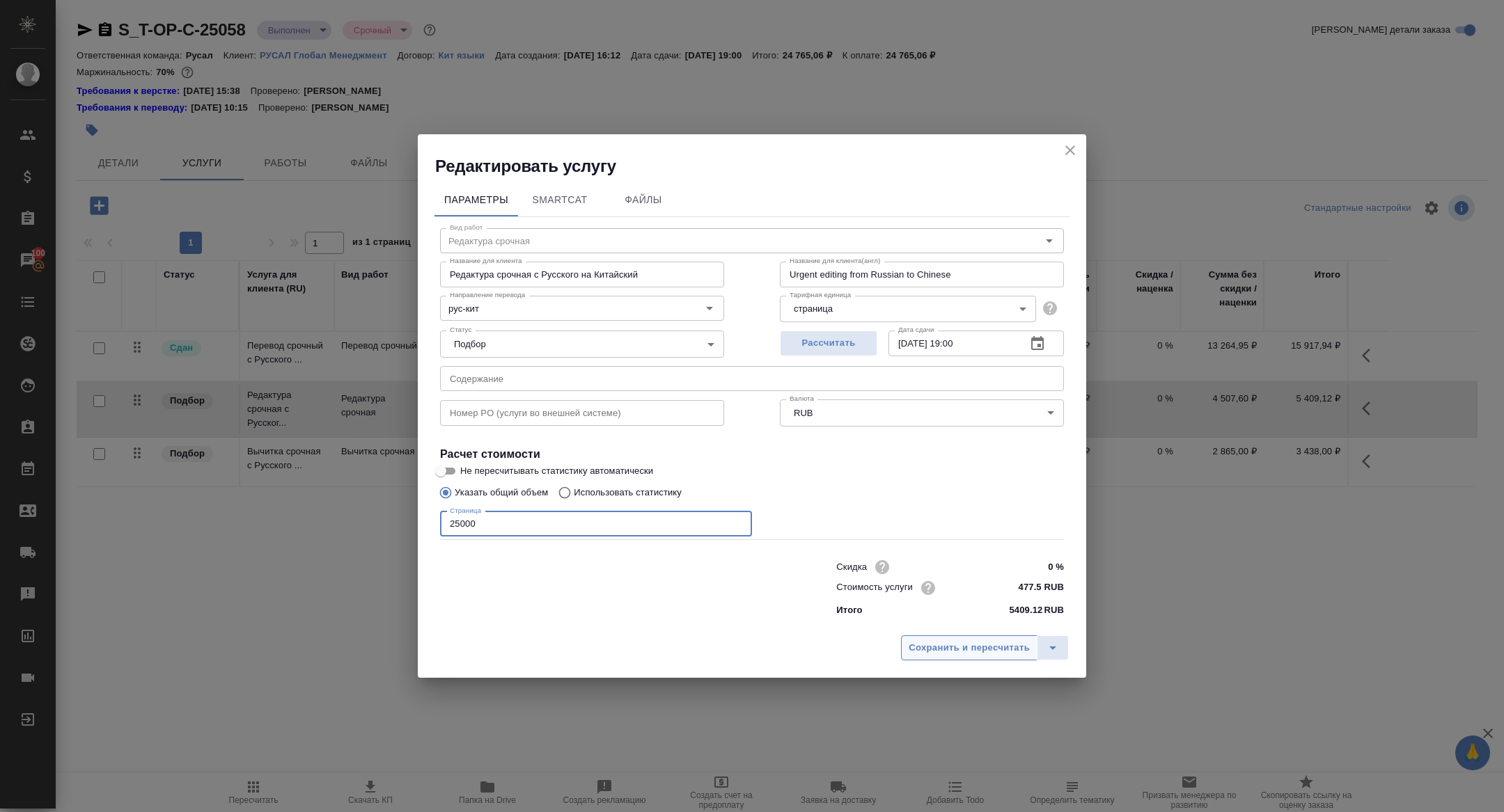
type input "25000"
click at [960, 657] on button "Сохранить и пересчитать" at bounding box center [970, 647] width 136 height 25
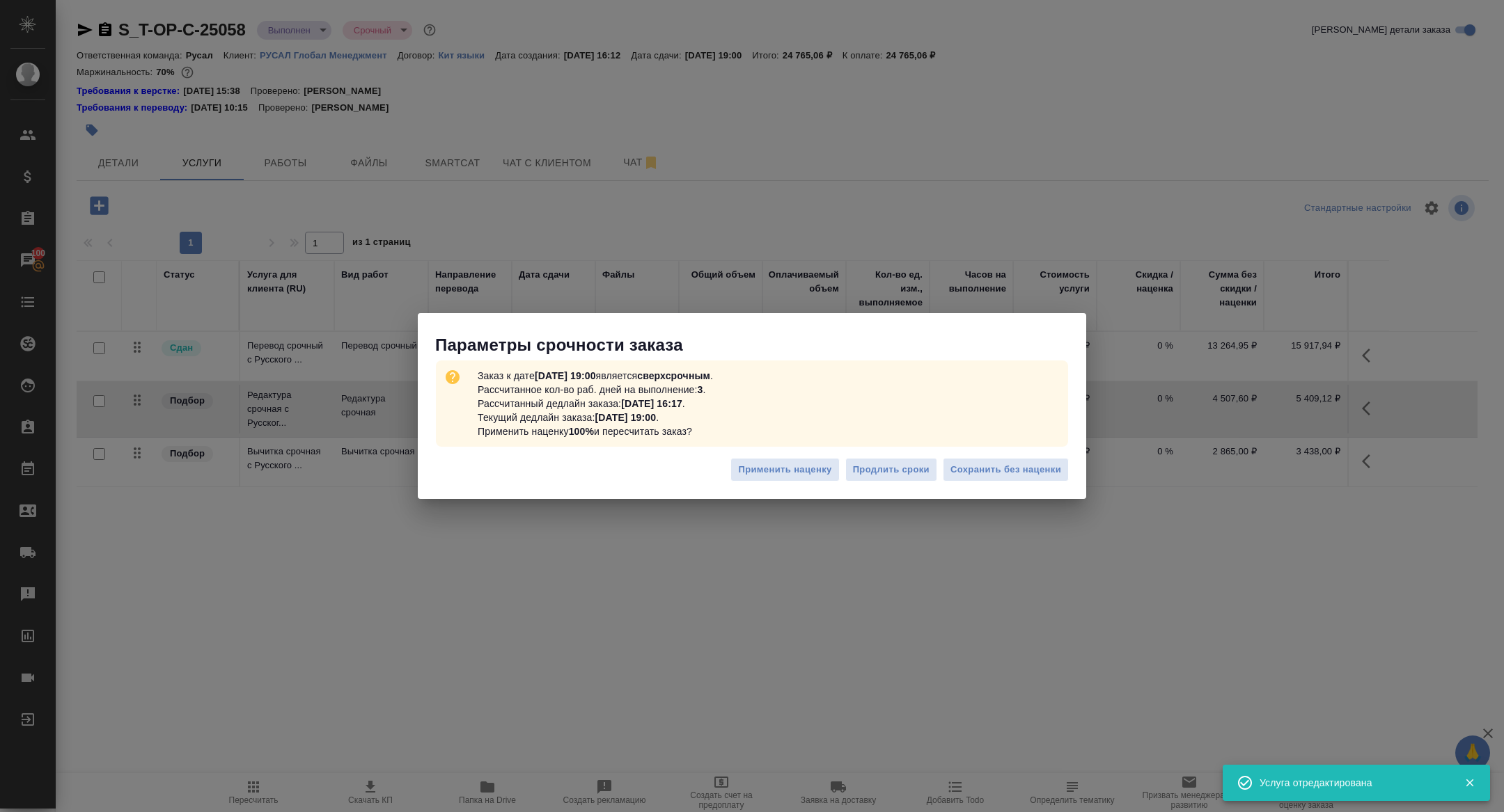
click at [1008, 452] on div "Применить наценку Продлить сроки Сохранить без наценки" at bounding box center [752, 475] width 668 height 48
click at [1008, 482] on div "Применить наценку Продлить сроки Сохранить без наценки" at bounding box center [752, 475] width 668 height 48
click at [1000, 474] on span "Сохранить без наценки" at bounding box center [1006, 470] width 111 height 16
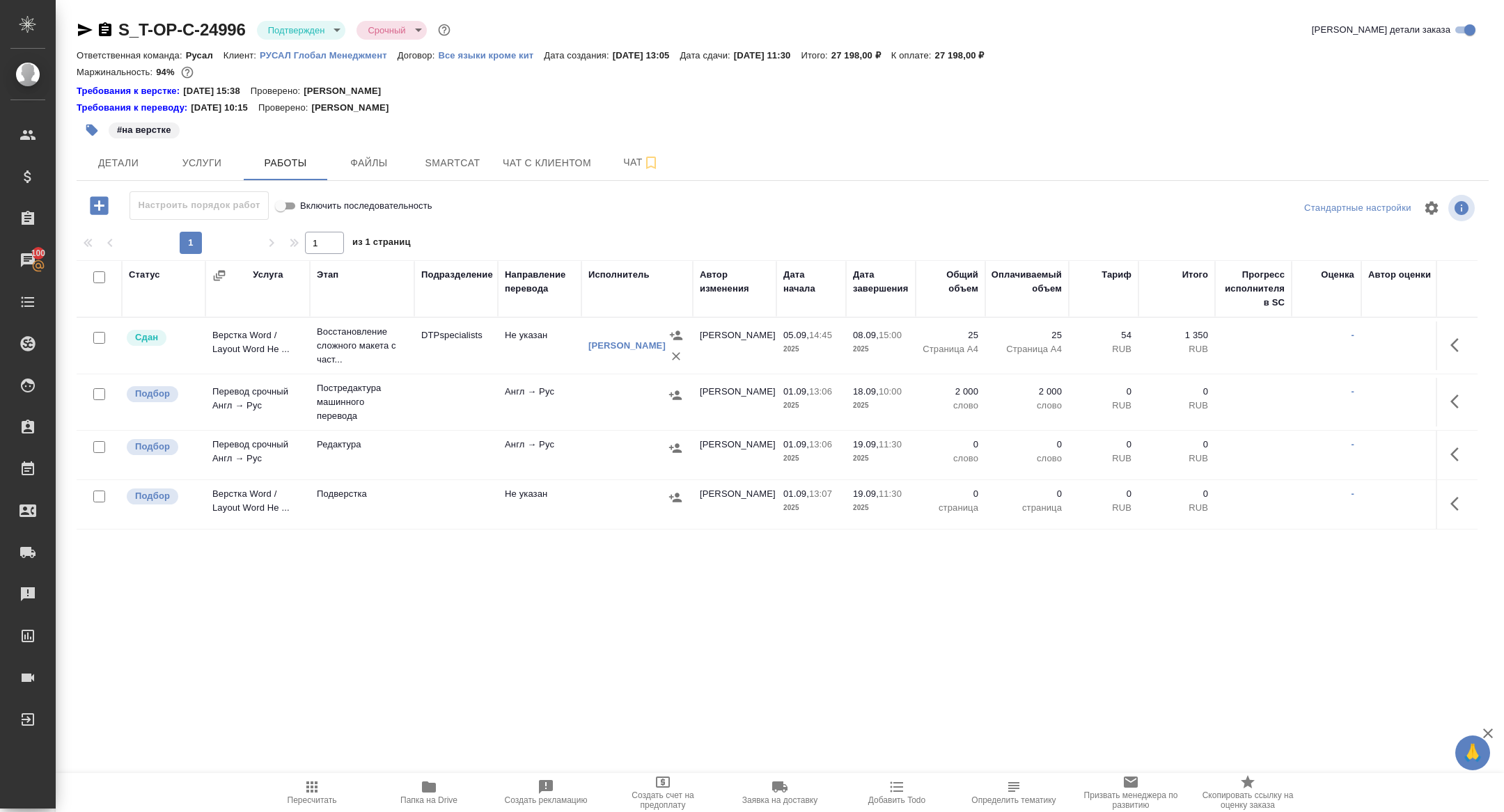
click at [282, 29] on body "🙏 .cls-1 fill:#fff; AWATERA [PERSON_NAME] Спецификации Заказы 100 Чаты Todo Про…" at bounding box center [752, 406] width 1504 height 812
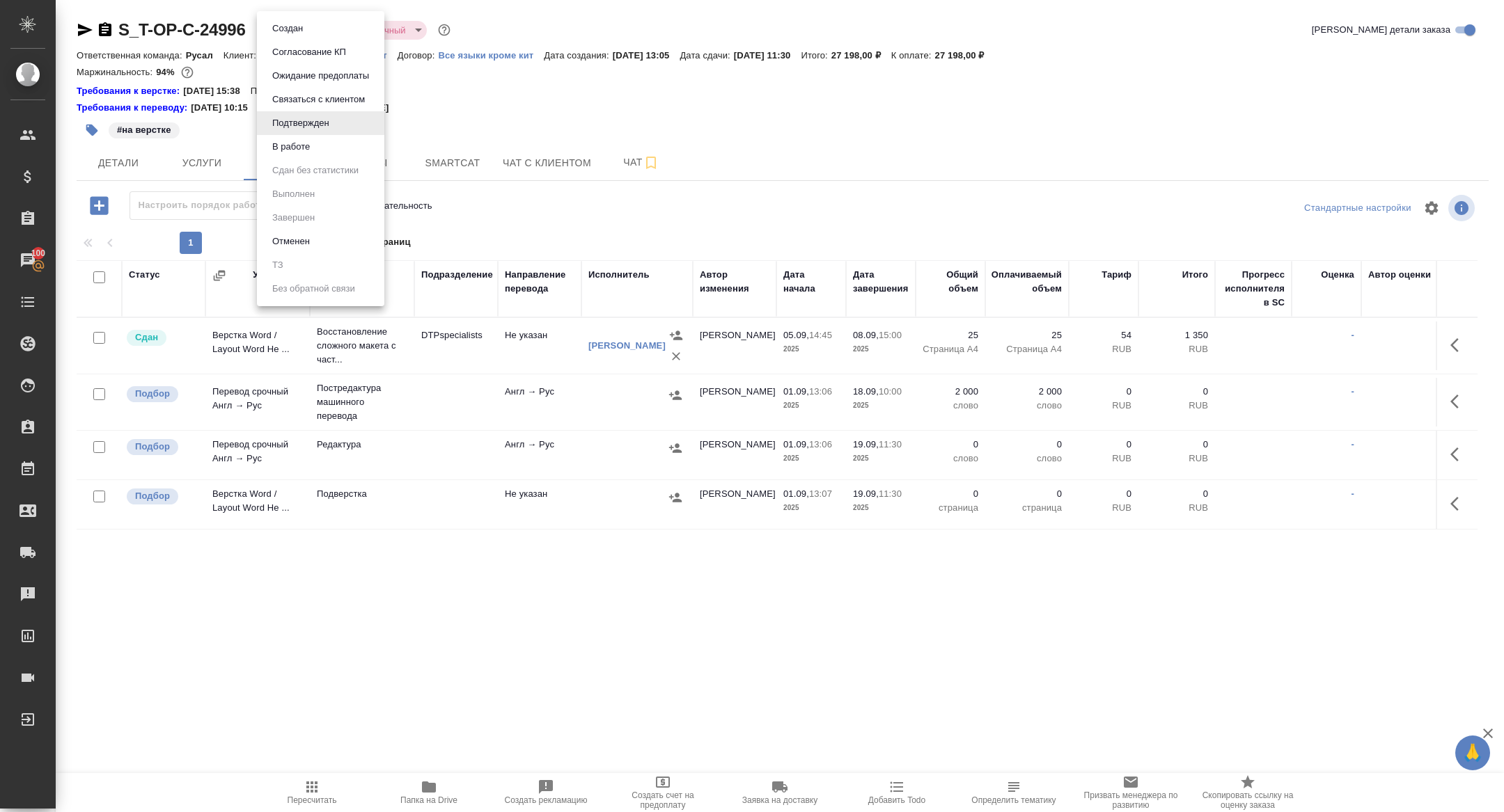
click at [304, 142] on button "В работе" at bounding box center [291, 147] width 46 height 16
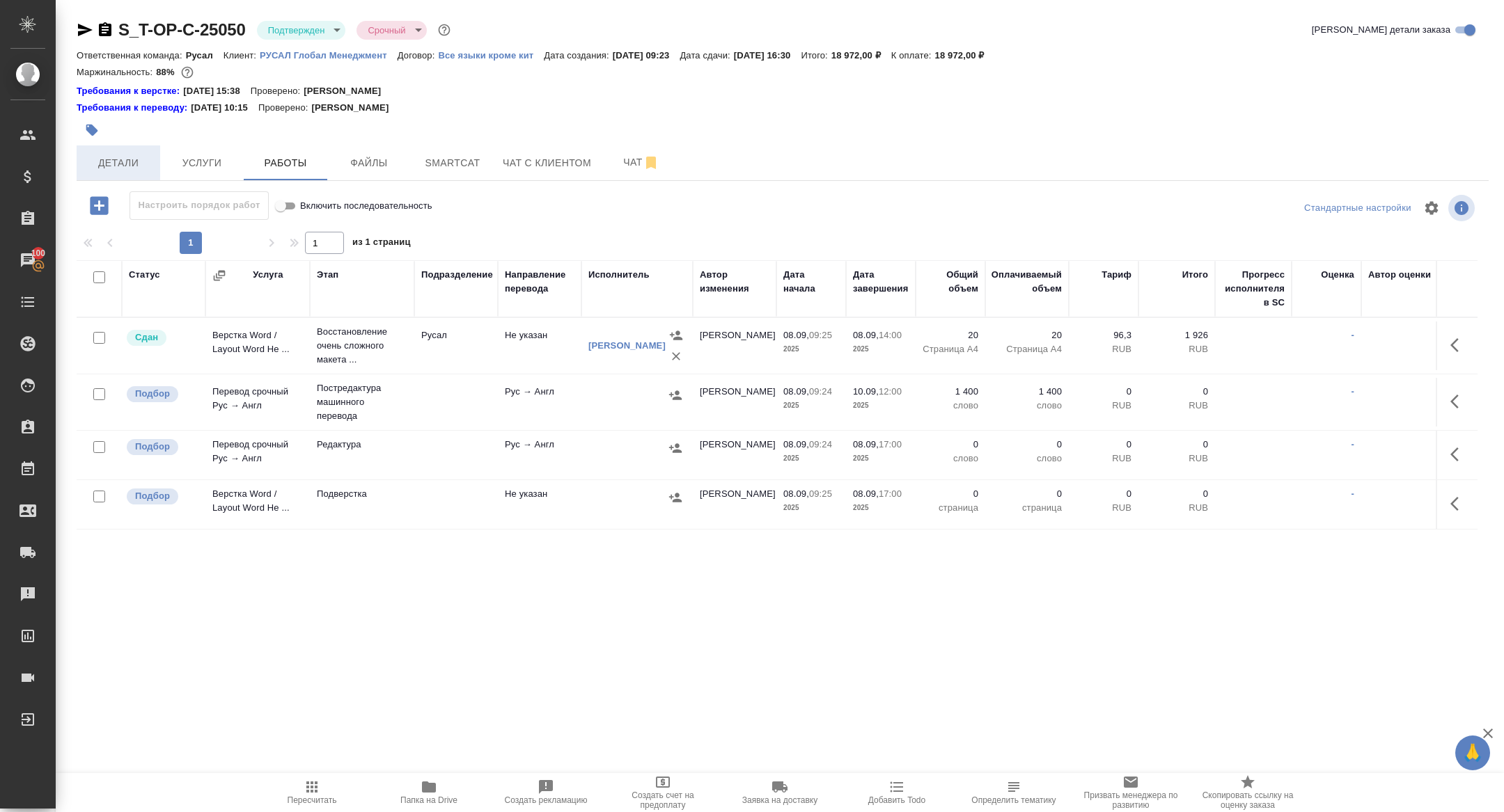
click at [151, 158] on span "Детали" at bounding box center [117, 163] width 66 height 17
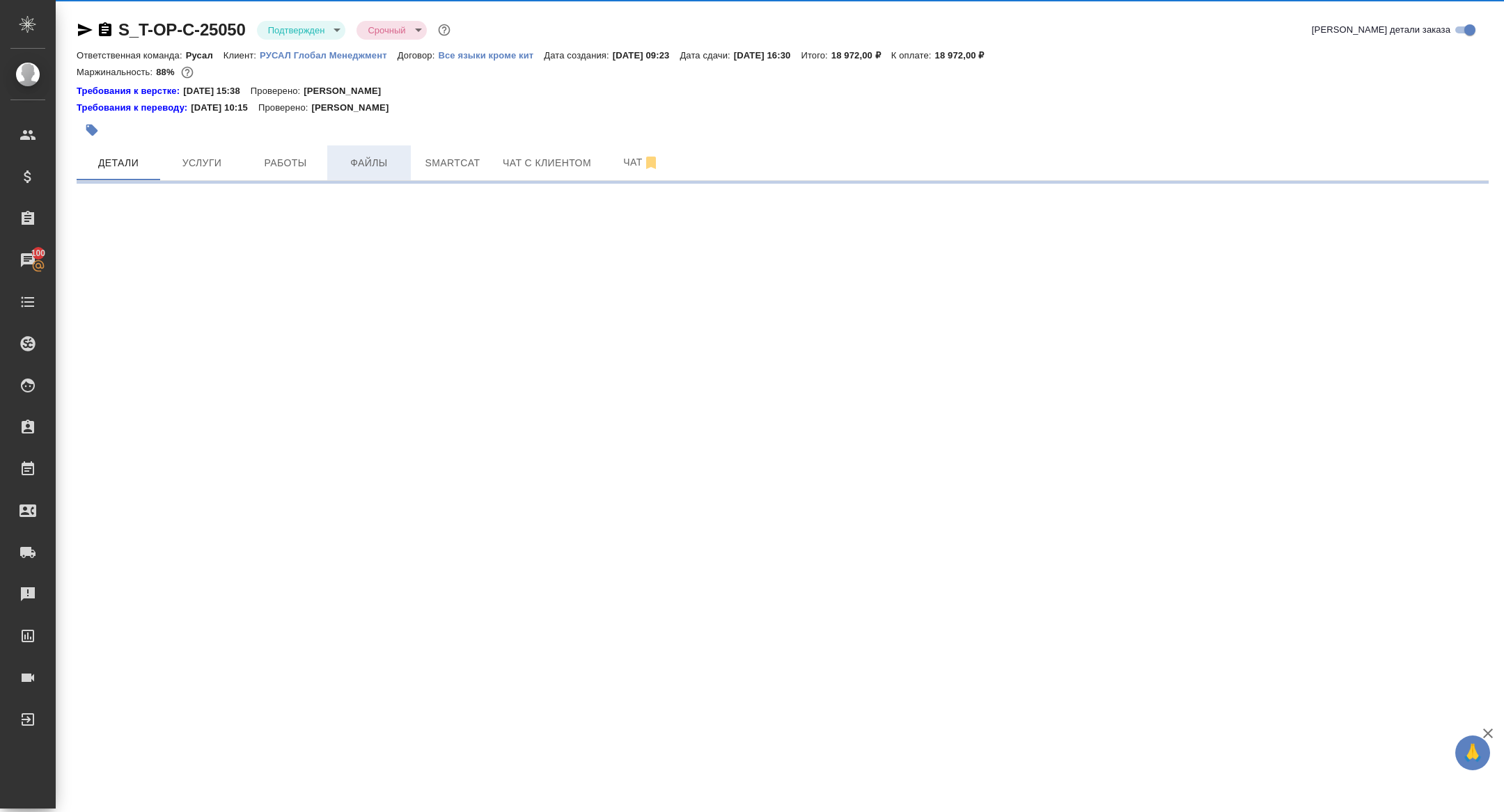
select select "RU"
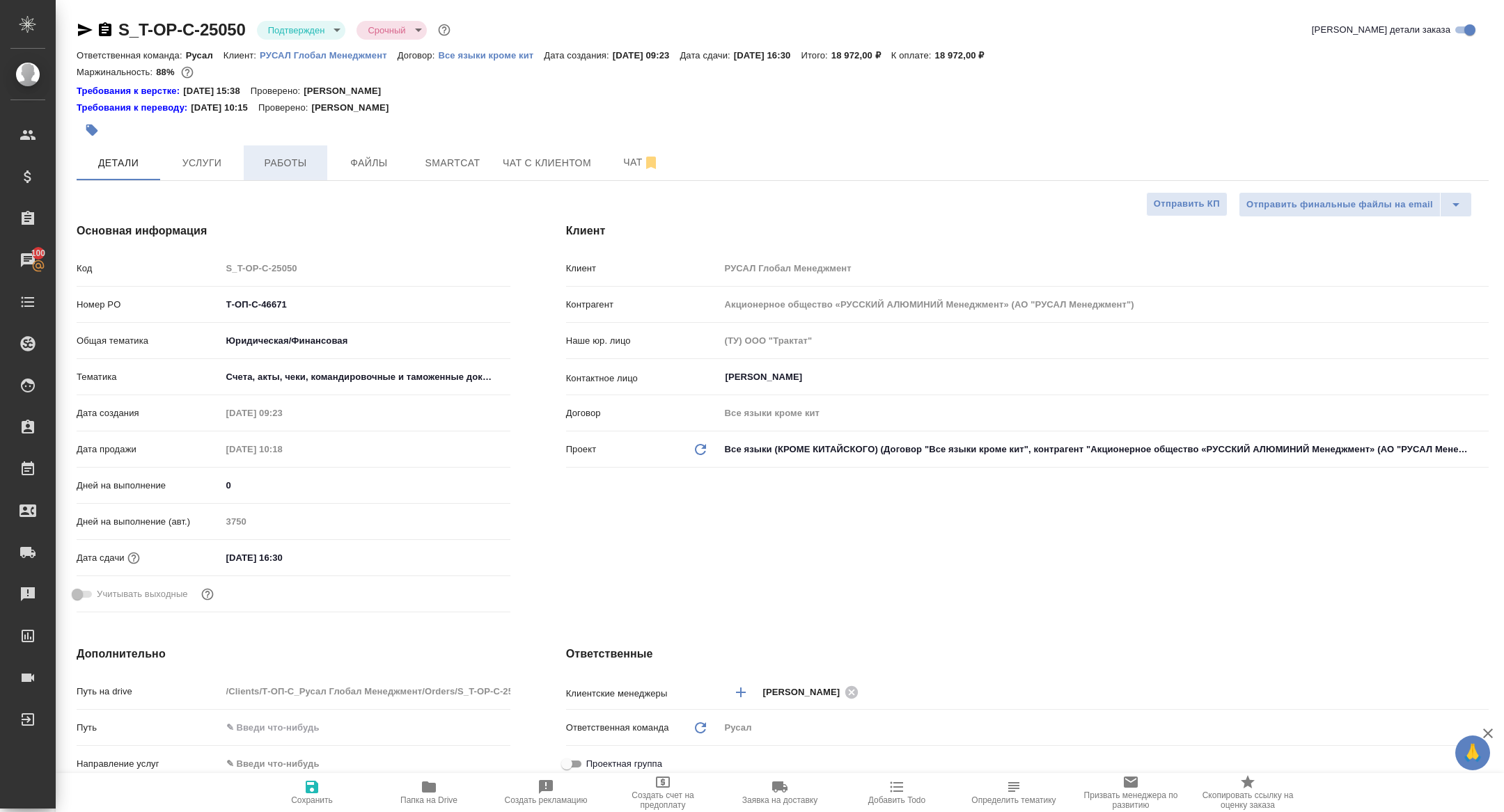
type textarea "x"
click at [316, 167] on span "Работы" at bounding box center [285, 163] width 66 height 17
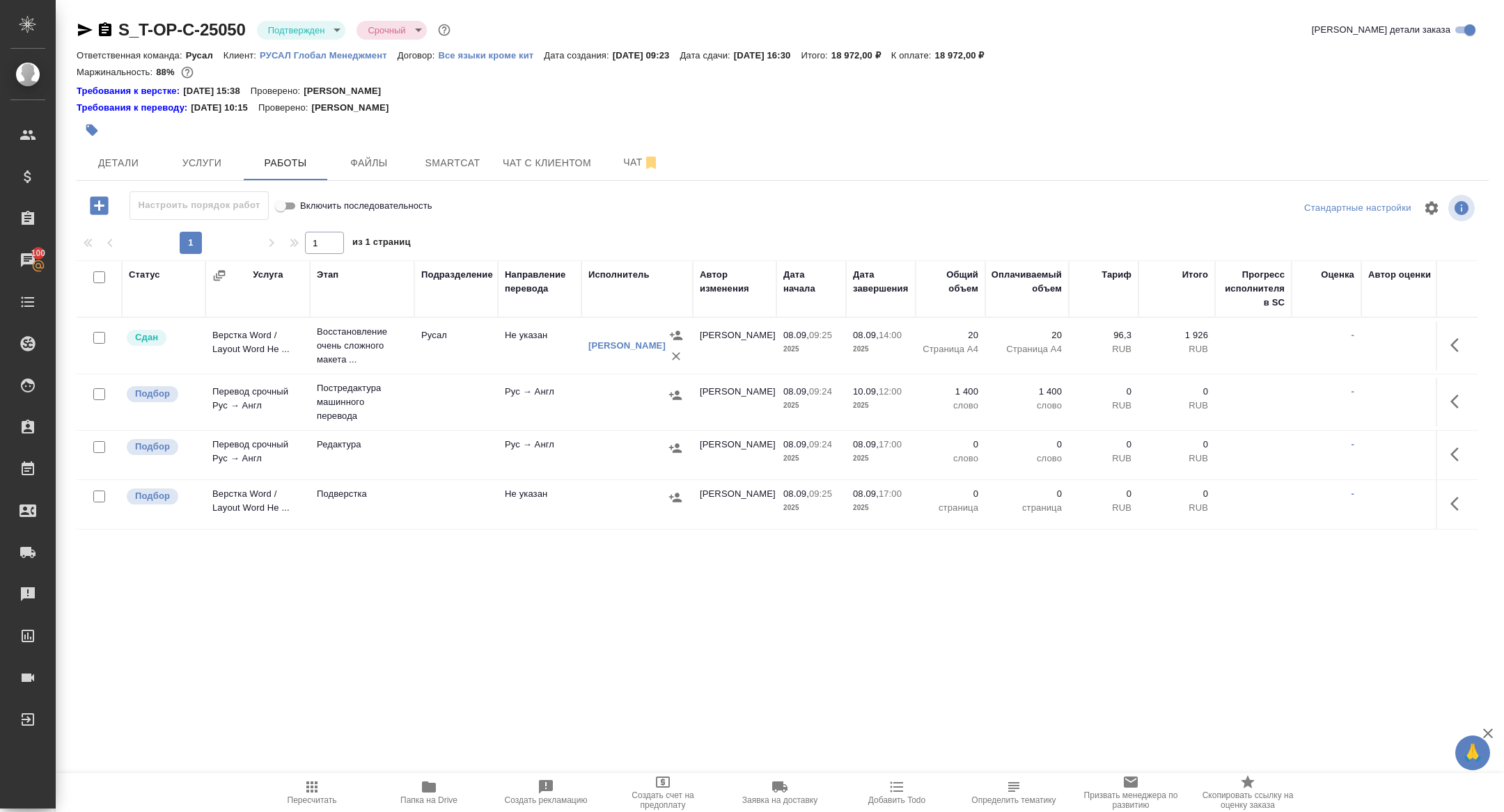
click at [1459, 394] on icon "button" at bounding box center [1458, 401] width 16 height 16
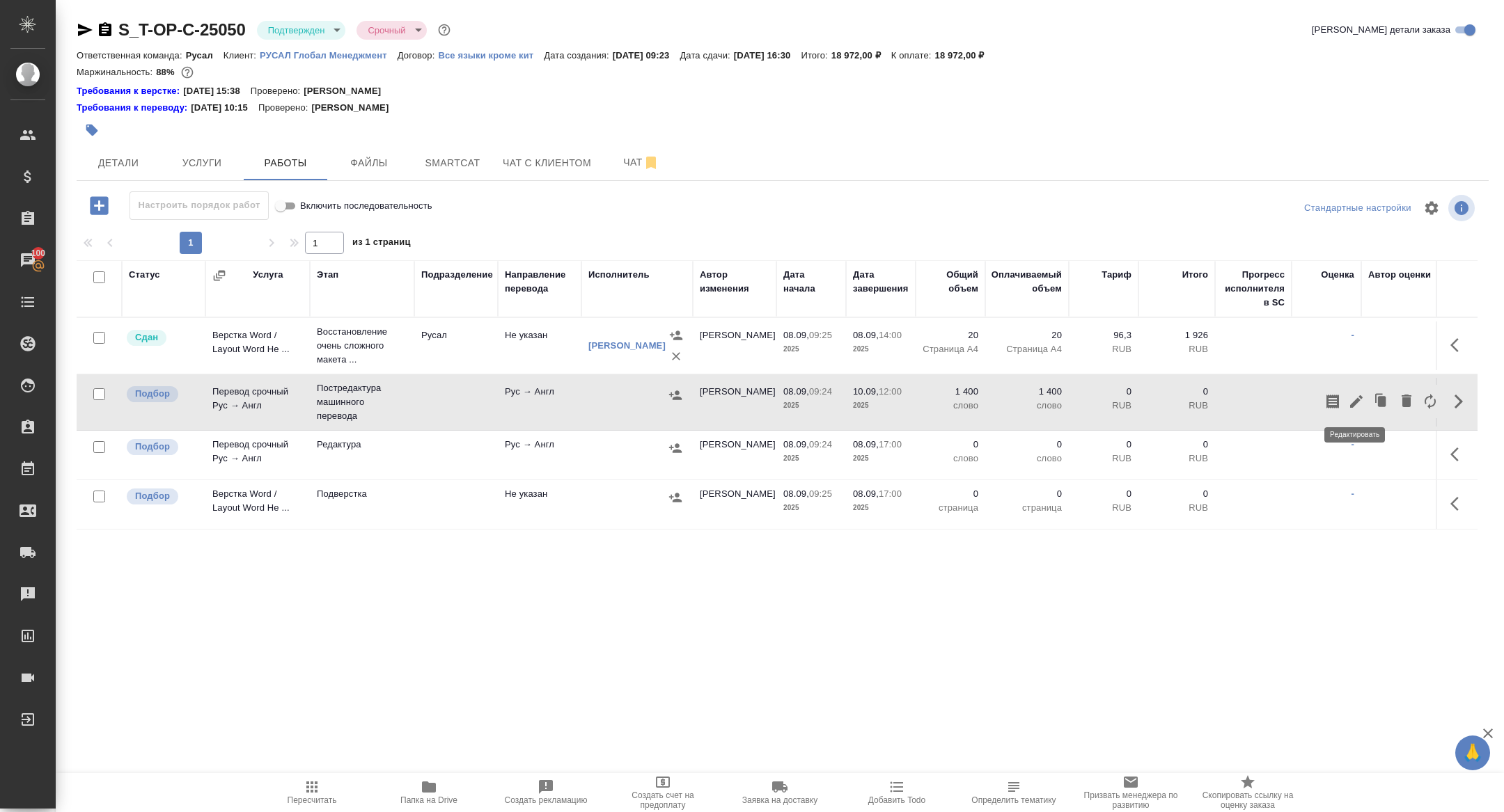
click at [1356, 399] on icon "button" at bounding box center [1356, 401] width 13 height 13
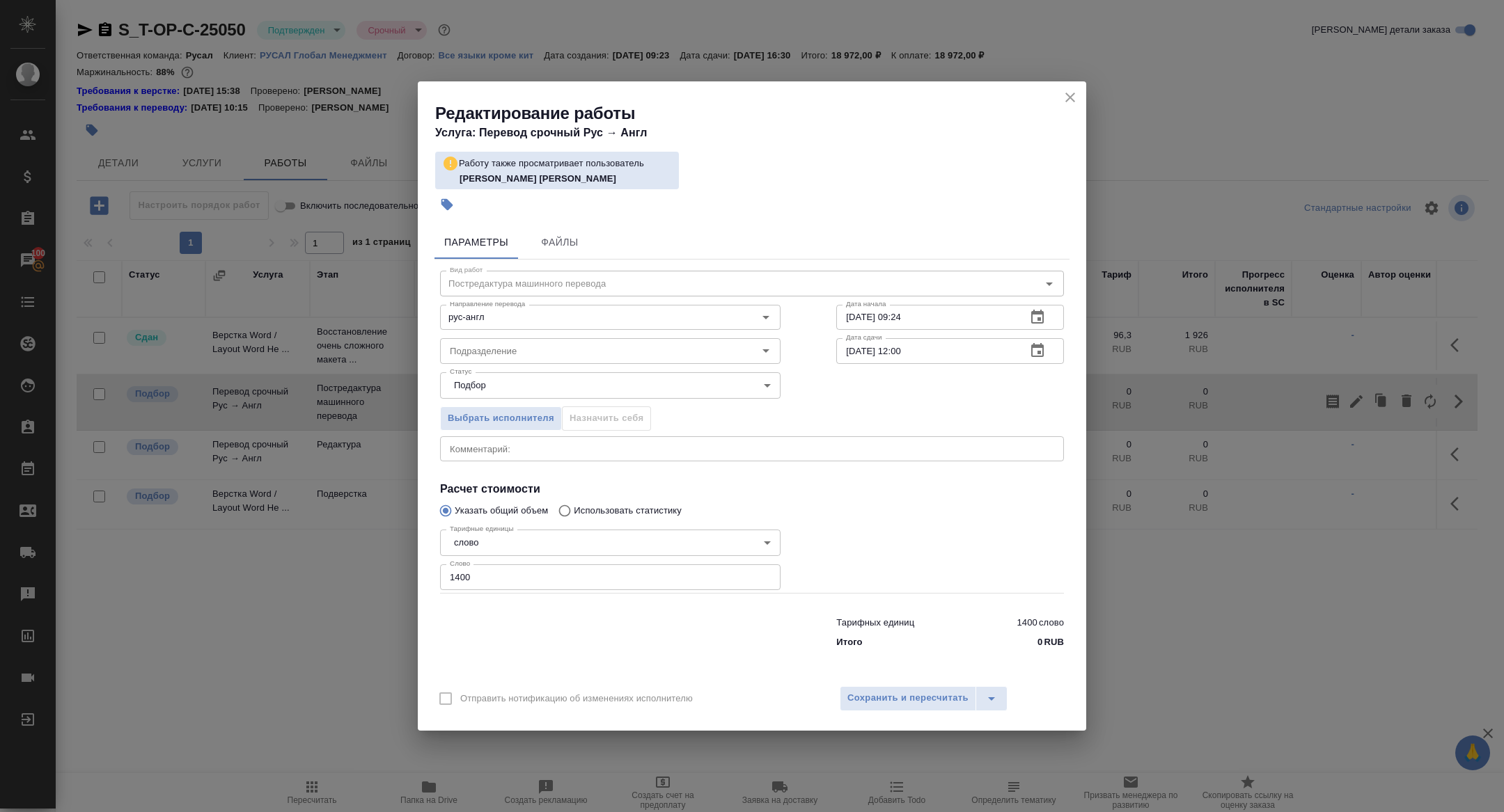
click at [1049, 338] on div "10.09.2025 12:00 Дата сдачи" at bounding box center [951, 350] width 228 height 25
click at [1048, 349] on button "button" at bounding box center [1038, 350] width 34 height 34
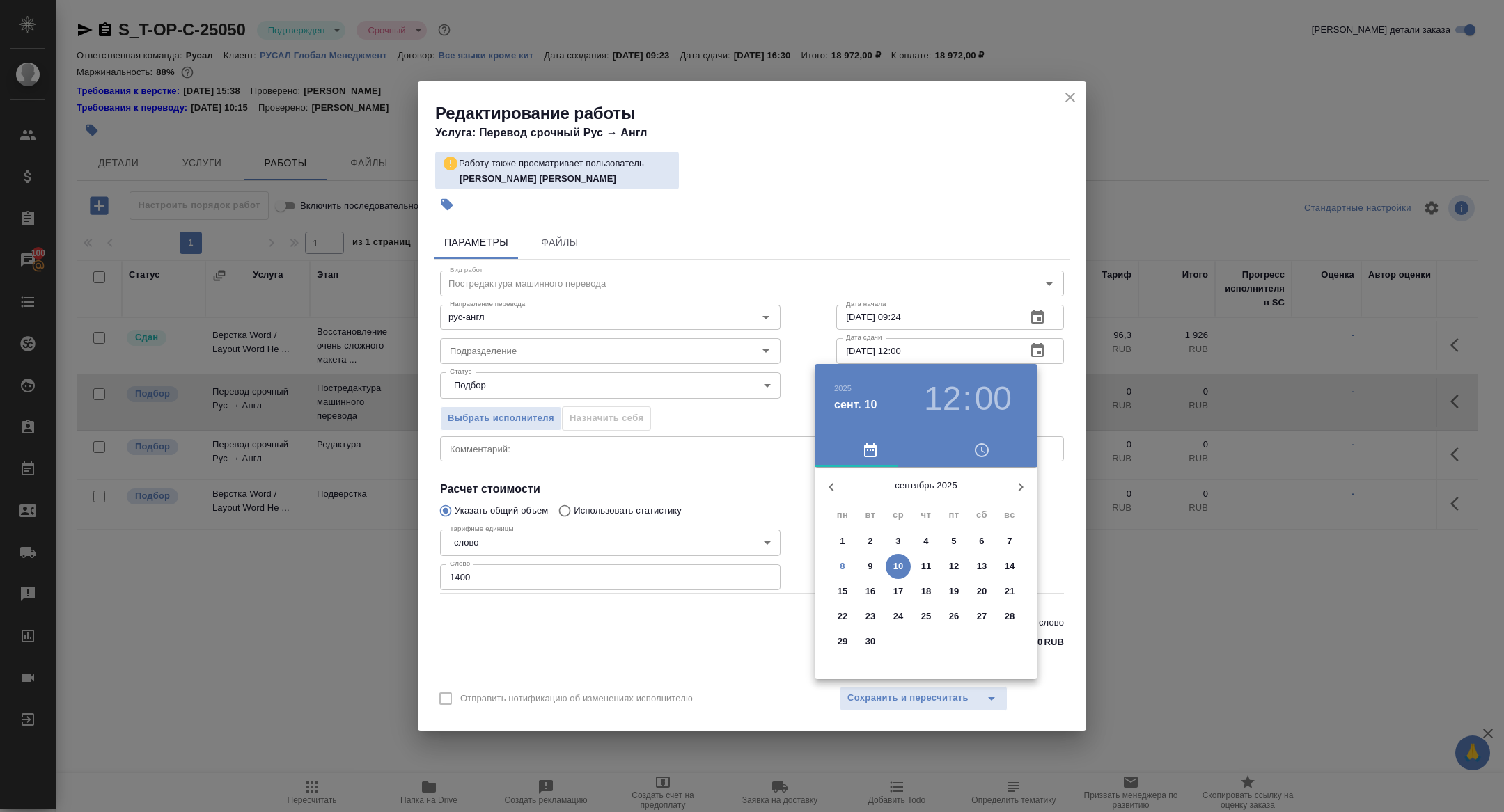
click at [920, 572] on span "11" at bounding box center [926, 567] width 25 height 14
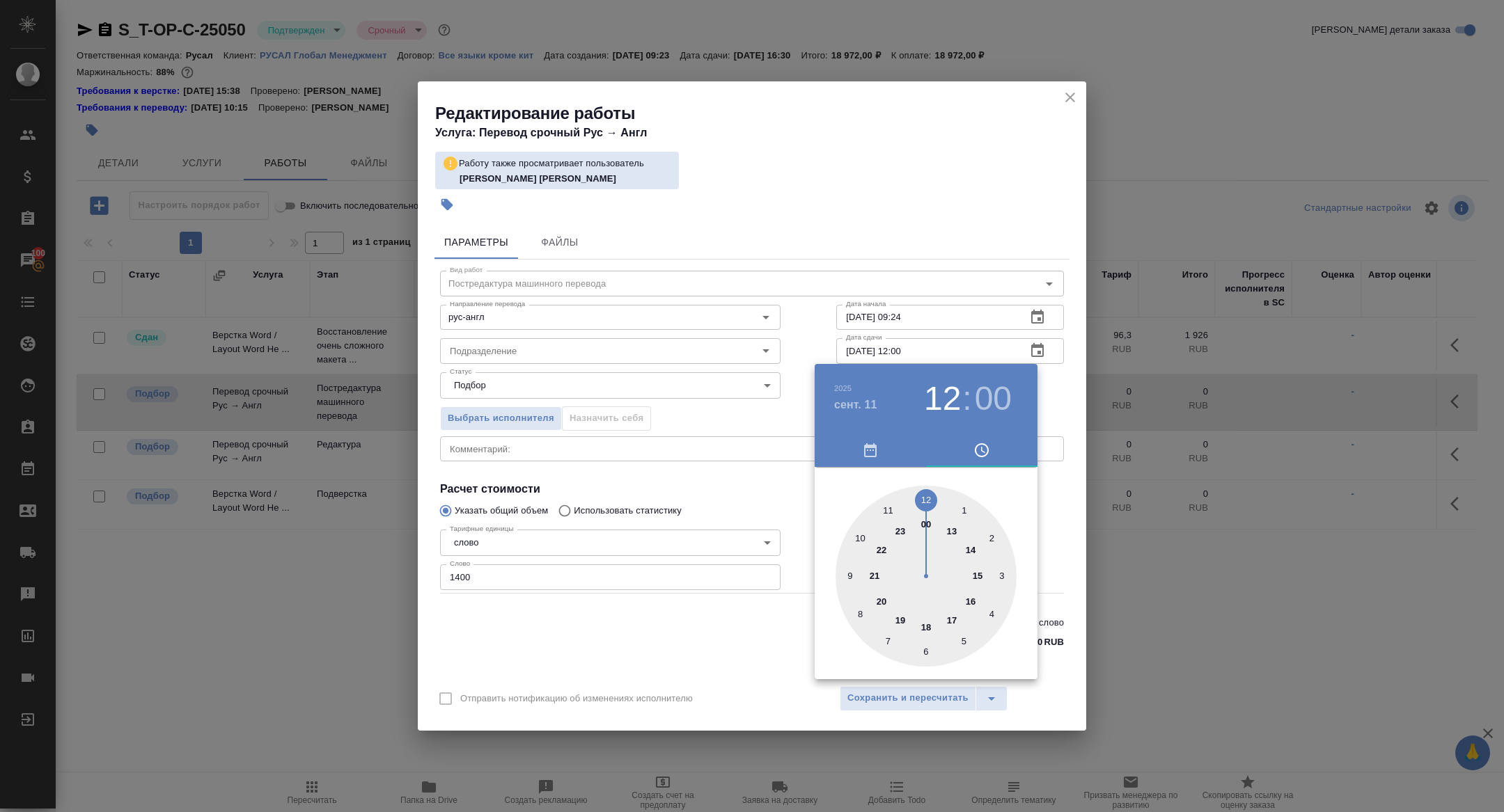
click at [860, 532] on div at bounding box center [926, 576] width 181 height 181
type input "[DATE] 10:00"
click at [647, 519] on div at bounding box center [752, 406] width 1504 height 812
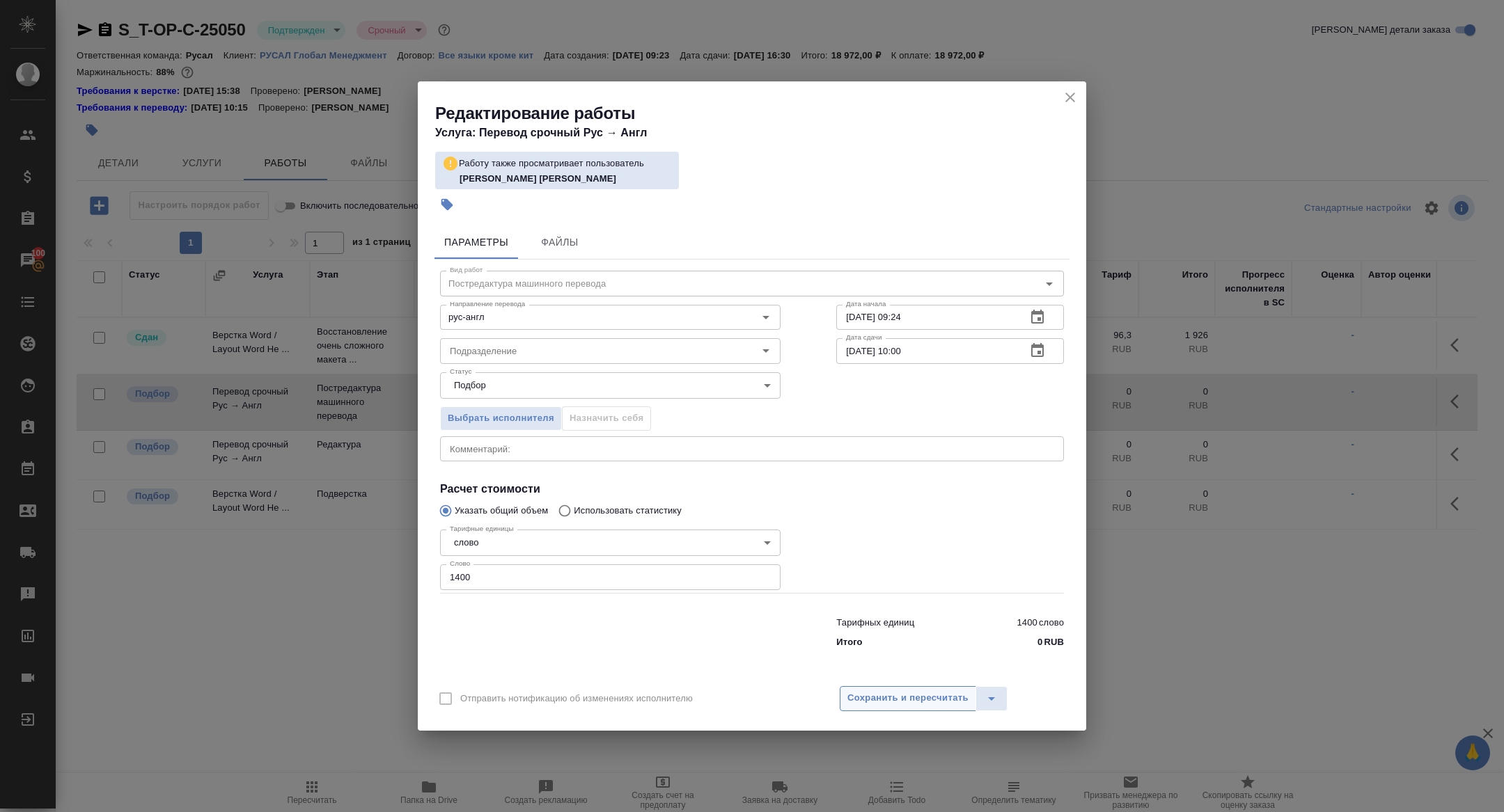
click at [906, 688] on button "Сохранить и пересчитать" at bounding box center [908, 698] width 136 height 25
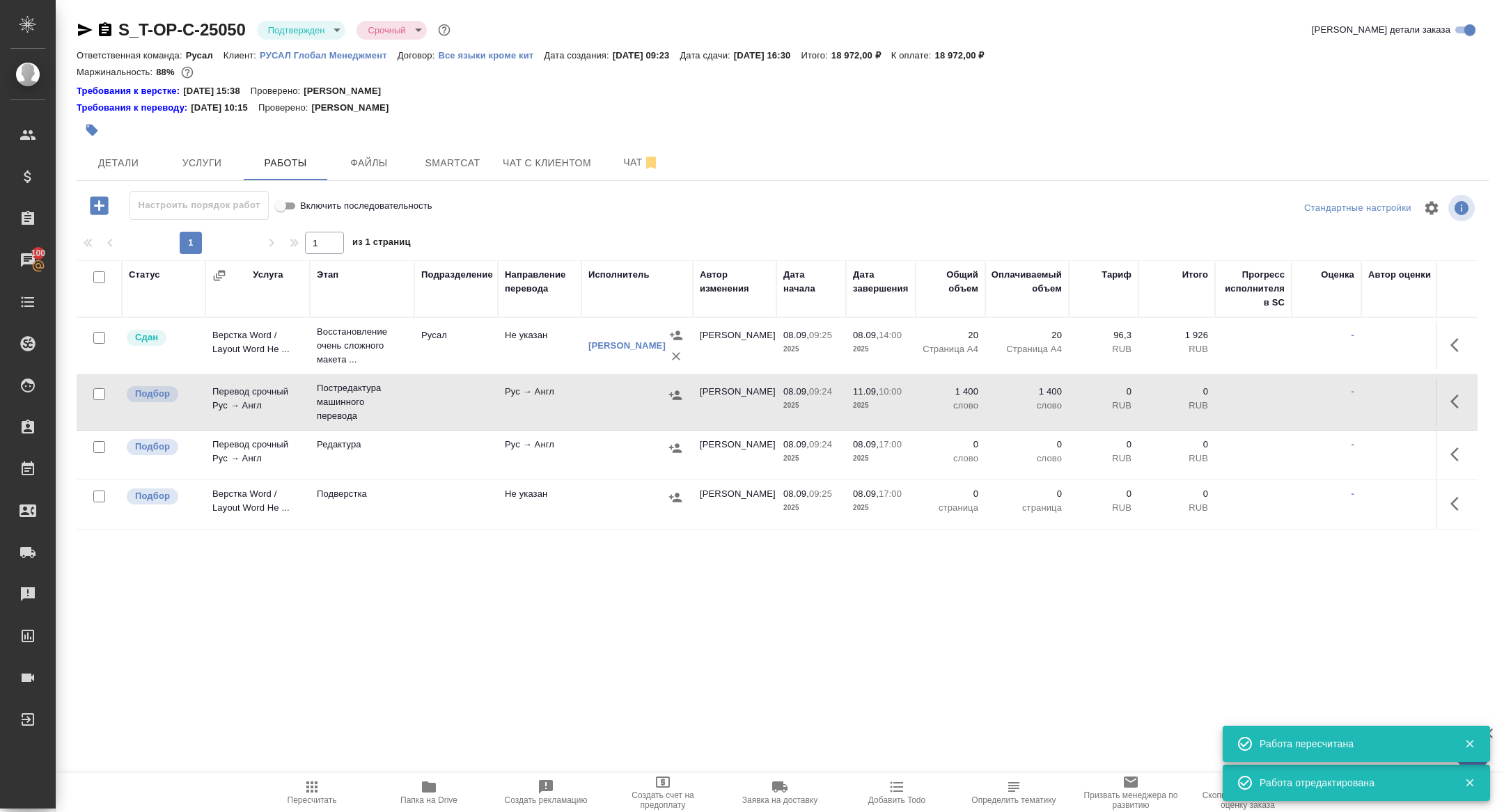
click at [265, 405] on td "Перевод срочный Рус → Англ" at bounding box center [257, 402] width 104 height 48
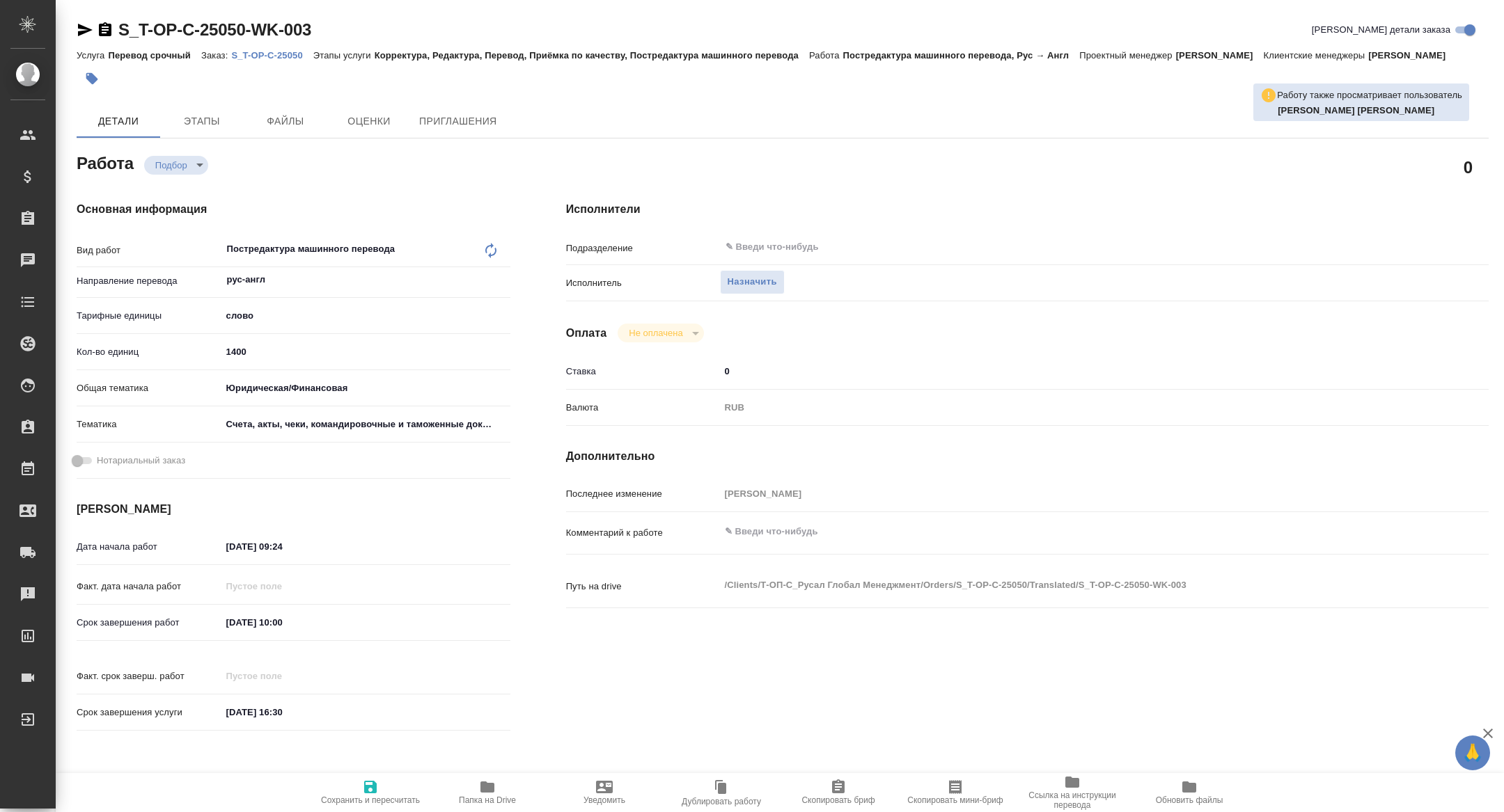
type textarea "x"
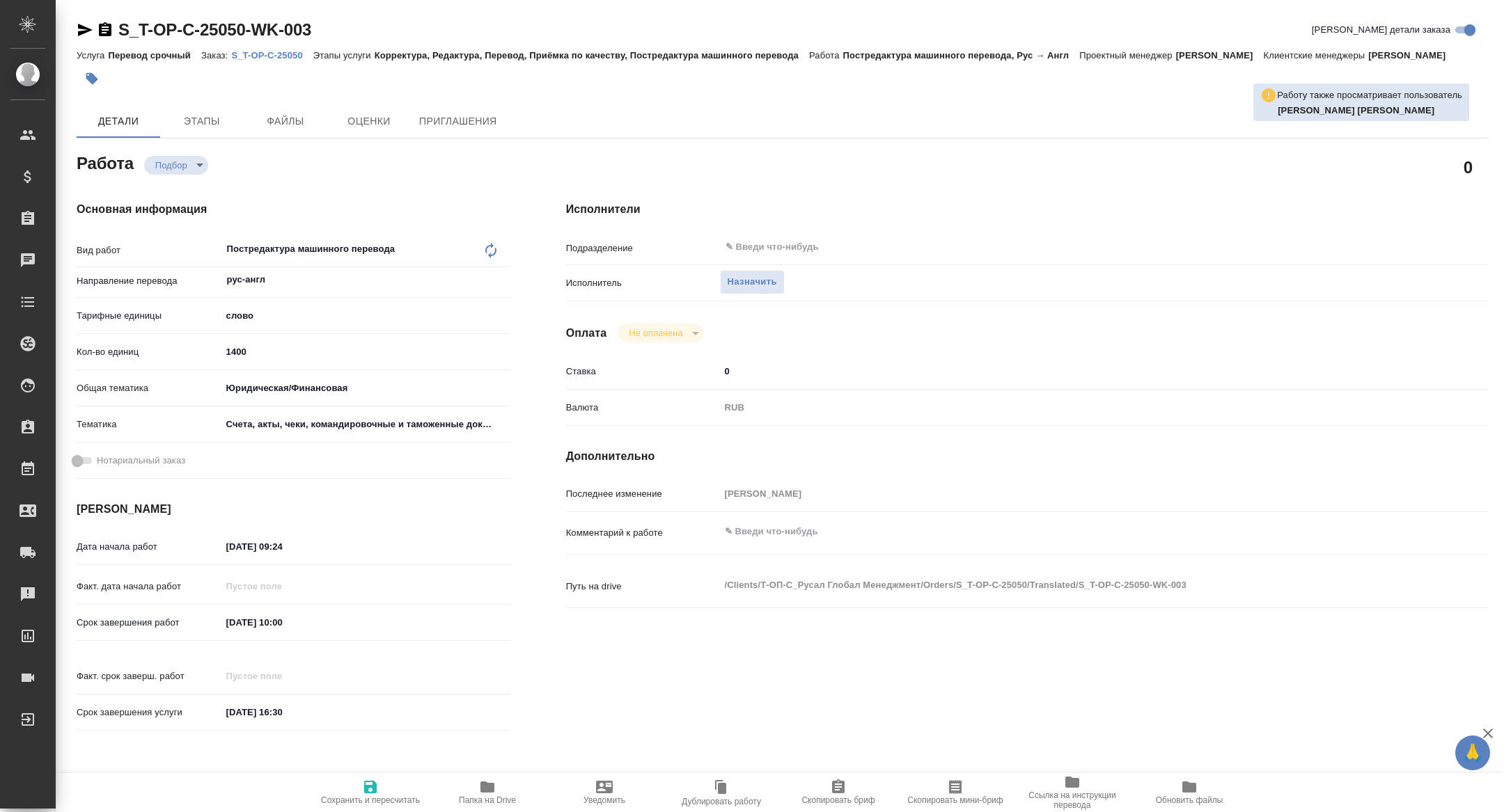
type textarea "x"
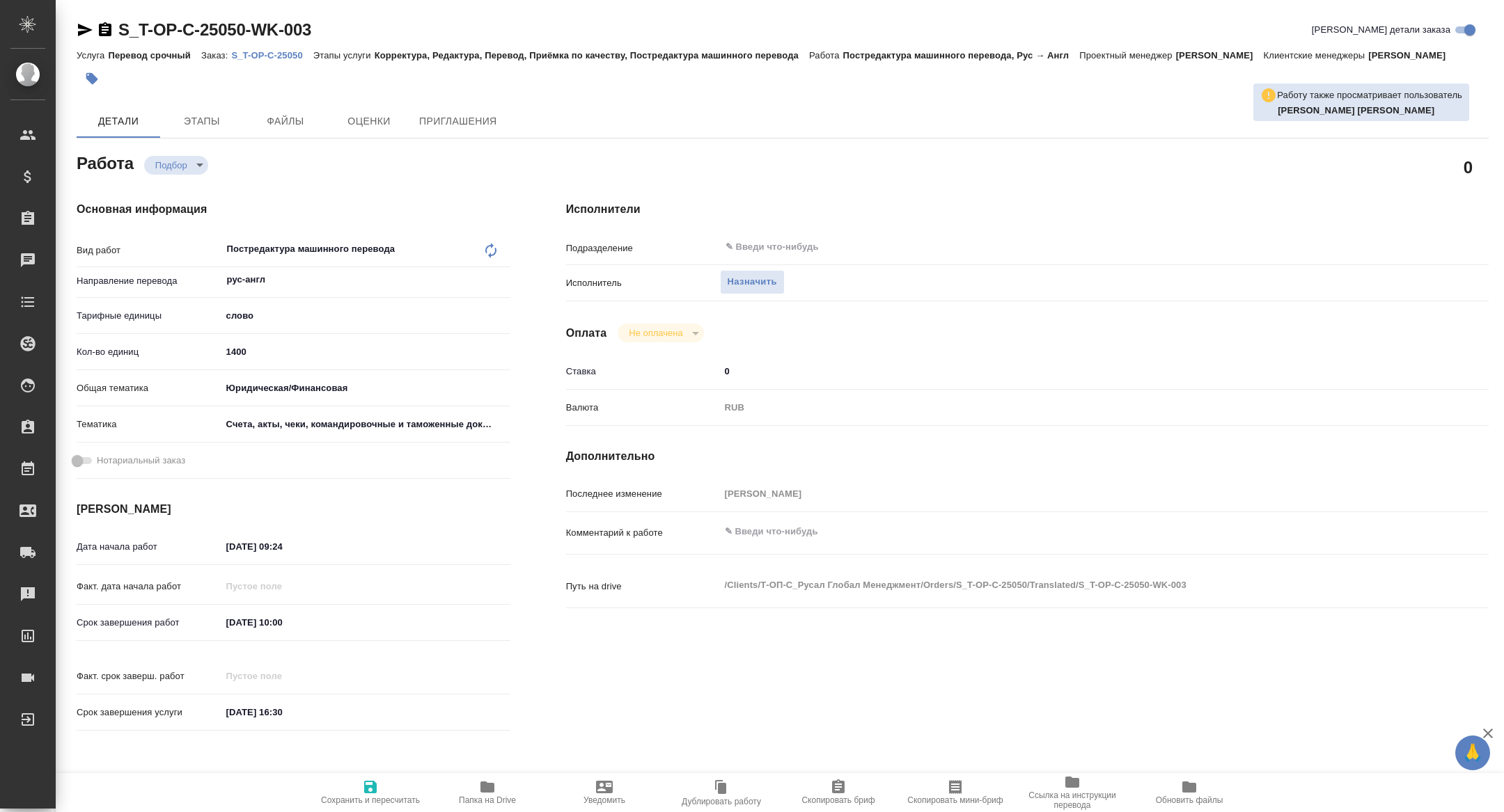
type textarea "x"
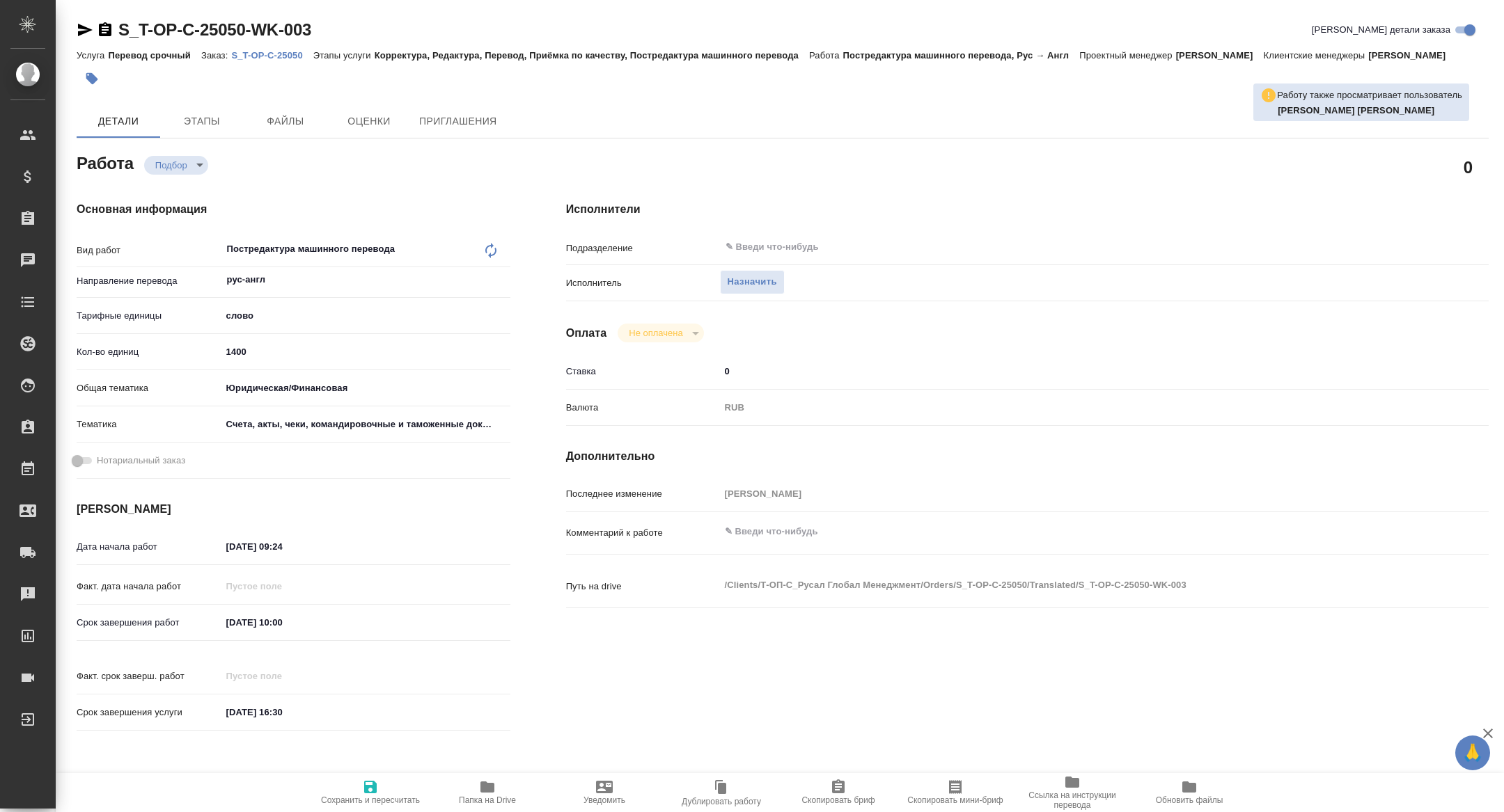
type textarea "x"
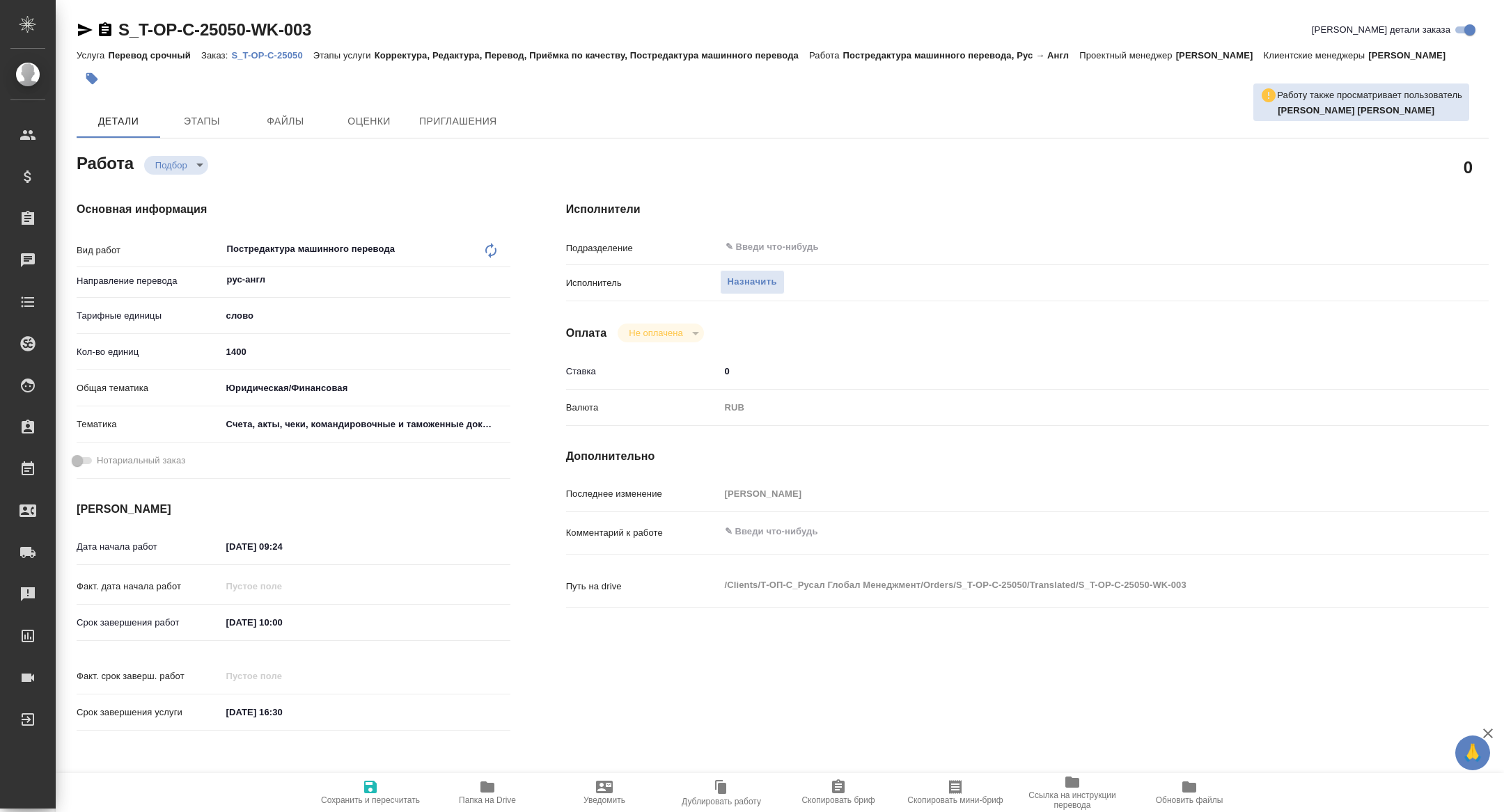
click at [944, 804] on span "Скопировать мини-бриф" at bounding box center [955, 800] width 96 height 9
type textarea "x"
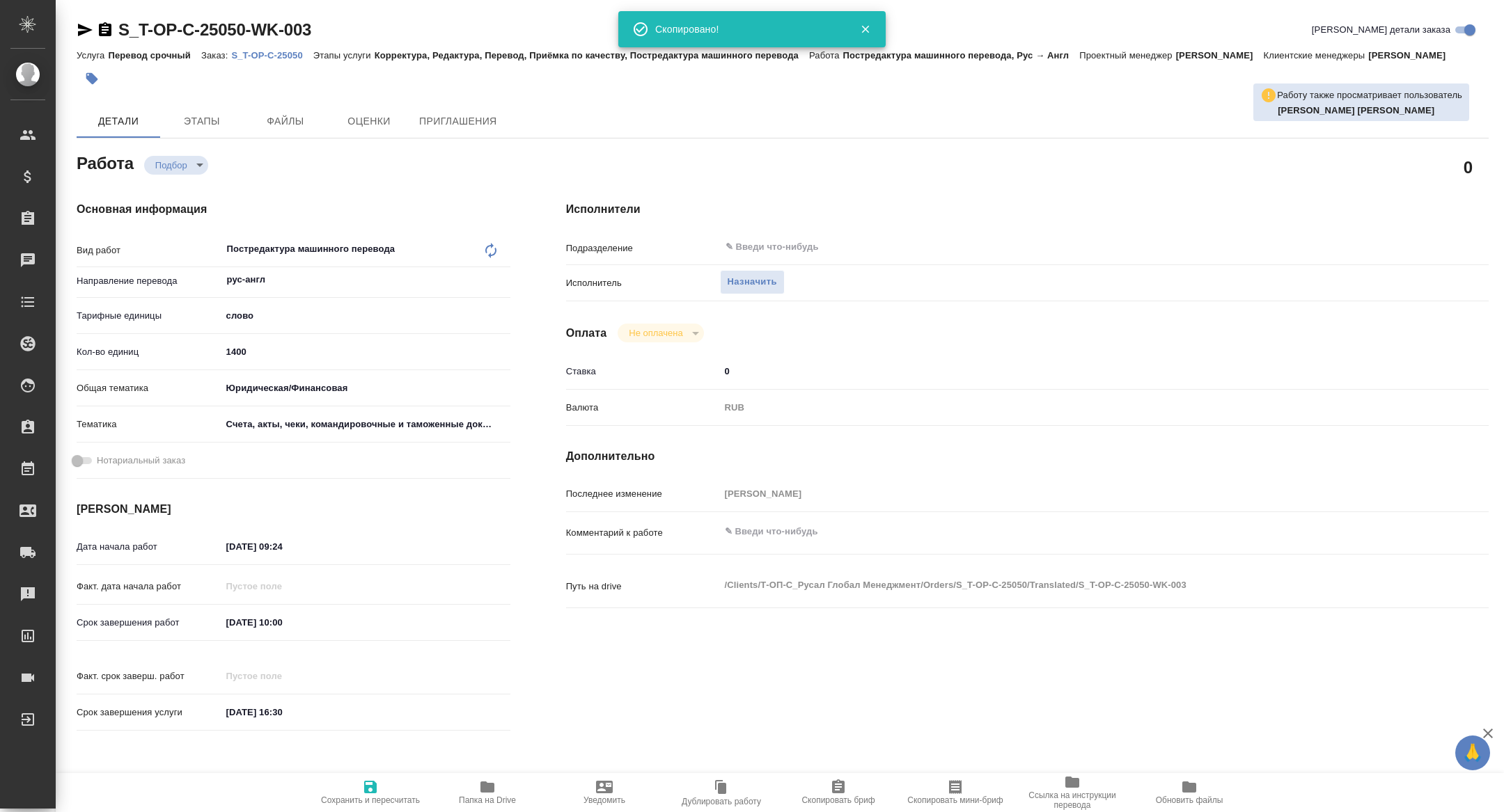
type textarea "x"
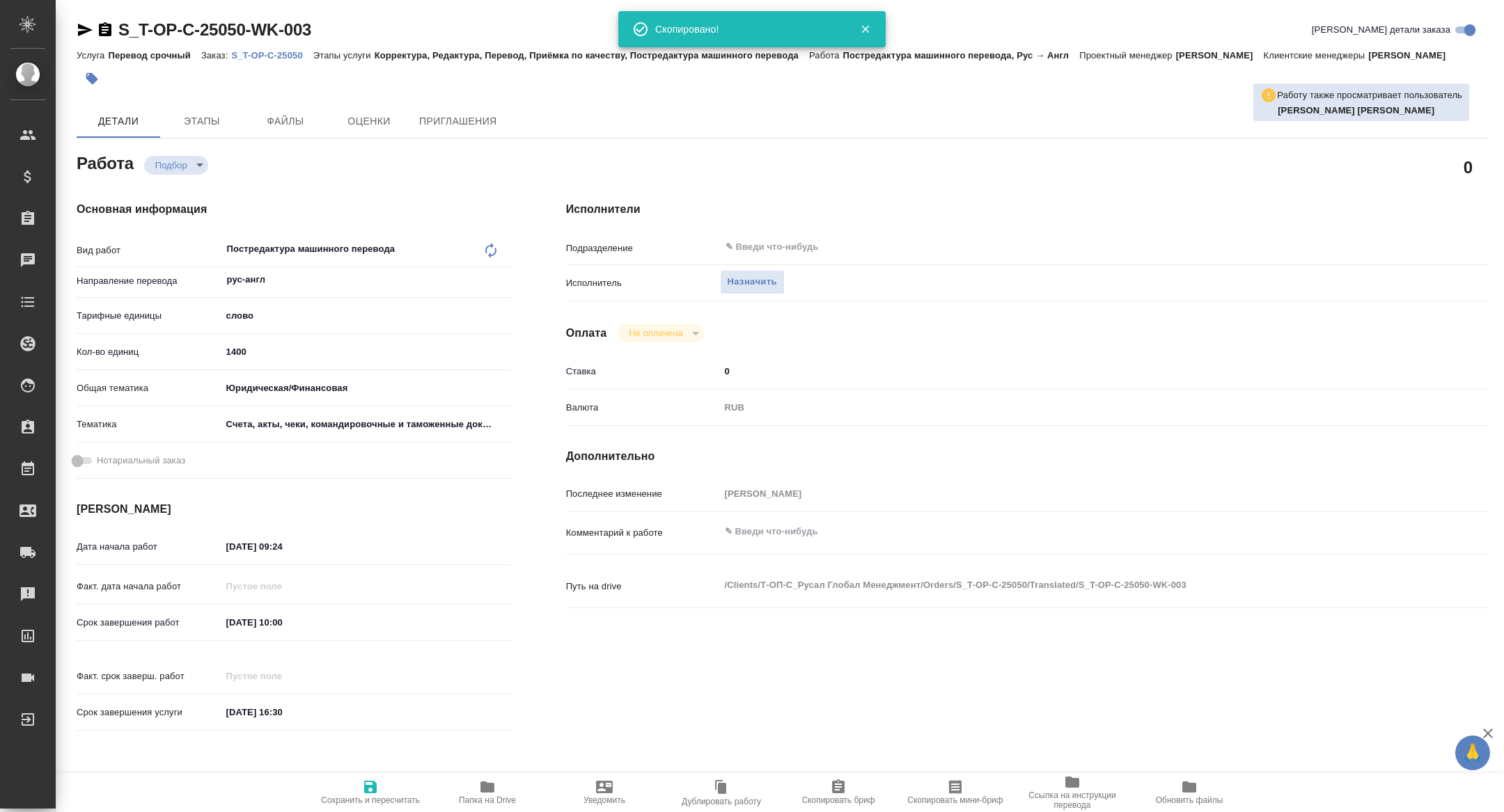
type textarea "x"
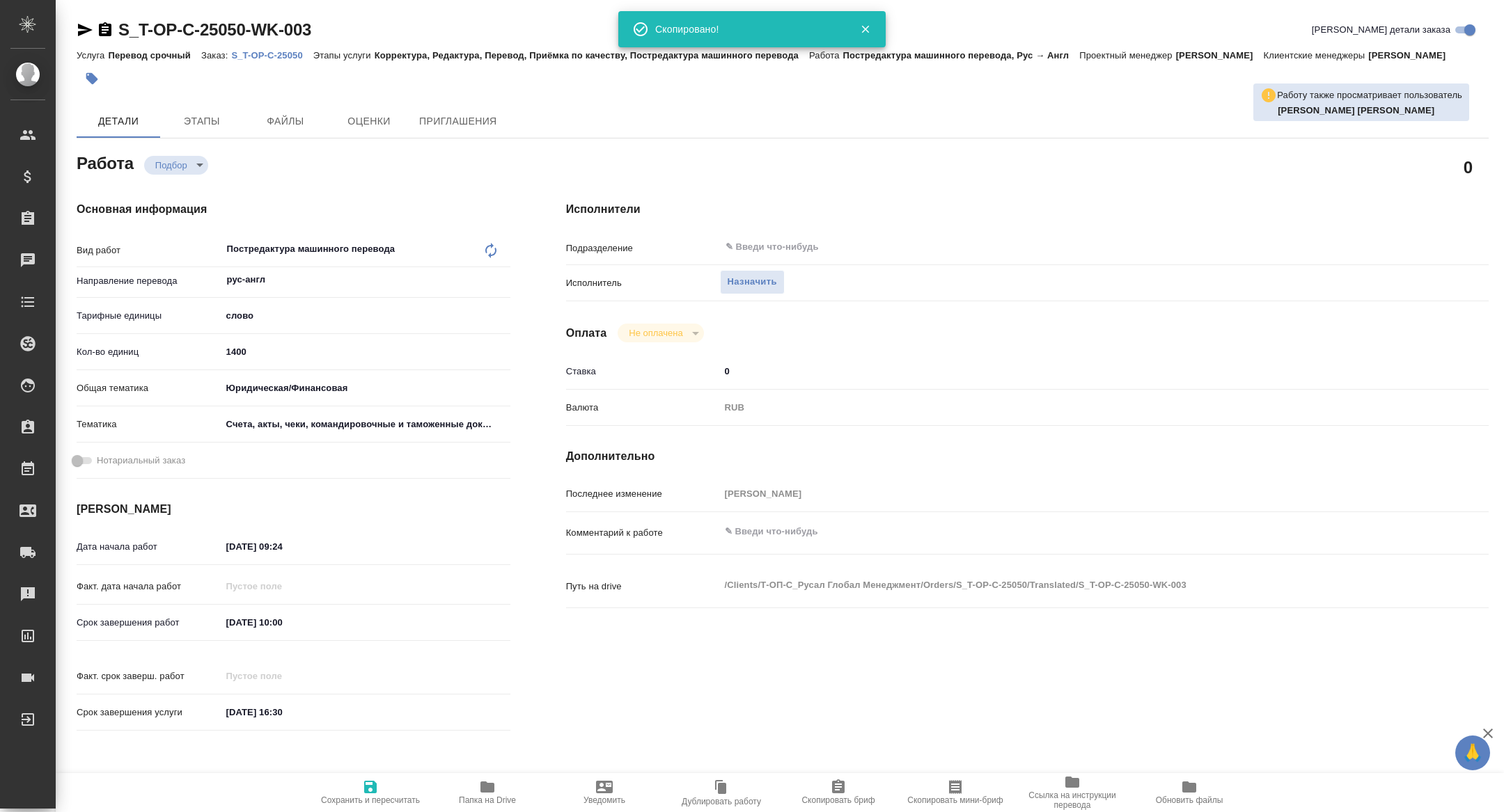
type textarea "x"
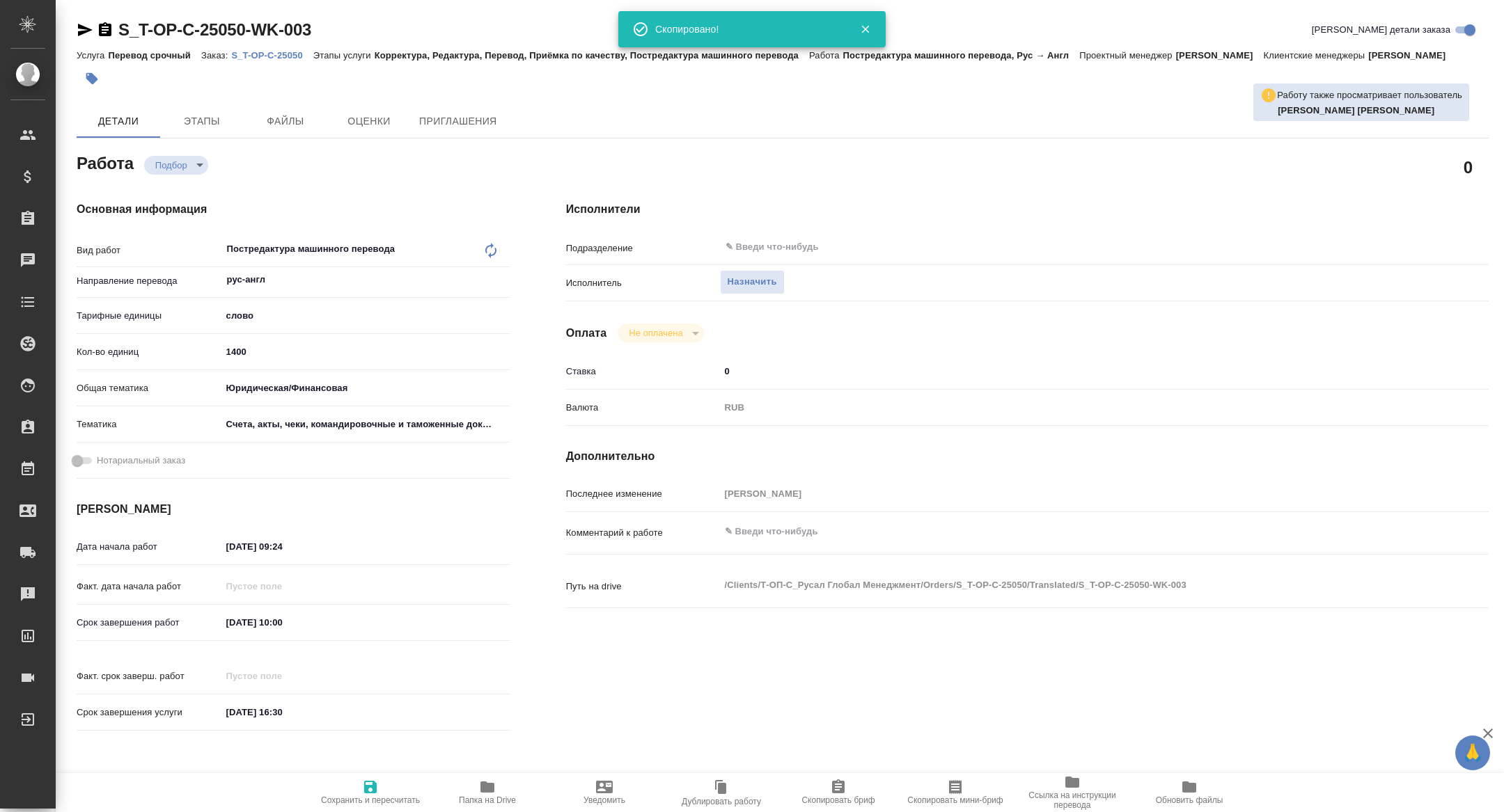
type textarea "x"
